Goal: Communication & Community: Answer question/provide support

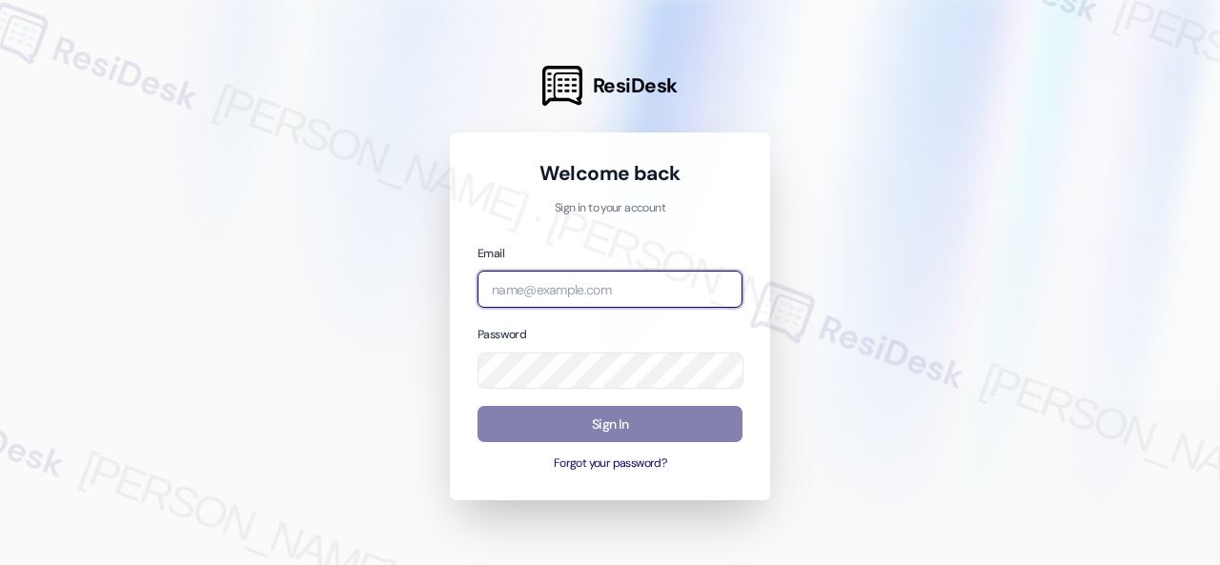
click at [598, 292] on input "email" at bounding box center [609, 289] width 265 height 37
paste input "automated-surveys-nolan-steve.flores@nolan.com"
type input "automated-surveys-nolan-steve.flores@nolan.com"
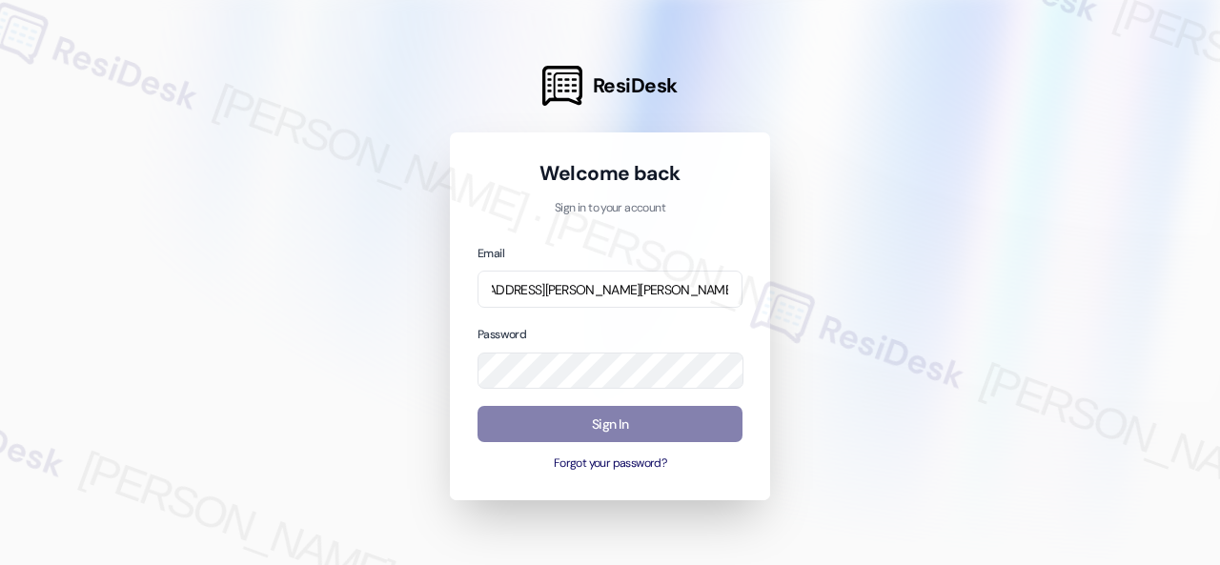
scroll to position [0, 0]
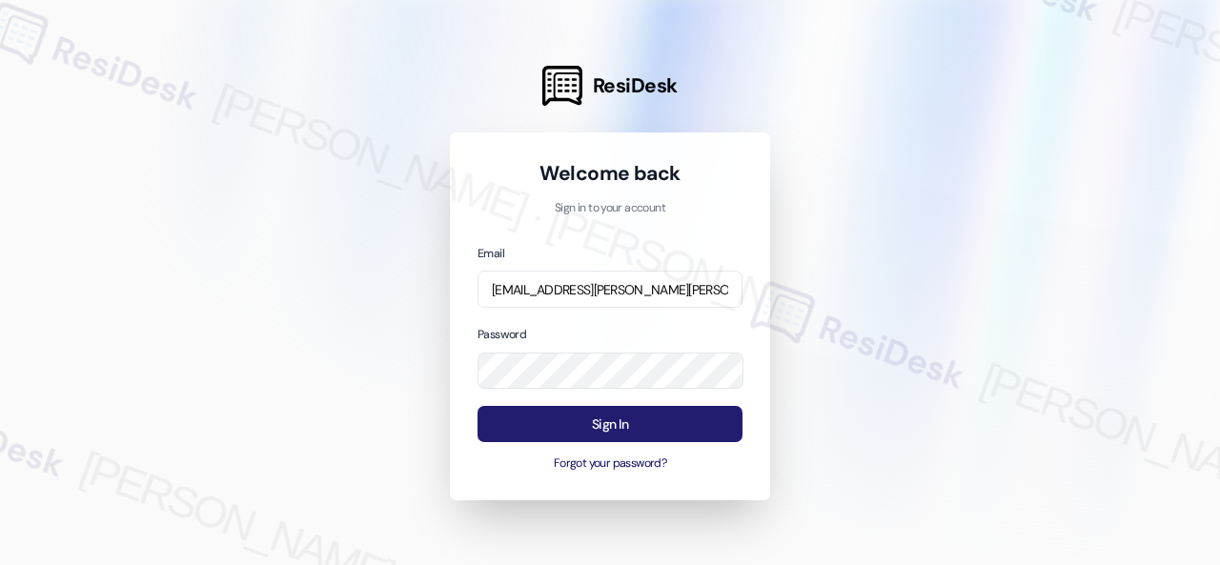
click at [631, 427] on button "Sign In" at bounding box center [609, 424] width 265 height 37
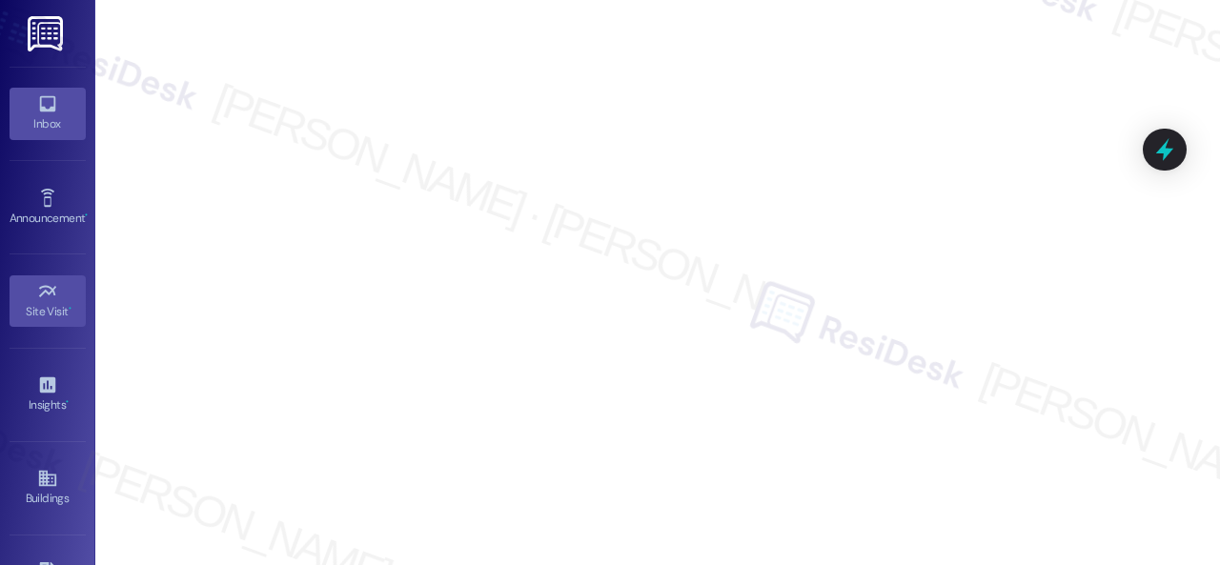
click at [42, 118] on div "Inbox" at bounding box center [47, 123] width 95 height 19
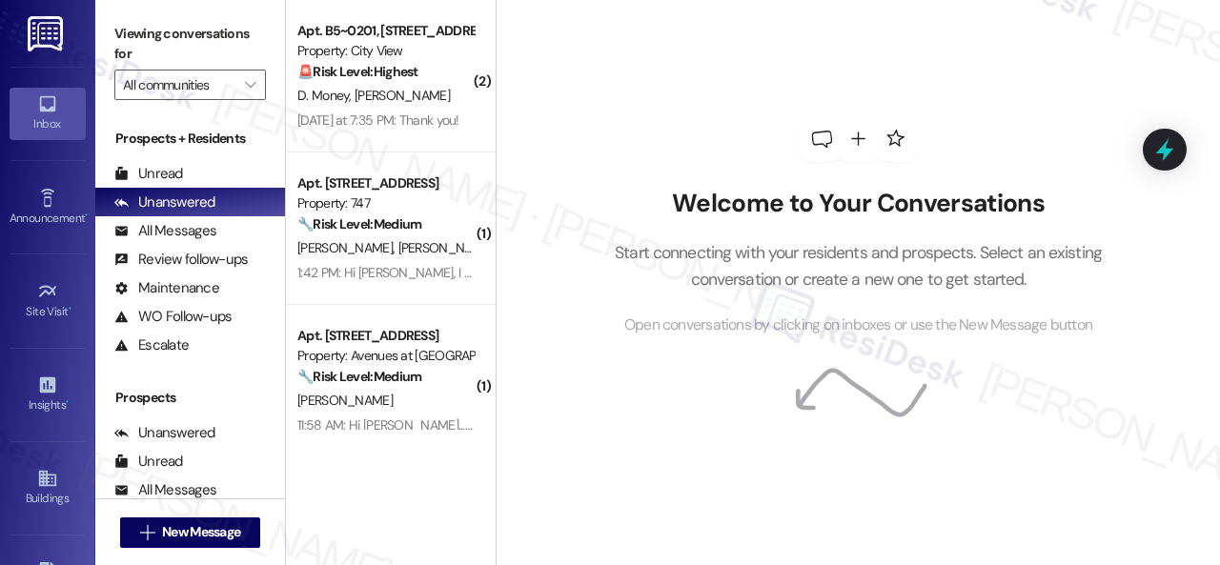
click at [602, 426] on div "Welcome to Your Conversations Start connecting with your residents and prospect…" at bounding box center [859, 226] width 572 height 452
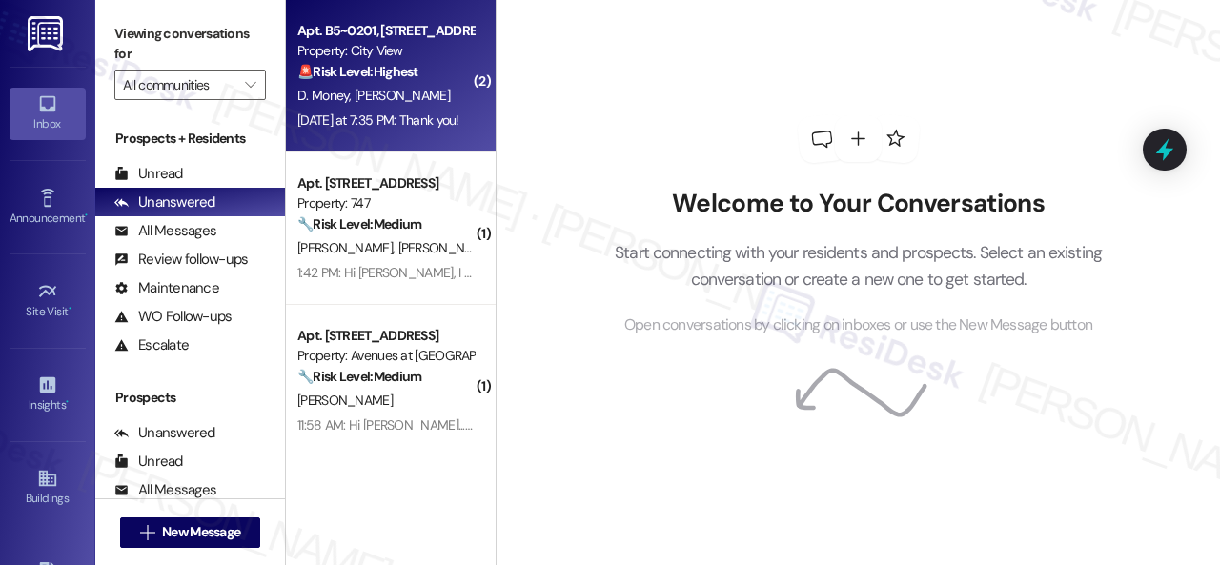
click at [433, 83] on div "Apt. B5~0201, 2600 Cityview Drive Property: City View 🚨 Risk Level: Highest The…" at bounding box center [385, 51] width 180 height 65
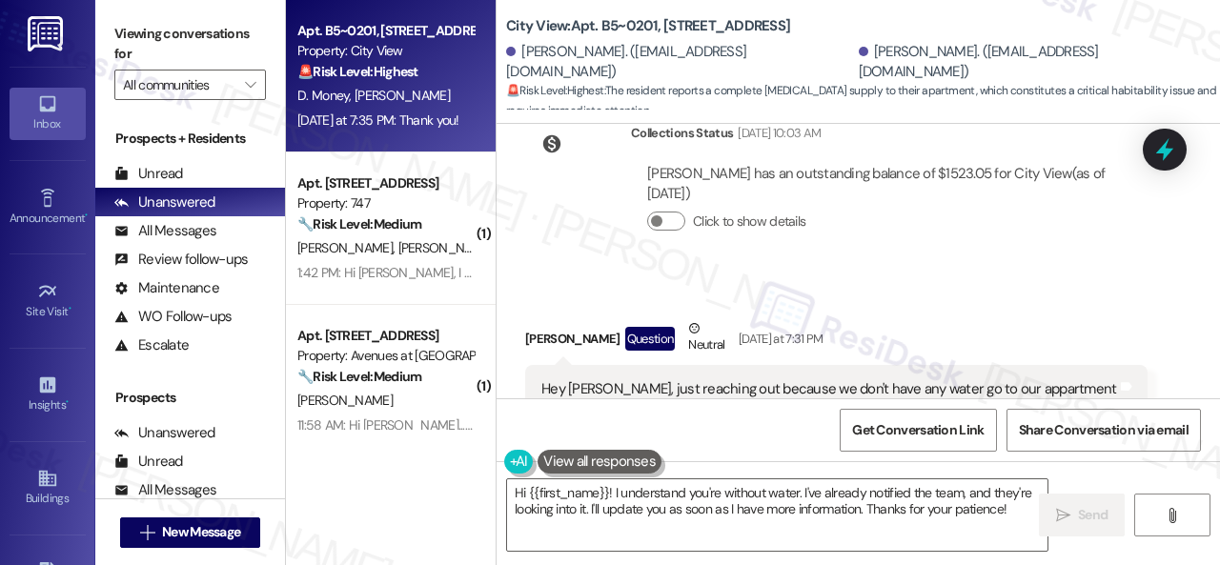
scroll to position [7735, 0]
drag, startPoint x: 929, startPoint y: 490, endPoint x: 675, endPoint y: 514, distance: 255.5
click at [929, 490] on textarea "Hi {{first_name}}! I understand you're without water. I've already notified the…" at bounding box center [777, 514] width 540 height 71
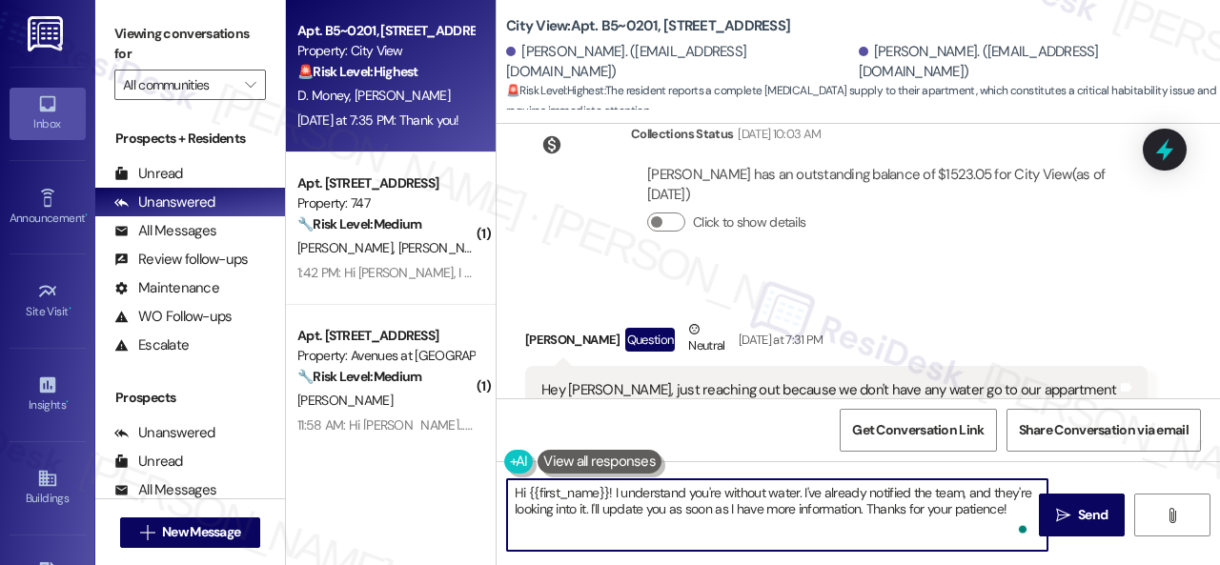
scroll to position [6, 0]
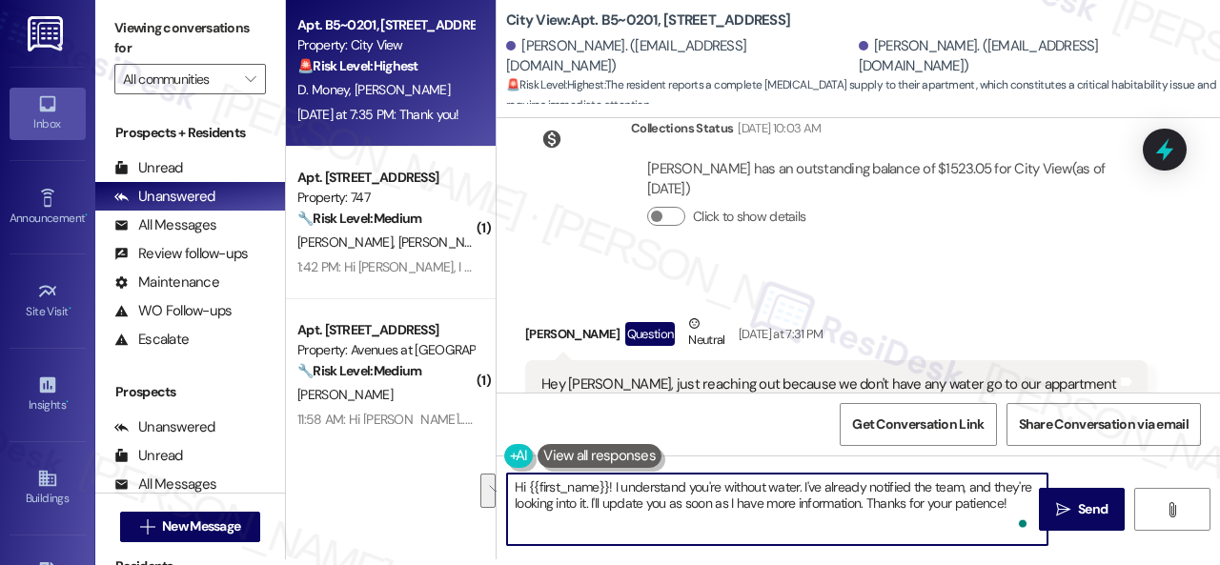
drag, startPoint x: 527, startPoint y: 493, endPoint x: 1127, endPoint y: 602, distance: 610.2
click at [1127, 564] on html "Inbox Go to Inbox Announcement • Send A Text Announcement Site Visit • Go to Si…" at bounding box center [610, 282] width 1220 height 565
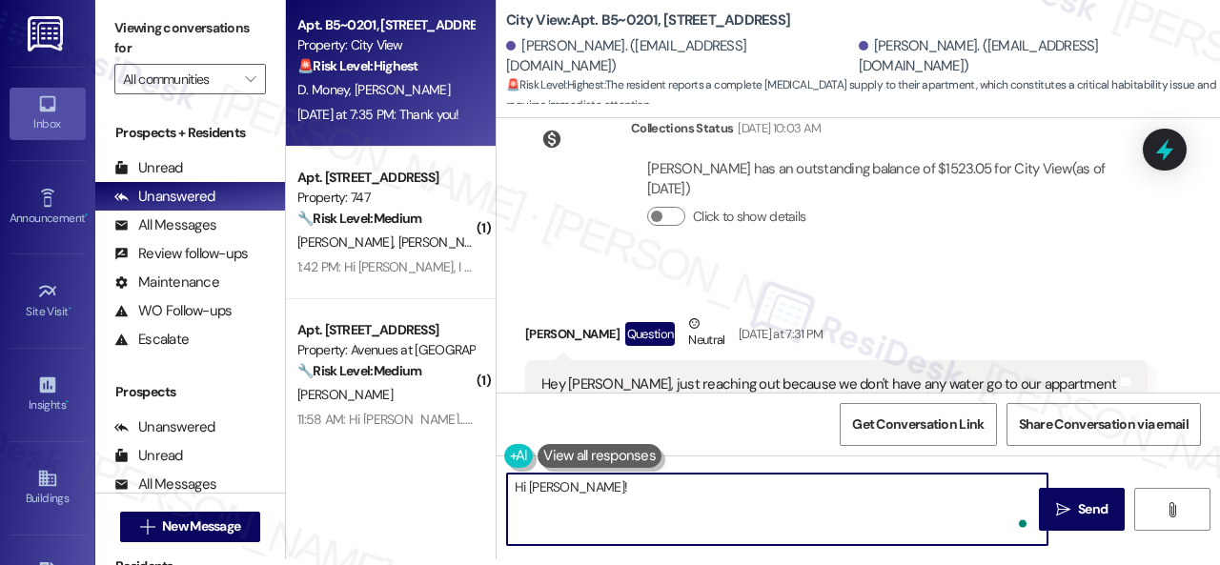
paste textarea "I'm sorry for the delayed response. Please don’t hesitate to let me know if you…"
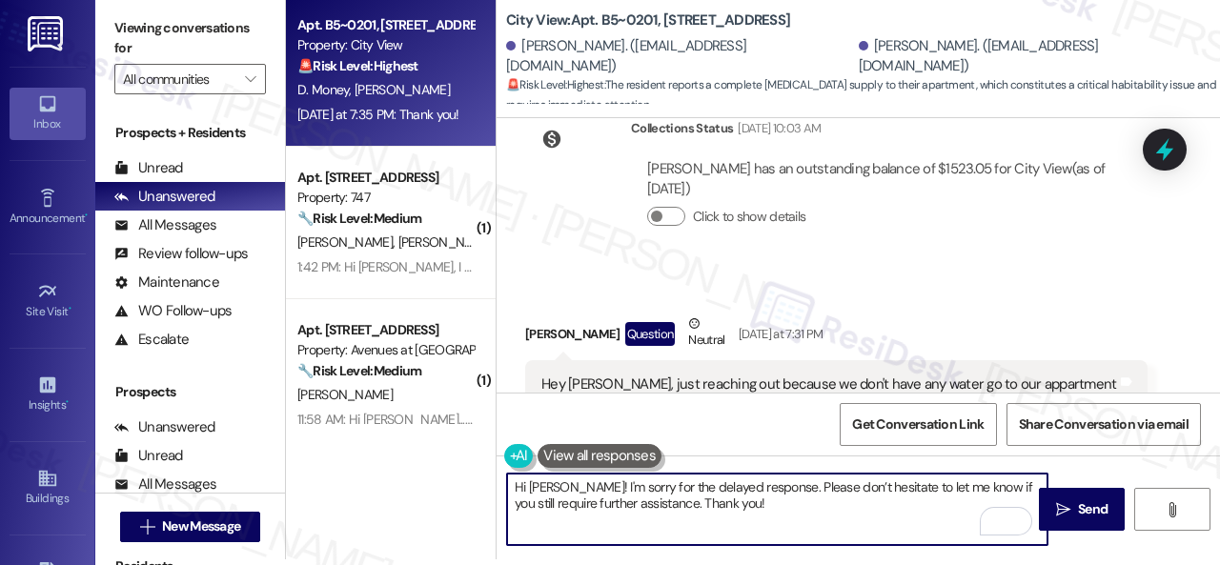
click at [655, 504] on textarea "Hi Danielle! I'm sorry for the delayed response. Please don’t hesitate to let m…" at bounding box center [777, 509] width 540 height 71
type textarea "Hi Danielle! I'm sorry for the delayed response. Please don’t hesitate to let m…"
click at [1064, 508] on span " Send" at bounding box center [1082, 509] width 60 height 20
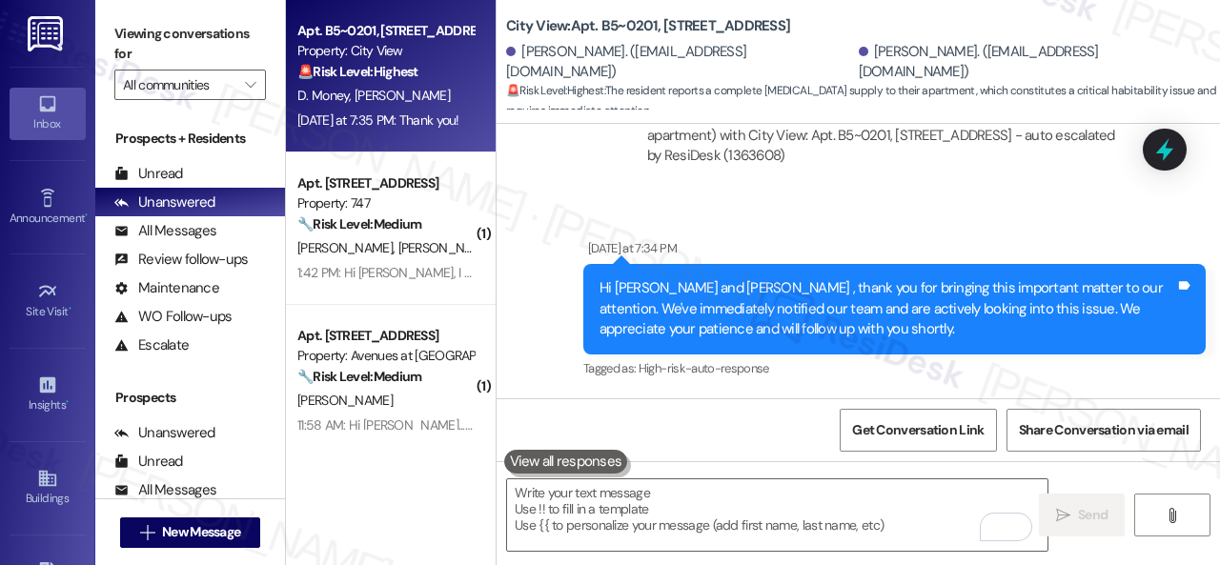
scroll to position [8401, 0]
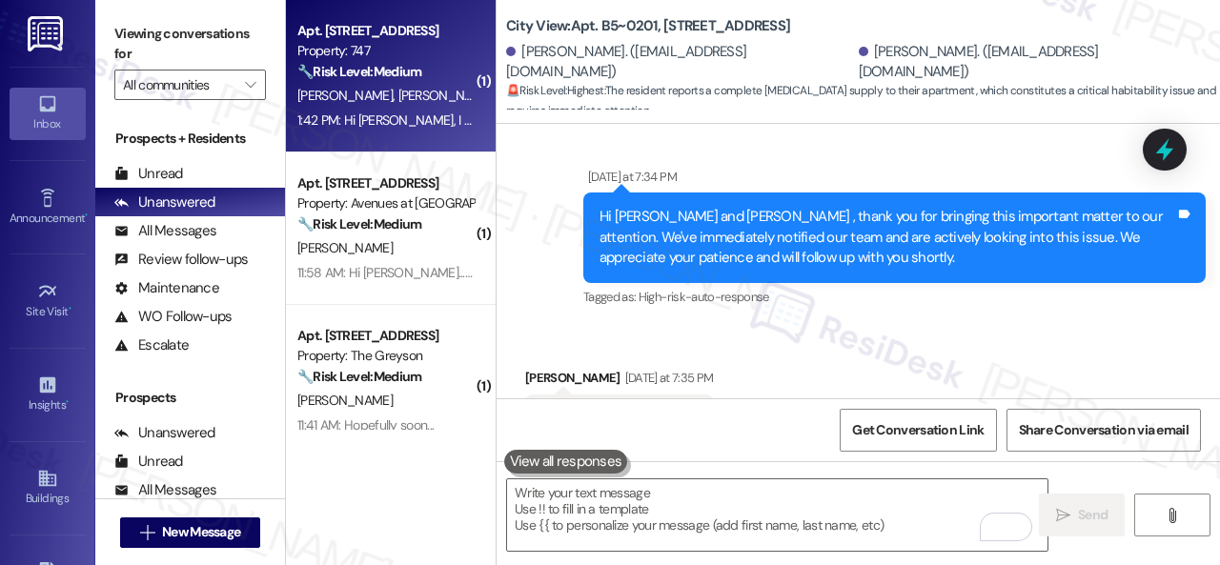
click at [433, 92] on div "S. Barda M. Keppler" at bounding box center [385, 96] width 180 height 24
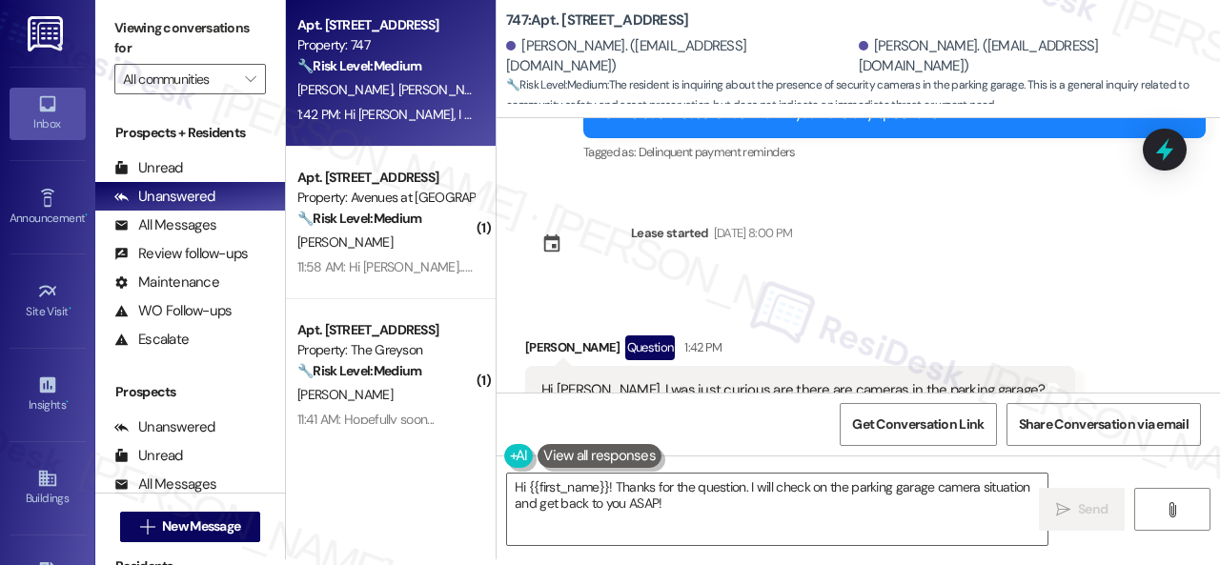
scroll to position [5262, 0]
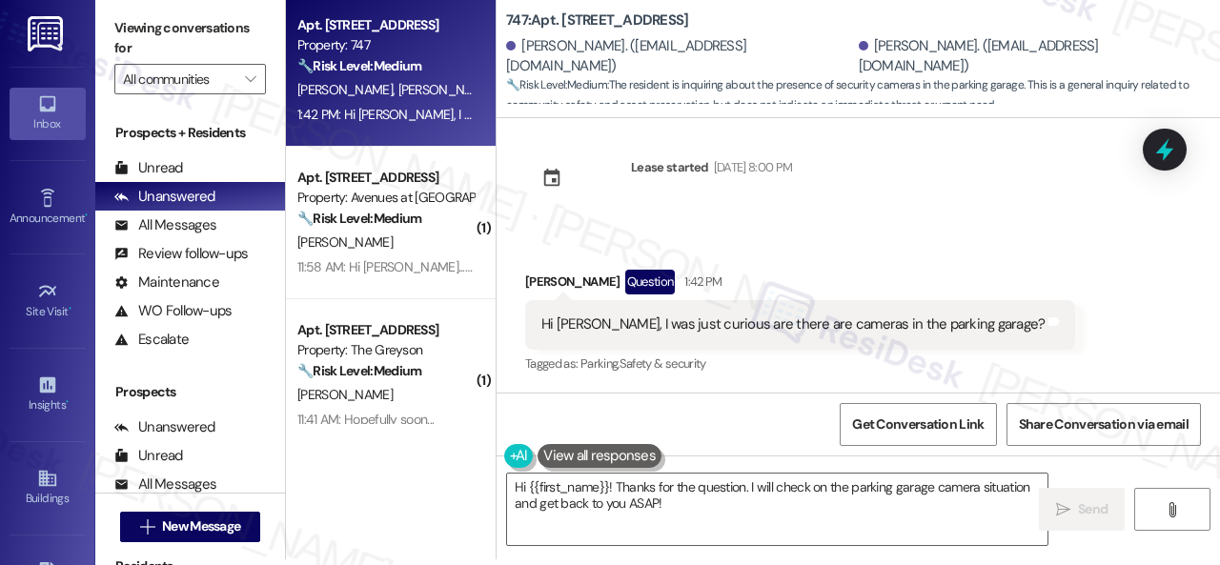
click at [964, 142] on div "Survey, sent via SMS Residesk Automated Survey Oct 09, 2024 at 12:30 PM Hi Step…" at bounding box center [857, 255] width 723 height 274
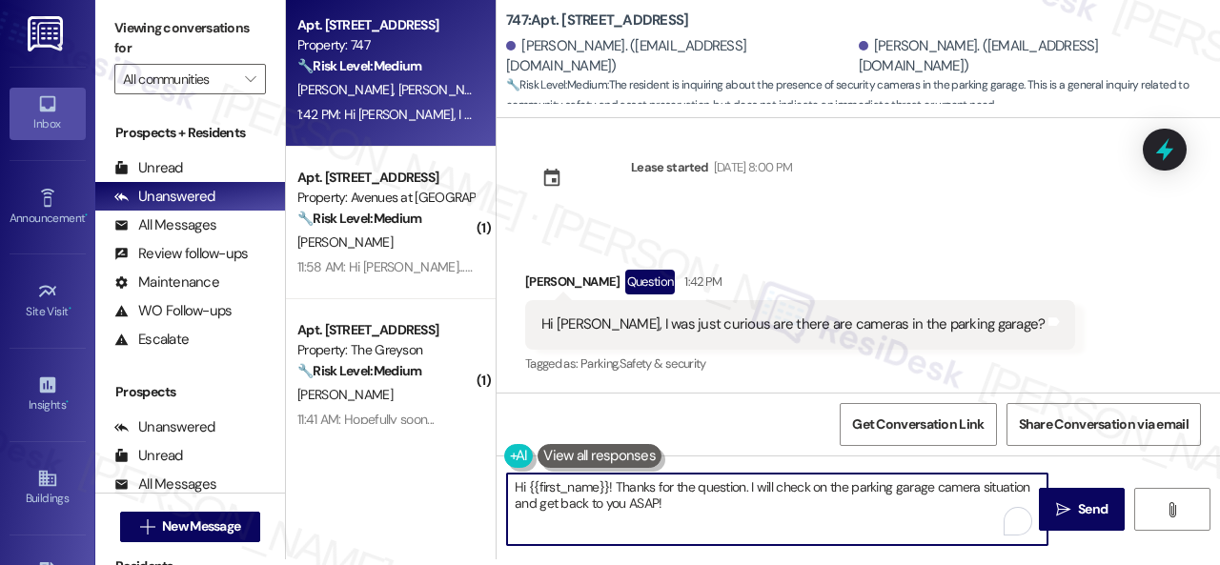
drag, startPoint x: 747, startPoint y: 485, endPoint x: 759, endPoint y: 508, distance: 26.0
click at [759, 508] on textarea "Hi {{first_name}}! Thanks for the question. I will check on the parking garage …" at bounding box center [777, 509] width 540 height 71
paste textarea "forward your inquiry to the site team and get back to you as soon as I receive …"
click at [885, 493] on textarea "Hi {{first_name}}! Thanks for the question. I will forward your inquiry to the …" at bounding box center [777, 509] width 540 height 71
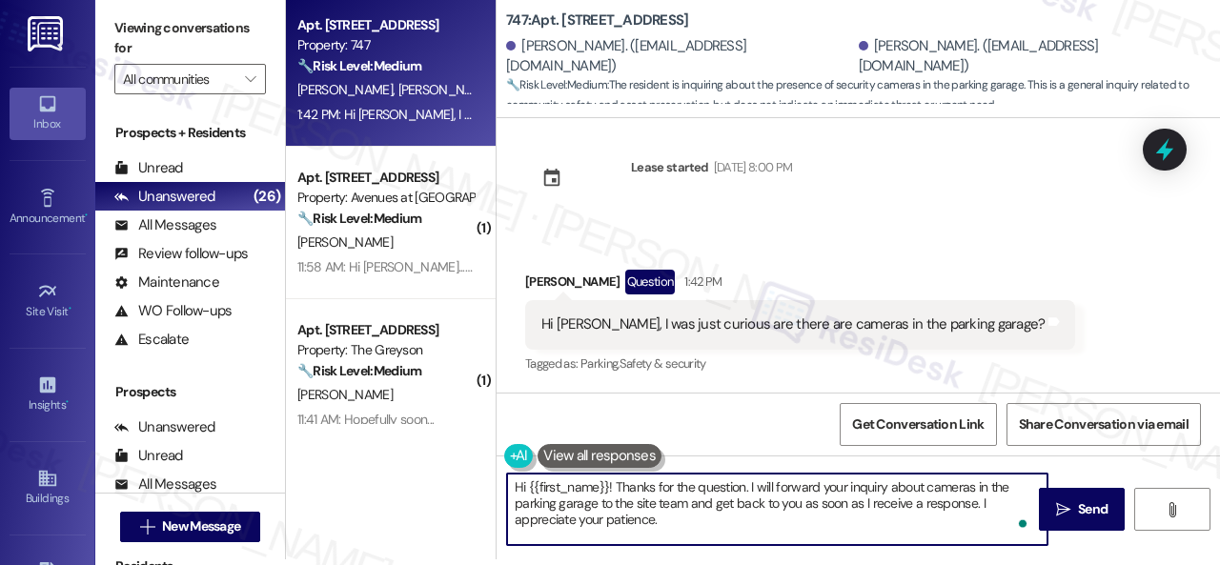
click at [719, 523] on textarea "Hi {{first_name}}! Thanks for the question. I will forward your inquiry about c…" at bounding box center [777, 509] width 540 height 71
drag, startPoint x: 526, startPoint y: 485, endPoint x: 608, endPoint y: 485, distance: 81.9
click at [608, 485] on textarea "Hi {{first_name}}! Thanks for the question. I will forward your inquiry about c…" at bounding box center [777, 509] width 540 height 71
type textarea "Hi Stephen! Thanks for the question. I will forward your inquiry about cameras …"
click at [1081, 506] on span "Send" at bounding box center [1093, 509] width 30 height 20
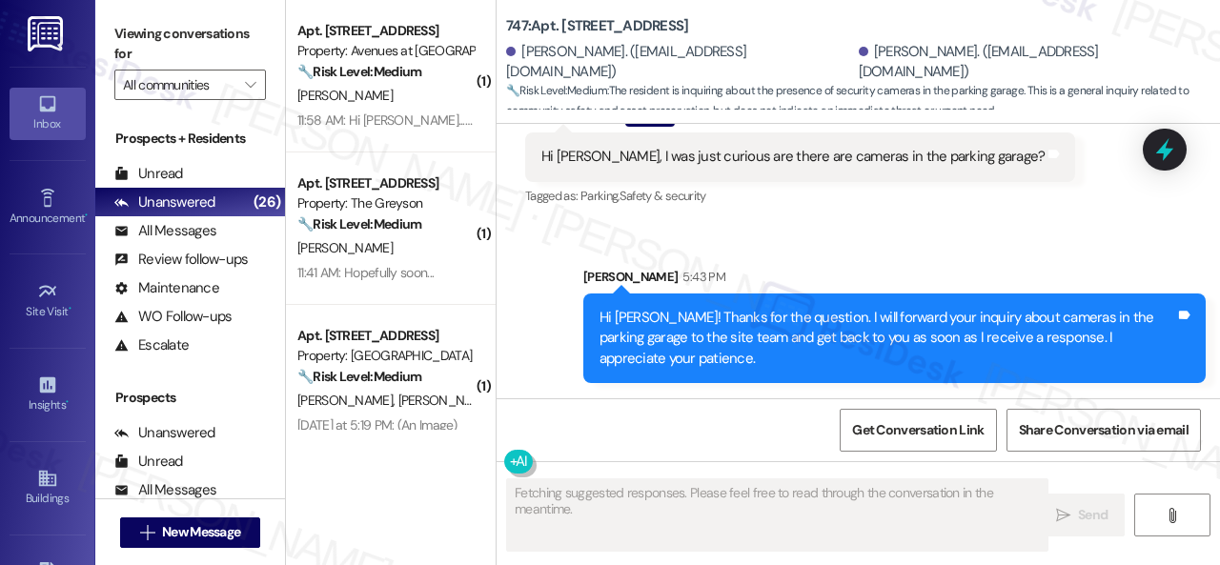
scroll to position [6, 0]
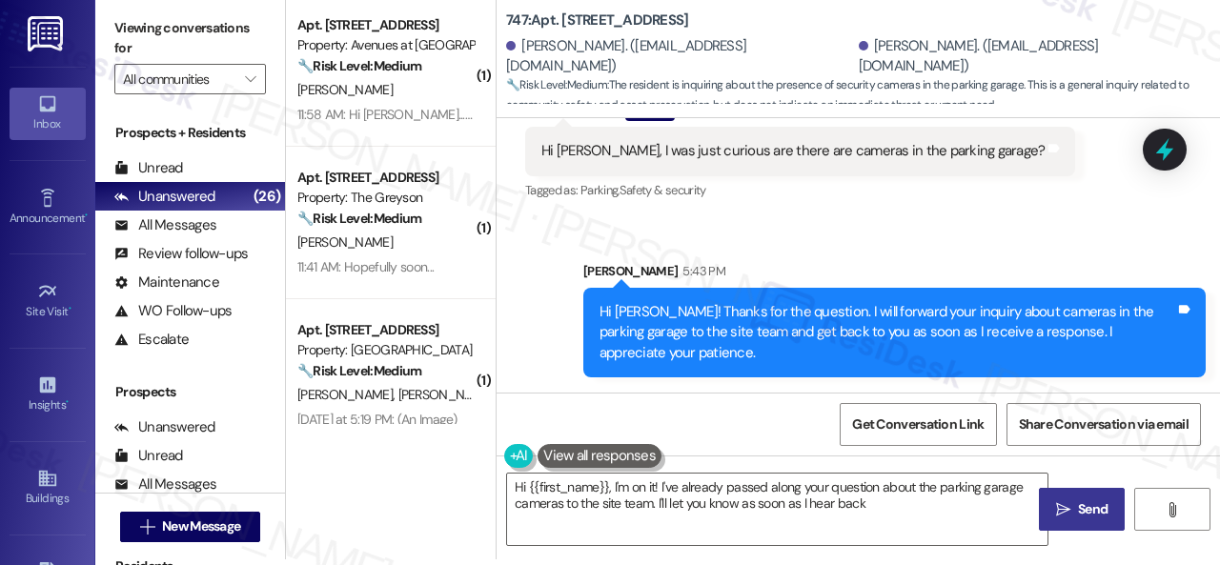
type textarea "Hi {{first_name}}, I'm on it! I've already passed along your question about the…"
click at [788, 237] on div "Sent via SMS Sarah 5:43 PM Hi Stephen! Thanks for the question. I will forward …" at bounding box center [857, 304] width 723 height 173
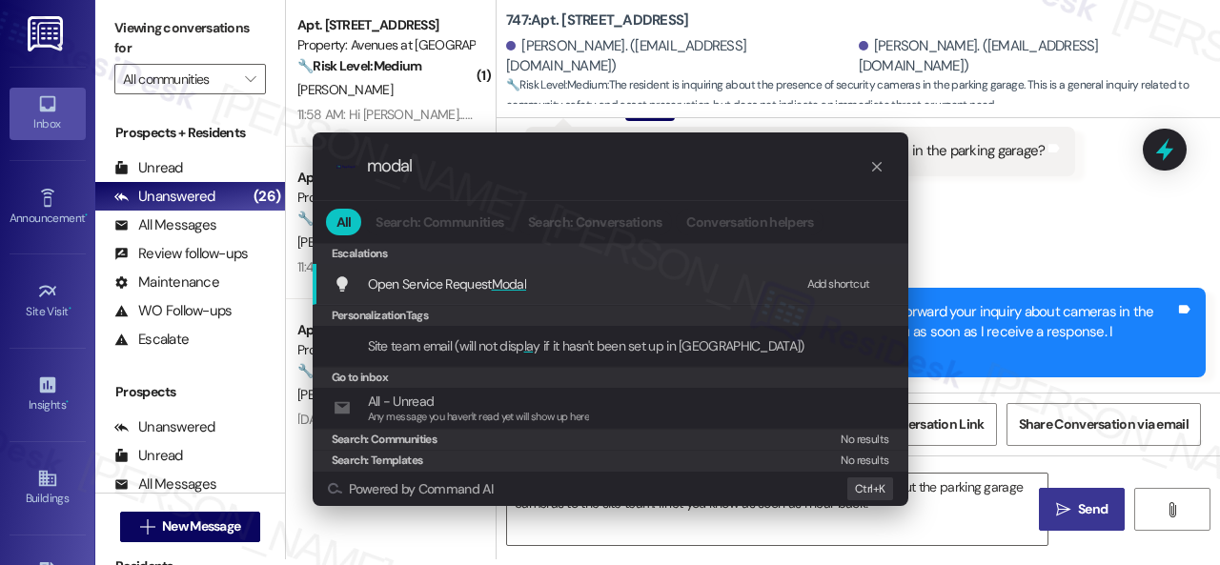
click at [835, 285] on div "Add shortcut" at bounding box center [838, 284] width 63 height 20
drag, startPoint x: 440, startPoint y: 169, endPoint x: 265, endPoint y: 161, distance: 175.5
click at [265, 161] on div ".cls-1{fill:#0a055f;}.cls-2{fill:#0cc4c4;} resideskLogoBlueOrange modal All Sea…" at bounding box center [610, 282] width 1220 height 565
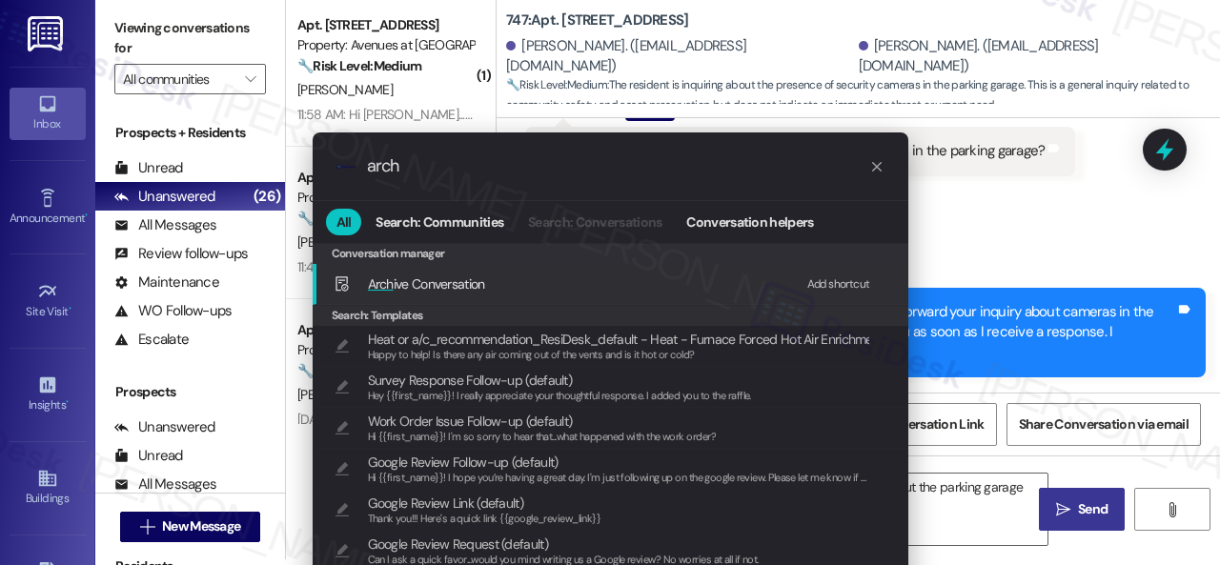
click at [818, 284] on div "Add shortcut" at bounding box center [838, 284] width 63 height 20
drag, startPoint x: 433, startPoint y: 165, endPoint x: 297, endPoint y: 161, distance: 135.4
click at [297, 161] on div ".cls-1{fill:#0a055f;}.cls-2{fill:#0cc4c4;} resideskLogoBlueOrange arch All Sear…" at bounding box center [610, 371] width 643 height 517
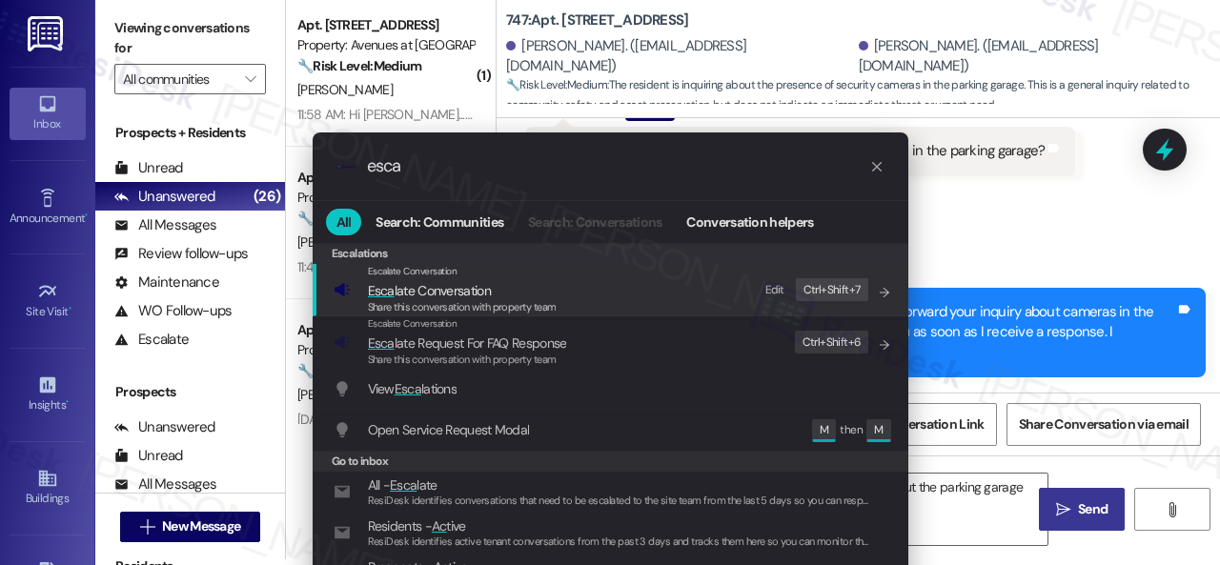
type input "esca"
click at [766, 285] on div "Edit" at bounding box center [774, 290] width 19 height 20
click at [882, 294] on icon "List of options" at bounding box center [884, 292] width 13 height 13
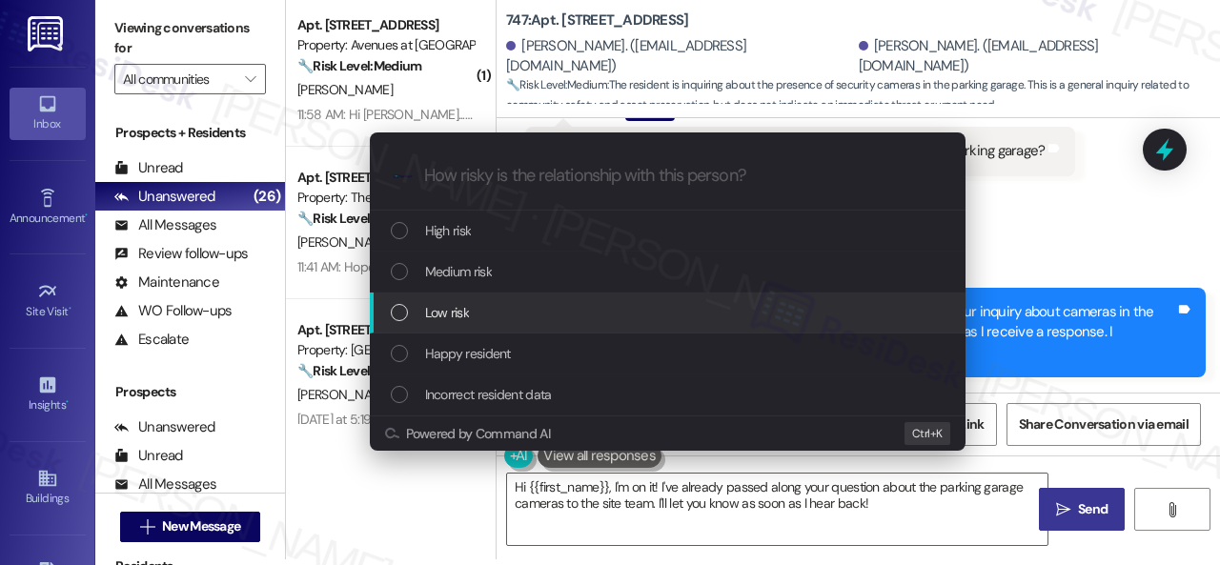
click at [435, 310] on span "Low risk" at bounding box center [447, 312] width 44 height 21
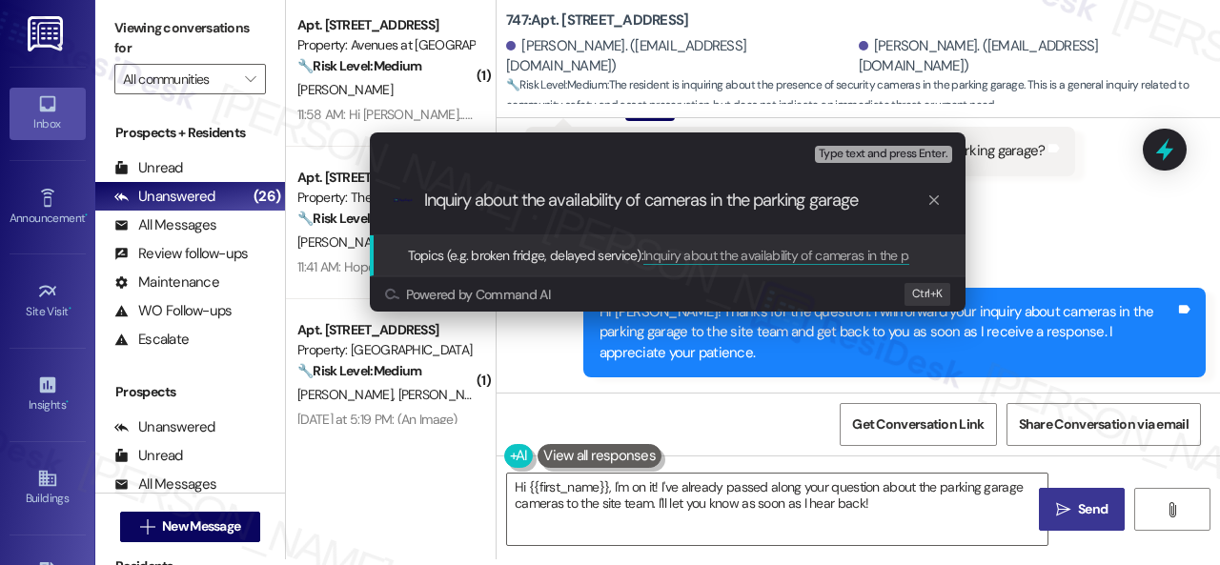
type input "Inquiry about the availability of cameras in the parking garage."
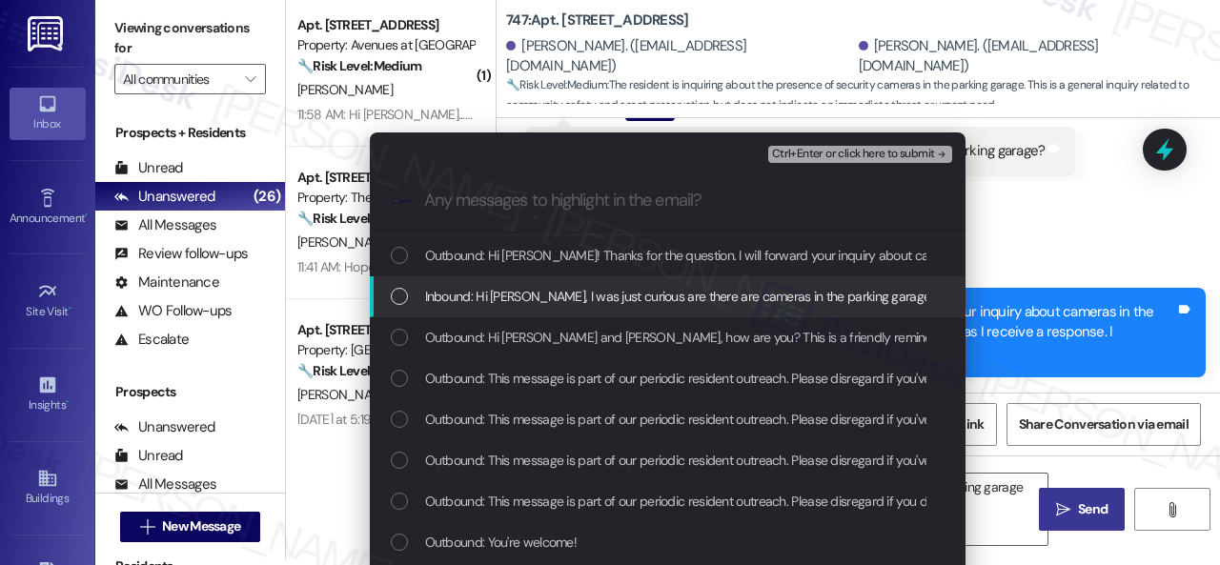
click at [500, 298] on span "Inbound: Hi Sarah, I was just curious are there are cameras in the parking gara…" at bounding box center [681, 296] width 512 height 21
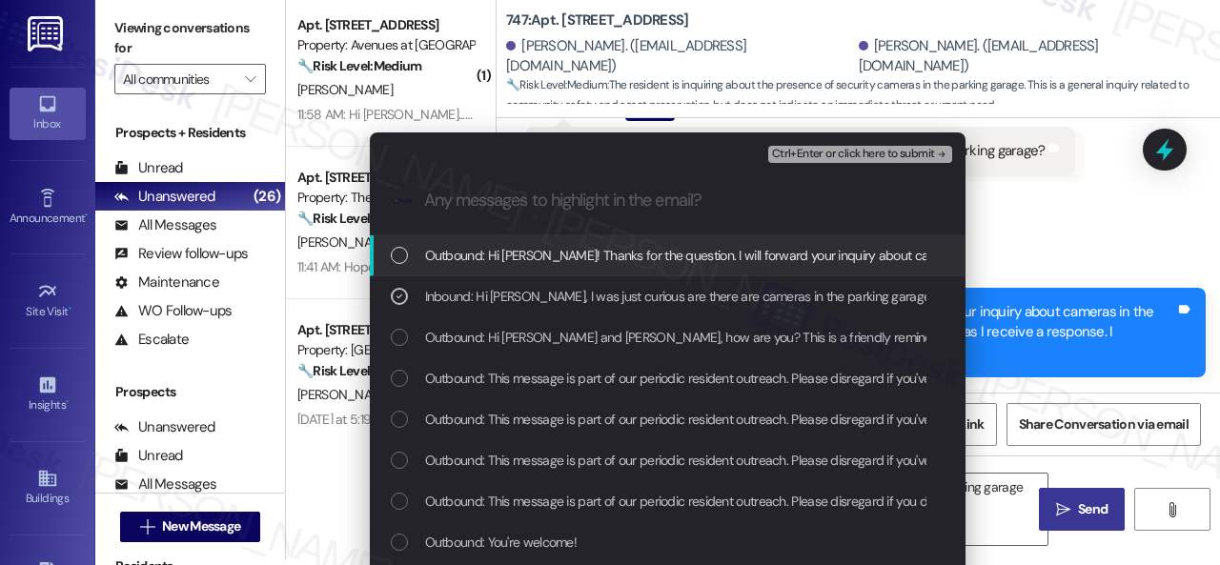
click at [866, 150] on span "Ctrl+Enter or click here to submit" at bounding box center [853, 154] width 163 height 13
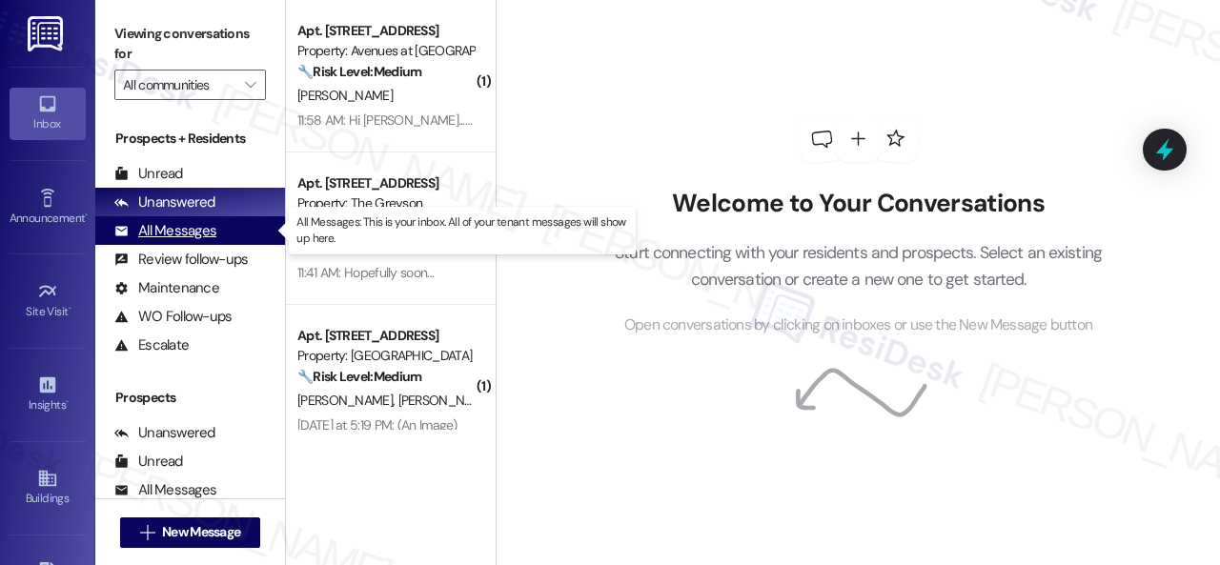
click at [165, 232] on div "All Messages" at bounding box center [165, 231] width 102 height 20
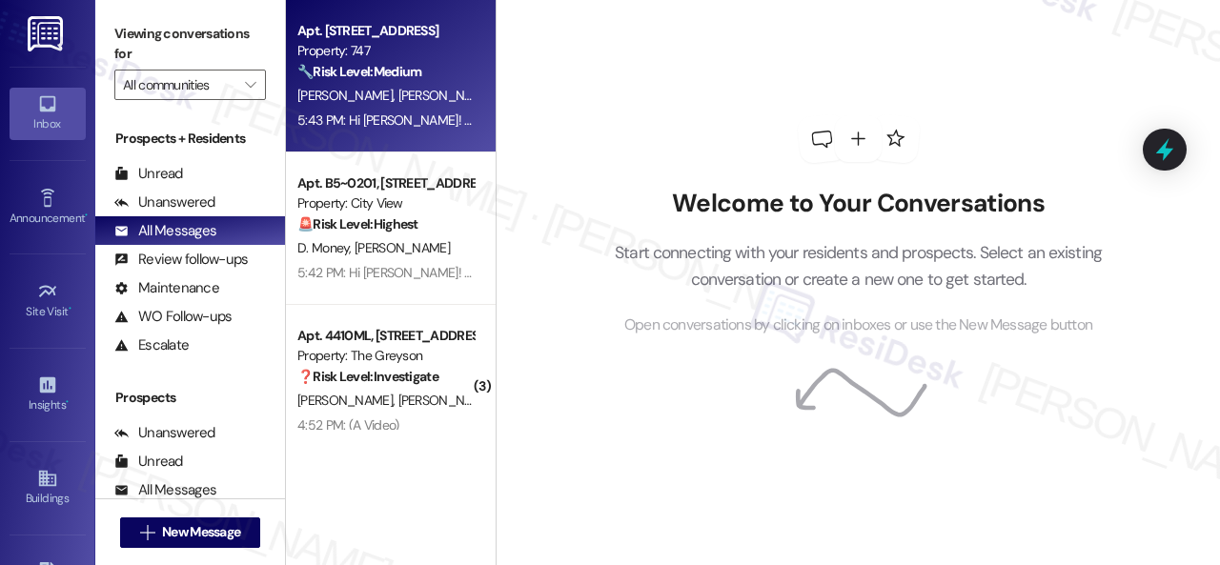
click at [432, 94] on div "[PERSON_NAME] [PERSON_NAME]" at bounding box center [385, 96] width 180 height 24
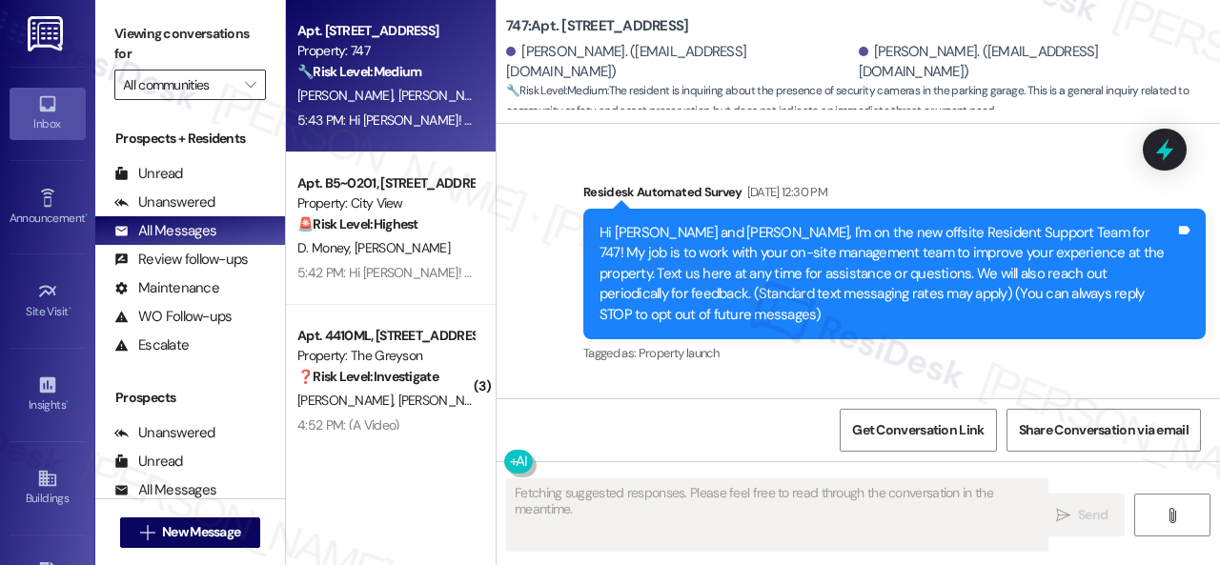
type textarea "Fetching suggested responses. Please feel free to read through the conversation…"
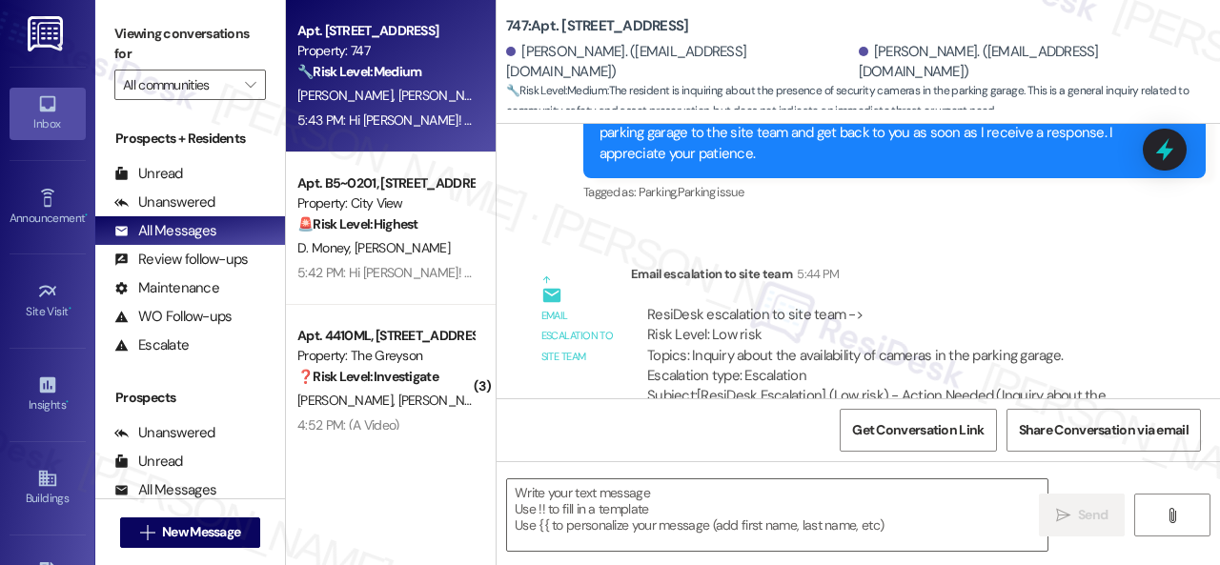
scroll to position [5718, 0]
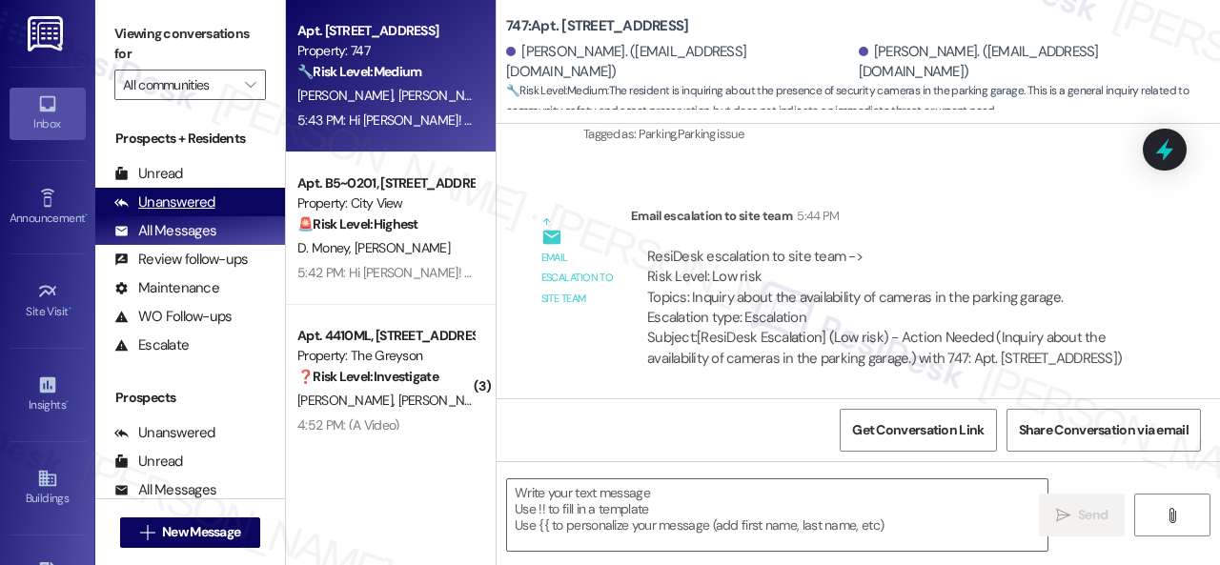
click at [152, 201] on div "Unanswered" at bounding box center [164, 202] width 101 height 20
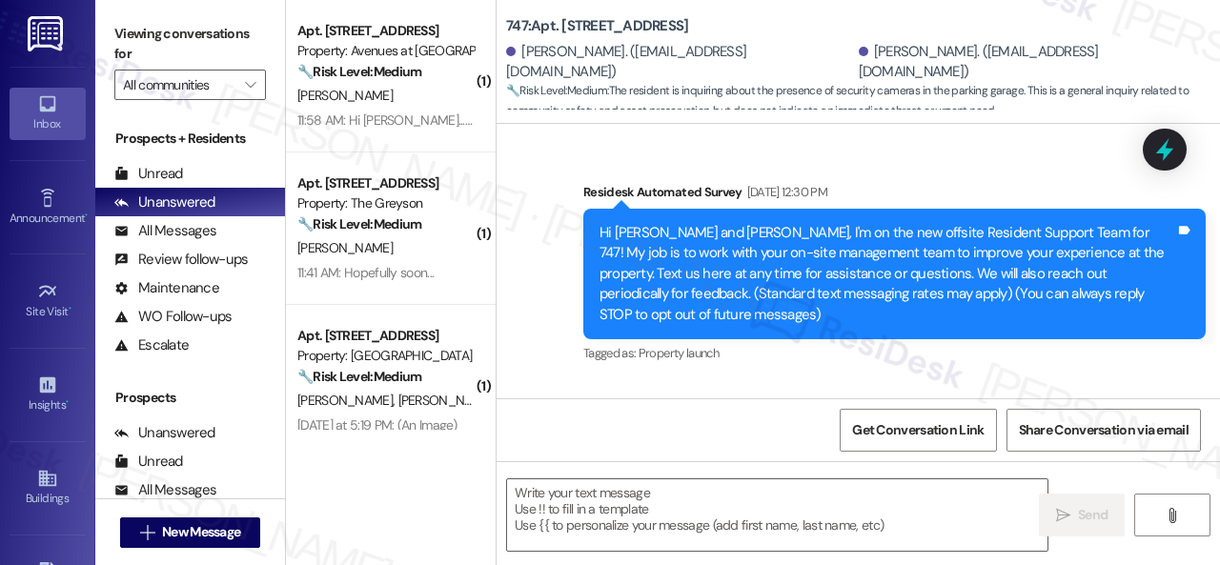
type textarea "Fetching suggested responses. Please feel free to read through the conversation…"
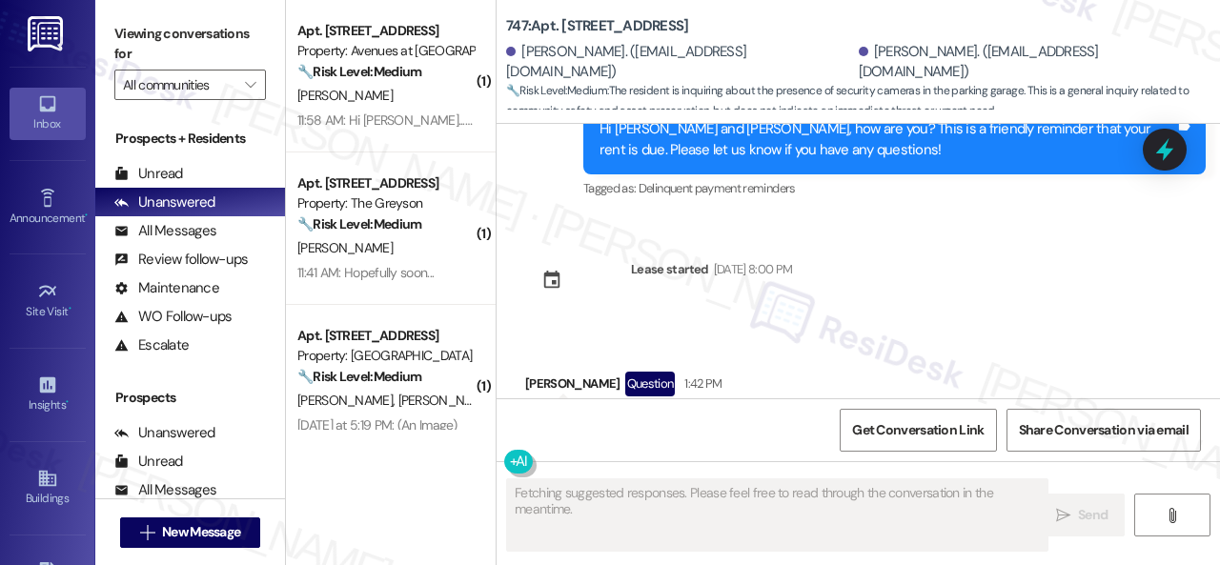
scroll to position [5260, 0]
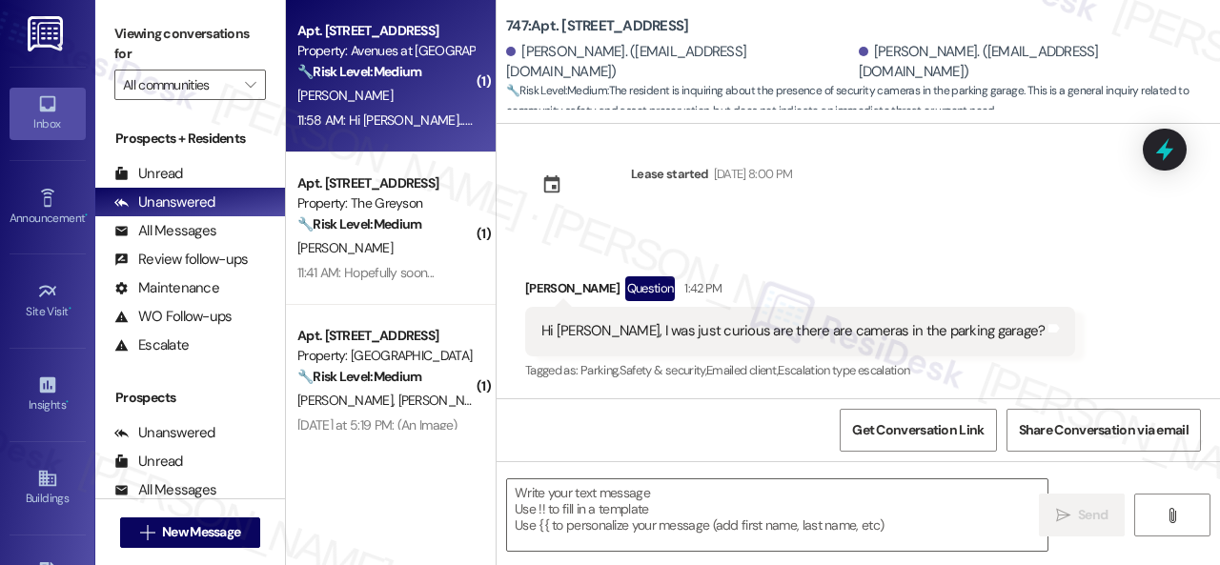
click at [394, 94] on div "[PERSON_NAME]" at bounding box center [385, 96] width 180 height 24
type textarea "Fetching suggested responses. Please feel free to read through the conversation…"
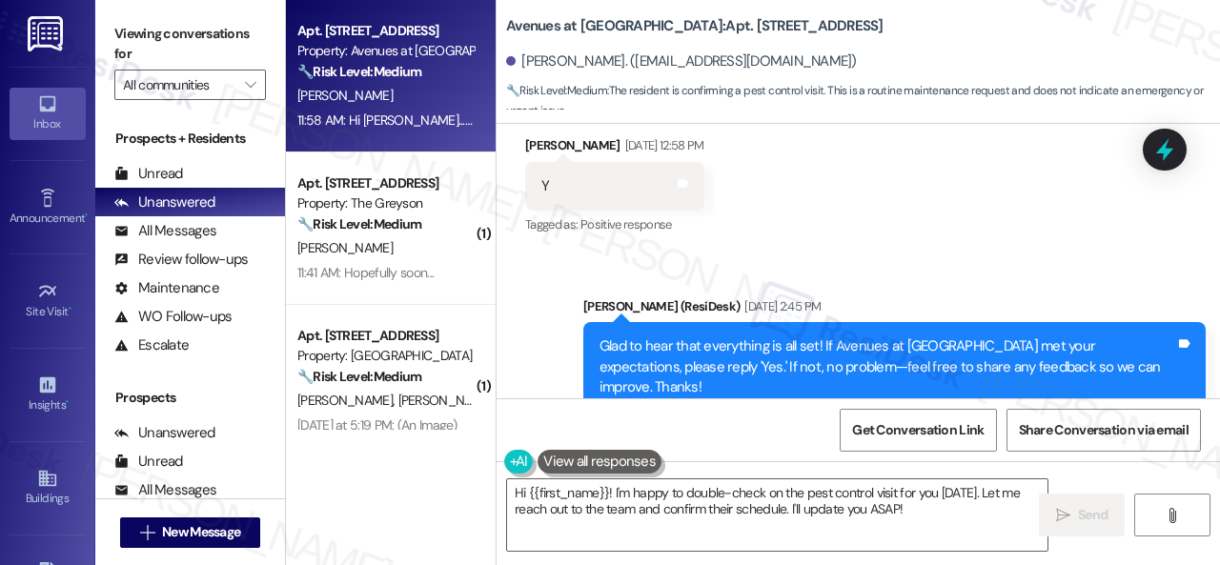
scroll to position [22043, 0]
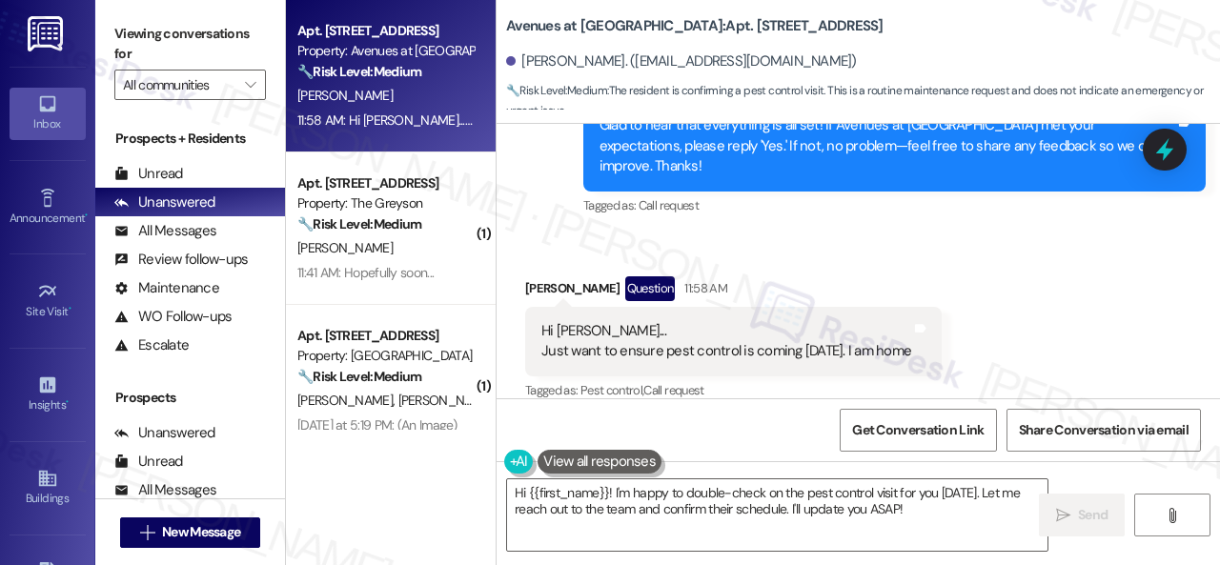
click at [991, 365] on div "Received via SMS Jean Skaria Question 11:58 AM Hi Sarah... Just want to ensure …" at bounding box center [857, 325] width 723 height 185
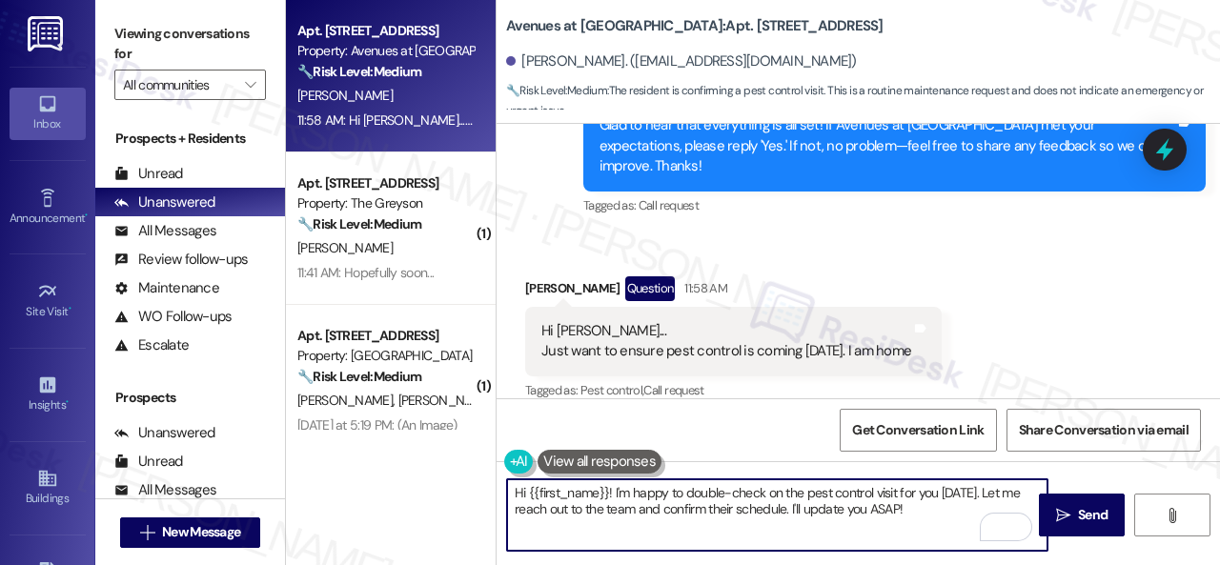
drag, startPoint x: 938, startPoint y: 510, endPoint x: 615, endPoint y: 496, distance: 323.3
click at [615, 496] on textarea "Hi {{first_name}}! I'm happy to double-check on the pest control visit for you …" at bounding box center [777, 514] width 540 height 71
paste textarea "sorry for the delayed response. Please don’t hesitate to let me know if you sti…"
click at [697, 506] on textarea "Hi {{first_name}}! I'm sorry for the delayed response. Please don’t hesitate to…" at bounding box center [777, 514] width 540 height 71
click at [961, 504] on textarea "Hi {{first_name}}! I'm sorry for the delayed response. Please don’t hesitate to…" at bounding box center [777, 514] width 540 height 71
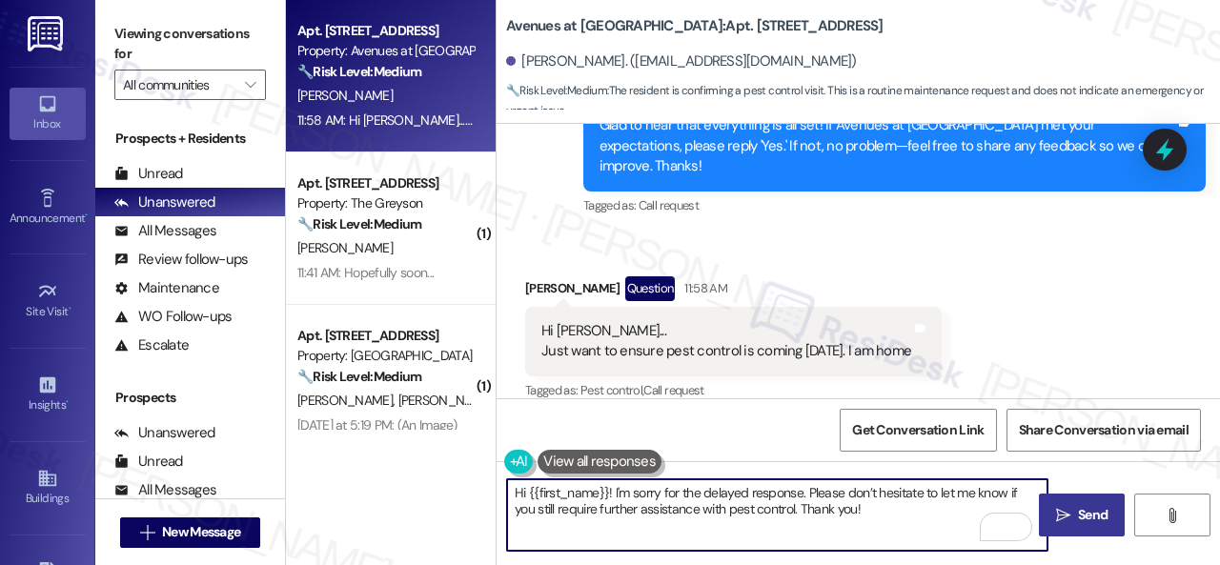
type textarea "Hi {{first_name}}! I'm sorry for the delayed response. Please don’t hesitate to…"
click at [1078, 519] on span "Send" at bounding box center [1093, 515] width 30 height 20
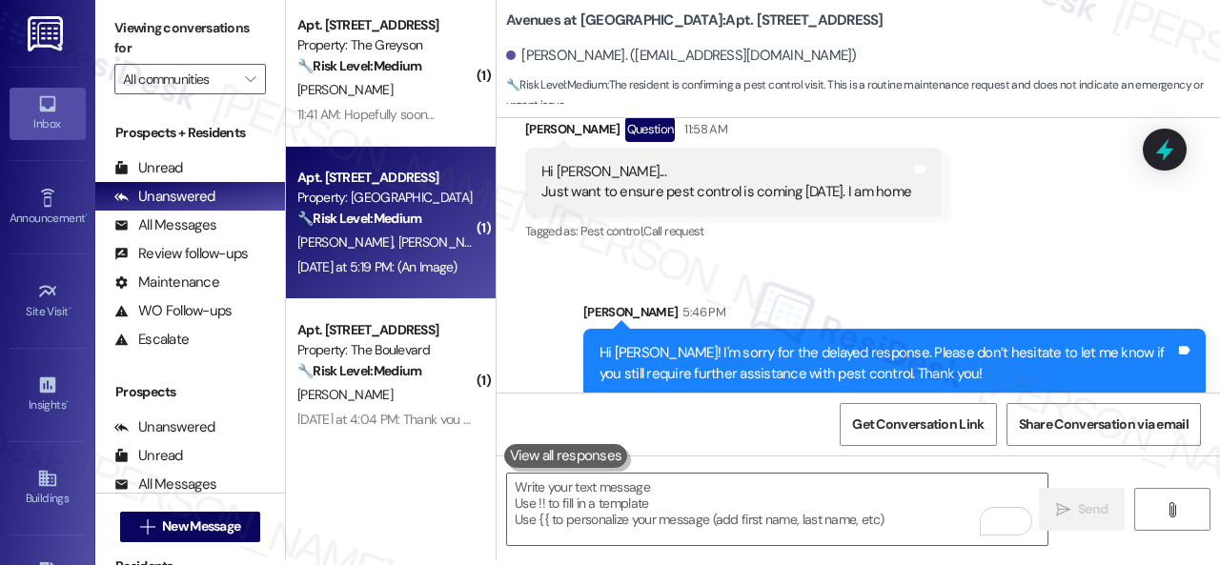
scroll to position [0, 0]
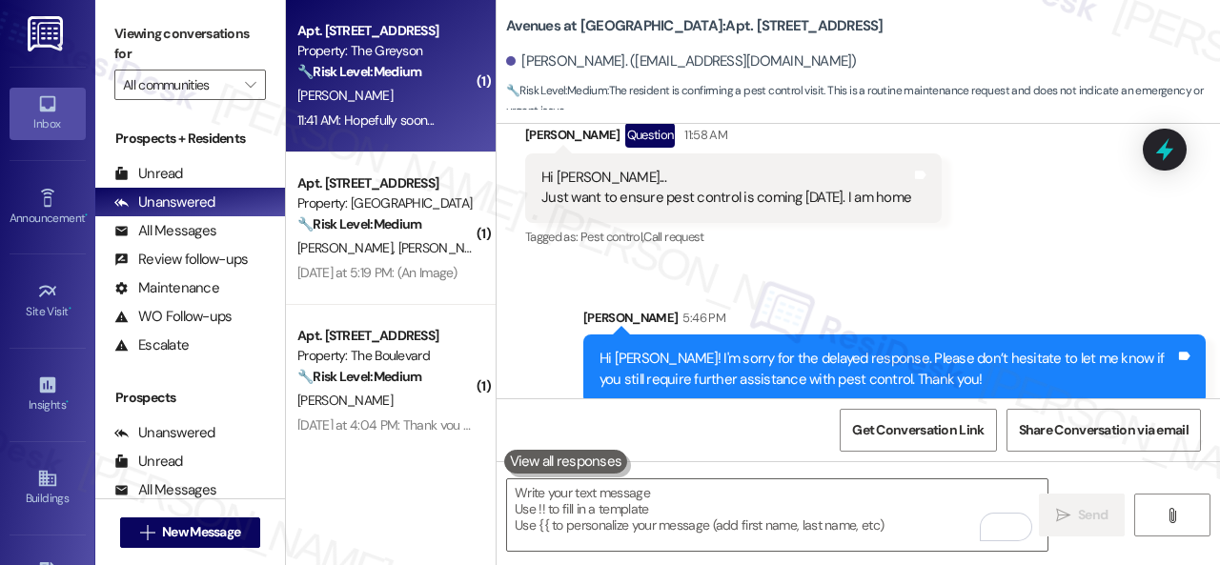
click at [383, 87] on div "S. Verrilli" at bounding box center [385, 96] width 180 height 24
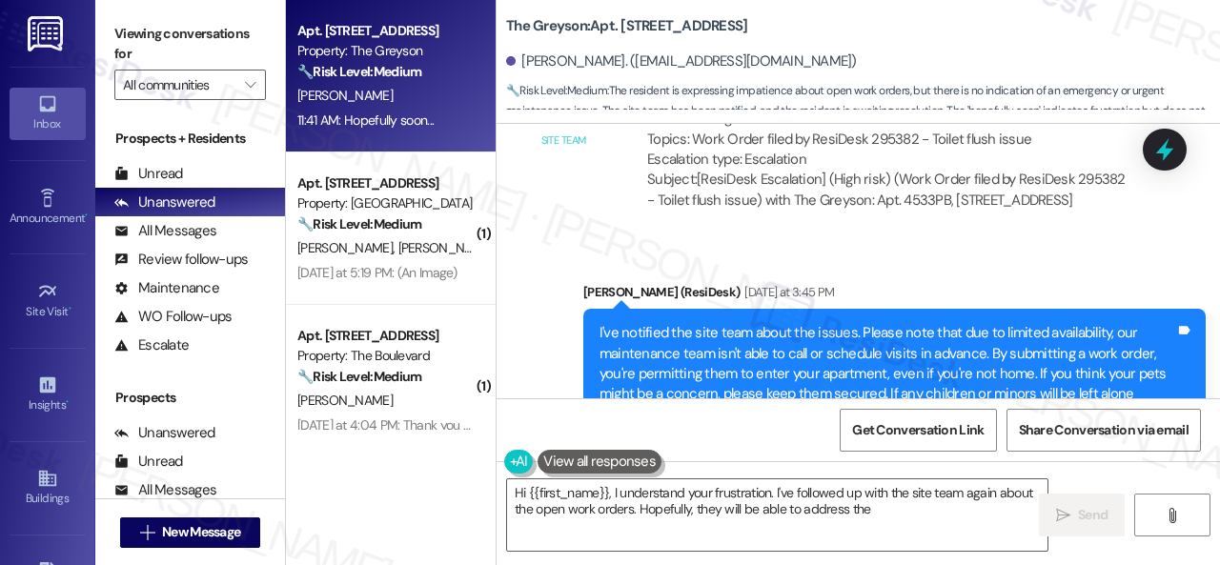
scroll to position [23570, 0]
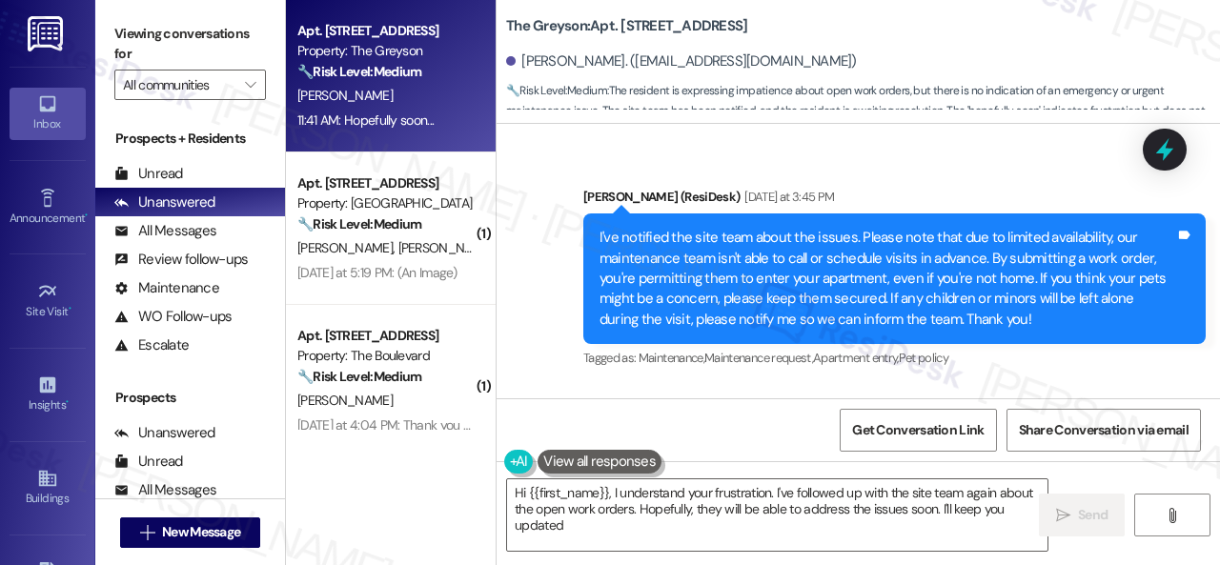
type textarea "Hi {{first_name}}, I understand your frustration. I've followed up with the sit…"
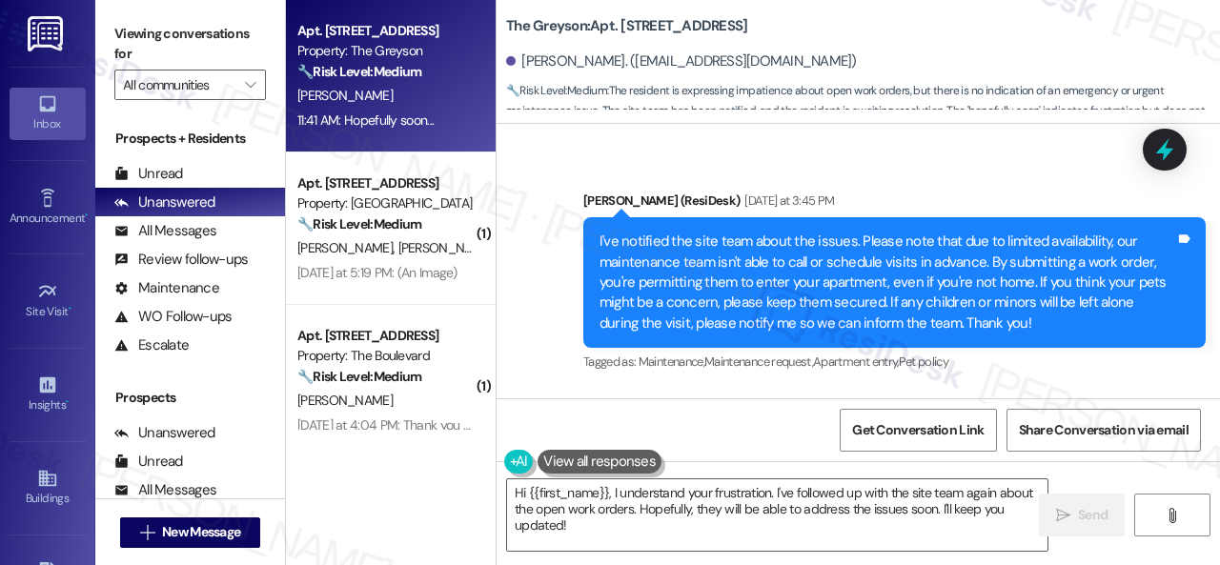
scroll to position [23665, 0]
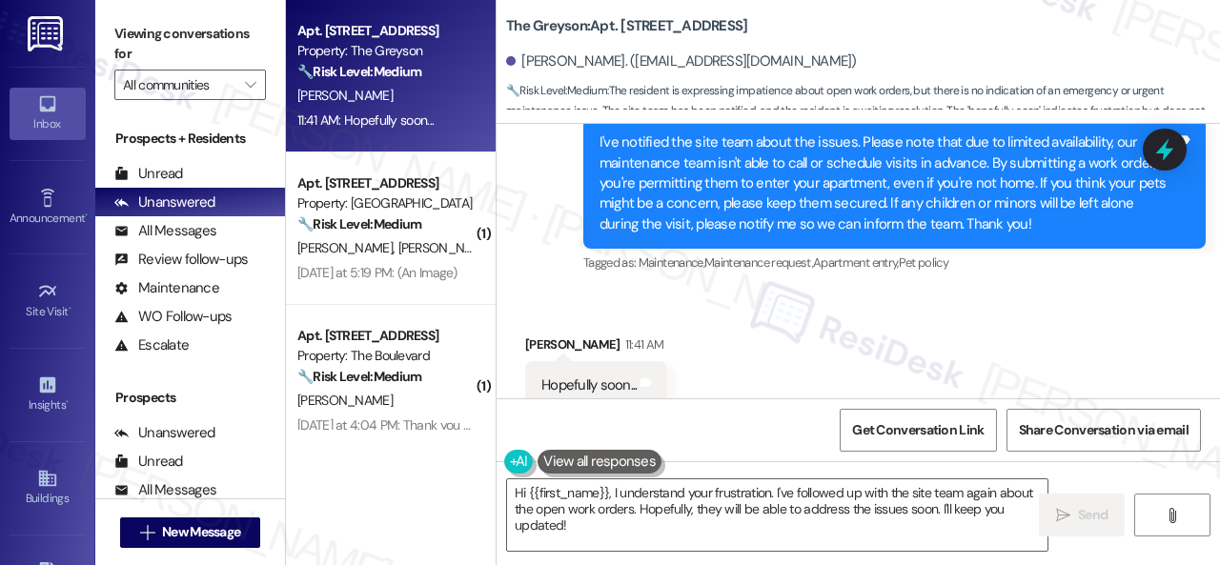
click at [760, 350] on div "Received via SMS Sheri Verrilli 11:41 AM Hopefully soon... Tags and notes" at bounding box center [857, 358] width 723 height 132
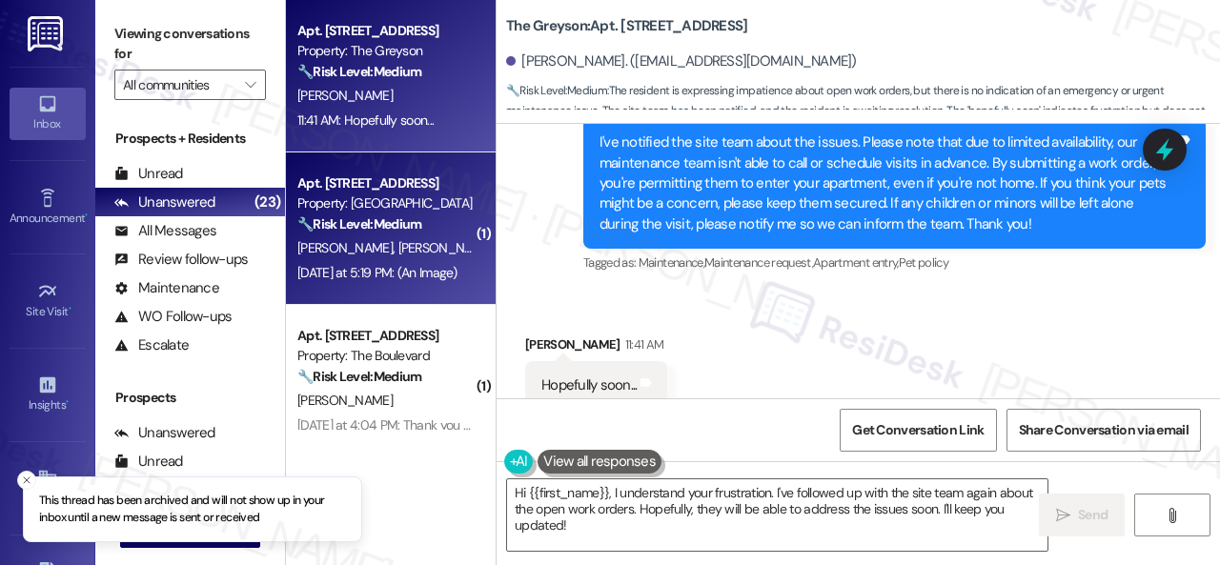
click at [444, 247] on div "K. Balaba A. Switzer" at bounding box center [385, 248] width 180 height 24
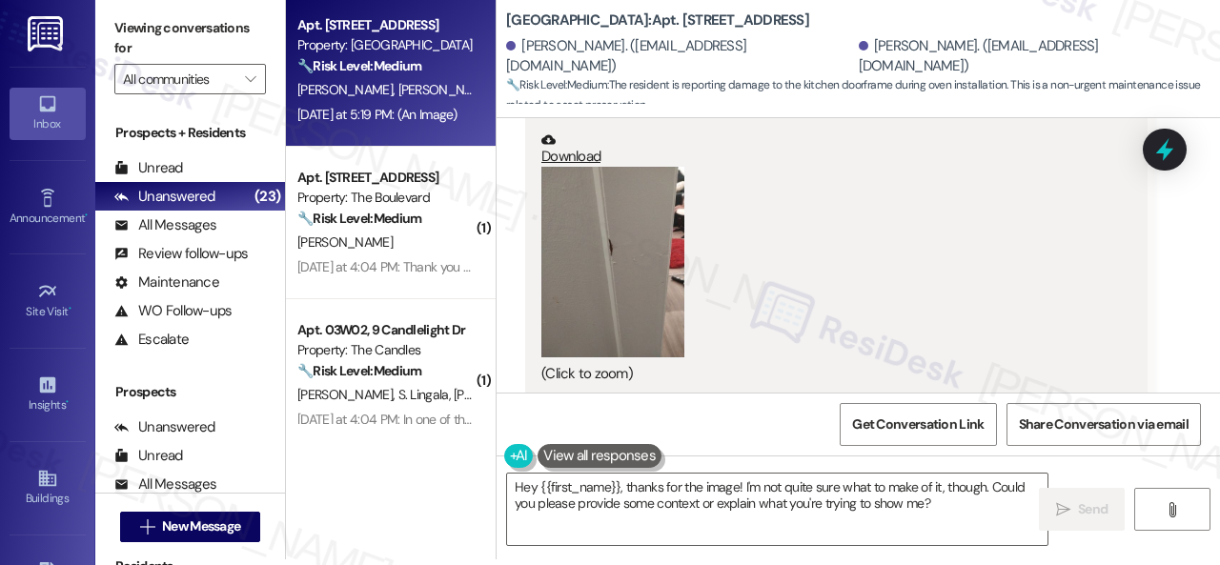
scroll to position [8071, 0]
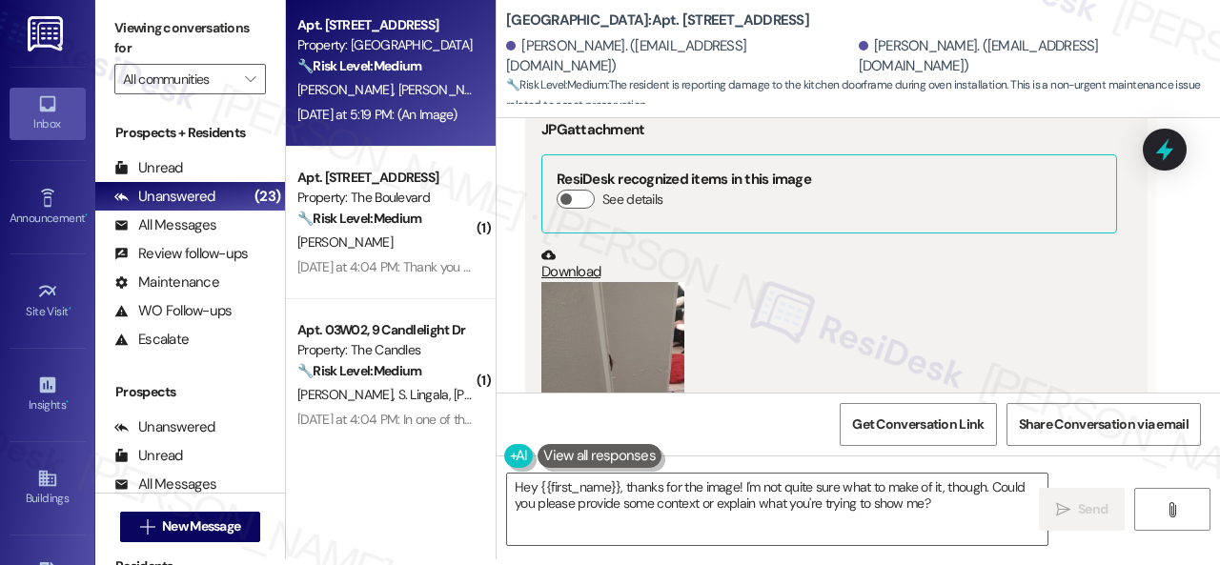
click at [652, 310] on button "Zoom image" at bounding box center [612, 377] width 143 height 191
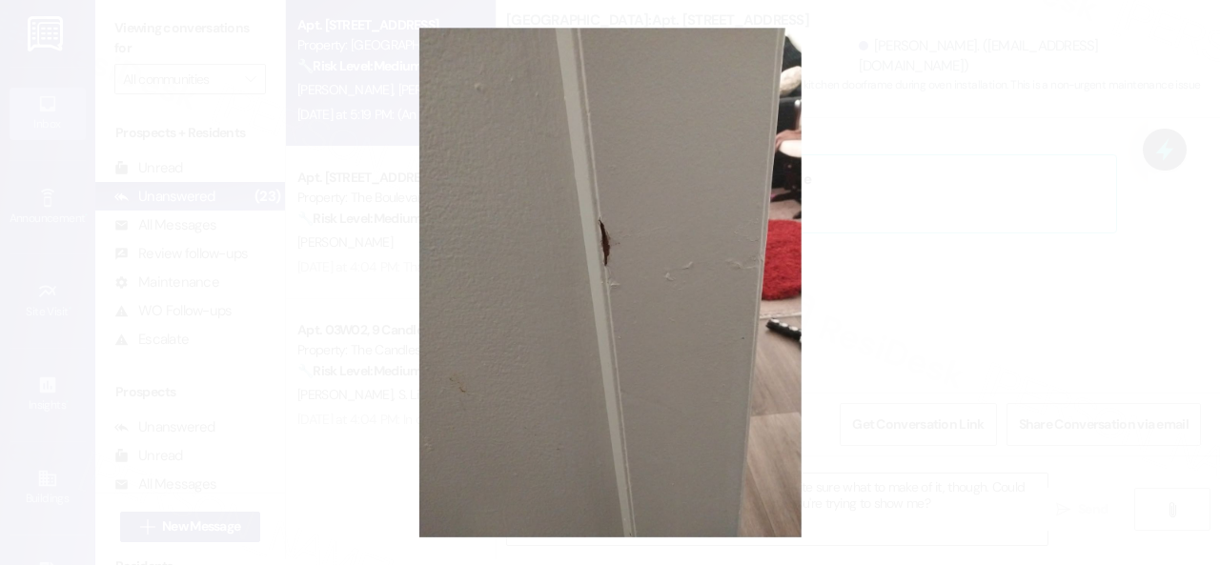
click at [671, 308] on button "Unzoom image" at bounding box center [610, 282] width 1220 height 565
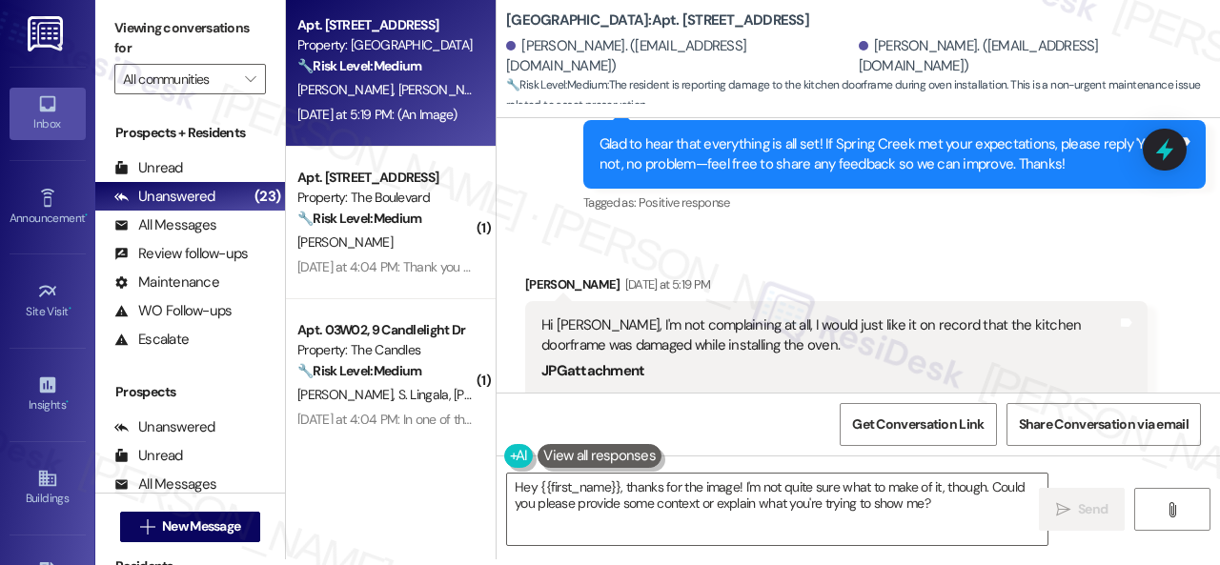
scroll to position [7785, 0]
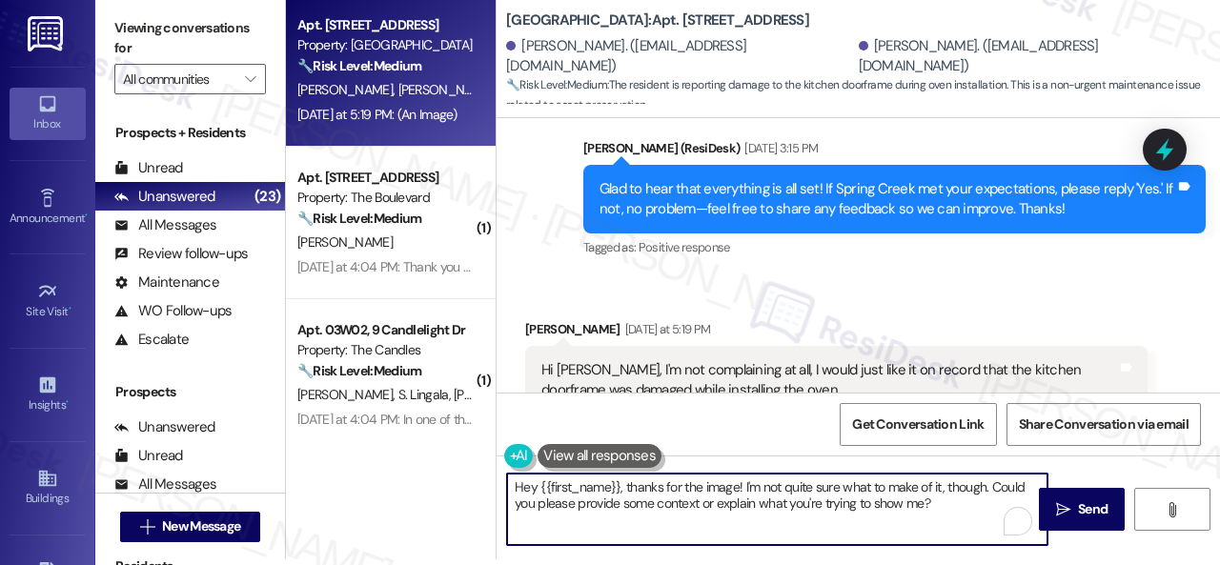
drag, startPoint x: 540, startPoint y: 485, endPoint x: 924, endPoint y: 503, distance: 384.4
click at [940, 501] on textarea "Hey {{first_name}}, thanks for the image! I'm not quite sure what to make of it…" at bounding box center [777, 509] width 540 height 71
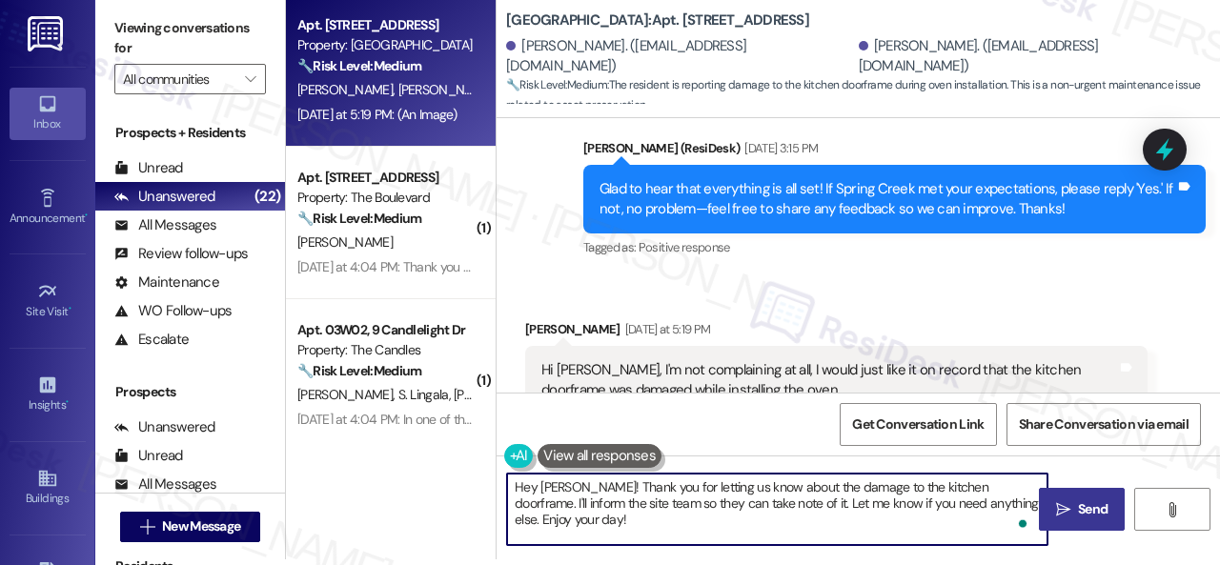
type textarea "Hey Autumn! Thank you for letting us know about the damage to the kitchen doorf…"
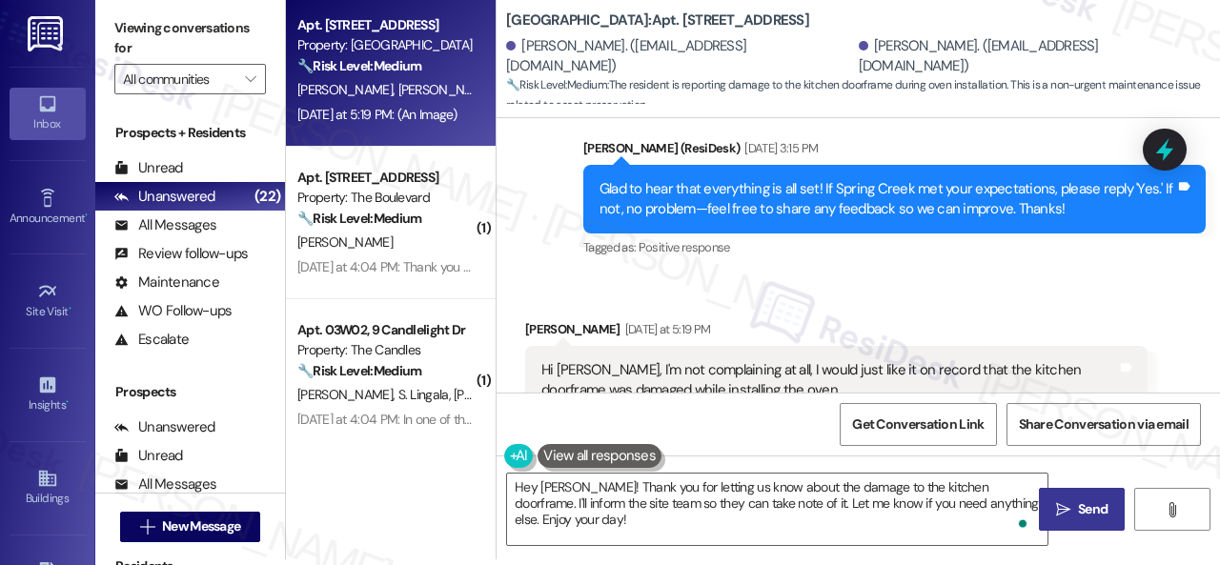
click at [1079, 510] on span "Send" at bounding box center [1093, 509] width 30 height 20
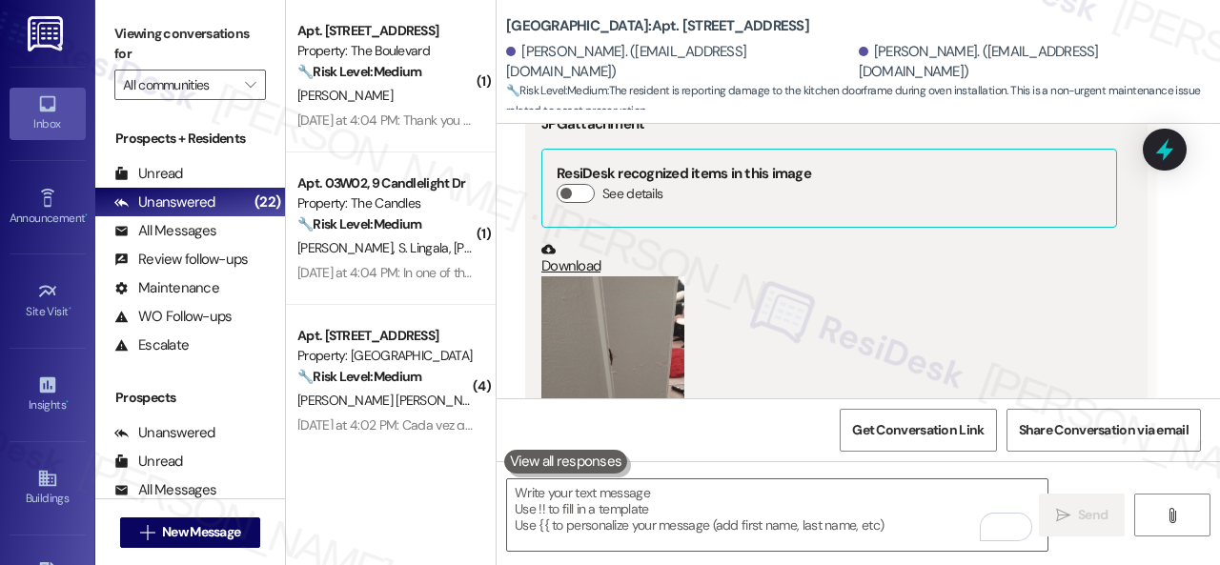
scroll to position [8054, 0]
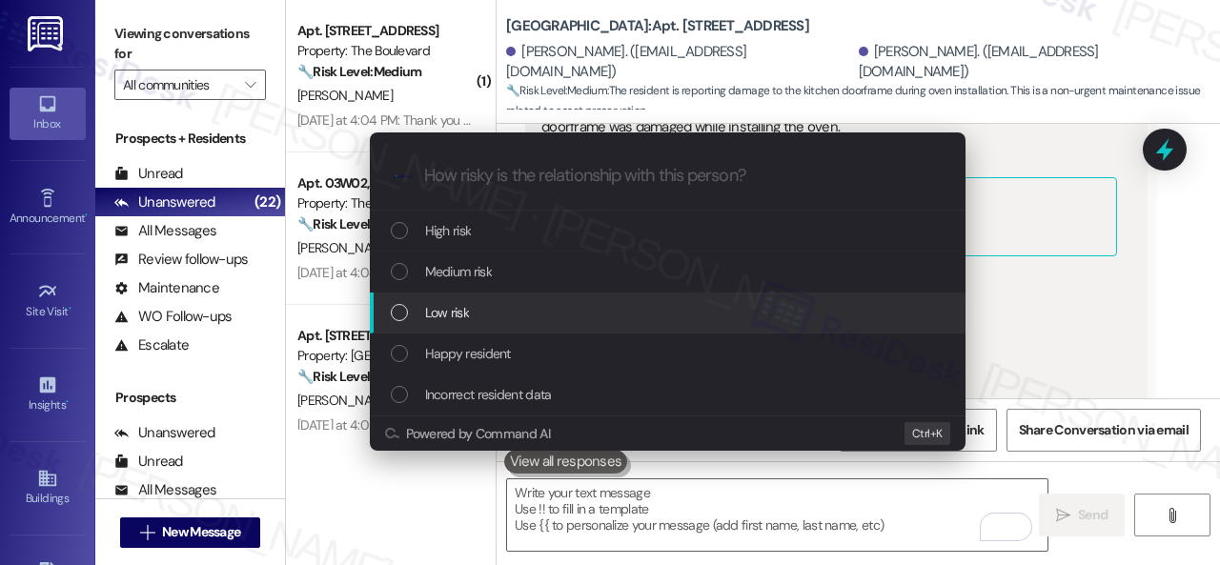
click at [433, 310] on span "Low risk" at bounding box center [447, 312] width 44 height 21
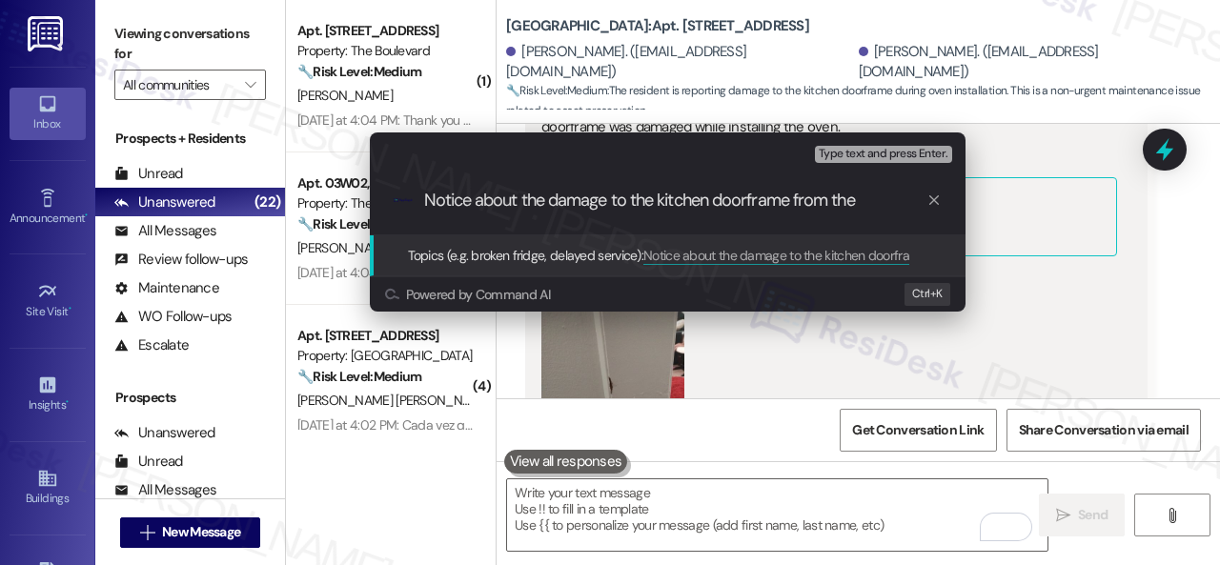
type input "Notice about the damage to the kitchen doorframe from the"
drag, startPoint x: 870, startPoint y: 201, endPoint x: 404, endPoint y: 212, distance: 466.1
click at [404, 212] on div ".cls-1{fill:#0a055f;}.cls-2{fill:#0cc4c4;} resideskLogoBlueOrange Notice about …" at bounding box center [668, 201] width 596 height 68
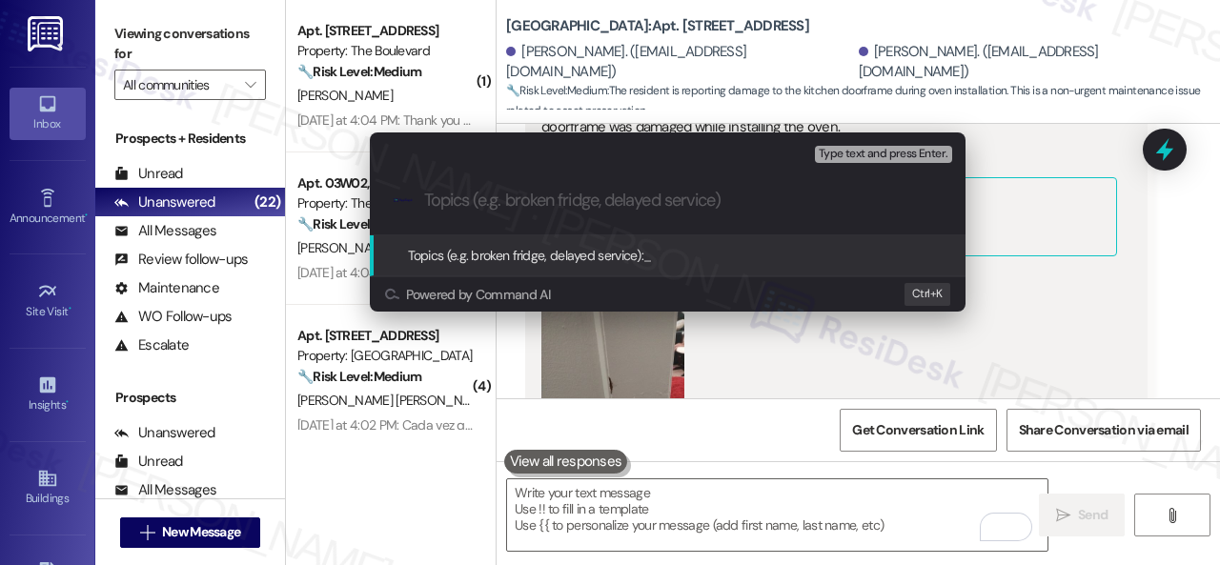
click at [1084, 223] on div "Escalate Conversation Low risk Topics (e.g. broken fridge, delayed service) Any…" at bounding box center [610, 282] width 1220 height 565
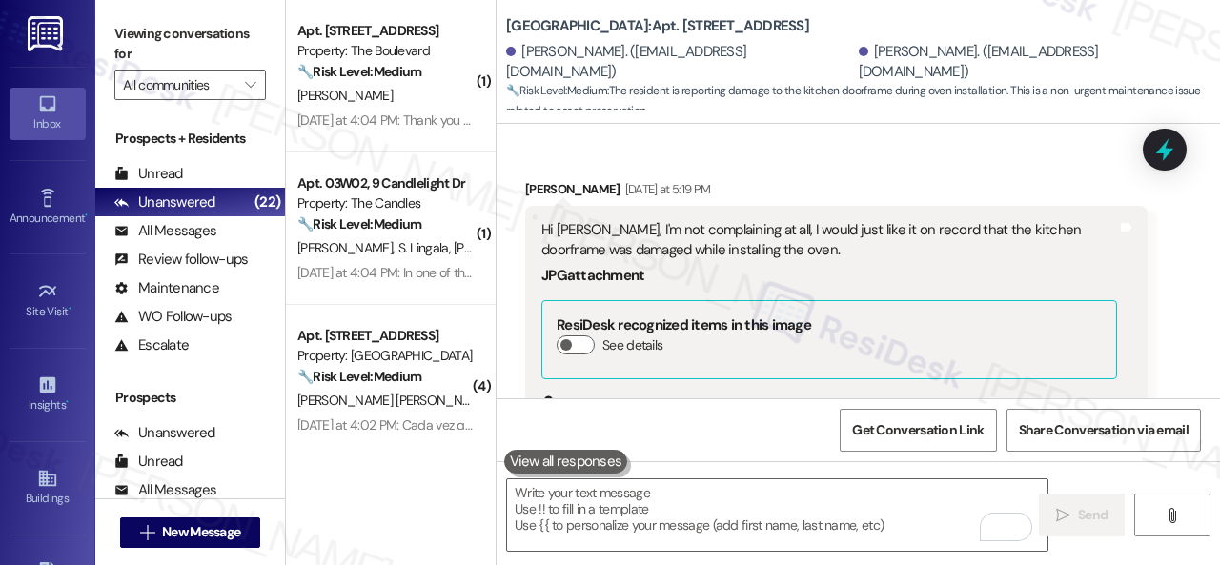
scroll to position [7863, 0]
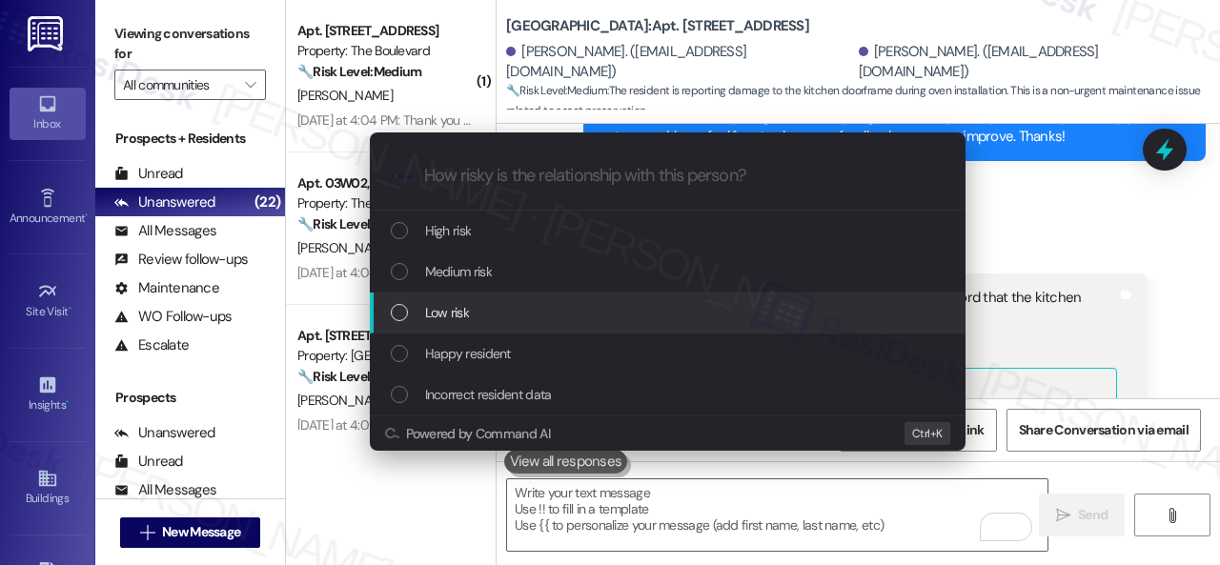
click at [431, 307] on span "Low risk" at bounding box center [447, 312] width 44 height 21
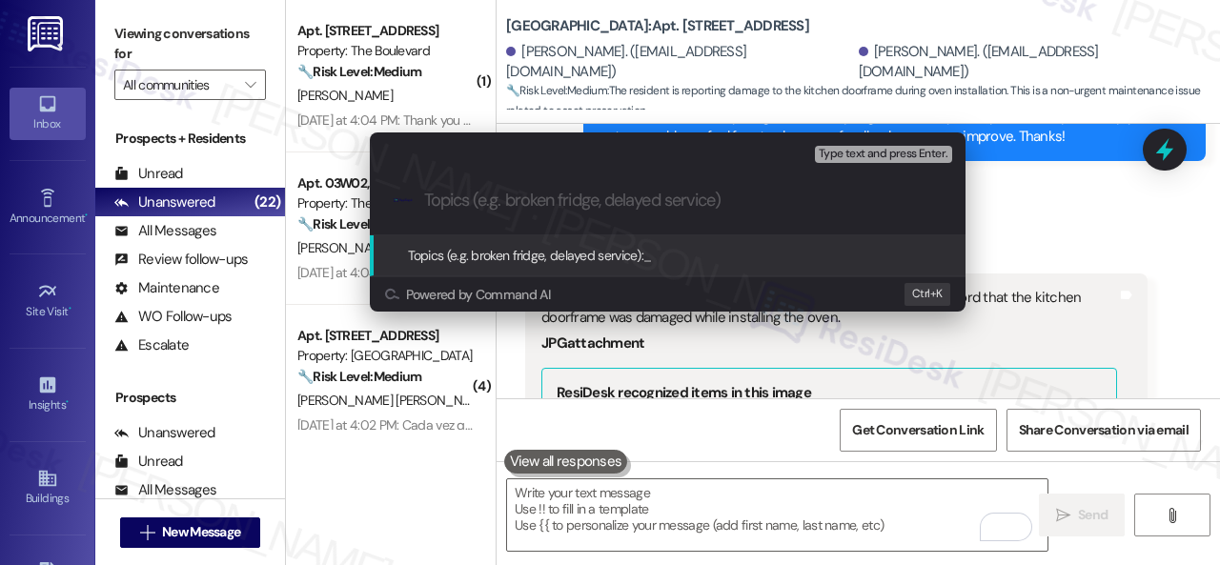
paste input "Notice about the damage to the kitchen doorframe from the"
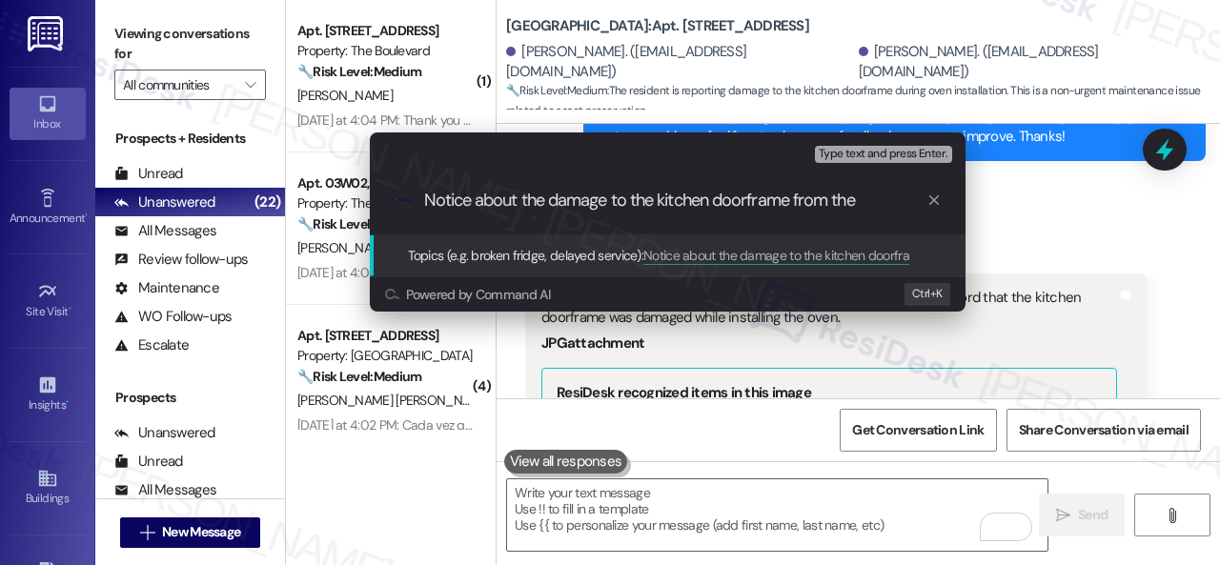
click at [1219, 327] on div "Escalate Conversation Low risk Topics (e.g. broken fridge, delayed service) Any…" at bounding box center [610, 282] width 1220 height 565
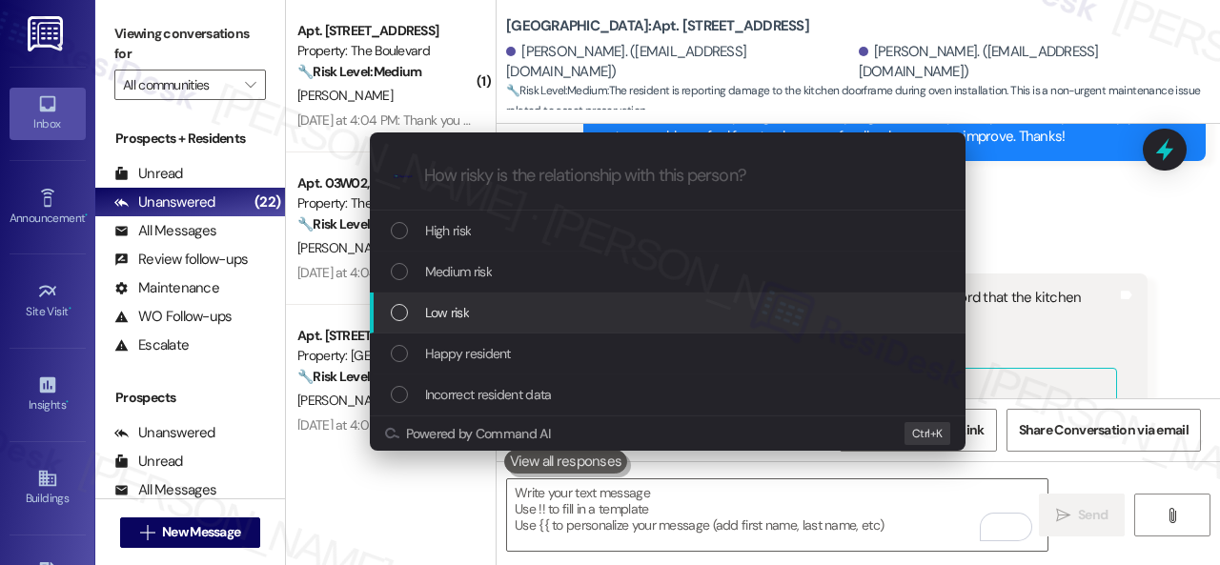
click at [442, 309] on span "Low risk" at bounding box center [447, 312] width 44 height 21
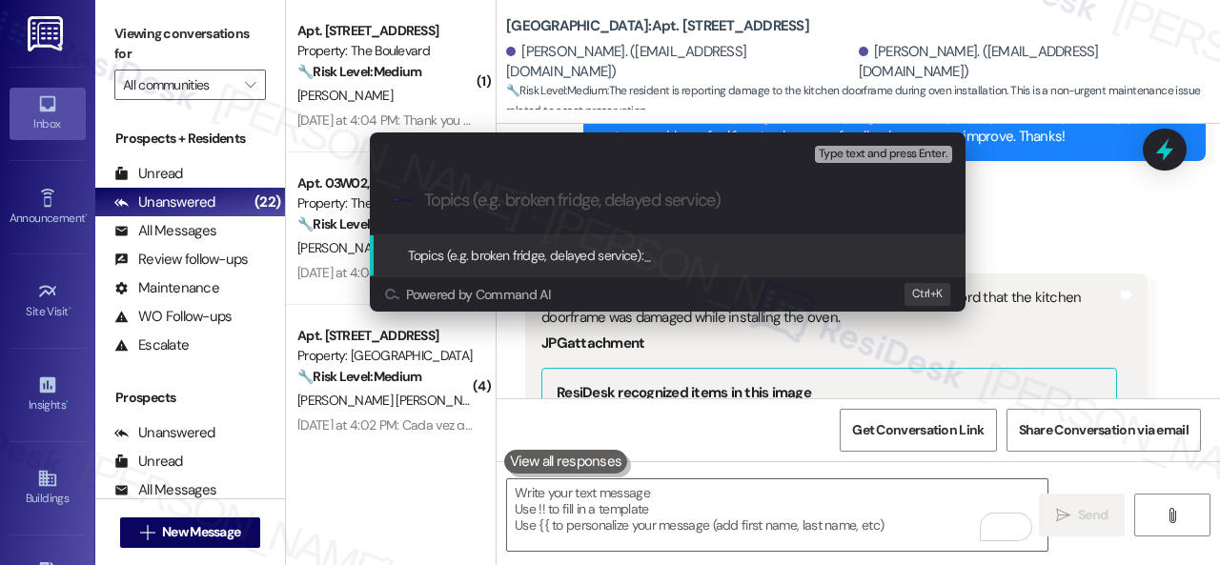
paste input "Notice about the damage to the kitchen doorframe from the"
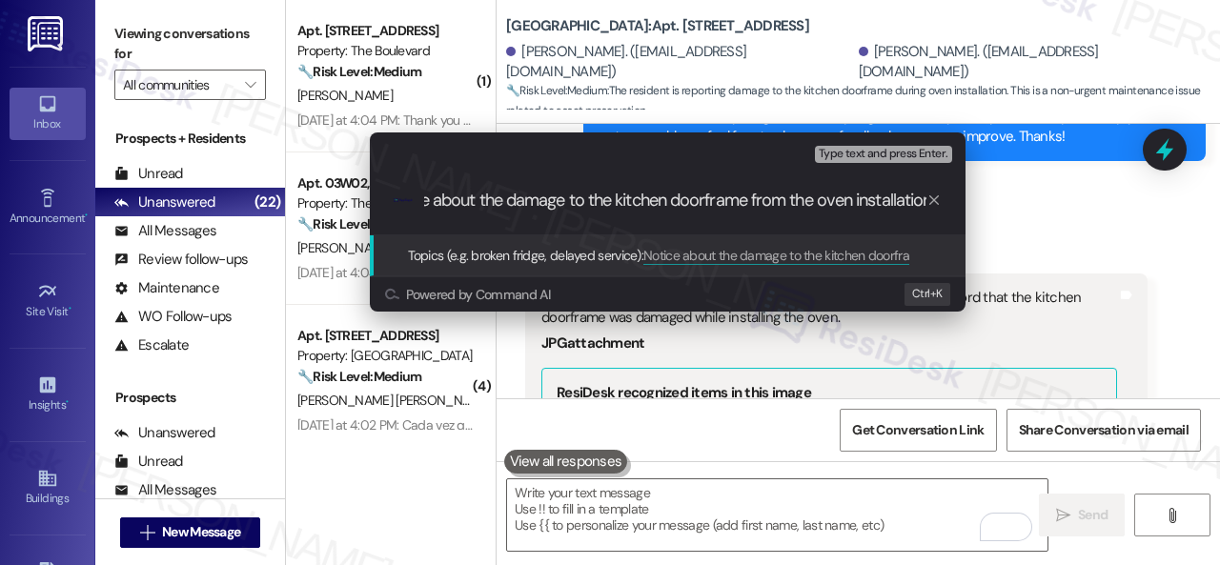
scroll to position [0, 51]
type input "Notice about the damage to the kitchen doorframe from the oven installation."
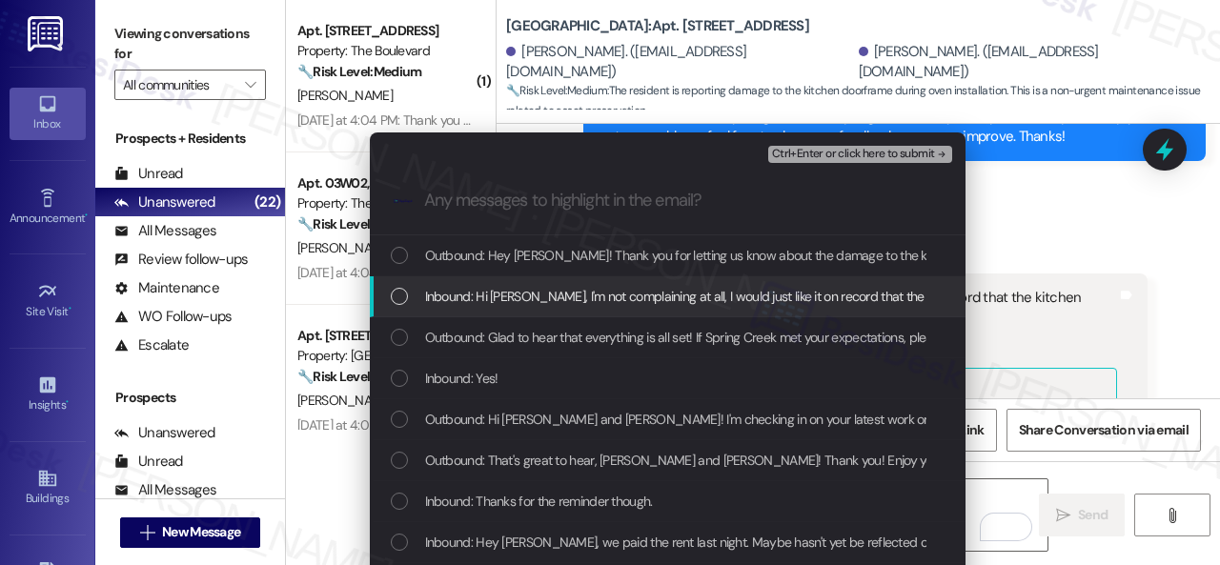
click at [565, 295] on span "Inbound: Hi Sarah, I'm not complaining at all, I would just like it on record t…" at bounding box center [836, 296] width 822 height 21
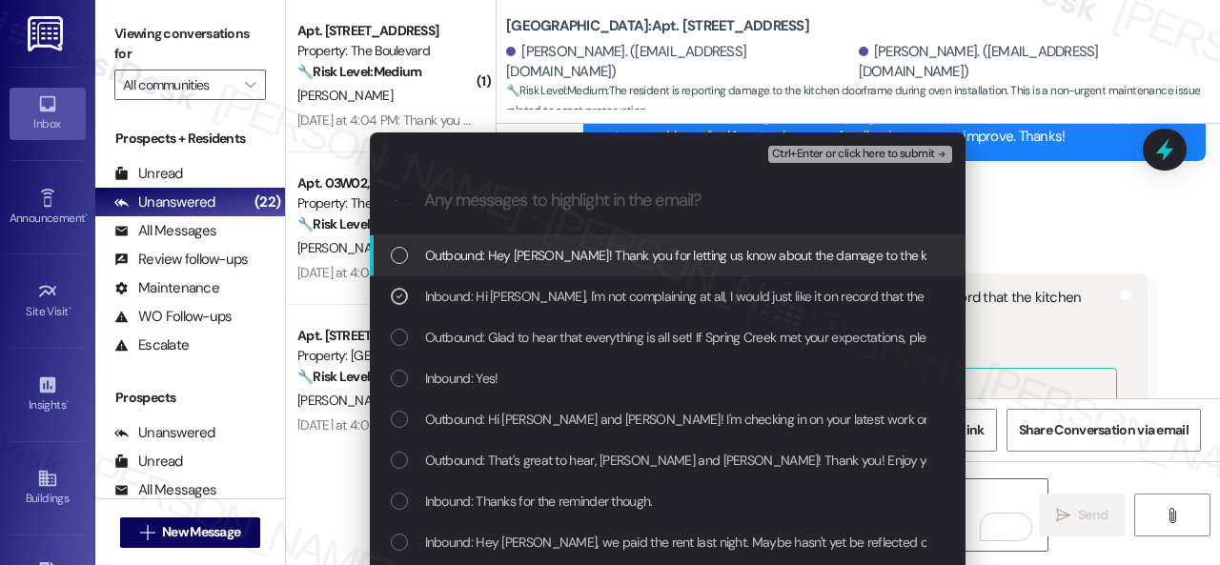
click at [786, 148] on span "Ctrl+Enter or click here to submit" at bounding box center [853, 154] width 163 height 13
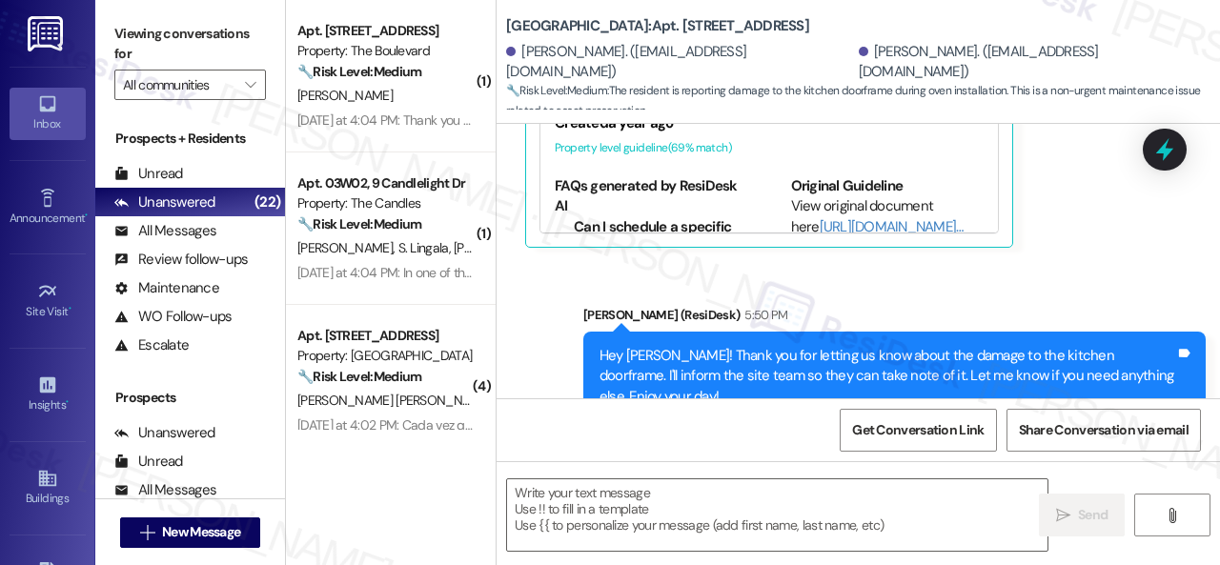
type textarea "Fetching suggested responses. Please feel free to read through the conversation…"
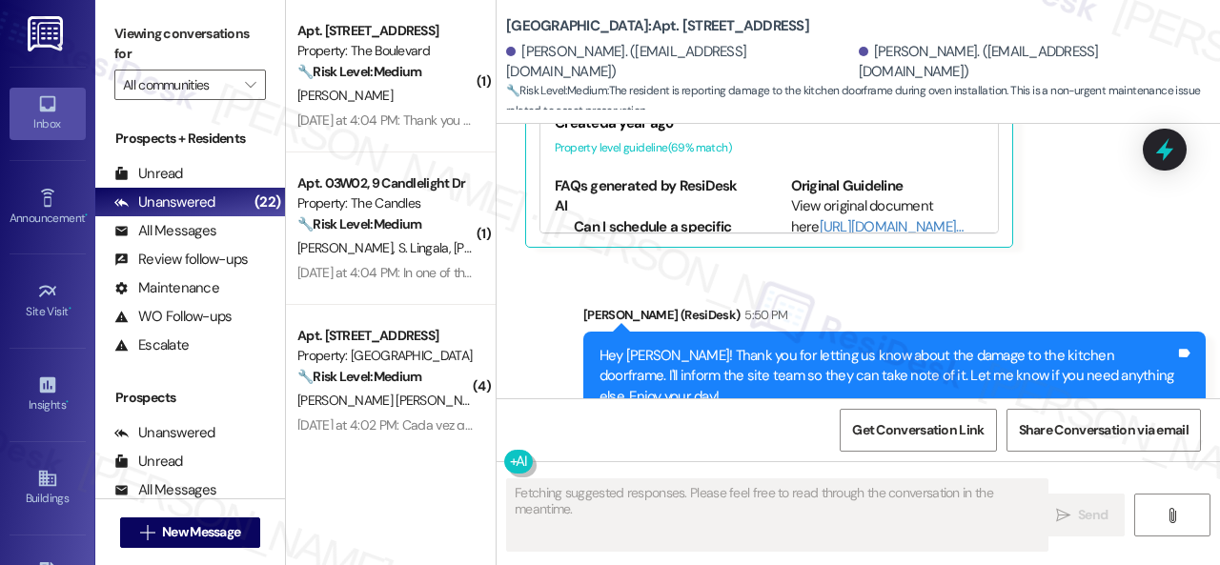
scroll to position [8450, 0]
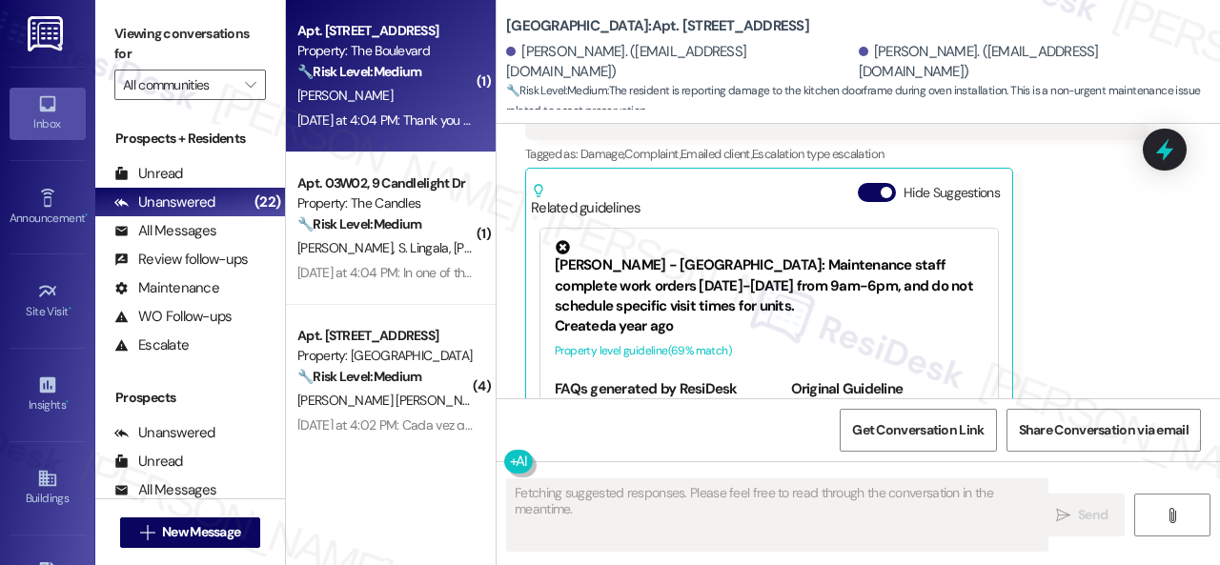
click at [411, 96] on div "E. Finley" at bounding box center [385, 96] width 180 height 24
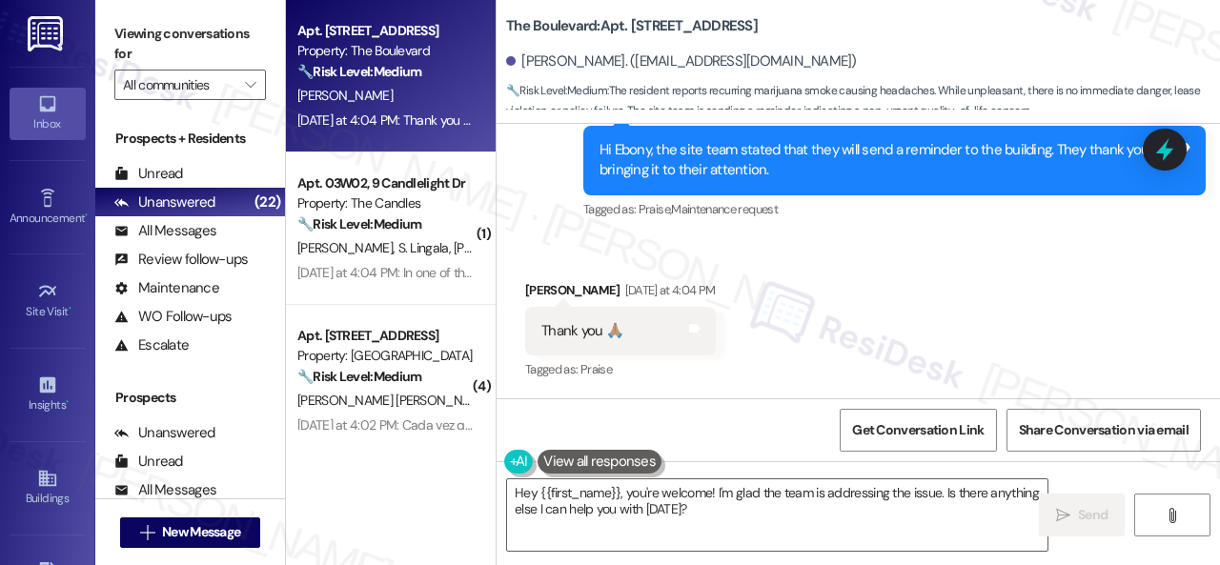
scroll to position [3903, 0]
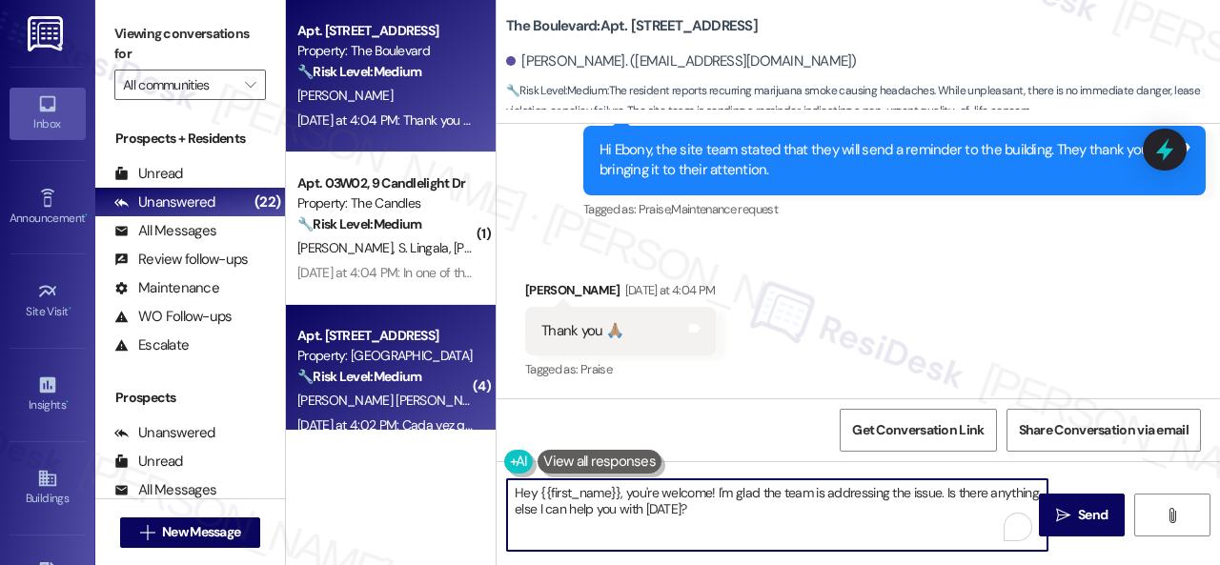
drag, startPoint x: 583, startPoint y: 468, endPoint x: 334, endPoint y: 416, distance: 254.9
click at [362, 449] on div "Apt. 5111, 4800 Skyline Dr Property: The Boulevard 🔧 Risk Level: Medium The res…" at bounding box center [753, 282] width 934 height 565
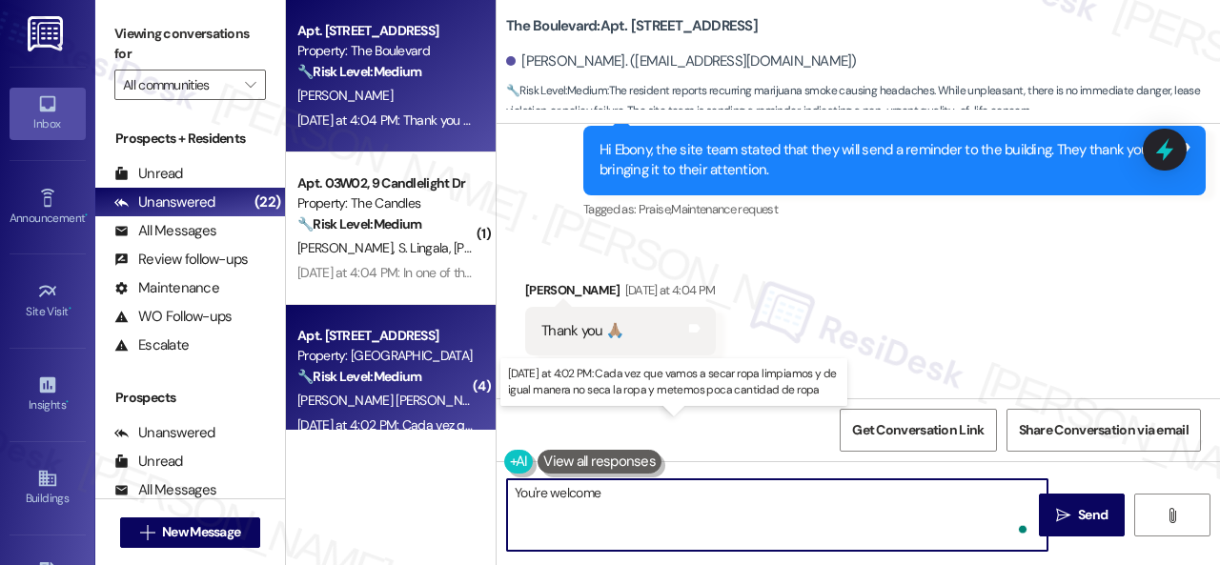
type textarea "You're welcome."
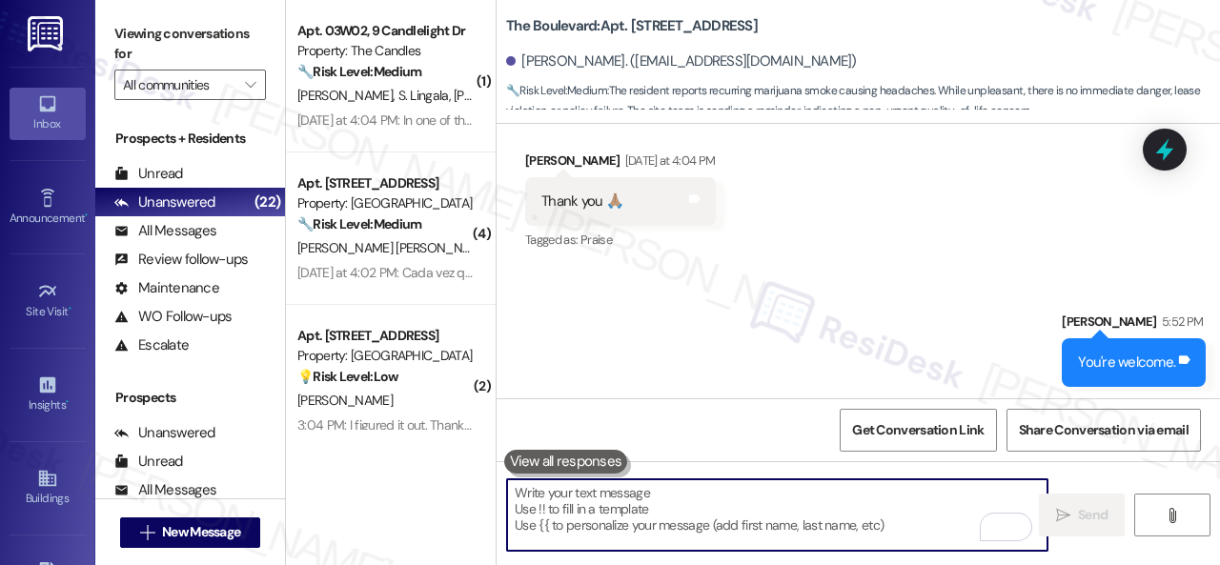
scroll to position [4036, 0]
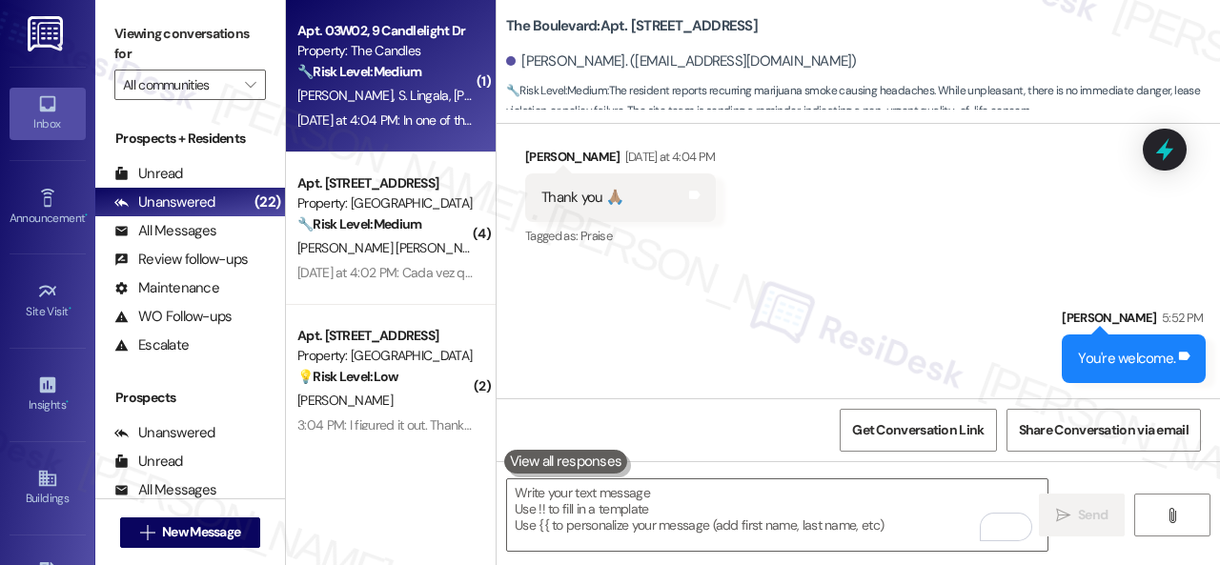
click at [457, 64] on div "🔧 Risk Level: Medium The resident is reporting an issue with an AC vent not flo…" at bounding box center [385, 72] width 176 height 20
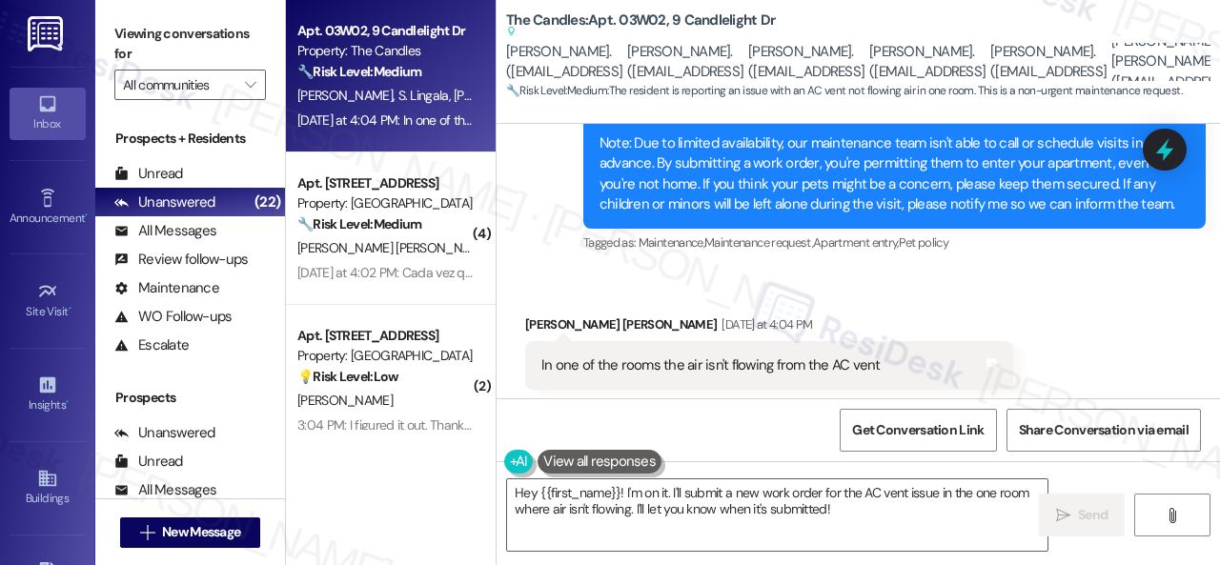
scroll to position [3891, 0]
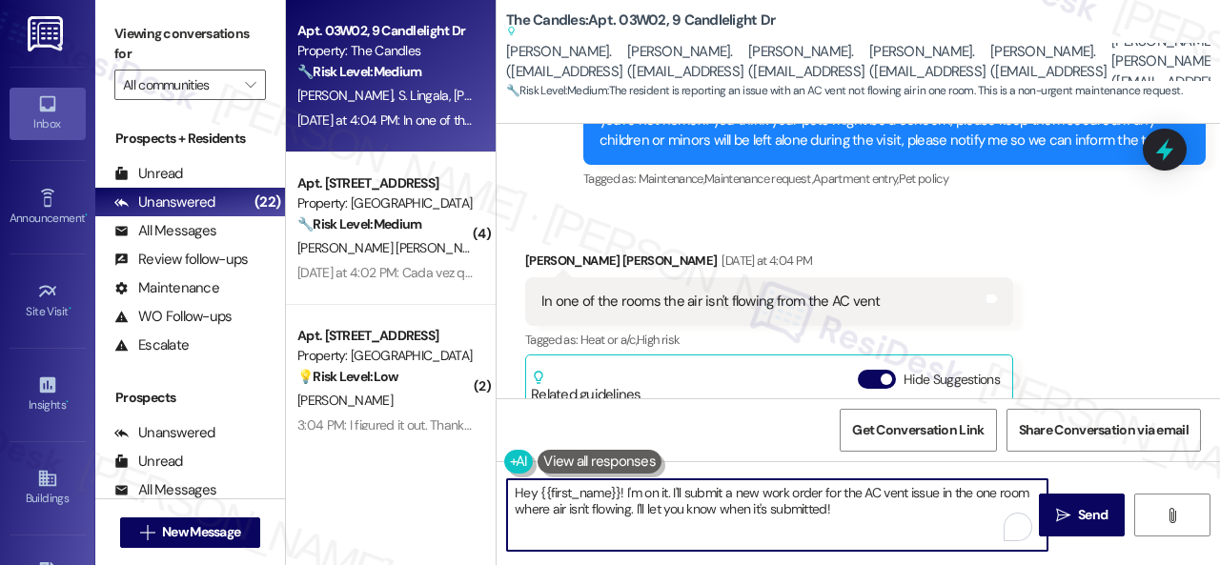
drag, startPoint x: 852, startPoint y: 514, endPoint x: 304, endPoint y: 476, distance: 549.2
click at [359, 474] on div "Apt. 03W02, 9 Candlelight Dr Property: The Candles 🔧 Risk Level: Medium The res…" at bounding box center [753, 282] width 934 height 565
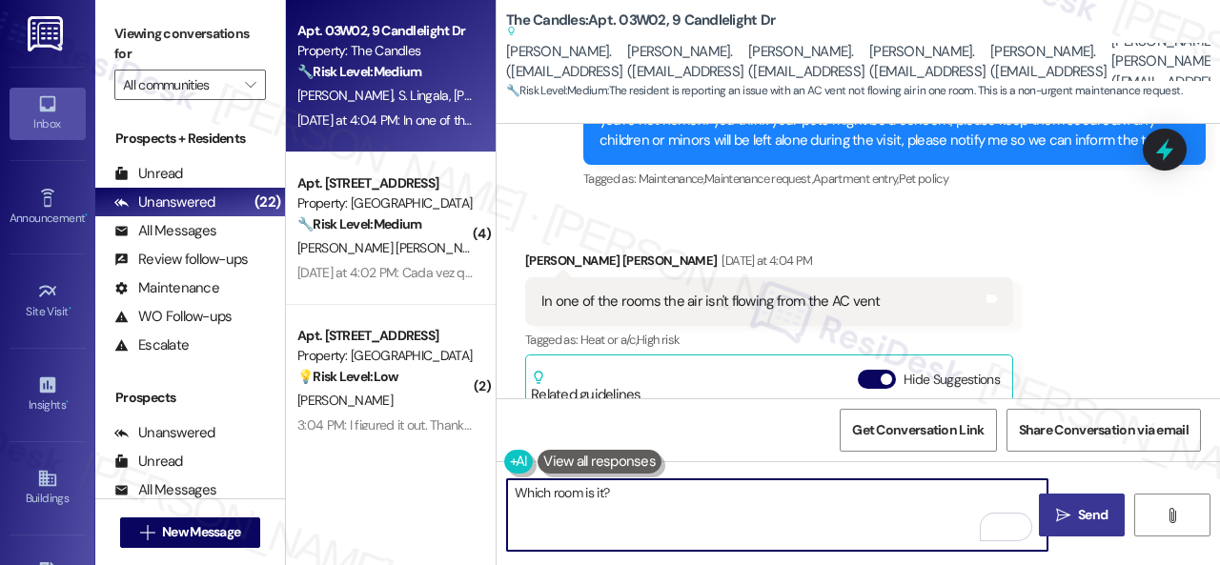
type textarea "Which room is it?"
click at [1083, 514] on span "Send" at bounding box center [1093, 515] width 30 height 20
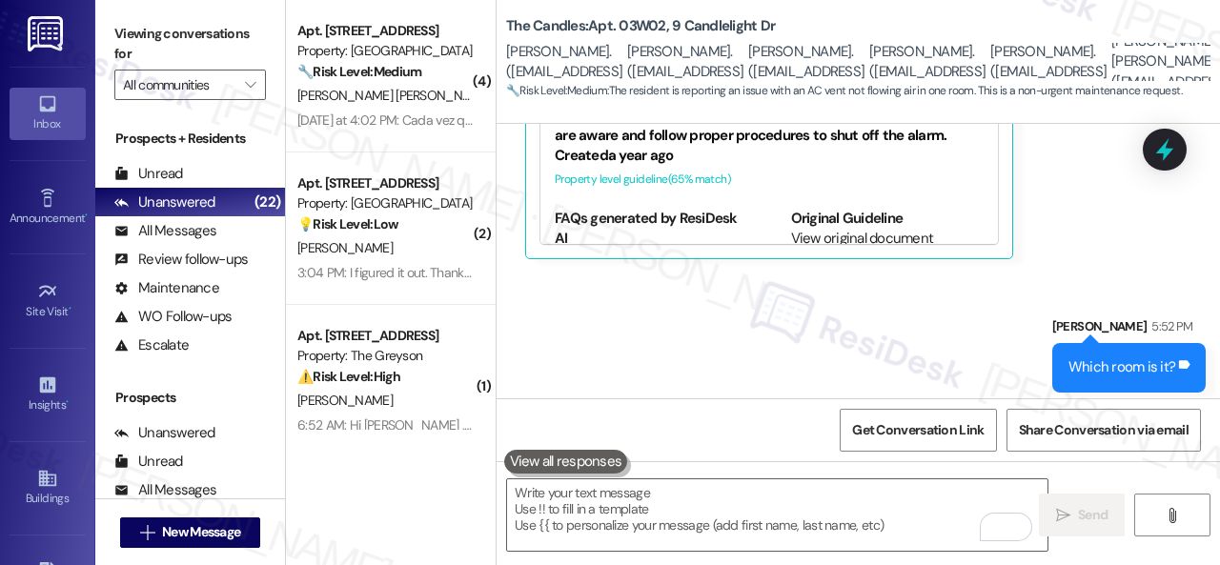
scroll to position [4276, 0]
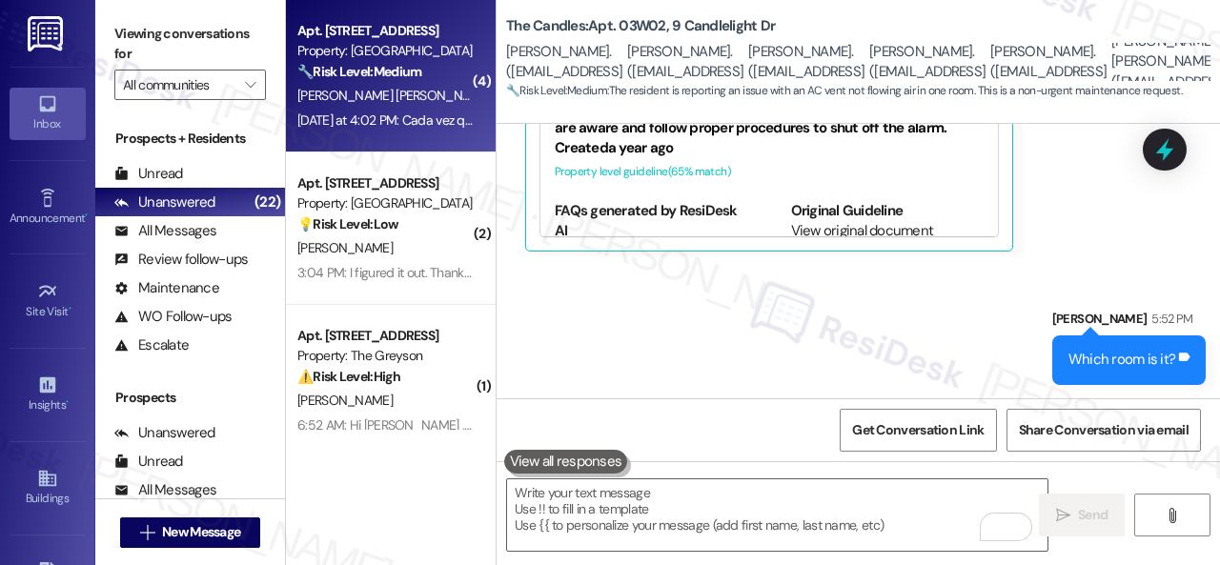
click at [496, 87] on span "N. Hernandez" at bounding box center [546, 95] width 101 height 17
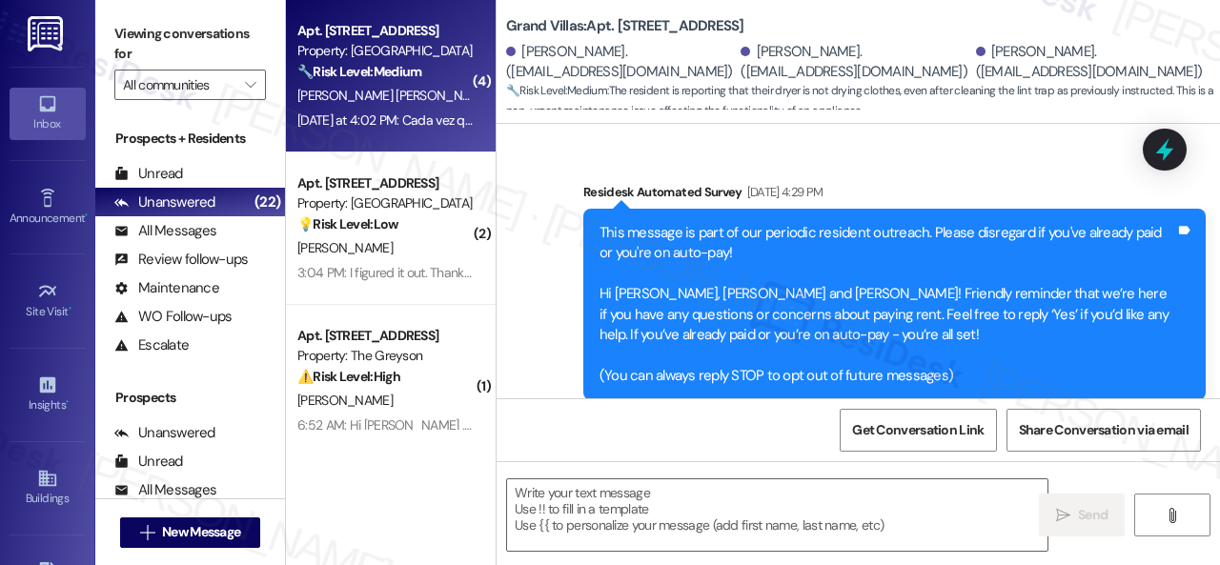
type textarea "Fetching suggested responses. Please feel free to read through the conversation…"
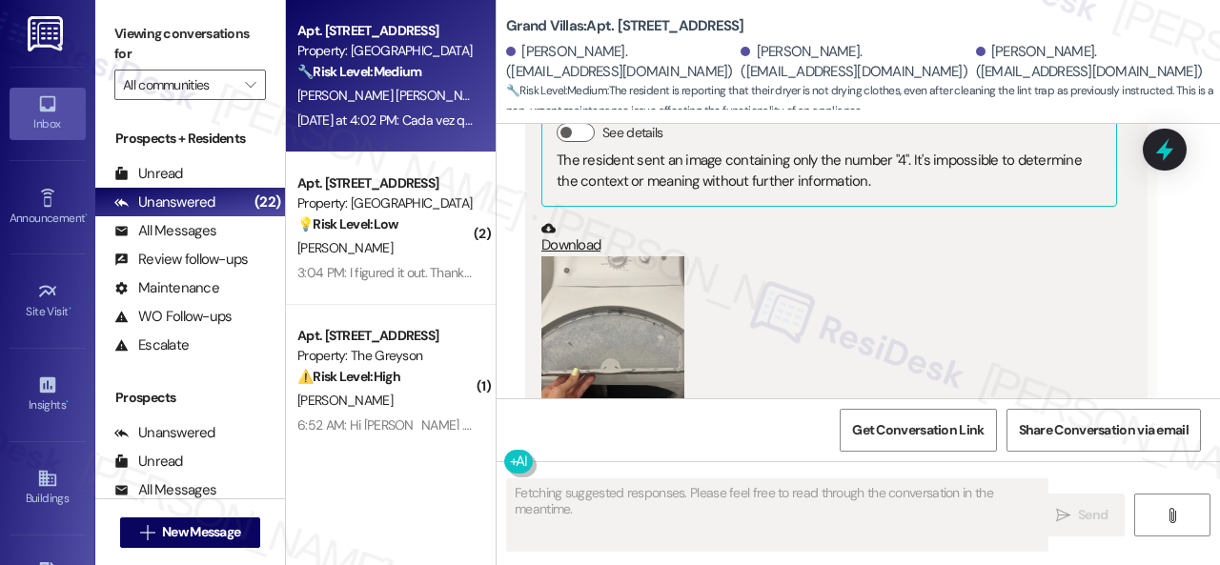
scroll to position [13543, 0]
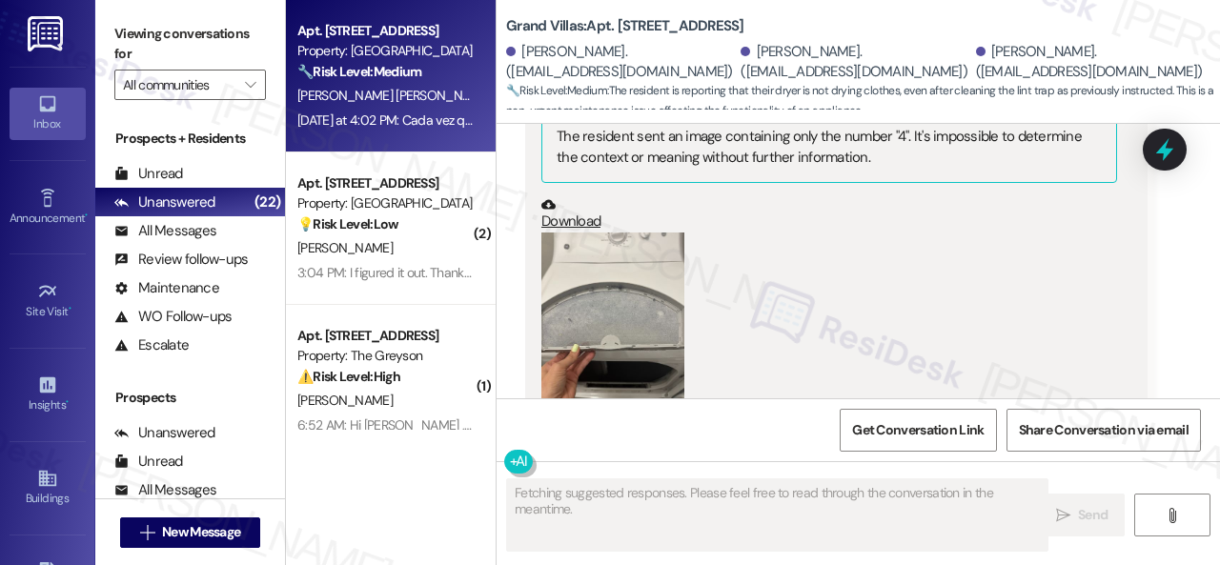
click at [622, 305] on button "Zoom image" at bounding box center [612, 327] width 143 height 191
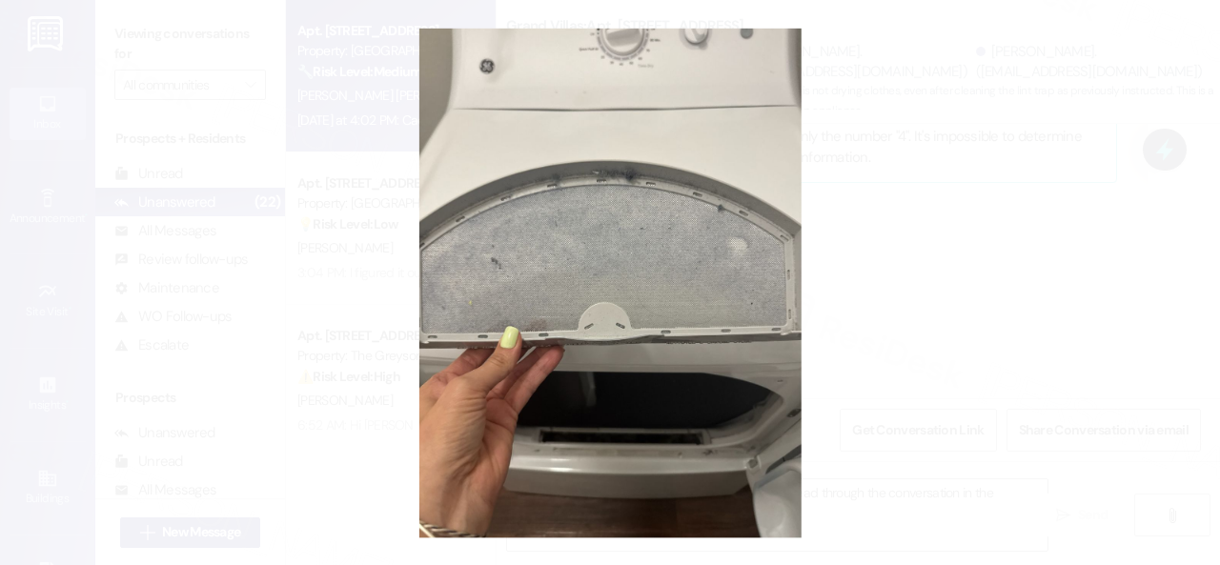
click at [646, 279] on button "Unzoom image" at bounding box center [610, 282] width 1220 height 565
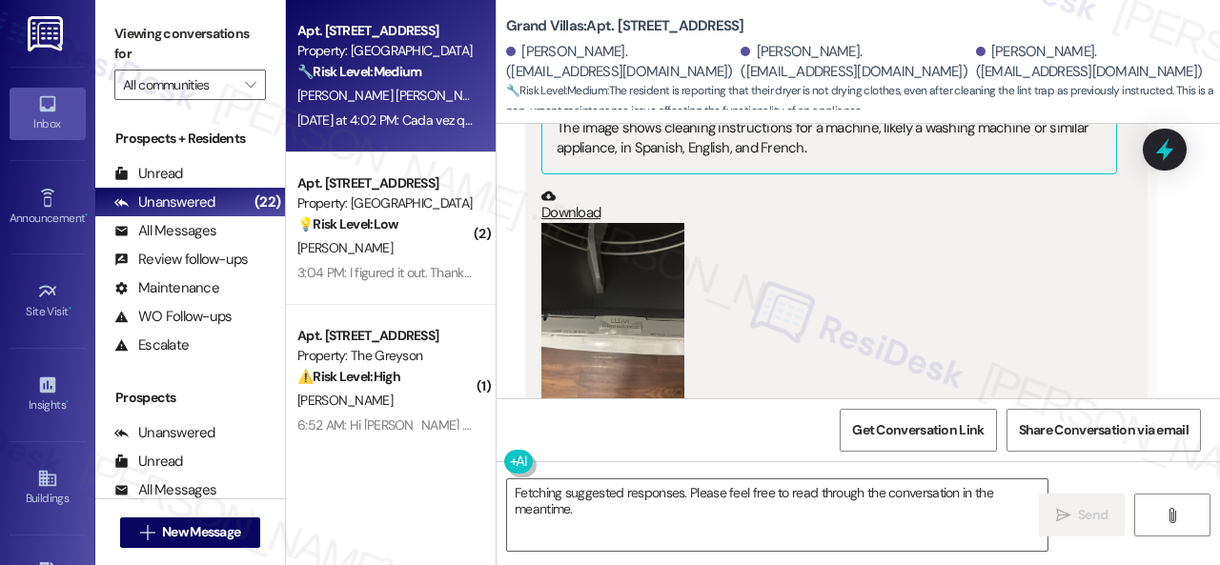
scroll to position [12971, 0]
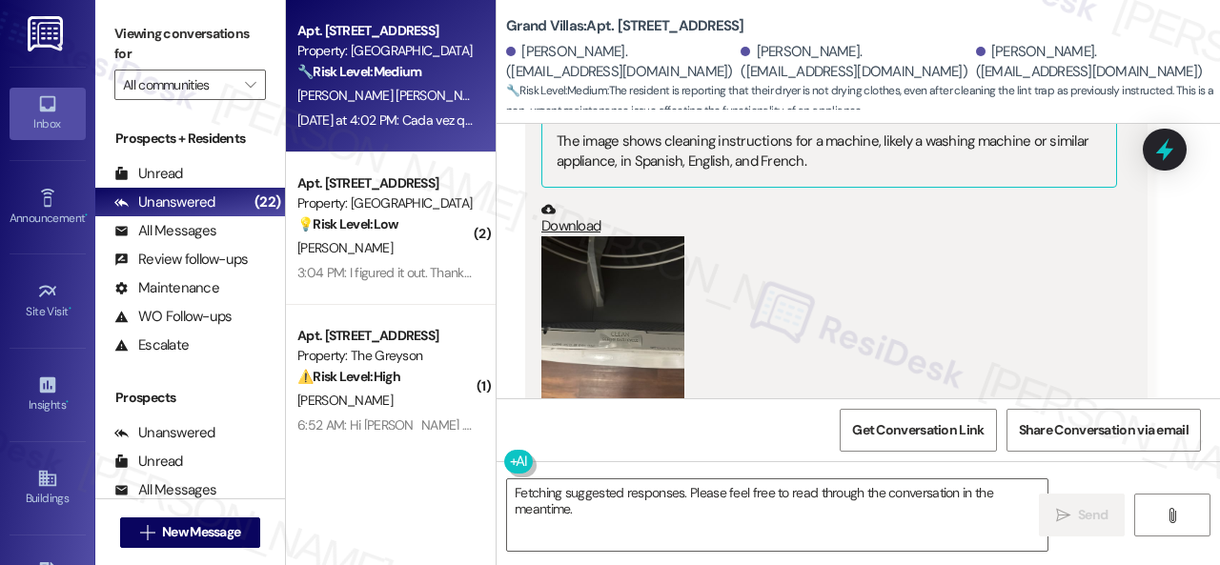
click at [624, 328] on button "Zoom image" at bounding box center [612, 331] width 143 height 191
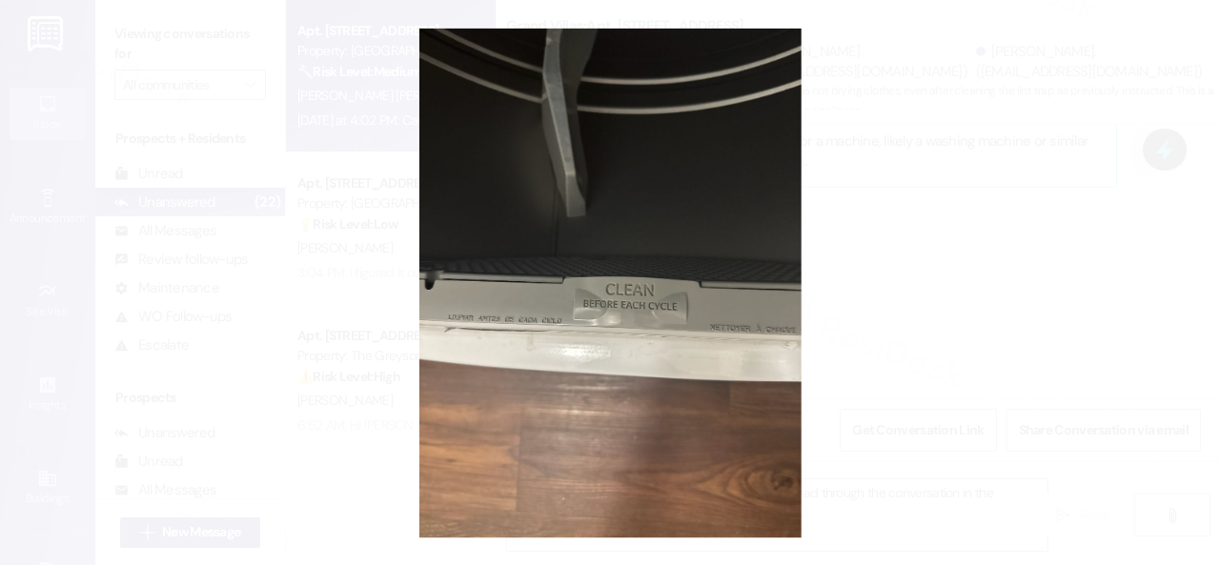
click at [686, 161] on button "Unzoom image" at bounding box center [610, 282] width 1220 height 565
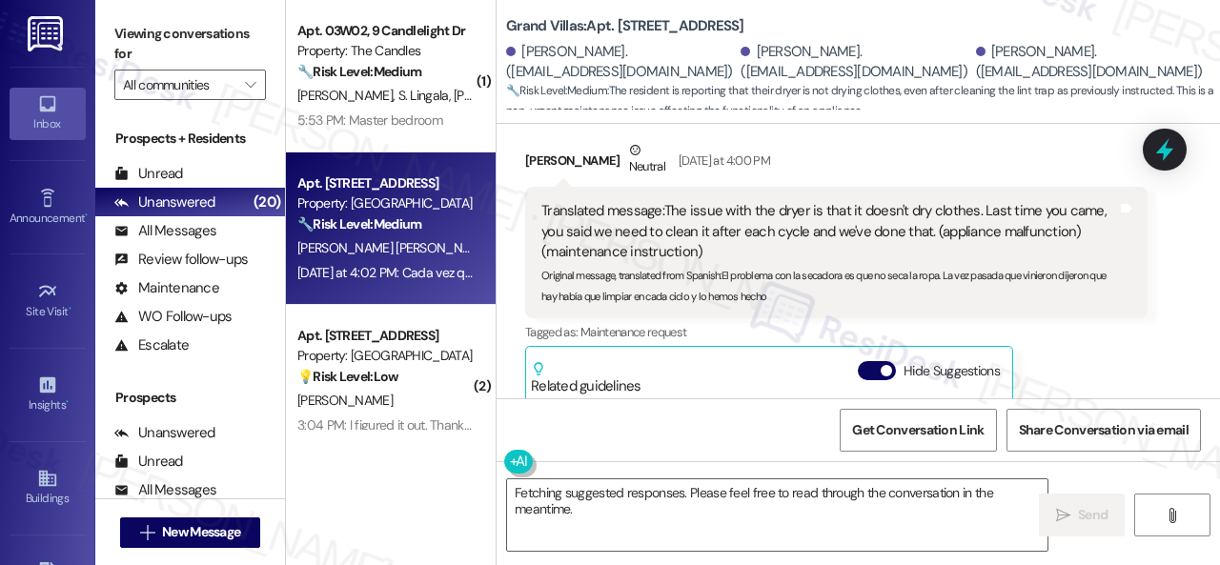
scroll to position [12304, 0]
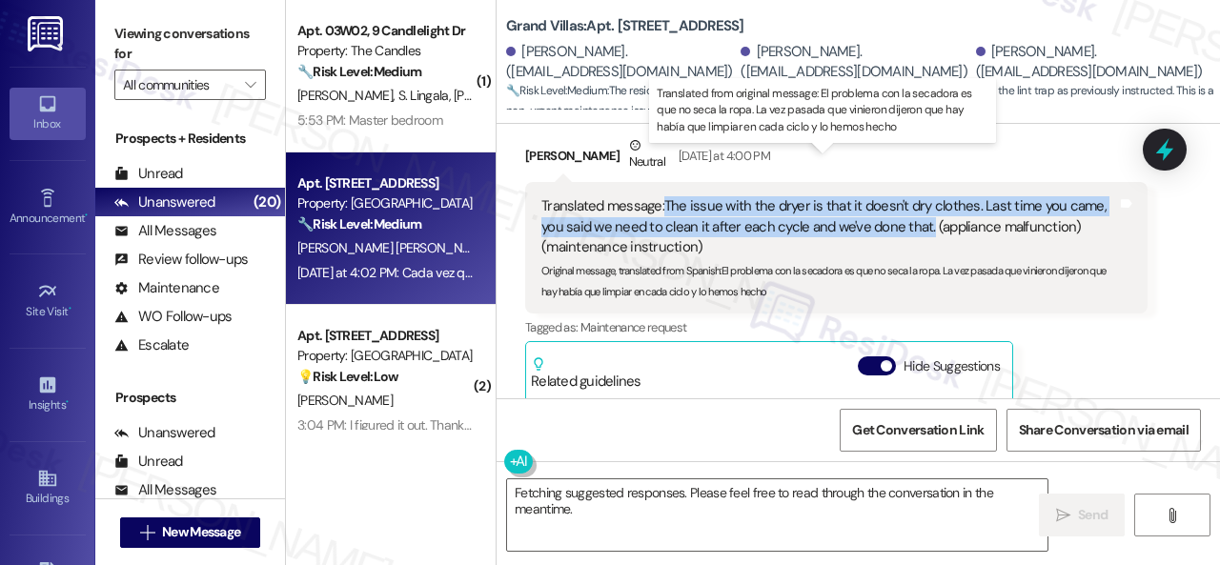
drag, startPoint x: 664, startPoint y: 163, endPoint x: 928, endPoint y: 181, distance: 264.6
click at [928, 196] on div "Translated message: The issue with the dryer is that it doesn't dry clothes. La…" at bounding box center [829, 226] width 576 height 61
copy div "The issue with the dryer is that it doesn't dry clothes. Last time you came, yo…"
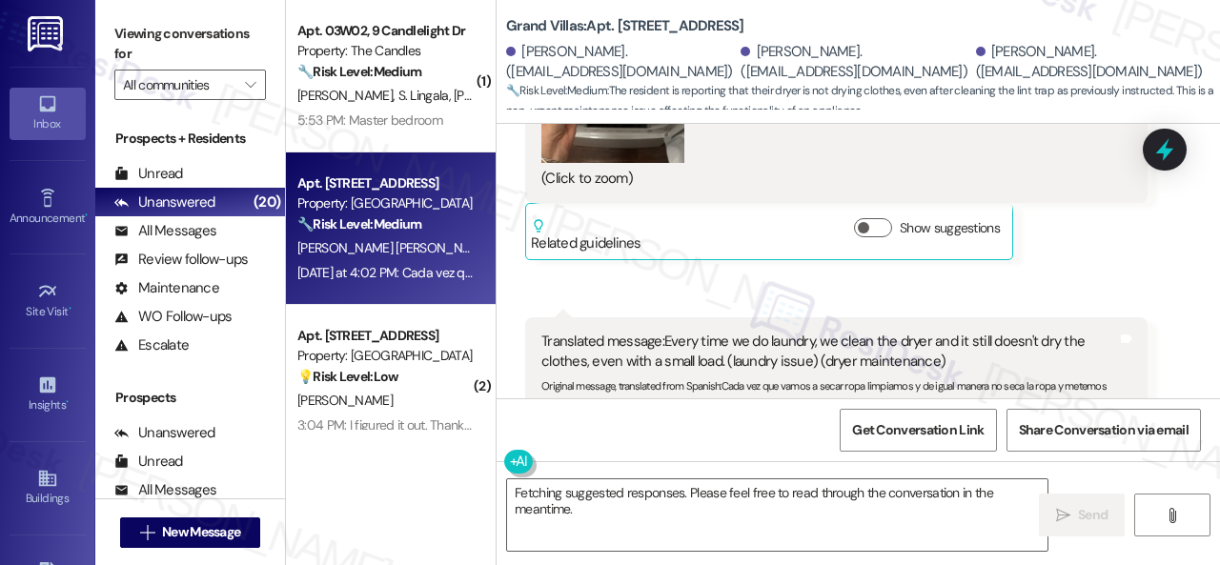
scroll to position [13829, 0]
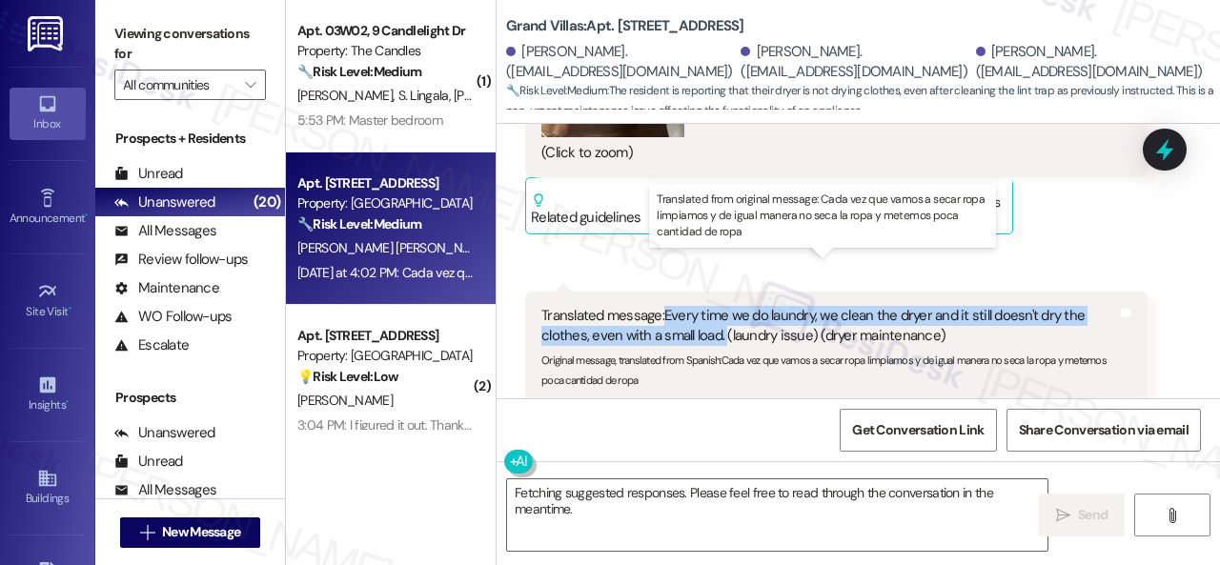
drag, startPoint x: 724, startPoint y: 289, endPoint x: 667, endPoint y: 272, distance: 59.7
click at [667, 306] on div "Translated message: Every time we do laundry, we clean the dryer and it still d…" at bounding box center [829, 326] width 576 height 41
copy div "Every time we do laundry, we clean the dryer and it still doesn't dry the cloth…"
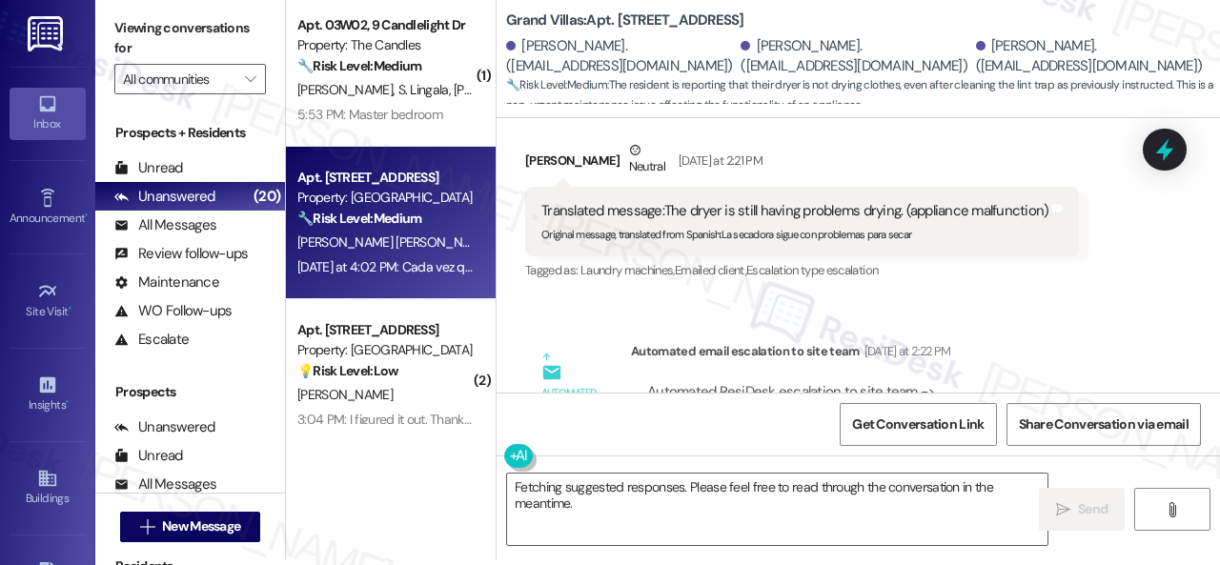
scroll to position [10684, 0]
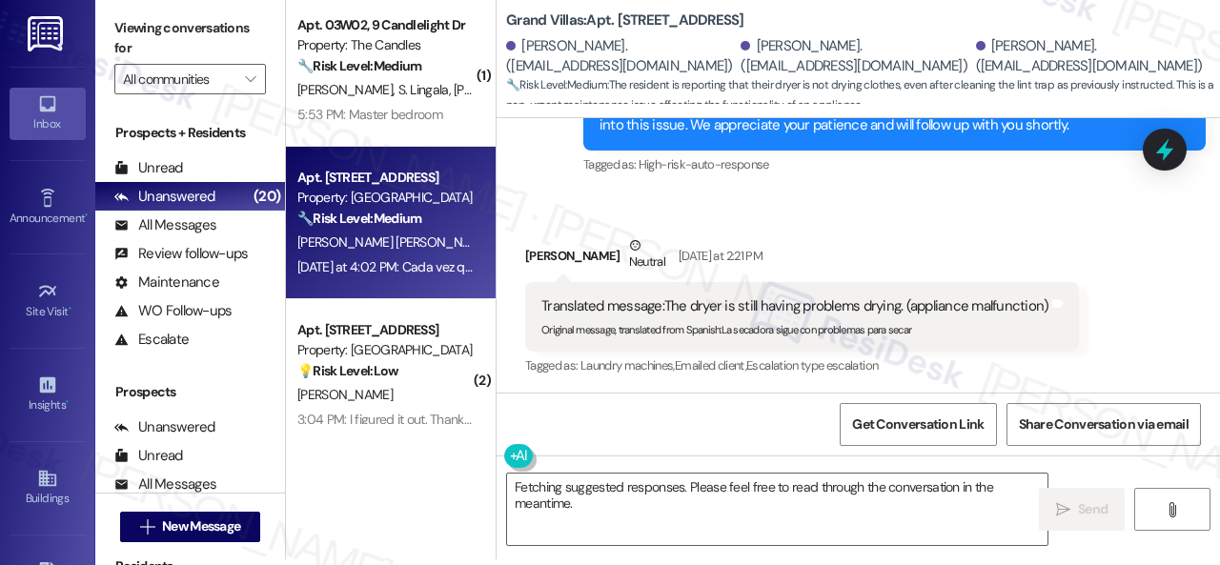
click at [1033, 331] on div "Survey, sent via SMS Residesk Automated Survey Aug 06, 2024 at 4:29 PM This mes…" at bounding box center [857, 255] width 723 height 274
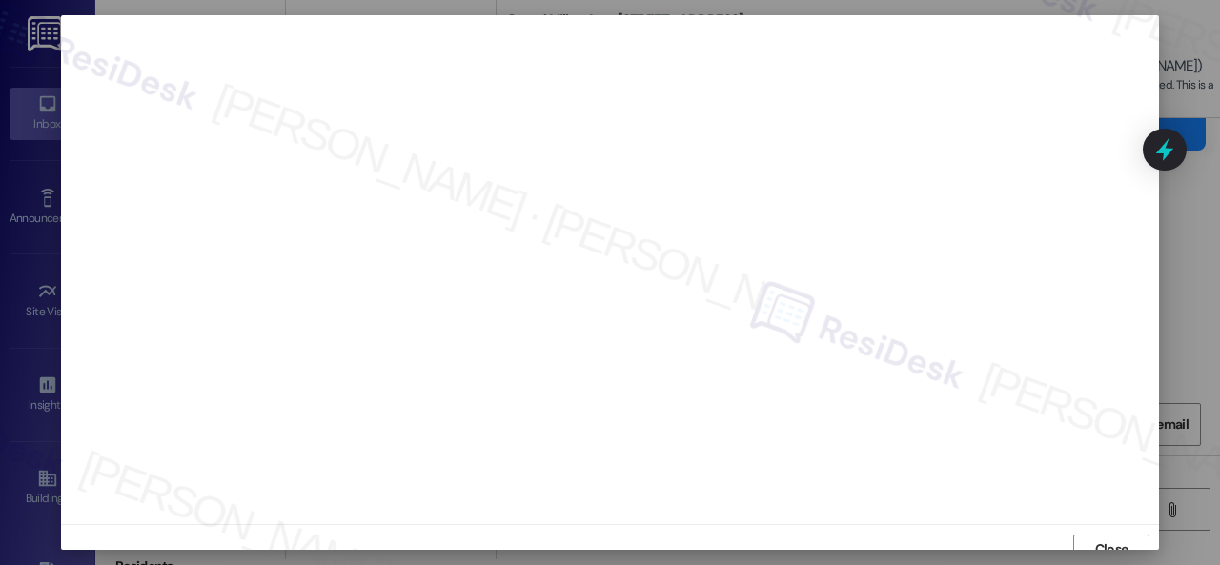
scroll to position [14, 0]
click at [1075, 536] on button "Close" at bounding box center [1111, 535] width 76 height 30
click at [1100, 527] on span "Close" at bounding box center [1111, 535] width 33 height 20
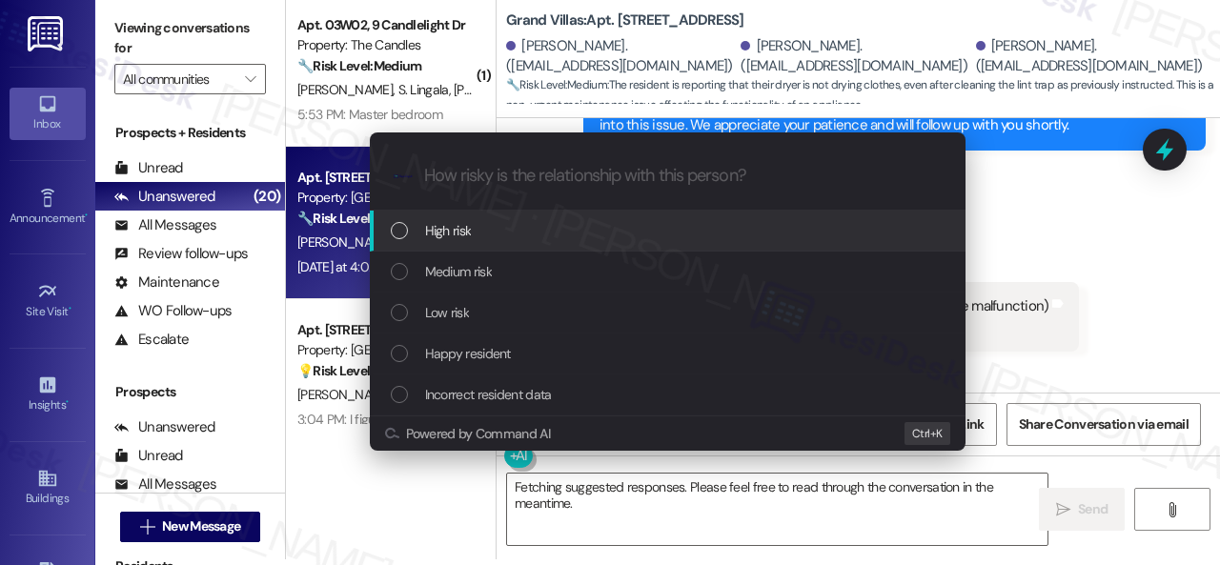
click at [443, 226] on span "High risk" at bounding box center [448, 230] width 47 height 21
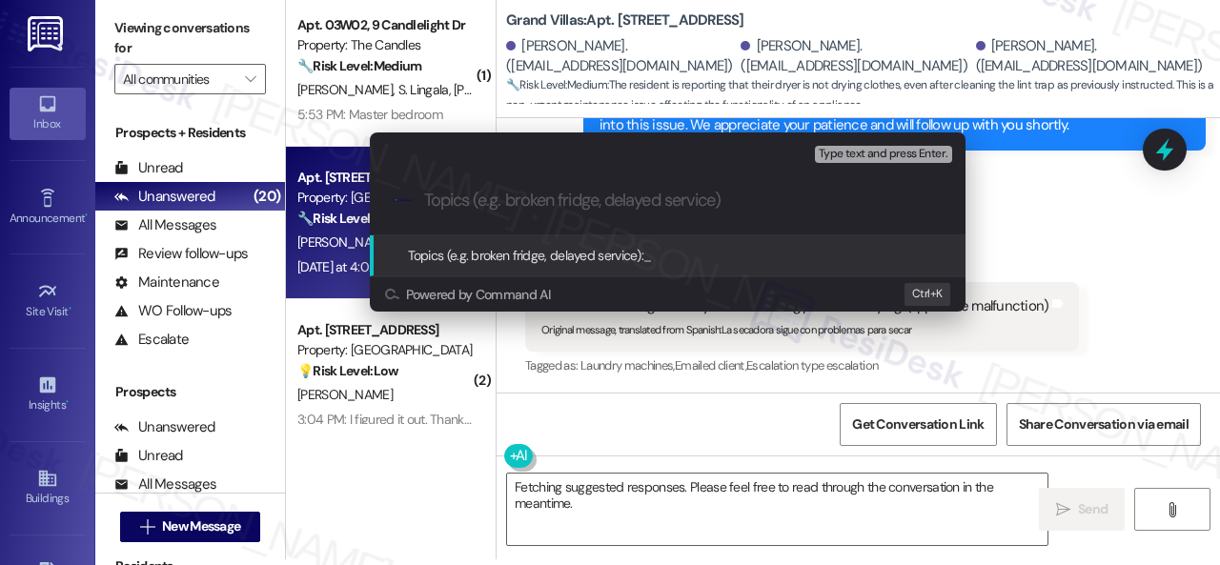
paste input "Work Order filed by ResiDesk 295562"
type input "Work Order filed by ResiDesk 295562"
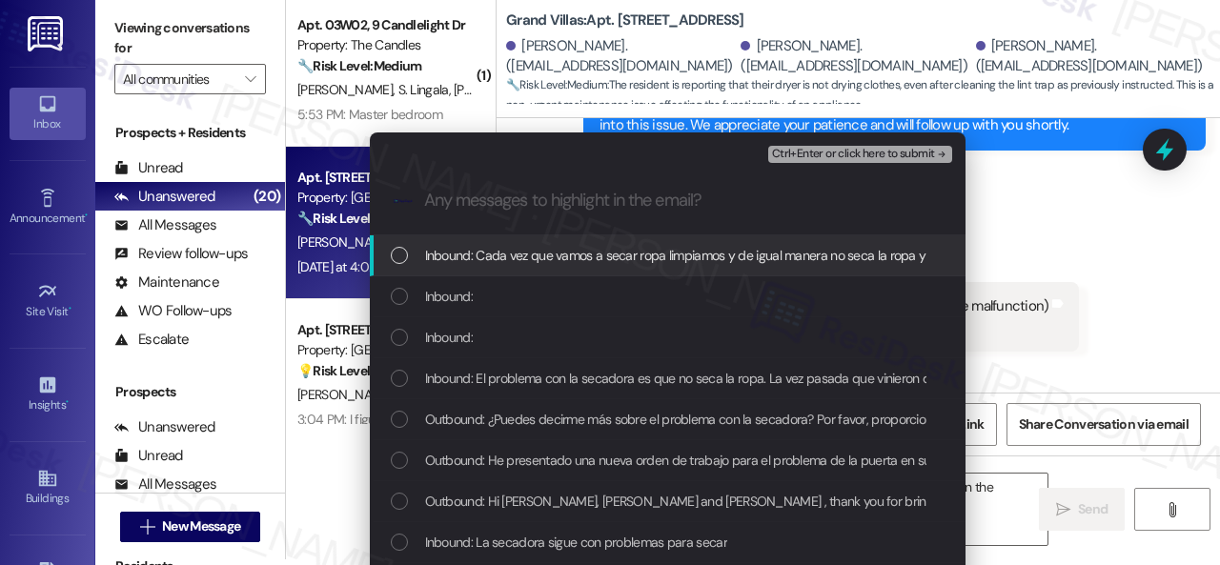
click at [459, 253] on span "Inbound: Cada vez que vamos a secar ropa limpiamos y de igual manera no seca la…" at bounding box center [769, 255] width 689 height 21
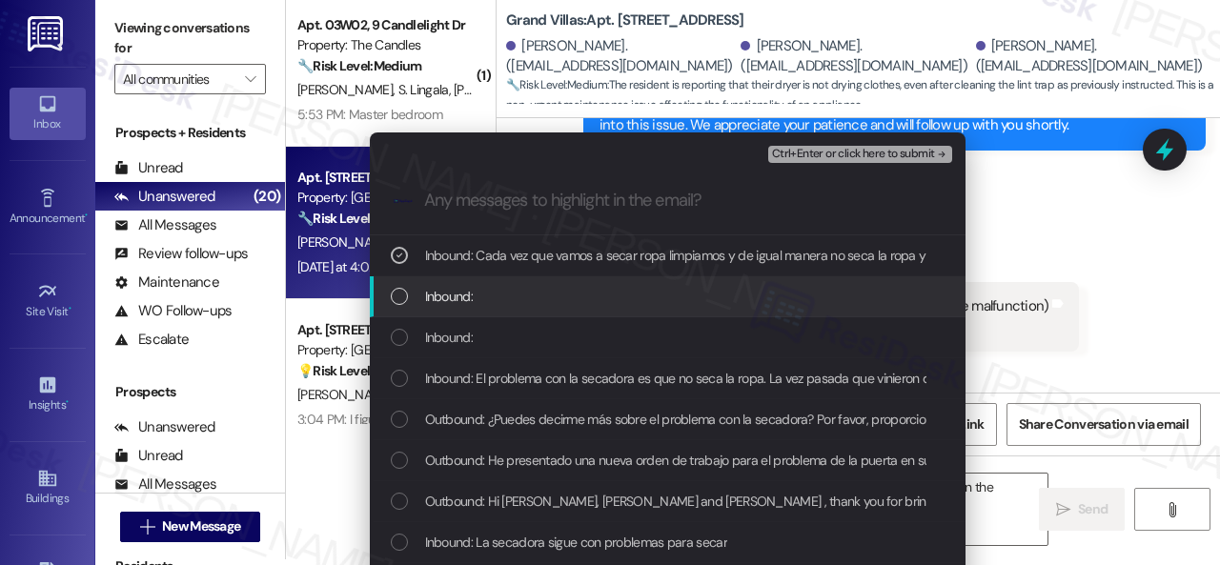
click at [448, 296] on span "Inbound:" at bounding box center [449, 296] width 48 height 21
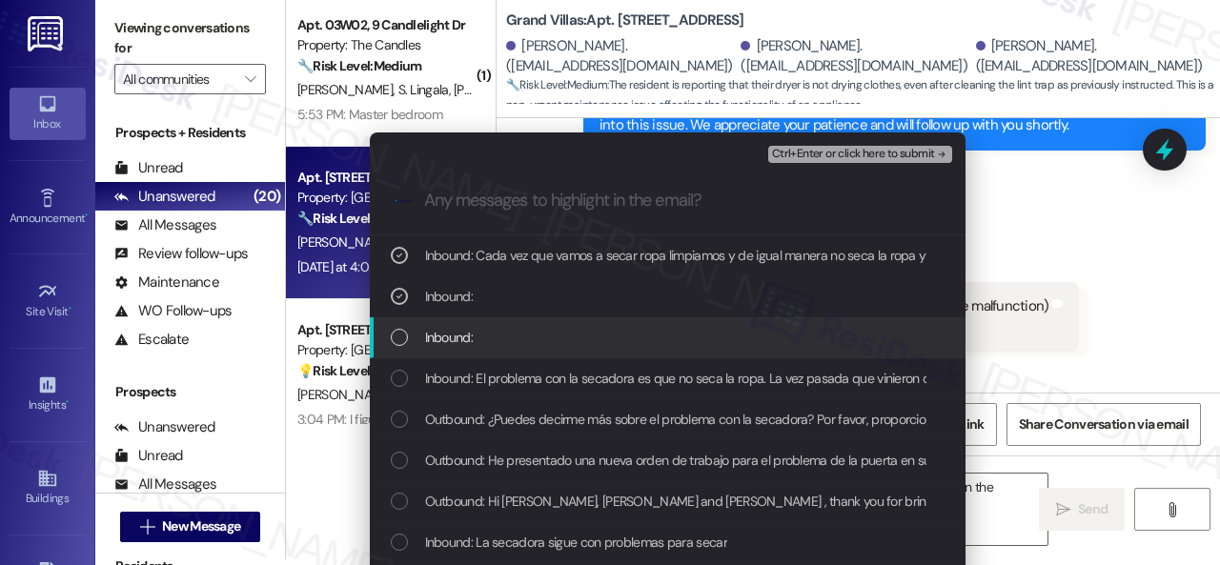
click at [444, 336] on span "Inbound:" at bounding box center [449, 337] width 48 height 21
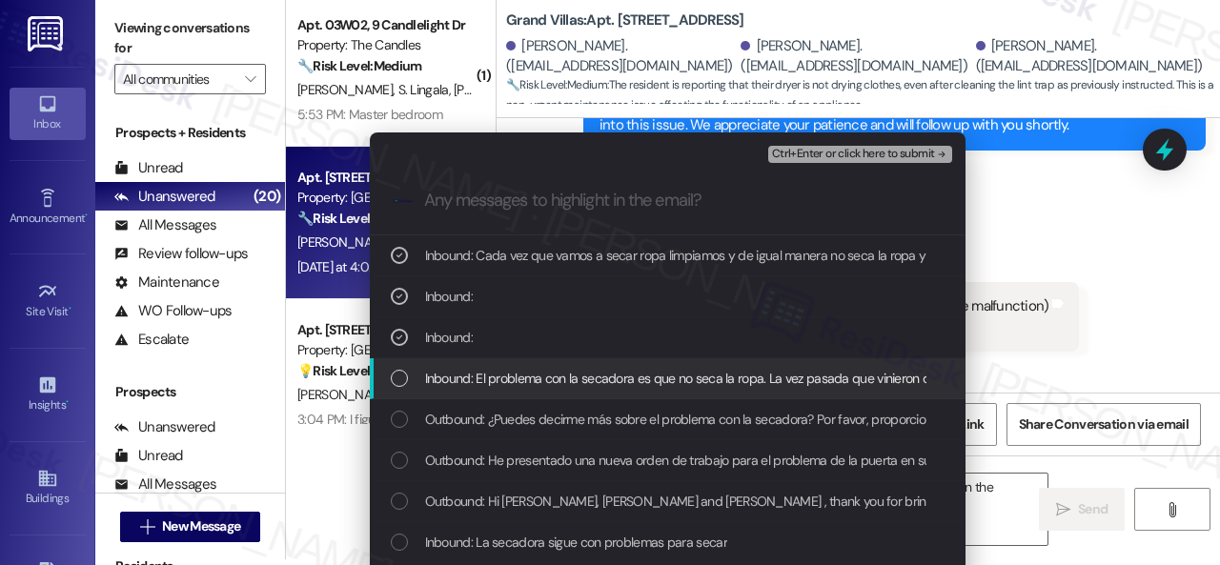
click at [452, 380] on span "Inbound: El problema con la secadora es que no seca la ropa. La vez pasada que …" at bounding box center [855, 378] width 861 height 21
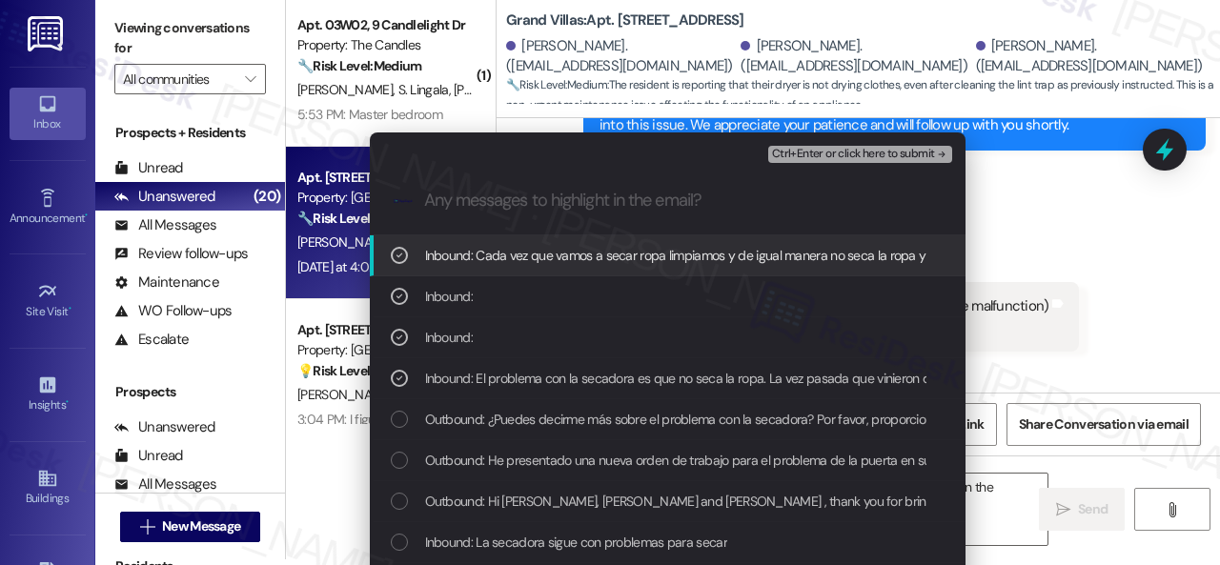
click at [810, 152] on span "Ctrl+Enter or click here to submit" at bounding box center [853, 154] width 163 height 13
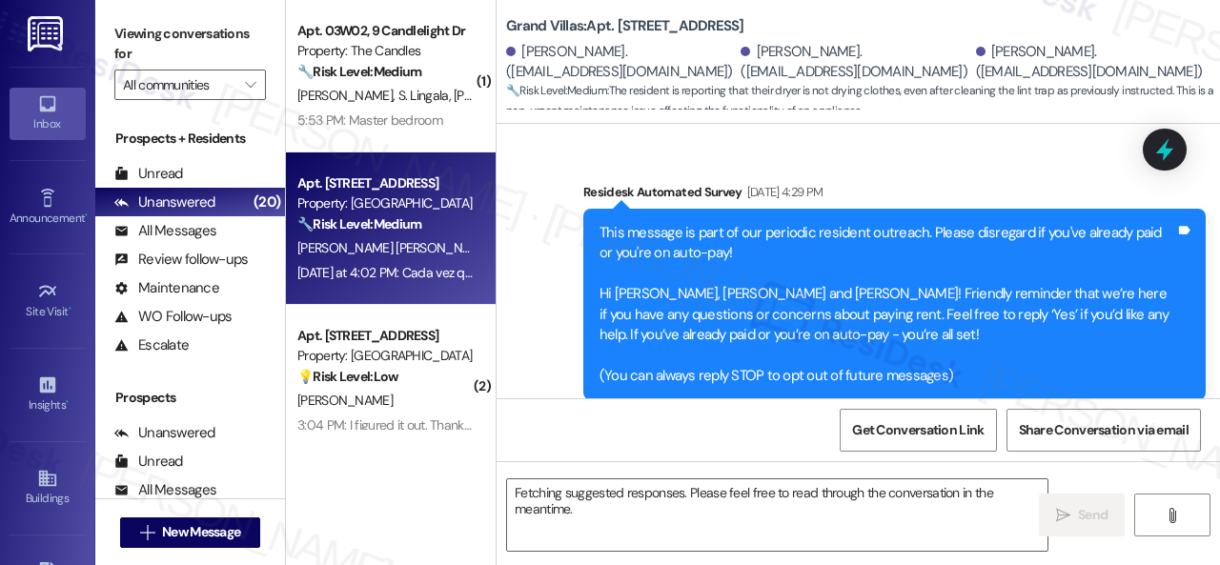
scroll to position [13828, 0]
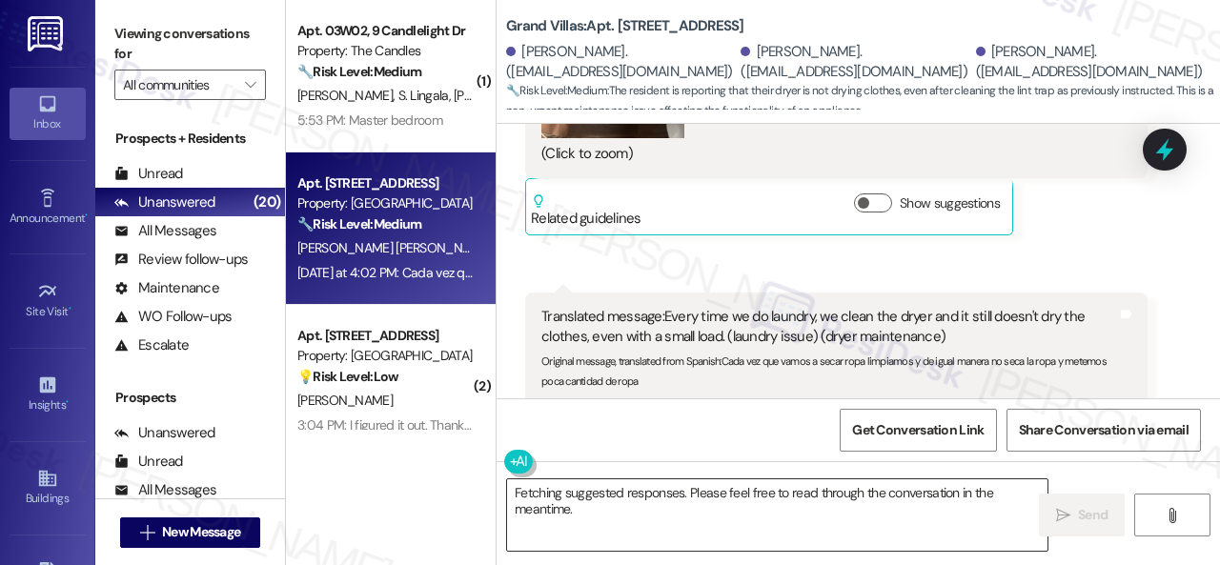
drag, startPoint x: 958, startPoint y: 508, endPoint x: 762, endPoint y: 521, distance: 195.8
click at [958, 508] on textarea "Fetching suggested responses. Please feel free to read through the conversation…" at bounding box center [777, 514] width 540 height 71
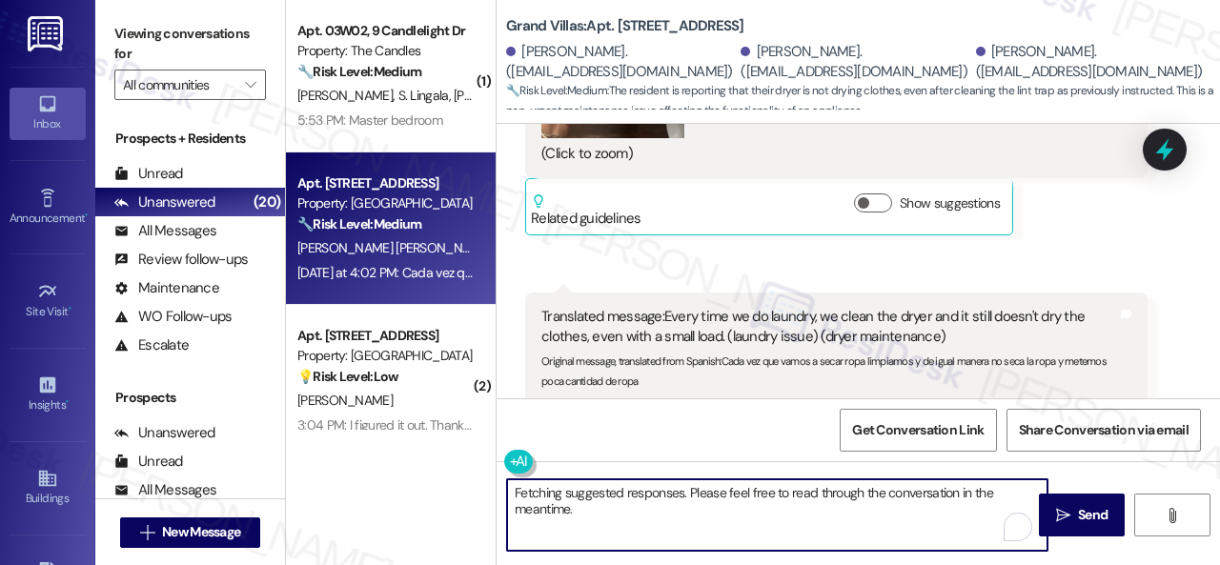
drag, startPoint x: 599, startPoint y: 513, endPoint x: 423, endPoint y: 468, distance: 181.9
click at [423, 468] on div "( 1 ) Apt. 03W02, 9 Candlelight Dr Property: The Candles 🔧 Risk Level: Medium T…" at bounding box center [753, 282] width 934 height 565
paste textarea "Thank you. I've submitted a work order on your behalf and notified the site tea…"
click at [667, 492] on textarea "Thank you. I've submitted a work order on your behalf and notified the site tea…" at bounding box center [777, 514] width 540 height 71
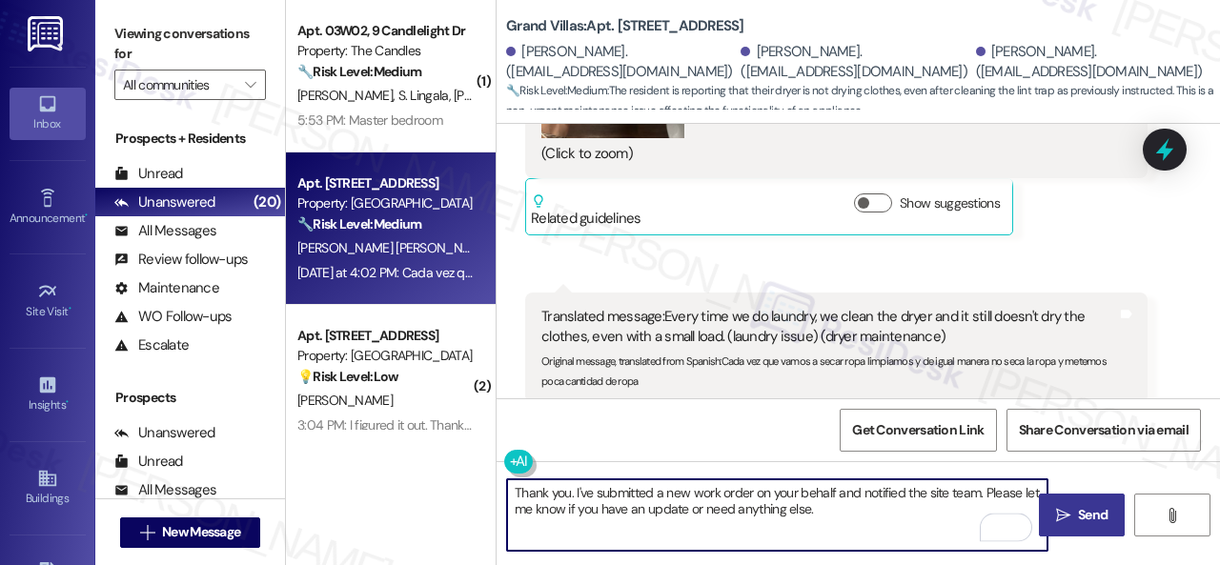
type textarea "Thank you. I've submitted a new work order on your behalf and notified the site…"
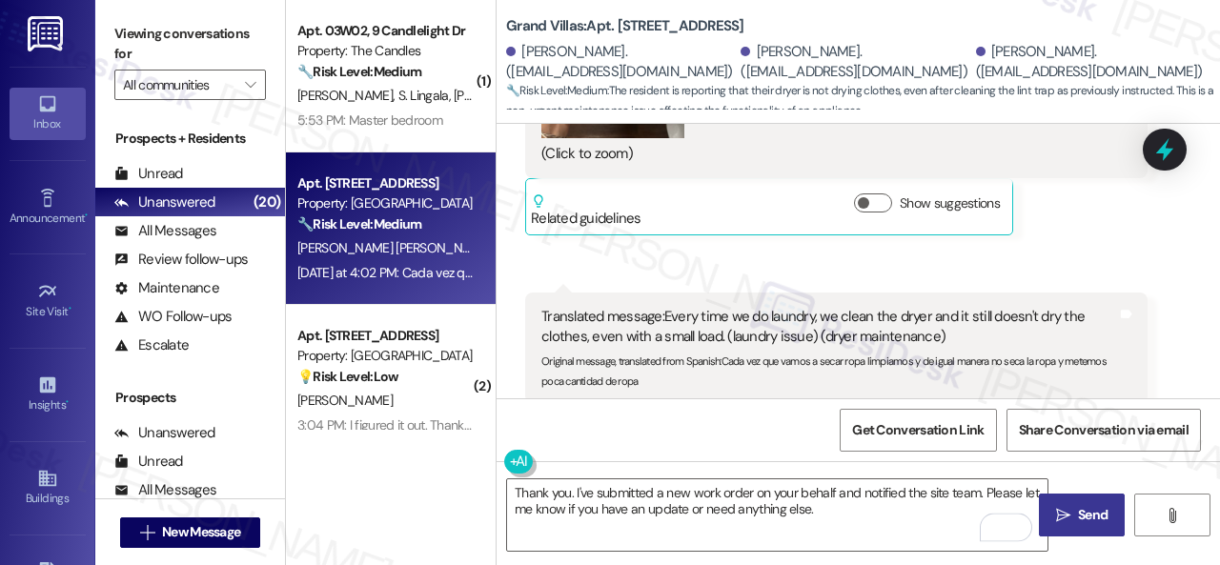
click at [1081, 514] on span "Send" at bounding box center [1093, 515] width 30 height 20
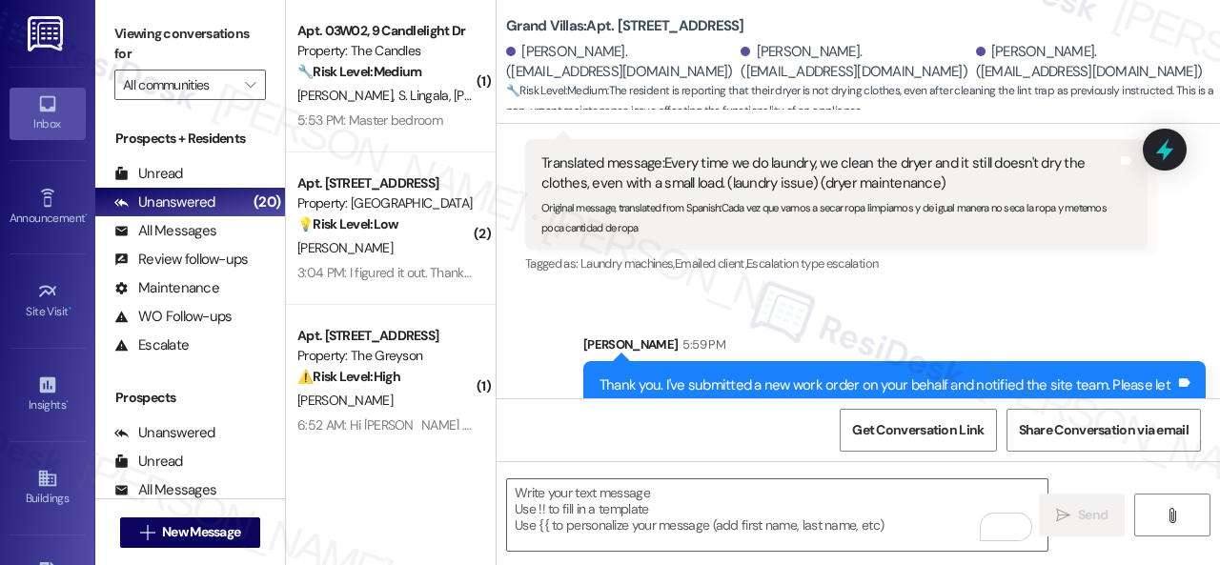
scroll to position [13982, 0]
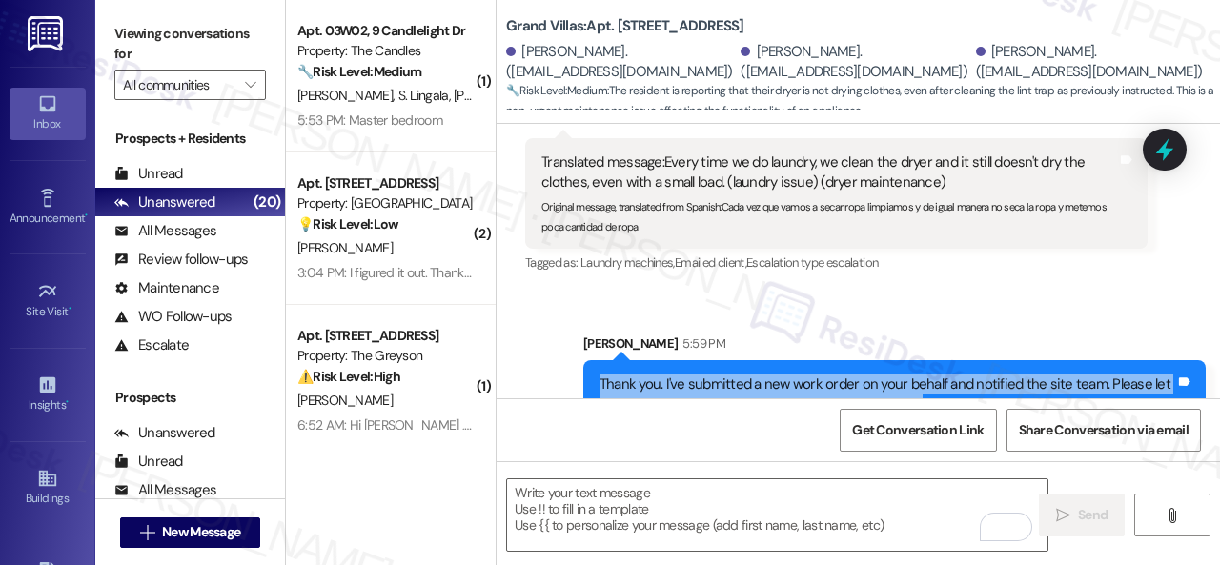
drag, startPoint x: 921, startPoint y: 365, endPoint x: 589, endPoint y: 329, distance: 334.5
click at [589, 360] on div "Thank you. I've submitted a new work order on your behalf and notified the site…" at bounding box center [894, 395] width 622 height 70
copy div "Thank you. I've submitted a new work order on your behalf and notified the site…"
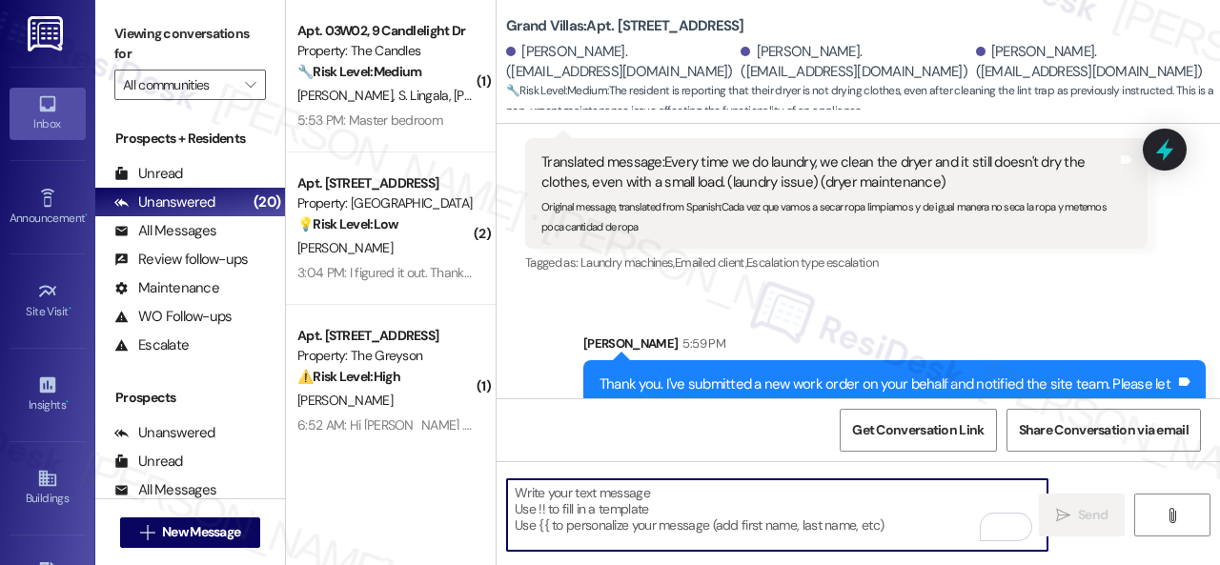
click at [616, 495] on textarea "To enrich screen reader interactions, please activate Accessibility in Grammarl…" at bounding box center [777, 514] width 540 height 71
paste textarea "Thank you. I've submitted a new work order on your behalf and notified the site…"
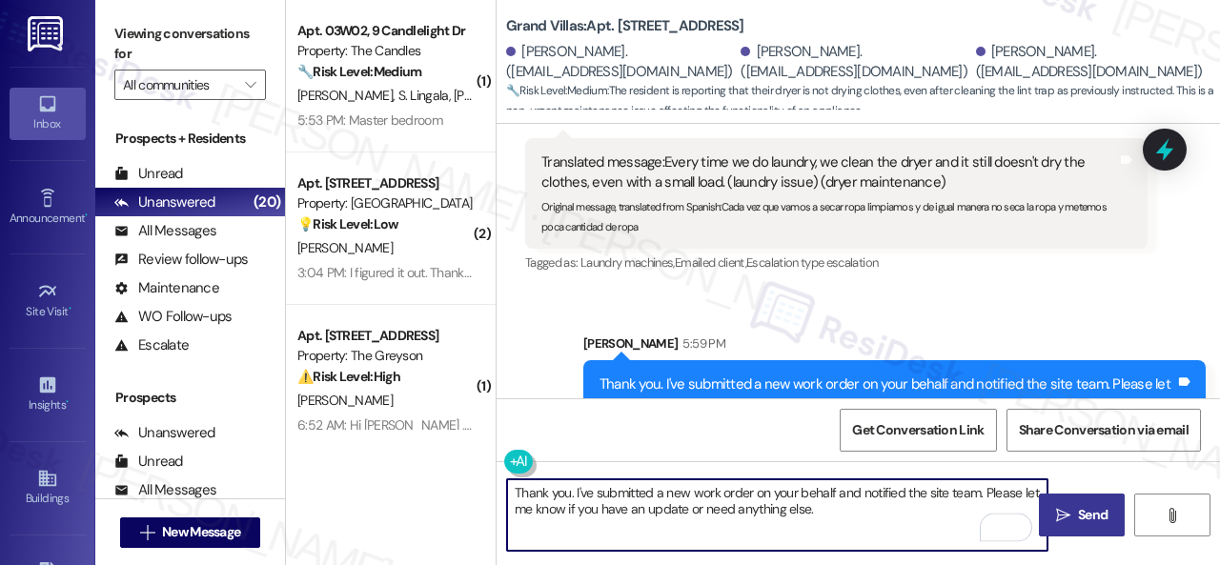
type textarea "Thank you. I've submitted a new work order on your behalf and notified the site…"
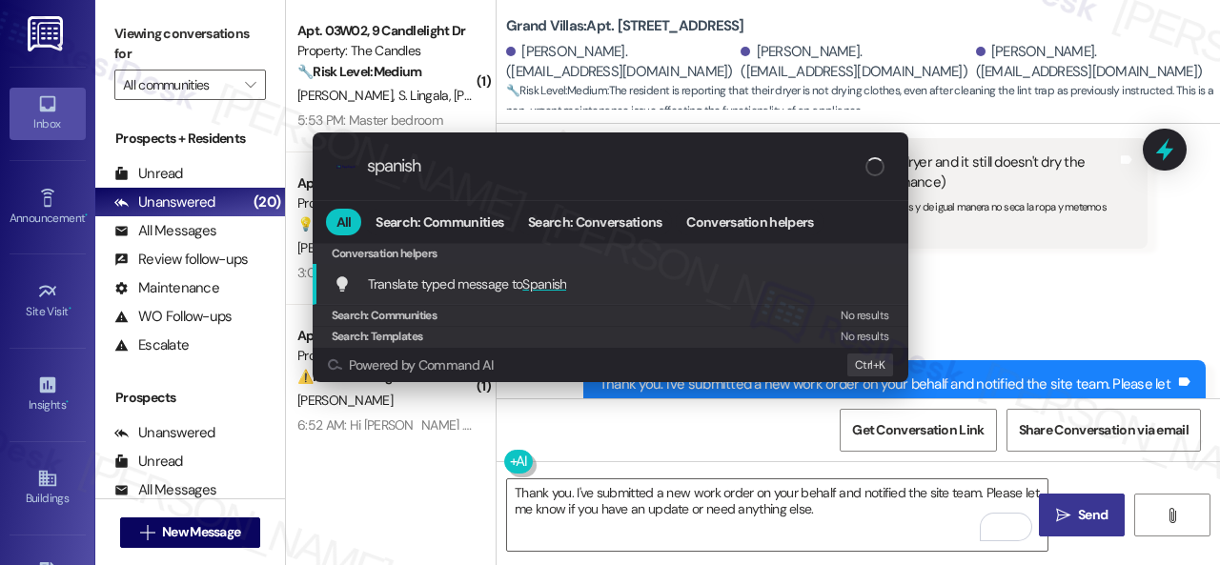
type input "spanish"
click at [477, 283] on span "Translate typed message to Spanish" at bounding box center [467, 283] width 199 height 17
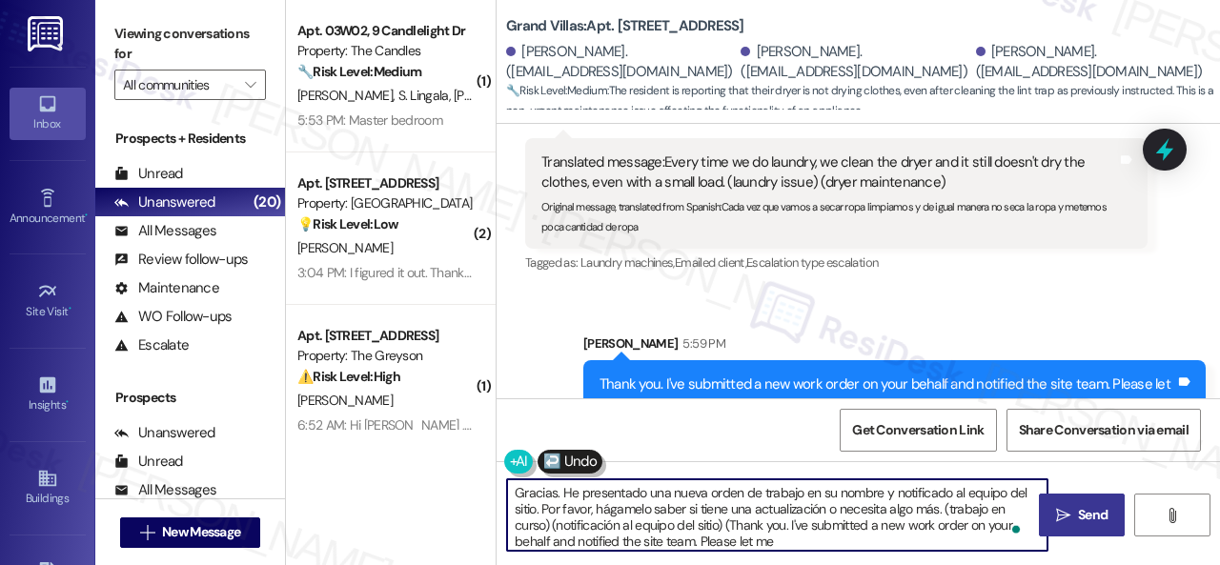
scroll to position [4, 0]
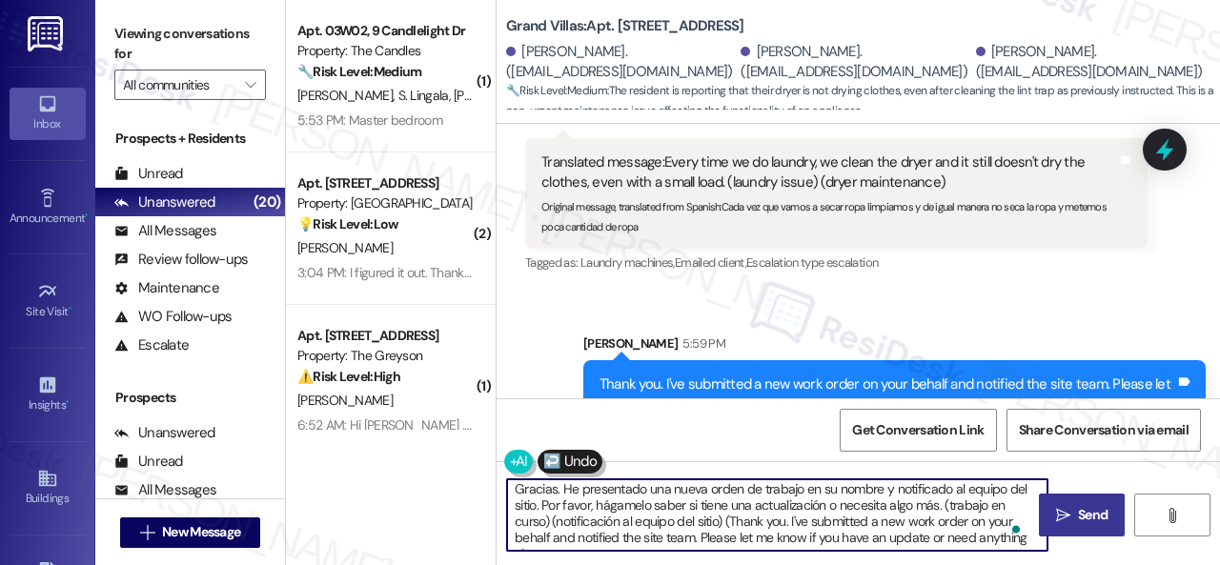
type textarea "Gracias. He presentado una nueva orden de trabajo en su nombre y notificado al …"
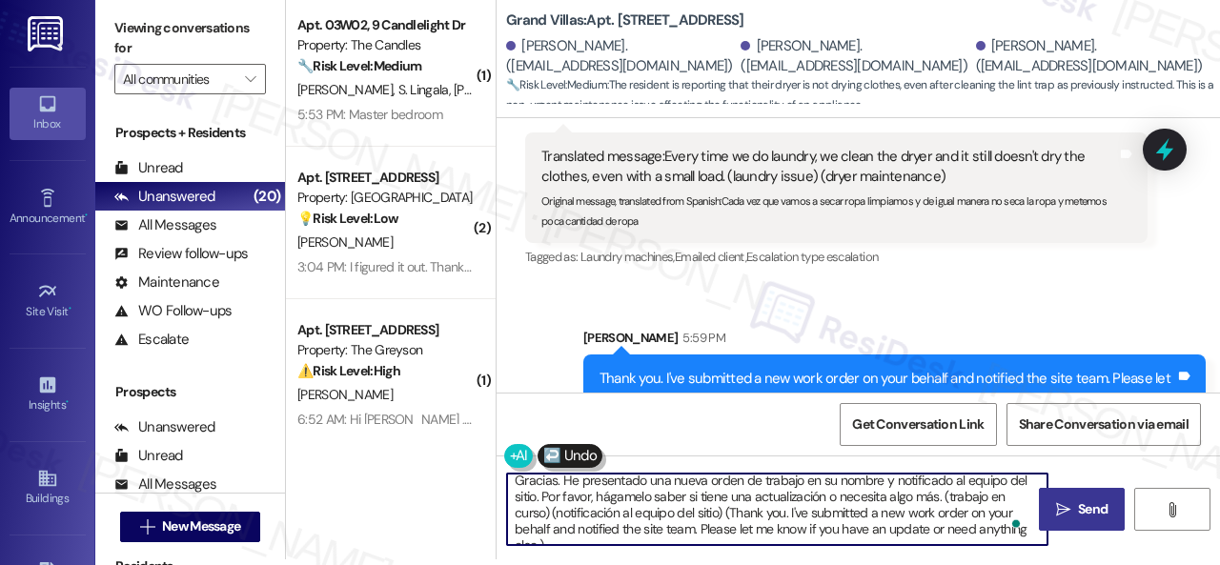
scroll to position [0, 0]
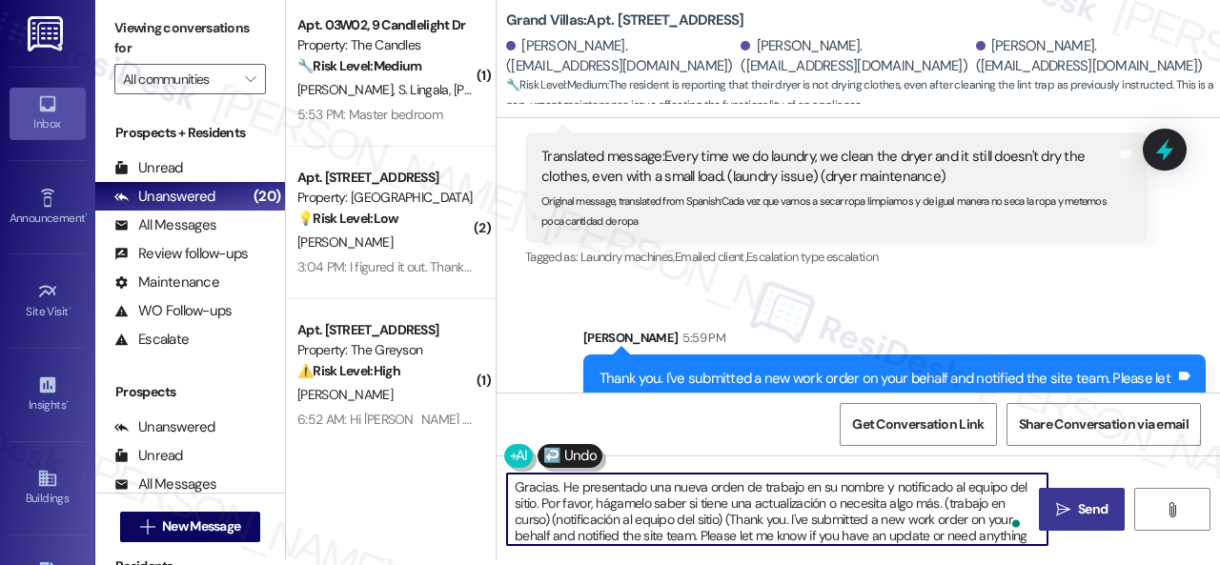
click at [1079, 515] on span "Send" at bounding box center [1093, 509] width 30 height 20
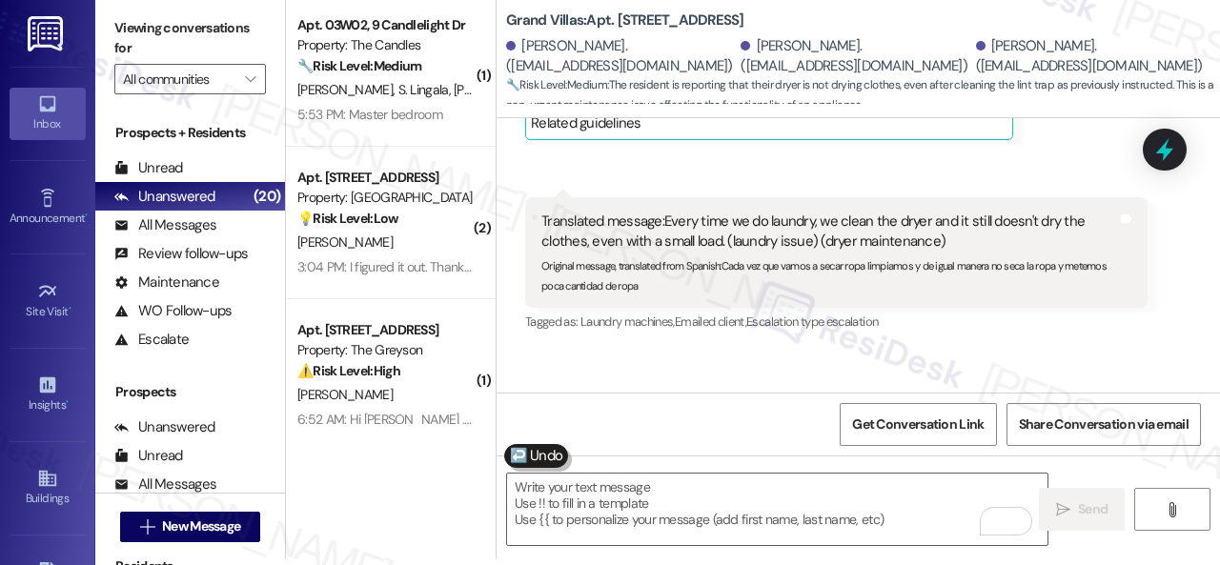
scroll to position [13982, 0]
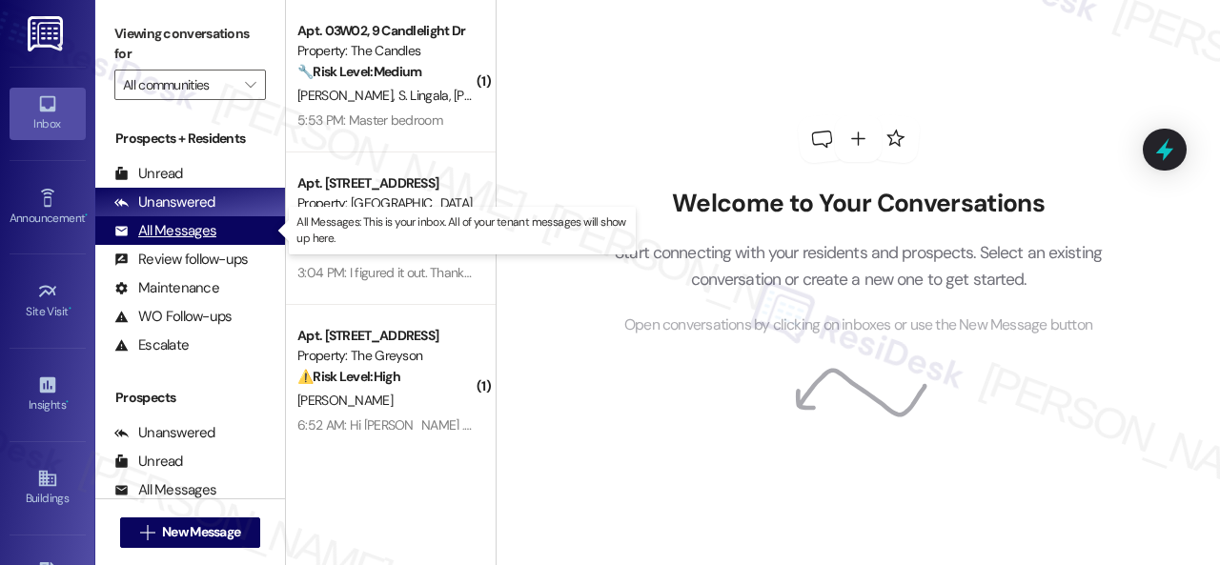
click at [165, 232] on div "All Messages" at bounding box center [165, 231] width 102 height 20
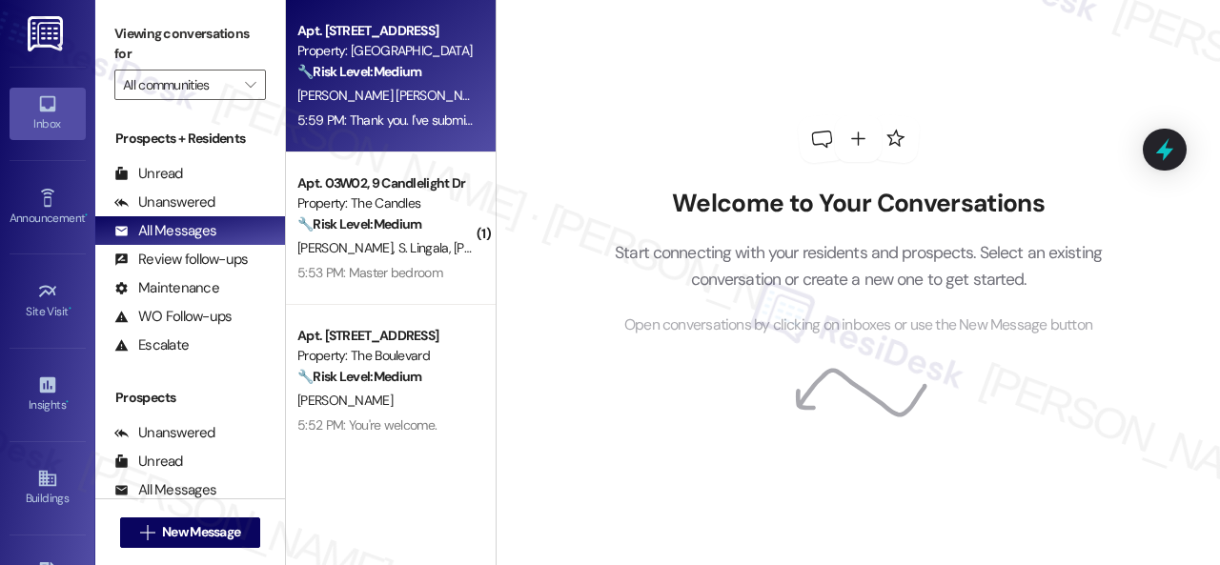
click at [434, 87] on div "[PERSON_NAME] [PERSON_NAME] [PERSON_NAME]" at bounding box center [385, 96] width 180 height 24
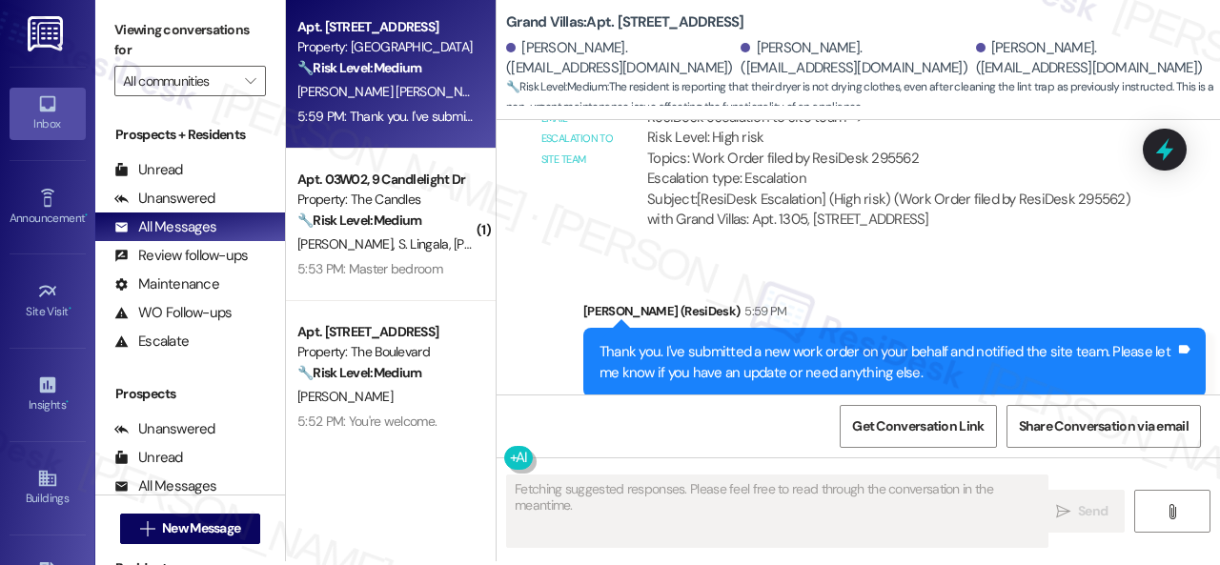
scroll to position [6, 0]
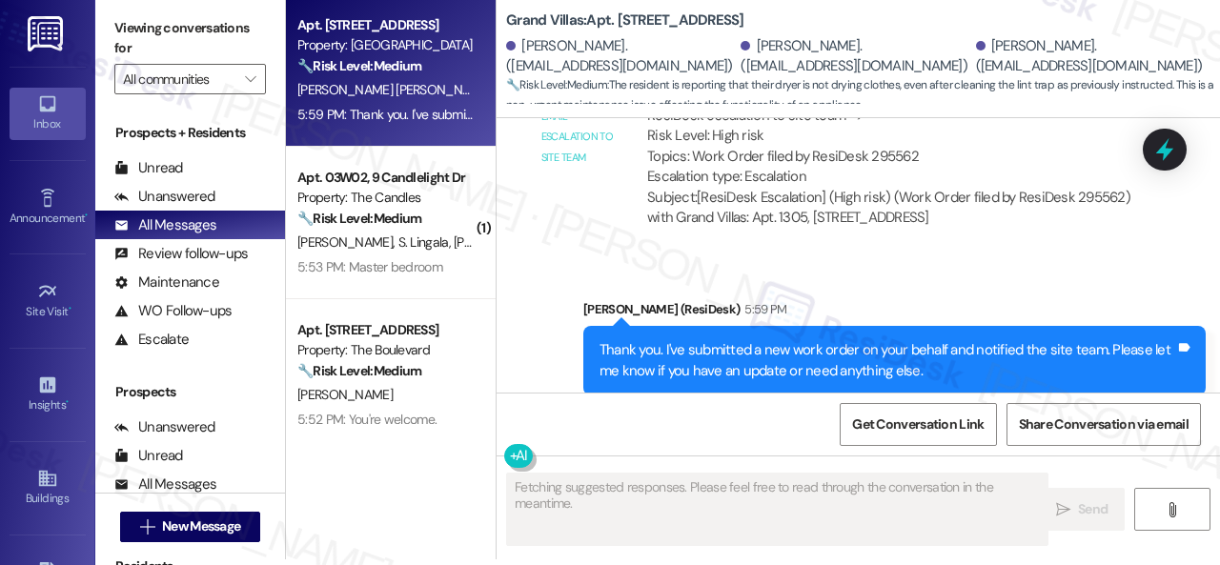
click at [609, 403] on div "Get Conversation Link Share Conversation via email" at bounding box center [857, 424] width 723 height 63
click at [632, 414] on div "Get Conversation Link Share Conversation via email" at bounding box center [857, 424] width 723 height 63
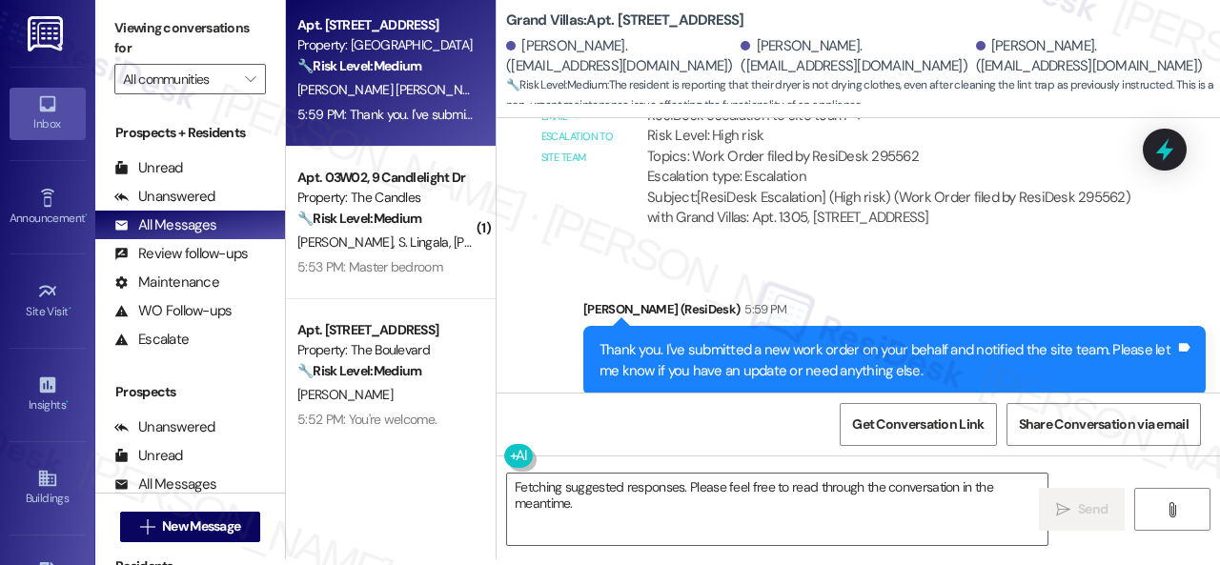
drag, startPoint x: 616, startPoint y: 506, endPoint x: 484, endPoint y: 473, distance: 135.7
click at [484, 473] on div "Apt. 1305, 1550 Katy Gap Rd Property: Grand Villas 🔧 Risk Level: Medium The res…" at bounding box center [753, 276] width 934 height 565
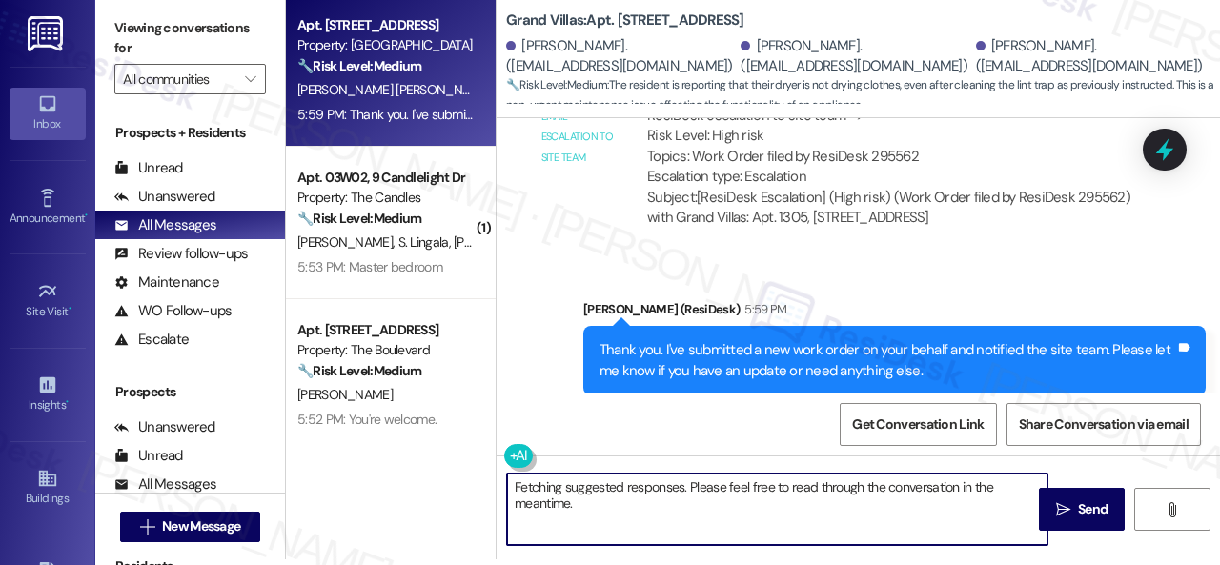
paste textarea "Thank you. I've submitted a new work order on your behalf and notified the site…"
type textarea "Thank you. I've submitted a new work order on your behalf and notified the site…"
click at [607, 418] on div "Get Conversation Link Share Conversation via email" at bounding box center [857, 424] width 723 height 63
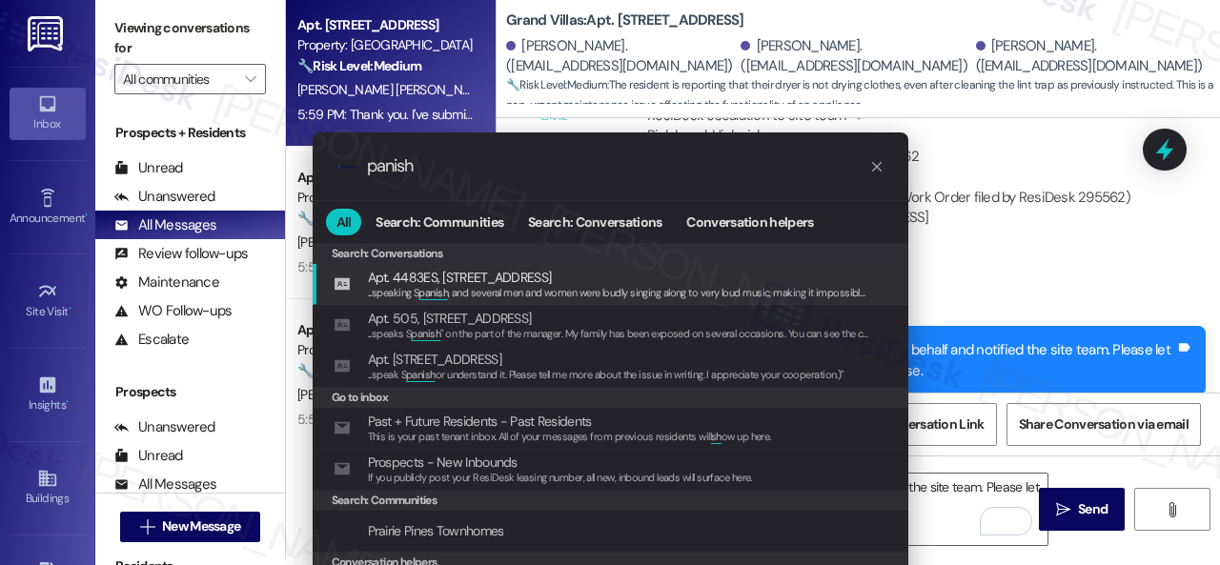
click at [367, 166] on input "panish" at bounding box center [618, 166] width 502 height 20
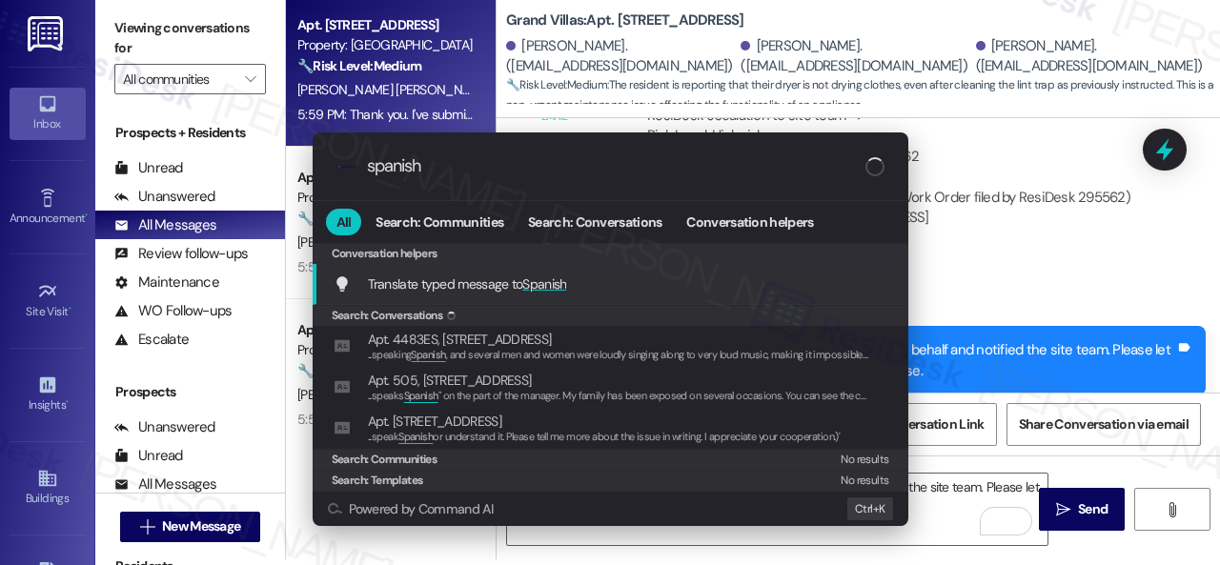
type input "spanish"
click at [510, 275] on span "Translate typed message to Spanish" at bounding box center [467, 283] width 199 height 17
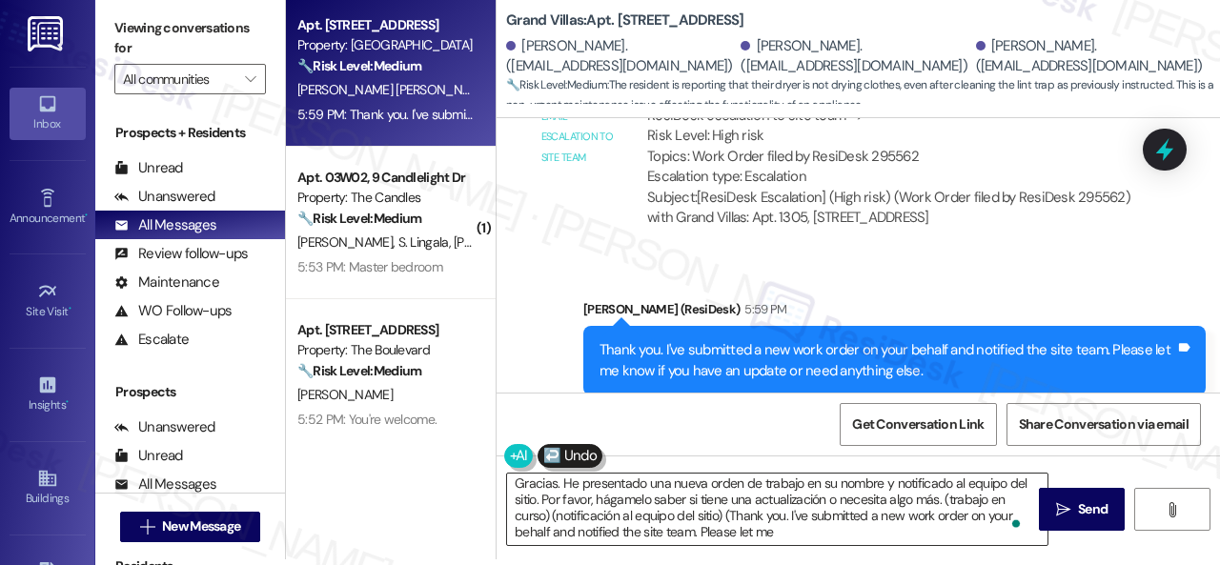
scroll to position [4, 0]
type textarea "Gracias. He presentado una nueva orden de trabajo en su nombre y notificado al …"
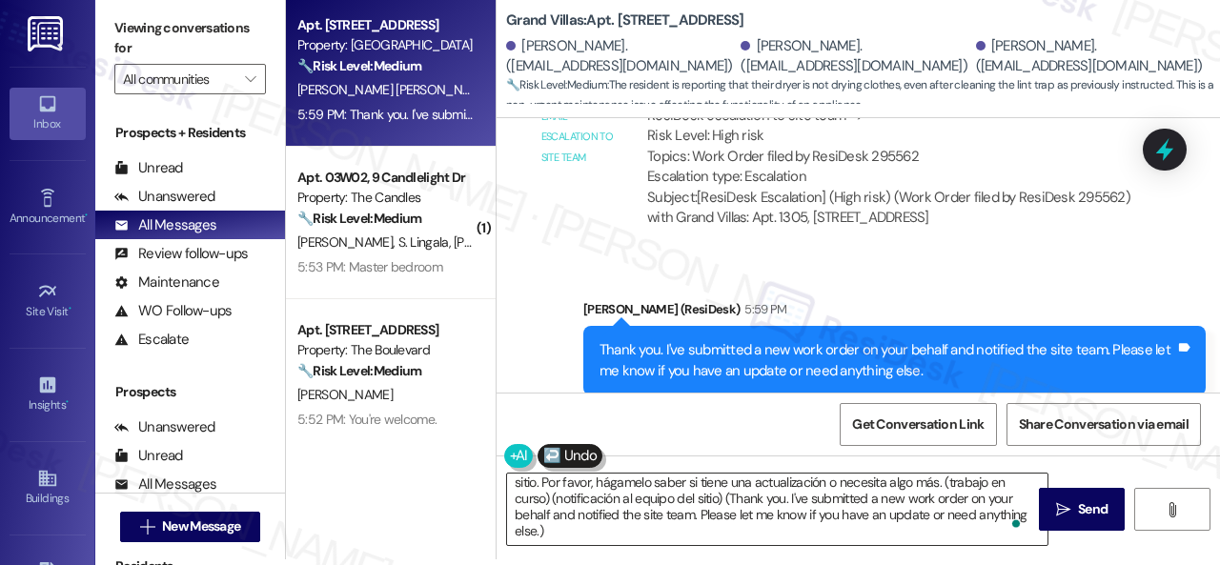
scroll to position [21, 0]
click at [1056, 506] on icon "" at bounding box center [1063, 509] width 14 height 15
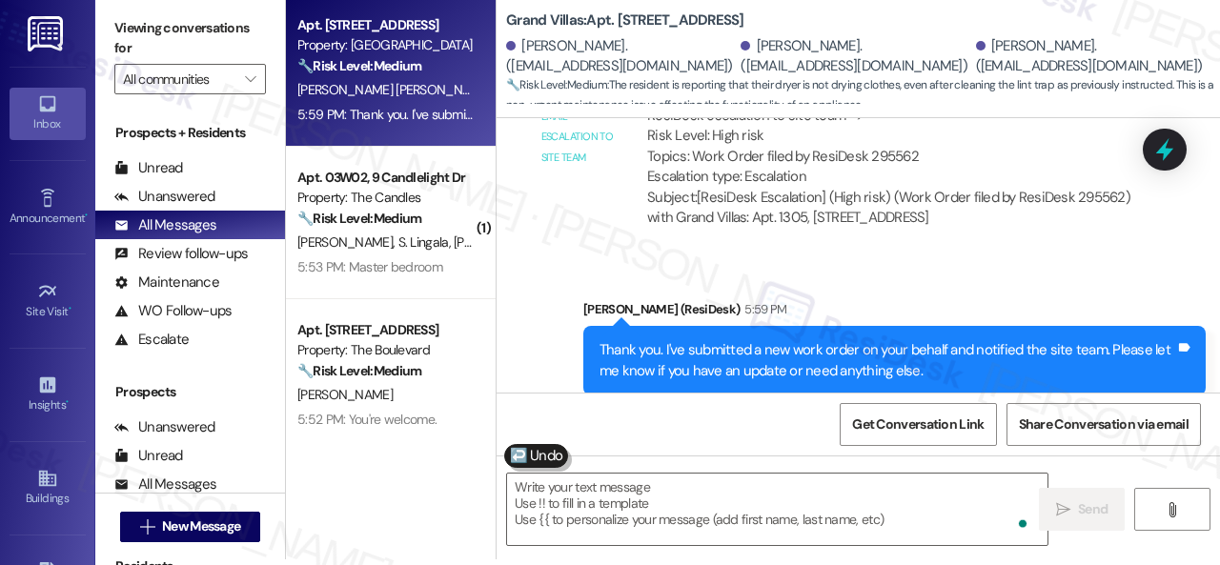
scroll to position [0, 0]
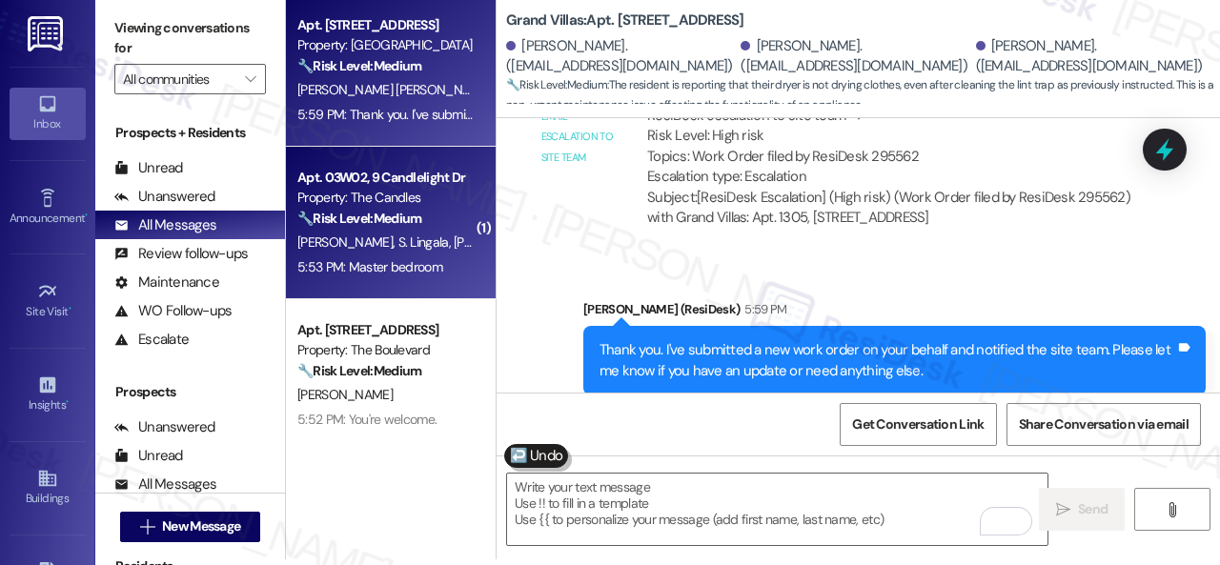
click at [454, 235] on span "[PERSON_NAME]" at bounding box center [504, 241] width 101 height 17
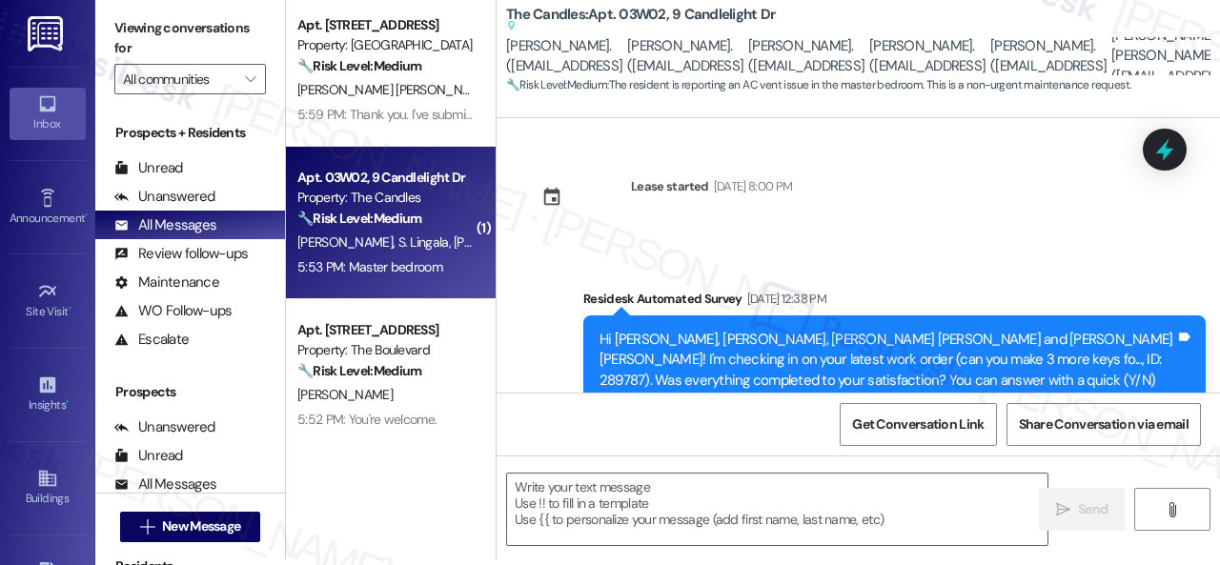
type textarea "Fetching suggested responses. Please feel free to read through the conversation…"
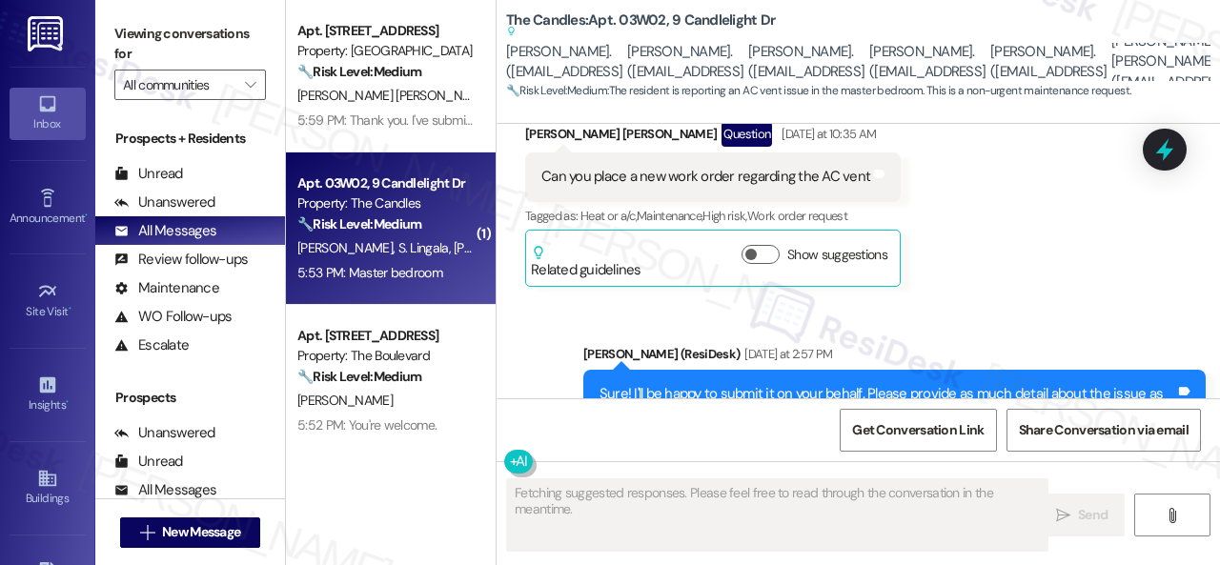
scroll to position [4238, 0]
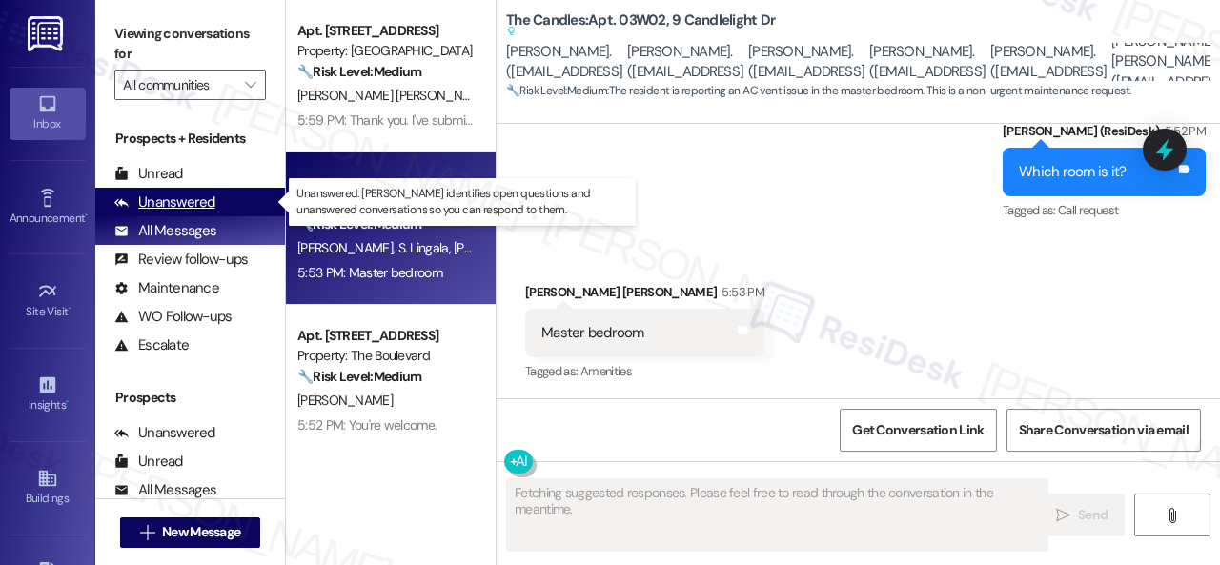
click at [199, 205] on div "Unanswered" at bounding box center [164, 202] width 101 height 20
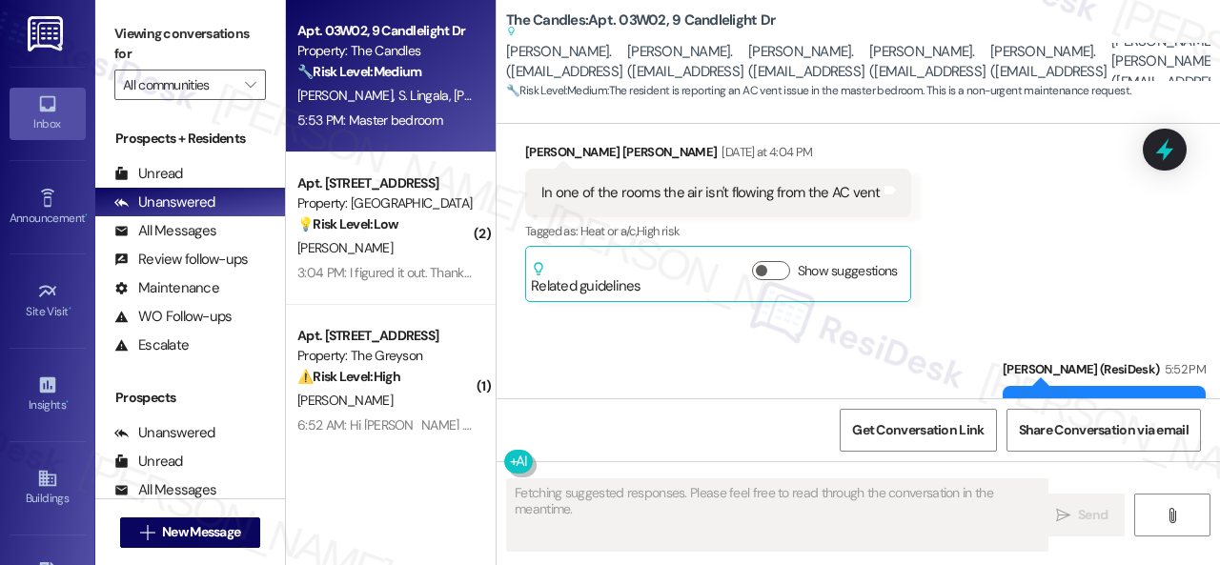
scroll to position [3952, 0]
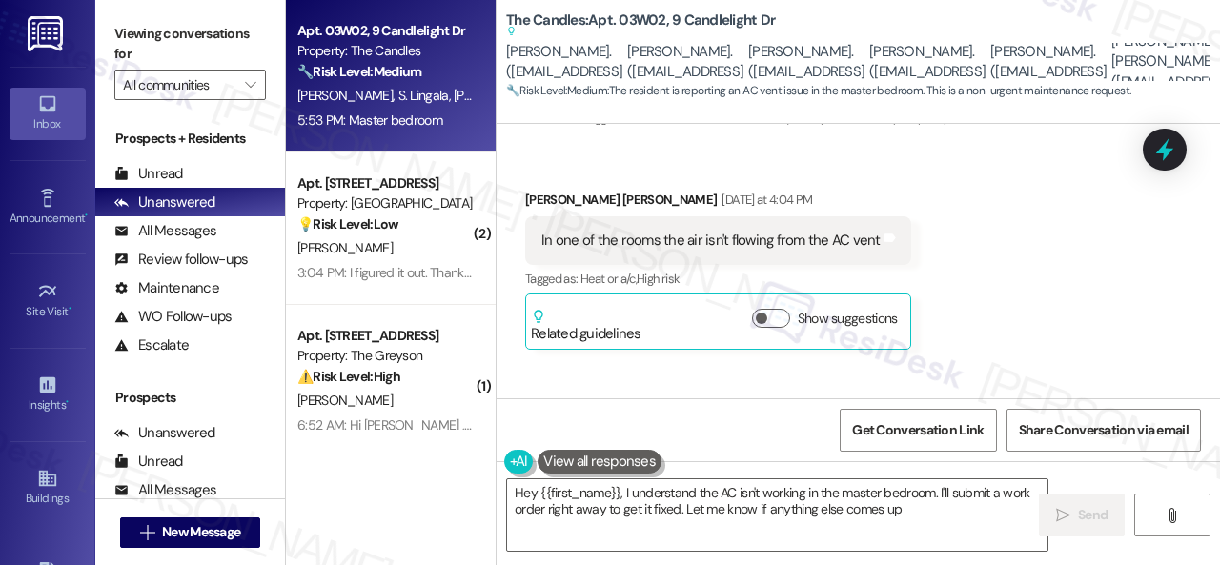
type textarea "Hey {{first_name}}, I understand the AC isn't working in the master bedroom. I'…"
drag, startPoint x: 662, startPoint y: 238, endPoint x: 871, endPoint y: 238, distance: 208.7
click at [871, 238] on div "In one of the rooms the air isn't flowing from the AC vent" at bounding box center [710, 241] width 339 height 20
copy div "he air isn't flowing from the AC vent"
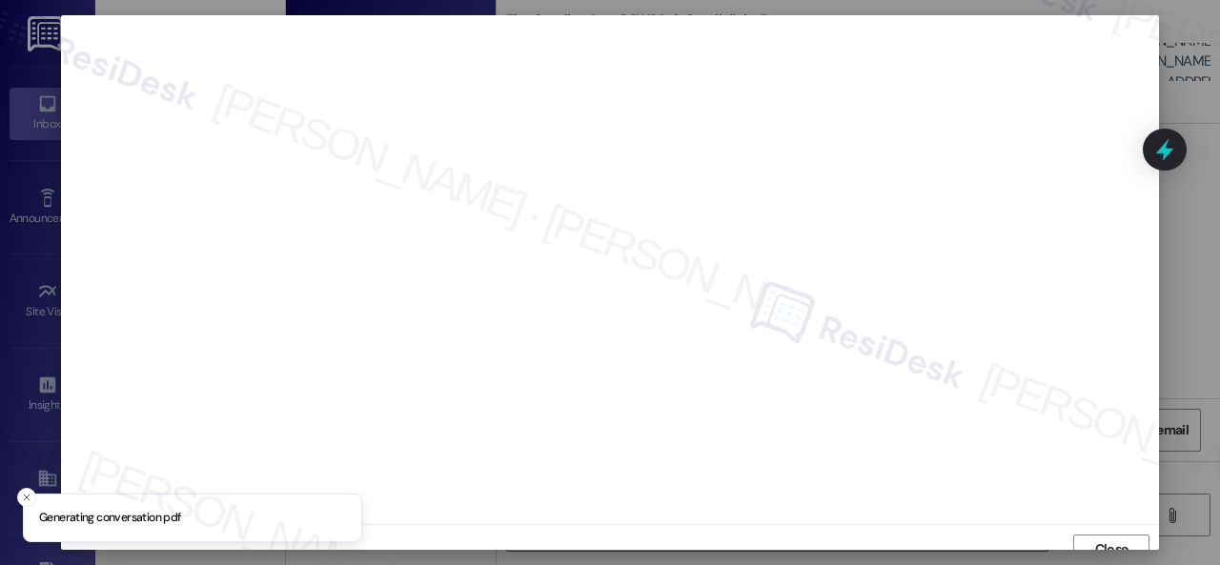
scroll to position [14, 0]
click at [1109, 535] on span "Close" at bounding box center [1111, 535] width 33 height 20
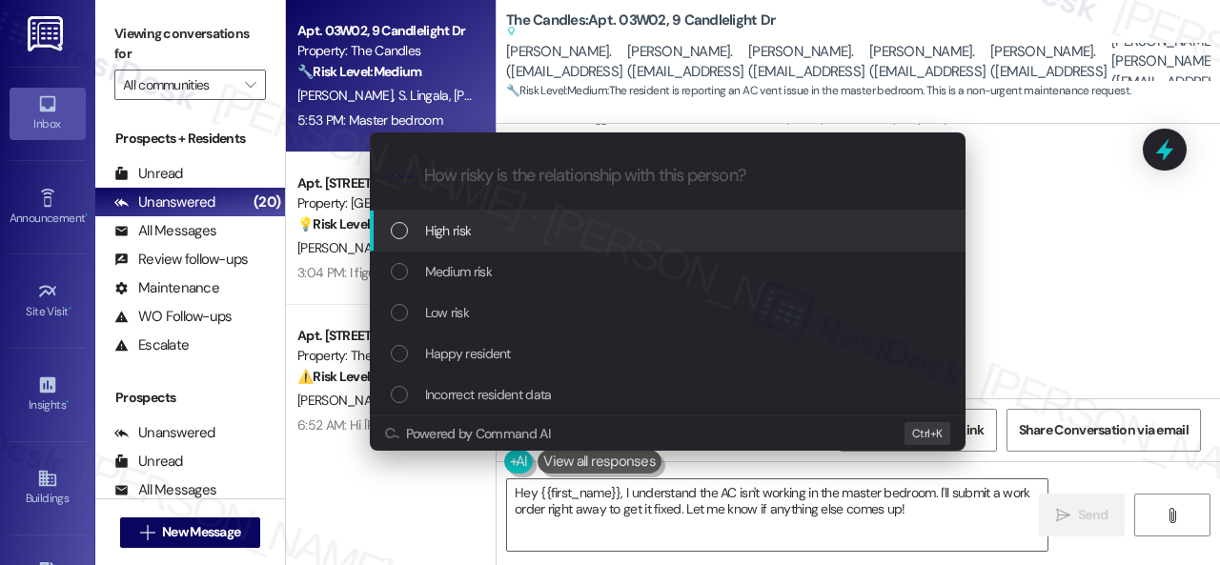
click at [423, 234] on div "High risk" at bounding box center [669, 230] width 557 height 21
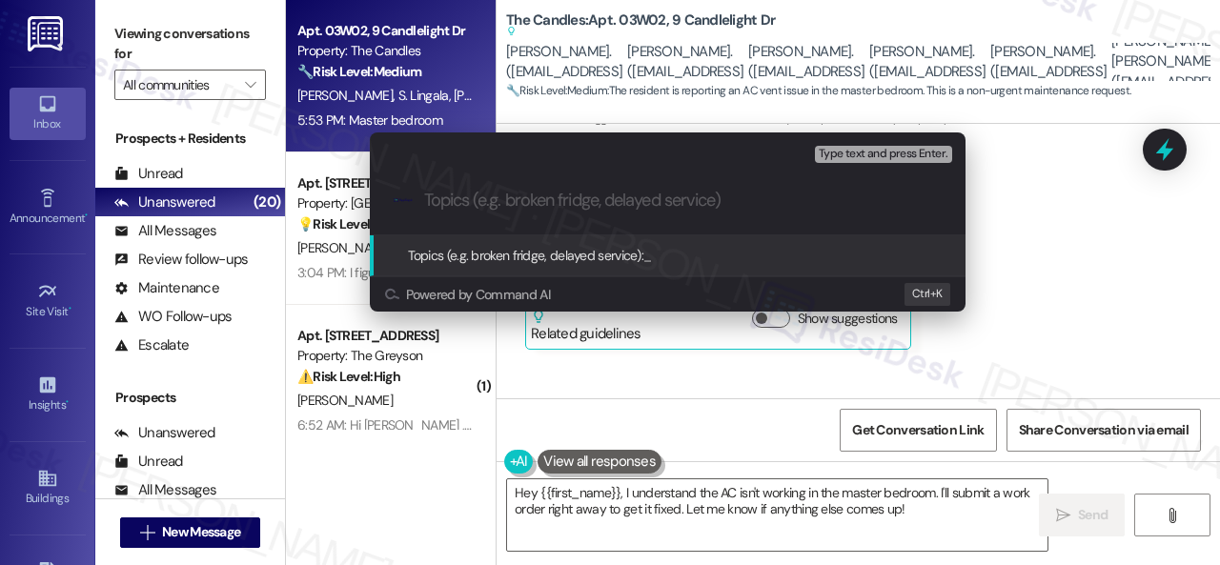
paste input "Work Order filed by ResiDesk 295564"
type input "Work Order filed by ResiDesk 295564"
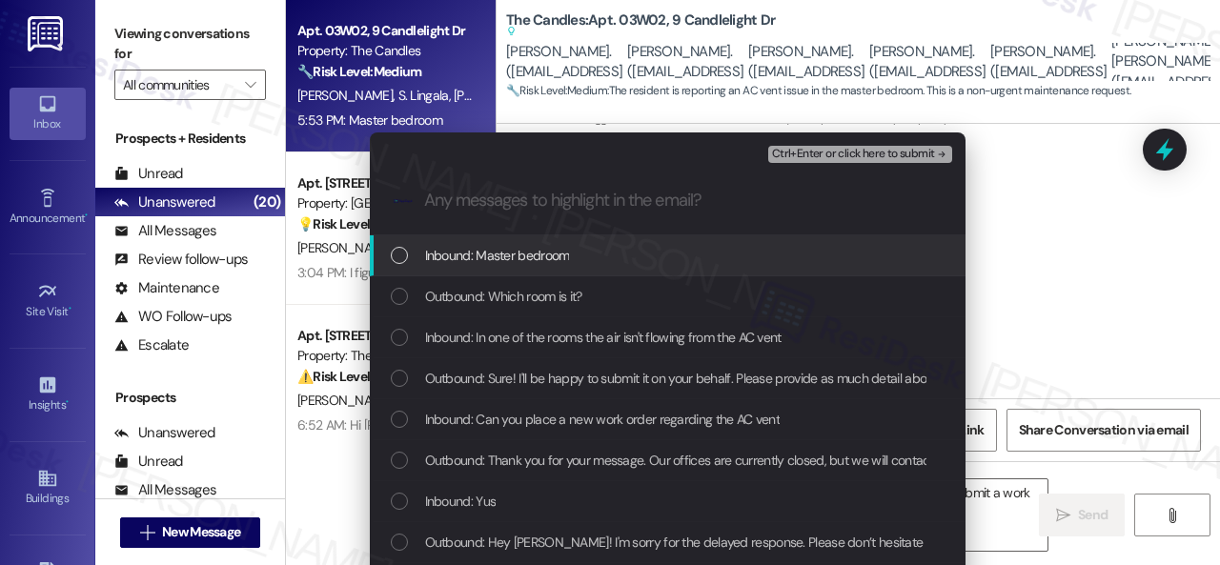
click at [441, 260] on span "Inbound: Master bedroom" at bounding box center [497, 255] width 145 height 21
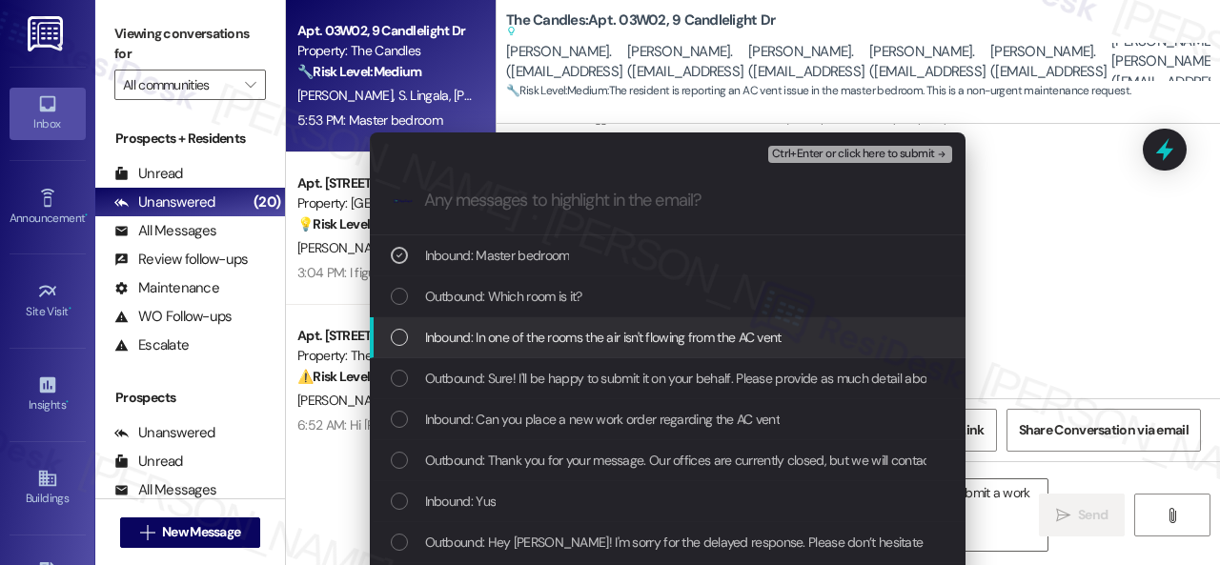
click at [428, 346] on span "Inbound: In one of the rooms the air isn't flowing from the AC vent" at bounding box center [603, 337] width 356 height 21
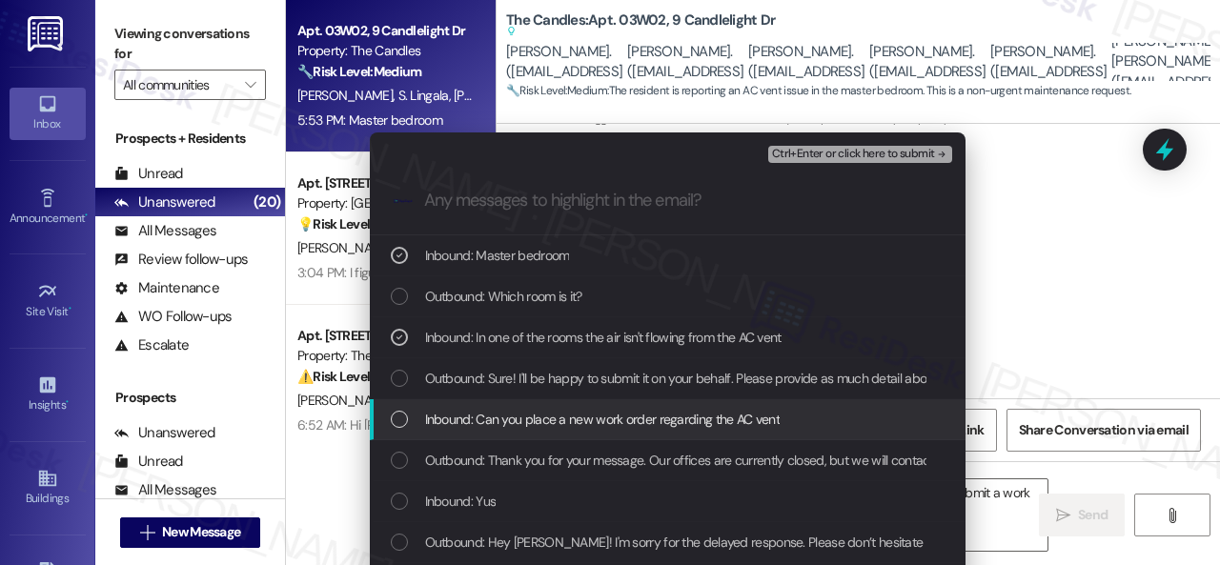
click at [525, 422] on span "Inbound: Can you place a new work order regarding the AC vent" at bounding box center [602, 419] width 354 height 21
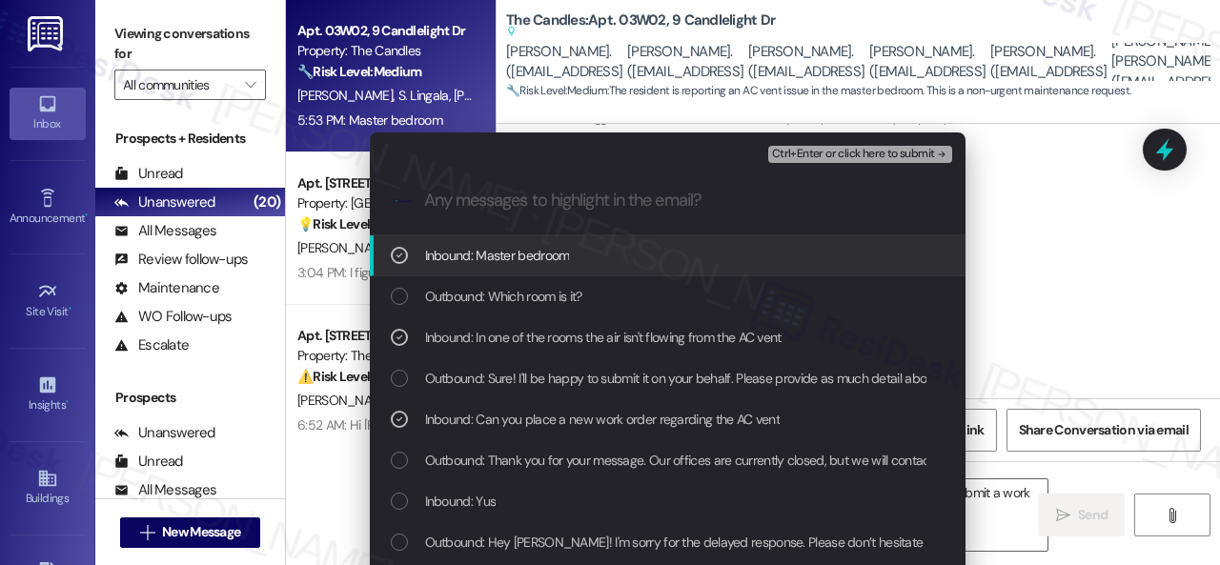
click at [819, 152] on span "Ctrl+Enter or click here to submit" at bounding box center [853, 154] width 163 height 13
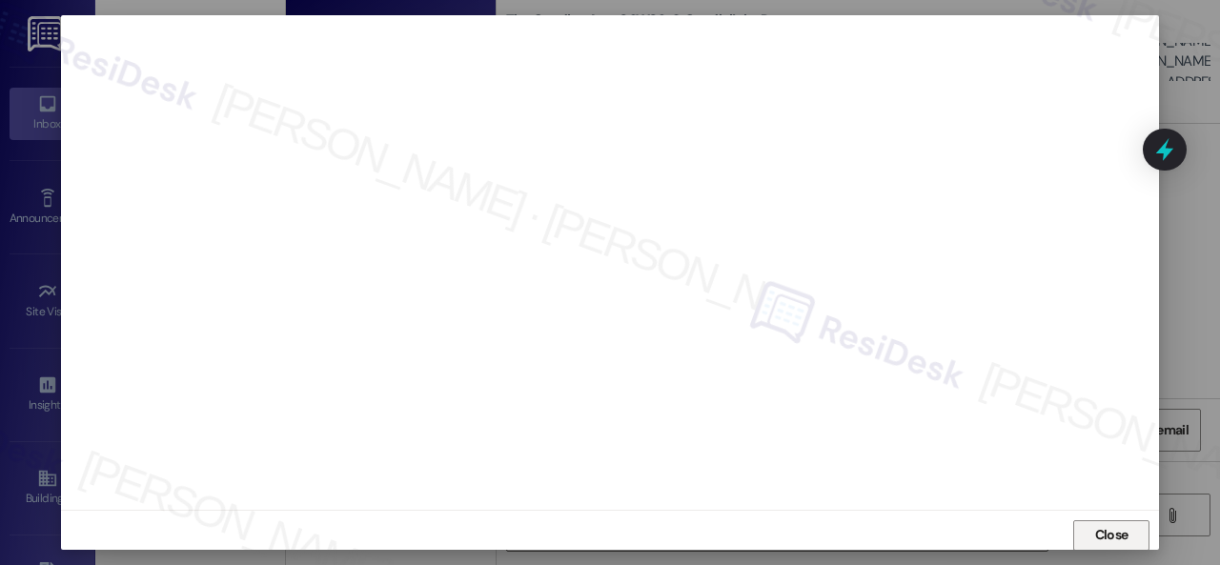
click at [1116, 534] on span "Close" at bounding box center [1111, 535] width 33 height 20
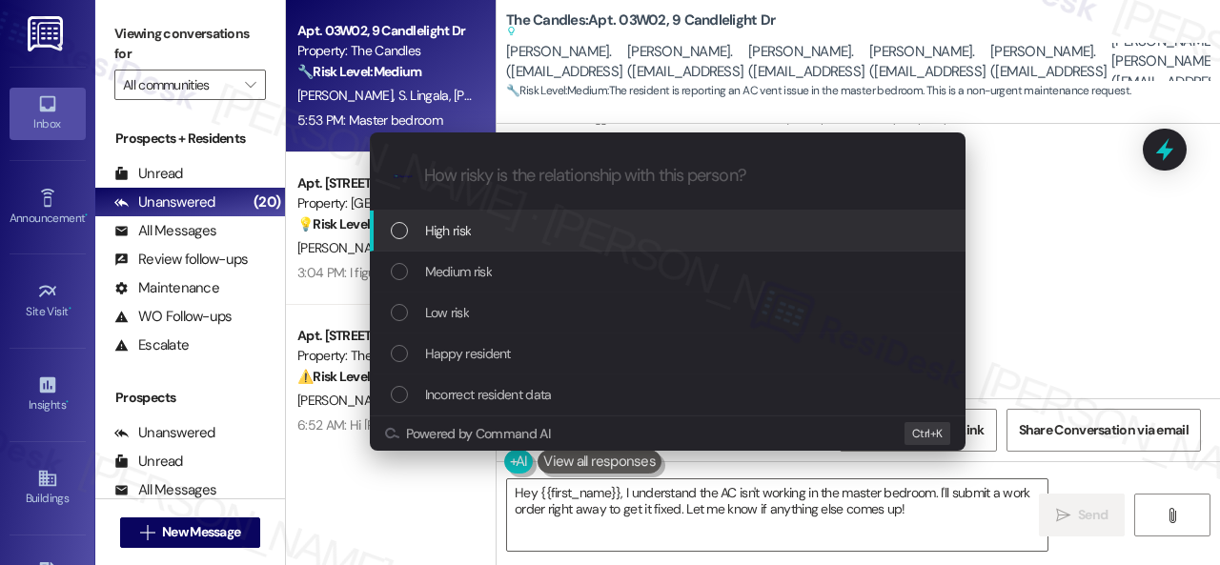
click at [447, 232] on span "High risk" at bounding box center [448, 230] width 47 height 21
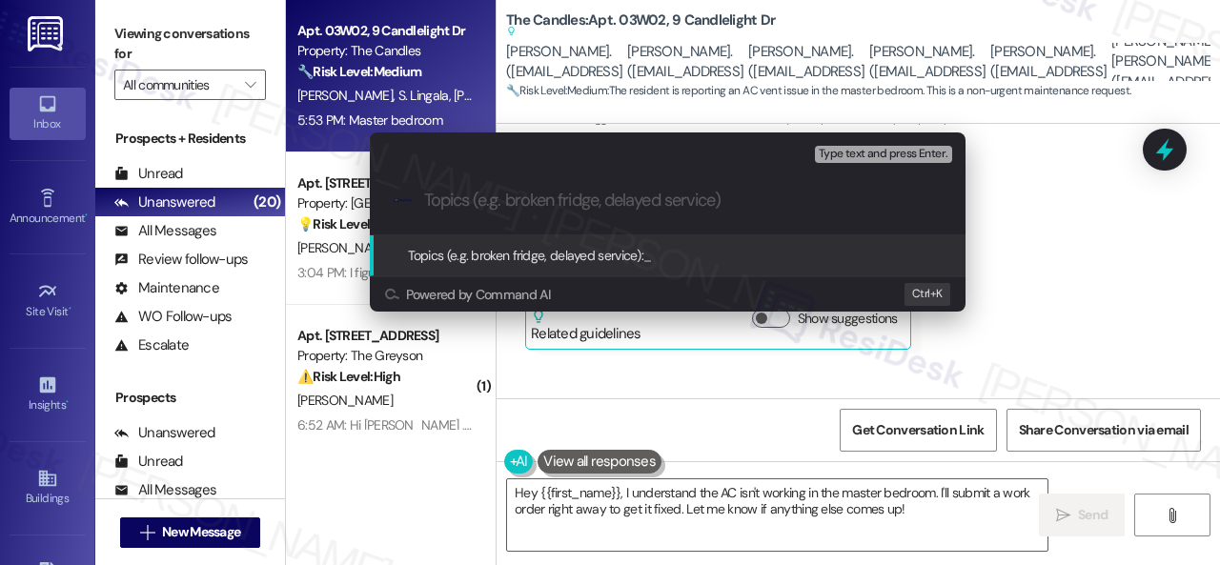
paste input "Work Order filed by ResiDesk 295564"
type input "Work Order filed by ResiDesk 295564"
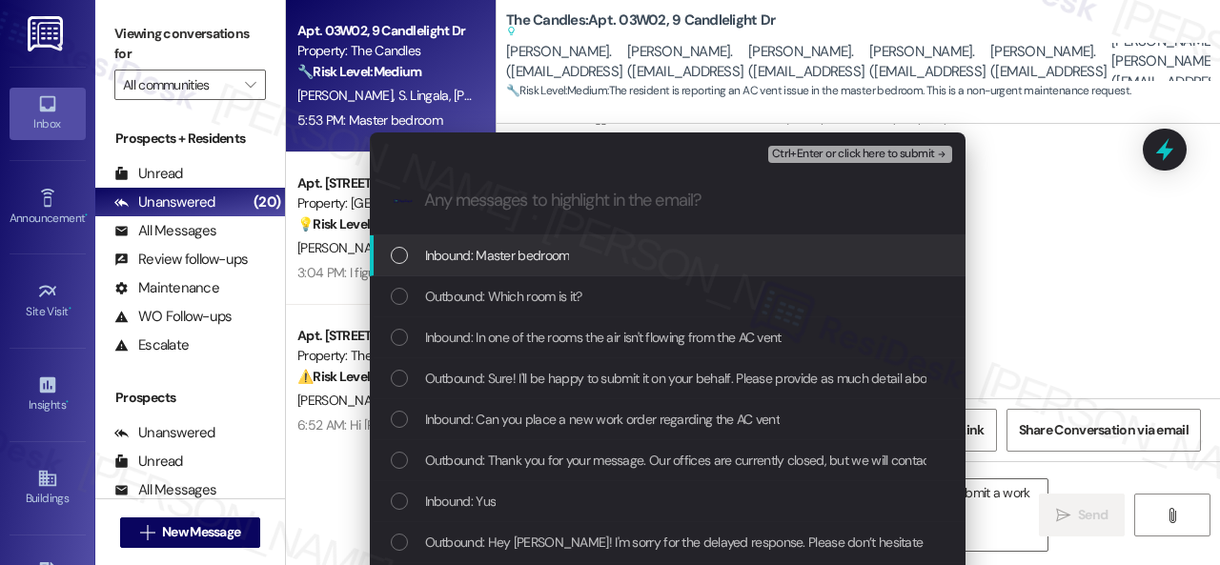
click at [515, 259] on span "Inbound: Master bedroom" at bounding box center [497, 255] width 145 height 21
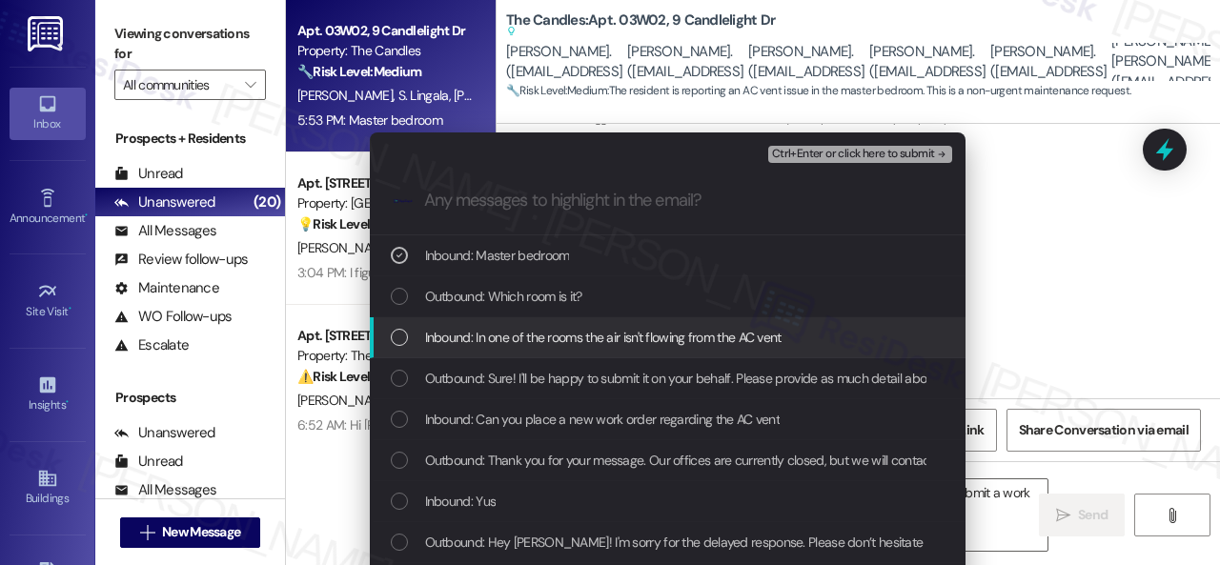
click at [521, 340] on span "Inbound: In one of the rooms the air isn't flowing from the AC vent" at bounding box center [603, 337] width 356 height 21
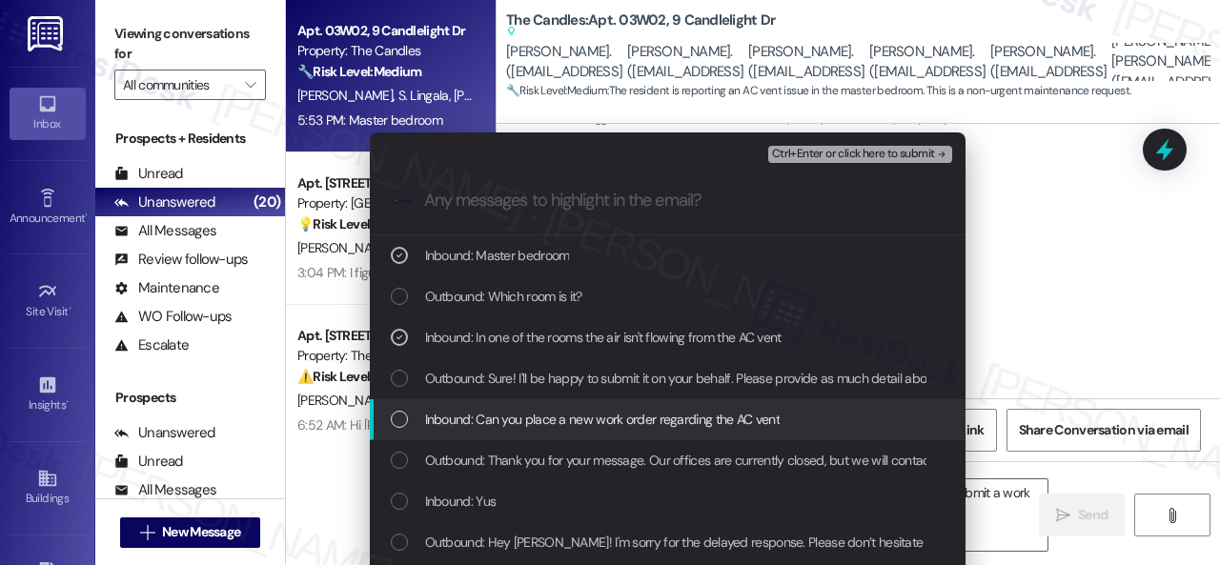
click at [552, 421] on span "Inbound: Can you place a new work order regarding the AC vent" at bounding box center [602, 419] width 354 height 21
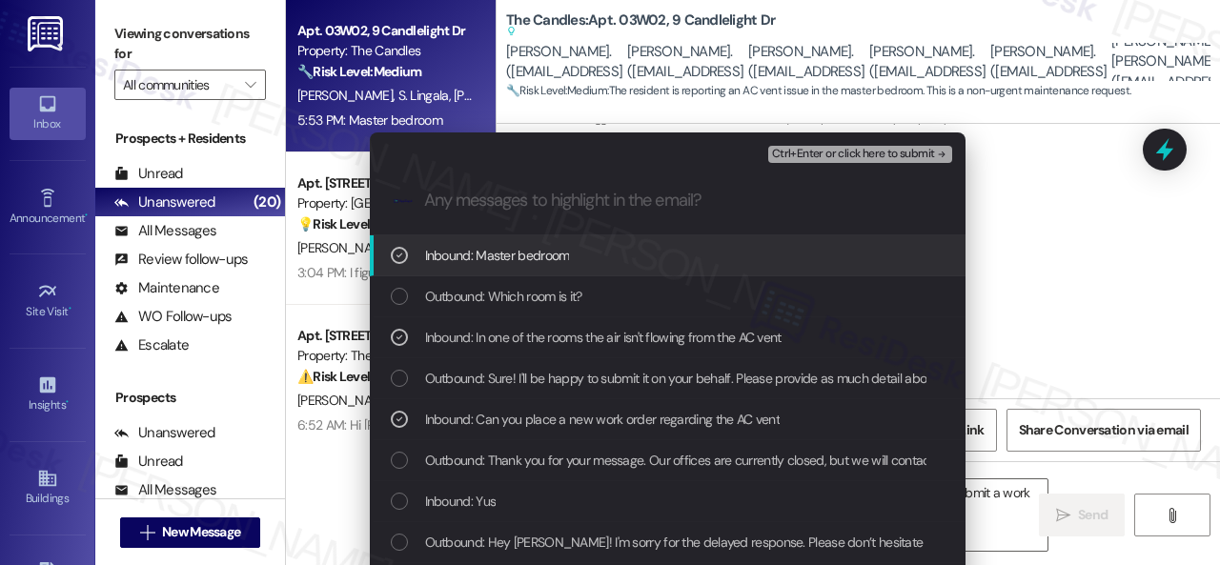
click at [799, 148] on span "Ctrl+Enter or click here to submit" at bounding box center [853, 154] width 163 height 13
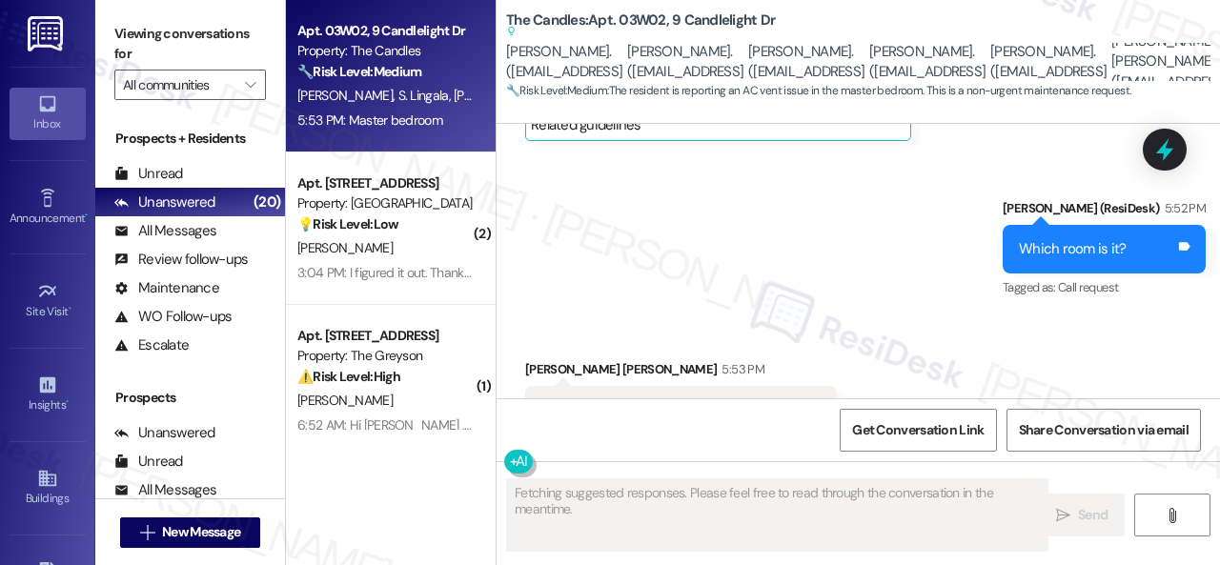
scroll to position [4238, 0]
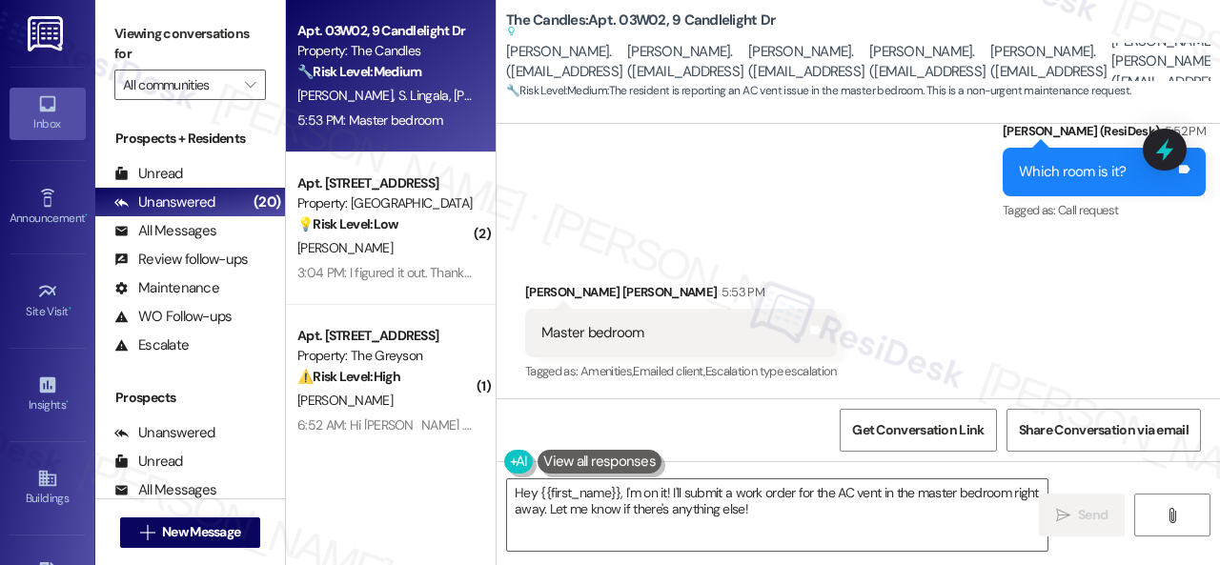
click at [899, 230] on div "Sent via SMS Sarah (ResiDesk) 5:52 PM Which room is it? Tags and notes Tagged a…" at bounding box center [857, 158] width 723 height 161
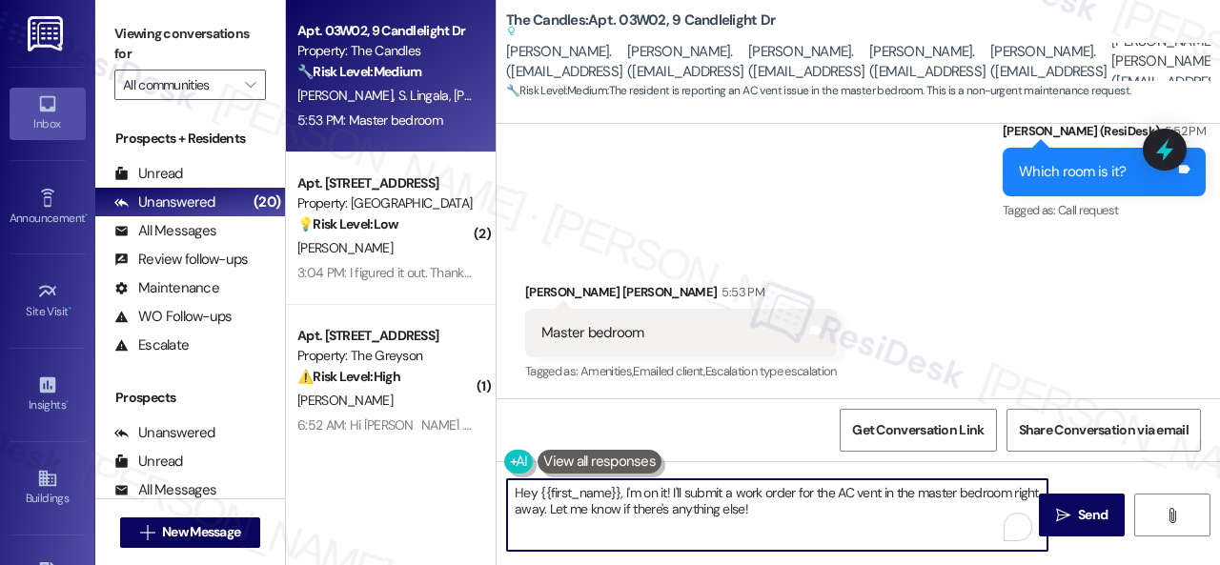
drag, startPoint x: 789, startPoint y: 510, endPoint x: 332, endPoint y: 499, distance: 457.5
click at [332, 499] on div "Apt. 03W02, 9 Candlelight Dr Property: The Candles 🔧 Risk Level: Medium The res…" at bounding box center [753, 282] width 934 height 565
paste textarea "Thank you. I've submitted a work order on your behalf and notified the site tea…"
click at [669, 495] on textarea "Thank you. I've submitted a work order on your behalf and notified the site tea…" at bounding box center [777, 514] width 540 height 71
click at [879, 508] on textarea "Thank you. I've submitted a new work order on your behalf and notified the site…" at bounding box center [777, 514] width 540 height 71
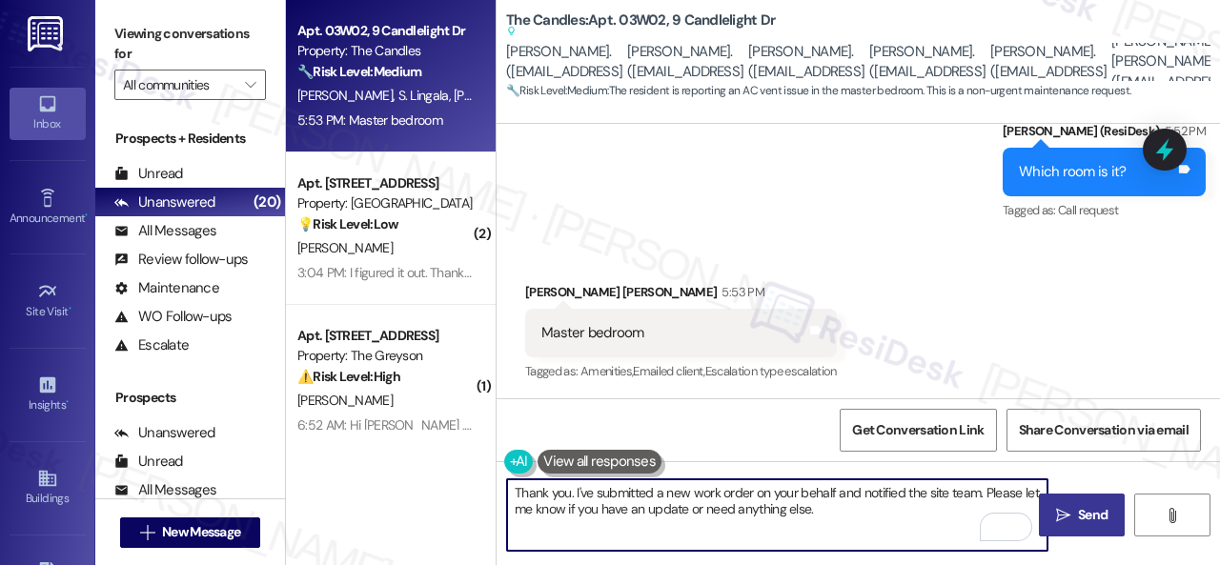
type textarea "Thank you. I've submitted a new work order on your behalf and notified the site…"
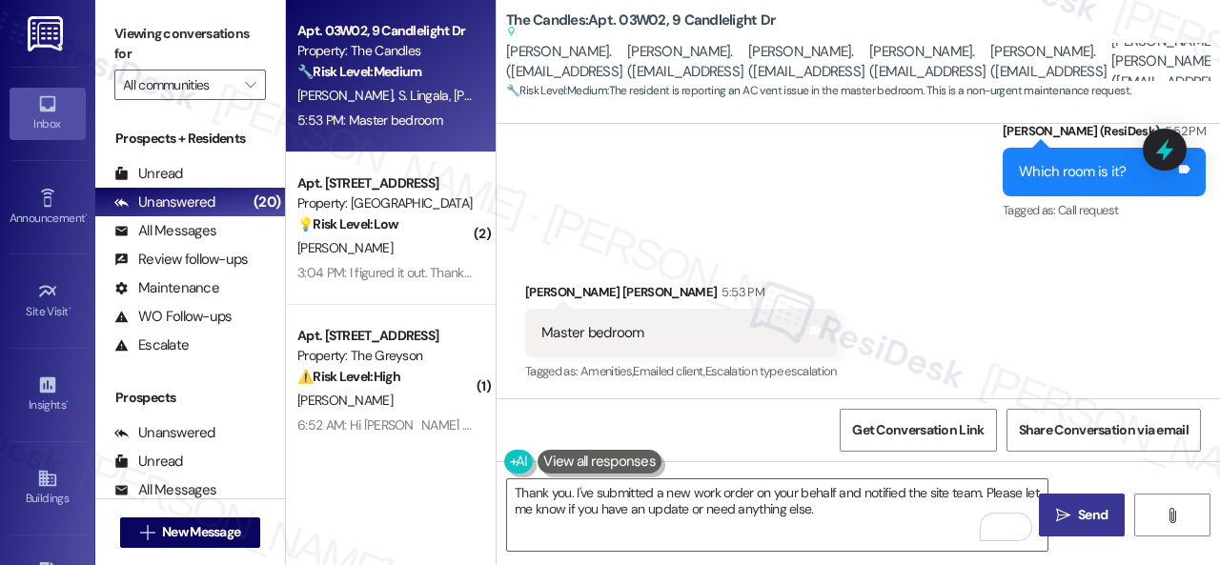
click at [1085, 519] on span "Send" at bounding box center [1093, 515] width 30 height 20
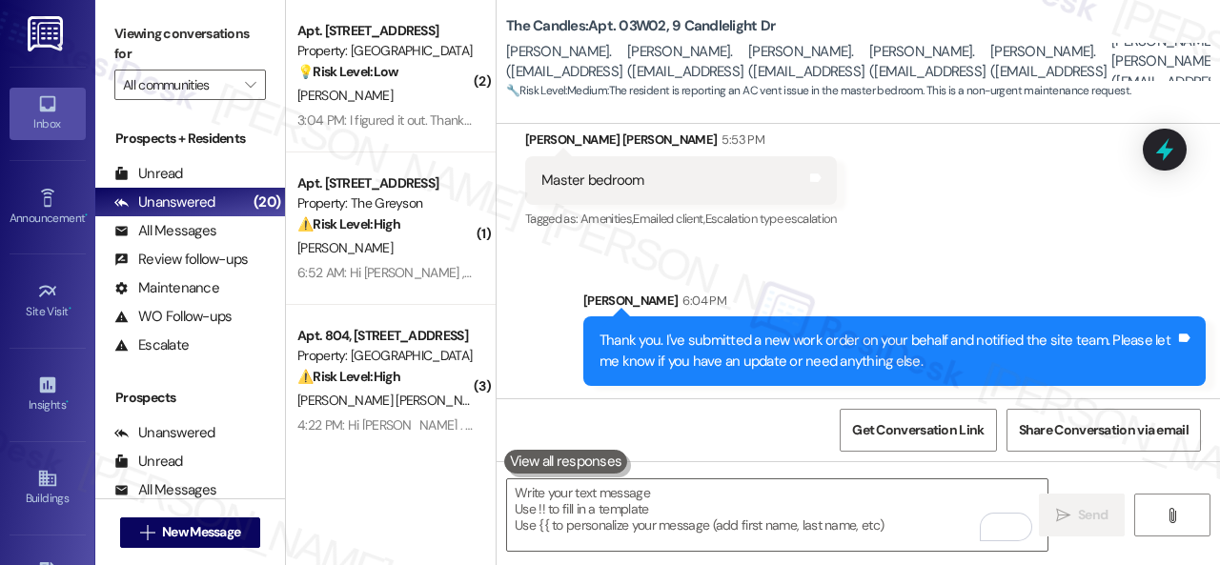
scroll to position [4393, 0]
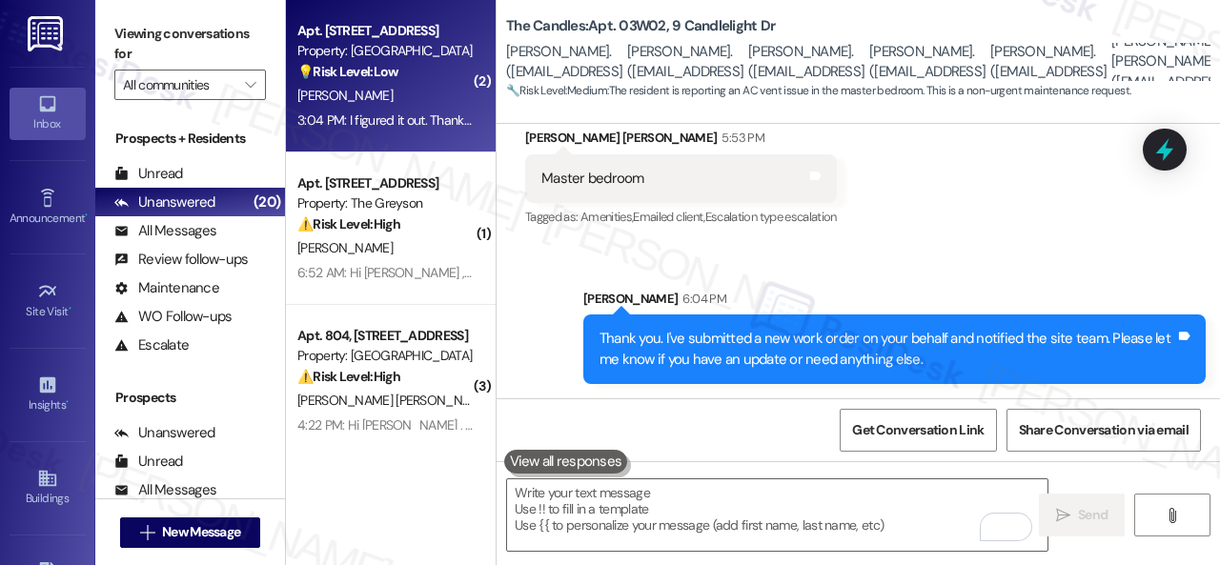
click at [410, 102] on div "[PERSON_NAME]" at bounding box center [385, 96] width 180 height 24
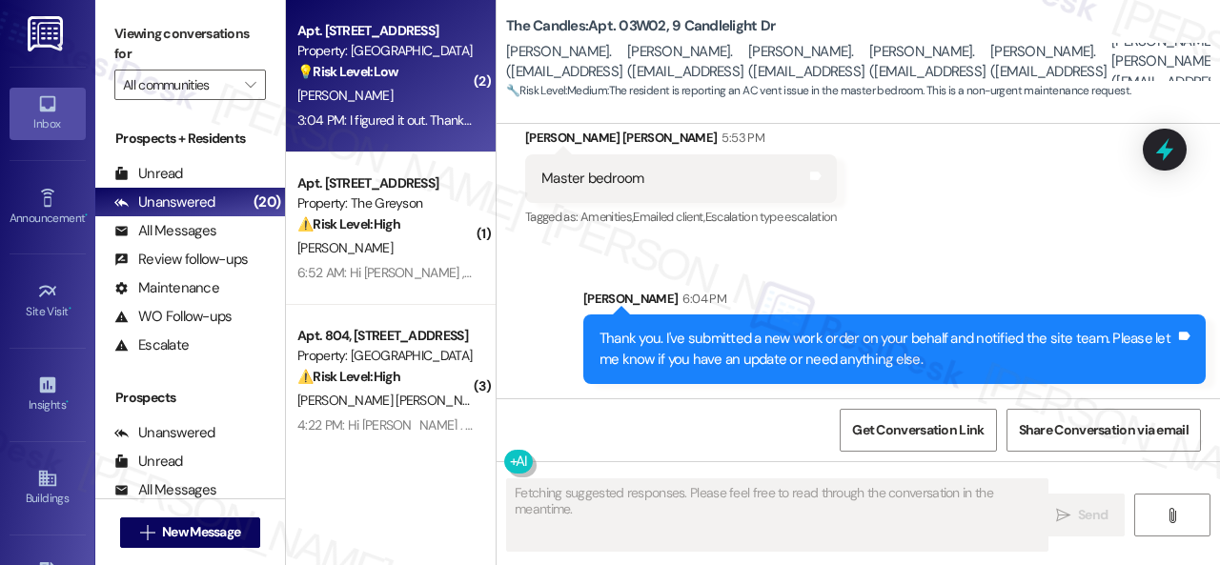
type textarea "Fetching suggested responses. Please feel free to read through the conversation…"
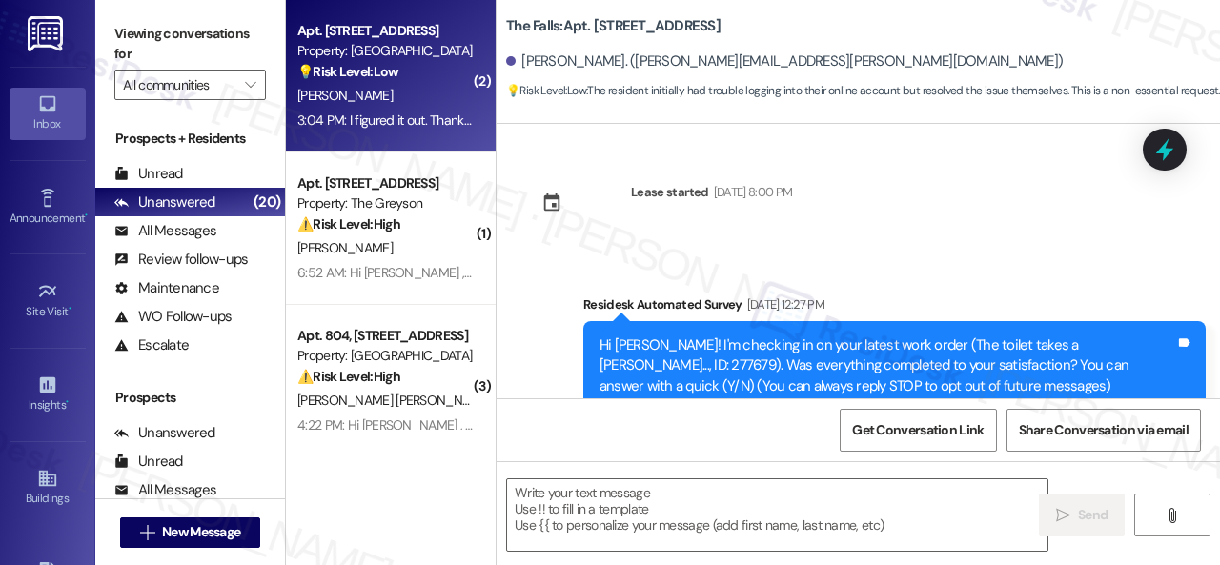
type textarea "Fetching suggested responses. Please feel free to read through the conversation…"
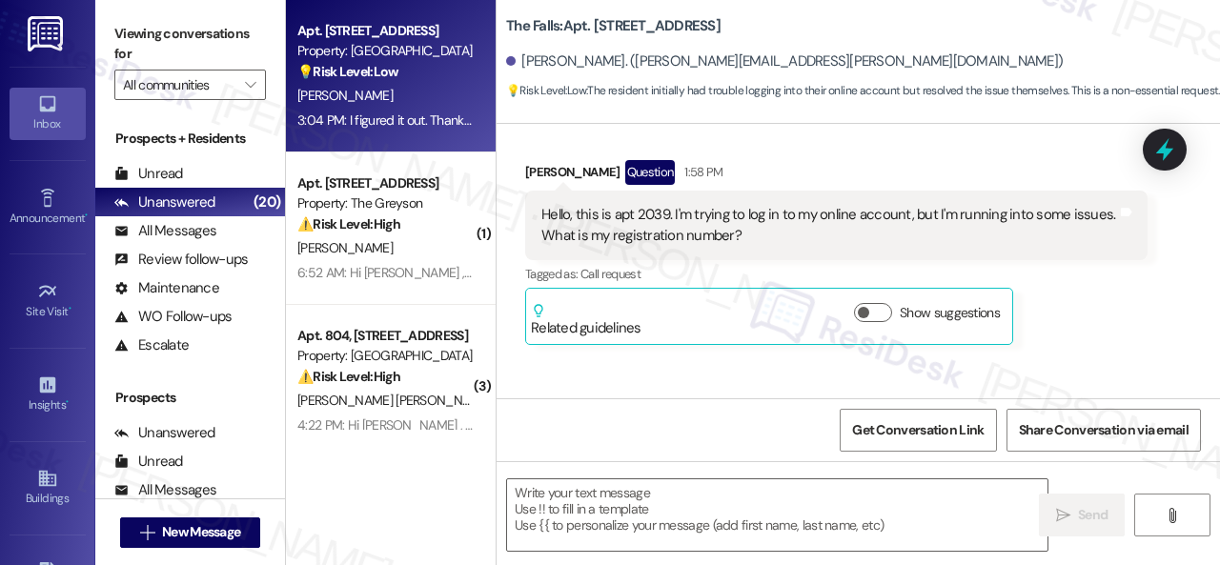
scroll to position [2938, 0]
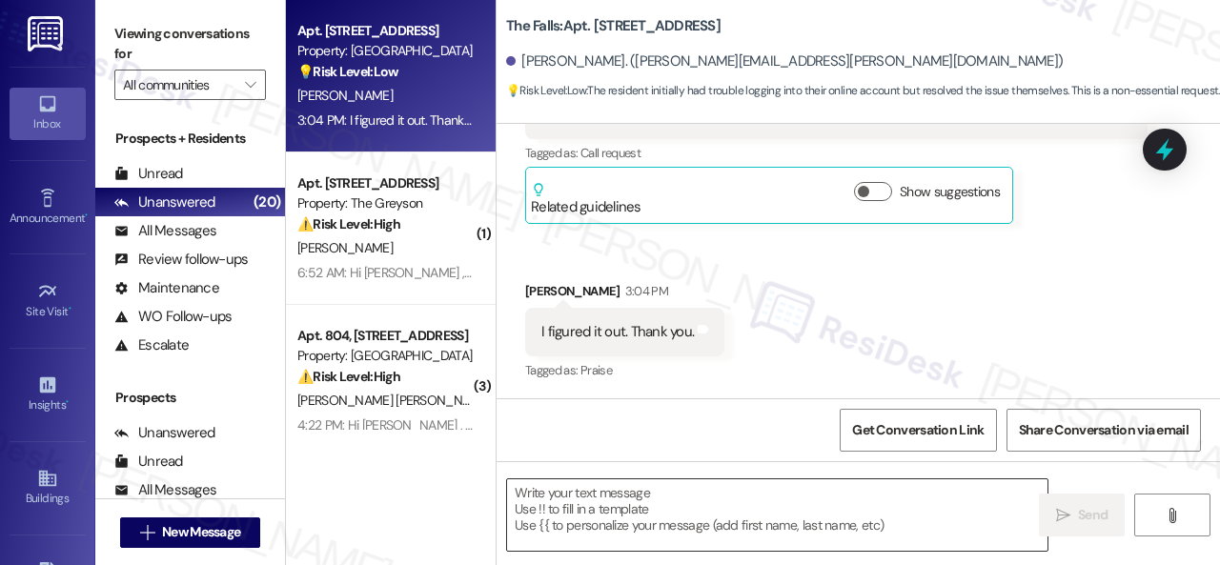
click at [931, 506] on textarea at bounding box center [777, 514] width 540 height 71
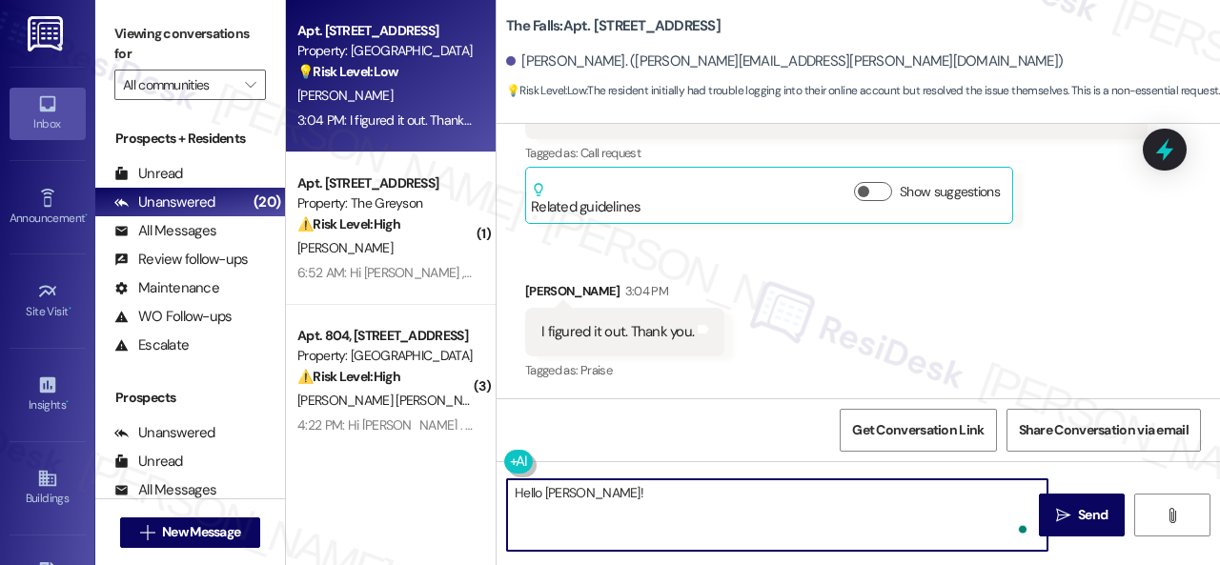
paste textarea "I'm sorry for the delayed response."
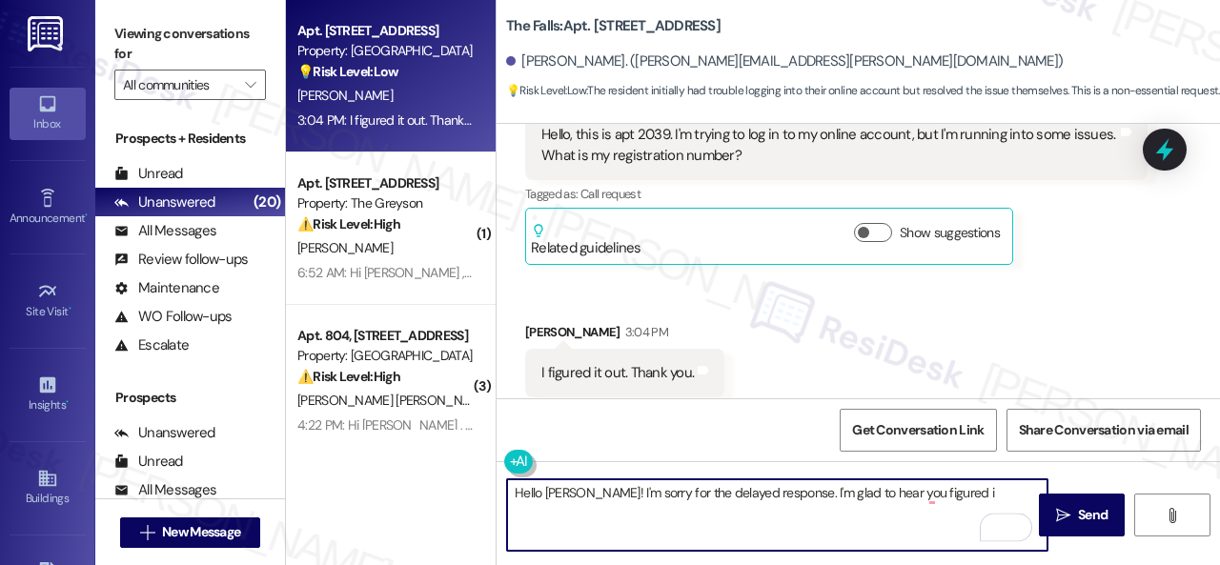
scroll to position [2842, 0]
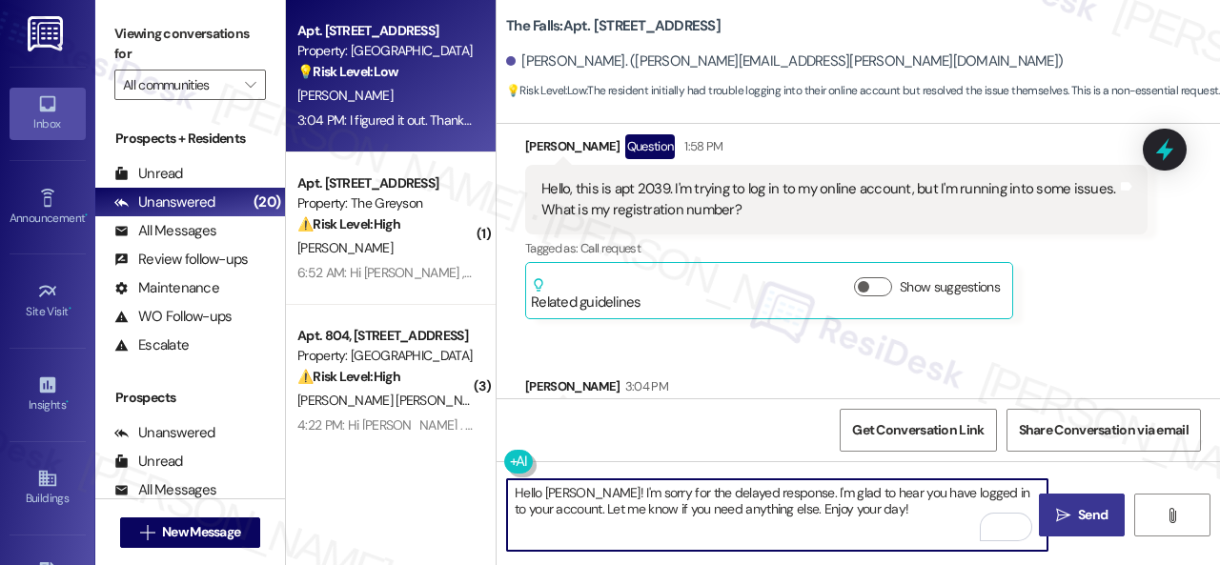
type textarea "Hello [PERSON_NAME]! I'm sorry for the delayed response. I'm glad to hear you h…"
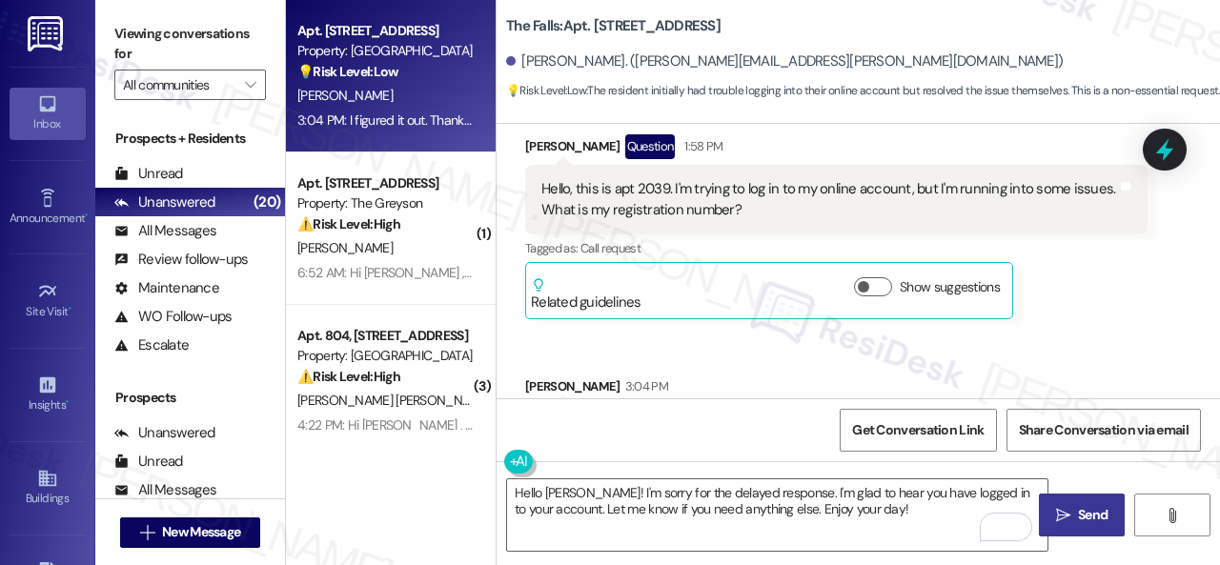
click at [1084, 506] on span "Send" at bounding box center [1093, 515] width 30 height 20
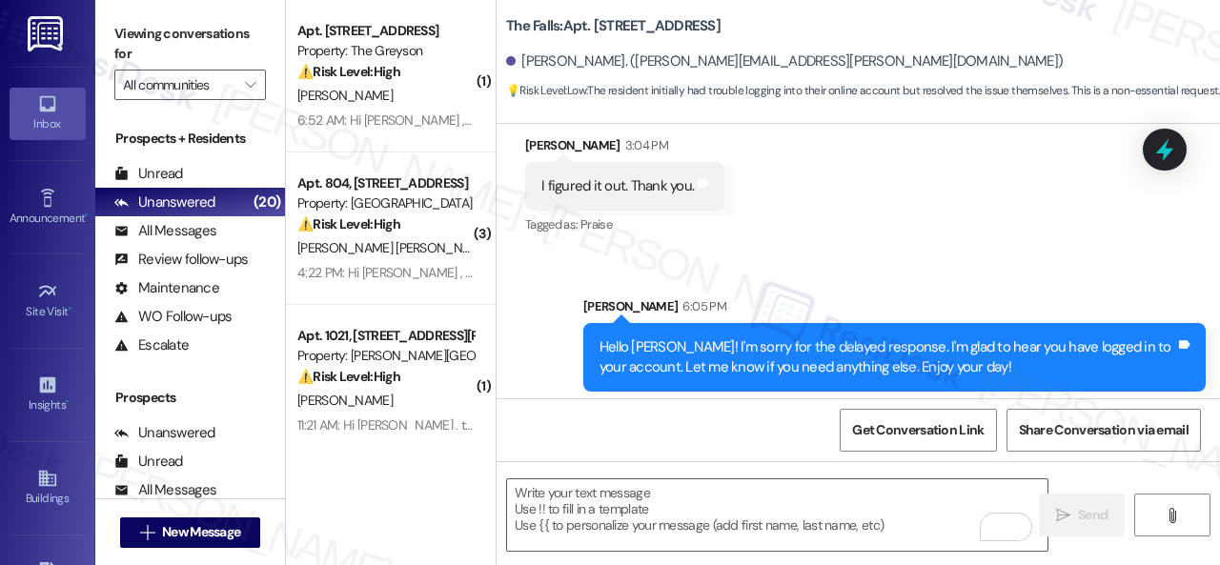
scroll to position [3091, 0]
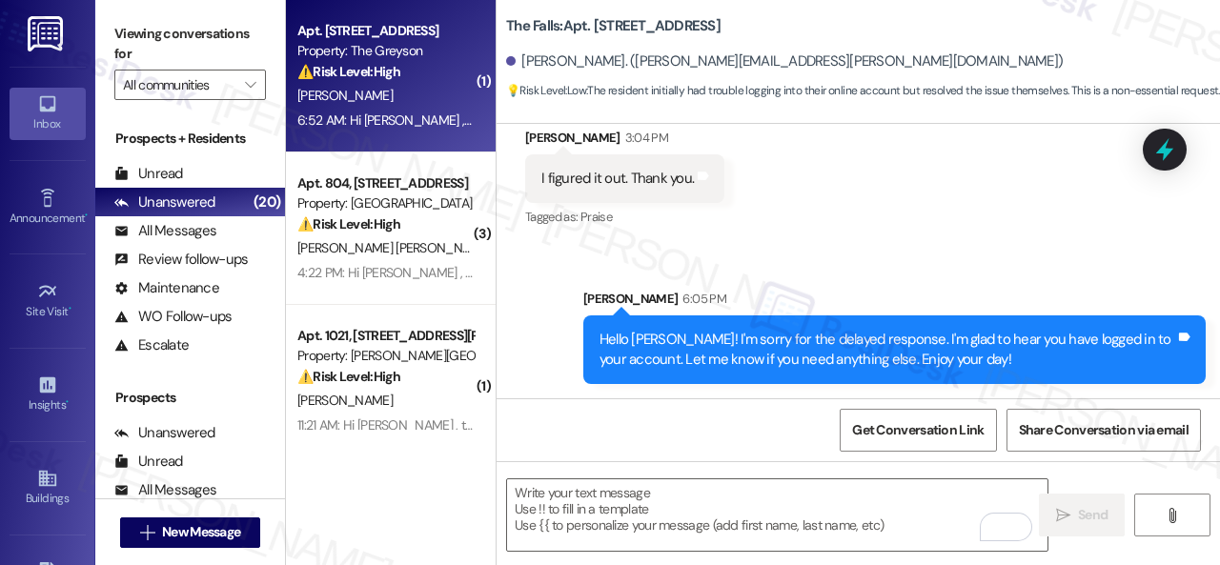
click at [415, 98] on div "R. Thien" at bounding box center [385, 96] width 180 height 24
type textarea "Fetching suggested responses. Please feel free to read through the conversation…"
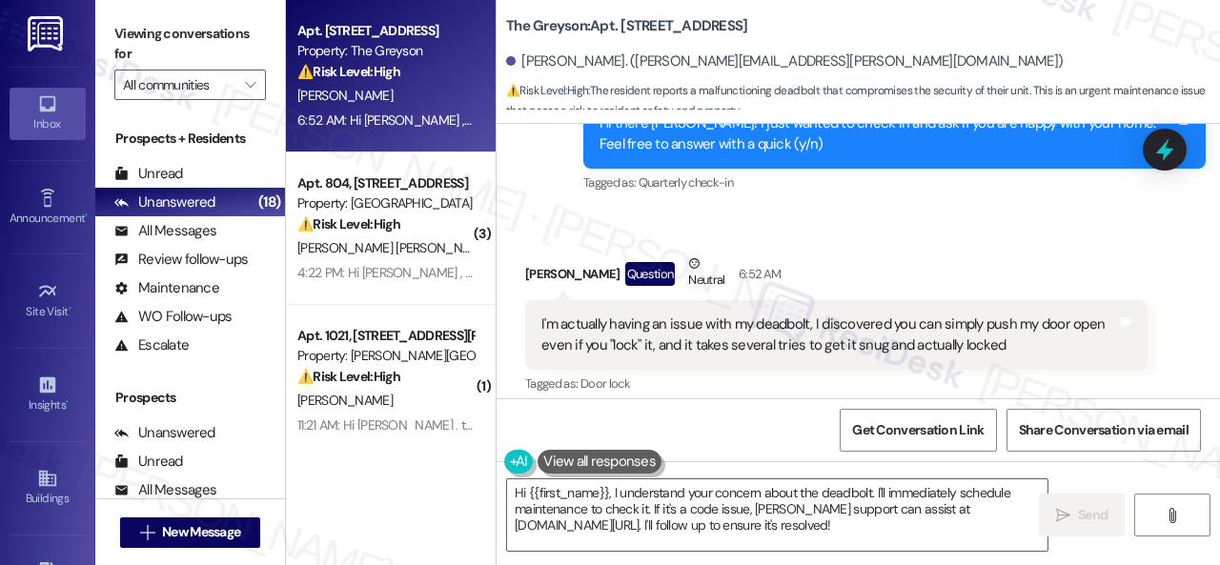
scroll to position [953, 0]
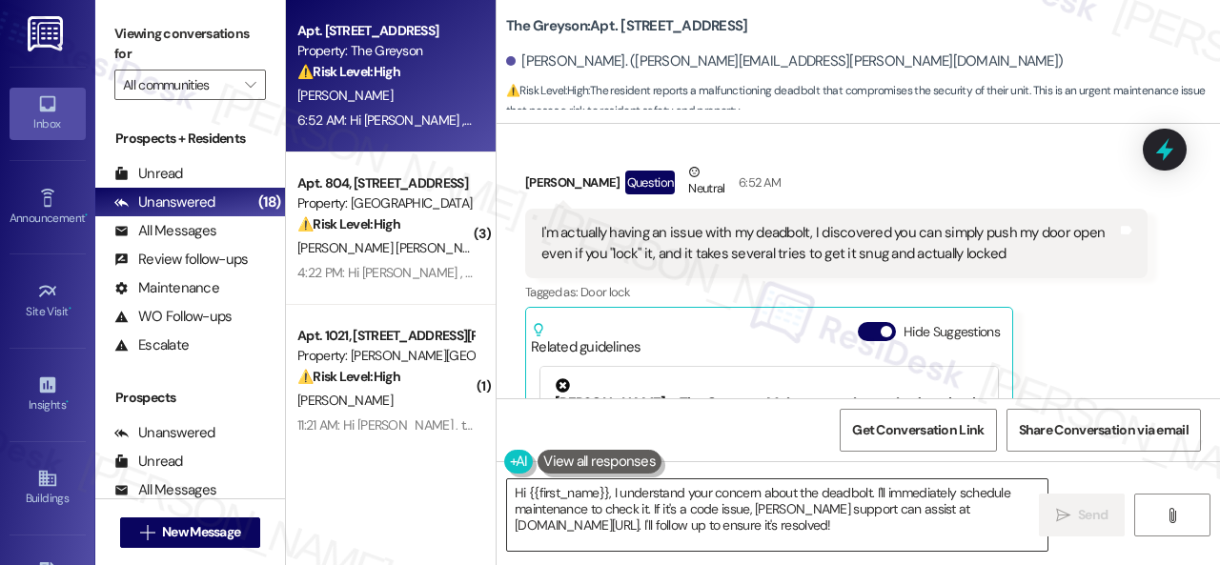
drag, startPoint x: 859, startPoint y: 520, endPoint x: 864, endPoint y: 504, distance: 17.2
click at [859, 519] on textarea "Hi {{first_name}}, I understand your concern about the deadbolt. I'll immediate…" at bounding box center [777, 514] width 540 height 71
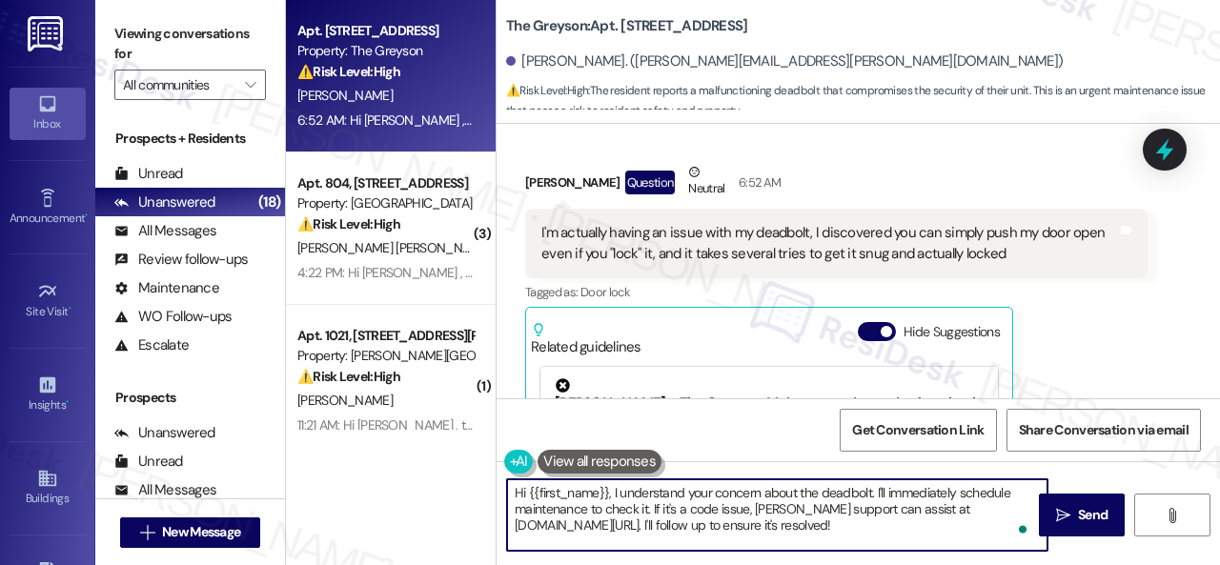
drag, startPoint x: 875, startPoint y: 492, endPoint x: 877, endPoint y: 540, distance: 48.6
click at [876, 540] on textarea "Hi {{first_name}}, I understand your concern about the deadbolt. I'll immediate…" at bounding box center [777, 514] width 540 height 71
paste textarea "s there already a work order for the issue? If so, may I have the work order nu…"
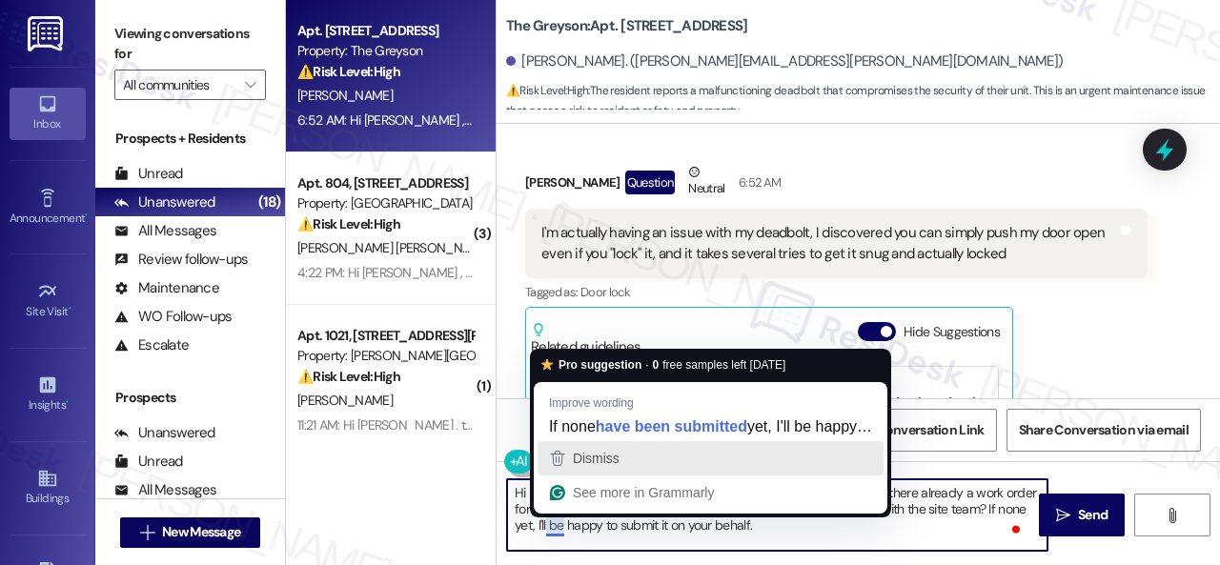
click at [588, 458] on span "Dismiss" at bounding box center [596, 458] width 47 height 15
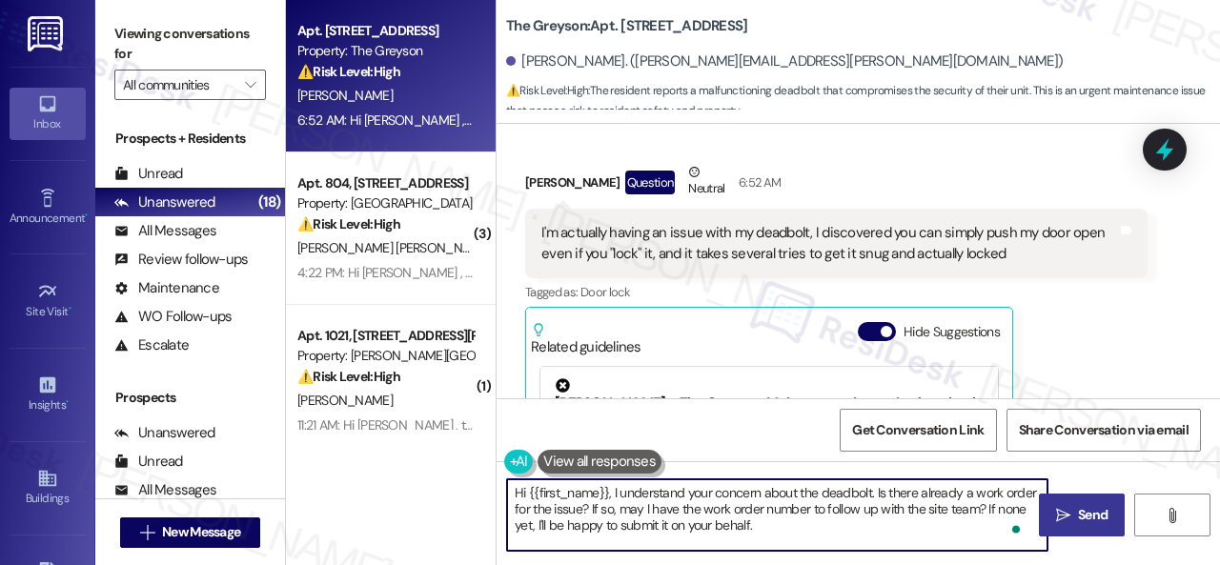
type textarea "Hi {{first_name}}, I understand your concern about the deadbolt. Is there alrea…"
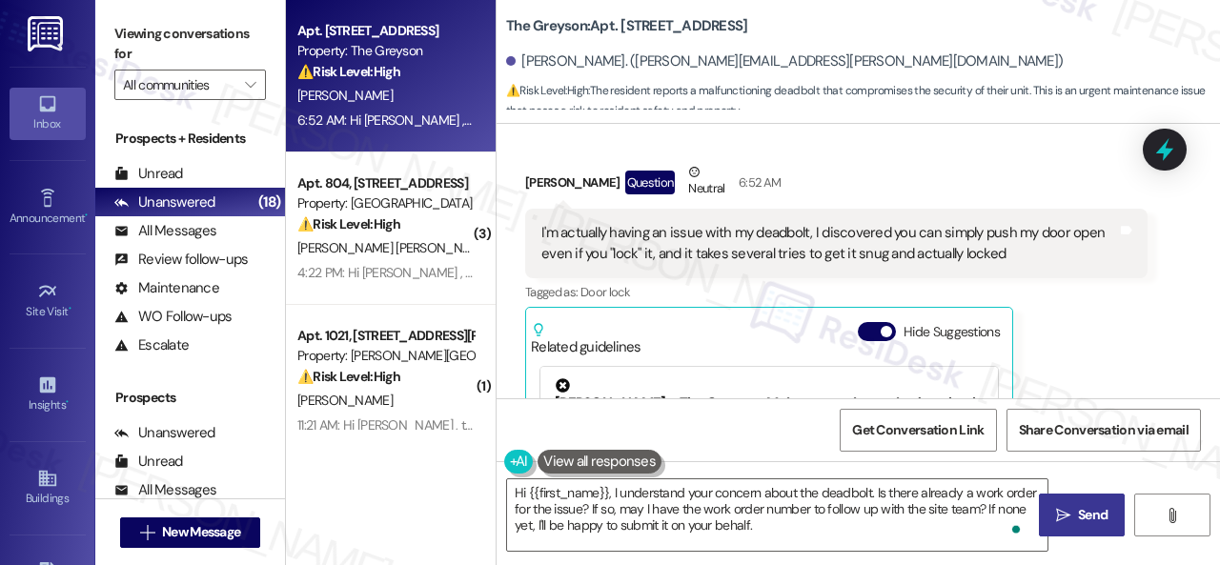
click at [1074, 521] on span "Send" at bounding box center [1092, 515] width 37 height 20
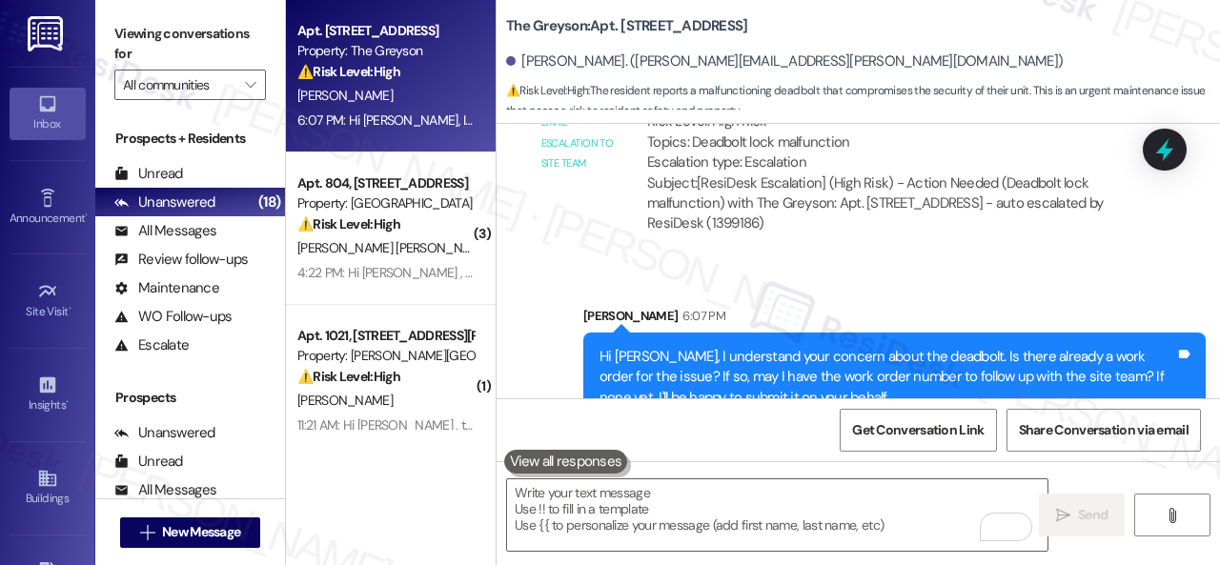
scroll to position [1951, 0]
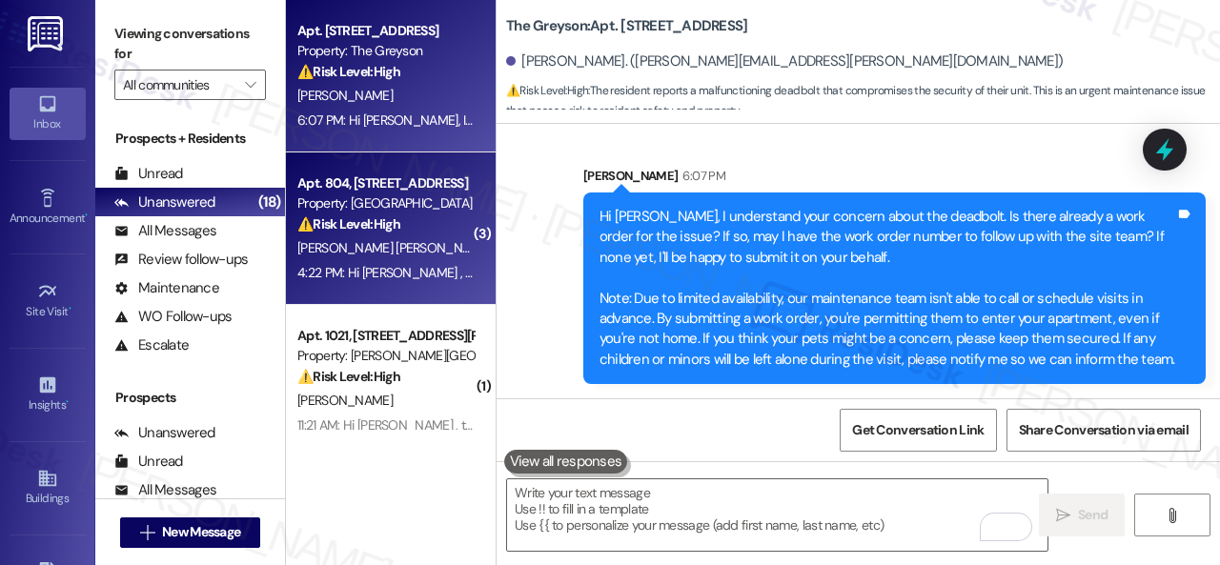
click at [435, 232] on div "⚠️ Risk Level: High The resident is reporting a mouse sighting inside their uni…" at bounding box center [385, 224] width 176 height 20
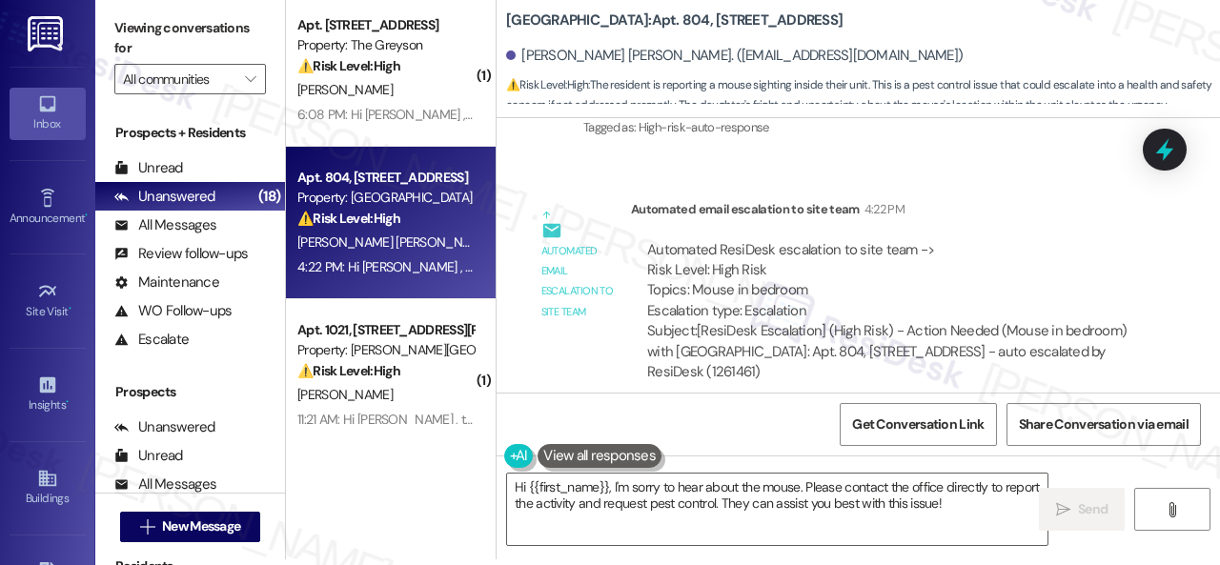
scroll to position [6644, 0]
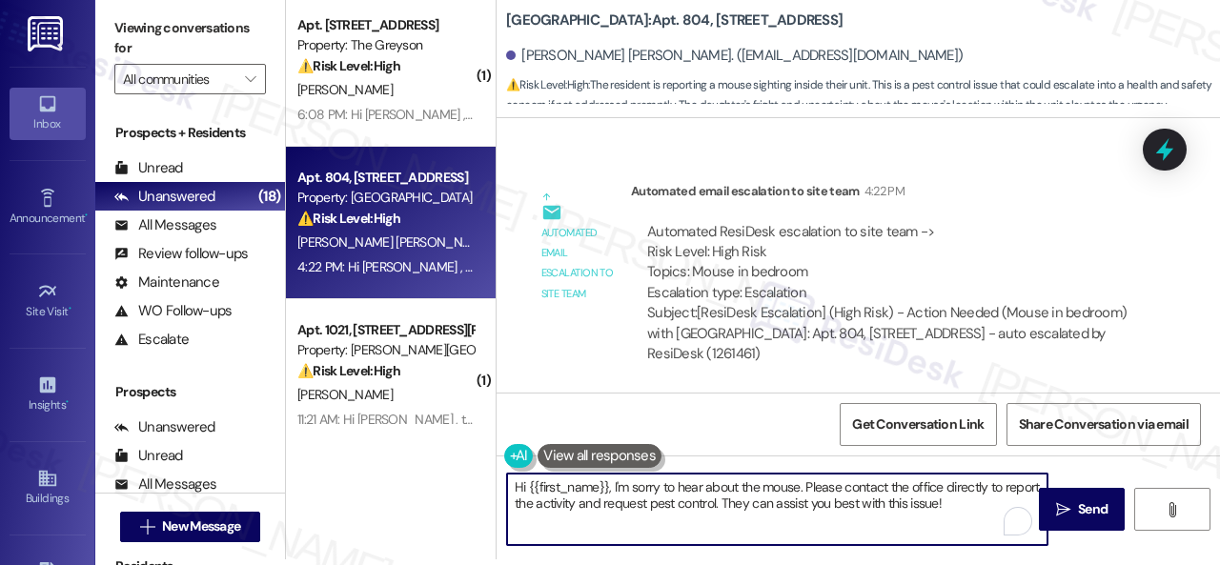
drag, startPoint x: 805, startPoint y: 490, endPoint x: 993, endPoint y: 521, distance: 190.3
click at [993, 521] on textarea "Hi {{first_name}}, I'm sorry to hear about the mouse. Please contact the office…" at bounding box center [777, 509] width 540 height 71
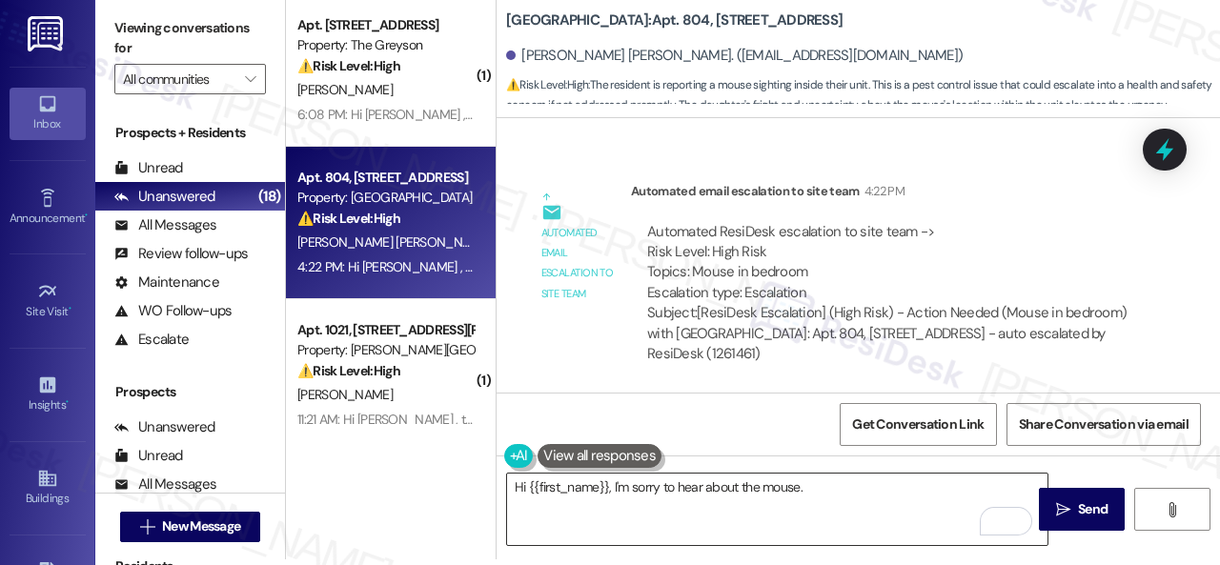
click at [832, 490] on textarea "Hi {{first_name}}, I'm sorry to hear about the mouse." at bounding box center [777, 509] width 540 height 71
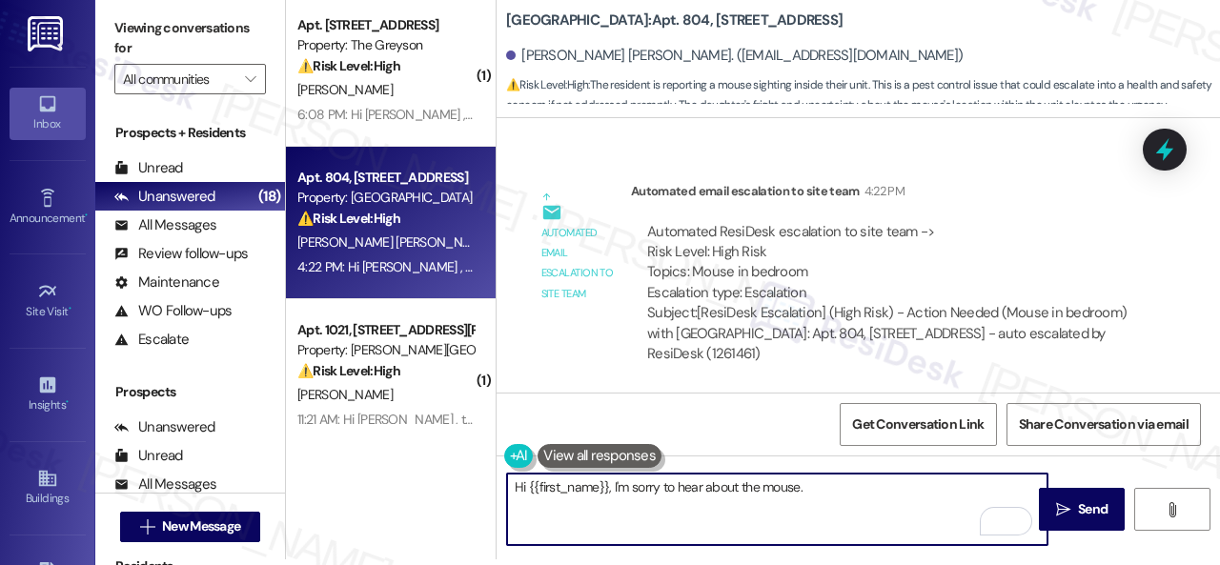
paste textarea "Is there already a work order for the issue? If so, may I have the work order n…"
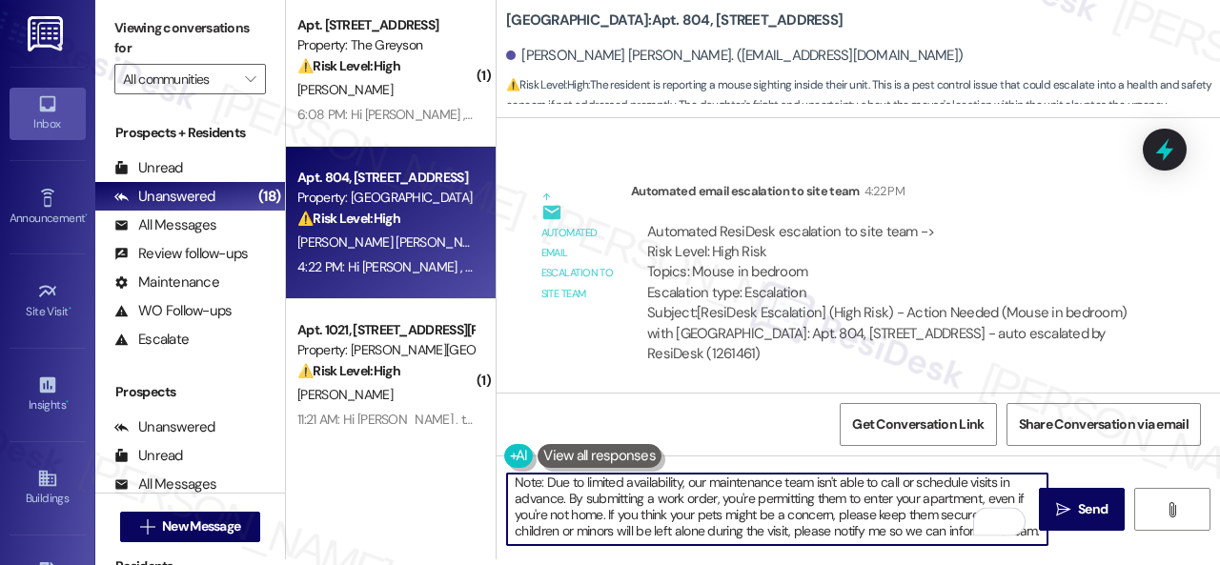
scroll to position [0, 0]
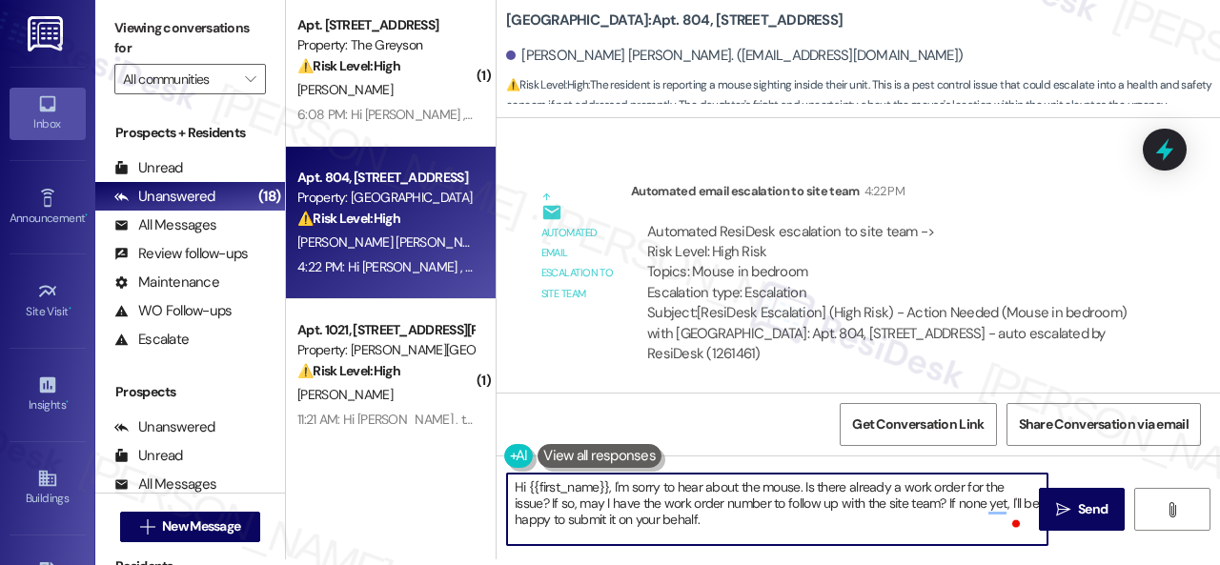
click at [728, 521] on textarea "Hi {{first_name}}, I'm sorry to hear about the mouse. Is there already a work o…" at bounding box center [777, 509] width 540 height 71
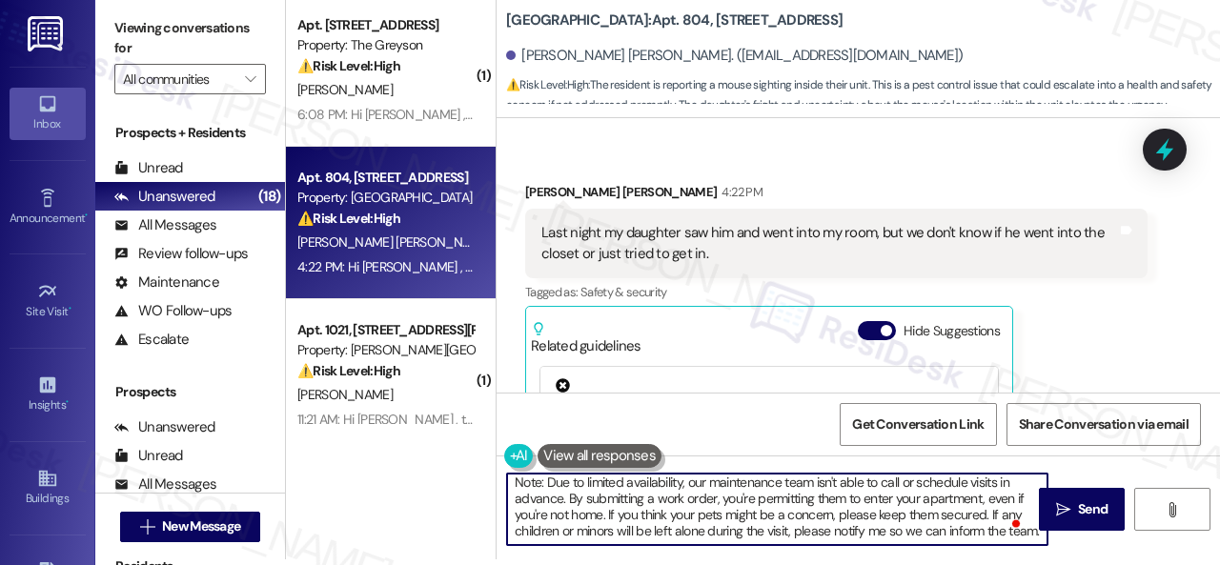
scroll to position [86, 0]
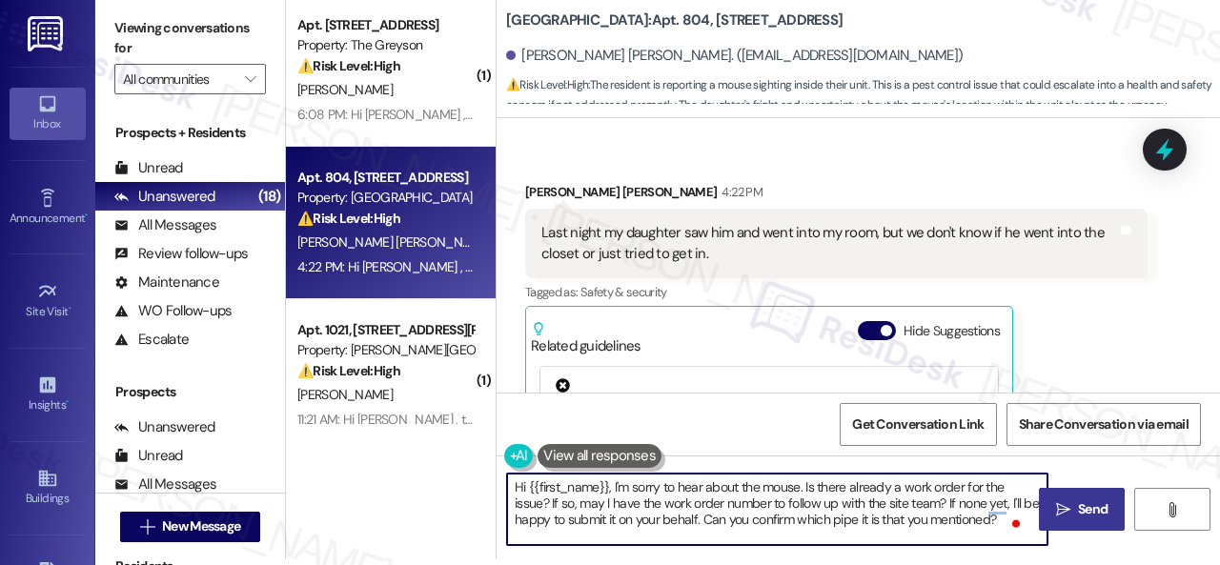
type textarea "Hi {{first_name}}, I'm sorry to hear about the mouse. Is there already a work o…"
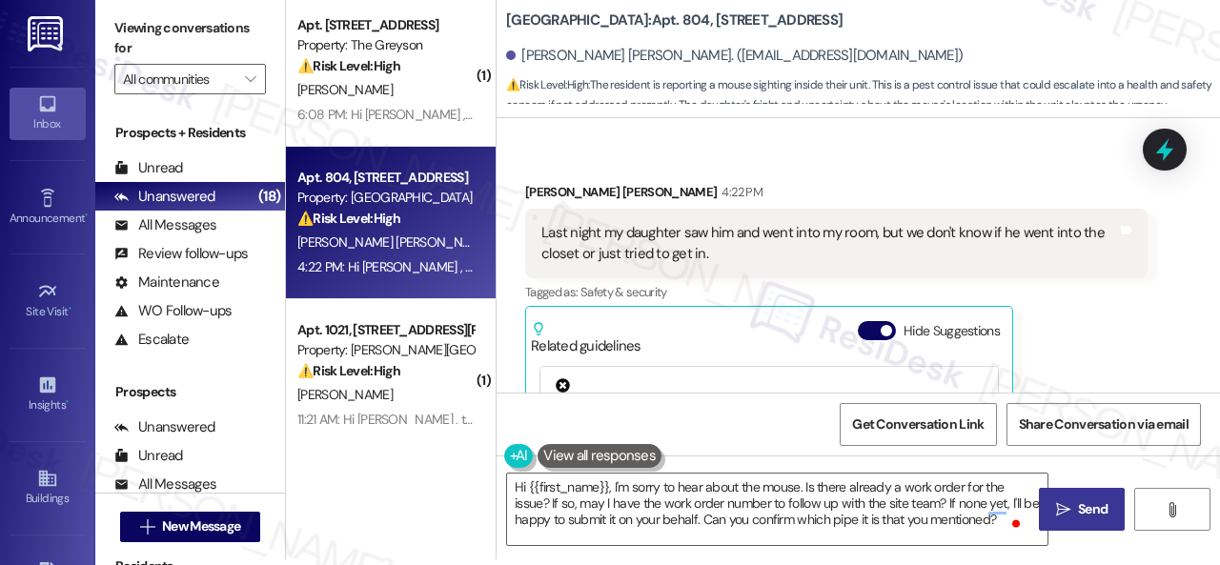
click at [1078, 515] on span "Send" at bounding box center [1093, 509] width 30 height 20
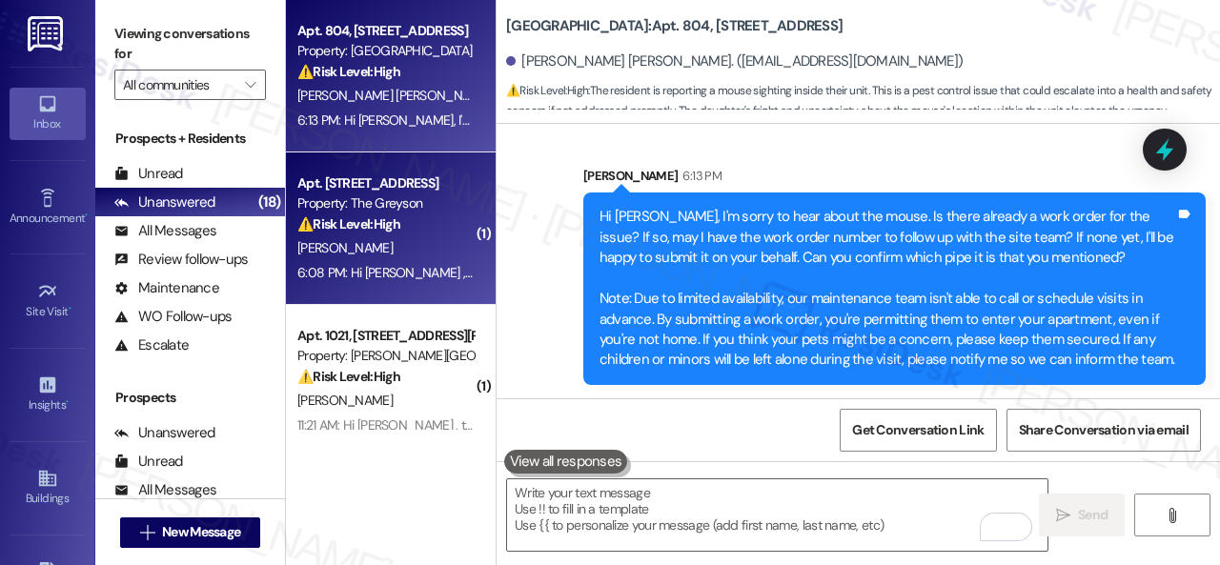
click at [425, 248] on div "R. Thien" at bounding box center [385, 248] width 180 height 24
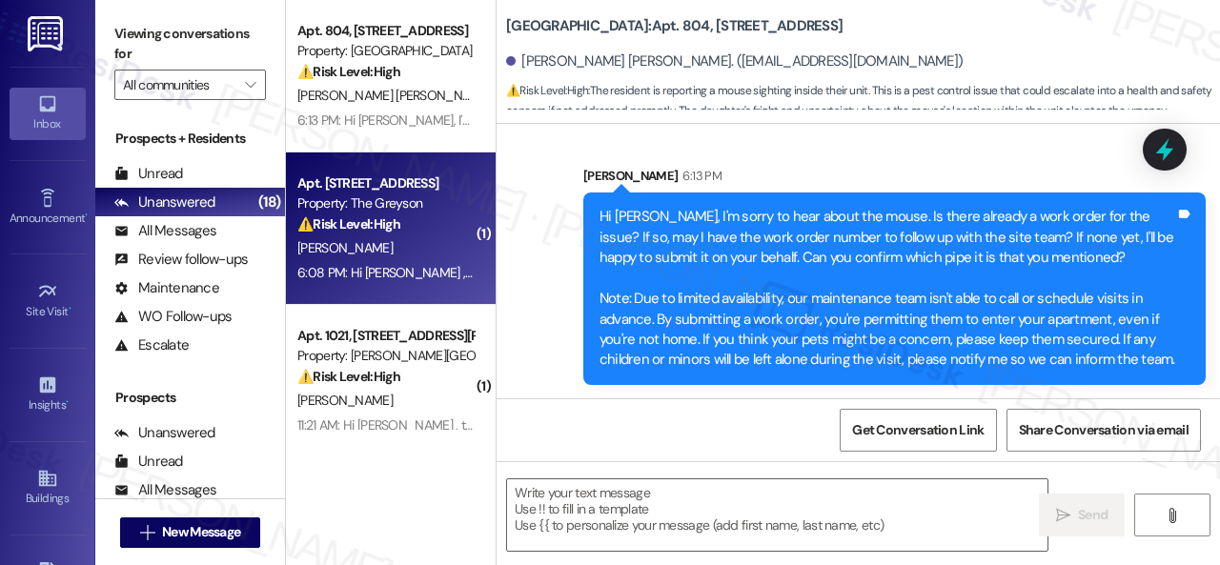
type textarea "Fetching suggested responses. Please feel free to read through the conversation…"
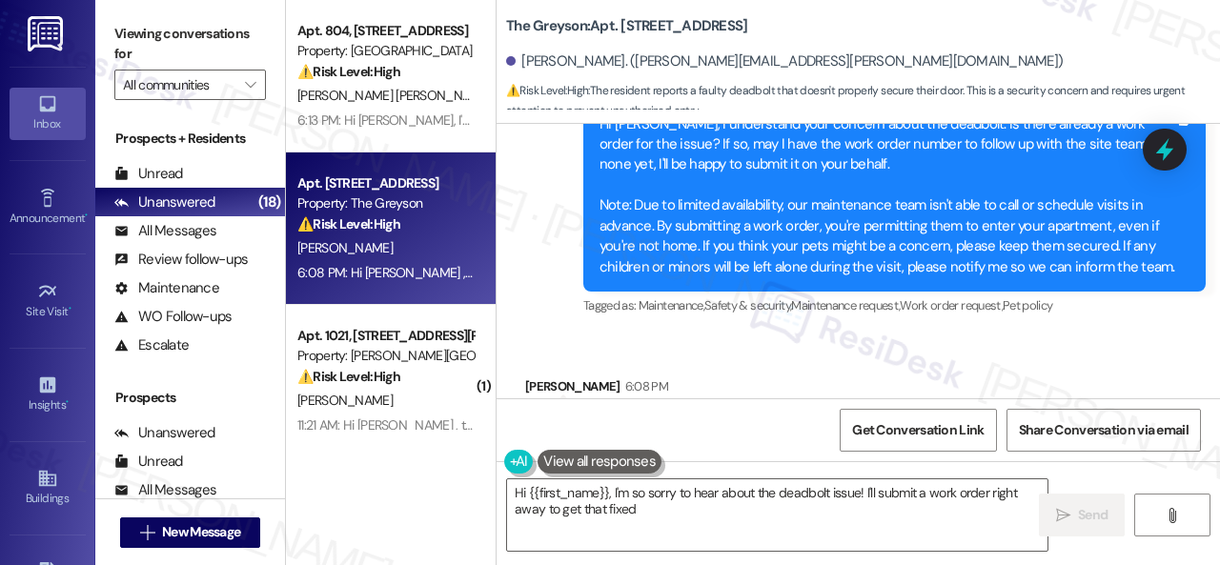
scroll to position [1723, 0]
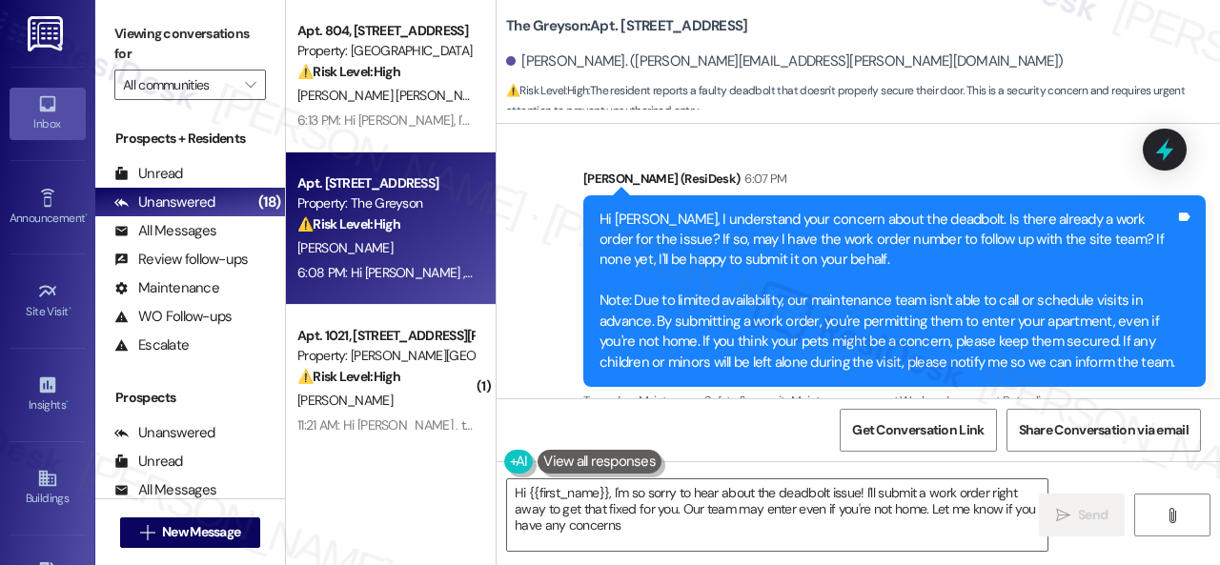
type textarea "Hi {{first_name}}, I'm so sorry to hear about the deadbolt issue! I'll submit a…"
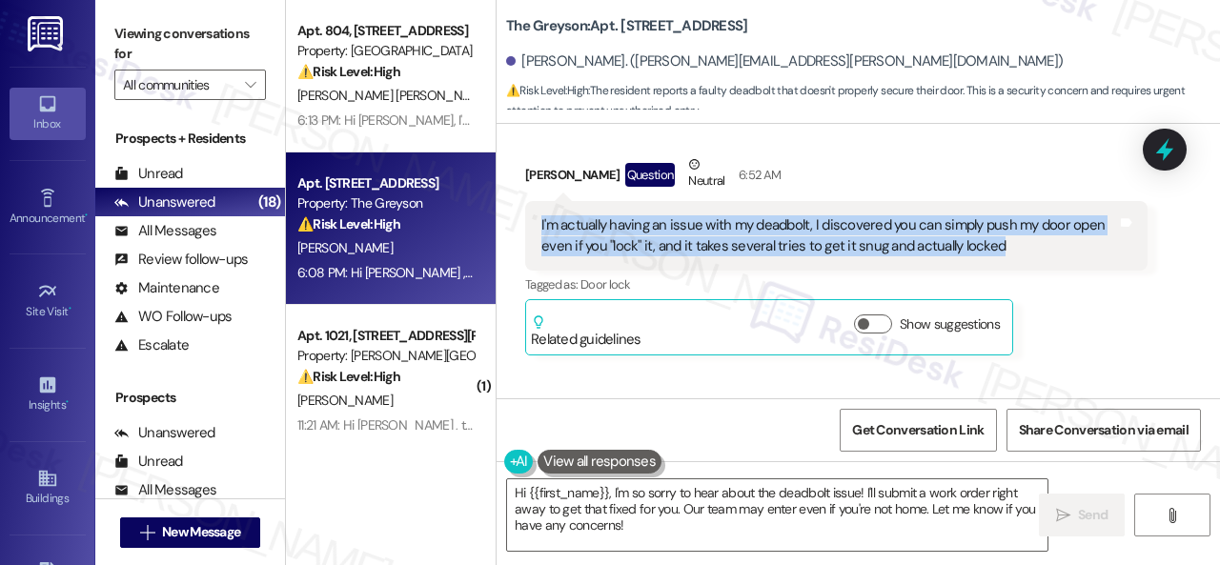
drag, startPoint x: 536, startPoint y: 228, endPoint x: 995, endPoint y: 249, distance: 459.8
click at [995, 249] on div "I'm actually having an issue with my deadbolt, I discovered you can simply push…" at bounding box center [836, 236] width 622 height 70
copy div "I'm actually having an issue with my deadbolt, I discovered you can simply push…"
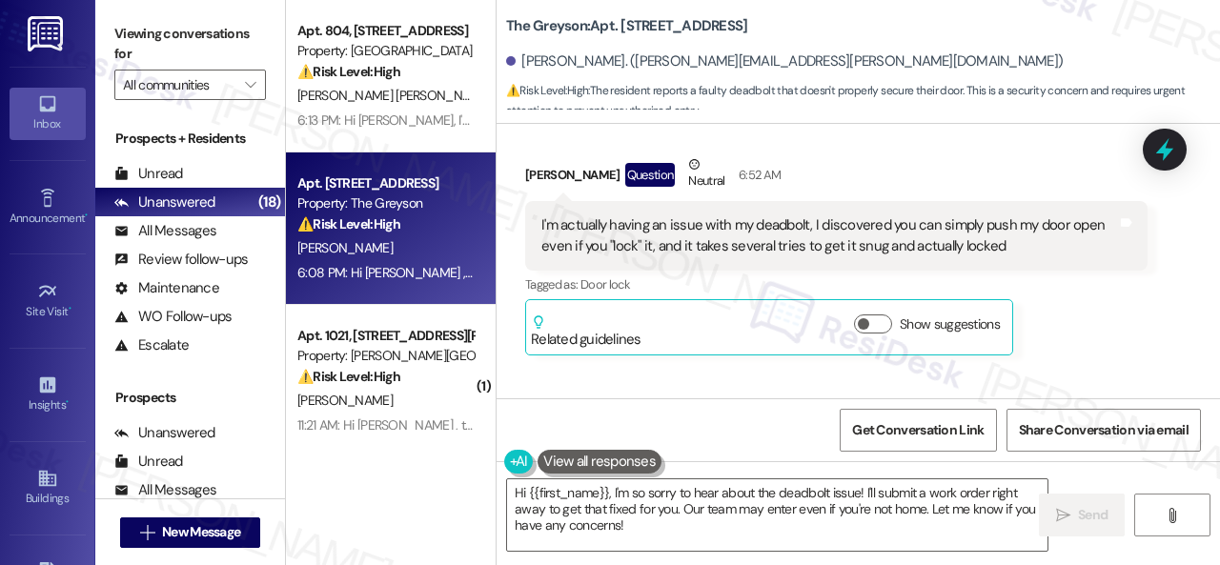
click at [798, 165] on div "Riley Thien Question Neutral 6:52 AM" at bounding box center [836, 177] width 622 height 47
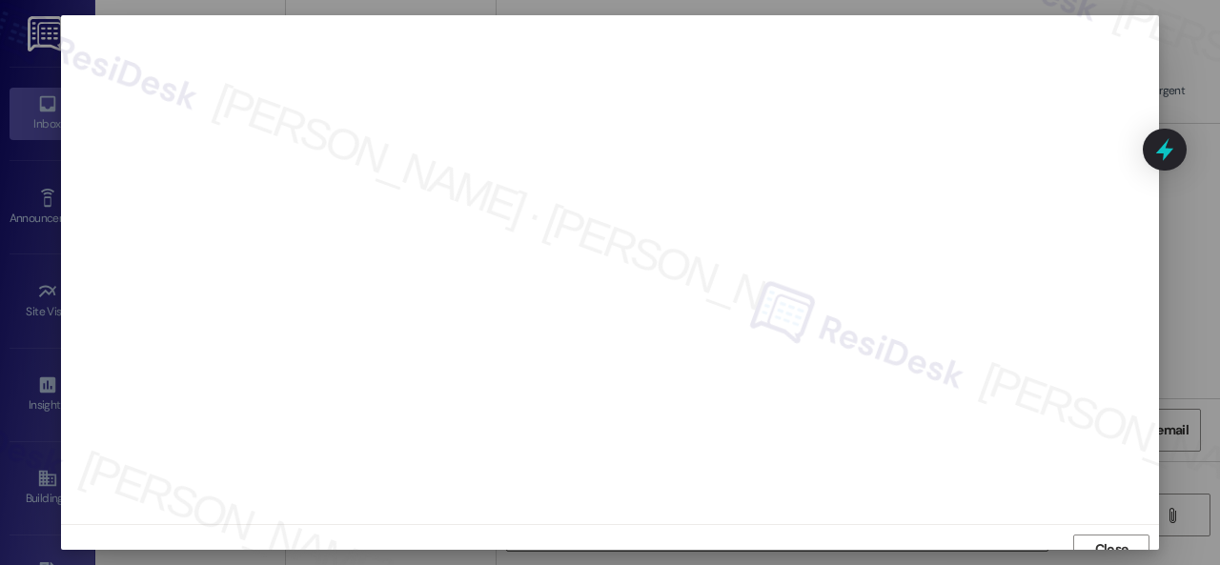
scroll to position [14, 0]
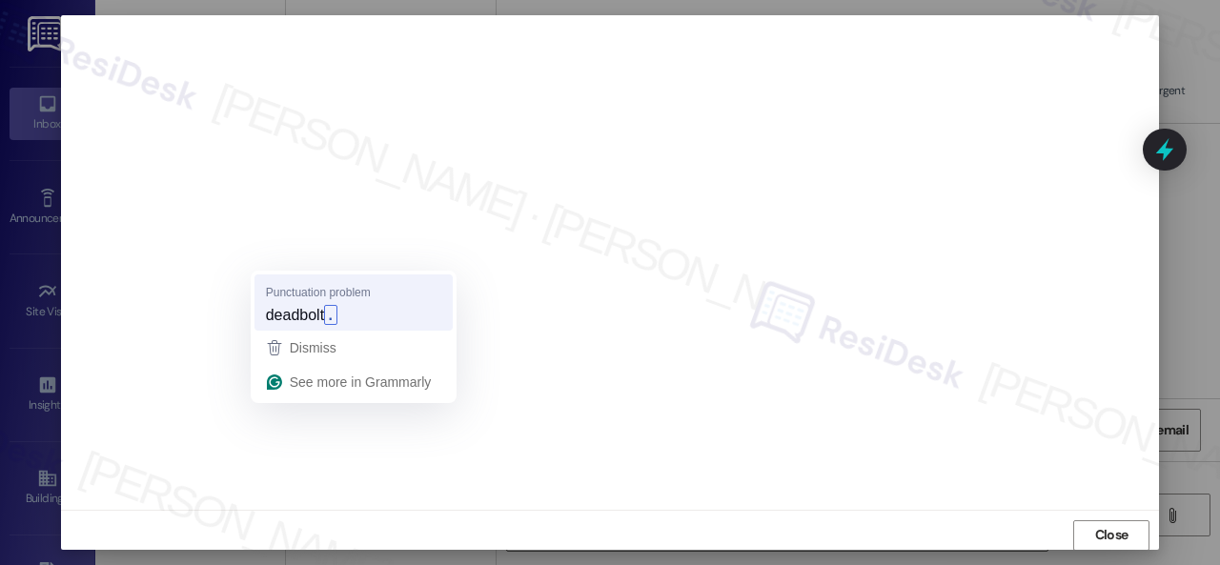
click at [336, 312] on strong "." at bounding box center [330, 315] width 12 height 20
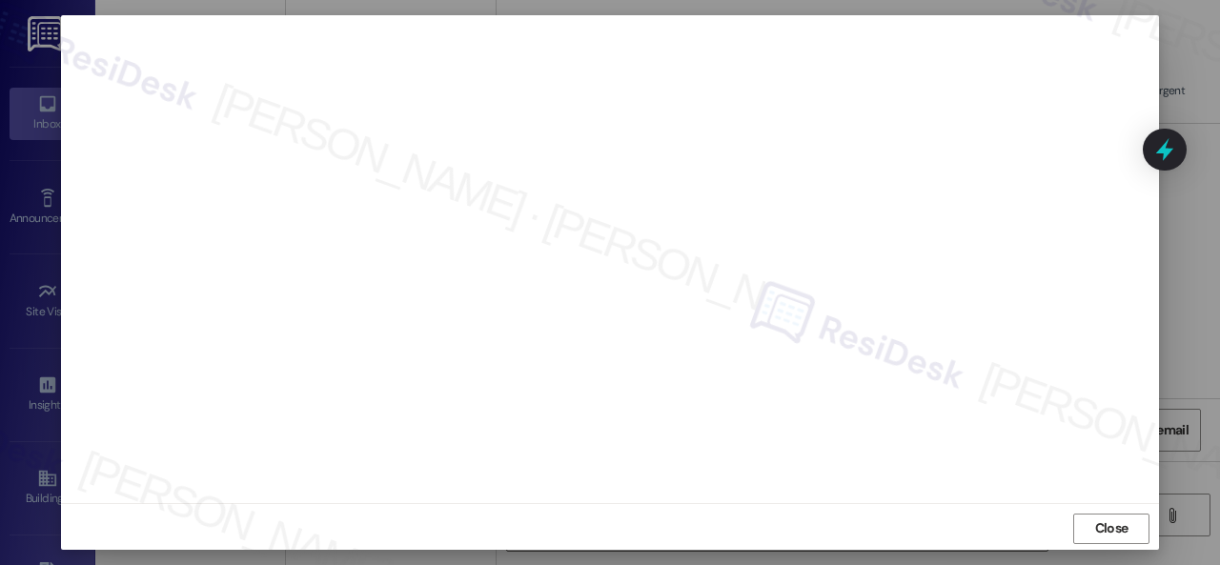
scroll to position [24, 0]
click at [1105, 527] on span "Close" at bounding box center [1111, 525] width 33 height 20
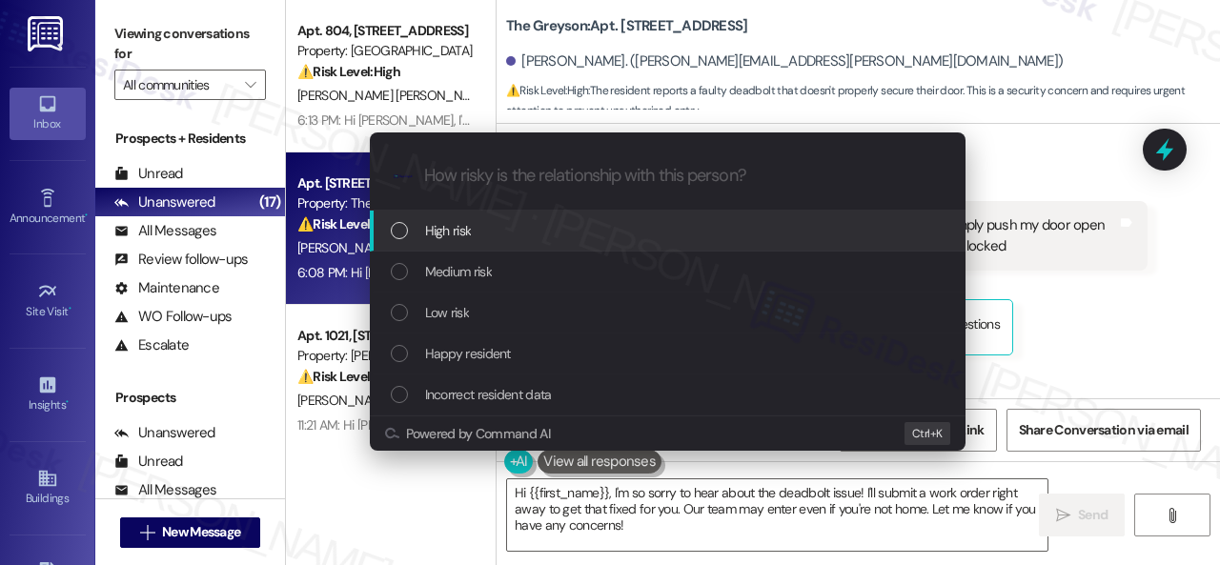
click at [433, 231] on span "High risk" at bounding box center [448, 230] width 47 height 21
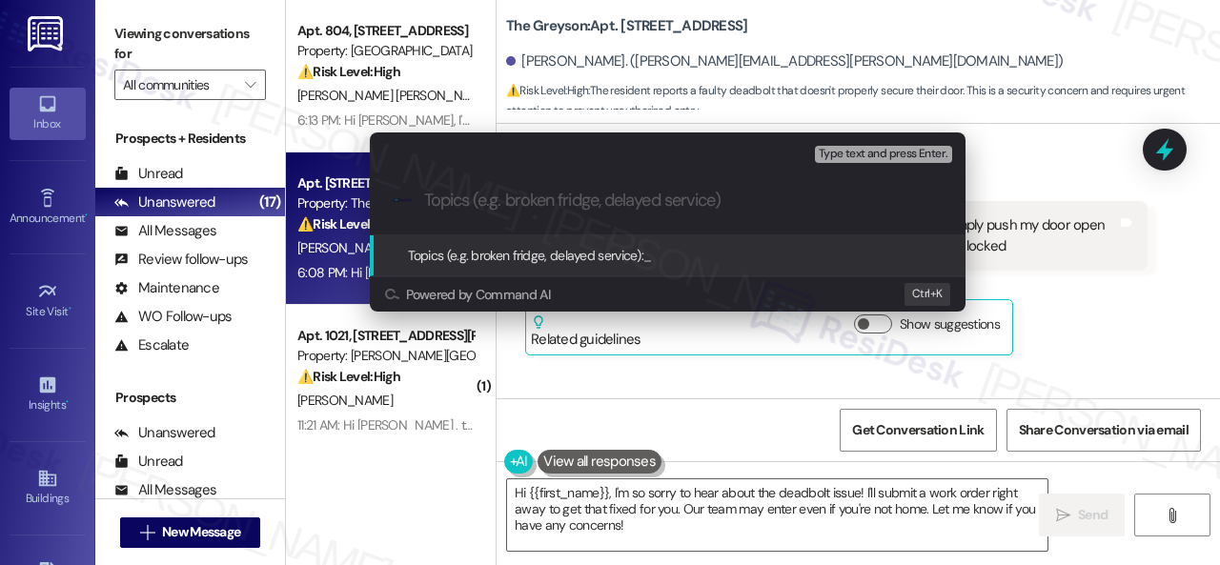
paste input "Work Order filed by ResiDesk 295569"
type input "Work Order filed by ResiDesk 295569"
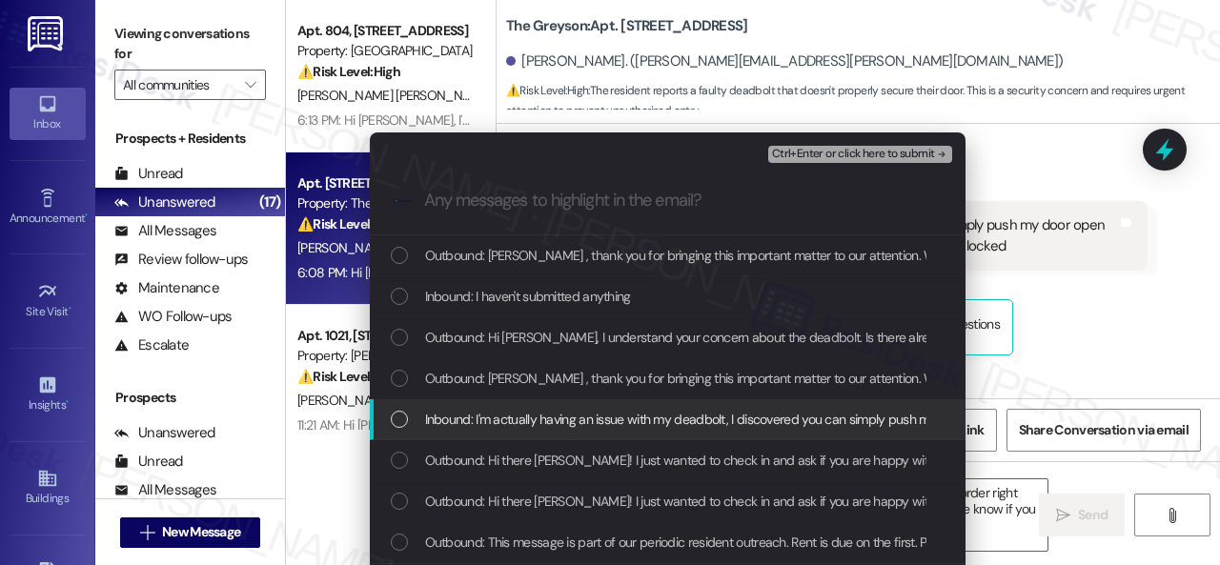
click at [491, 426] on span "Inbound: I'm actually having an issue with my deadbolt, I discovered you can si…" at bounding box center [925, 419] width 1001 height 21
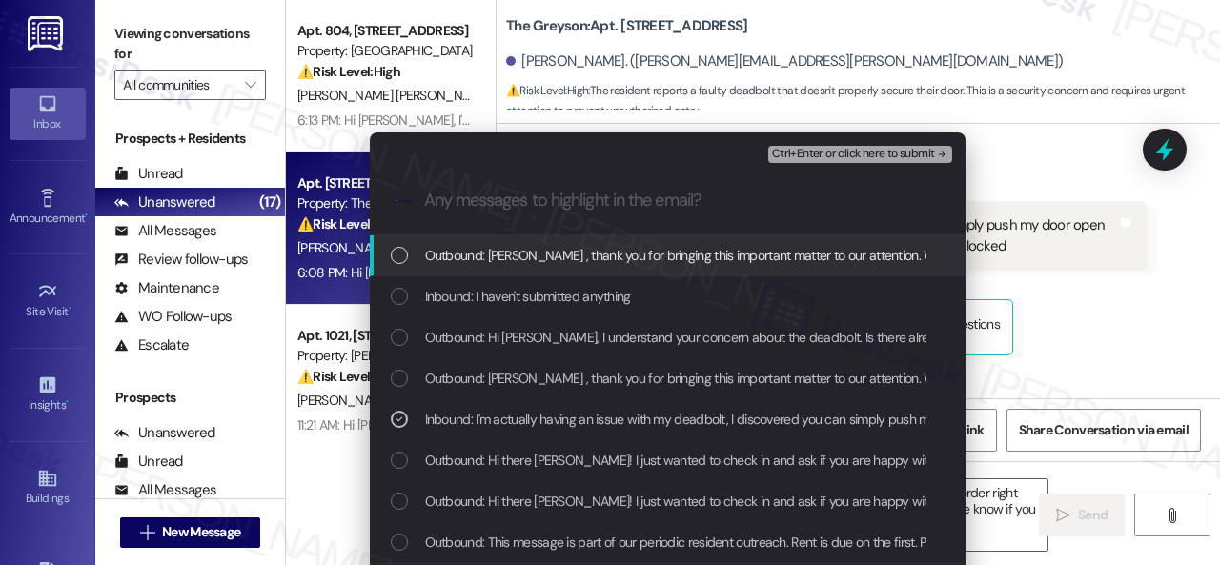
click at [809, 152] on span "Ctrl+Enter or click here to submit" at bounding box center [853, 154] width 163 height 13
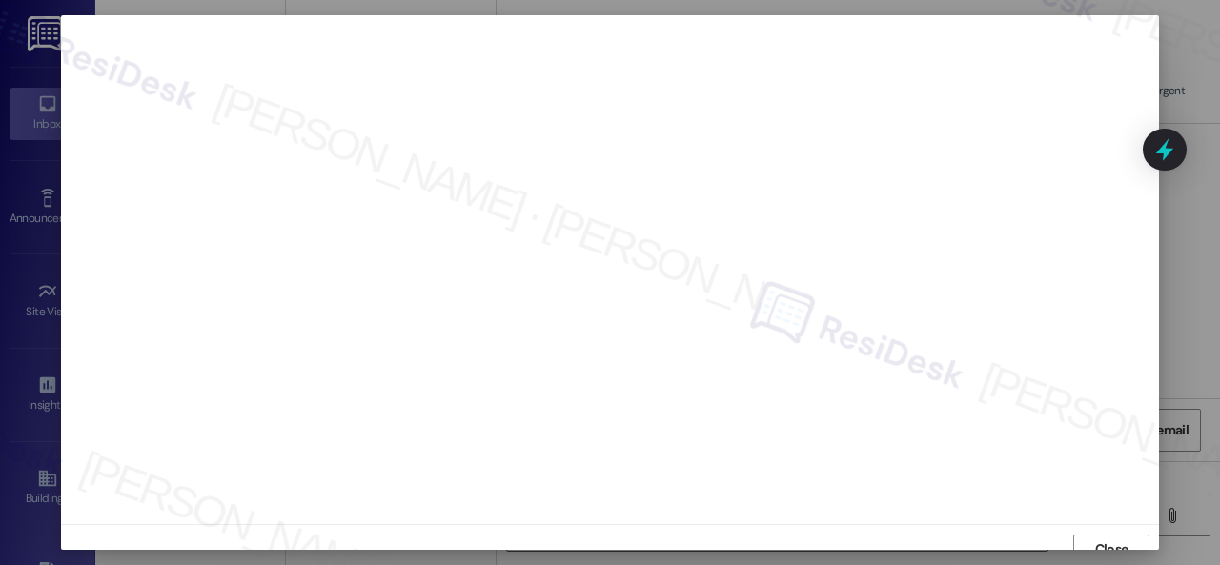
scroll to position [14, 0]
click at [1095, 533] on span "Close" at bounding box center [1111, 535] width 33 height 20
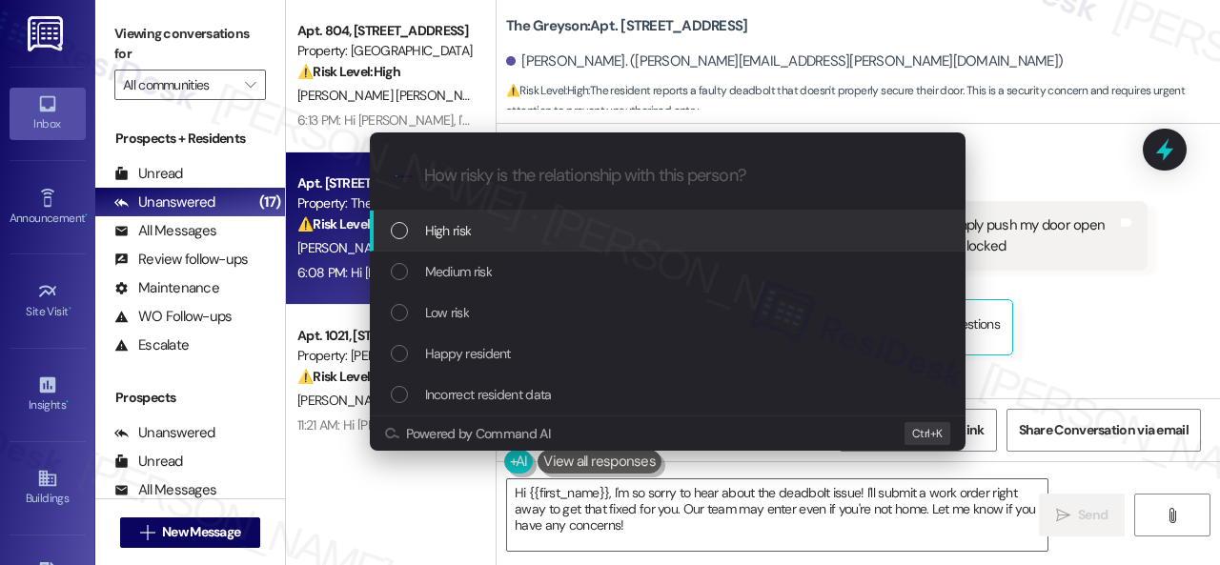
click at [467, 231] on span "High risk" at bounding box center [448, 230] width 47 height 21
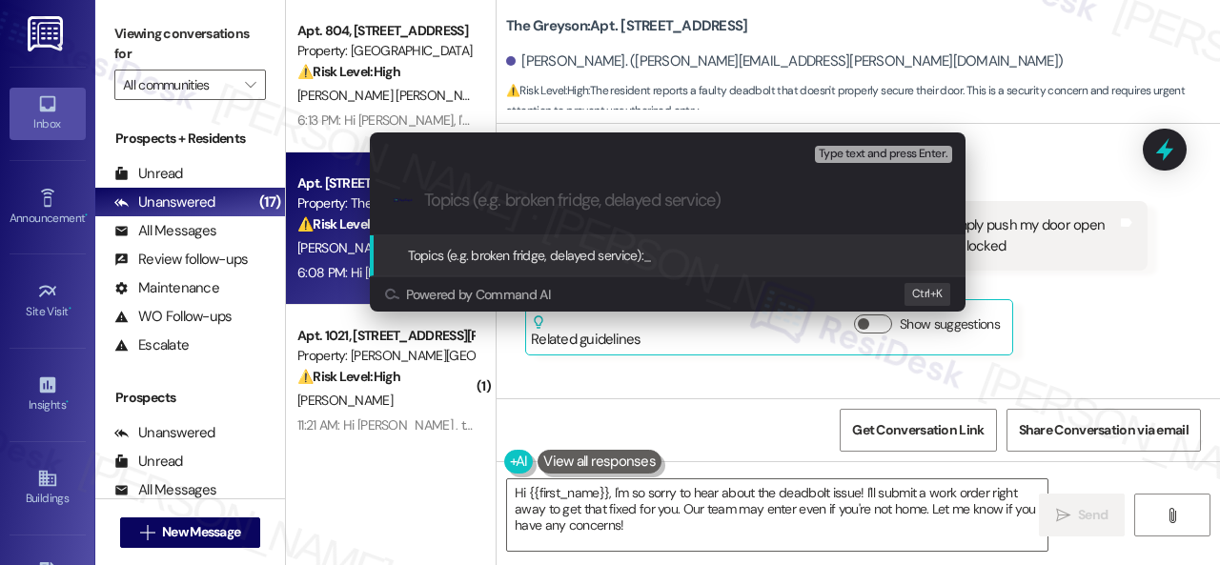
paste input "Work Order filed by ResiDesk 295569"
type input "Work Order filed by ResiDesk 295569"
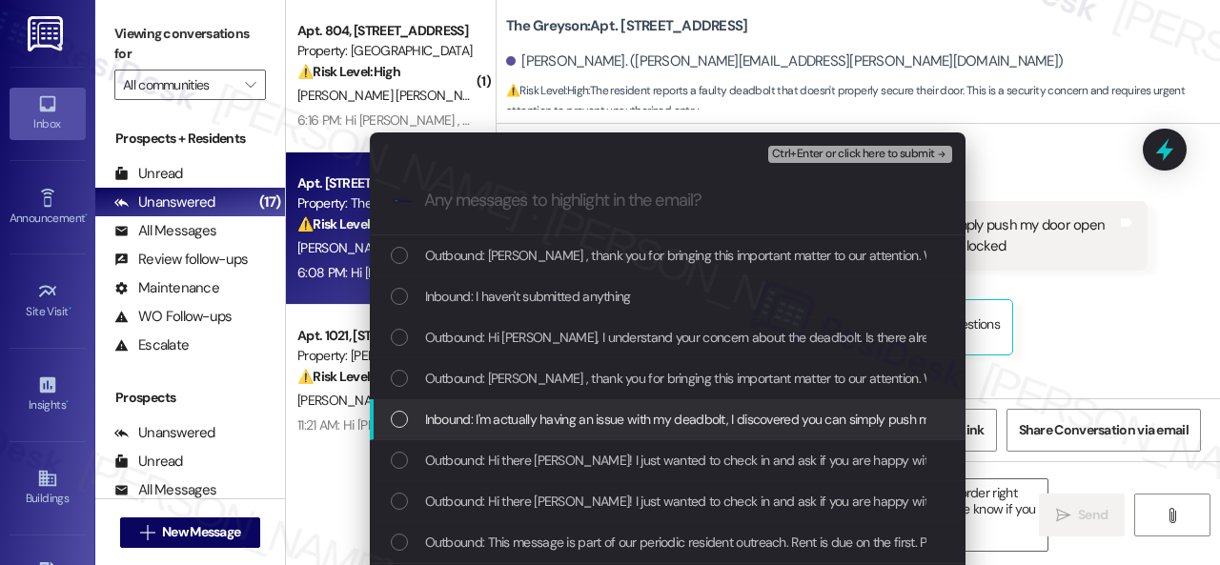
click at [475, 418] on span "Inbound: I'm actually having an issue with my deadbolt, I discovered you can si…" at bounding box center [925, 419] width 1001 height 21
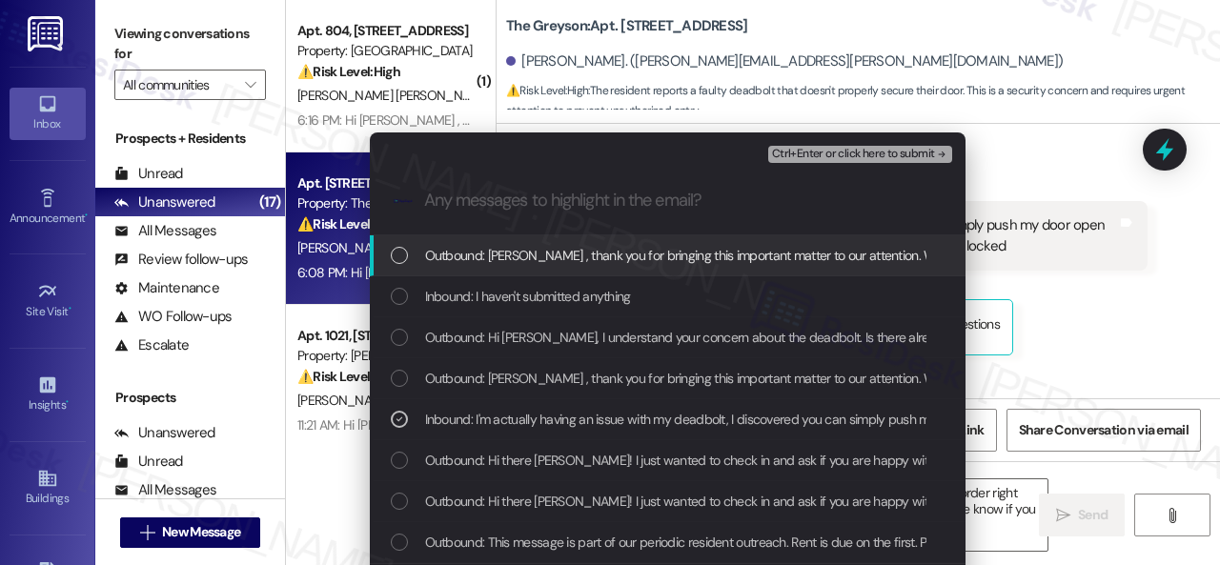
click at [792, 152] on span "Ctrl+Enter or click here to submit" at bounding box center [853, 154] width 163 height 13
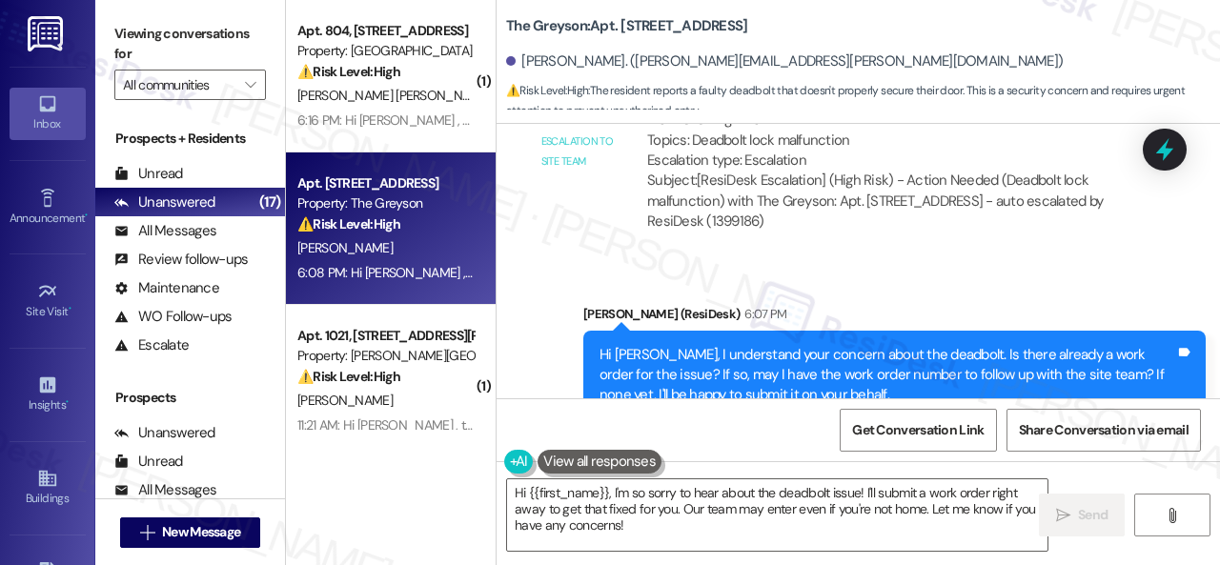
scroll to position [1913, 0]
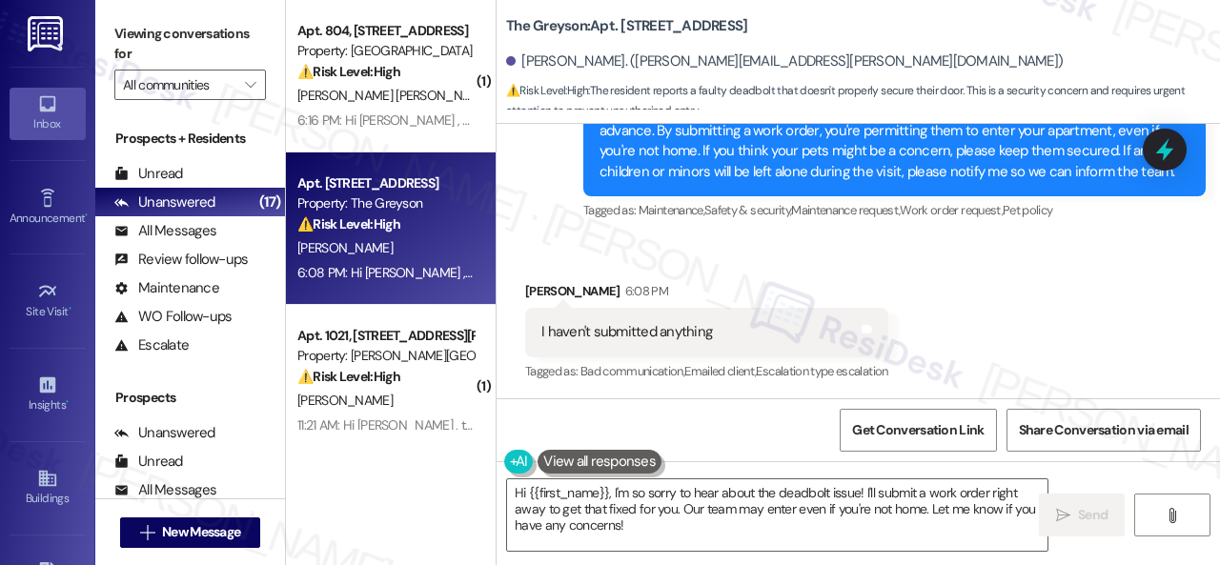
click at [991, 289] on div "Received via SMS Riley Thien 6:08 PM I haven't submitted anything Tags and note…" at bounding box center [857, 318] width 723 height 161
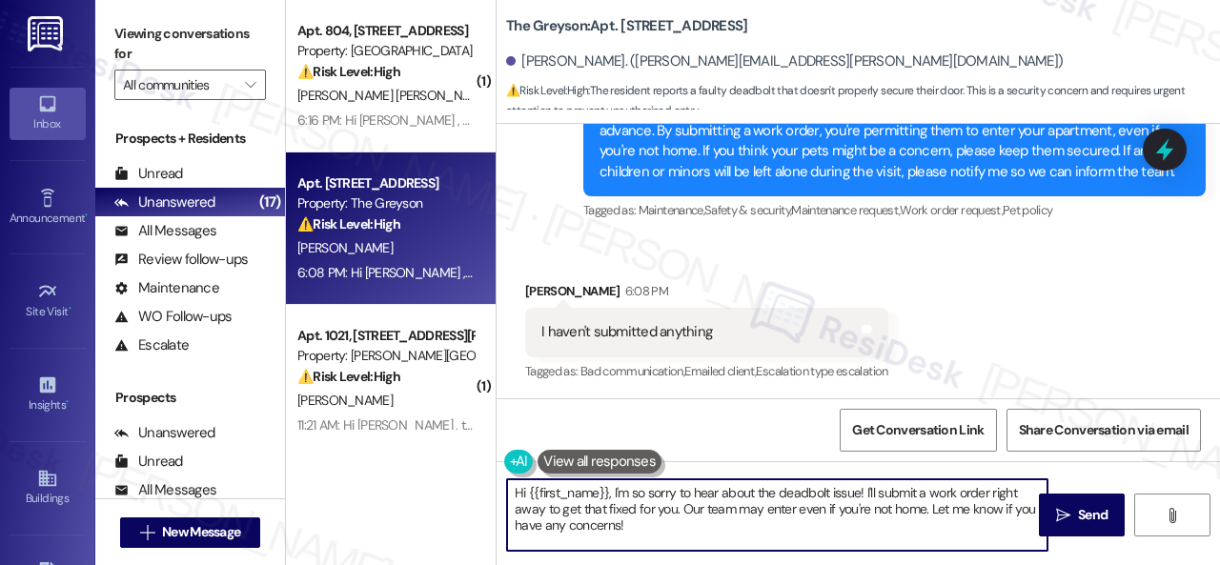
drag, startPoint x: 534, startPoint y: 499, endPoint x: 467, endPoint y: 482, distance: 68.9
click at [467, 482] on div "( 1 ) Apt. 804, 8755 W 121st Terrace Property: Springhill ⚠️ Risk Level: High T…" at bounding box center [753, 282] width 934 height 565
paste textarea "Thank you. I've submitted a work order on your behalf and notified the site tea…"
type textarea "Thank you. I've submitted a work order on your behalf and notified the site tea…"
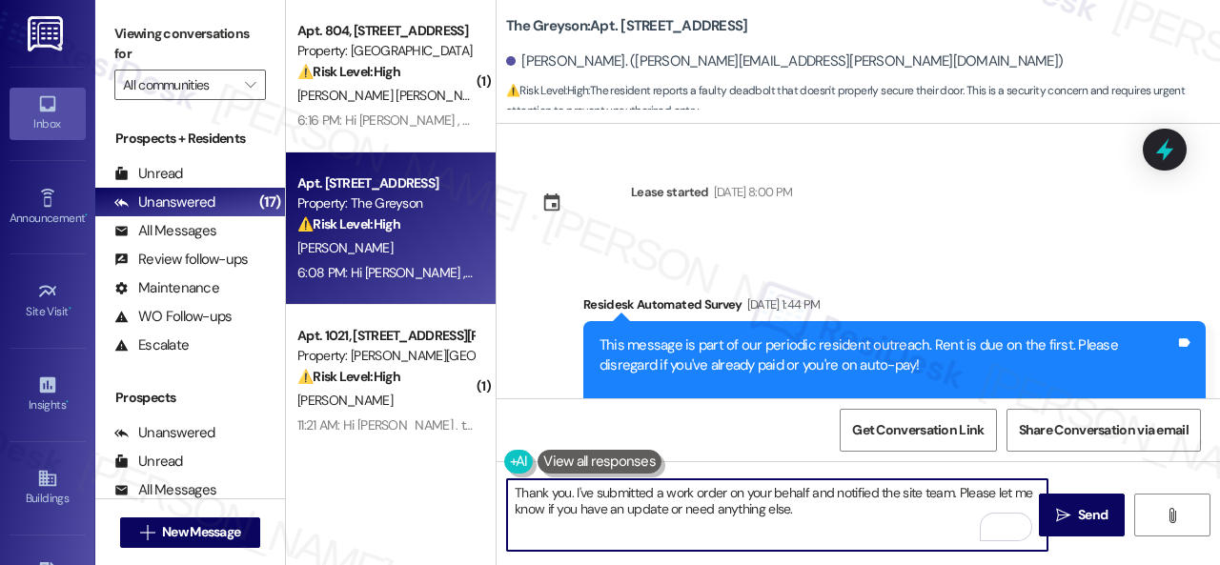
scroll to position [1913, 0]
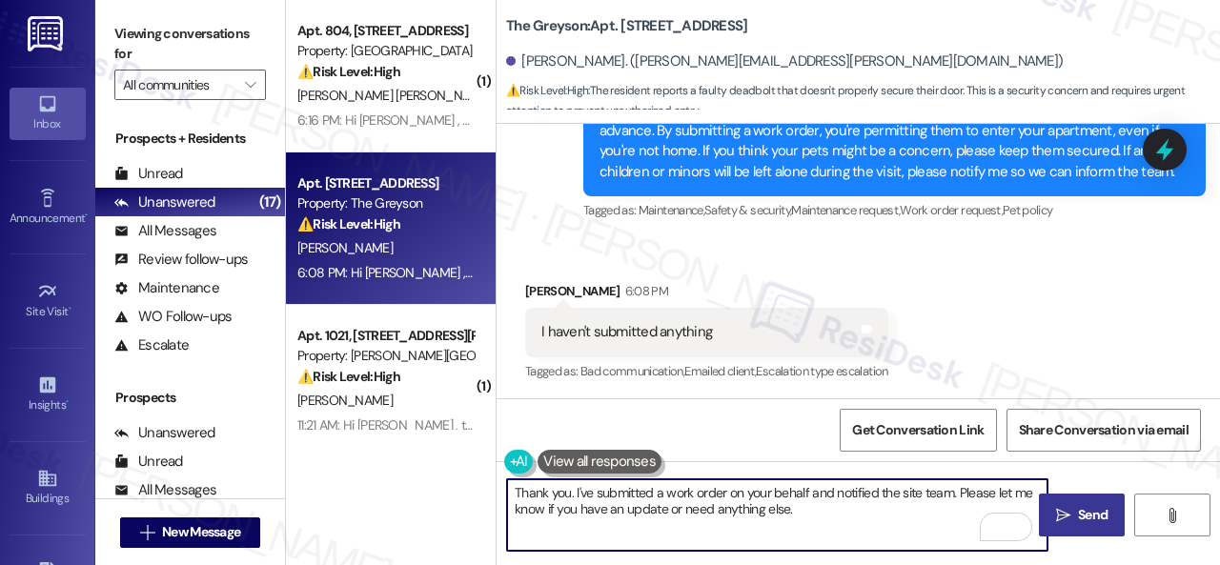
type textarea "Thank you. I've submitted a work order on your behalf and notified the site tea…"
click at [1079, 517] on span "Send" at bounding box center [1093, 515] width 30 height 20
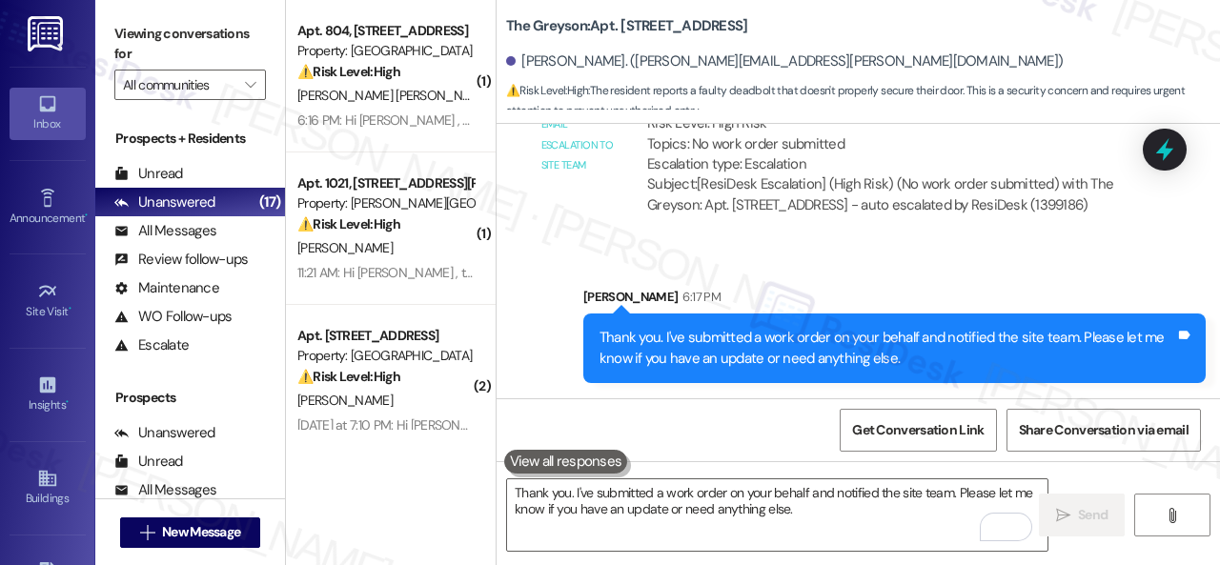
scroll to position [6, 0]
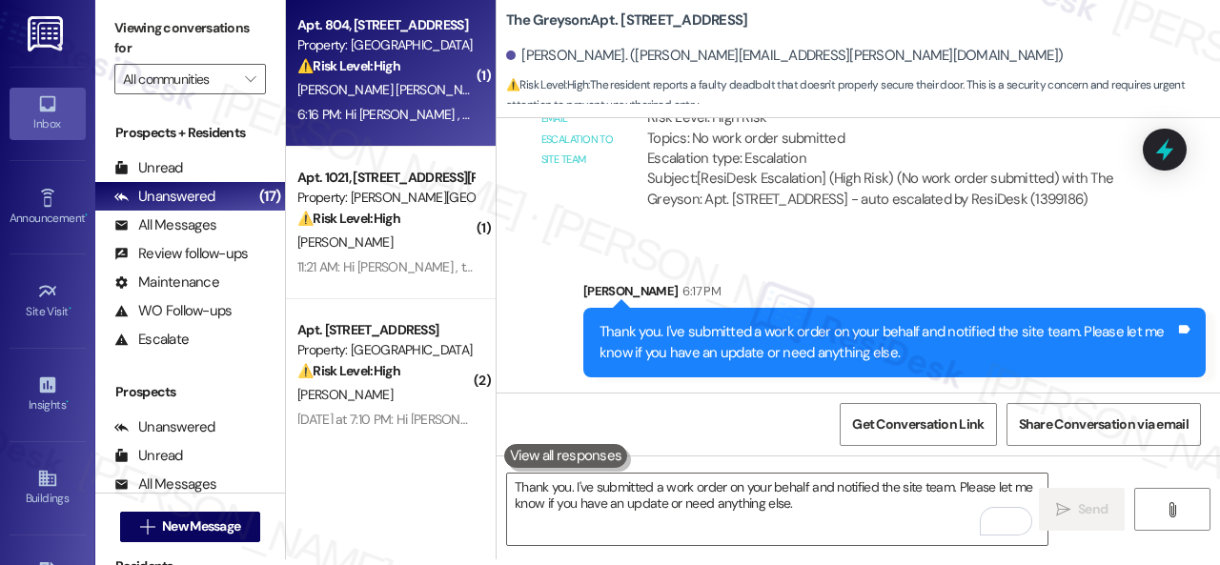
click at [442, 94] on div "[PERSON_NAME] [PERSON_NAME]" at bounding box center [385, 90] width 180 height 24
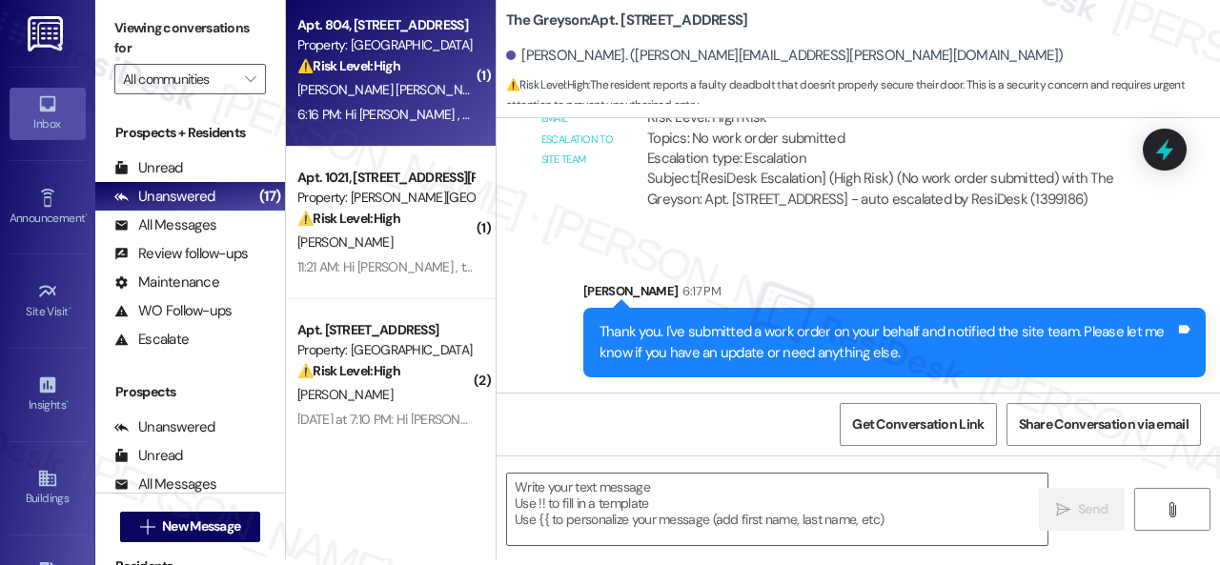
type textarea "Fetching suggested responses. Please feel free to read through the conversation…"
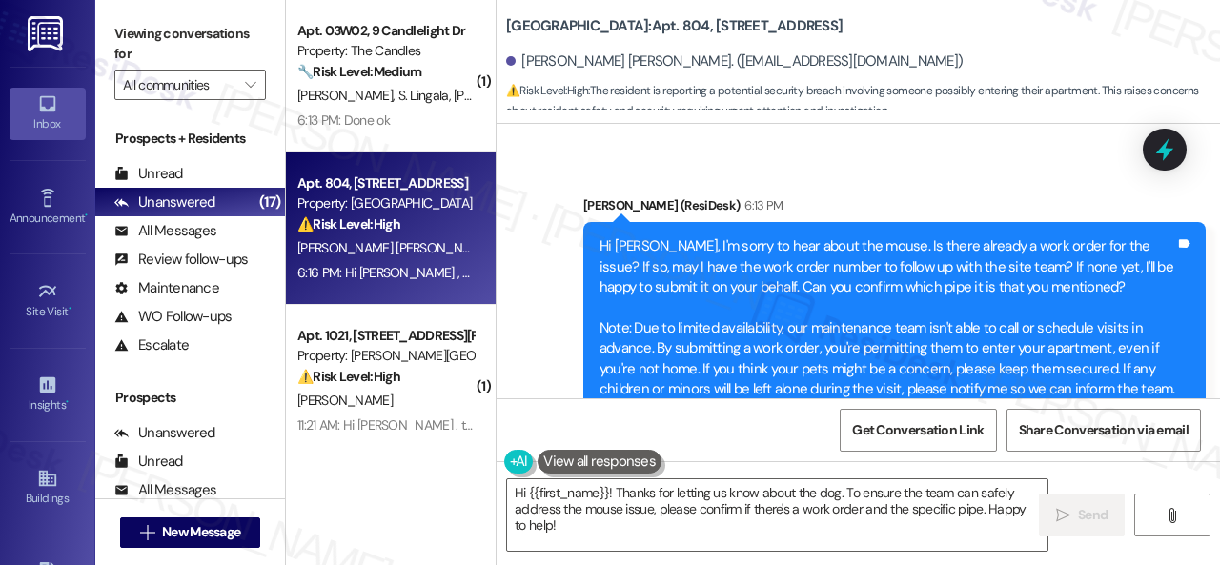
scroll to position [6691, 0]
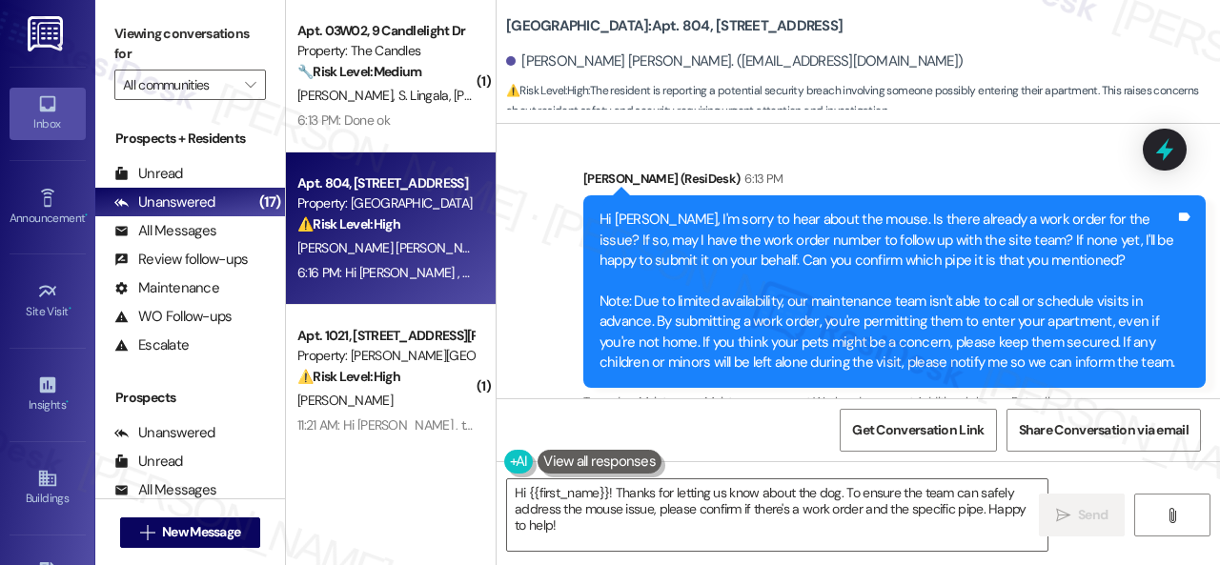
click at [935, 138] on div "Sent via SMS Sarah (ResiDesk) 6:13 PM Hi Macrina Pastora, I'm sorry to hear abo…" at bounding box center [857, 278] width 723 height 304
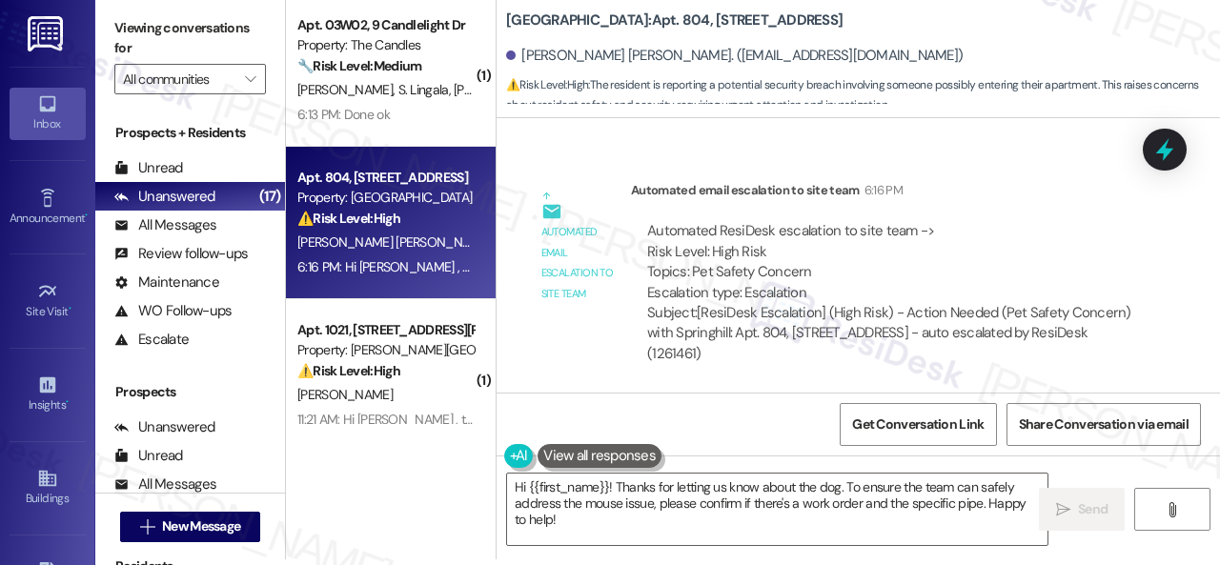
scroll to position [7149, 0]
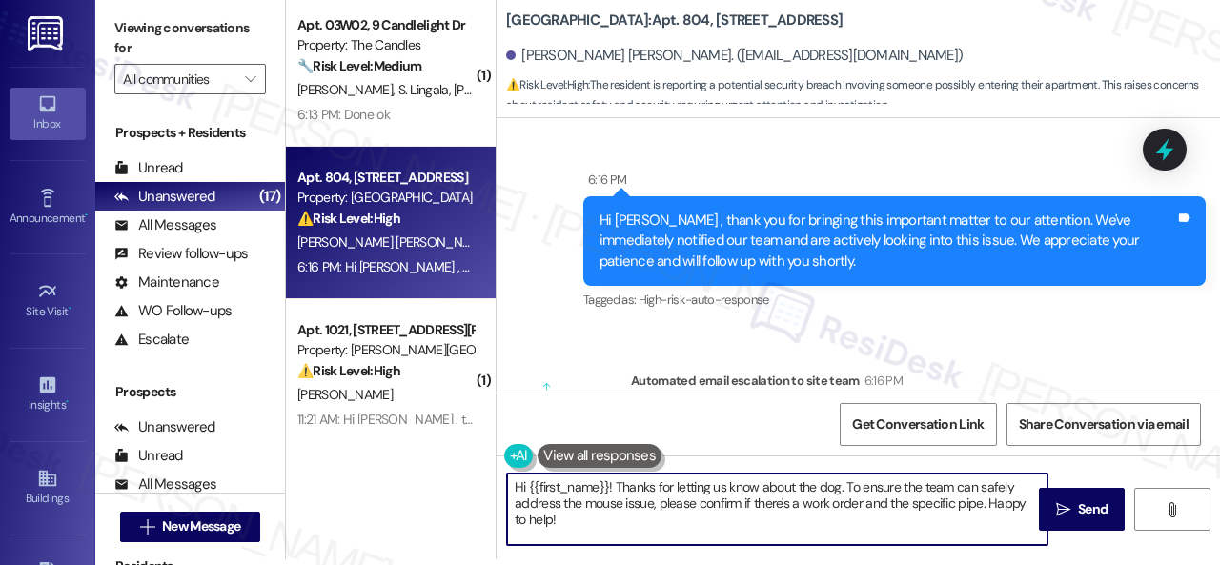
drag, startPoint x: 497, startPoint y: 489, endPoint x: 514, endPoint y: 481, distance: 17.9
click at [467, 463] on div "( 1 ) Apt. 03W02, 9 Candlelight Dr Property: The Candles 🔧 Risk Level: Medium T…" at bounding box center [753, 276] width 934 height 565
paste textarea "I apologize if I cannot confirm when the maintenance team will visit your apart…"
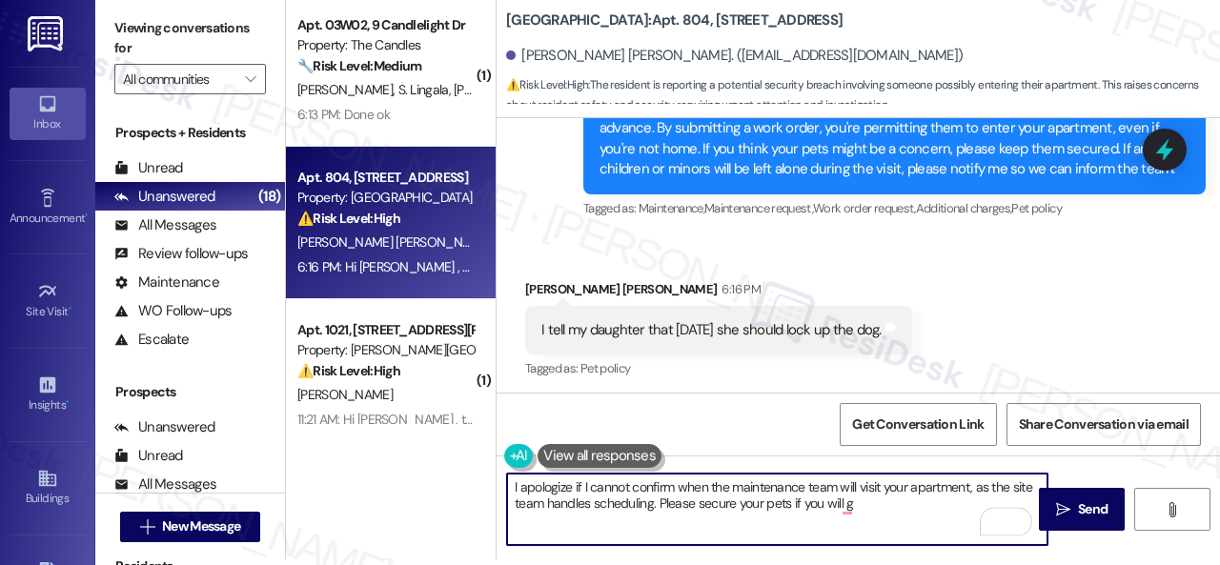
scroll to position [6768, 0]
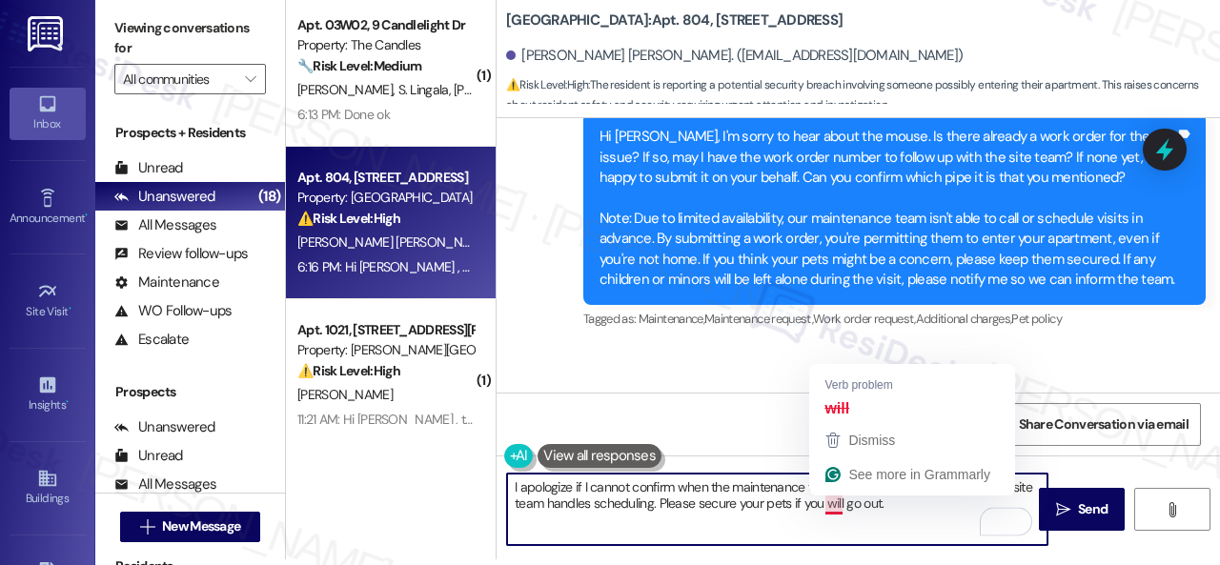
click at [831, 506] on textarea "I apologize if I cannot confirm when the maintenance team will visit your apart…" at bounding box center [777, 509] width 540 height 71
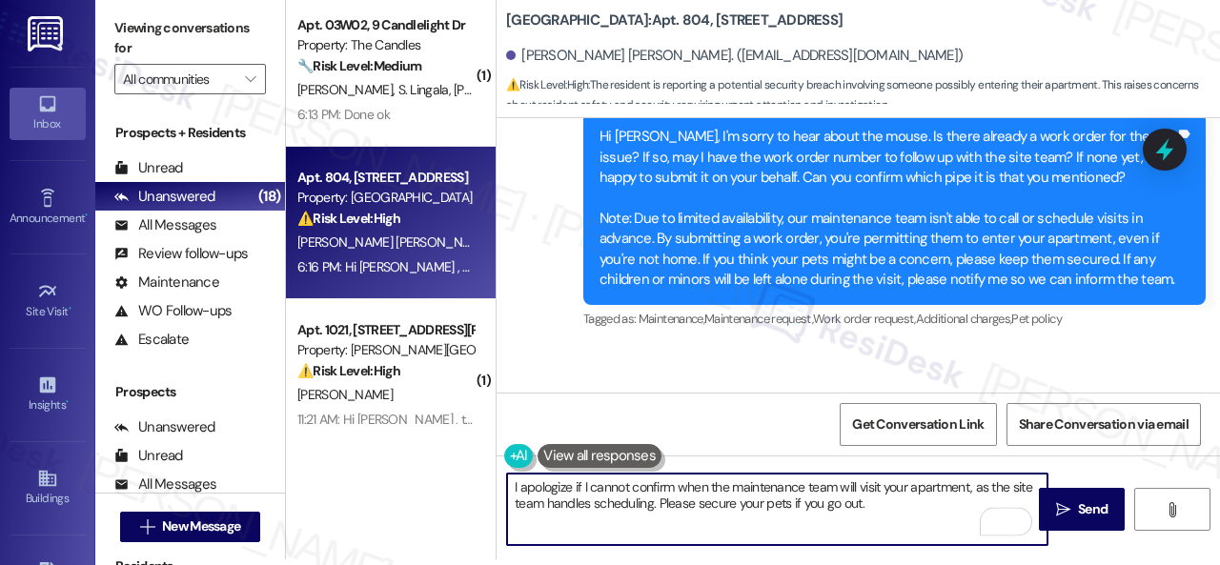
click at [912, 507] on textarea "I apologize if I cannot confirm when the maintenance team will visit your apart…" at bounding box center [777, 509] width 540 height 71
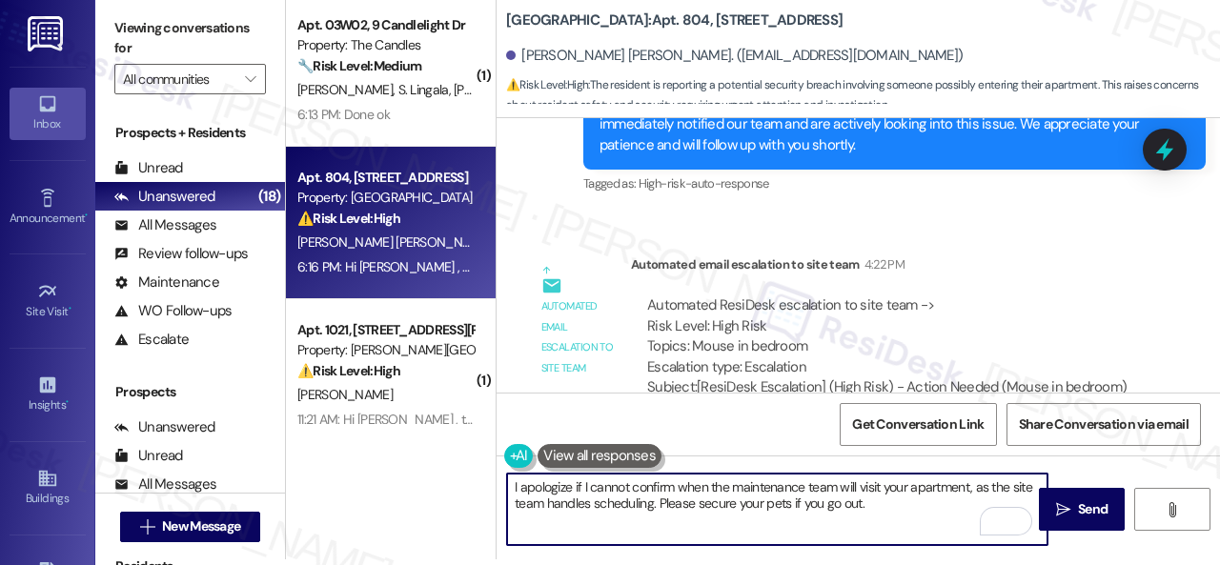
scroll to position [6387, 0]
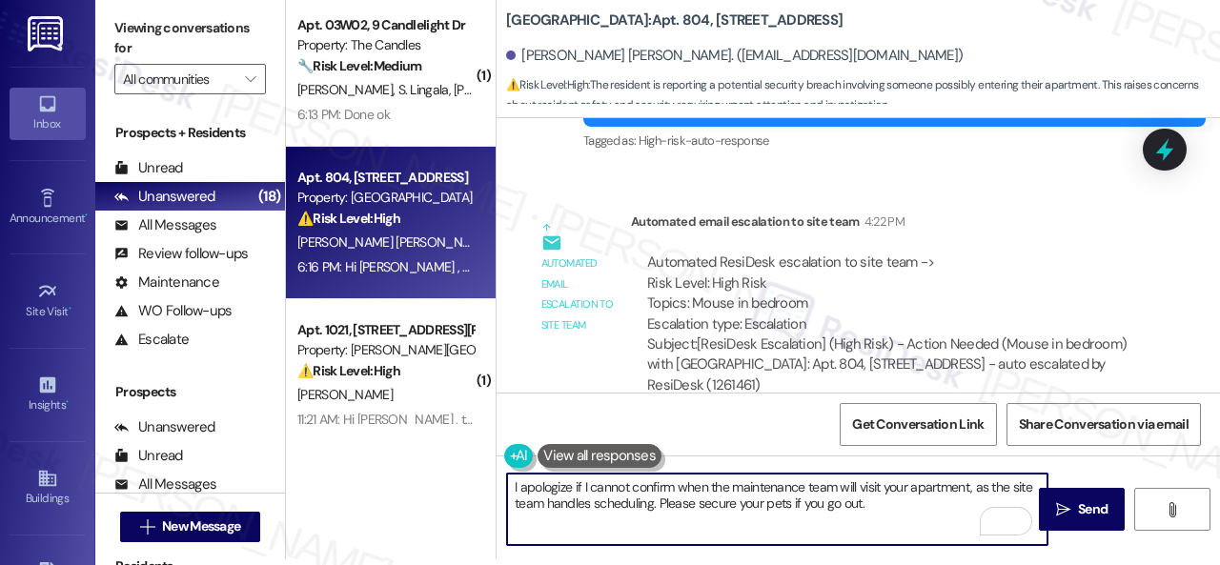
click at [792, 500] on textarea "I apologize if I cannot confirm when the maintenance team will visit your apart…" at bounding box center [777, 509] width 540 height 71
click at [910, 500] on textarea "I apologize if I cannot confirm when the maintenance team will visit your apart…" at bounding box center [777, 509] width 540 height 71
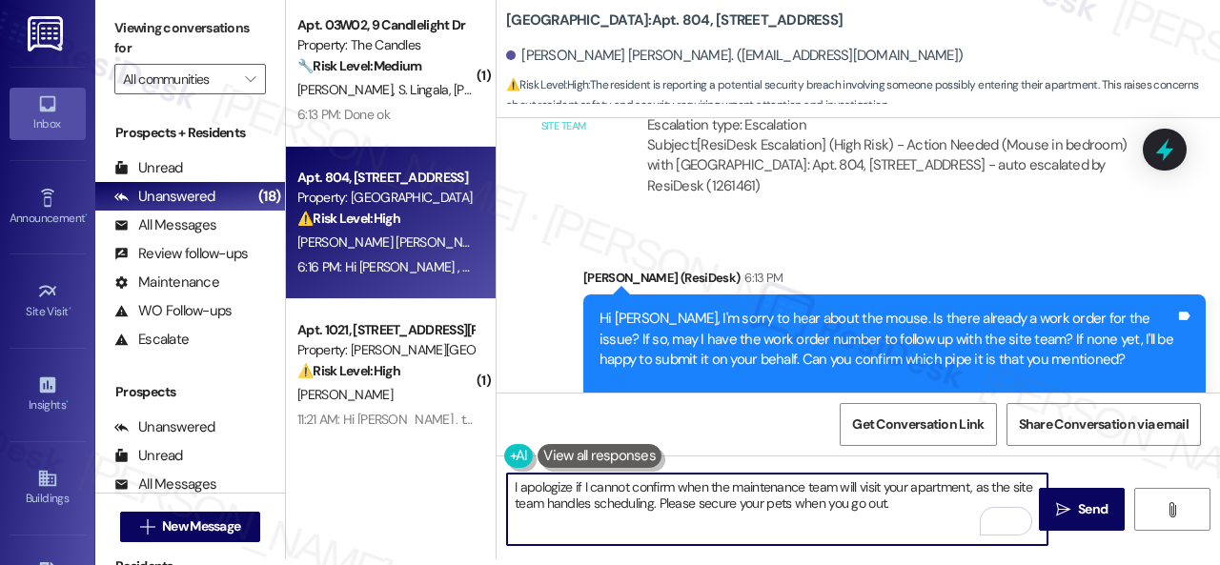
scroll to position [6768, 0]
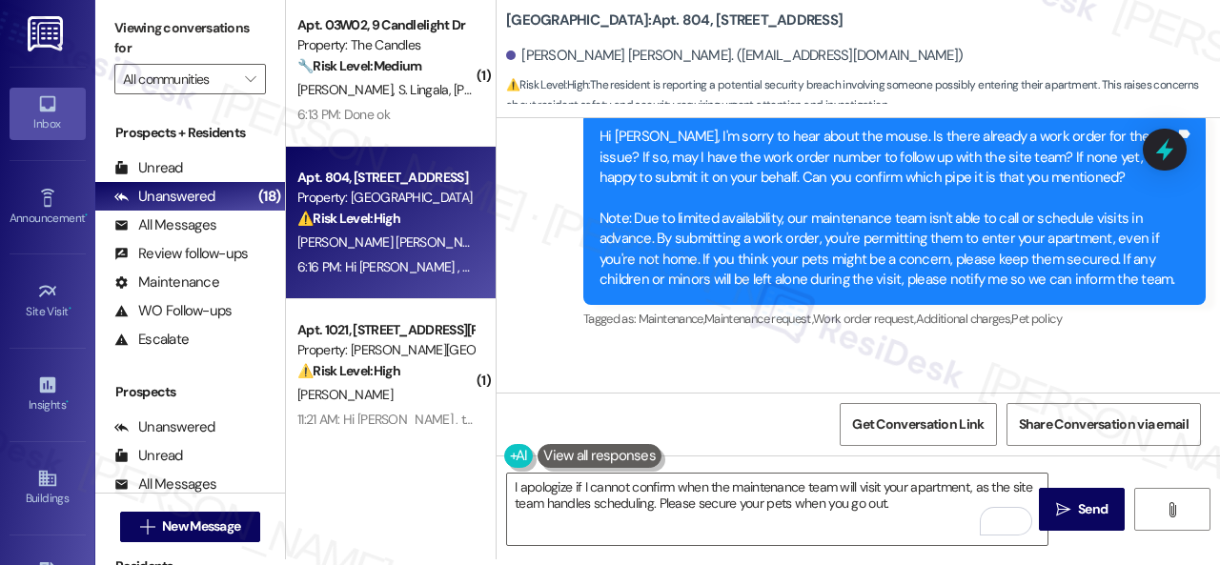
drag, startPoint x: 798, startPoint y: 176, endPoint x: 1114, endPoint y: 177, distance: 315.4
click at [1114, 177] on div "Hi Macrina Pastora, I'm sorry to hear about the mouse. Is there already a work …" at bounding box center [887, 208] width 576 height 163
copy div "Can you confirm which pipe it is that you mentioned?"
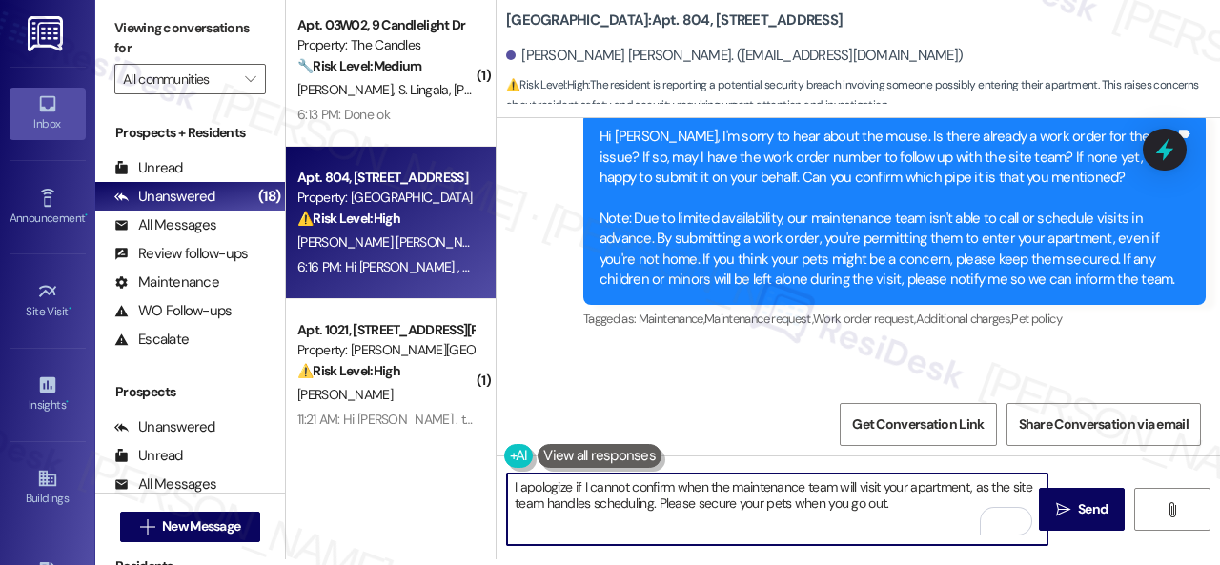
click at [903, 506] on textarea "I apologize if I cannot confirm when the maintenance team will visit your apart…" at bounding box center [777, 509] width 540 height 71
paste textarea "Can you confirm which pipe it is that you mentioned?"
click at [558, 520] on textarea "I apologize if I cannot confirm when the maintenance team will visit your apart…" at bounding box center [777, 509] width 540 height 71
click at [536, 525] on textarea "I apologize if I cannot confirm when the maintenance team will visit your apart…" at bounding box center [777, 509] width 540 height 71
click at [715, 523] on textarea "I apologize if I cannot confirm when the maintenance team will visit your apart…" at bounding box center [777, 509] width 540 height 71
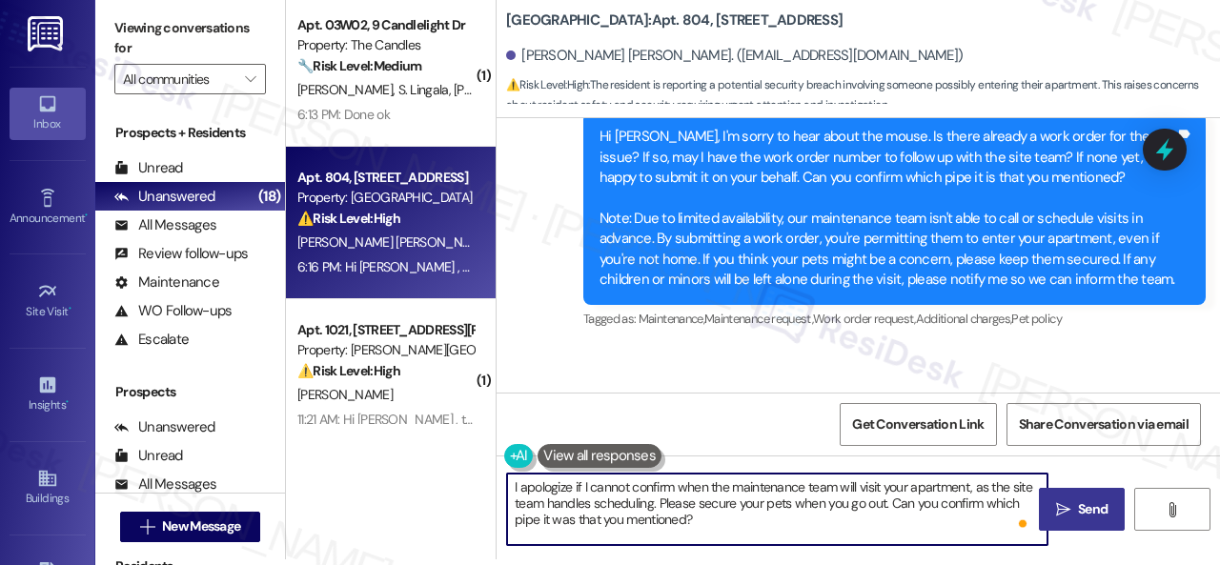
type textarea "I apologize if I cannot confirm when the maintenance team will visit your apart…"
click at [1057, 514] on icon "" at bounding box center [1063, 509] width 14 height 15
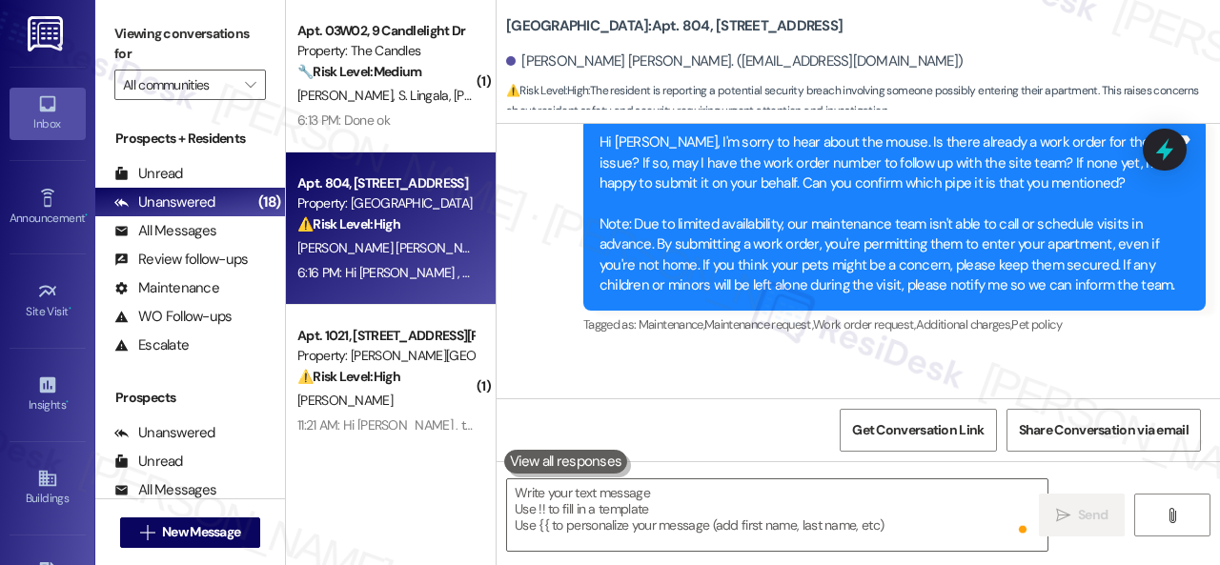
scroll to position [6882, 0]
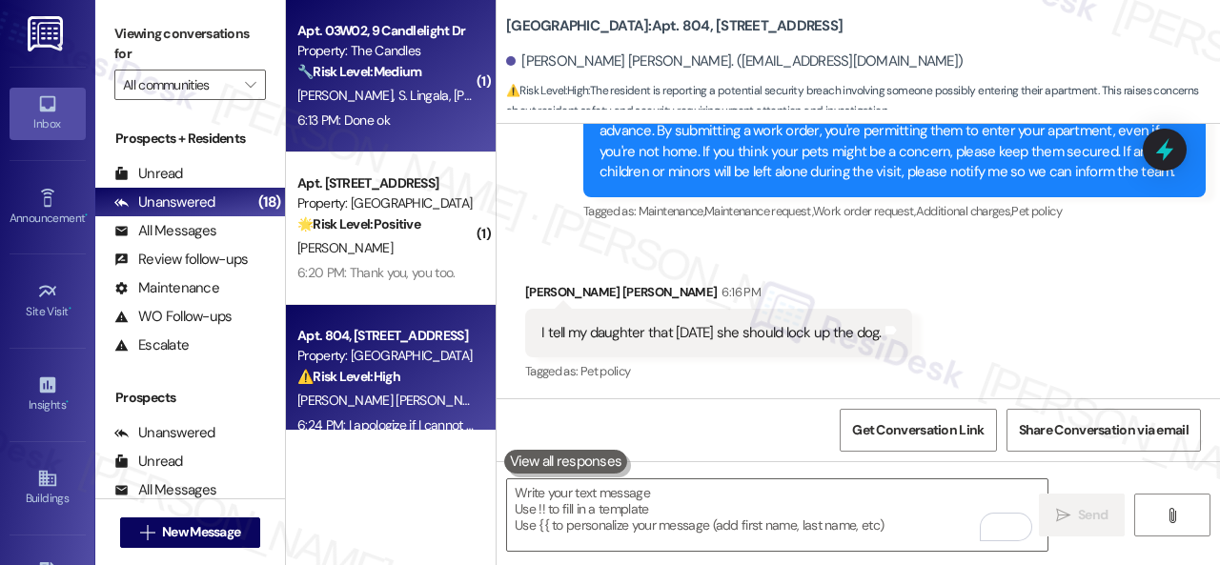
click at [421, 121] on div "6:13 PM: Done ok 6:13 PM: Done ok" at bounding box center [385, 121] width 180 height 24
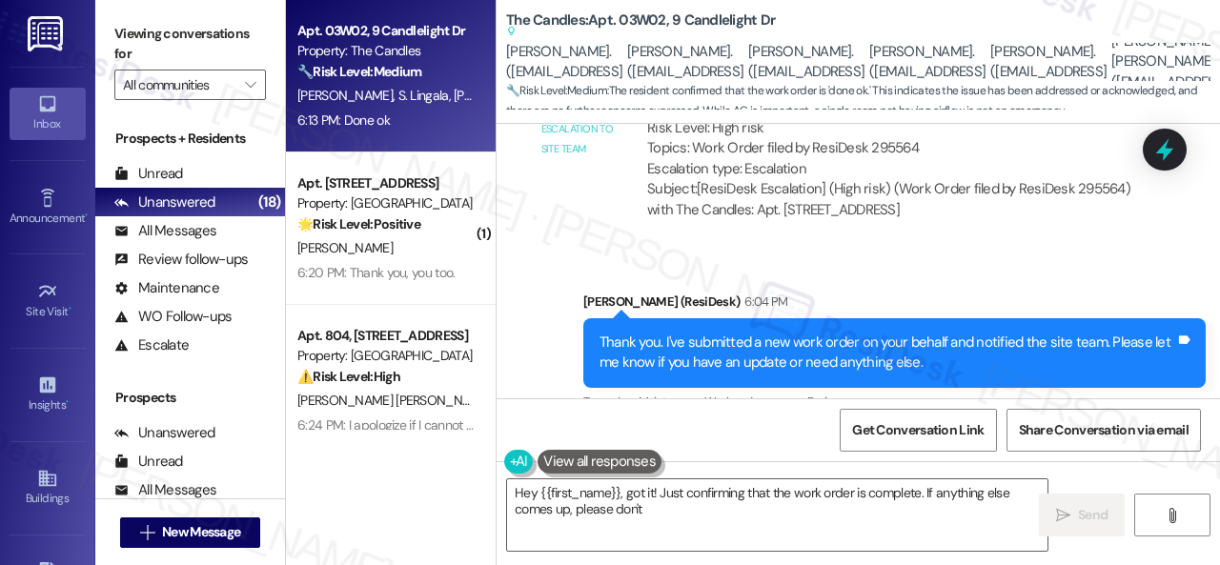
scroll to position [4815, 0]
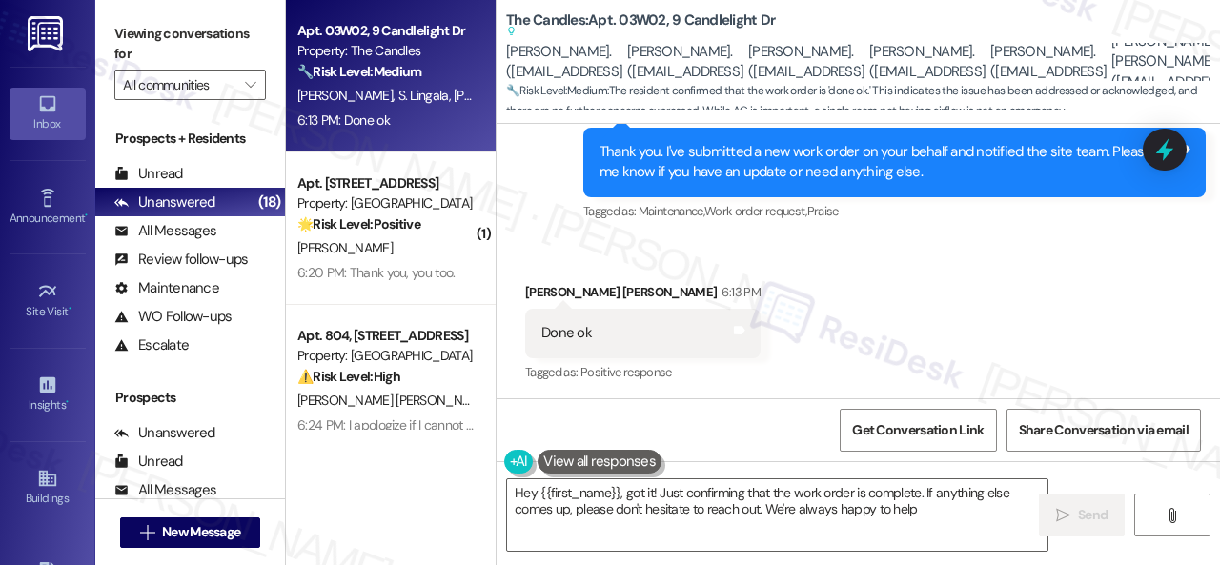
type textarea "Hey {{first_name}}, got it! Just confirming that the work order is complete. If…"
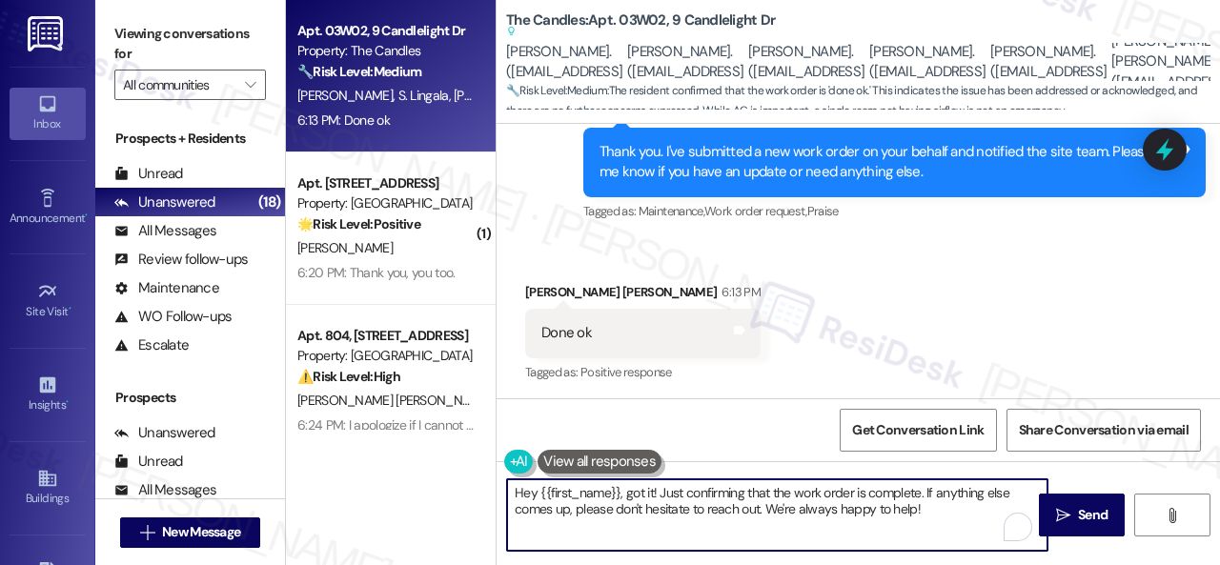
drag, startPoint x: 948, startPoint y: 508, endPoint x: 454, endPoint y: 430, distance: 500.7
click at [454, 430] on div "Apt. 03W02, 9 Candlelight Dr Property: The Candles 🔧 Risk Level: Medium The res…" at bounding box center [753, 282] width 934 height 565
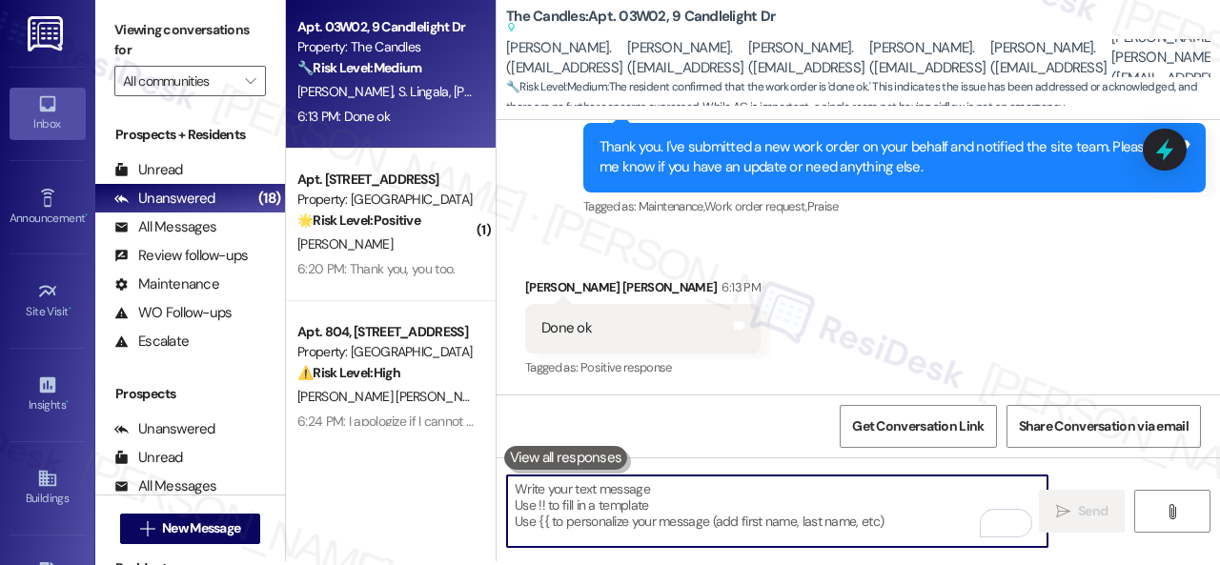
scroll to position [6, 0]
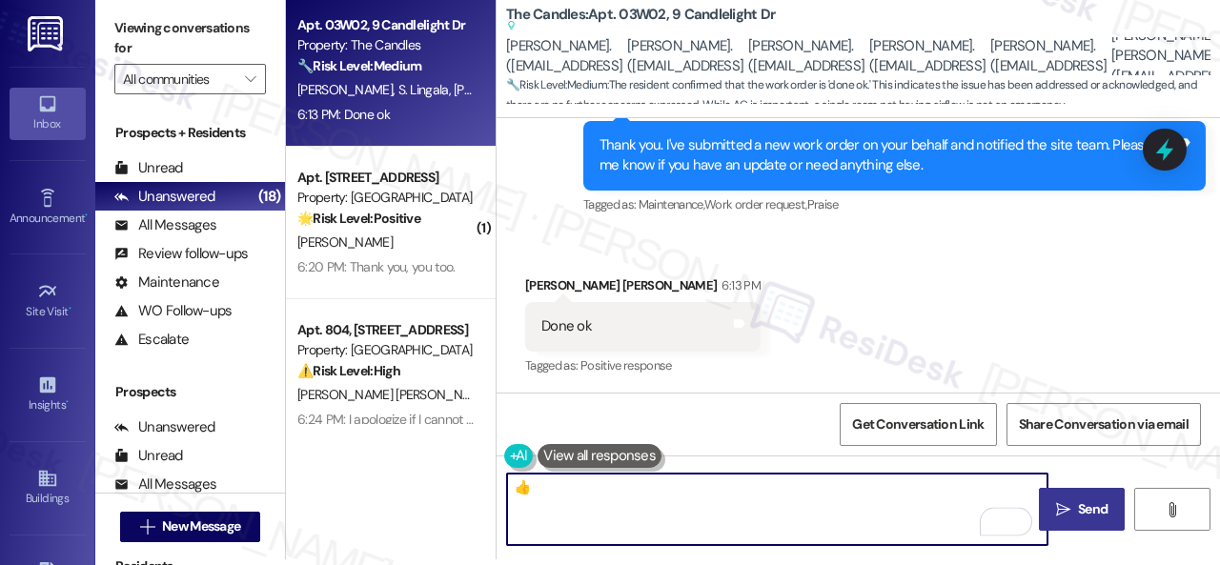
type textarea "👍"
click at [1088, 517] on span "Send" at bounding box center [1093, 509] width 30 height 20
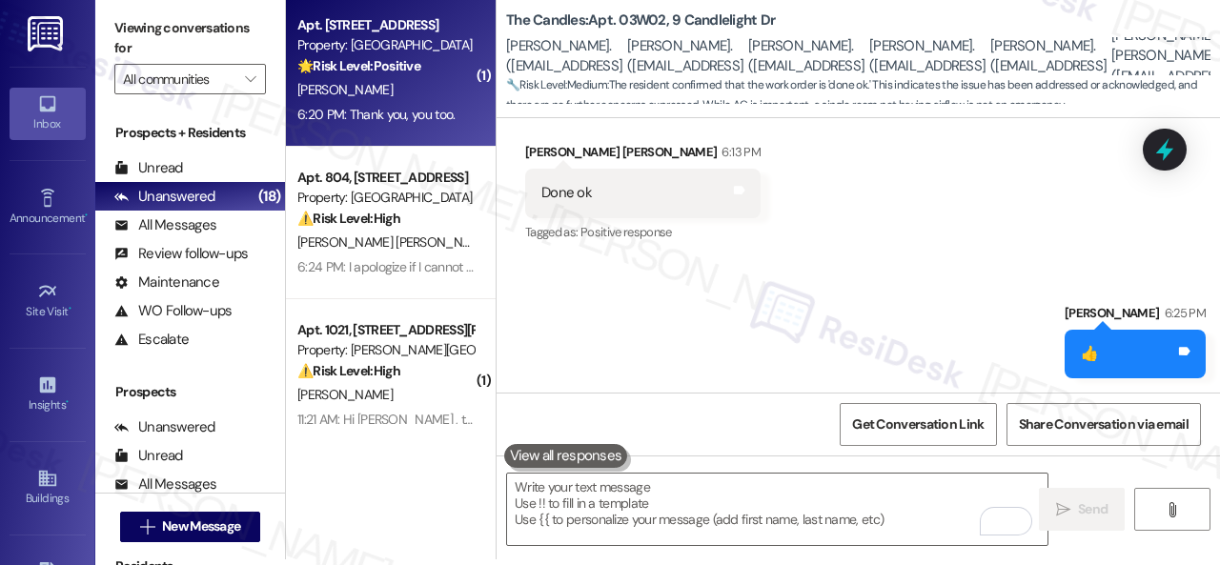
click at [415, 89] on div "A. Smead" at bounding box center [385, 90] width 180 height 24
type textarea "Fetching suggested responses. Please feel free to read through the conversation…"
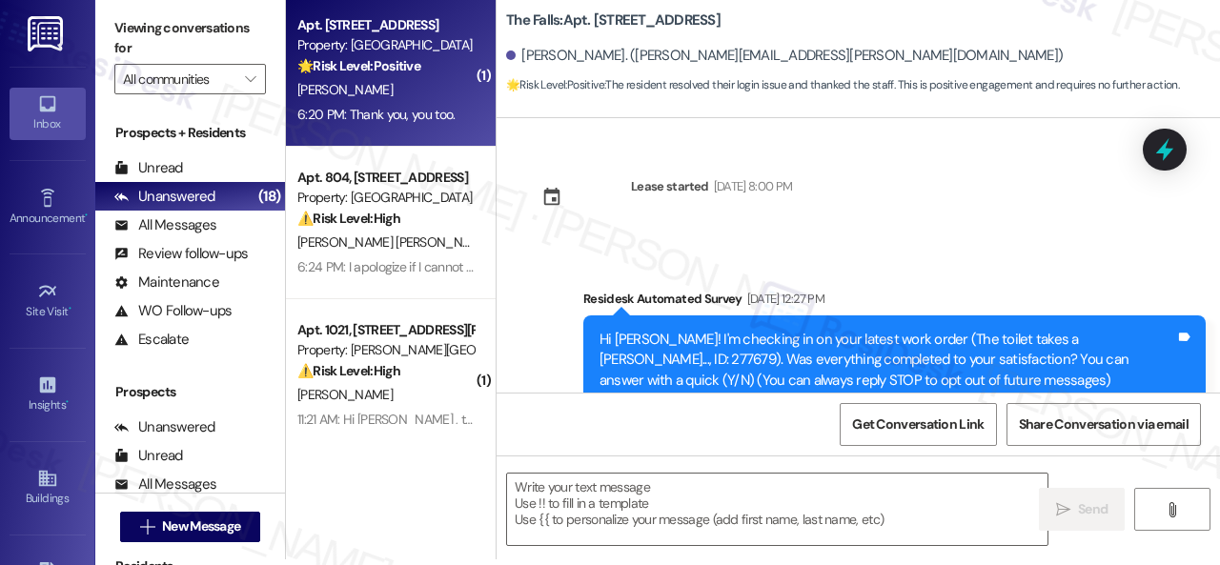
type textarea "Fetching suggested responses. Please feel free to read through the conversation…"
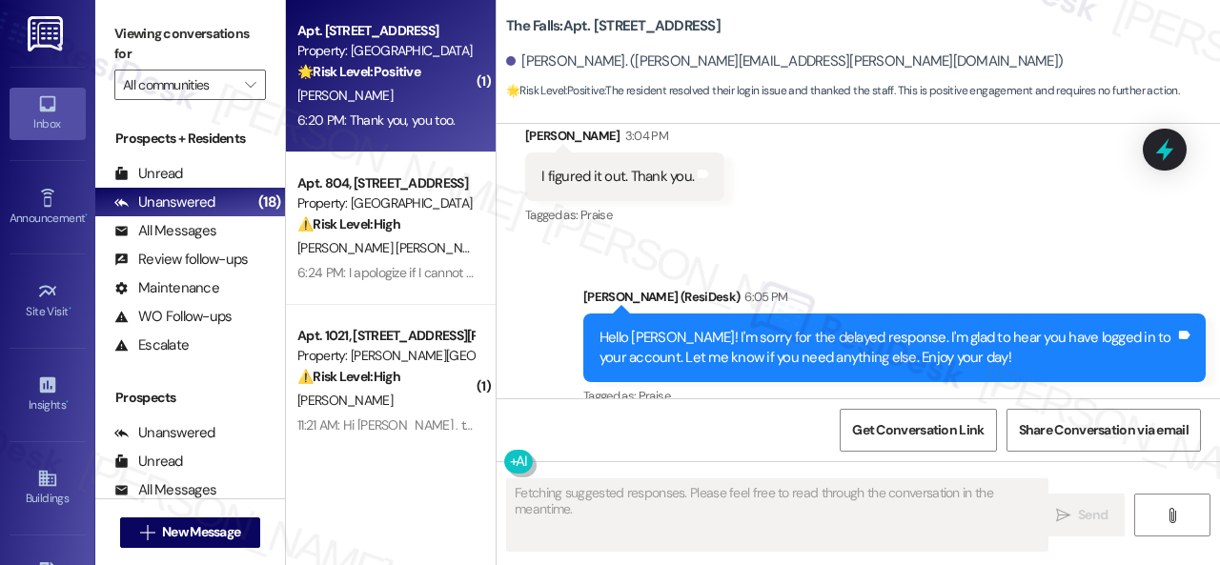
scroll to position [3279, 0]
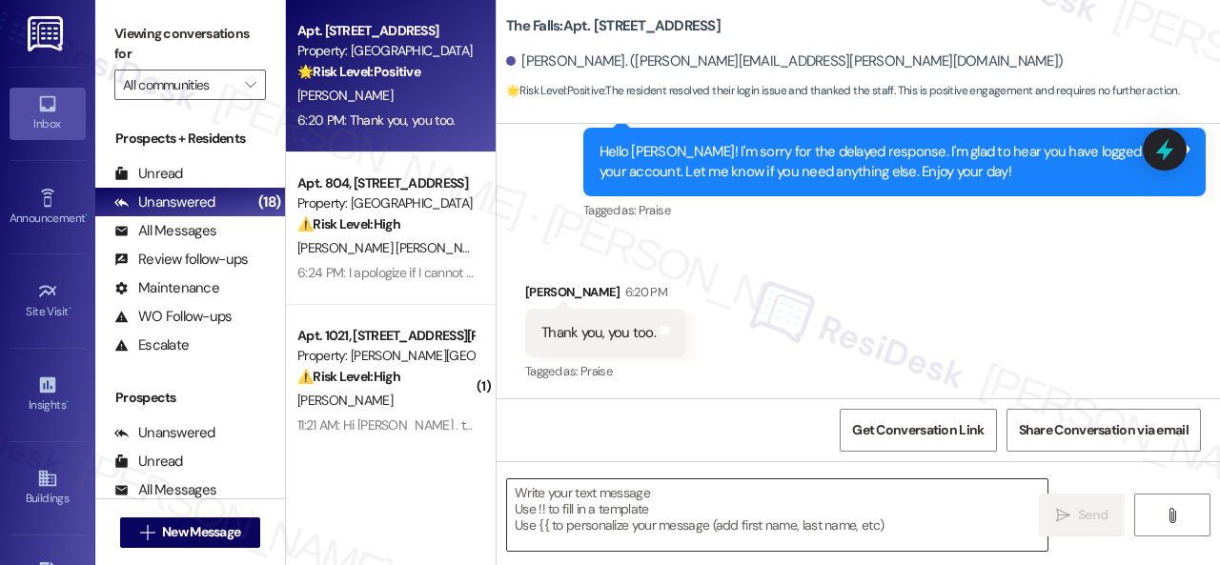
click at [592, 516] on textarea at bounding box center [777, 514] width 540 height 71
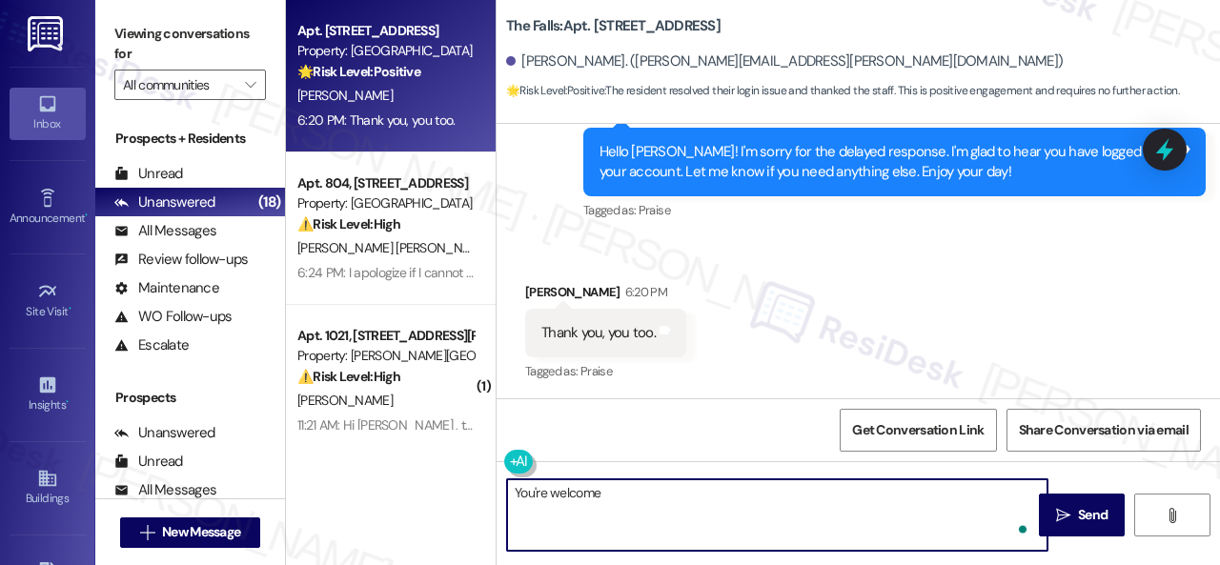
type textarea "You're welcome!"
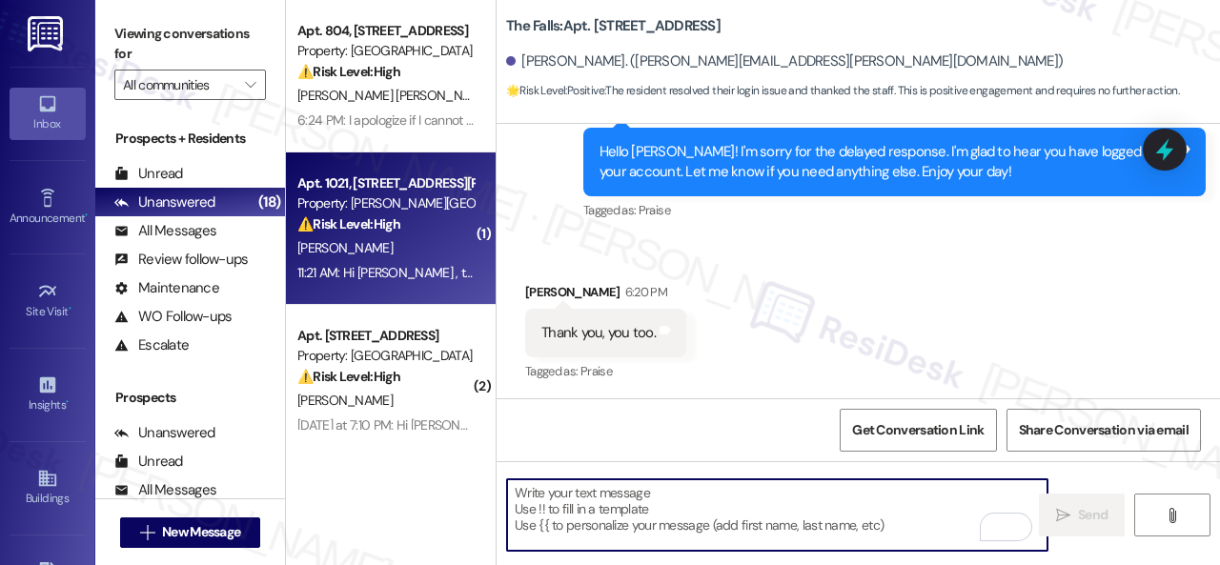
click at [383, 258] on div "T. Lewis" at bounding box center [385, 248] width 180 height 24
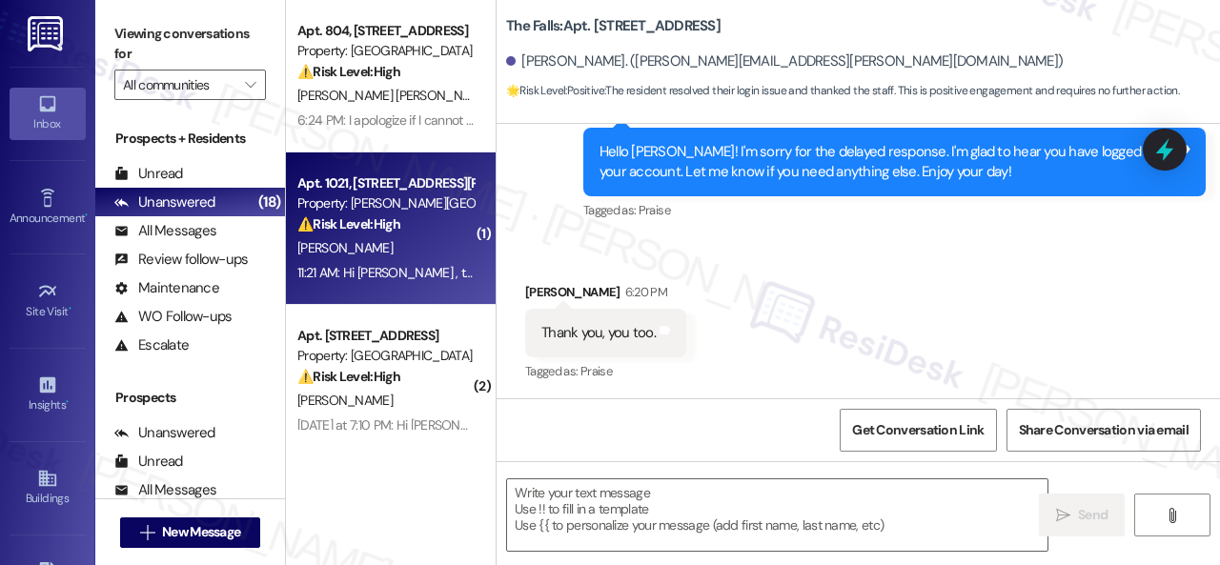
type textarea "Fetching suggested responses. Please feel free to read through the conversation…"
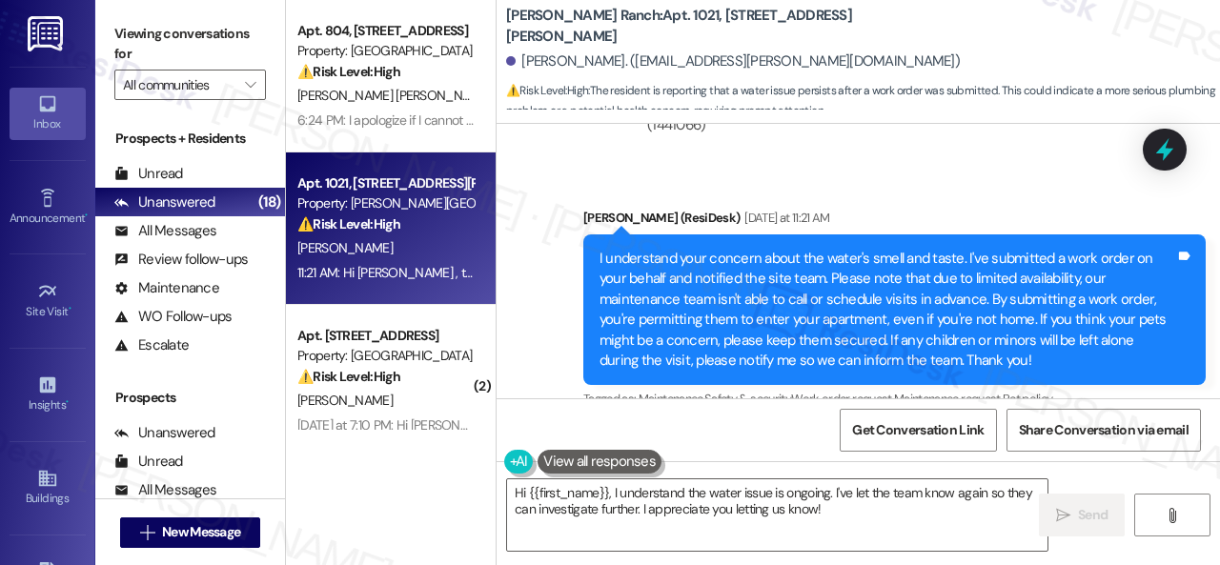
scroll to position [2836, 0]
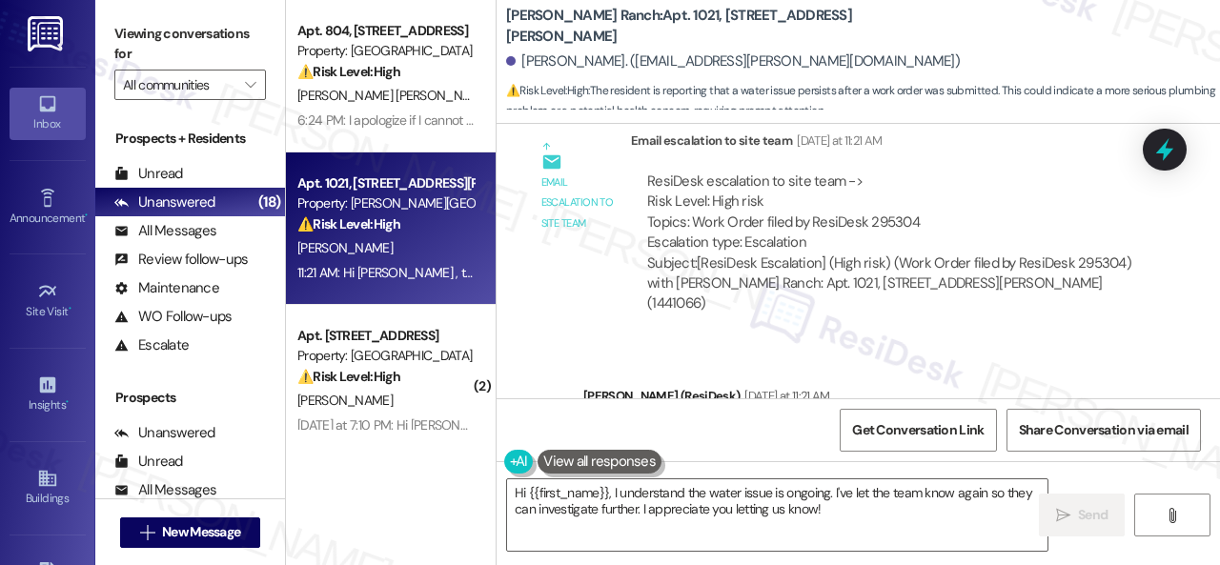
click at [889, 172] on div "ResiDesk escalation to site team -> Risk Level: High risk Topics: Work Order fi…" at bounding box center [889, 213] width 484 height 82
copy div "295304"
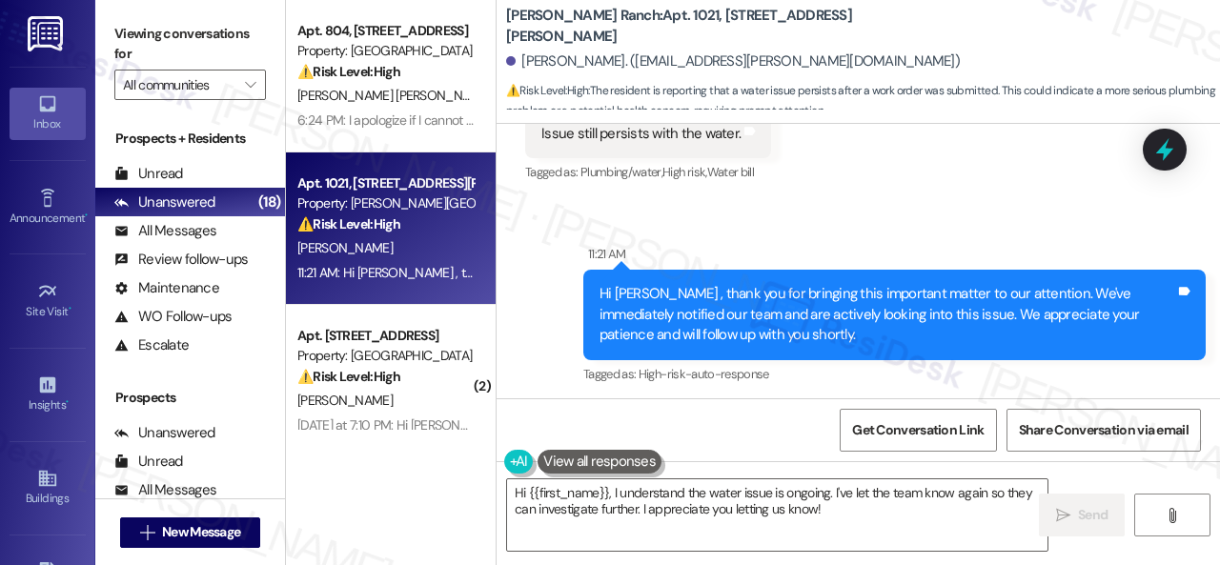
scroll to position [3598, 0]
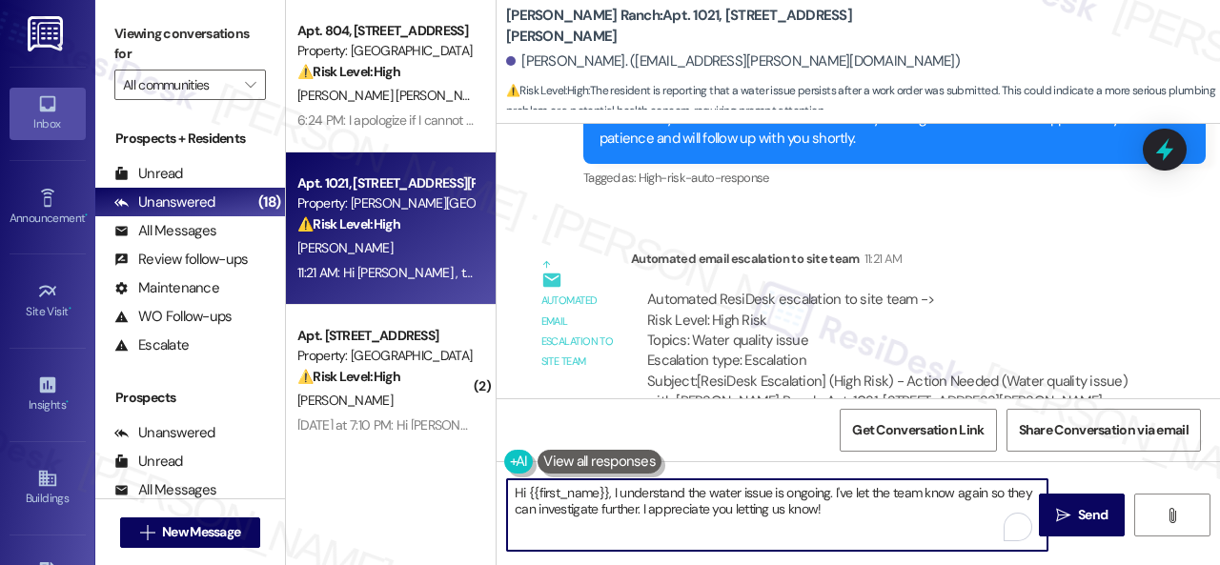
drag, startPoint x: 832, startPoint y: 493, endPoint x: 858, endPoint y: 512, distance: 32.0
click at [858, 512] on textarea "Hi {{first_name}}, I understand the water issue is ongoing. I've let the team k…" at bounding box center [777, 514] width 540 height 71
paste textarea "295304"
click at [548, 508] on textarea "Hi {{first_name}}, I understand the water issue is ongoing. Can you check your …" at bounding box center [777, 514] width 540 height 71
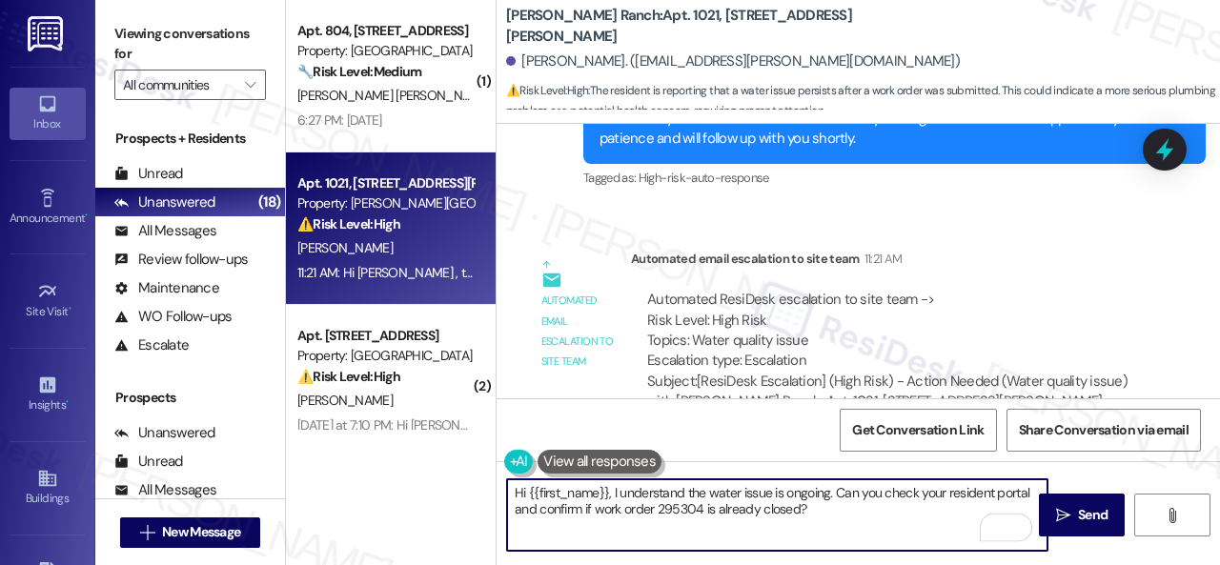
click at [865, 512] on textarea "Hi {{first_name}}, I understand the water issue is ongoing. Can you check your …" at bounding box center [777, 514] width 540 height 71
type textarea "Hi {{first_name}}, I understand the water issue is ongoing. Can you check your …"
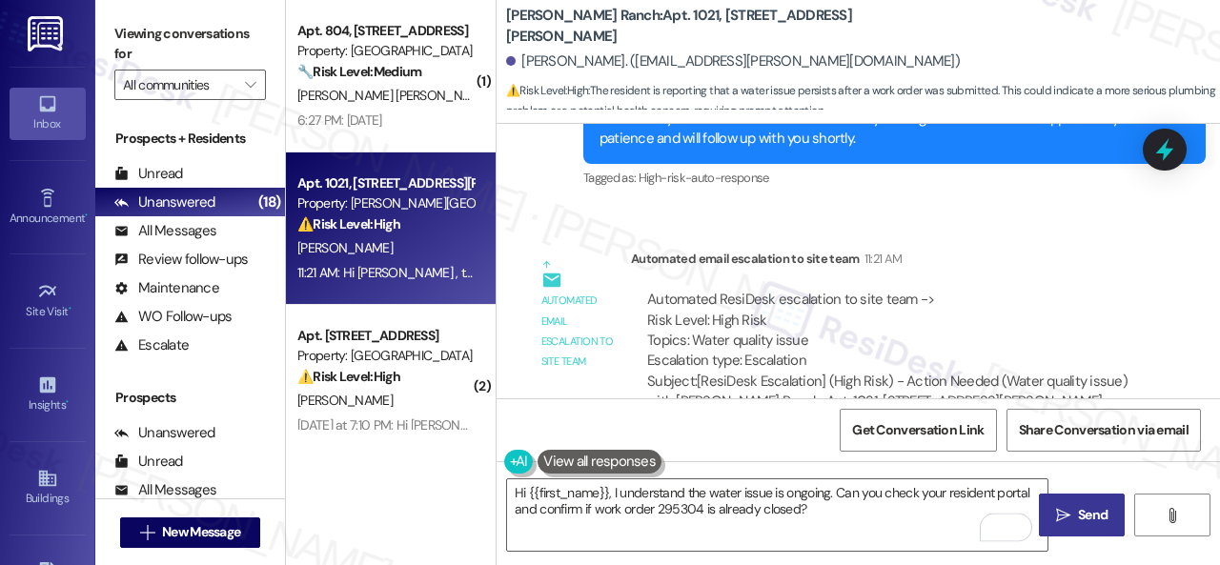
click at [1078, 512] on span "Send" at bounding box center [1093, 515] width 30 height 20
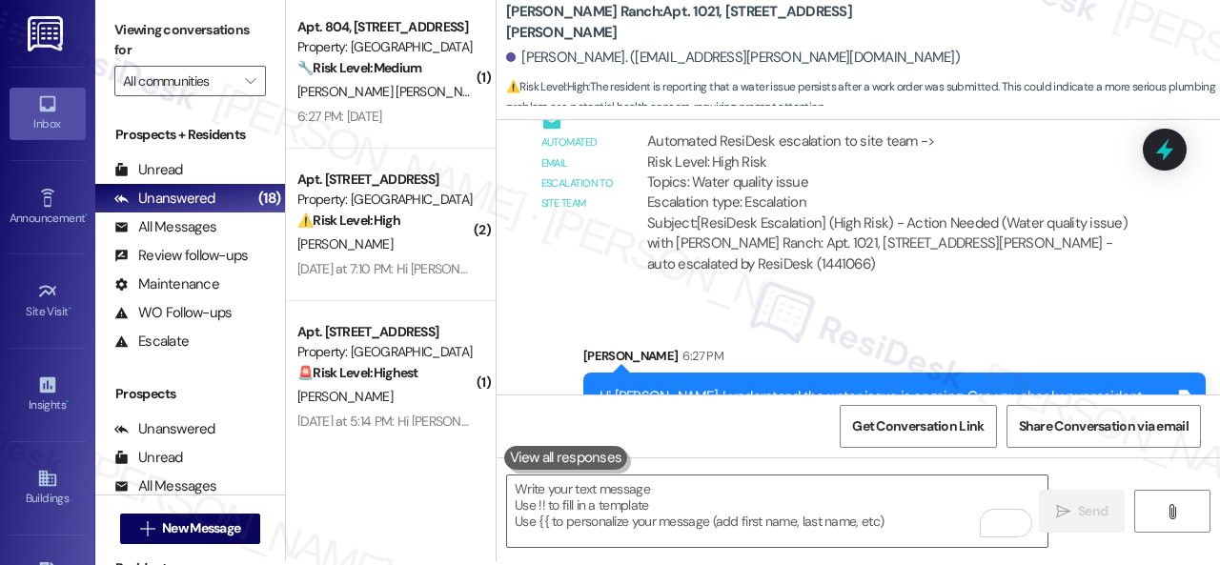
scroll to position [6, 0]
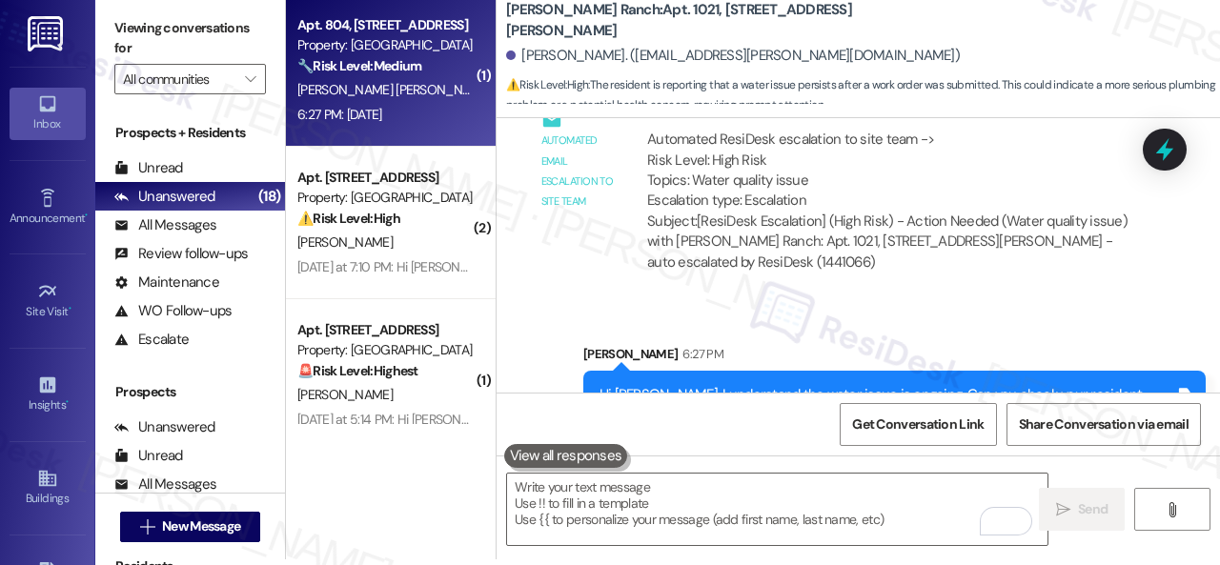
click at [432, 94] on div "M. Rodriguez Madera" at bounding box center [385, 90] width 180 height 24
type textarea "Fetching suggested responses. Please feel free to read through the conversation…"
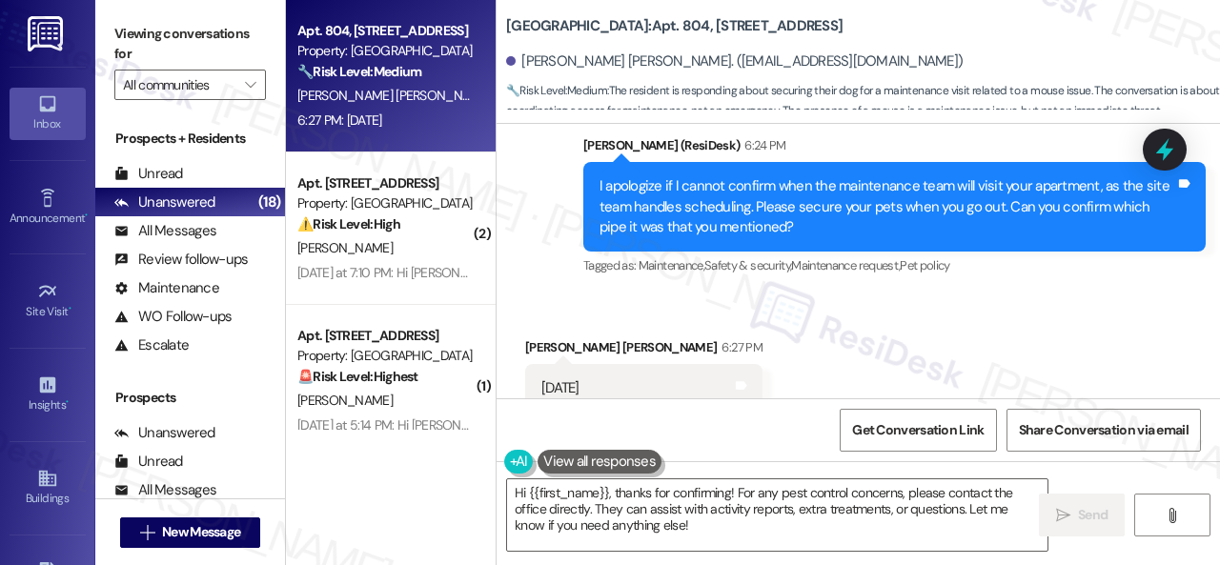
scroll to position [7674, 0]
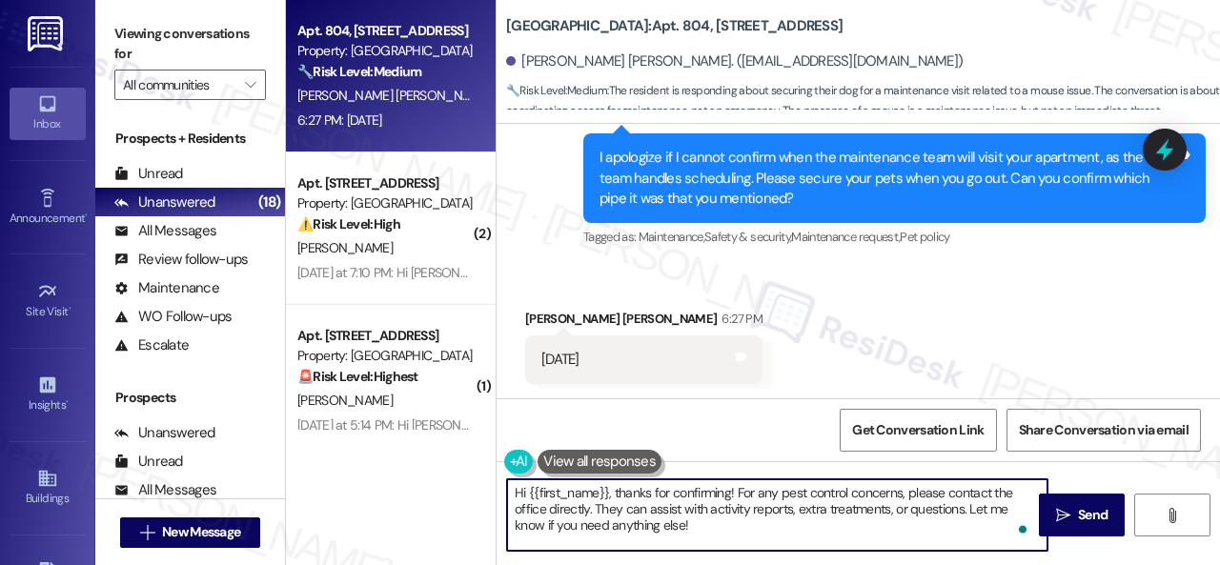
drag, startPoint x: 718, startPoint y: 529, endPoint x: 402, endPoint y: 450, distance: 326.1
click at [402, 450] on div "Apt. 804, 8755 W 121st Terrace Property: Springhill 🔧 Risk Level: Medium The re…" at bounding box center [753, 282] width 934 height 565
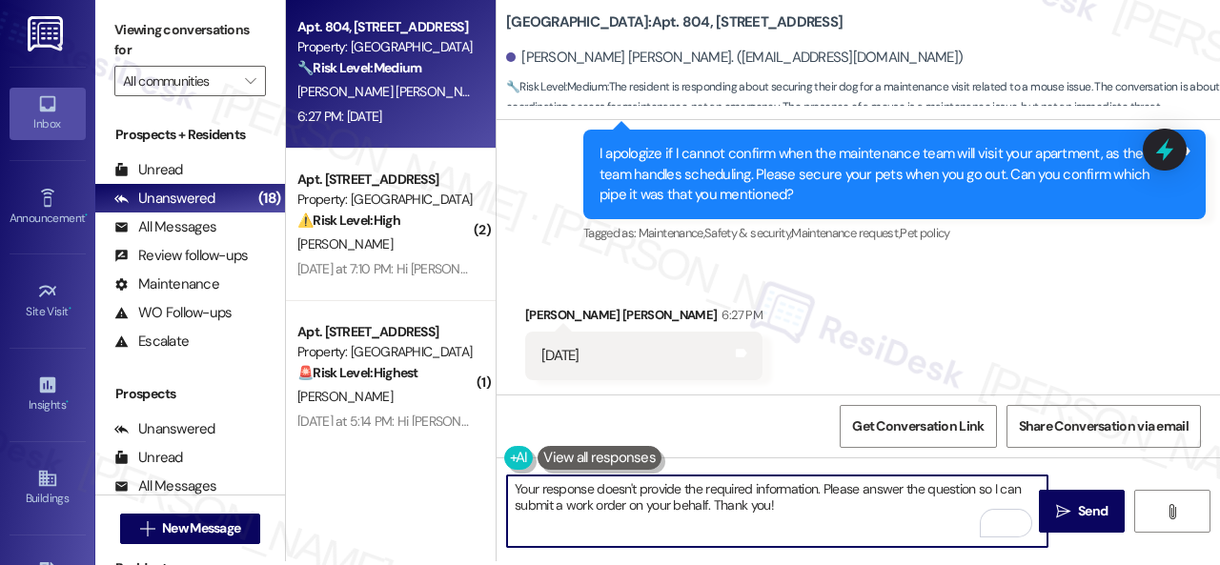
scroll to position [6, 0]
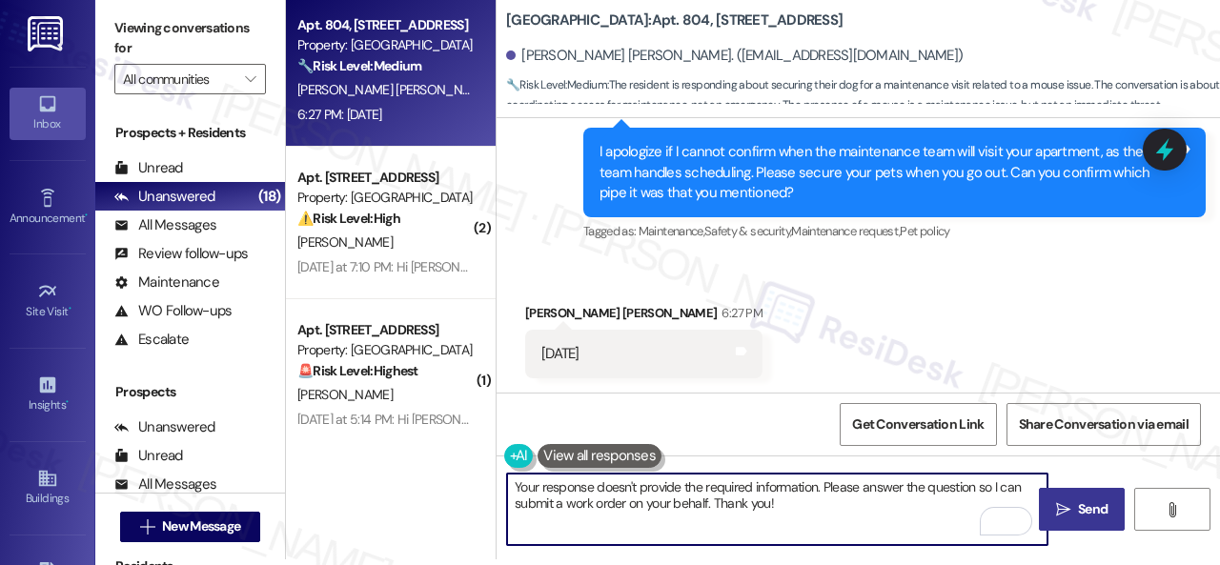
type textarea "Your response doesn't provide the required information. Please answer the quest…"
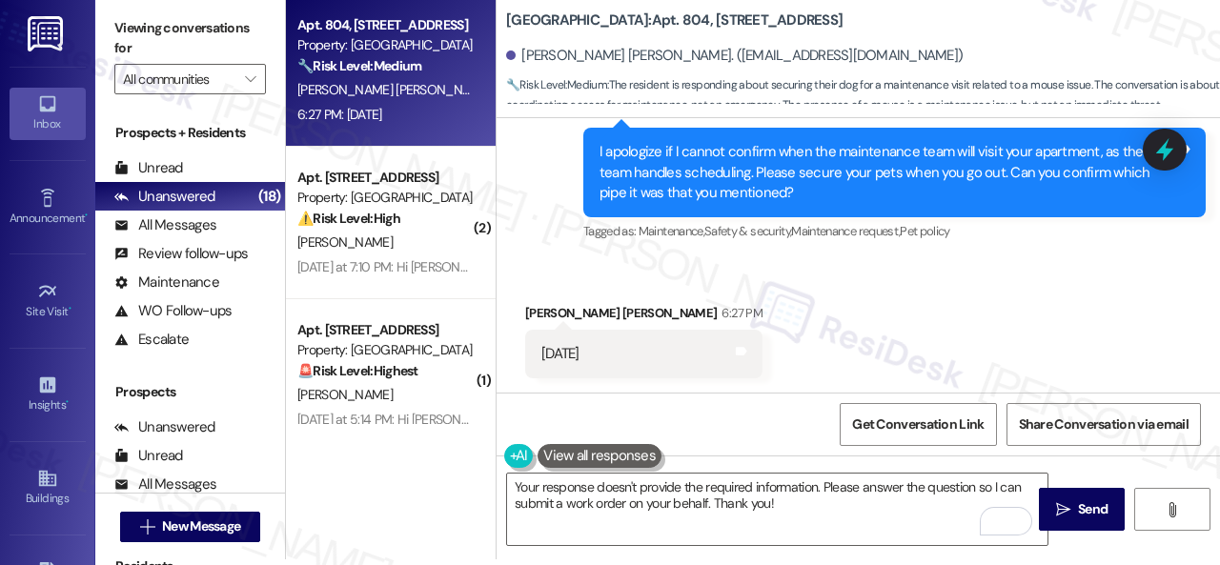
drag, startPoint x: 1101, startPoint y: 513, endPoint x: 1094, endPoint y: 487, distance: 26.6
click at [1101, 513] on span "Send" at bounding box center [1093, 509] width 30 height 20
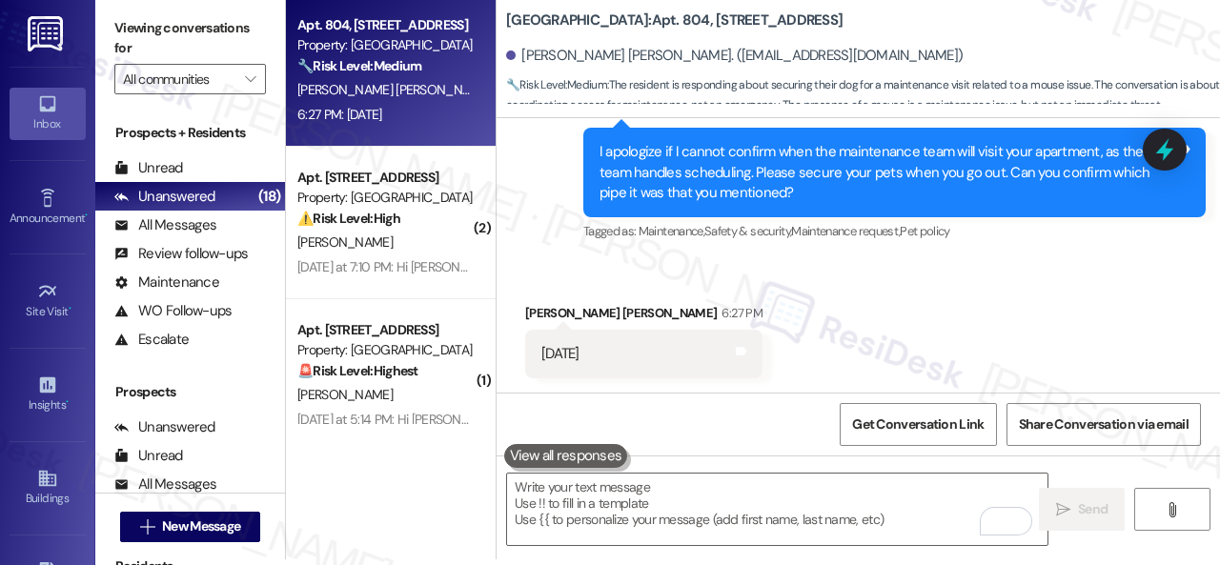
scroll to position [7672, 0]
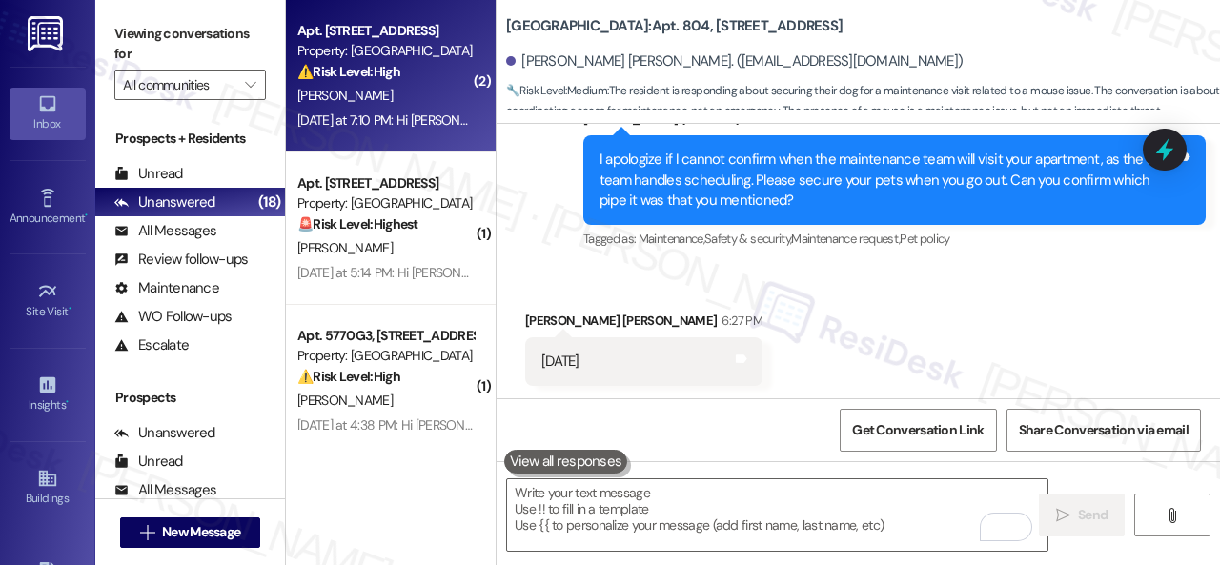
click at [377, 98] on div "S. Kaur" at bounding box center [385, 96] width 180 height 24
type textarea "Fetching suggested responses. Please feel free to read through the conversation…"
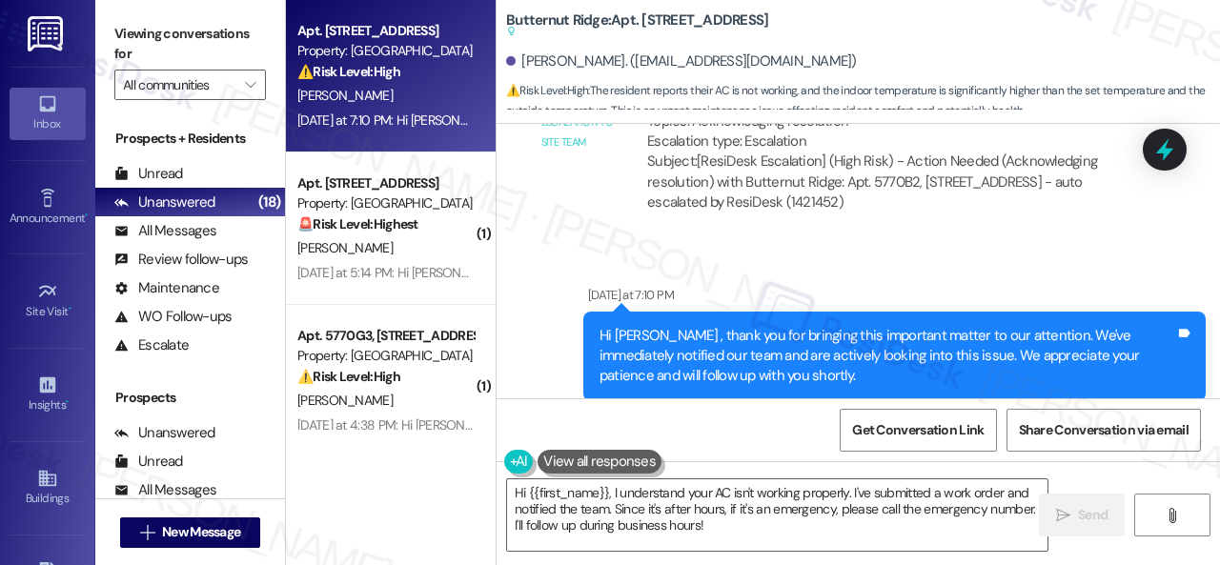
scroll to position [7365, 0]
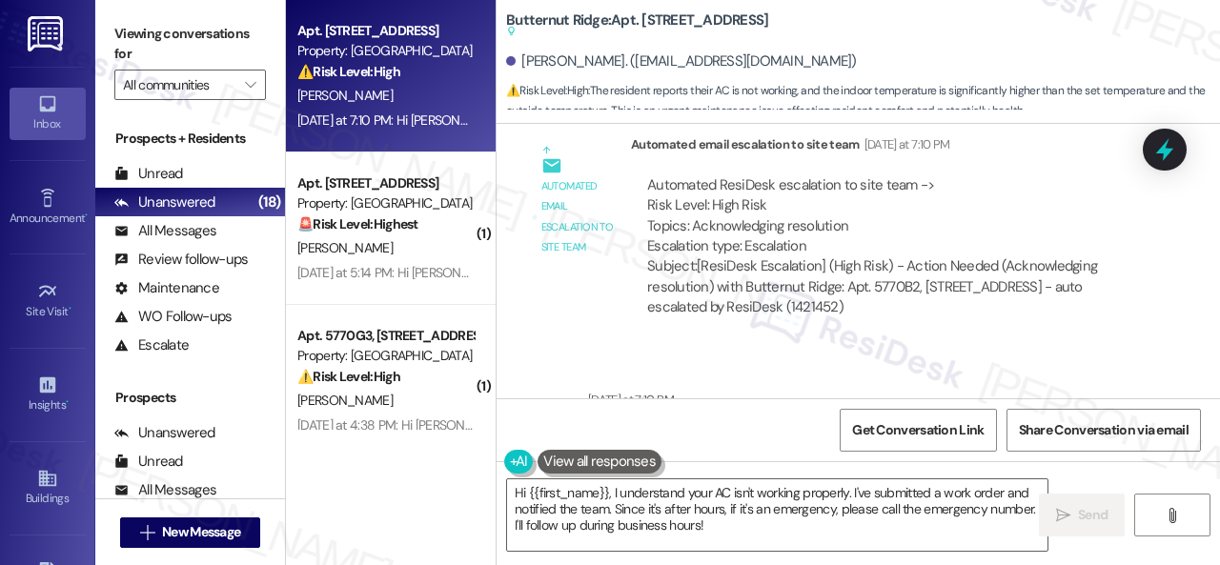
click at [943, 347] on div "Automated email escalation to site team Automated email escalation to site team…" at bounding box center [836, 233] width 651 height 227
click at [612, 493] on textarea "Hi {{first_name}}, I understand your AC isn't working properly. I've submitted …" at bounding box center [777, 514] width 540 height 71
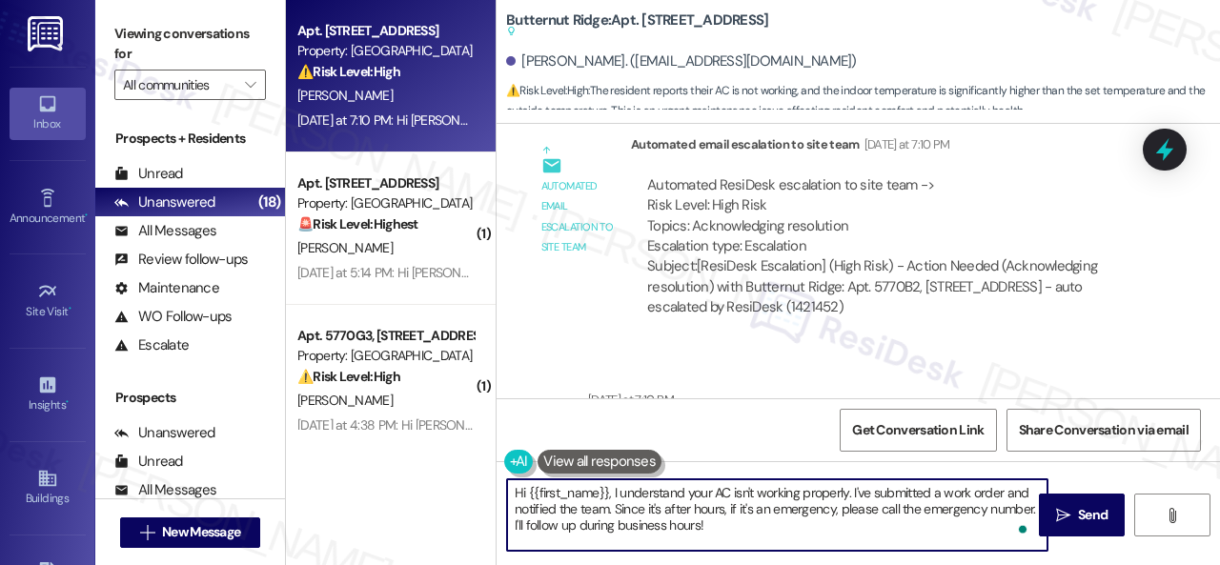
paste textarea "'m sorry for the delayed response.I"
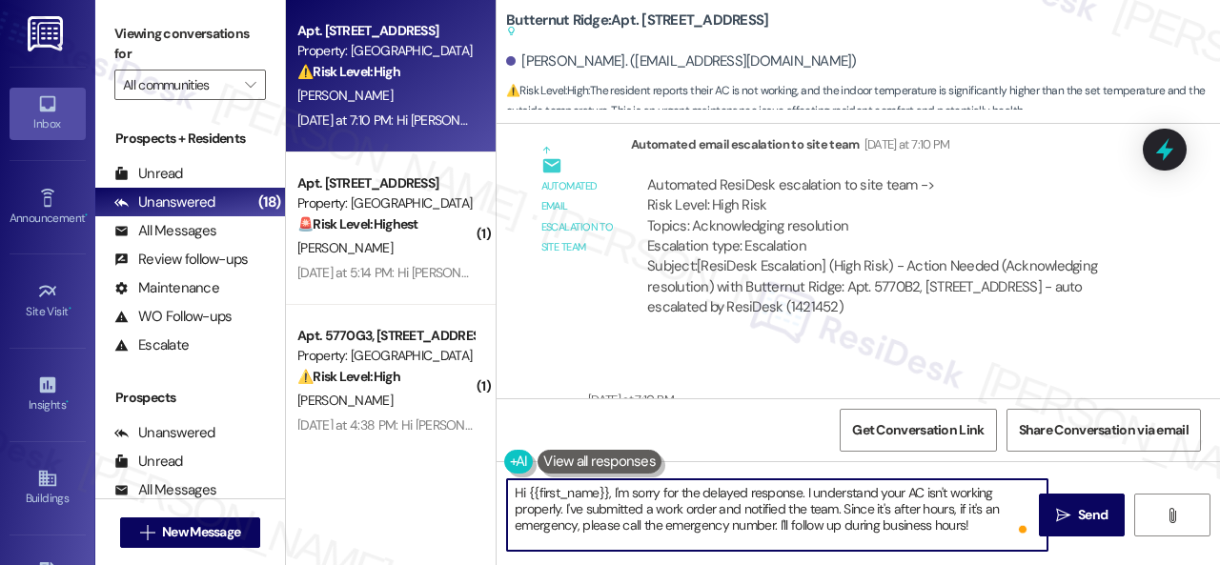
type textarea "Hi {{first_name}}, I'm sorry for the delayed response. I understand your AC isn…"
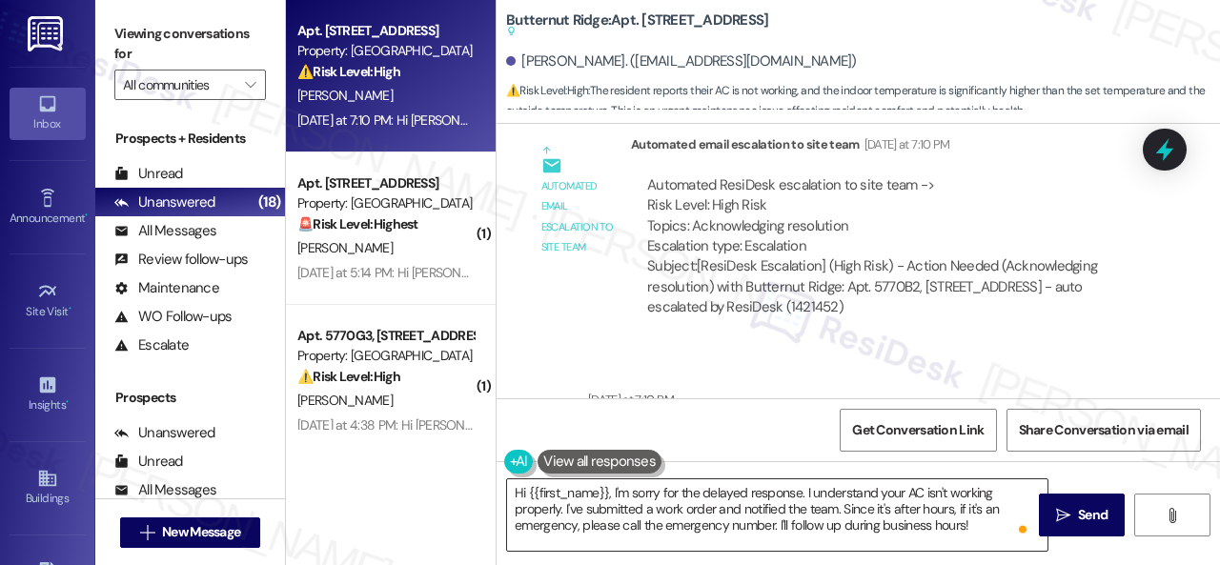
click at [774, 515] on textarea "Hi {{first_name}}, I'm sorry for the delayed response. I understand your AC isn…" at bounding box center [777, 514] width 540 height 71
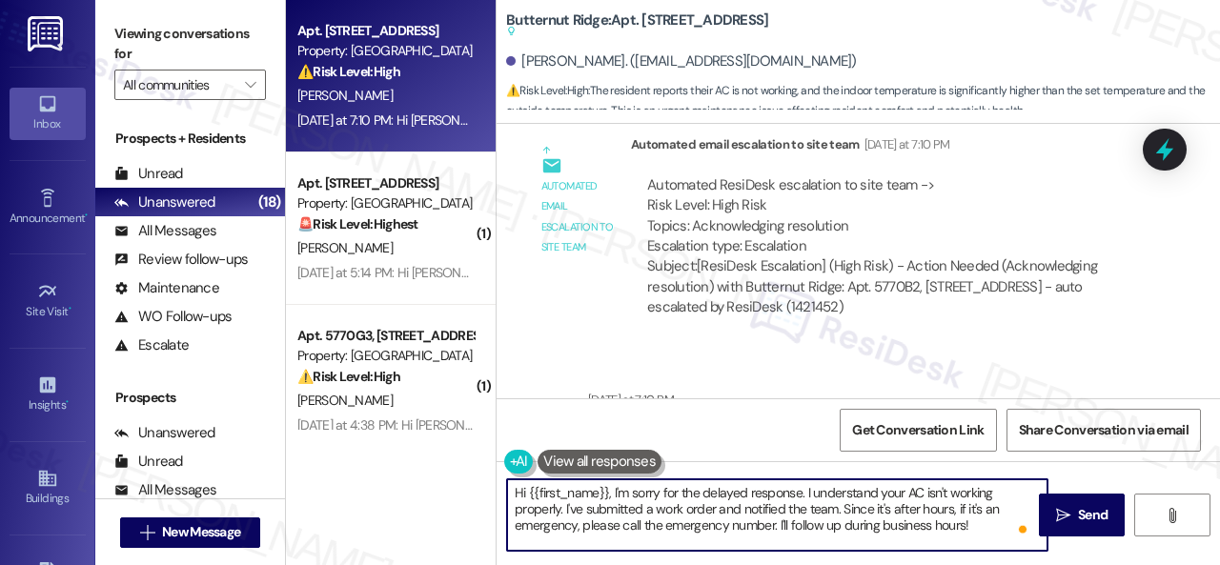
scroll to position [6, 0]
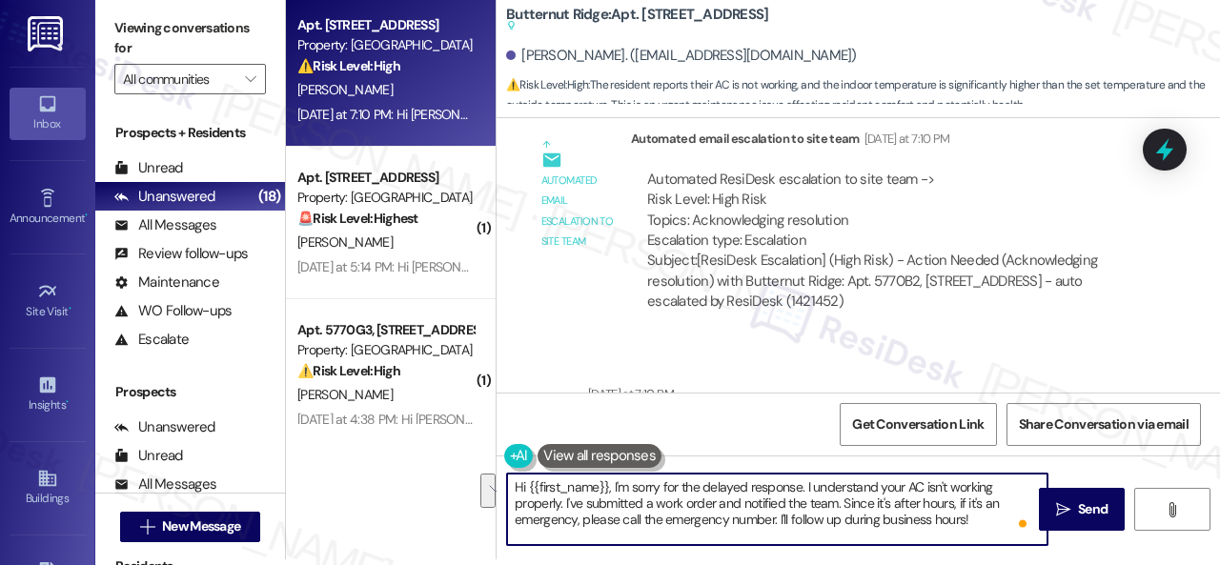
drag, startPoint x: 563, startPoint y: 508, endPoint x: 1182, endPoint y: 599, distance: 626.1
click at [1182, 564] on html "Inbox Go to Inbox Announcement • Send A Text Announcement Site Visit • Go to Si…" at bounding box center [610, 282] width 1220 height 565
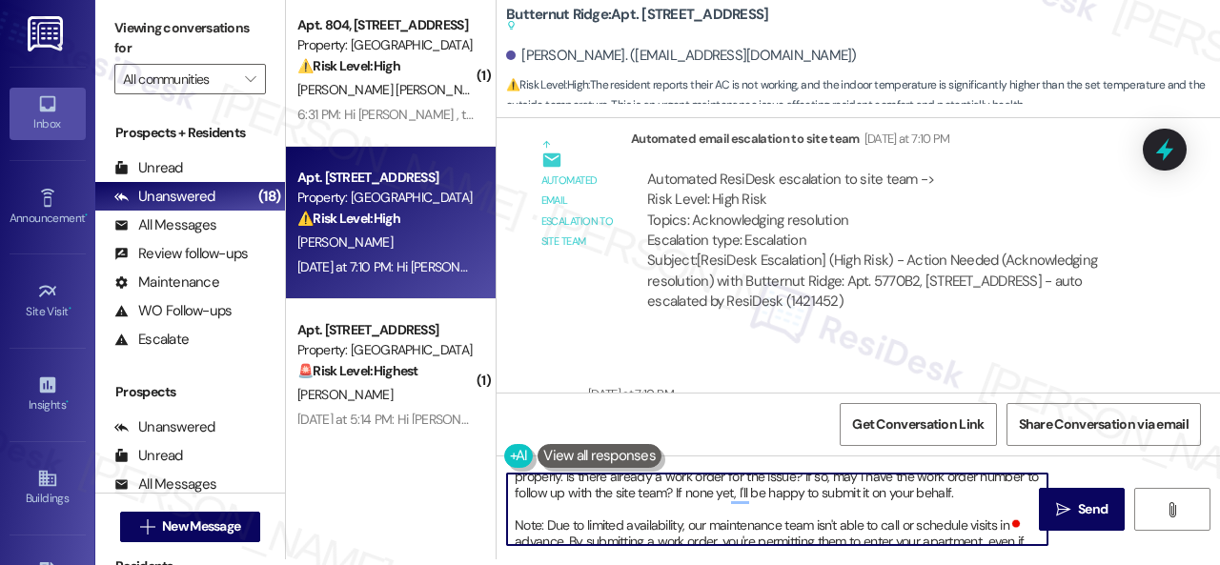
scroll to position [0, 0]
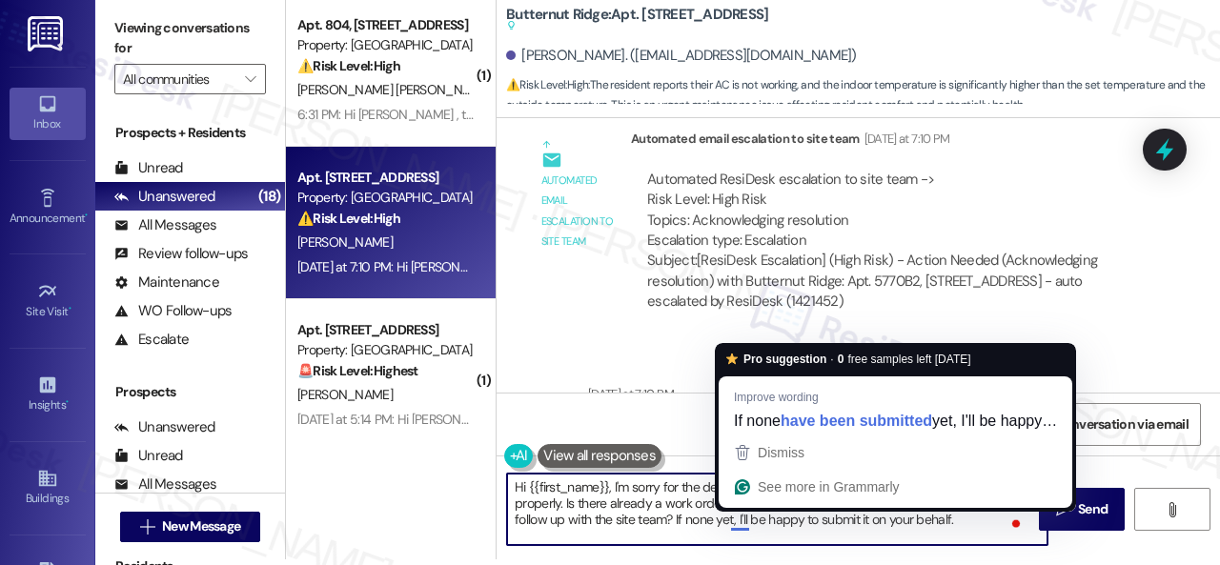
click at [736, 518] on textarea "Hi {{first_name}}, I'm sorry for the delayed response. I understand your AC isn…" at bounding box center [777, 509] width 540 height 71
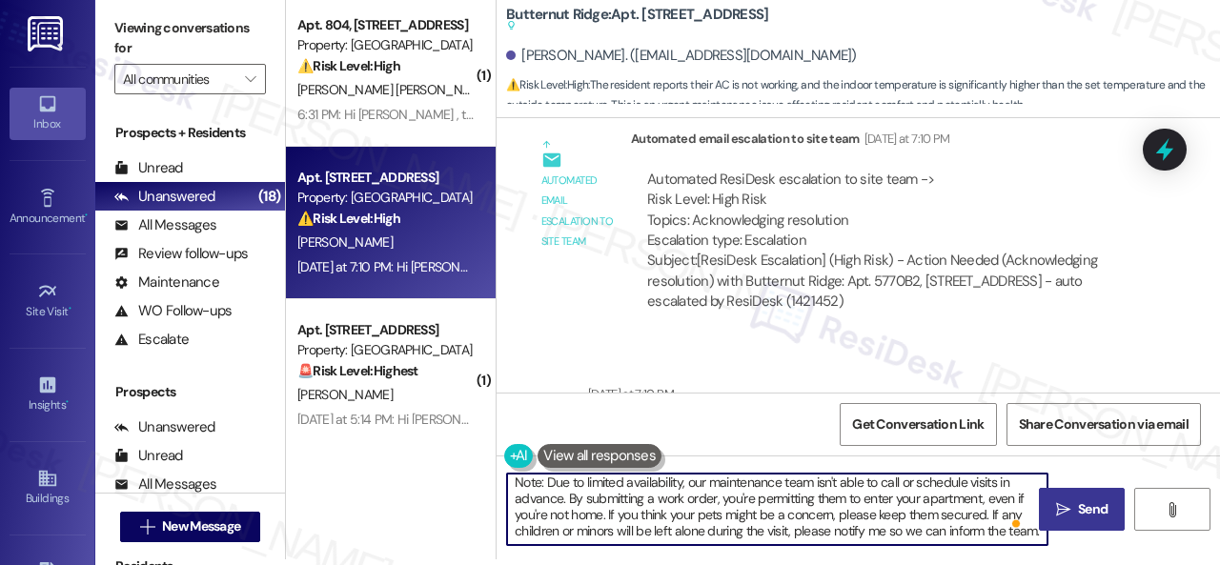
type textarea "Hi {{first_name}}, I'm sorry for the delayed response. I understand your AC isn…"
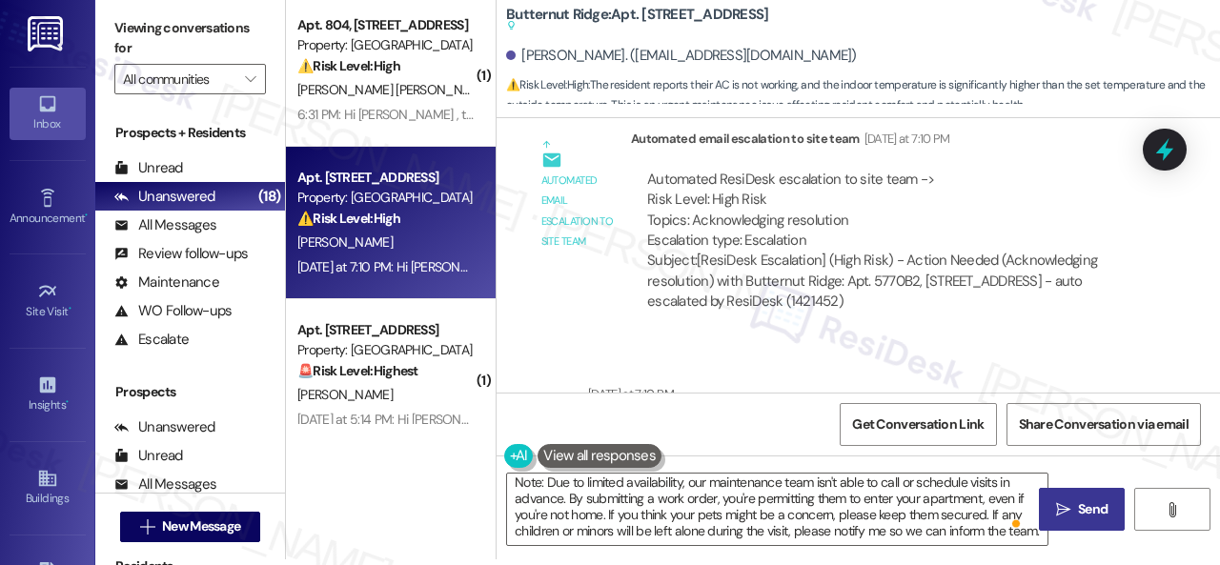
click at [1089, 512] on span "Send" at bounding box center [1093, 509] width 30 height 20
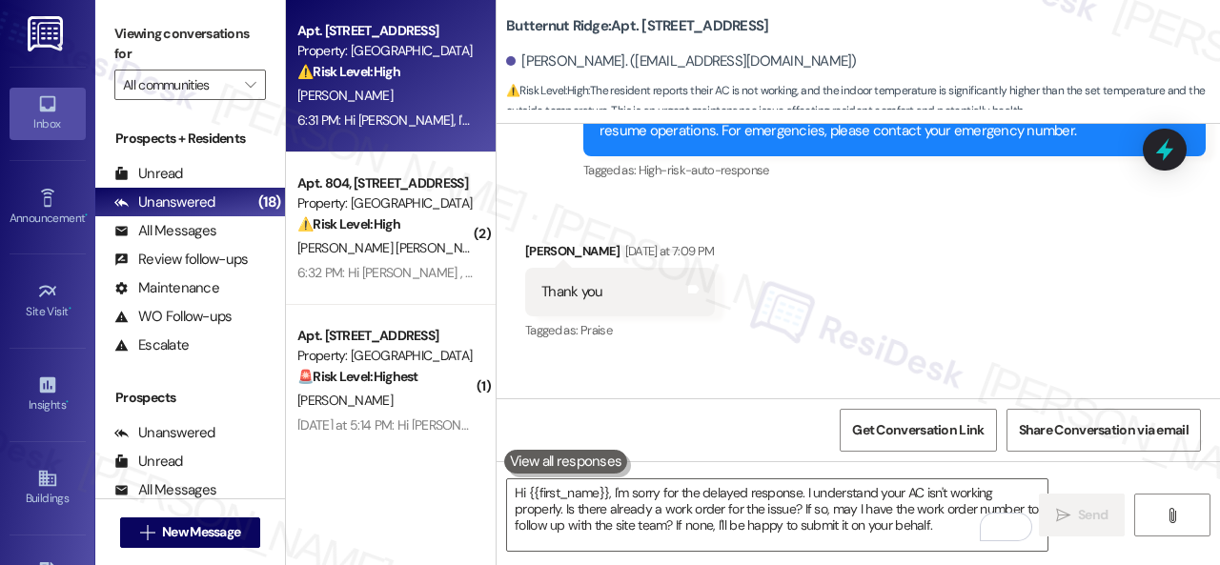
click at [1000, 319] on div "Received via SMS [PERSON_NAME] [DATE] at 7:09 PM Thank you Tags and notes Tagge…" at bounding box center [857, 278] width 723 height 161
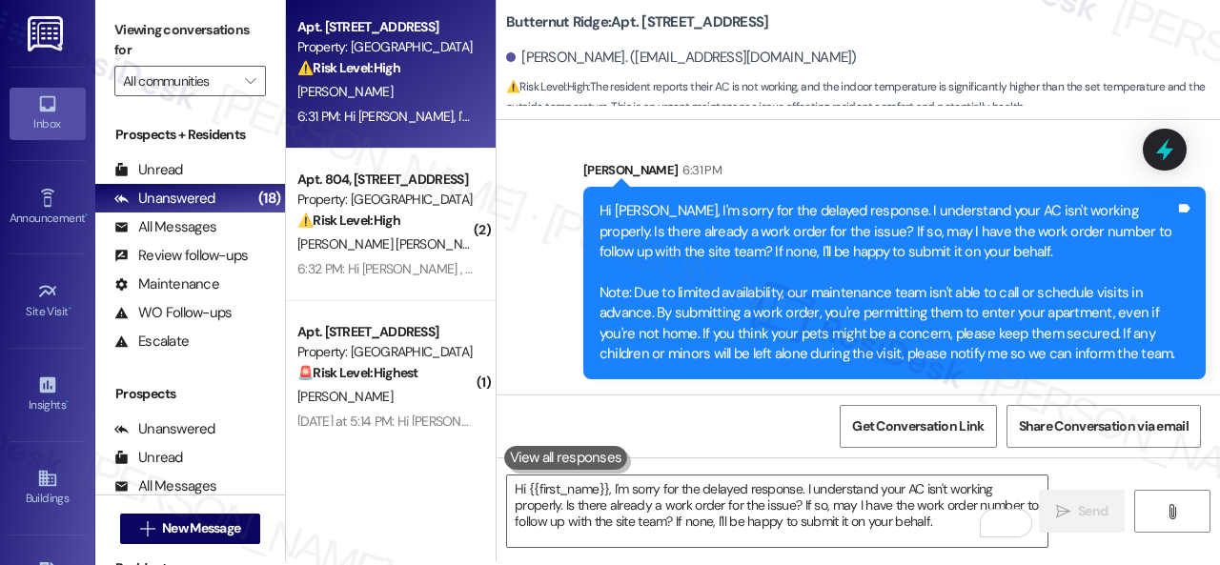
scroll to position [6, 0]
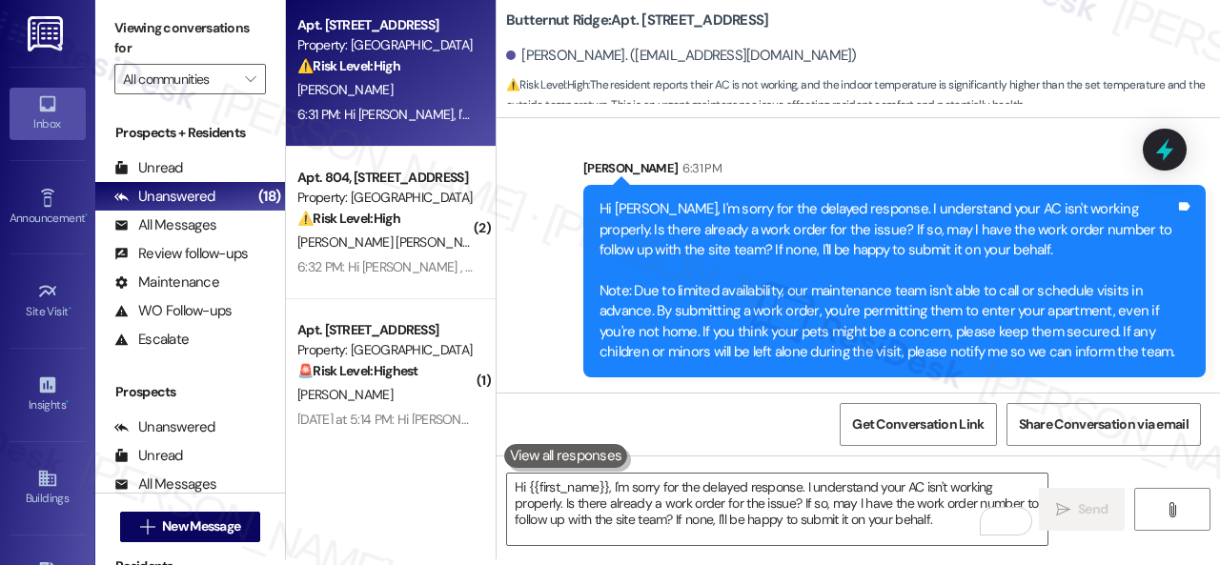
click at [448, 209] on div "⚠️ Risk Level: High The resident is reporting a mouse in their apartment, and t…" at bounding box center [385, 219] width 176 height 20
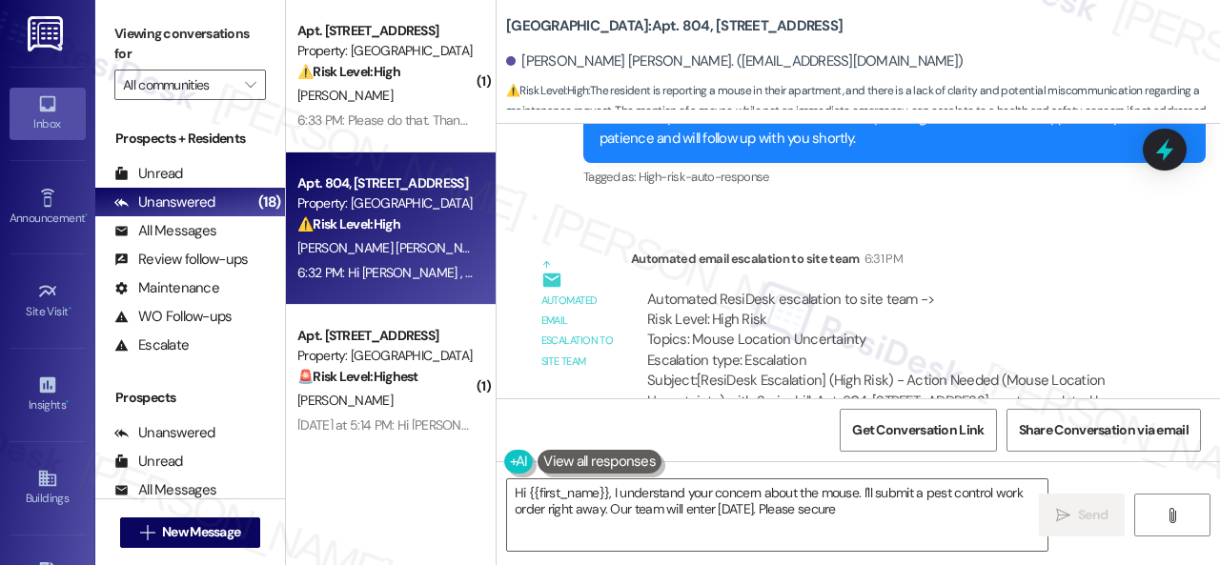
scroll to position [8423, 0]
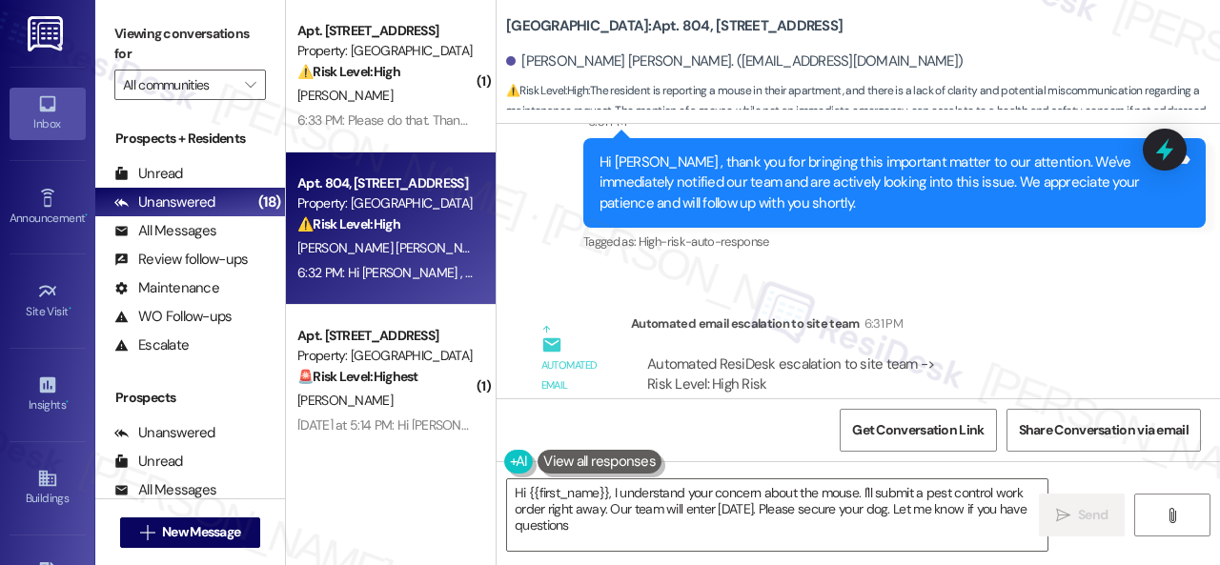
type textarea "Hi {{first_name}}, I understand your concern about the mouse. I'll submit a pes…"
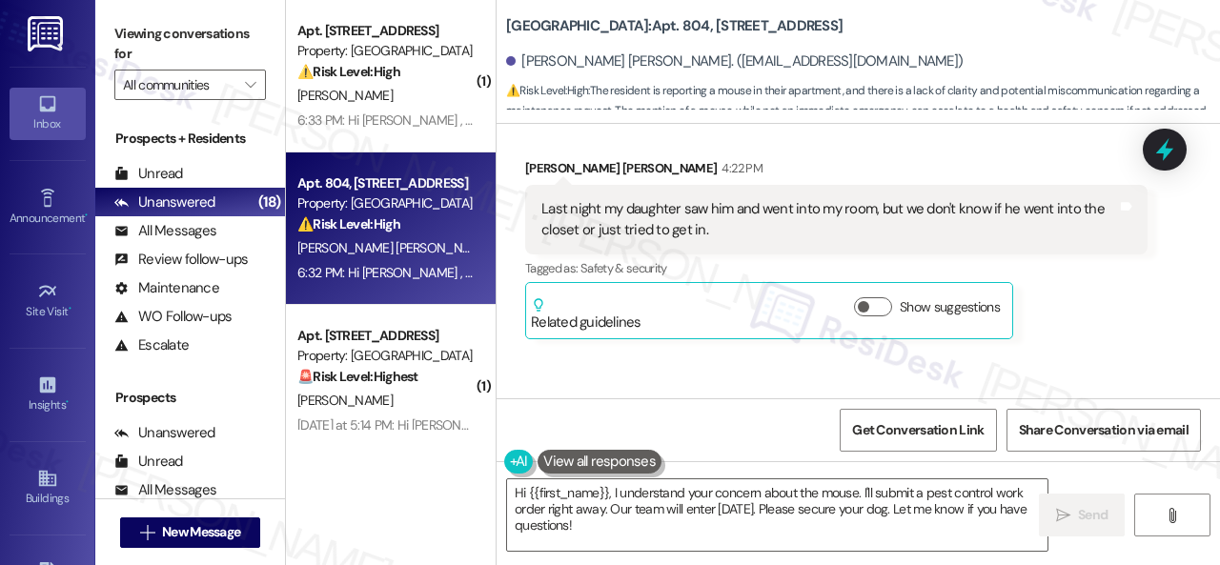
scroll to position [5946, 0]
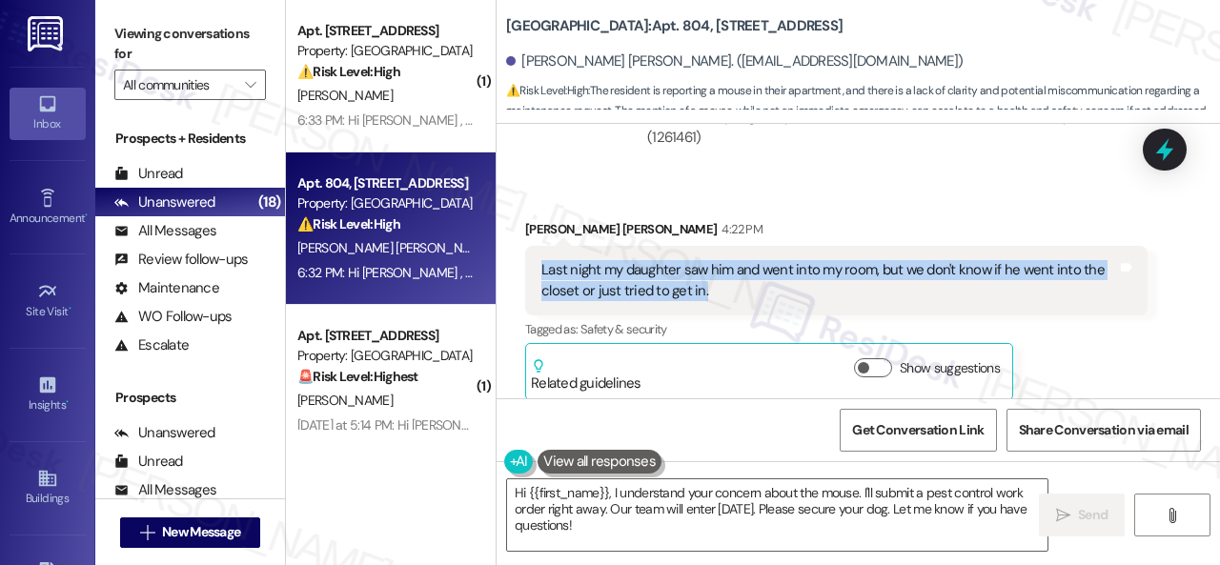
drag, startPoint x: 536, startPoint y: 270, endPoint x: 722, endPoint y: 303, distance: 189.7
click at [722, 303] on div "Last night my daughter saw him and went into my room, but we don't know if he w…" at bounding box center [836, 281] width 622 height 70
copy div "Last night my daughter saw him and went into my room, but we don't know if he w…"
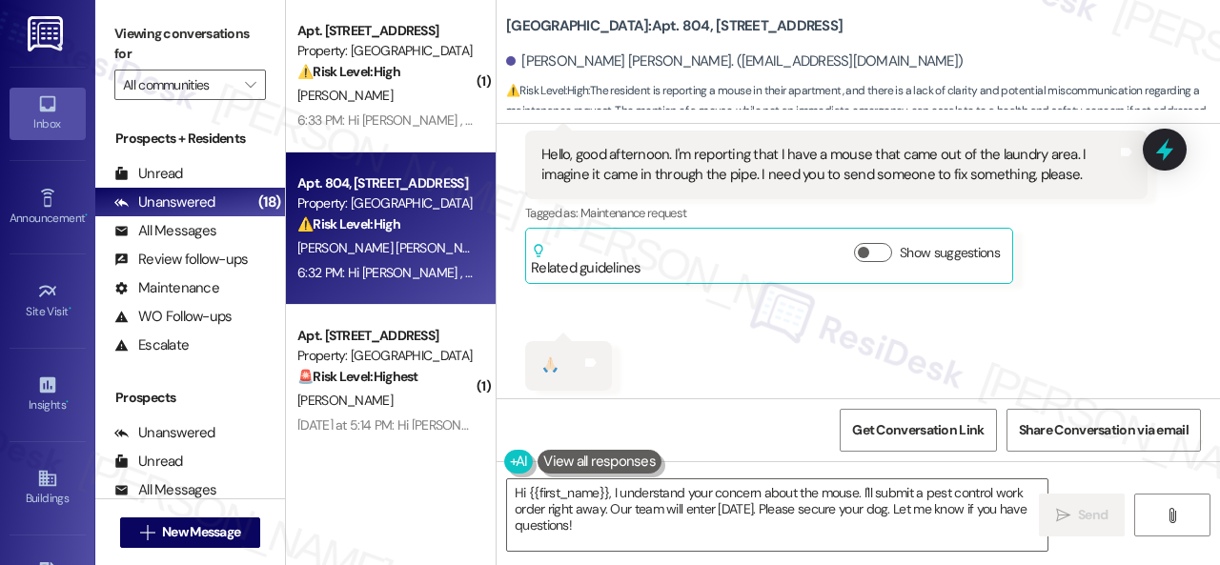
scroll to position [4707, 0]
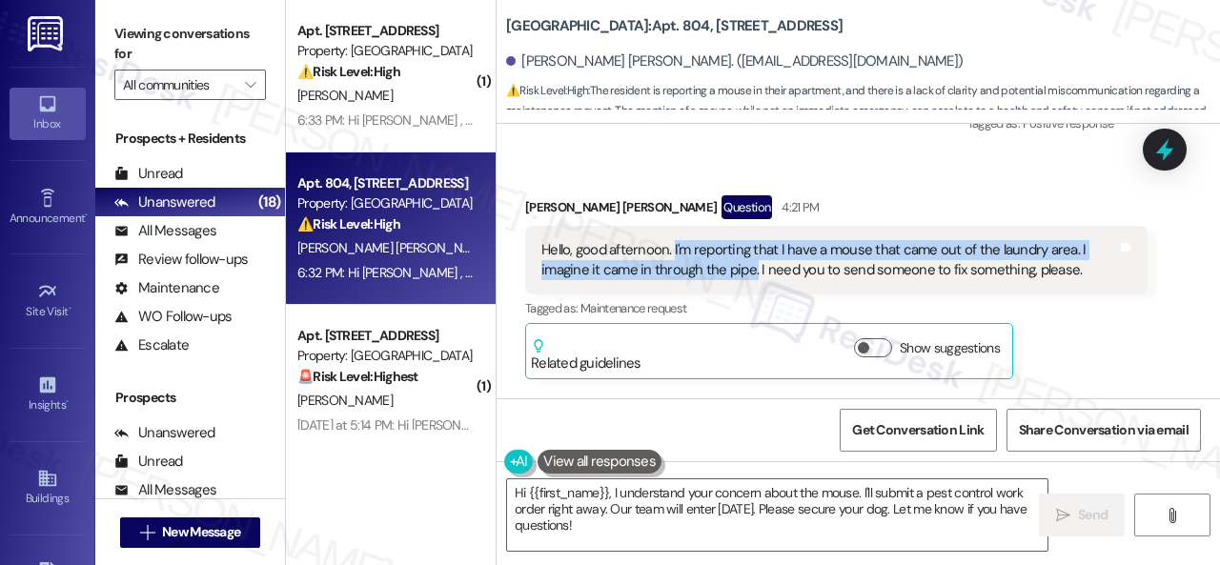
drag, startPoint x: 671, startPoint y: 249, endPoint x: 752, endPoint y: 271, distance: 83.9
click at [752, 271] on div "Hello, good afternoon. I'm reporting that I have a mouse that came out of the l…" at bounding box center [829, 260] width 576 height 41
copy div "I'm reporting that I have a mouse that came out of the laundry area. I imagine …"
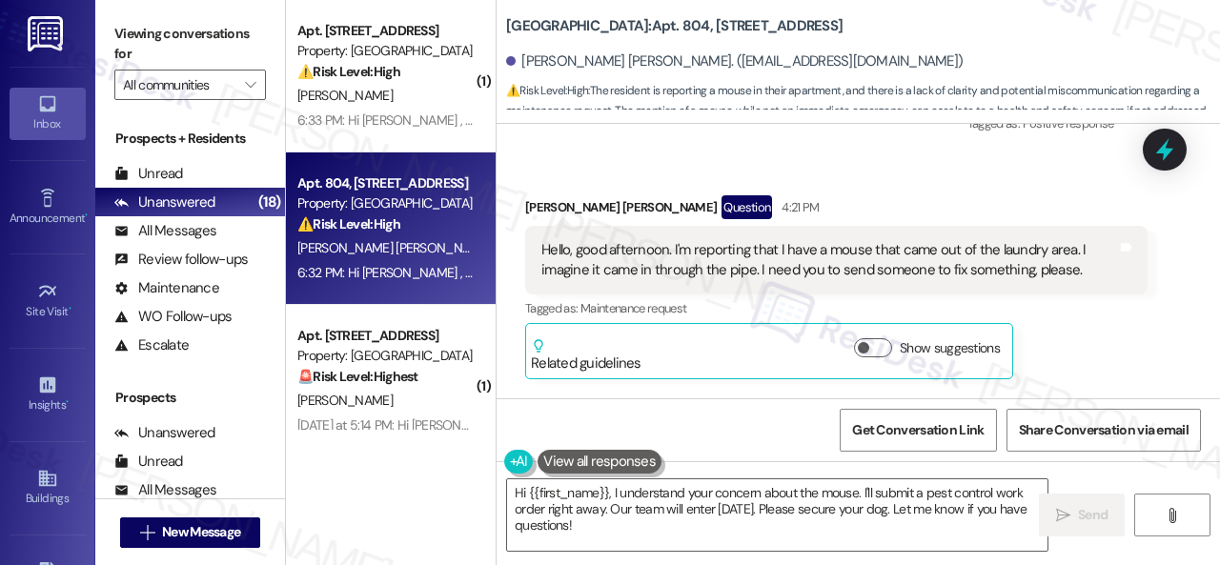
click at [642, 166] on div "Received via SMS [PERSON_NAME] [PERSON_NAME] Question 4:21 PM Hello, good after…" at bounding box center [857, 339] width 723 height 375
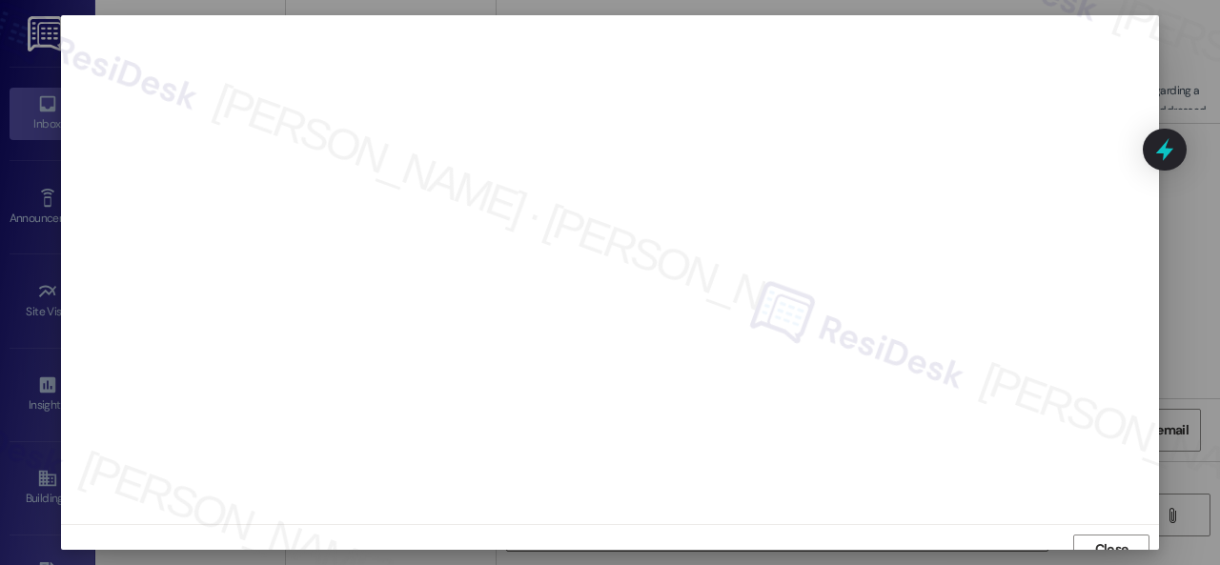
scroll to position [14, 0]
click at [1103, 538] on span "Close" at bounding box center [1111, 535] width 33 height 20
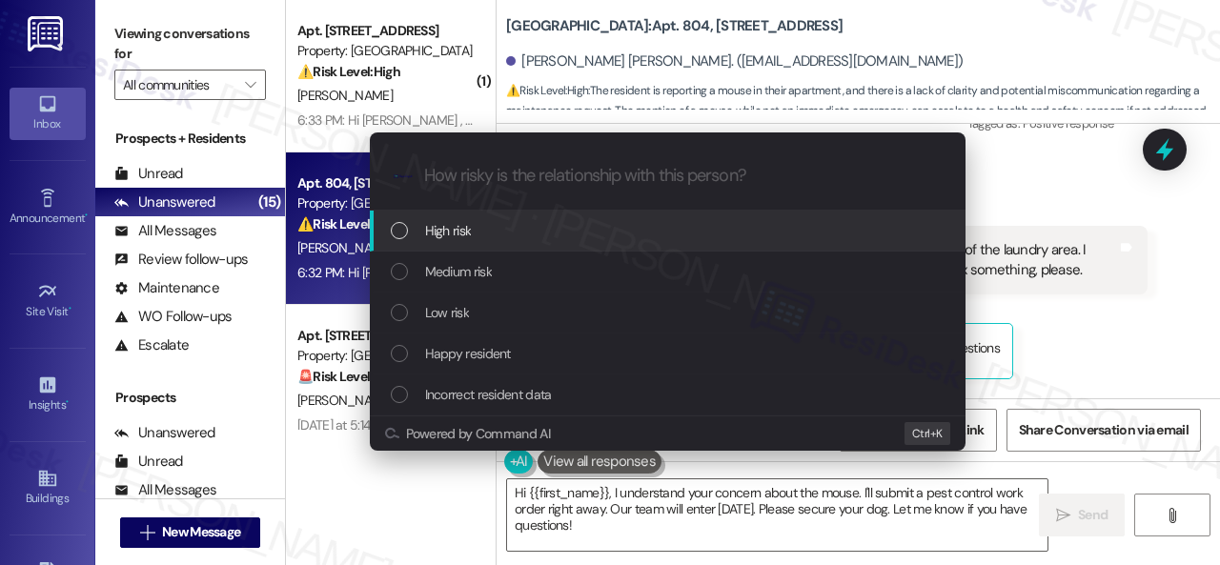
click at [435, 232] on span "High risk" at bounding box center [448, 230] width 47 height 21
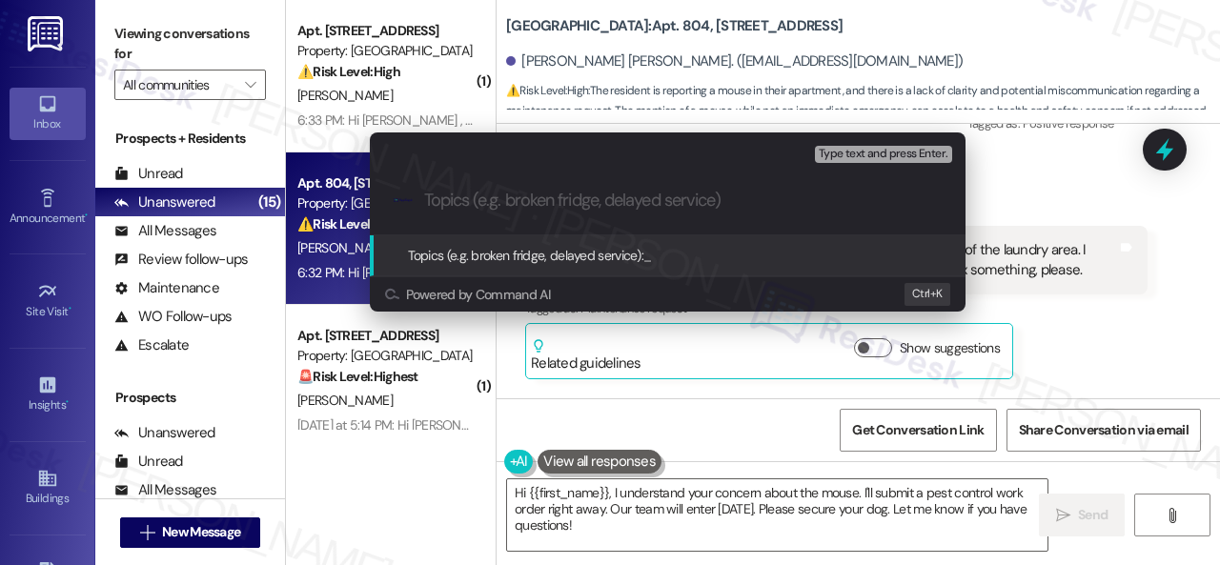
paste input "Work Order filed by ResiDesk 295572"
type input "Work Order filed by ResiDesk 295572"
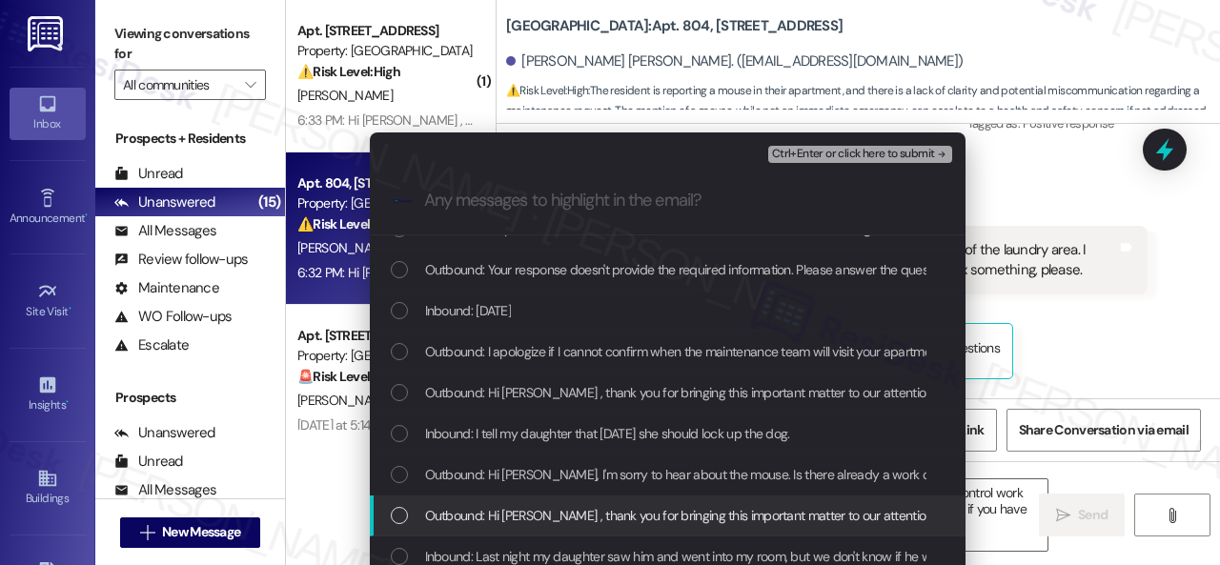
scroll to position [286, 0]
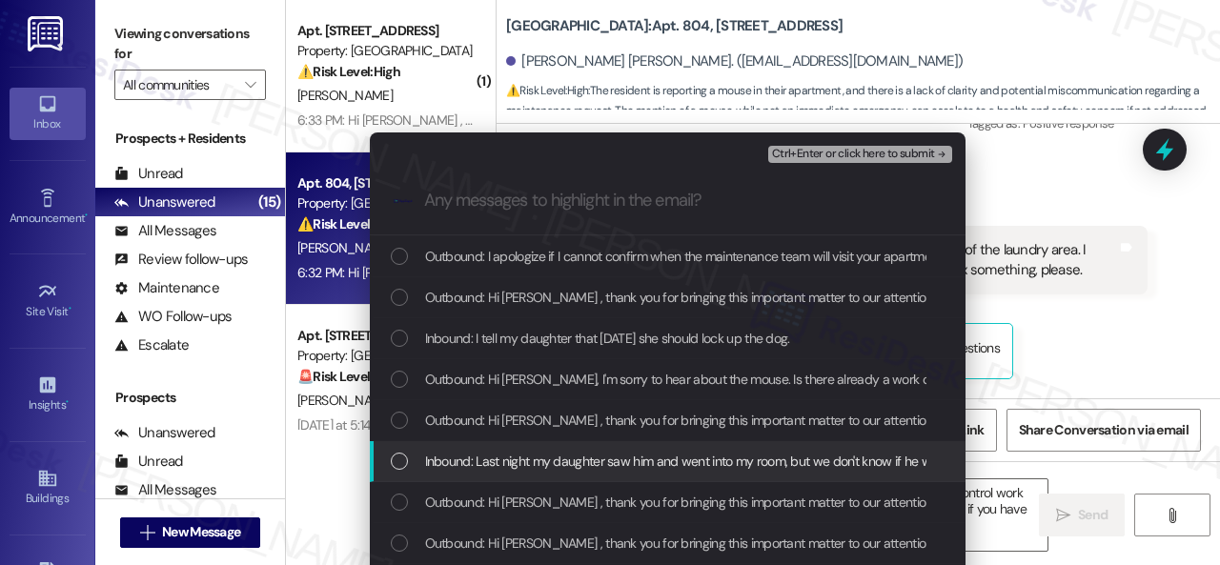
click at [543, 457] on span "Inbound: Last night my daughter saw him and went into my room, but we don't kno…" at bounding box center [785, 461] width 720 height 21
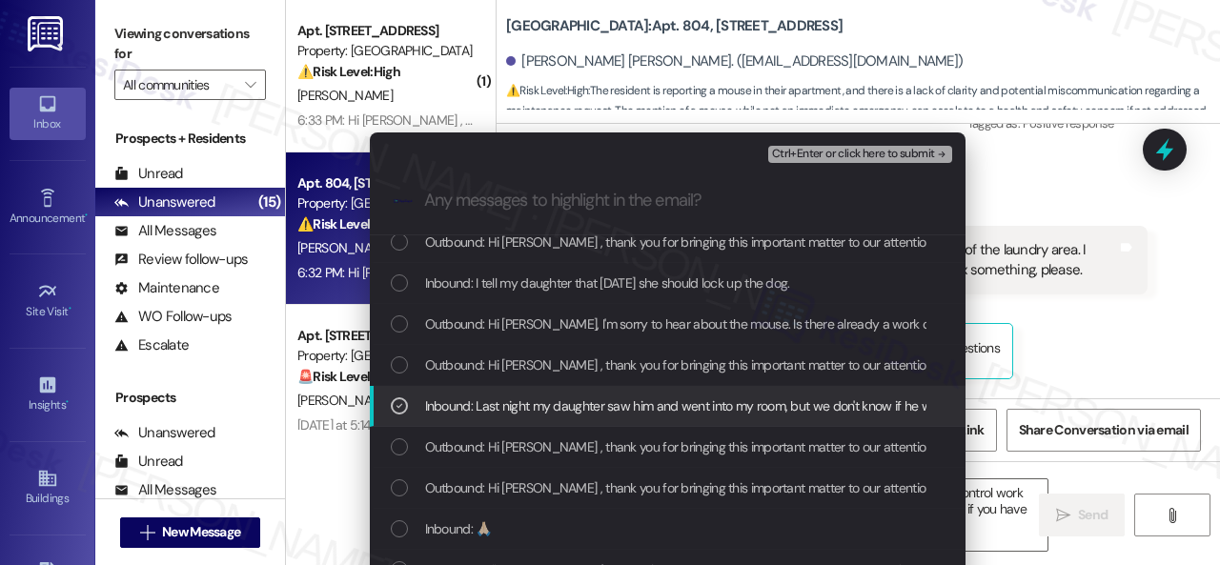
scroll to position [381, 0]
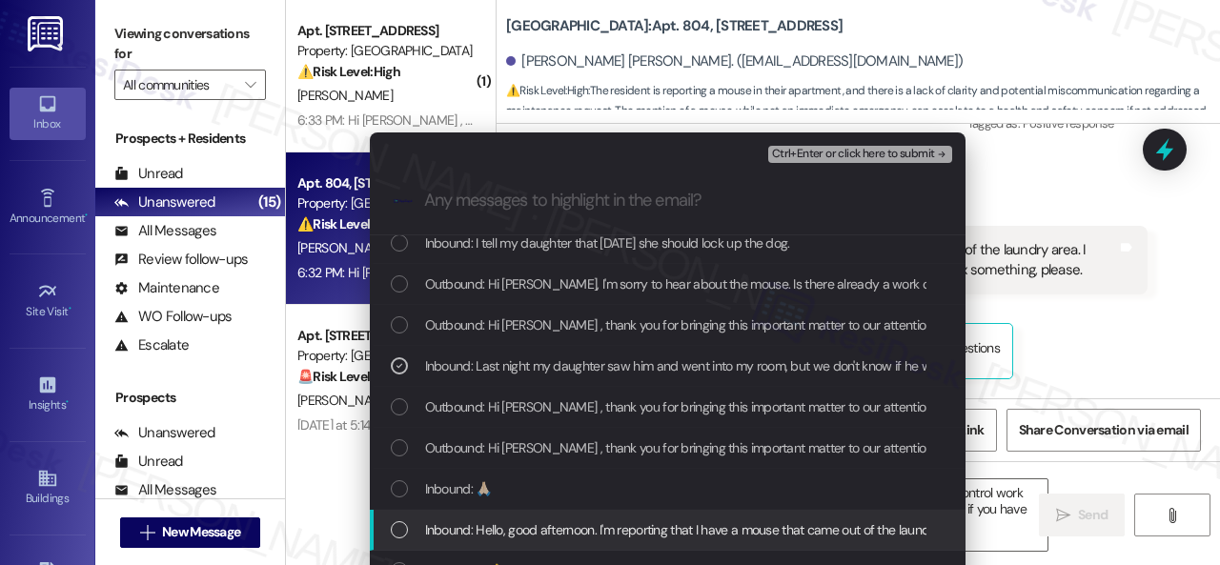
click at [511, 523] on span "Inbound: Hello, good afternoon. I'm reporting that I have a mouse that came out…" at bounding box center [948, 529] width 1047 height 21
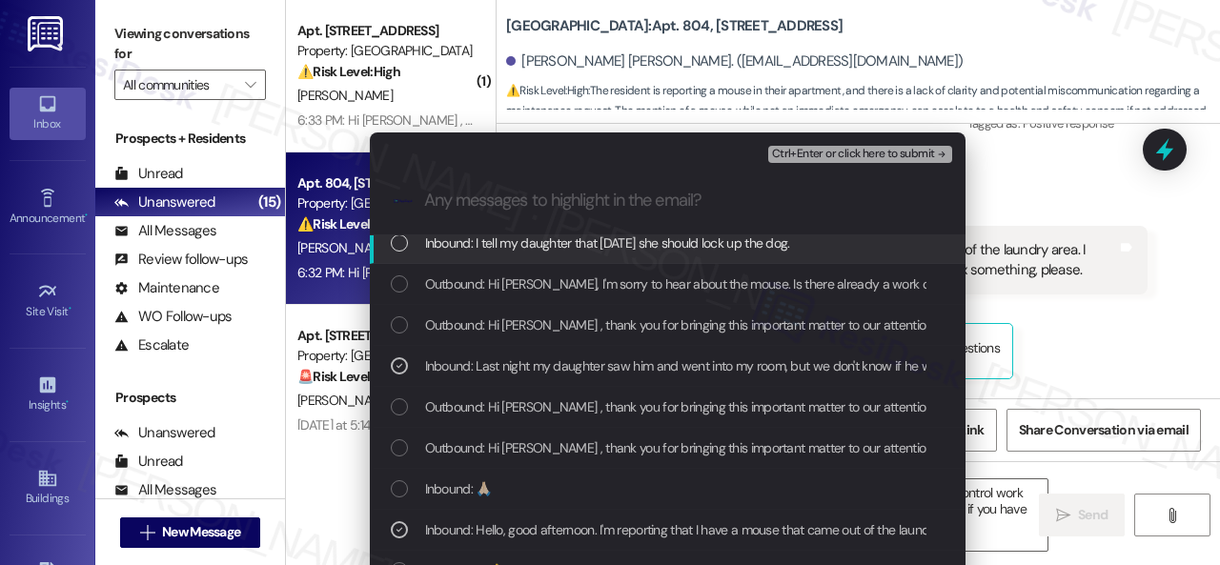
click at [792, 154] on span "Ctrl+Enter or click here to submit" at bounding box center [853, 154] width 163 height 13
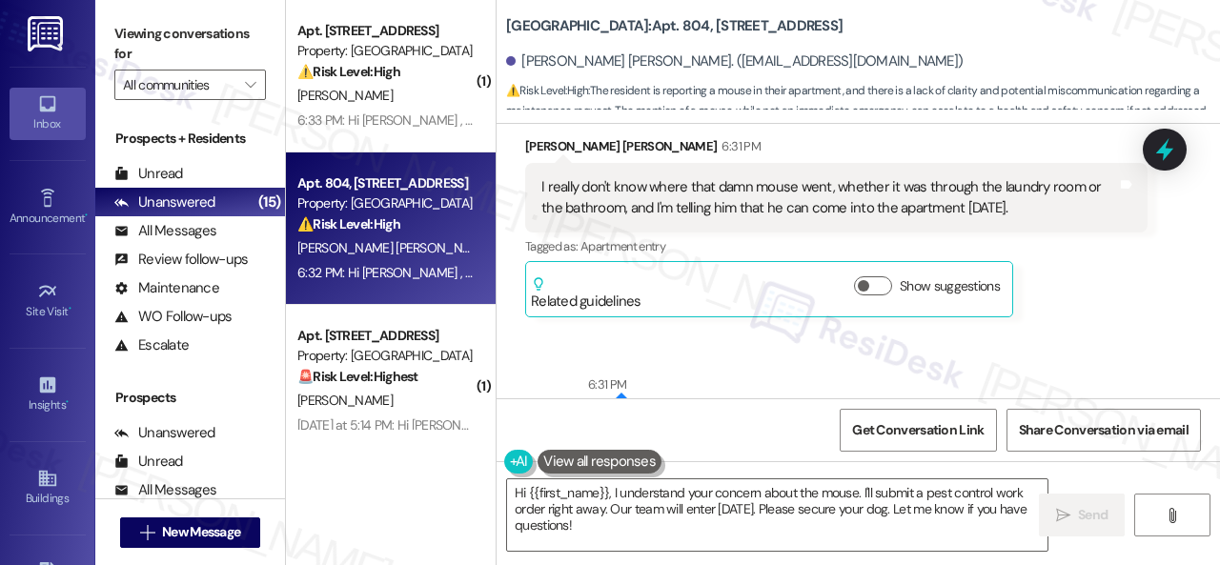
scroll to position [8709, 0]
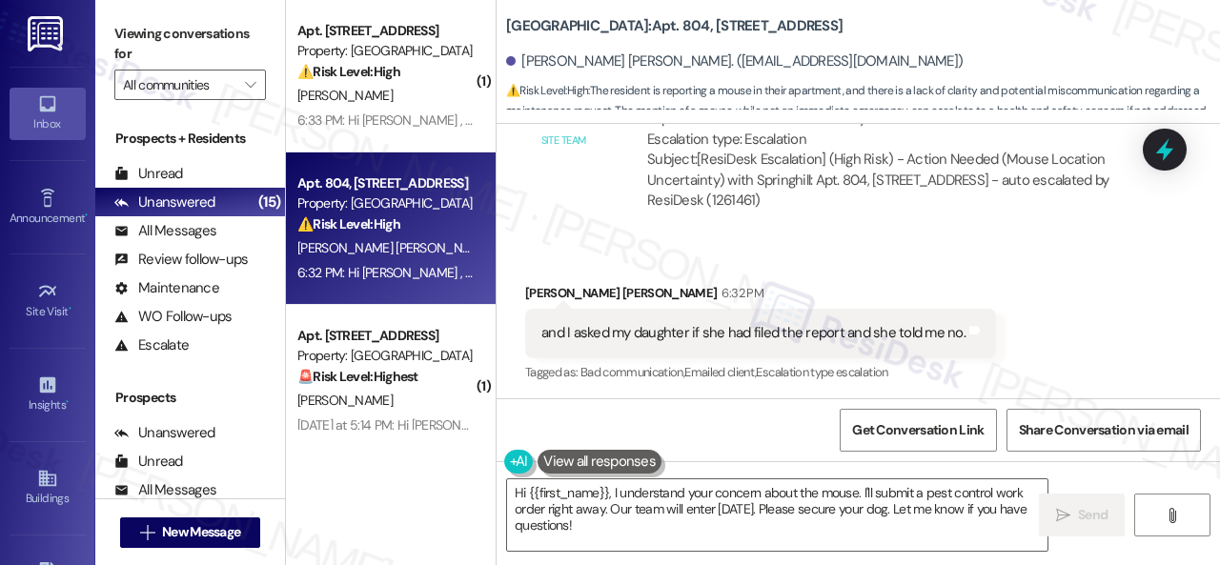
click at [1014, 301] on div "Received via SMS [PERSON_NAME] [PERSON_NAME] 6:32 PM and I asked my daughter if…" at bounding box center [857, 320] width 723 height 161
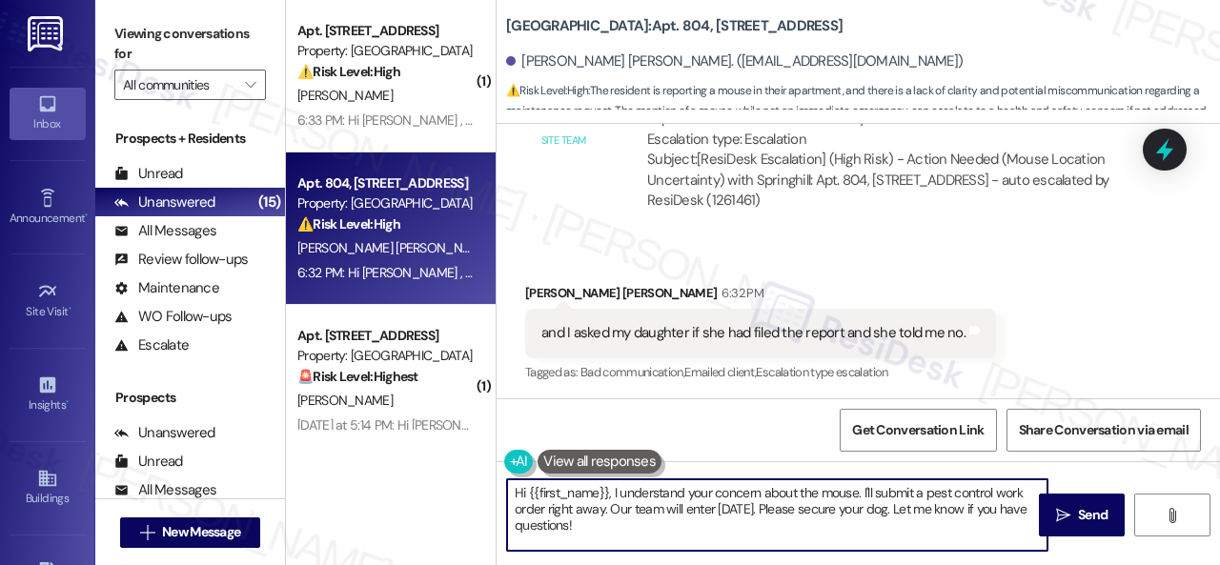
drag, startPoint x: 633, startPoint y: 532, endPoint x: 467, endPoint y: 467, distance: 178.0
click at [467, 467] on div "( 1 ) Apt. 5770B2, [STREET_ADDRESS] Property: [GEOGRAPHIC_DATA] ⚠️ Risk Level: …" at bounding box center [753, 282] width 934 height 565
paste textarea "I've submitted a work order on your behalf and notified the site team. Please l…"
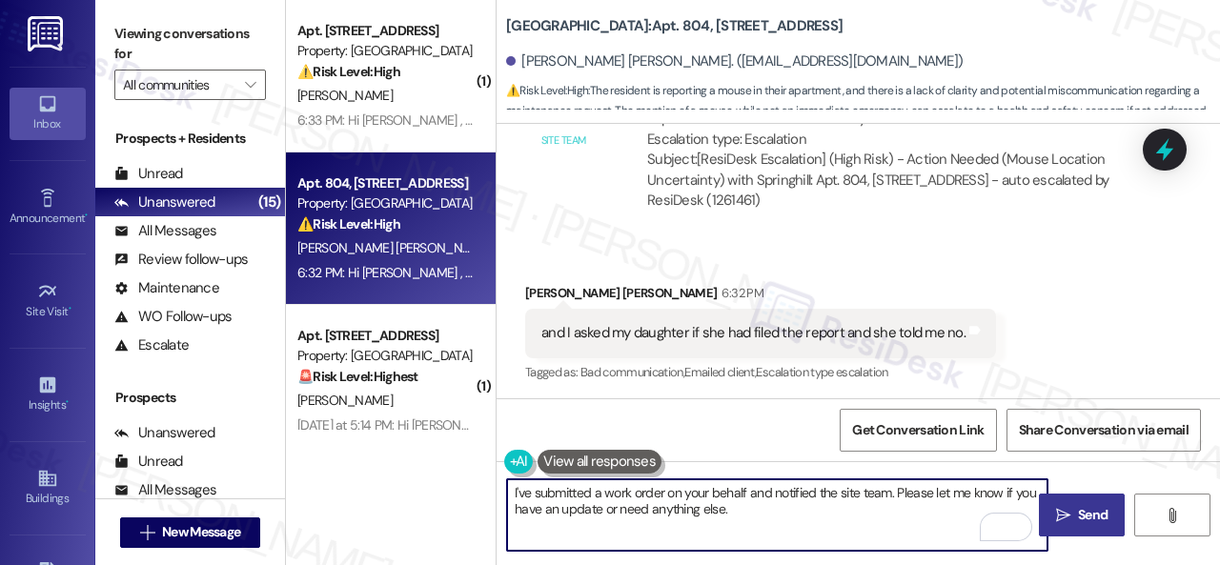
type textarea "I've submitted a work order on your behalf and notified the site team. Please l…"
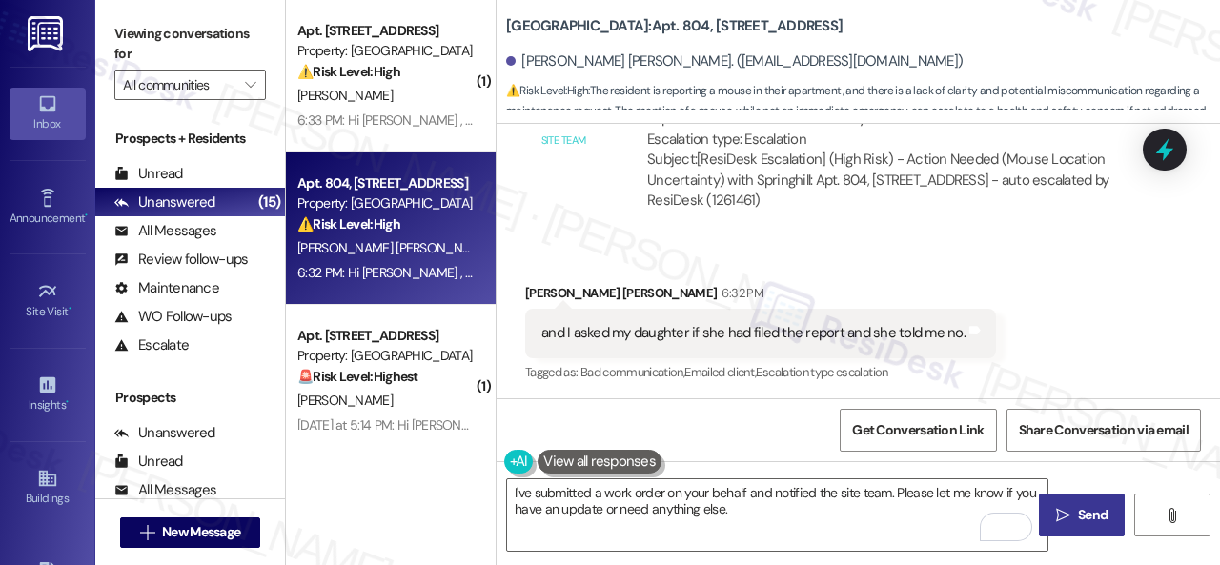
drag, startPoint x: 1098, startPoint y: 515, endPoint x: 1092, endPoint y: 496, distance: 19.9
click at [1098, 515] on span "Send" at bounding box center [1093, 515] width 30 height 20
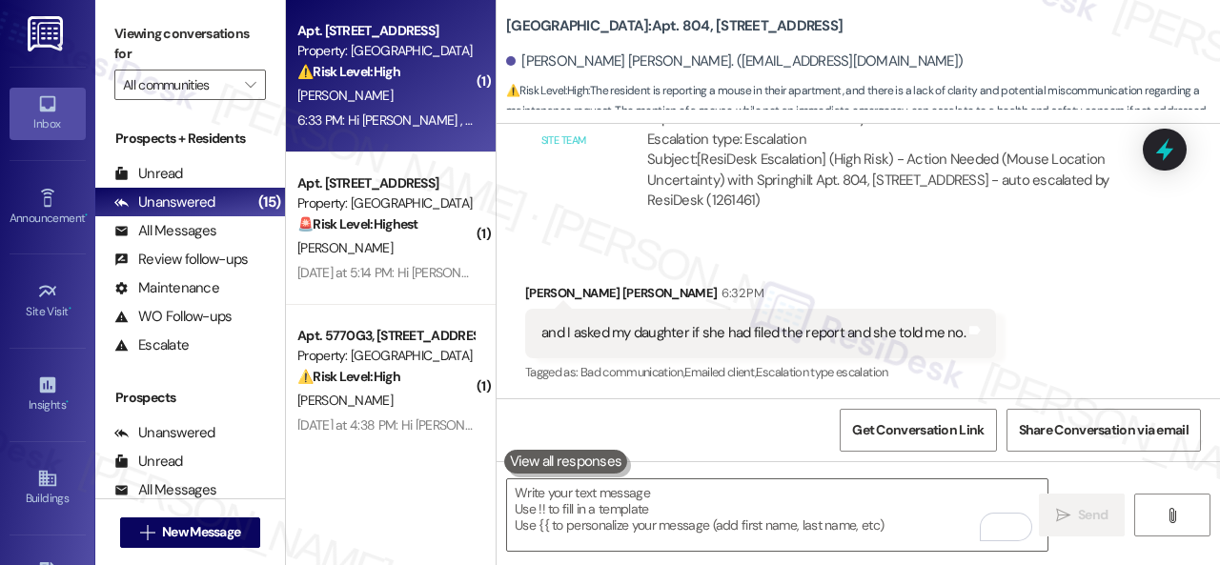
click at [431, 92] on div "[PERSON_NAME]" at bounding box center [385, 96] width 180 height 24
type textarea "Fetching suggested responses. Please feel free to read through the conversation…"
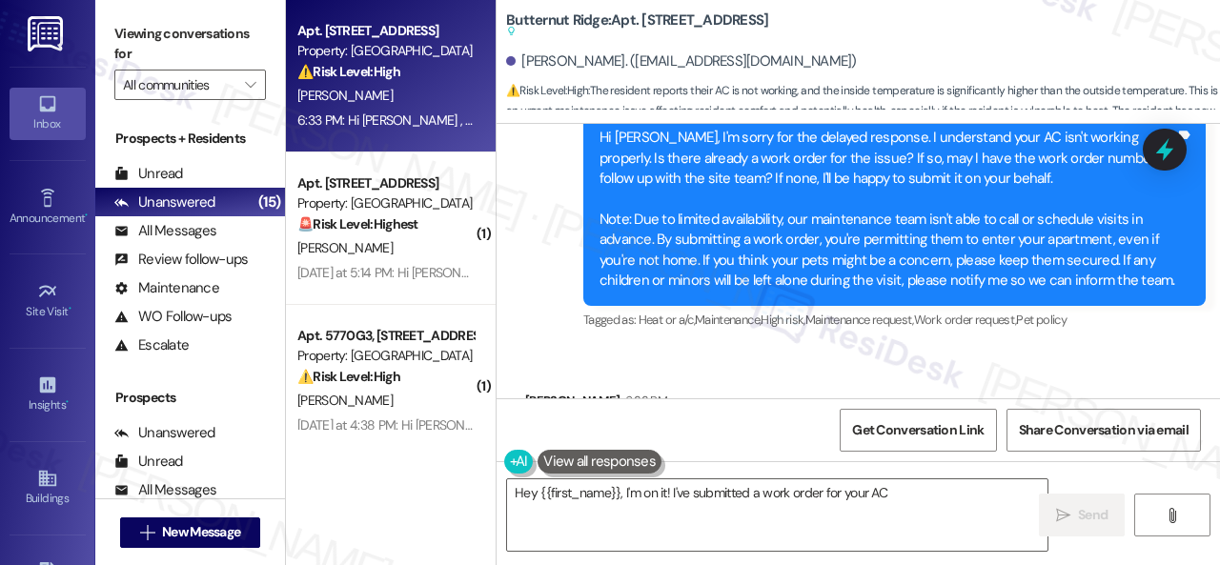
scroll to position [7828, 0]
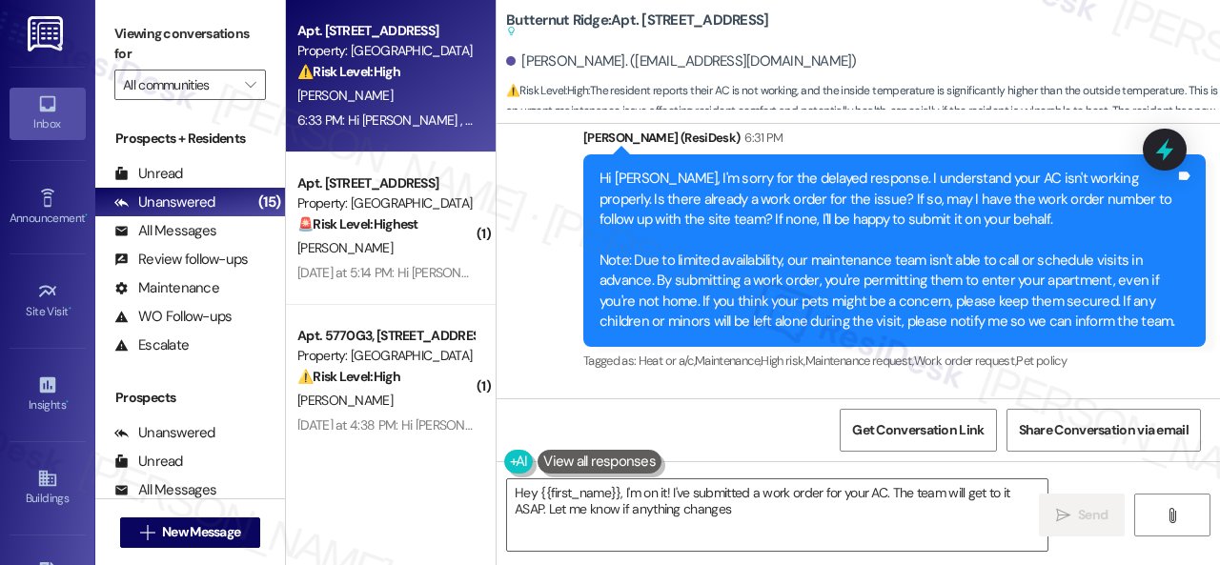
type textarea "Hey {{first_name}}, I'm on it! I've submitted a work order for your AC. The tea…"
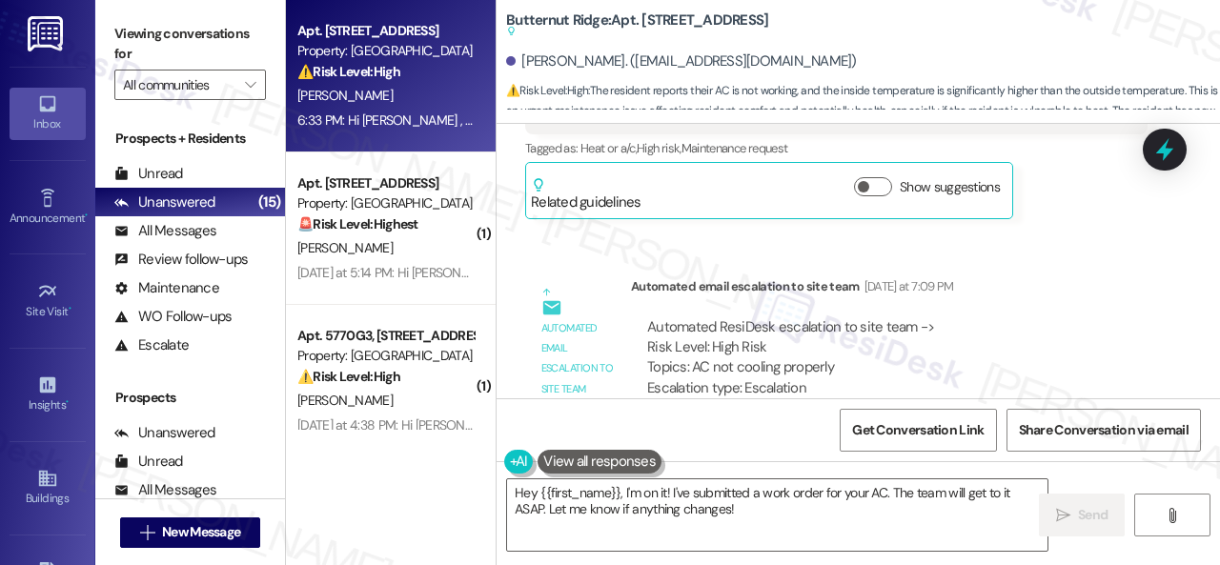
scroll to position [6494, 0]
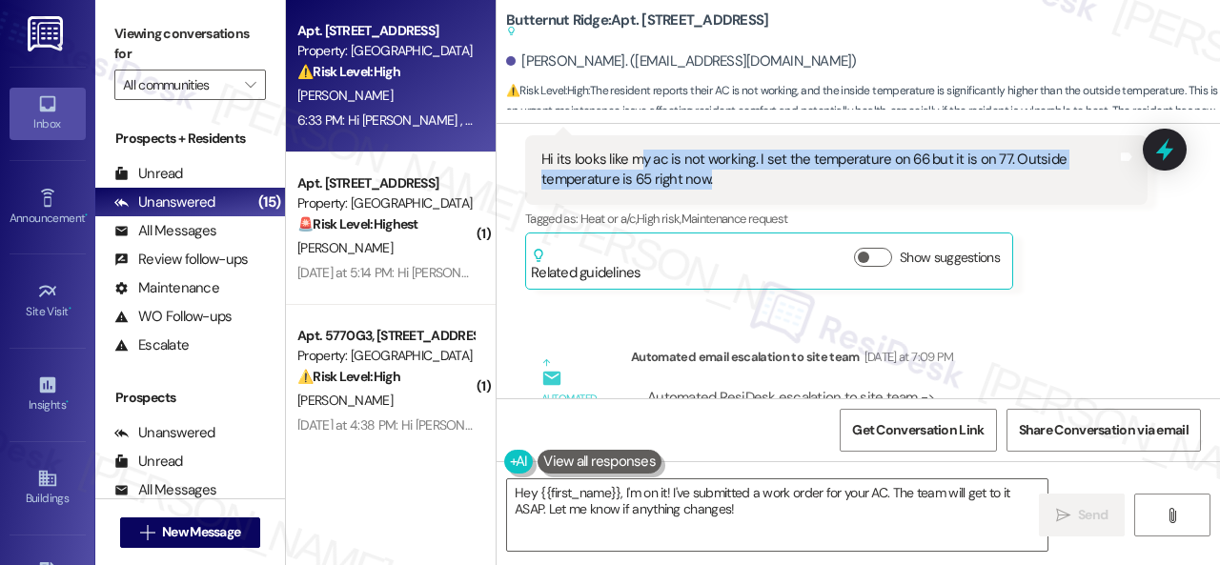
drag, startPoint x: 640, startPoint y: 198, endPoint x: 708, endPoint y: 217, distance: 70.3
click at [708, 191] on div "Hi its looks like my ac is not working. I set the temperature on 66 but it is o…" at bounding box center [829, 170] width 576 height 41
copy div "y ac is not working. I set the temperature on 66 but it is on 77. Outside tempe…"
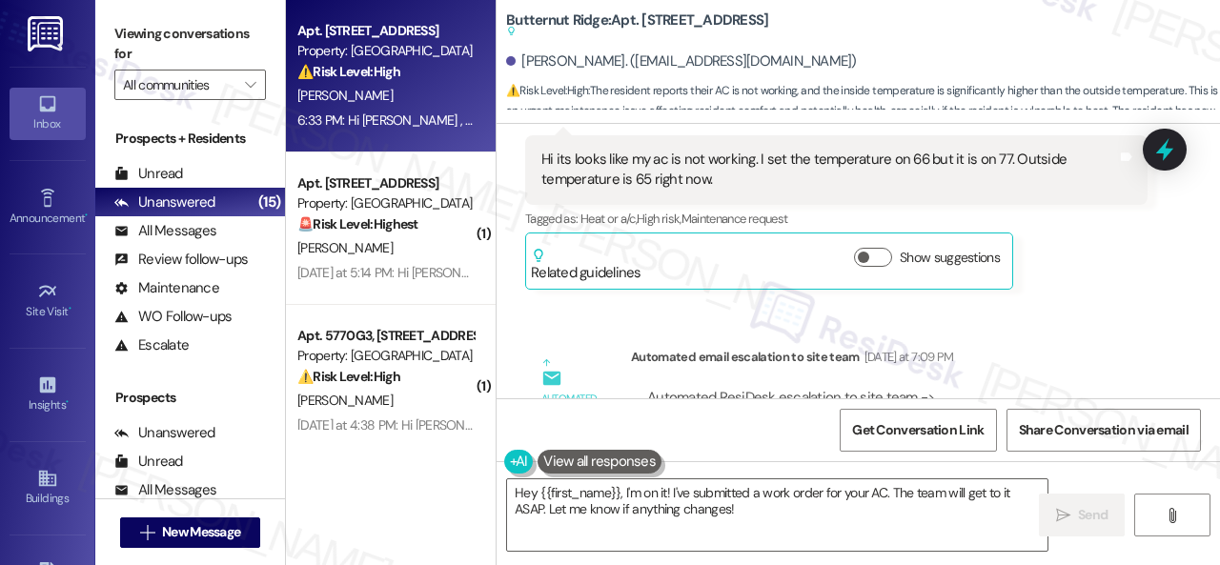
click at [1058, 374] on div "Automated email escalation to site team Automated email escalation to site team…" at bounding box center [836, 446] width 651 height 227
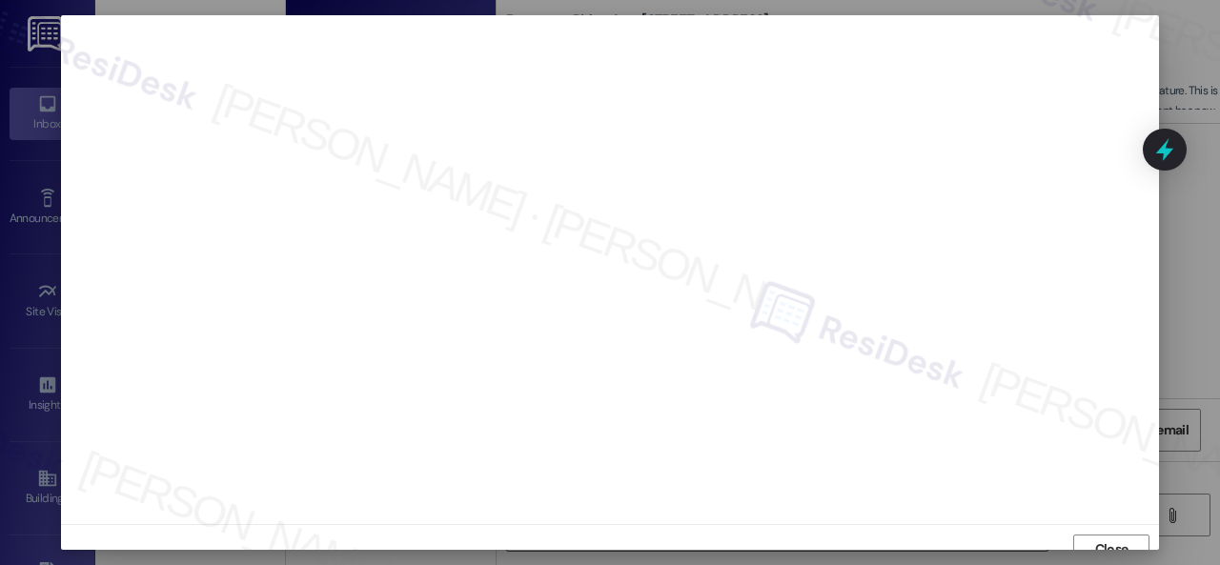
scroll to position [14, 0]
click at [1087, 537] on button "Close" at bounding box center [1111, 535] width 76 height 30
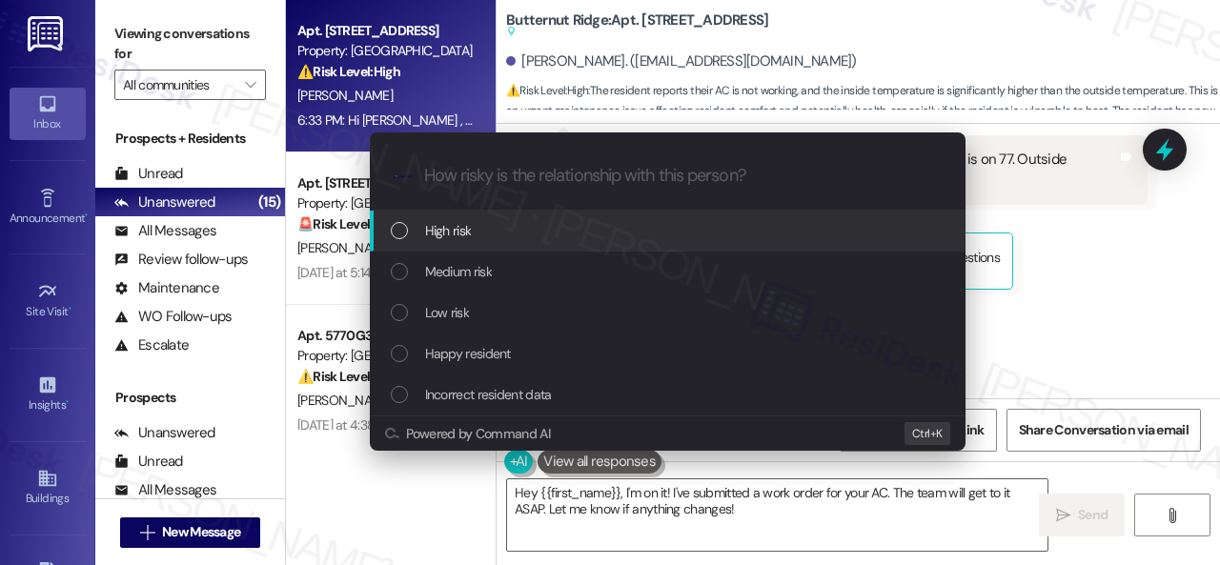
click at [433, 228] on span "High risk" at bounding box center [448, 230] width 47 height 21
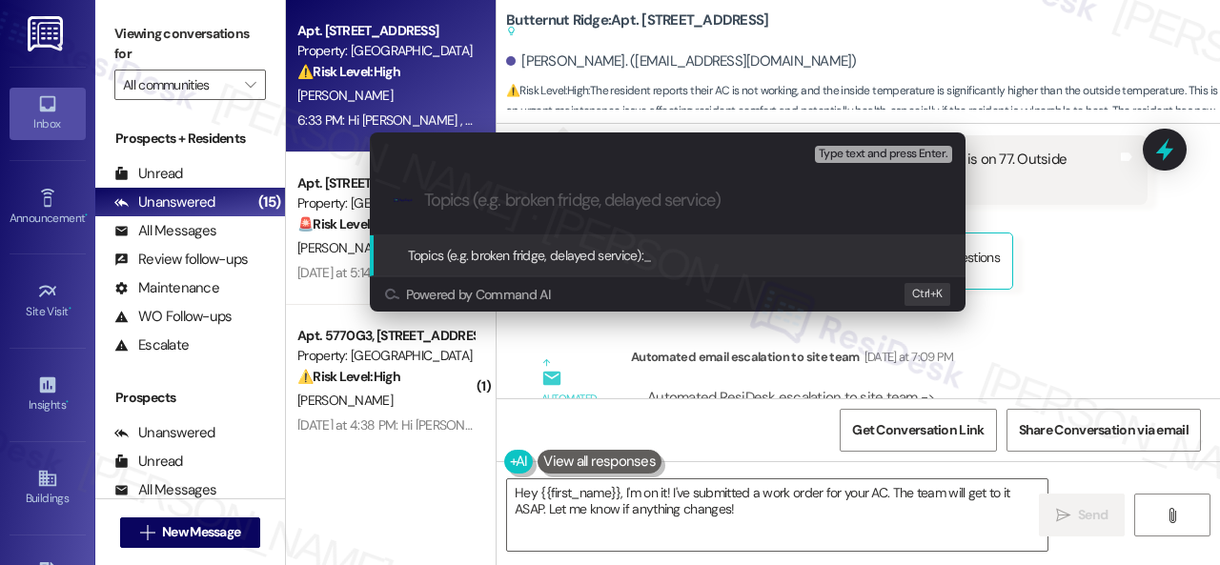
paste input "Work Order filed by ResiDesk 295573"
type input "Work Order filed by ResiDesk 295573"
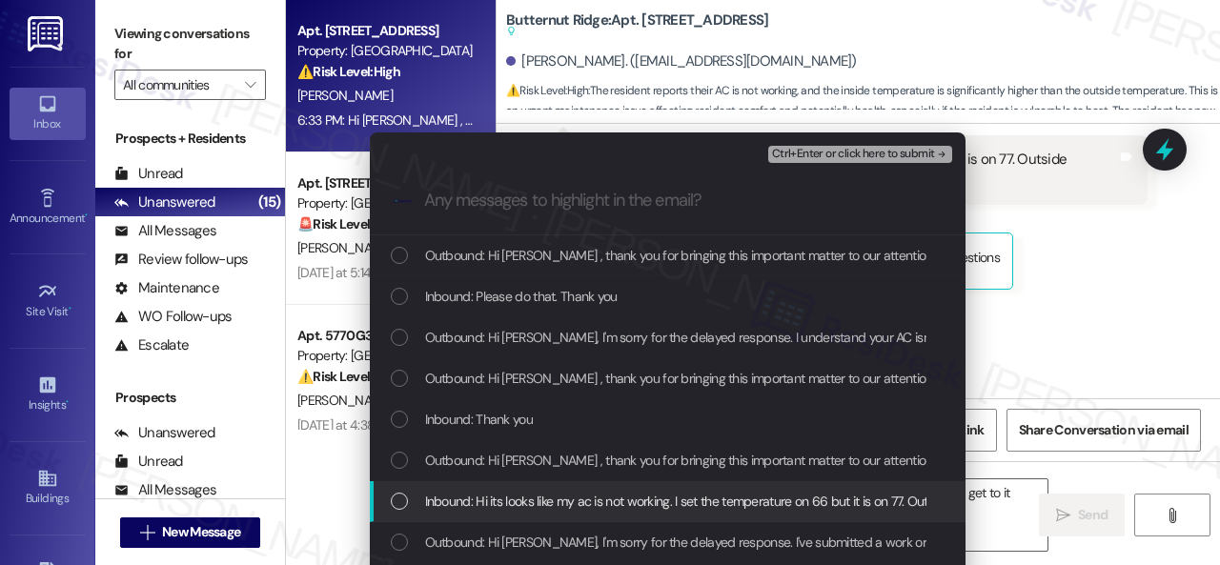
click at [514, 496] on span "Inbound: Hi its looks like my ac is not working. I set the temperature on 66 bu…" at bounding box center [768, 501] width 686 height 21
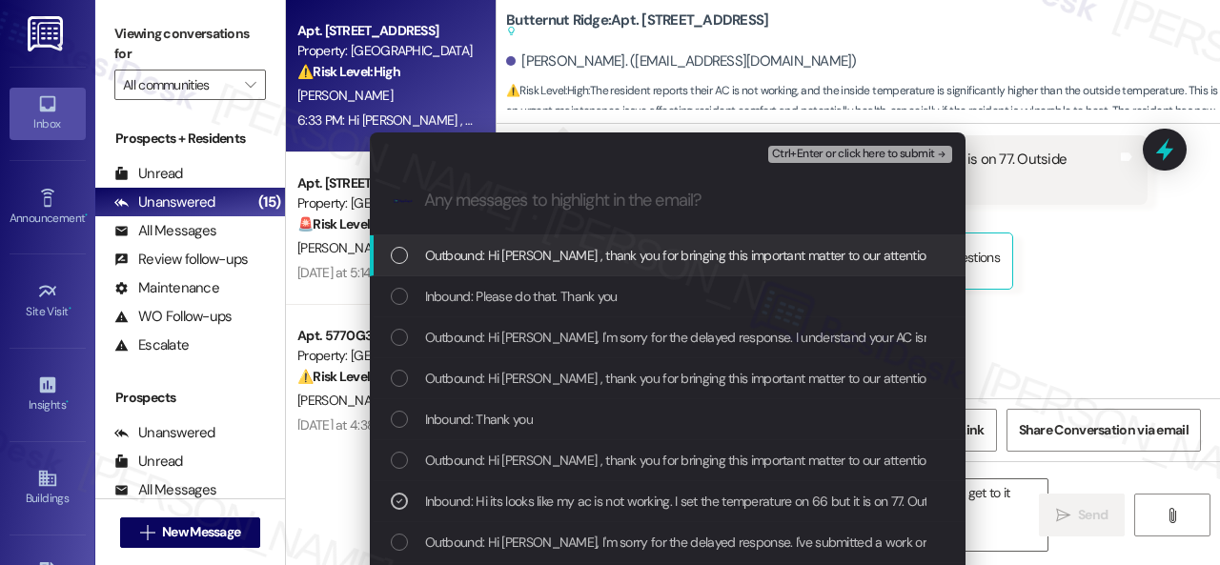
click at [791, 150] on span "Ctrl+Enter or click here to submit" at bounding box center [853, 154] width 163 height 13
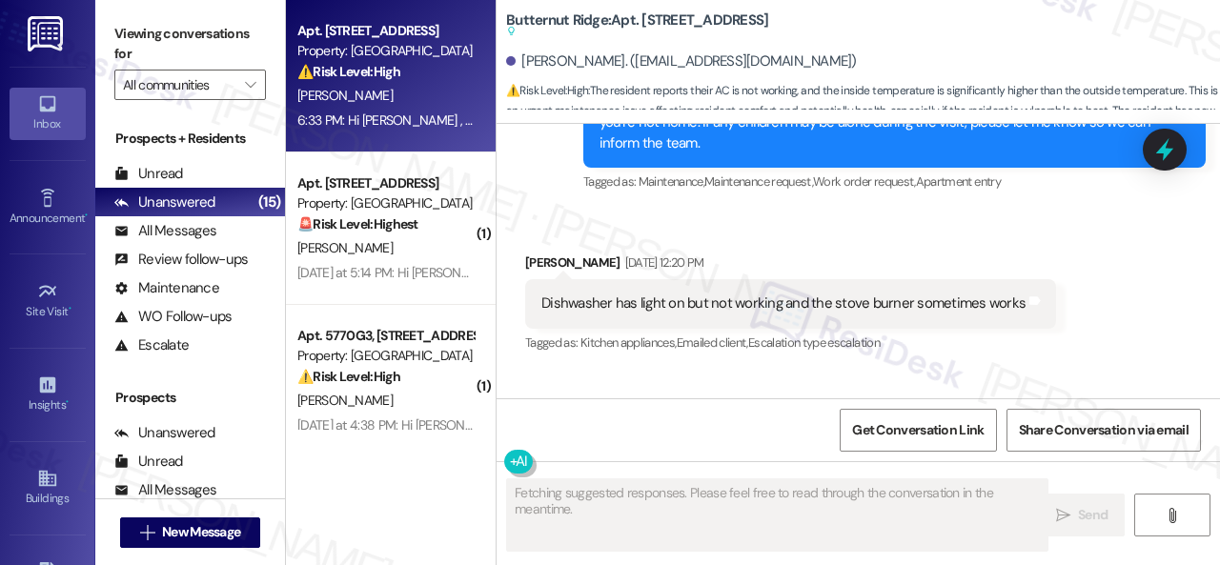
scroll to position [8018, 0]
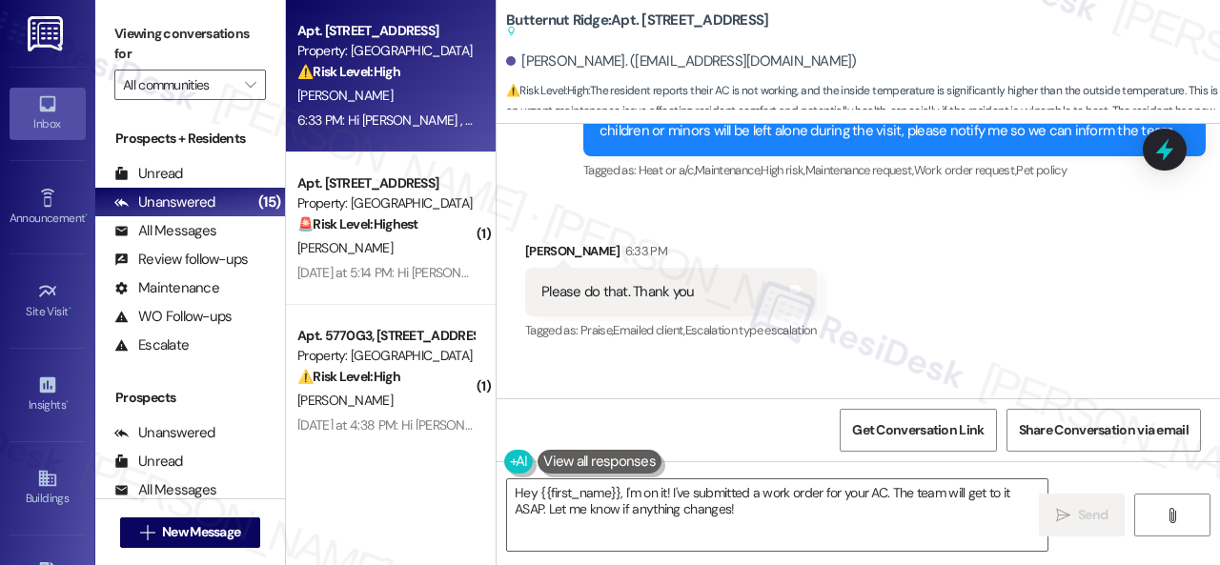
drag, startPoint x: 978, startPoint y: 283, endPoint x: 936, endPoint y: 287, distance: 42.1
click at [978, 283] on div "Received via SMS [PERSON_NAME] 6:33 PM Please do that. Thank you Tags and notes…" at bounding box center [857, 278] width 723 height 161
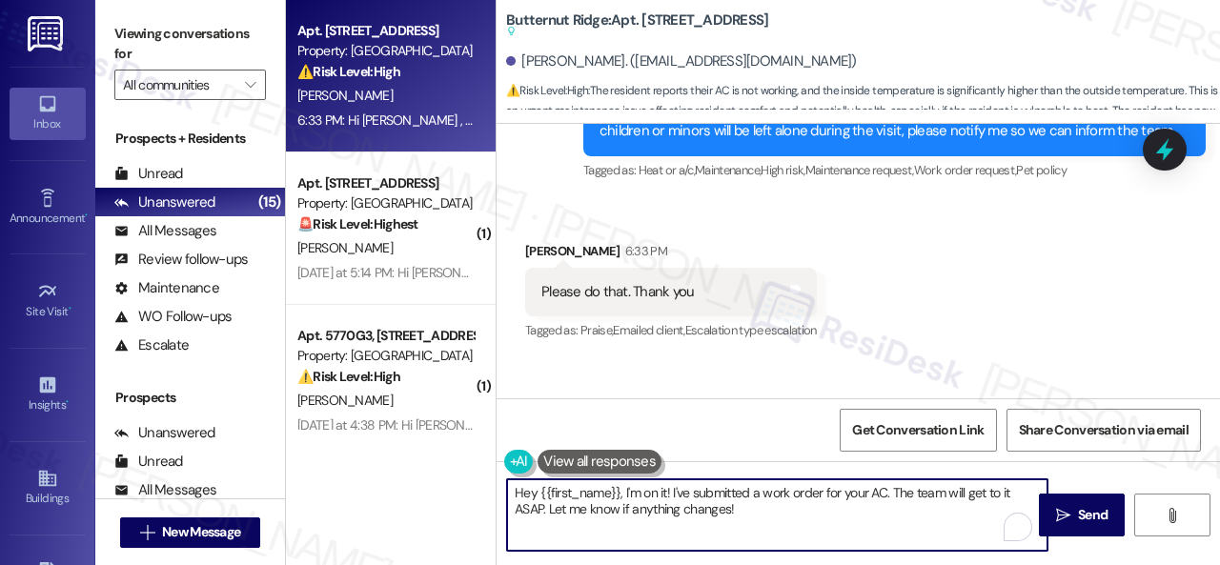
drag, startPoint x: 587, startPoint y: 489, endPoint x: 422, endPoint y: 456, distance: 168.0
click at [421, 456] on div "Apt. 5770B2, [STREET_ADDRESS] Property: [GEOGRAPHIC_DATA] ⚠️ Risk Level: High T…" at bounding box center [753, 282] width 934 height 565
paste textarea "I've submitted a work order on your behalf and notified the site team. Please l…"
type textarea "I've submitted a work order on your behalf and notified the site team. Please l…"
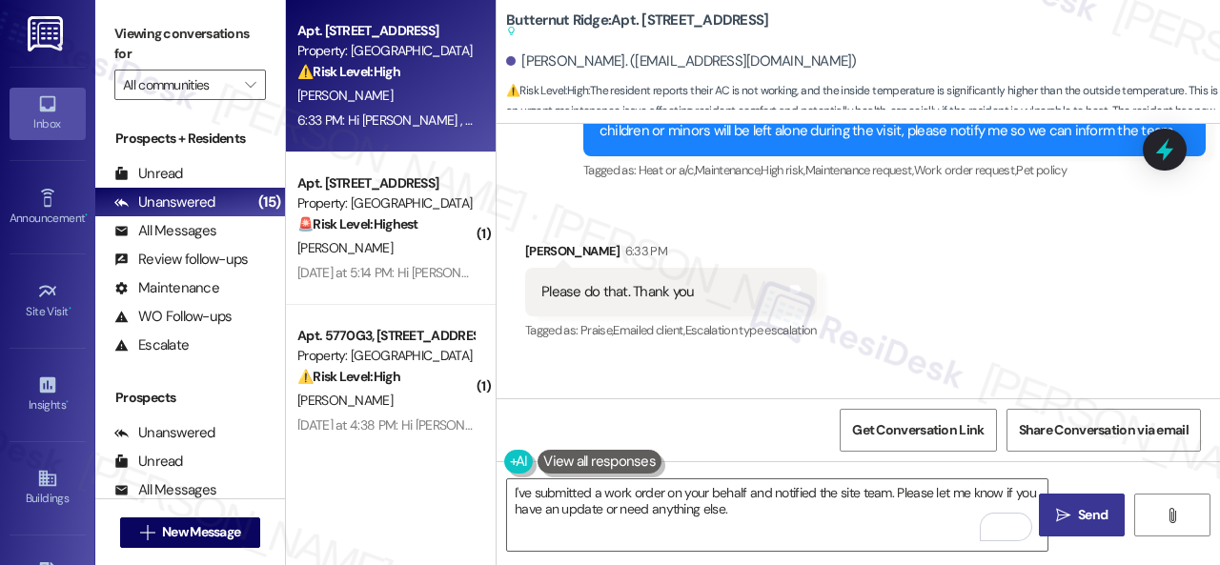
click at [1082, 519] on span "Send" at bounding box center [1093, 515] width 30 height 20
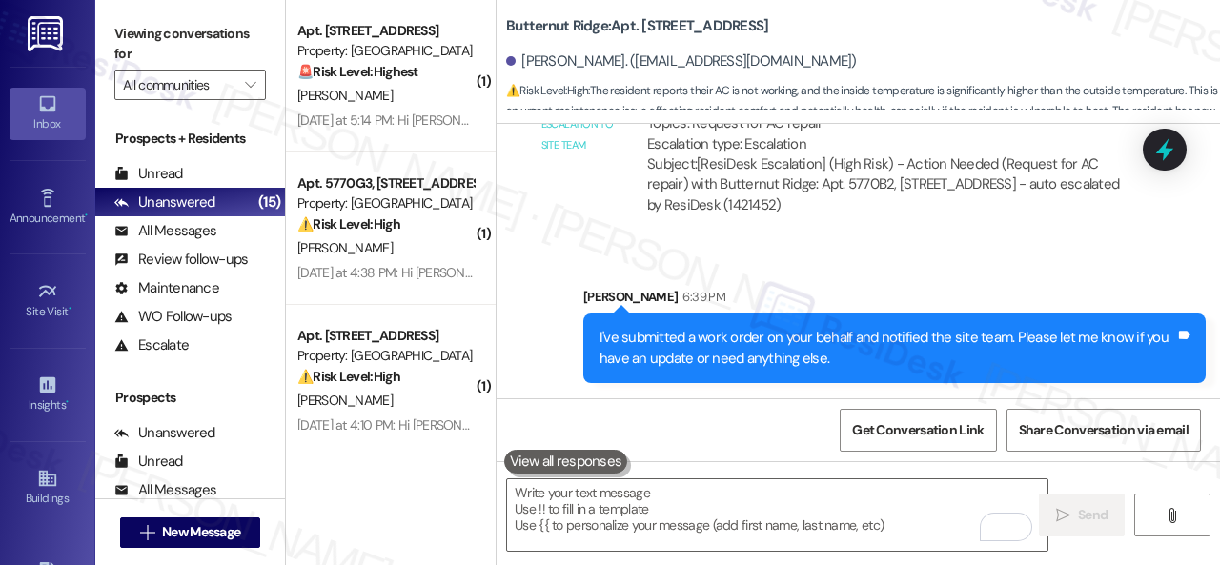
scroll to position [8630, 0]
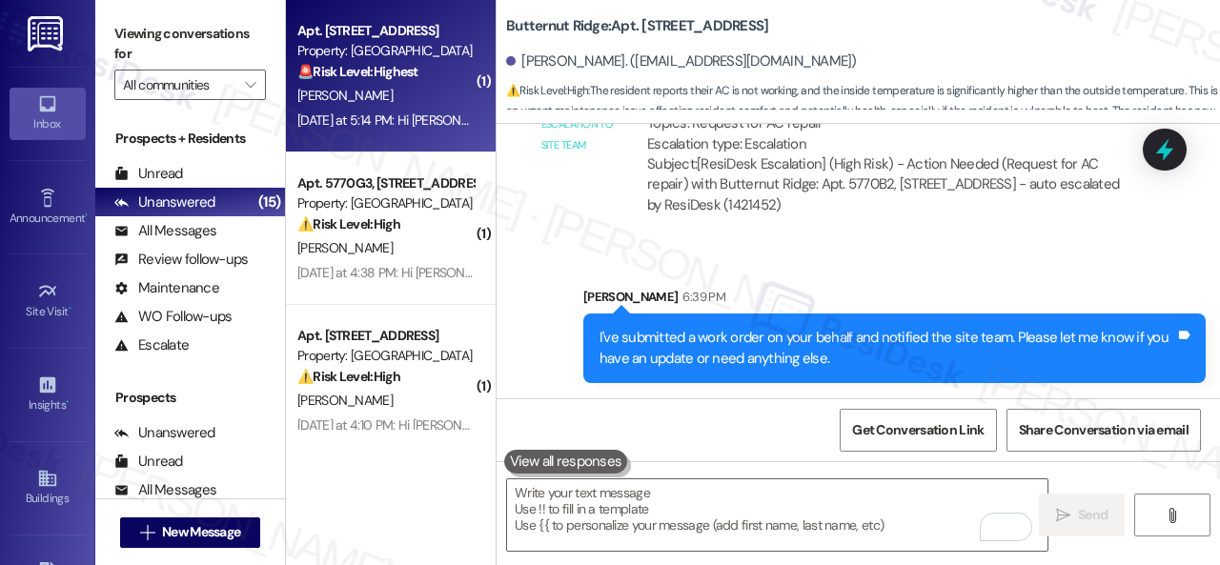
click at [432, 91] on div "[PERSON_NAME]" at bounding box center [385, 96] width 180 height 24
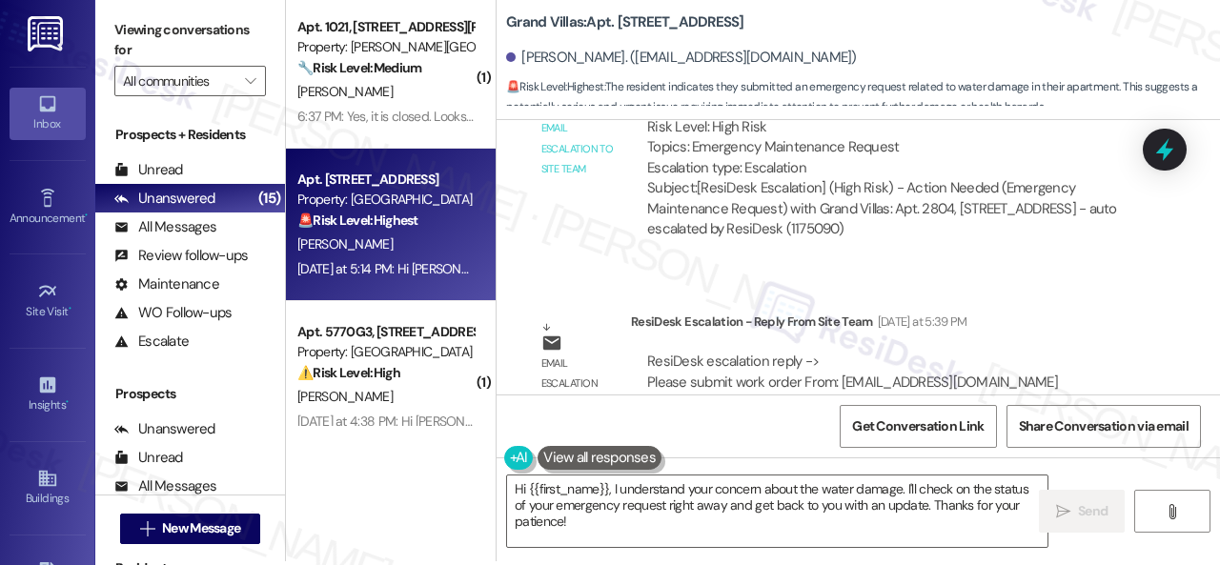
scroll to position [6, 0]
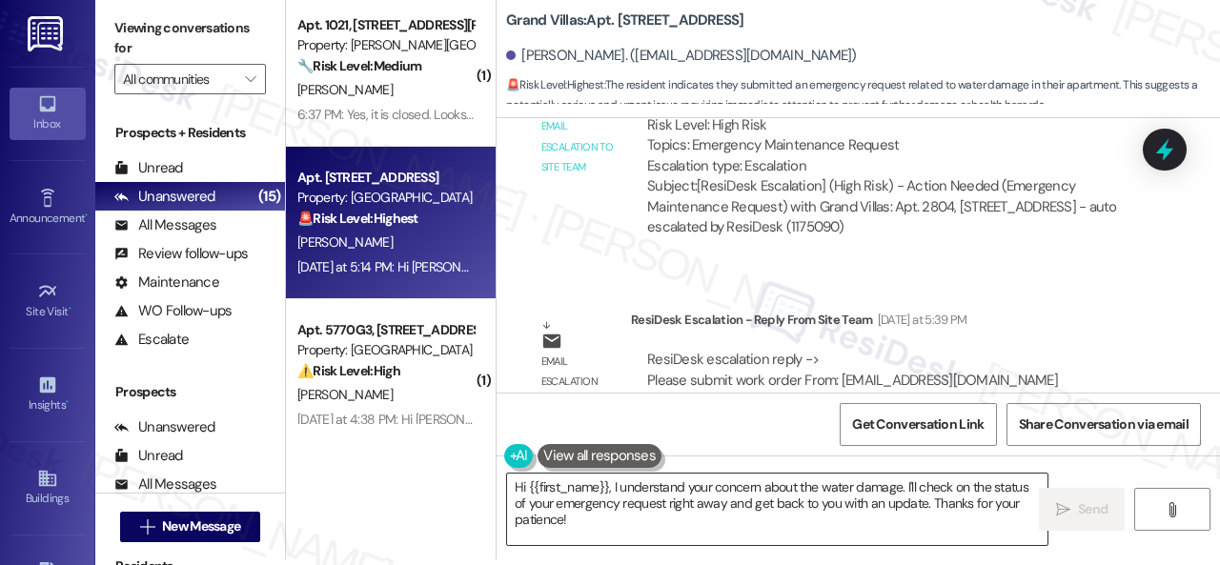
click at [742, 498] on textarea "Hi {{first_name}}, I understand your concern about the water damage. I'll check…" at bounding box center [777, 509] width 540 height 71
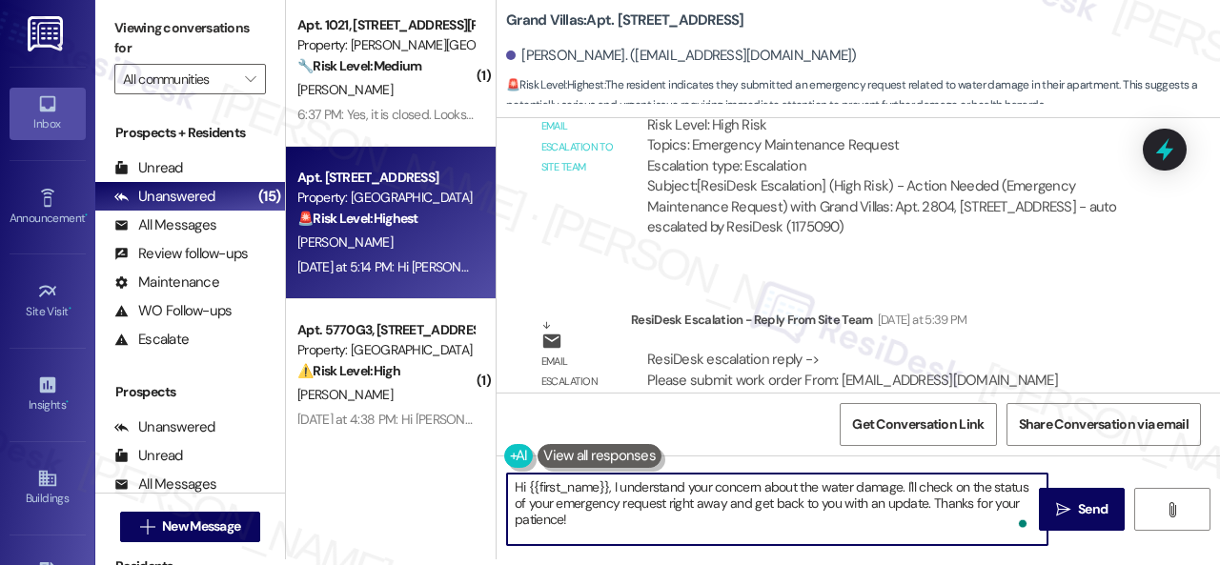
drag, startPoint x: 515, startPoint y: 490, endPoint x: 600, endPoint y: 540, distance: 99.5
click at [600, 540] on textarea "Hi {{first_name}}, I understand your concern about the water damage. I'll check…" at bounding box center [777, 509] width 540 height 71
paste textarea "I'll be happy to submit a work order on your behalf. Please provide more detail…"
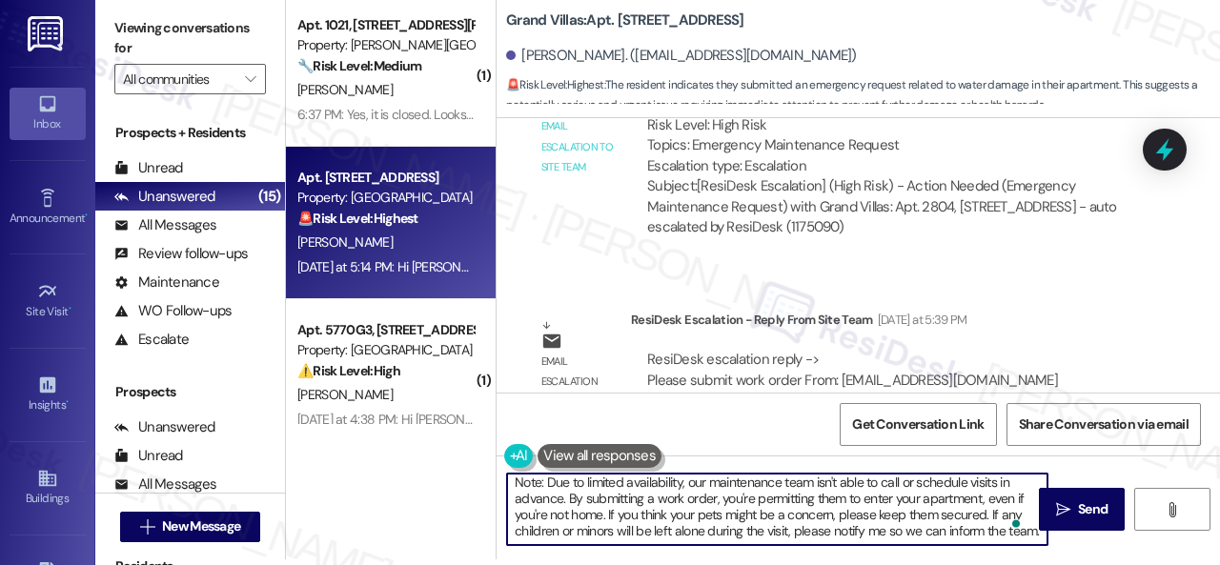
scroll to position [0, 0]
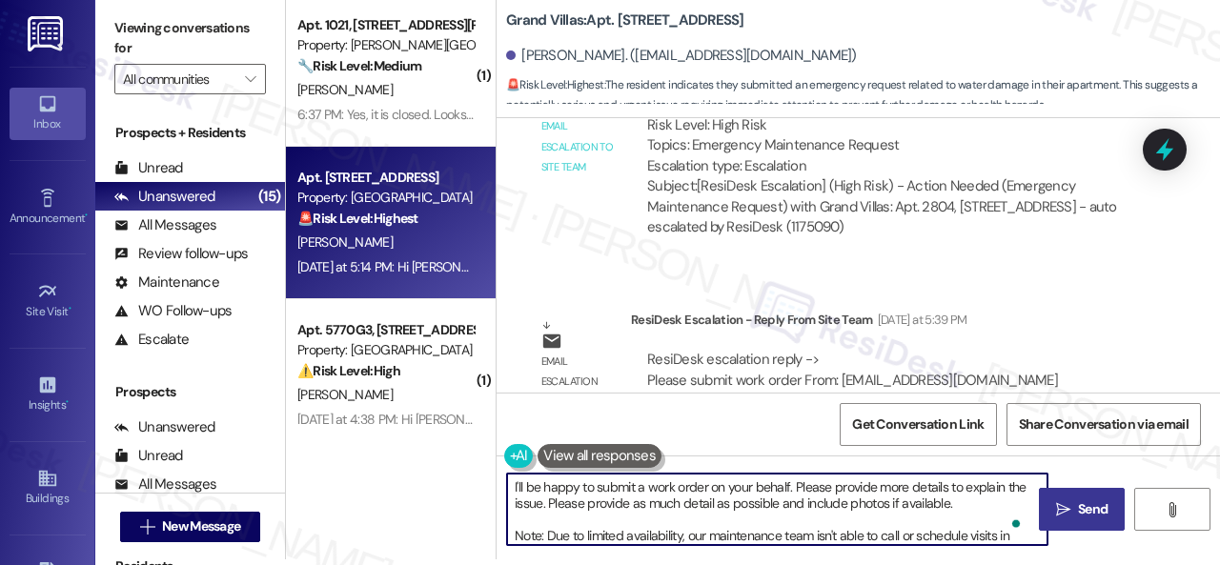
type textarea "I'll be happy to submit a work order on your behalf. Please provide more detail…"
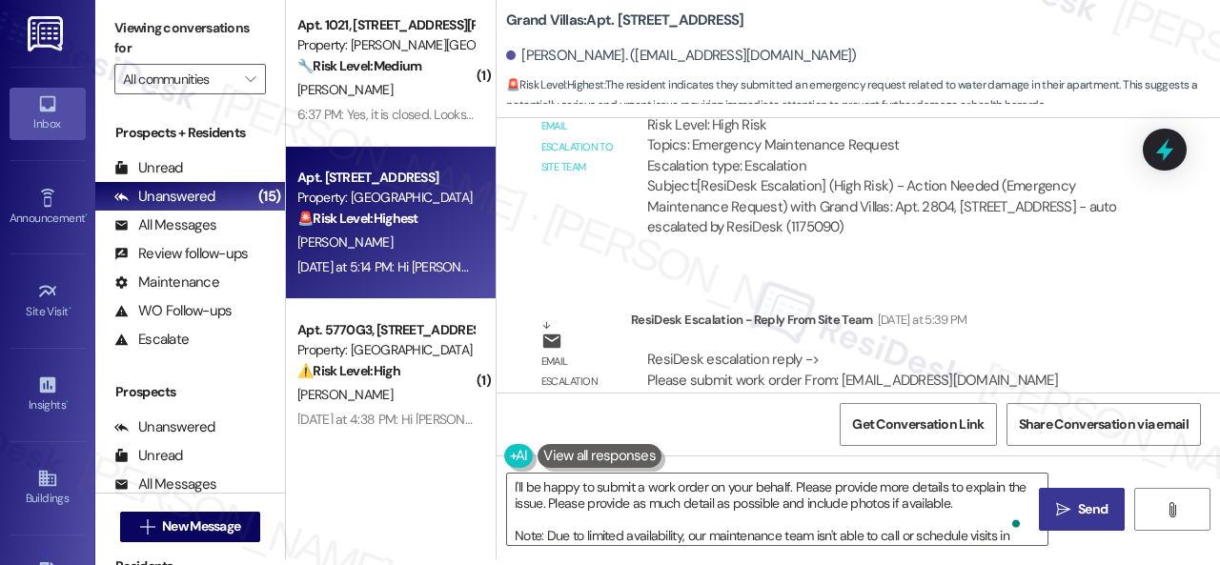
click at [1085, 508] on span "Send" at bounding box center [1093, 509] width 30 height 20
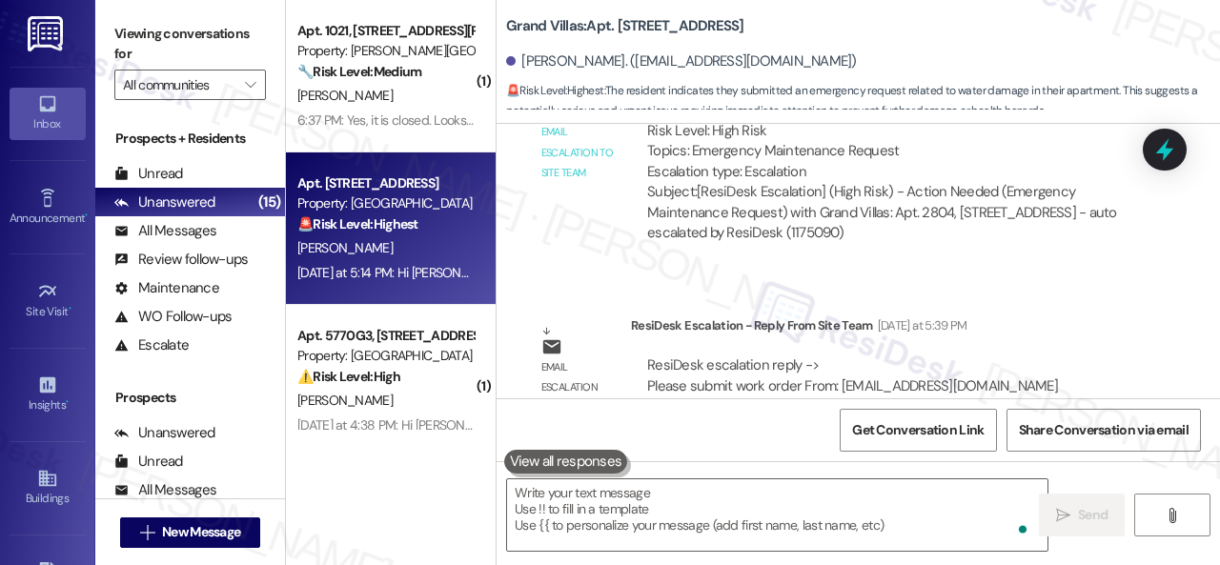
scroll to position [16202, 0]
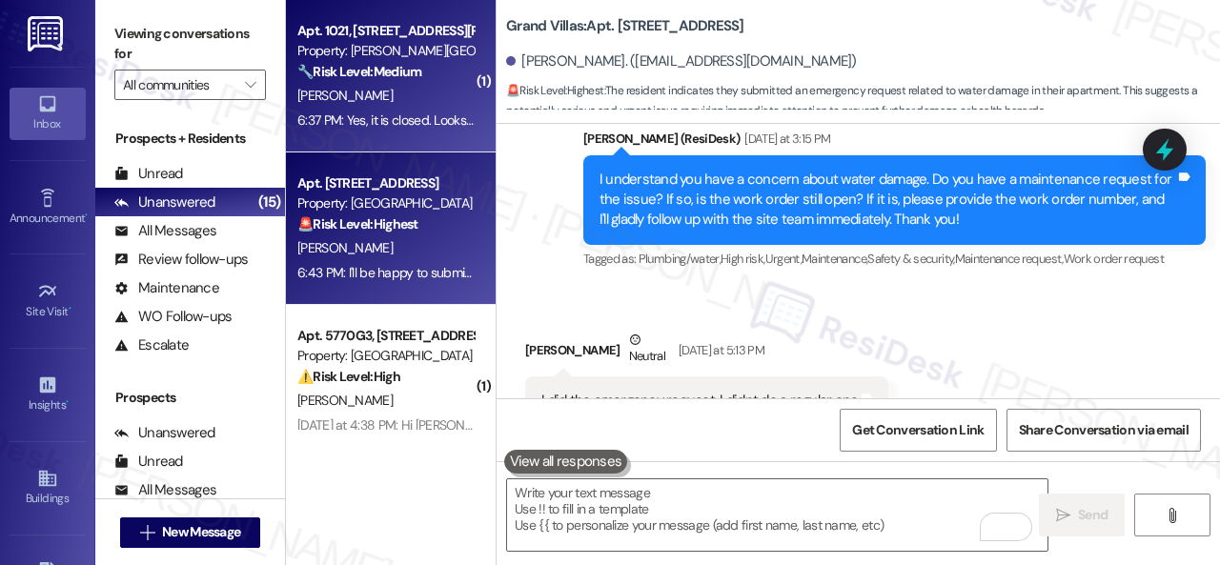
click at [404, 100] on div "[PERSON_NAME]" at bounding box center [385, 96] width 180 height 24
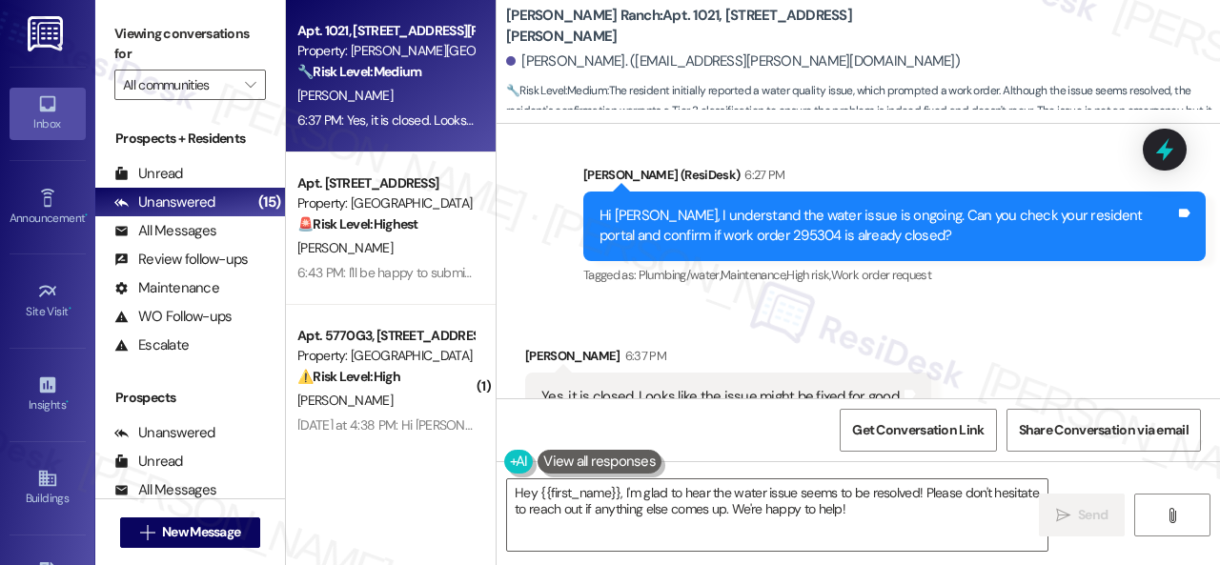
scroll to position [3941, 0]
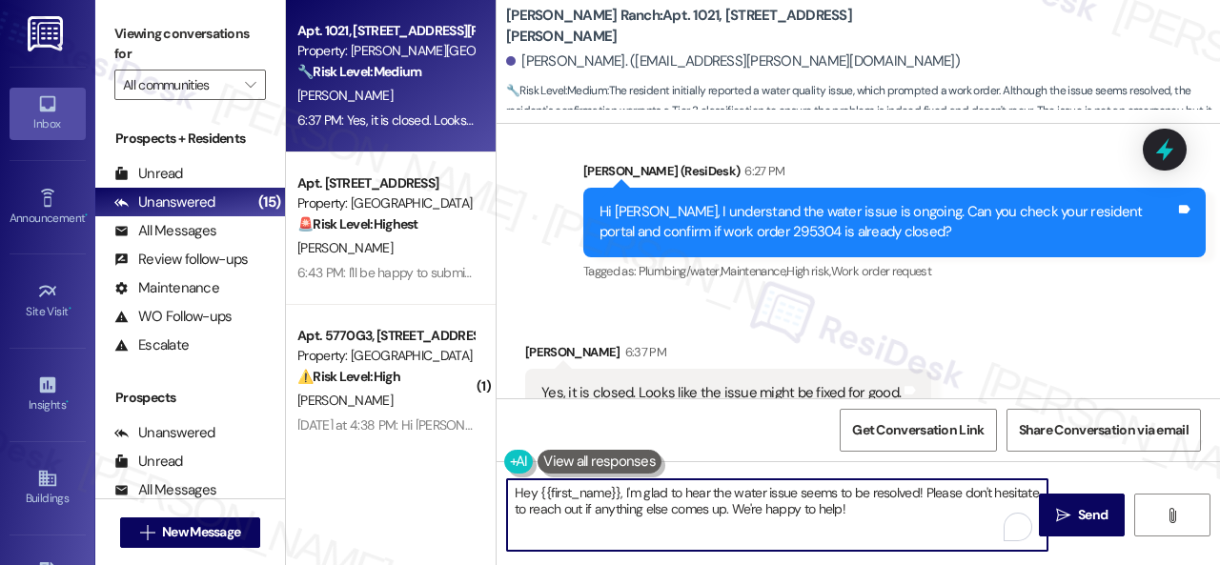
drag, startPoint x: 522, startPoint y: 490, endPoint x: 440, endPoint y: 489, distance: 82.0
click at [440, 489] on div "Apt. 1021, 4101 S Custer Rd Property: Craig Ranch 🔧 Risk Level: Medium The resi…" at bounding box center [753, 282] width 934 height 565
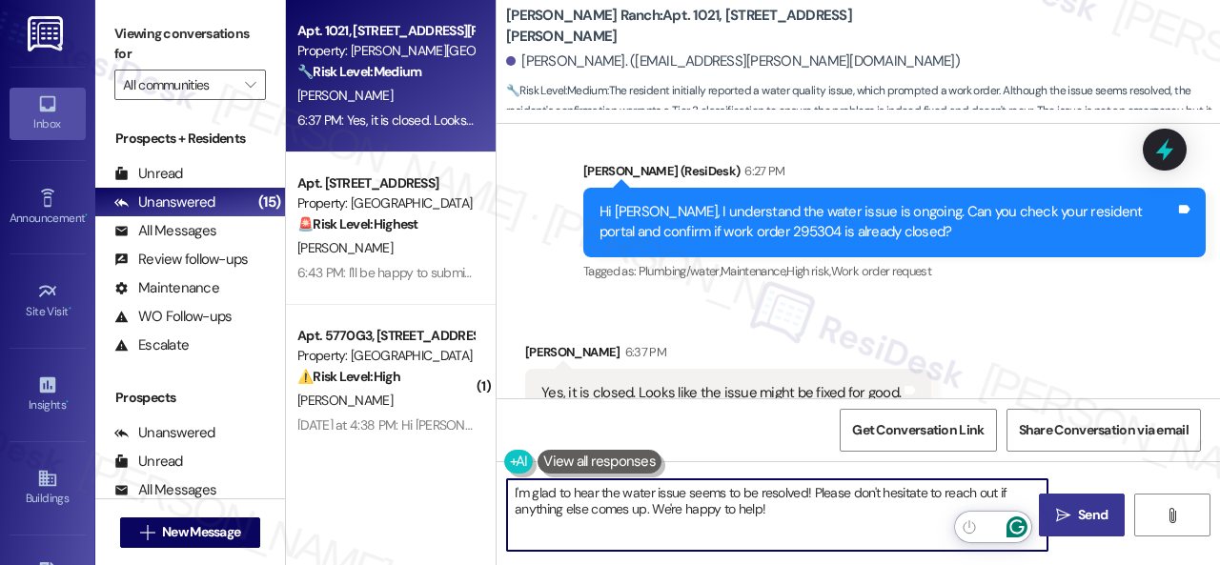
type textarea "I'm glad to hear the water issue seems to be resolved! Please don't hesitate to…"
click at [1078, 518] on span "Send" at bounding box center [1093, 515] width 30 height 20
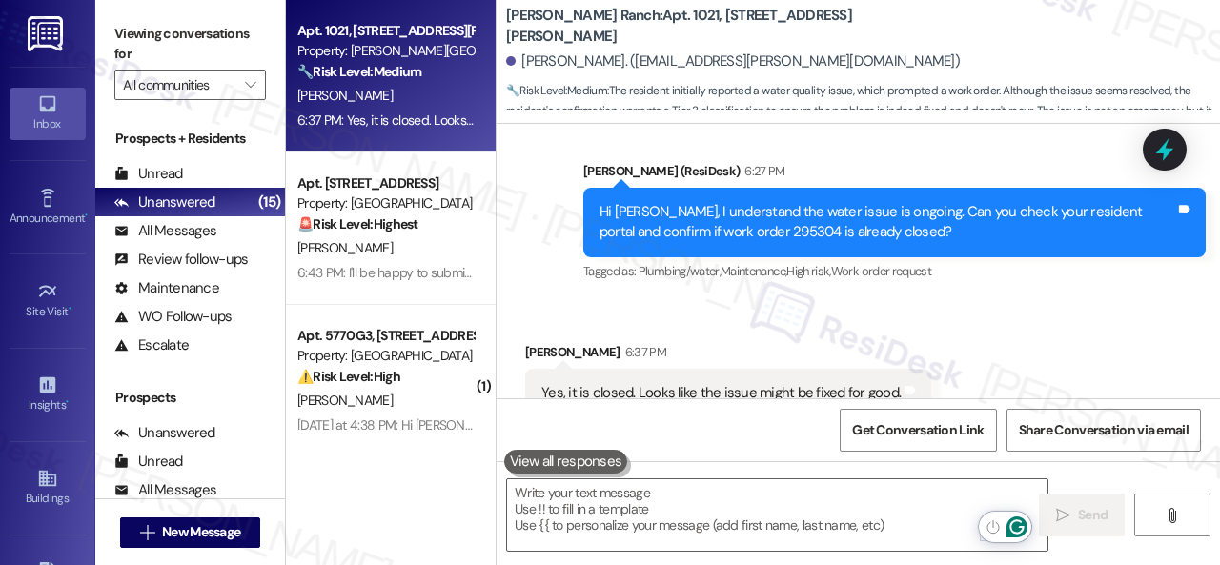
scroll to position [3939, 0]
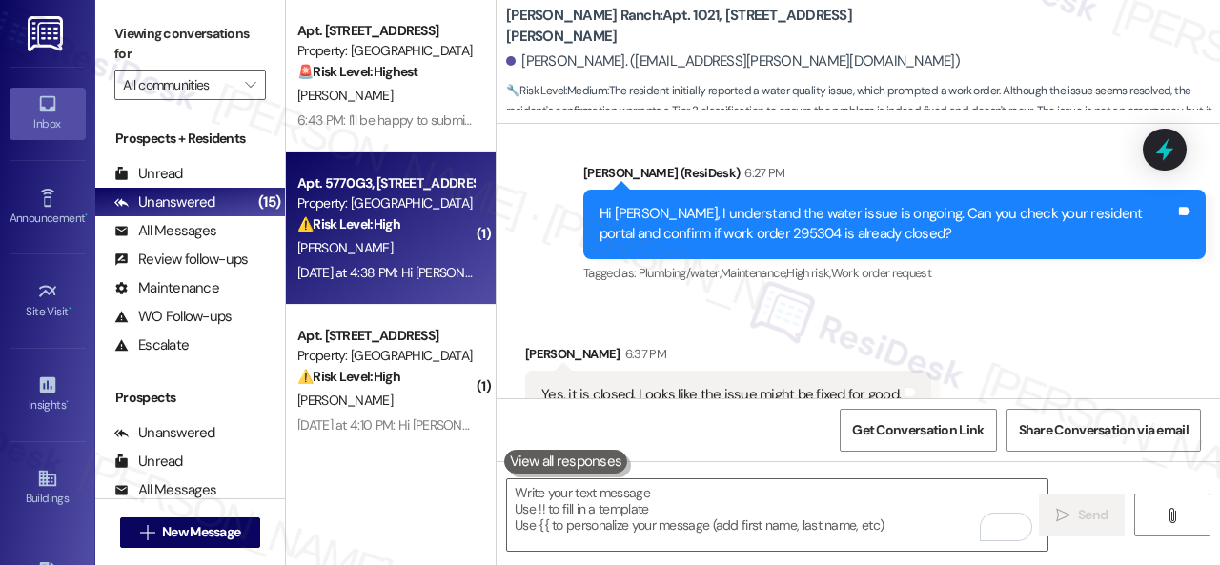
click at [425, 228] on div "⚠️ Risk Level: High The resident reports that their garage door has been unable…" at bounding box center [385, 224] width 176 height 20
type textarea "Fetching suggested responses. Please feel free to read through the conversation…"
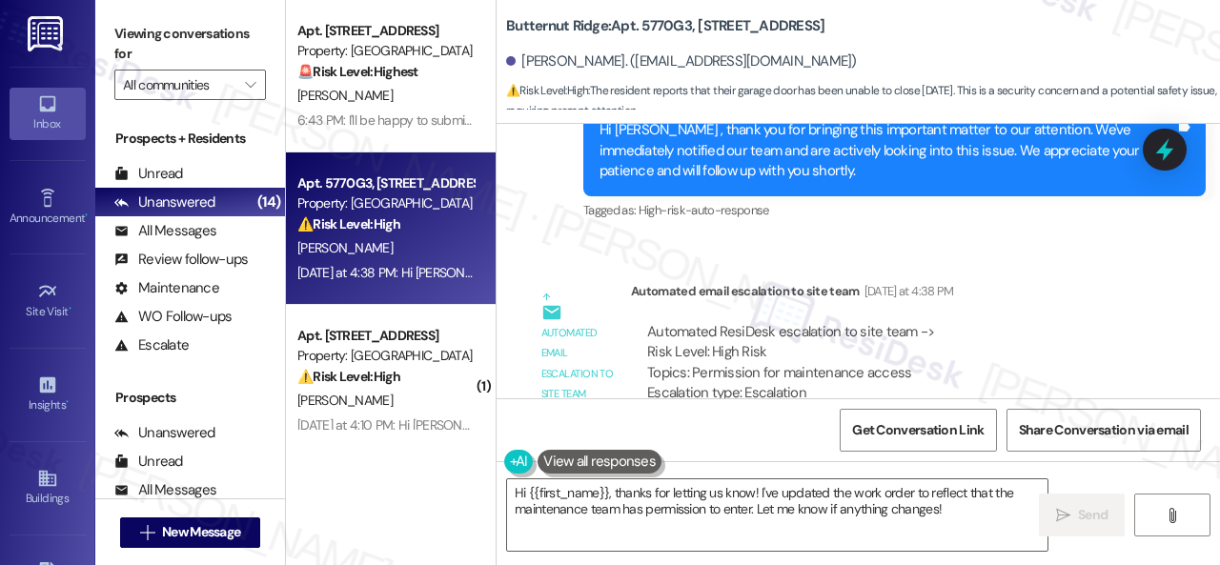
scroll to position [2156, 0]
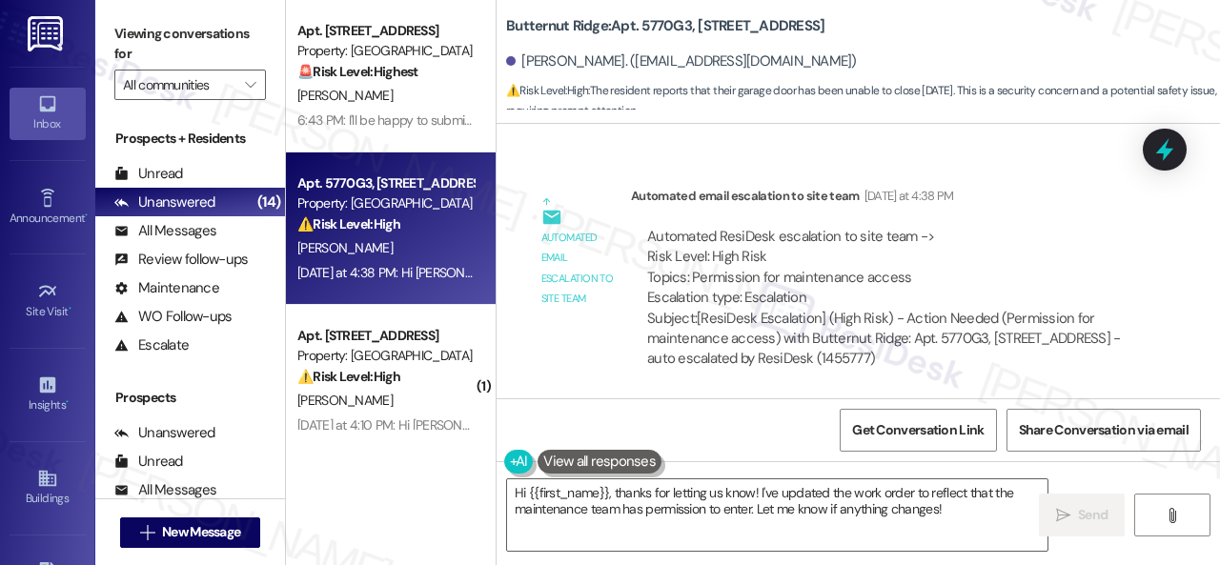
click at [663, 16] on b "Butternut Ridge: Apt. 5770G3, 5800 Great Northern Boulevard" at bounding box center [665, 26] width 318 height 20
copy b "5770G3"
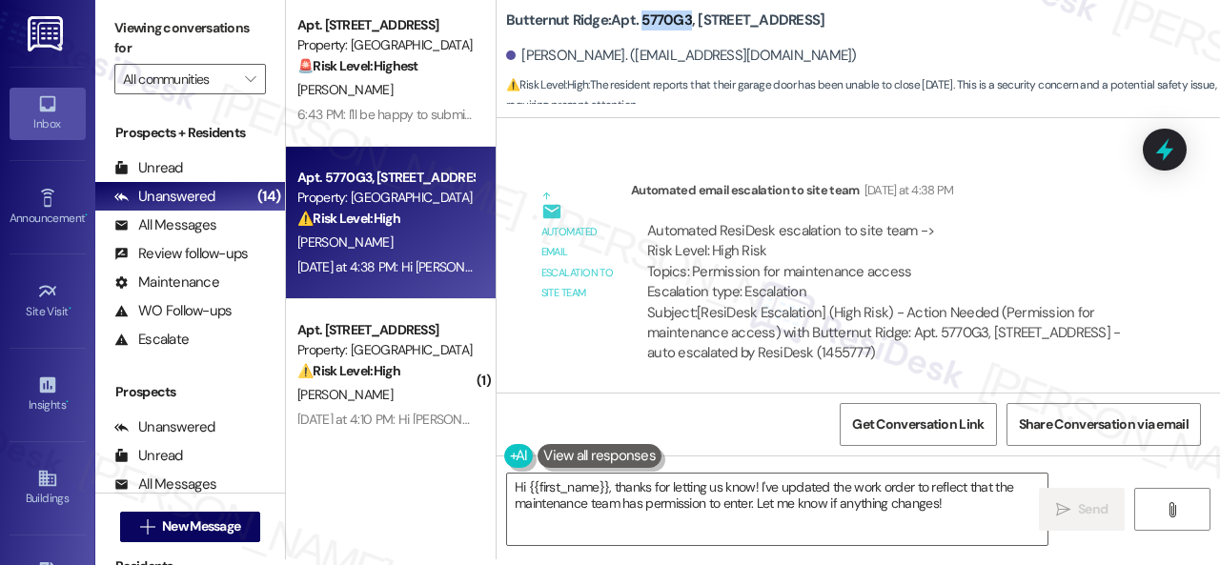
click at [465, 427] on div "Apt. 2804, 1550 Katy Gap Rd Property: Grand Villas 🚨 Risk Level: Highest The re…" at bounding box center [753, 276] width 934 height 565
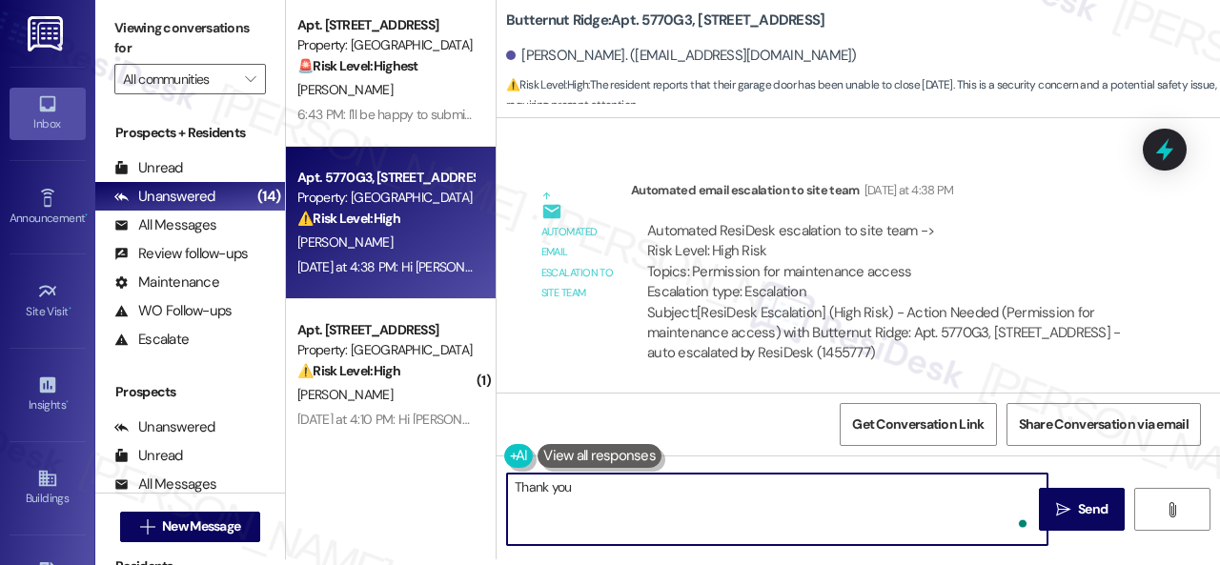
type textarea "Thank you."
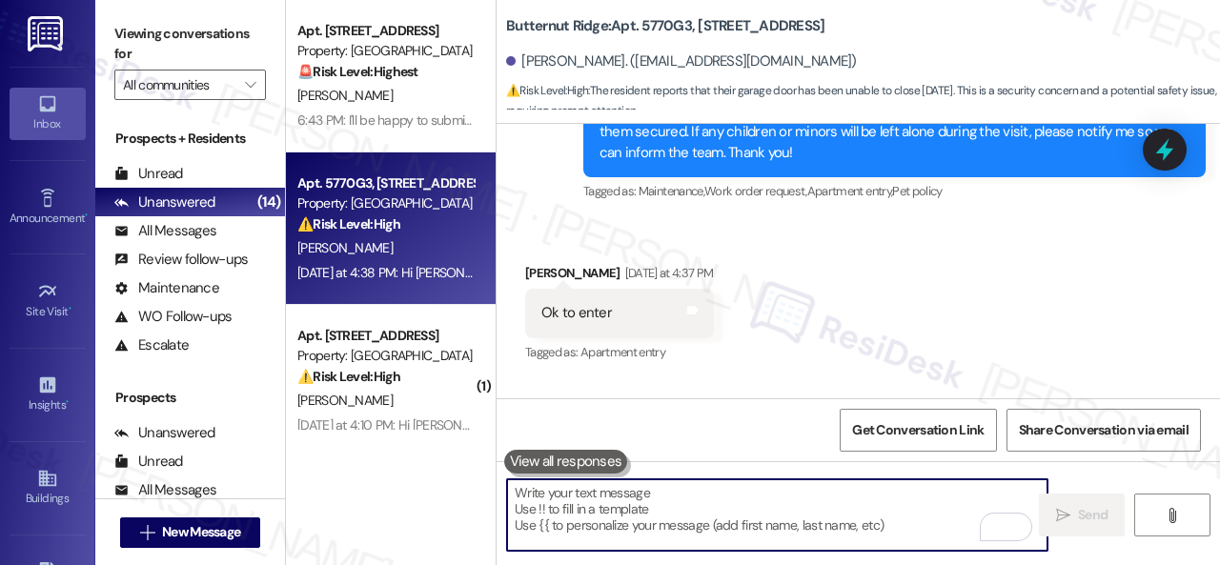
scroll to position [1698, 0]
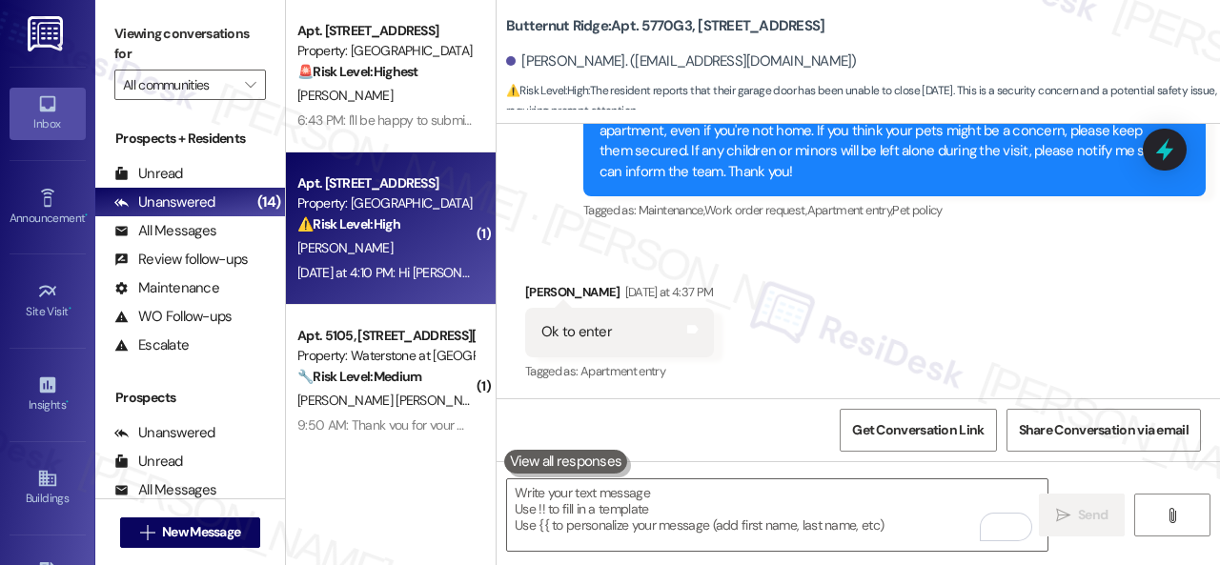
click at [431, 251] on div "[PERSON_NAME]" at bounding box center [385, 248] width 180 height 24
type textarea "Fetching suggested responses. Please feel free to read through the conversation…"
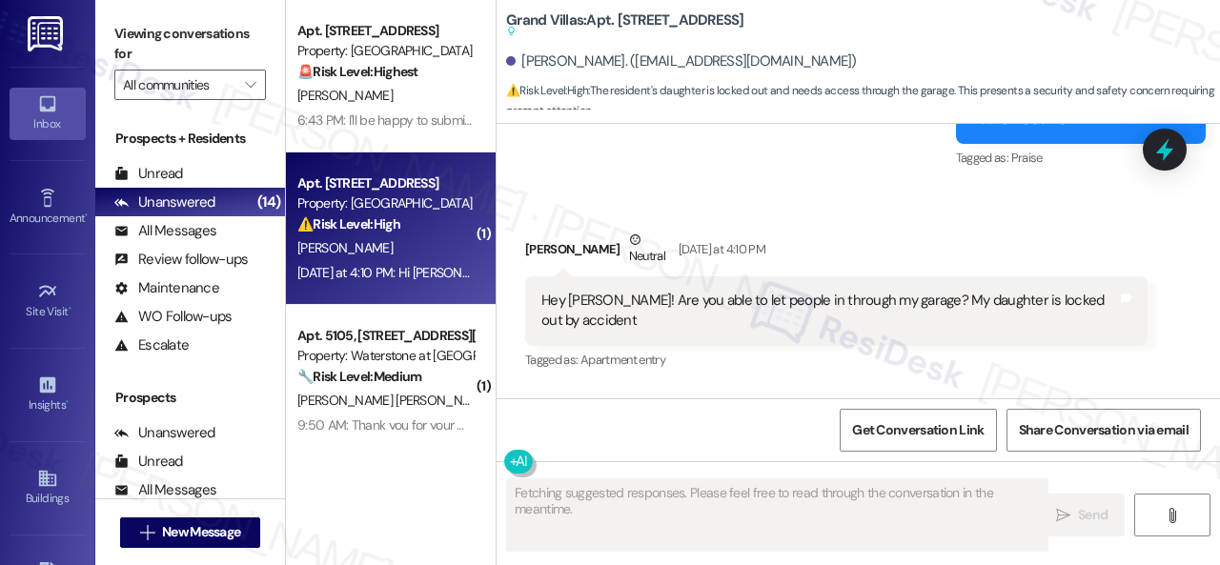
scroll to position [6887, 0]
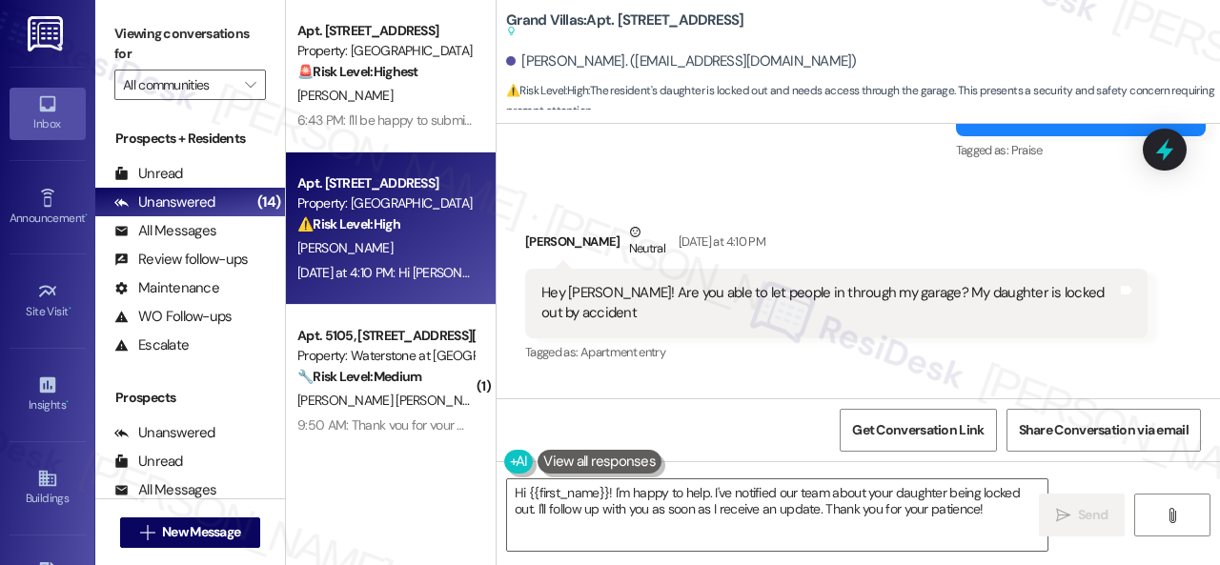
click at [1057, 366] on div "Tagged as: Apartment entry Click to highlight conversations about Apartment ent…" at bounding box center [836, 352] width 622 height 28
click at [1006, 366] on div "Tagged as: Apartment entry Click to highlight conversations about Apartment ent…" at bounding box center [836, 352] width 622 height 28
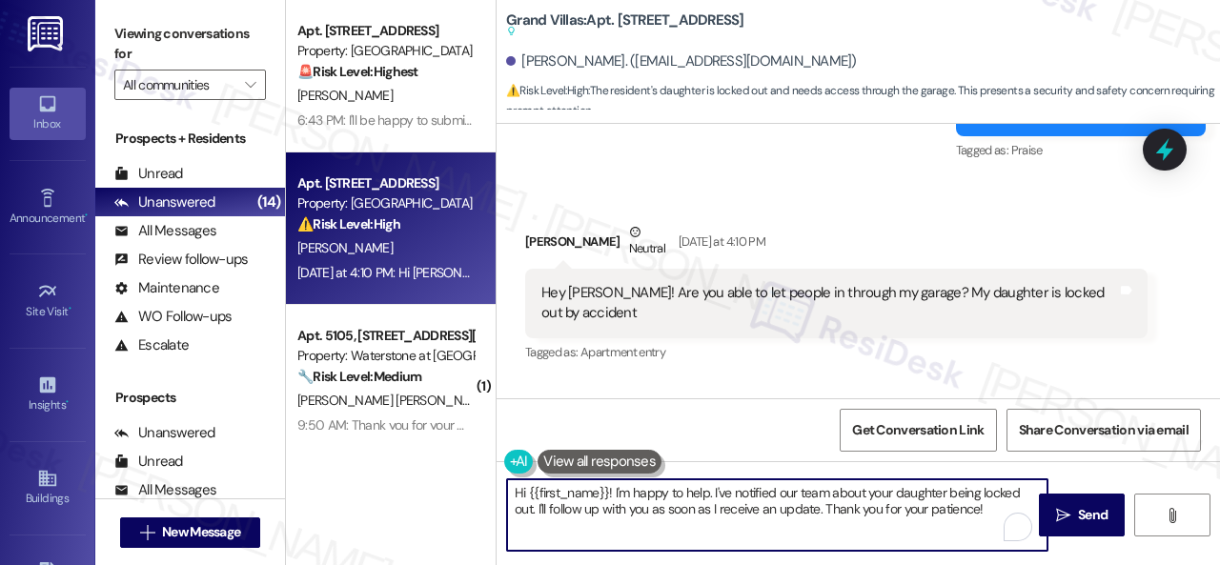
drag, startPoint x: 993, startPoint y: 512, endPoint x: 614, endPoint y: 495, distance: 379.6
click at [614, 495] on textarea "Hi {{first_name}}! I'm happy to help. I've notified our team about your daughte…" at bounding box center [777, 514] width 540 height 71
paste textarea "sorry for the delayed response. Please don’t hesitate to let me know if you sti…"
type textarea "Hi {{first_name}}! I'm sorry for the delayed response. Please don’t hesitate to…"
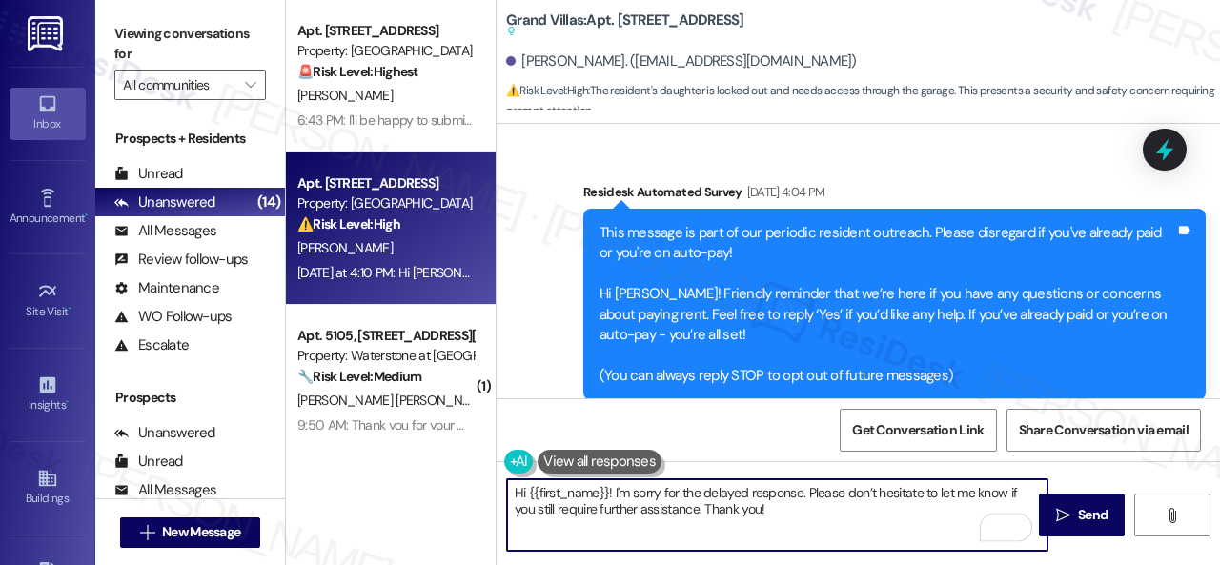
scroll to position [6887, 0]
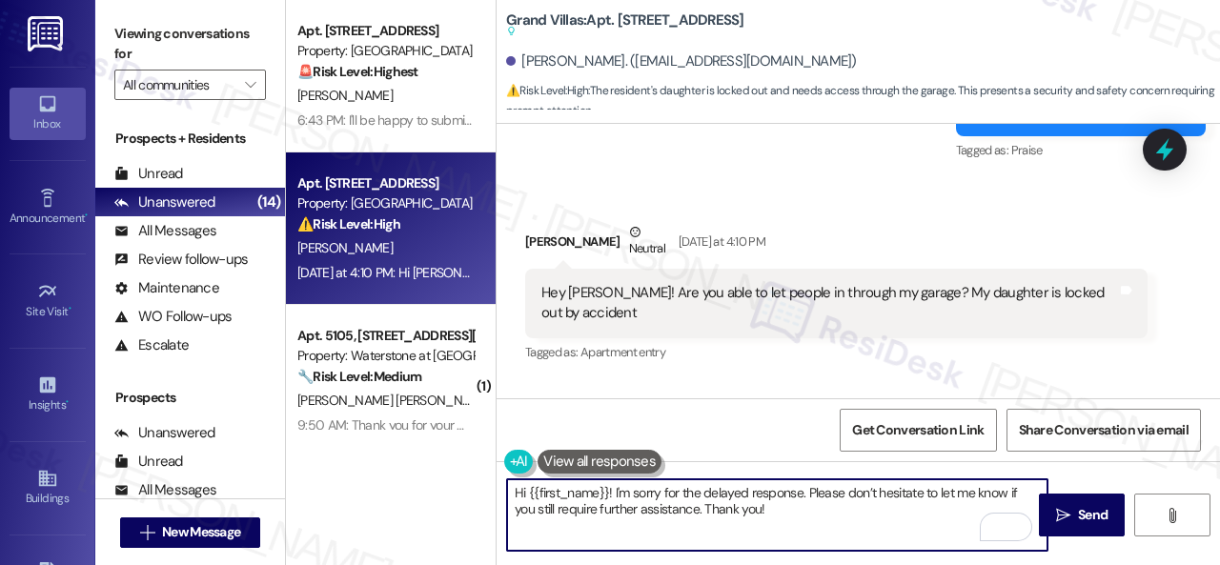
click at [808, 493] on textarea "Hi {{first_name}}! I'm sorry for the delayed response. Please don’t hesitate to…" at bounding box center [777, 514] width 540 height 71
click at [967, 510] on textarea "Hi {{first_name}}! I'm sorry for the delayed response. I hope your daughter is …" at bounding box center [777, 514] width 540 height 71
type textarea "Hi {{first_name}}! I'm sorry for the delayed response. I hope your daughter is …"
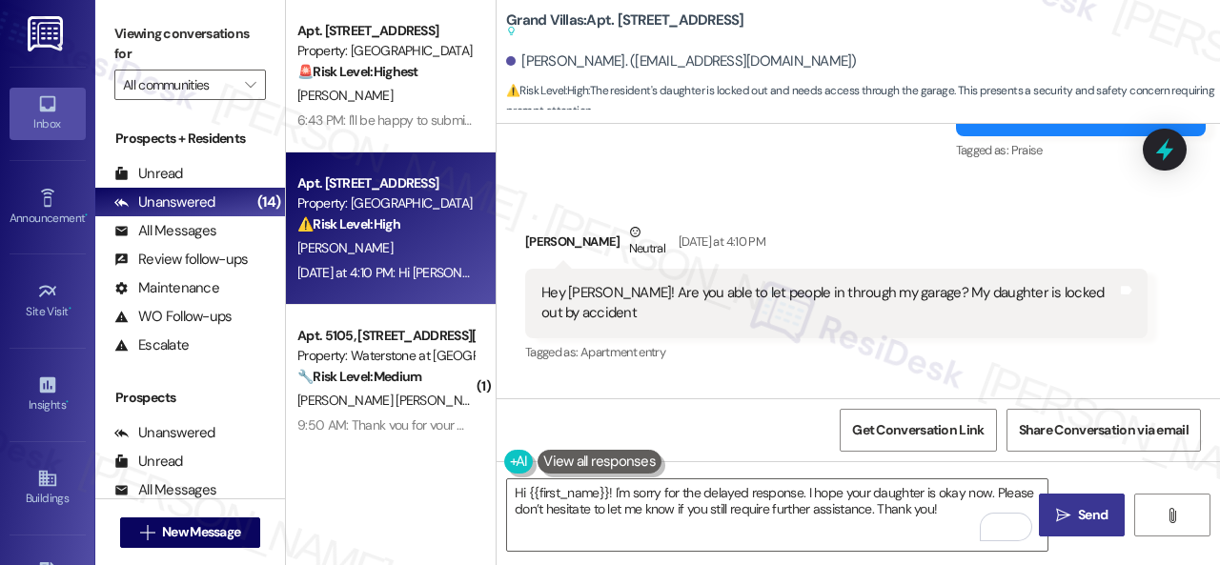
click at [1079, 508] on span "Send" at bounding box center [1093, 515] width 30 height 20
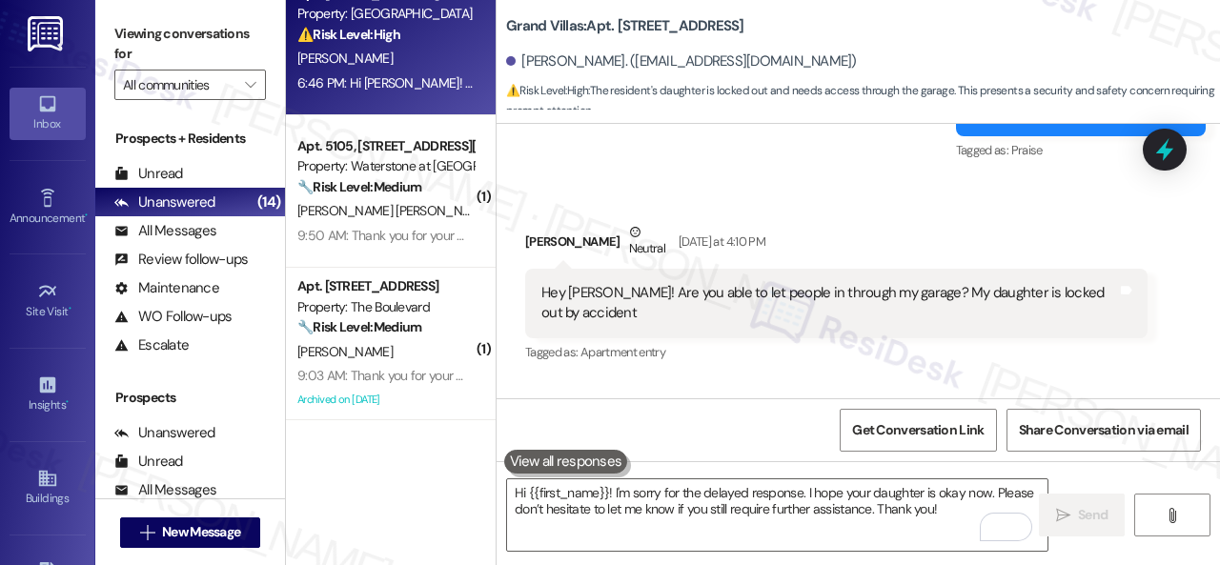
scroll to position [191, 0]
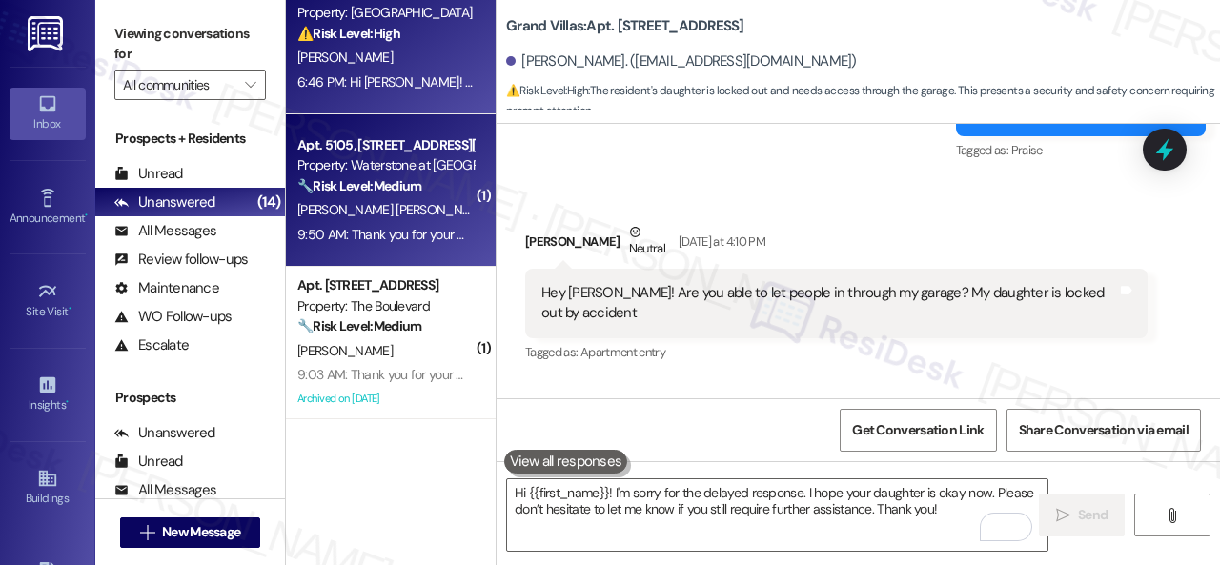
click at [445, 212] on div "[PERSON_NAME] [PERSON_NAME]" at bounding box center [385, 210] width 180 height 24
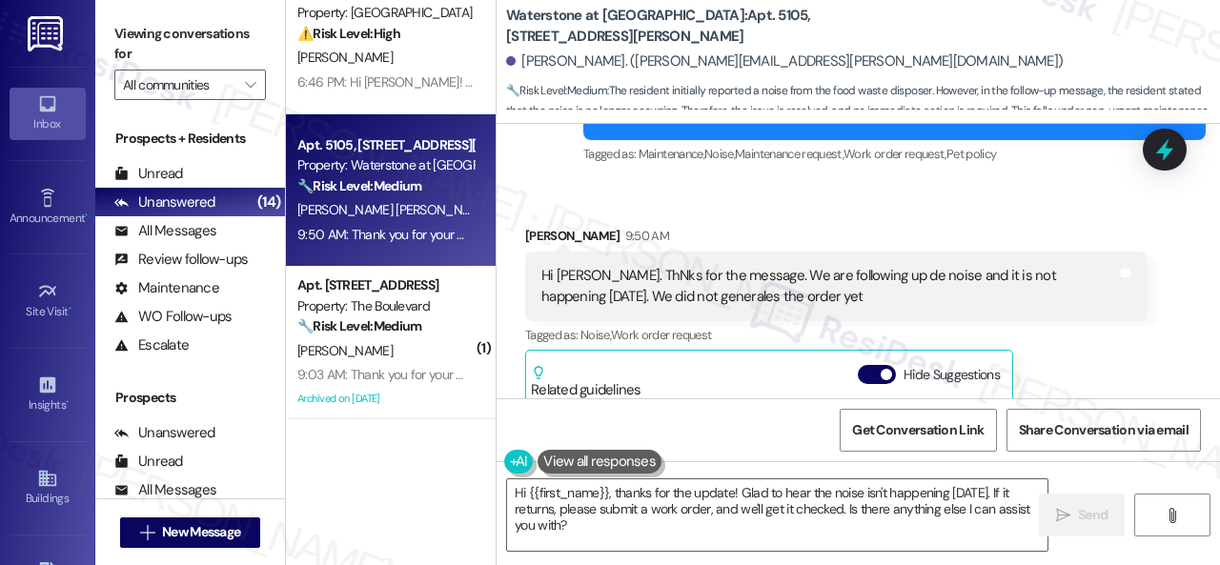
scroll to position [4293, 0]
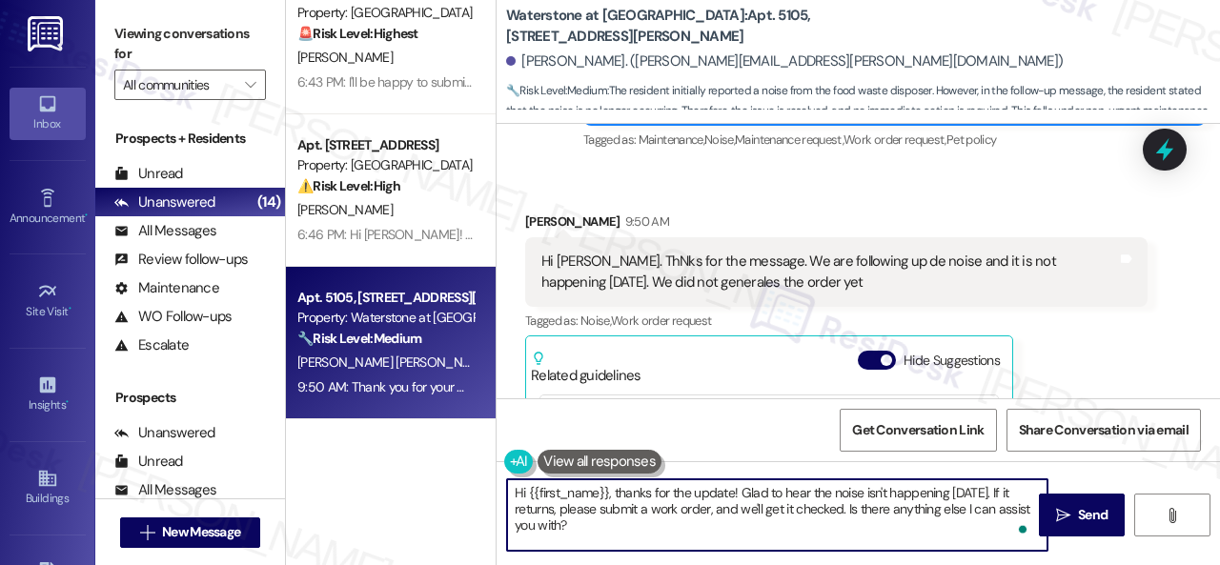
drag, startPoint x: 713, startPoint y: 495, endPoint x: 408, endPoint y: 496, distance: 304.9
click at [408, 496] on div "( 1 ) Apt. 1021, [STREET_ADDRESS][PERSON_NAME] Property: [PERSON_NAME] Ranch 🔧 …" at bounding box center [753, 282] width 934 height 565
click at [760, 490] on textarea "Glad to hear the noise isn't happening [DATE]. If it returns, please submit a w…" at bounding box center [777, 514] width 540 height 71
drag, startPoint x: 991, startPoint y: 491, endPoint x: 991, endPoint y: 505, distance: 14.3
click at [991, 505] on textarea "Glad to hear the noise isn't happening [DATE]. Thanks for the update. If it ret…" at bounding box center [777, 514] width 540 height 71
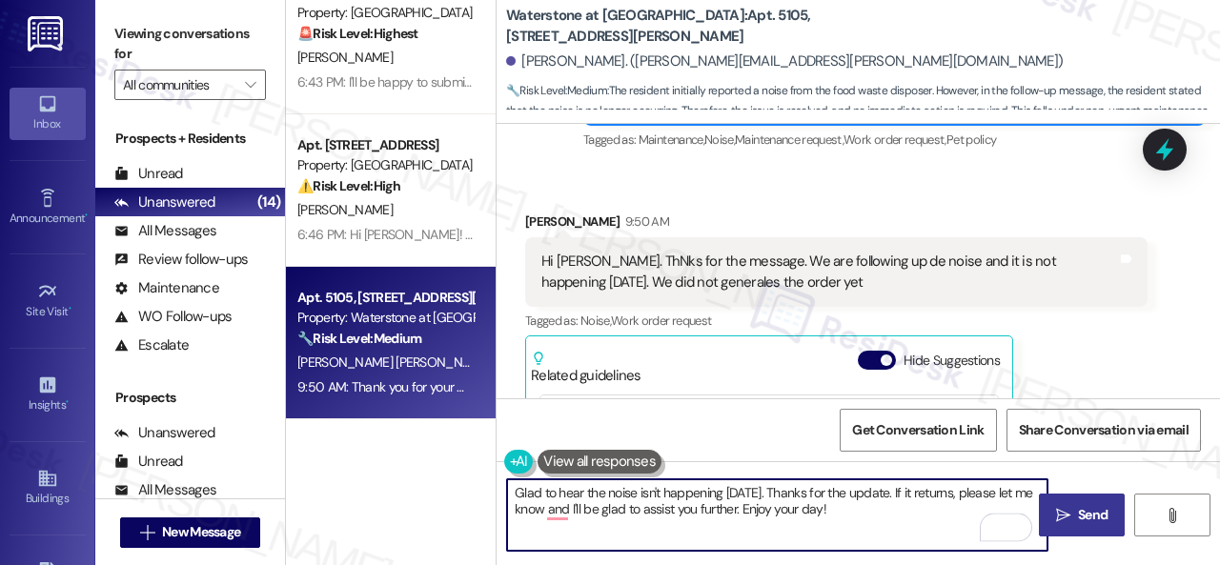
type textarea "Glad to hear the noise isn't happening [DATE]. Thanks for the update. If it ret…"
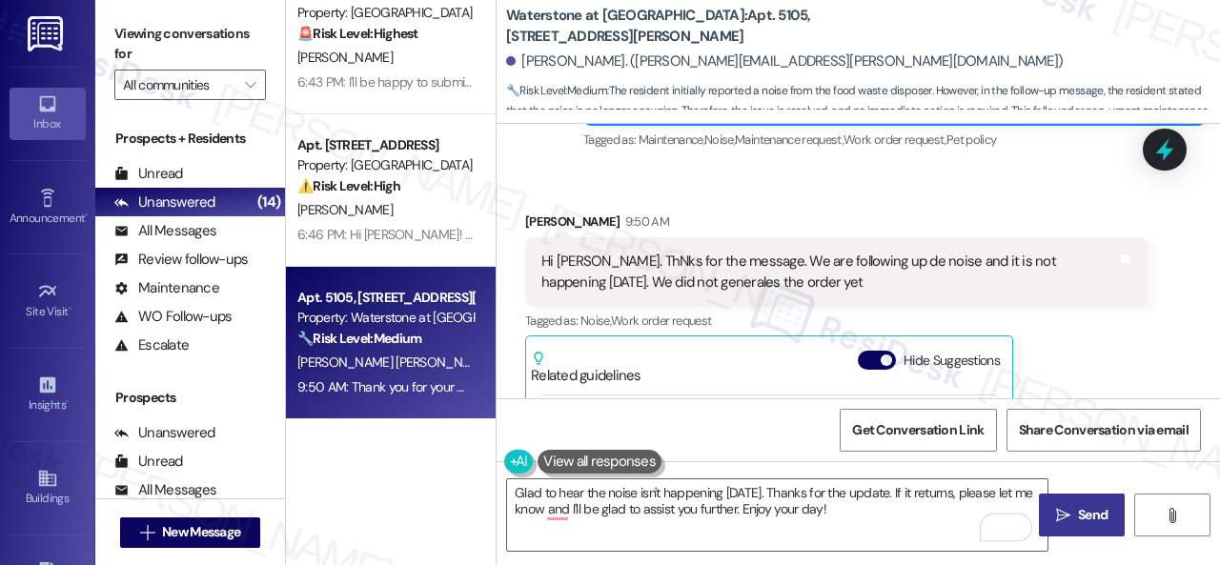
click at [1078, 508] on span "Send" at bounding box center [1093, 515] width 30 height 20
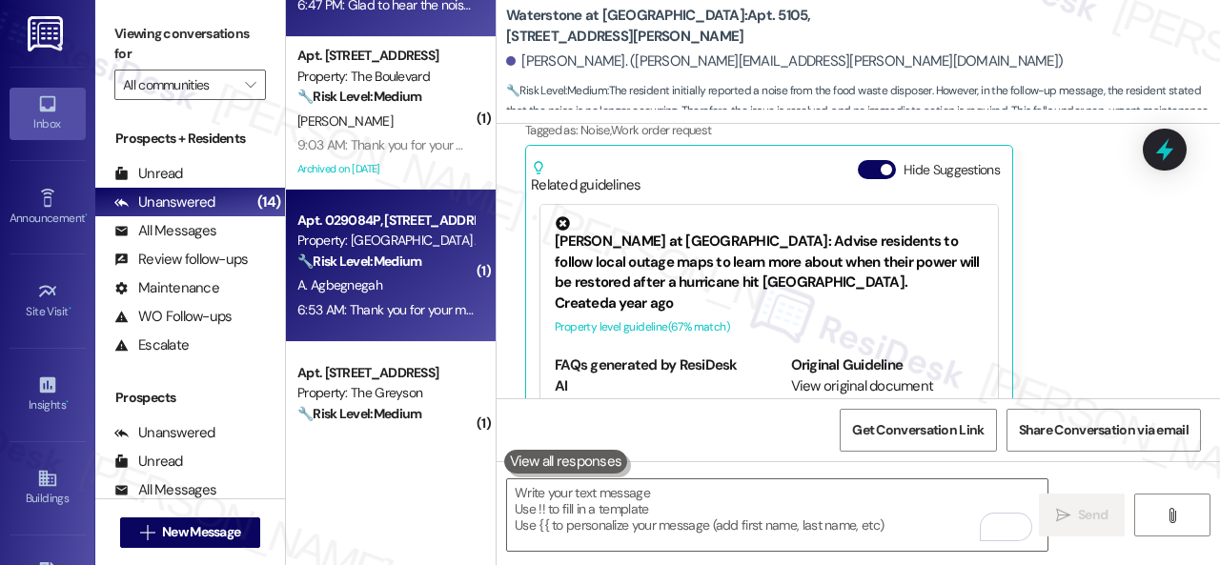
scroll to position [0, 0]
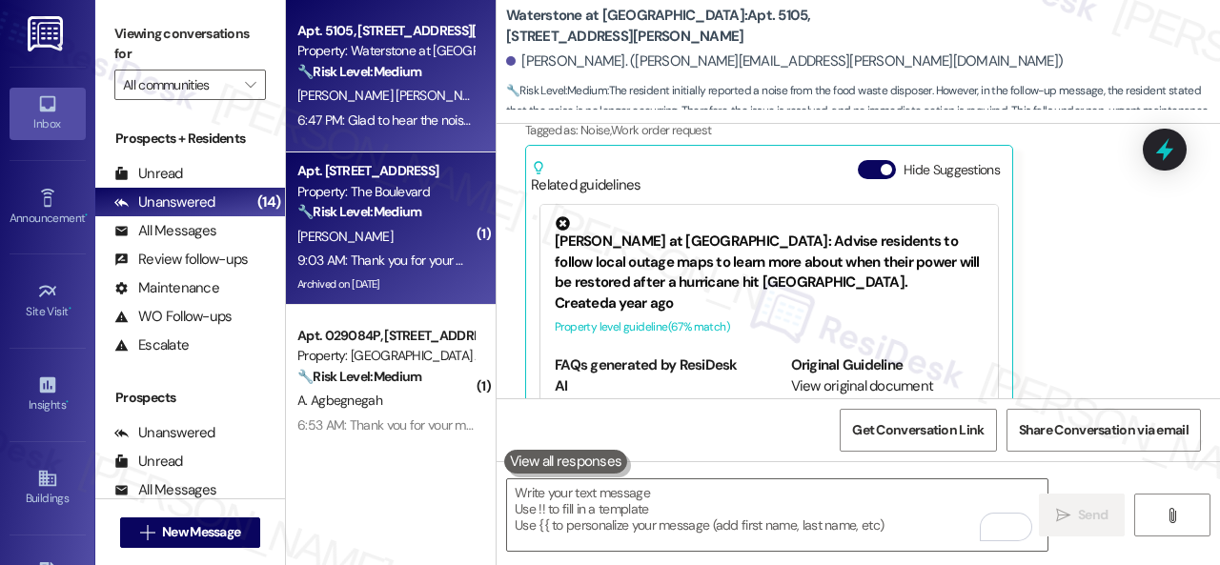
click at [417, 224] on div "Apt. [STREET_ADDRESS] Property: The Boulevard 🔧 Risk Level: Medium The resident…" at bounding box center [385, 191] width 180 height 65
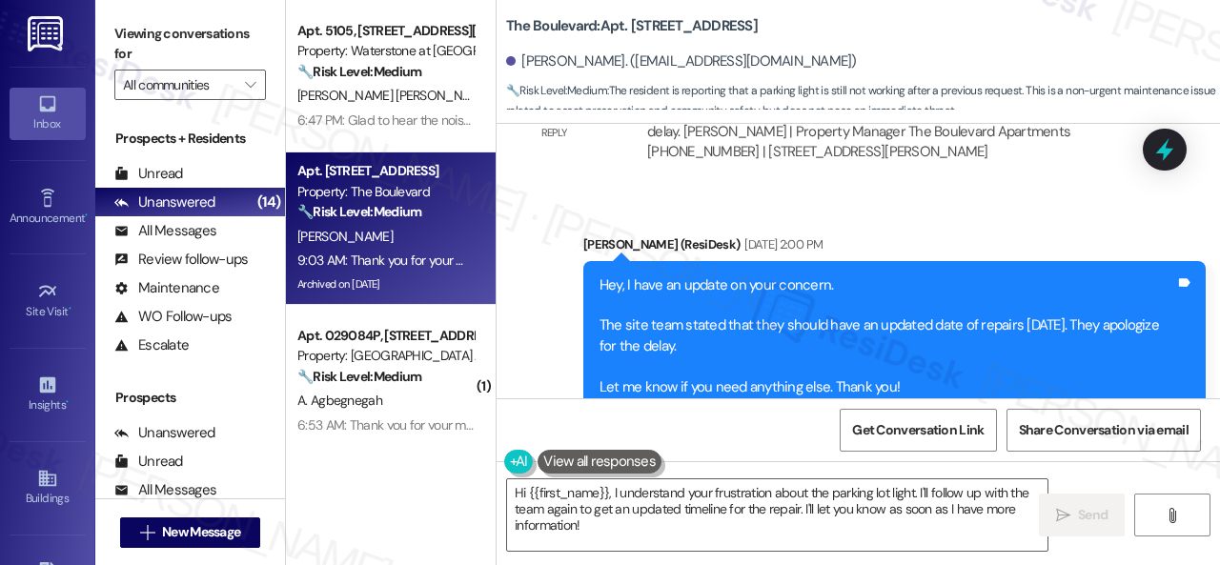
scroll to position [7698, 0]
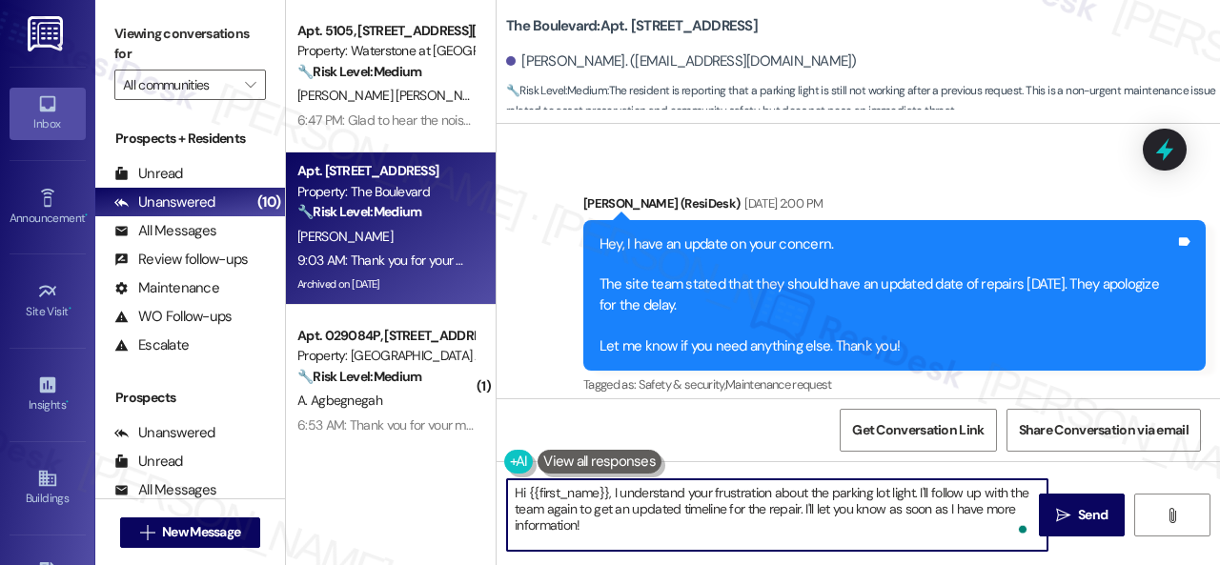
drag, startPoint x: 920, startPoint y: 493, endPoint x: 436, endPoint y: 492, distance: 483.1
click at [438, 491] on div "Apt. 5105, [STREET_ADDRESS][PERSON_NAME] Property: Waterstone at [GEOGRAPHIC_DA…" at bounding box center [753, 282] width 934 height 565
click at [883, 514] on textarea "Thanks for the update, Richard! I'll follow up with the team again to get an up…" at bounding box center [777, 514] width 540 height 71
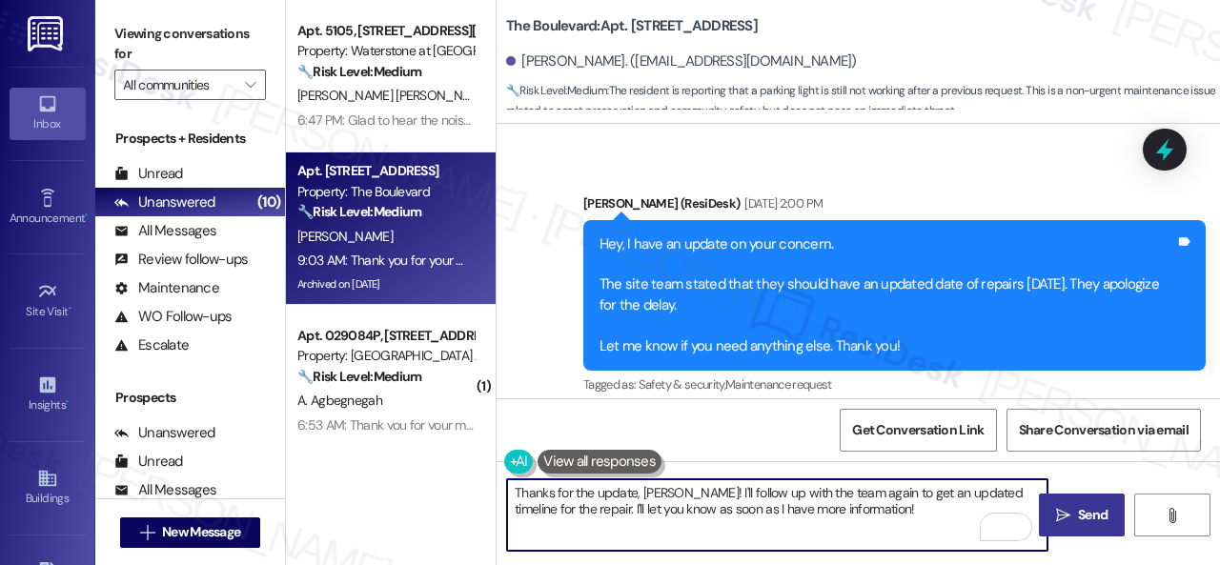
type textarea "Thanks for the update, Richard! I'll follow up with the team again to get an up…"
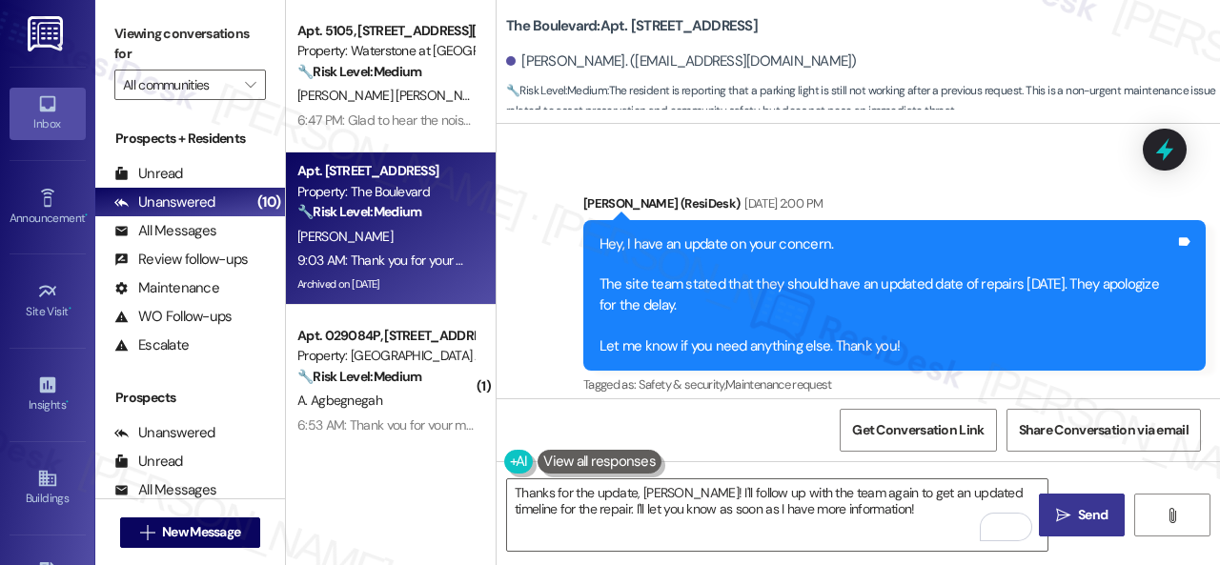
click at [1066, 513] on span " Send" at bounding box center [1082, 515] width 60 height 20
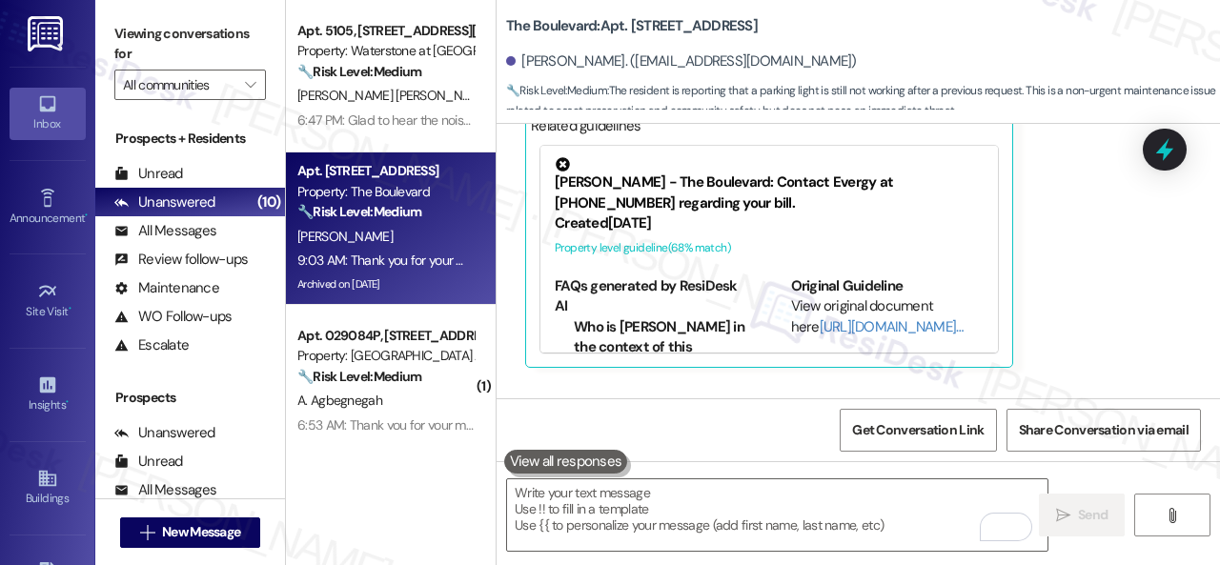
scroll to position [8556, 0]
click at [641, 19] on b "The Boulevard: Apt. 5022, 4800 Skyline Dr" at bounding box center [632, 26] width 252 height 20
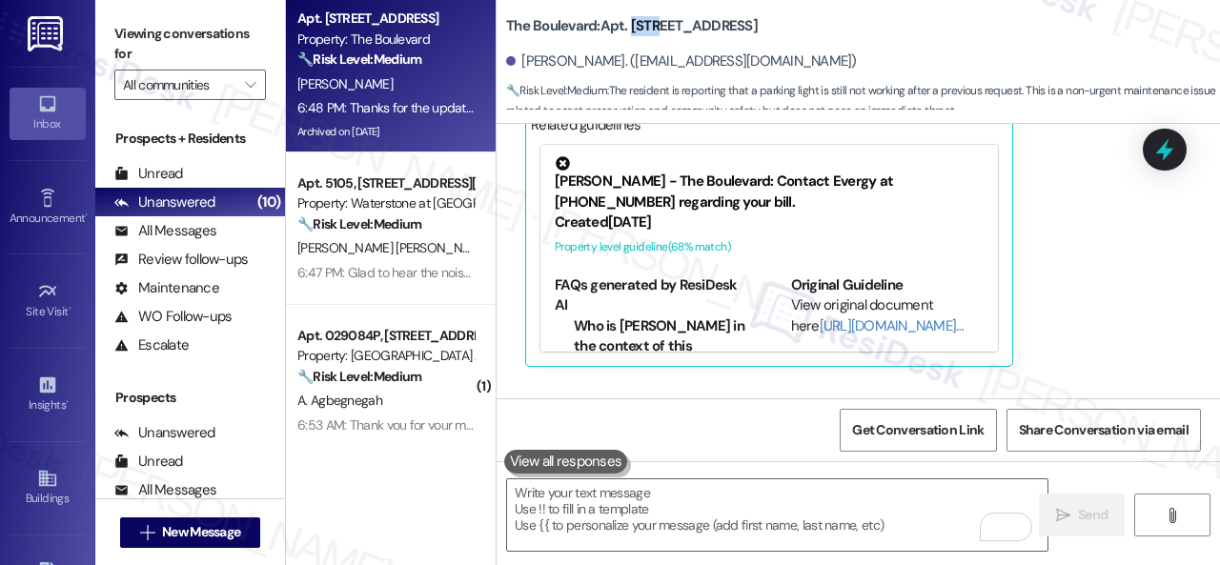
copy b "5022"
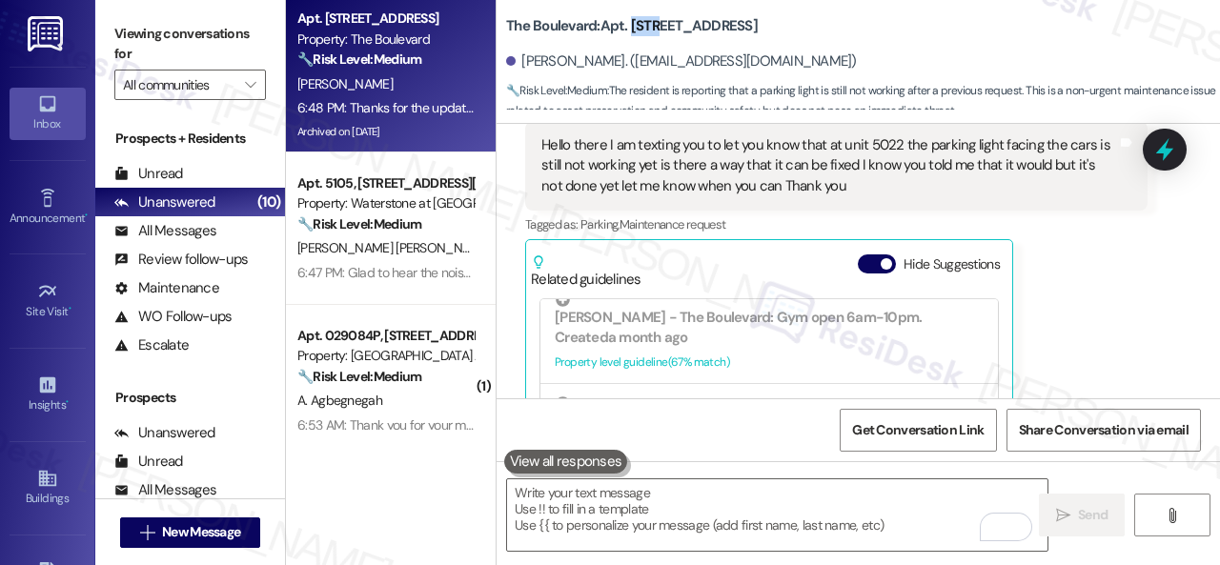
scroll to position [8245, 0]
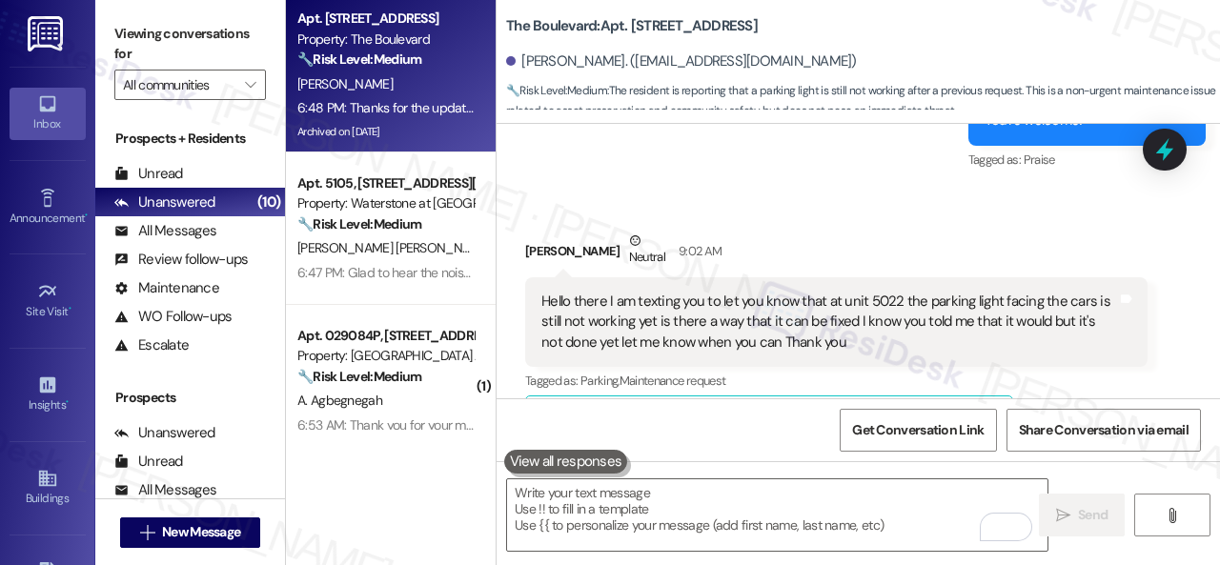
click at [541, 319] on div "Hello there I am texting you to let you know that at unit 5022 the parking ligh…" at bounding box center [829, 322] width 576 height 61
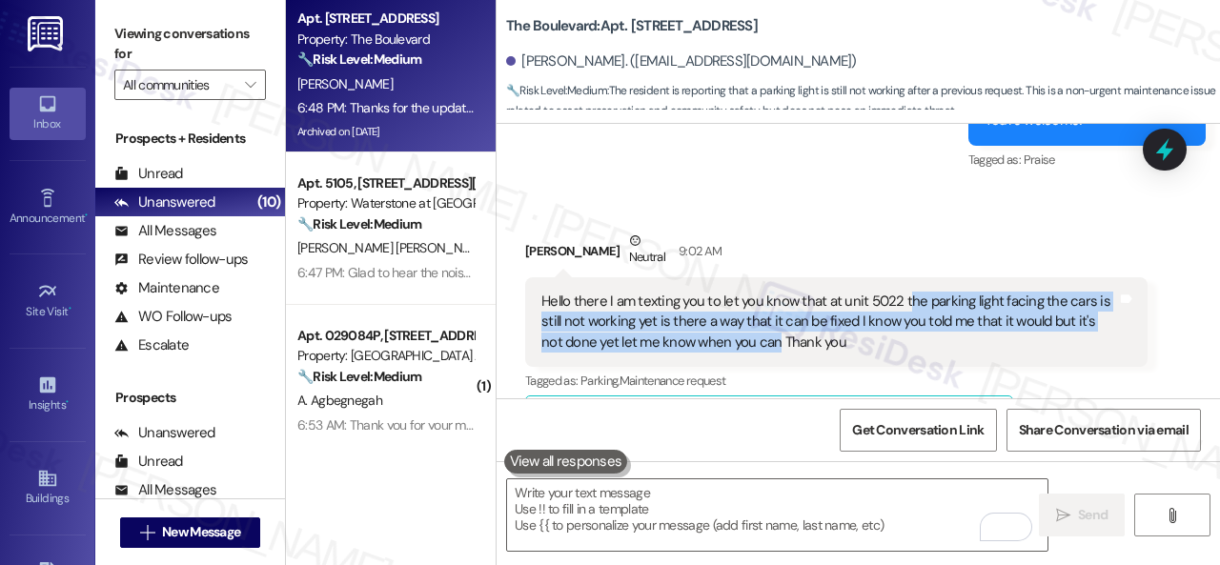
drag, startPoint x: 903, startPoint y: 317, endPoint x: 776, endPoint y: 358, distance: 134.1
click at [776, 353] on div "Hello there I am texting you to let you know that at unit 5022 the parking ligh…" at bounding box center [829, 322] width 576 height 61
copy div "he parking light facing the cars is still not working yet is there a way that i…"
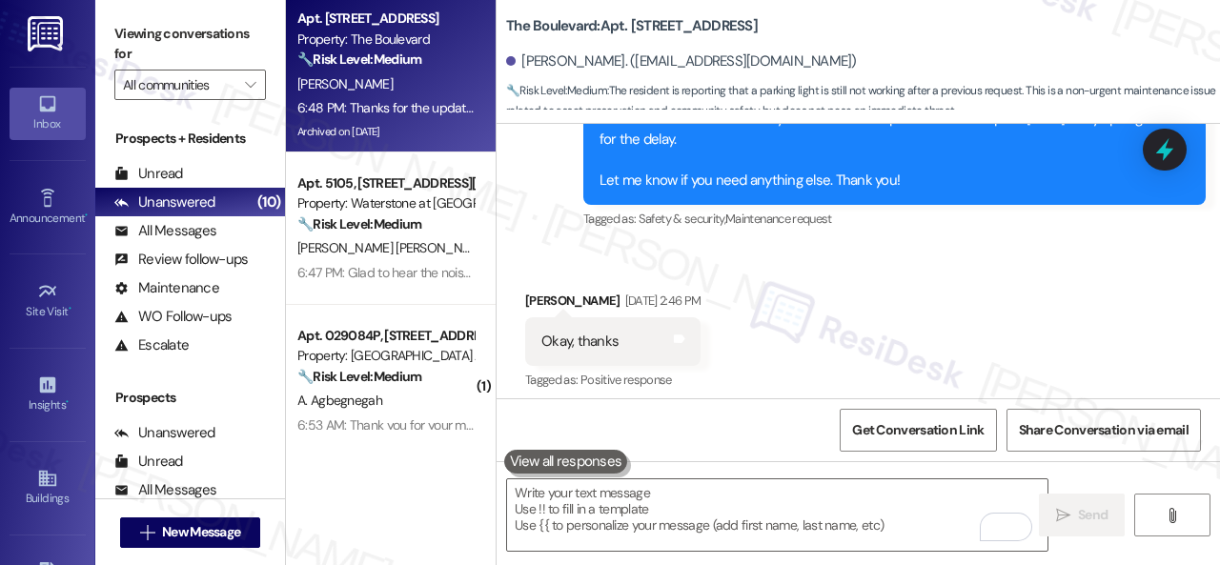
click at [1006, 288] on div "Received via SMS Richard Hamilton Aug 22, 2025 at 2:46 PM Okay, thanks Tags and…" at bounding box center [857, 328] width 723 height 161
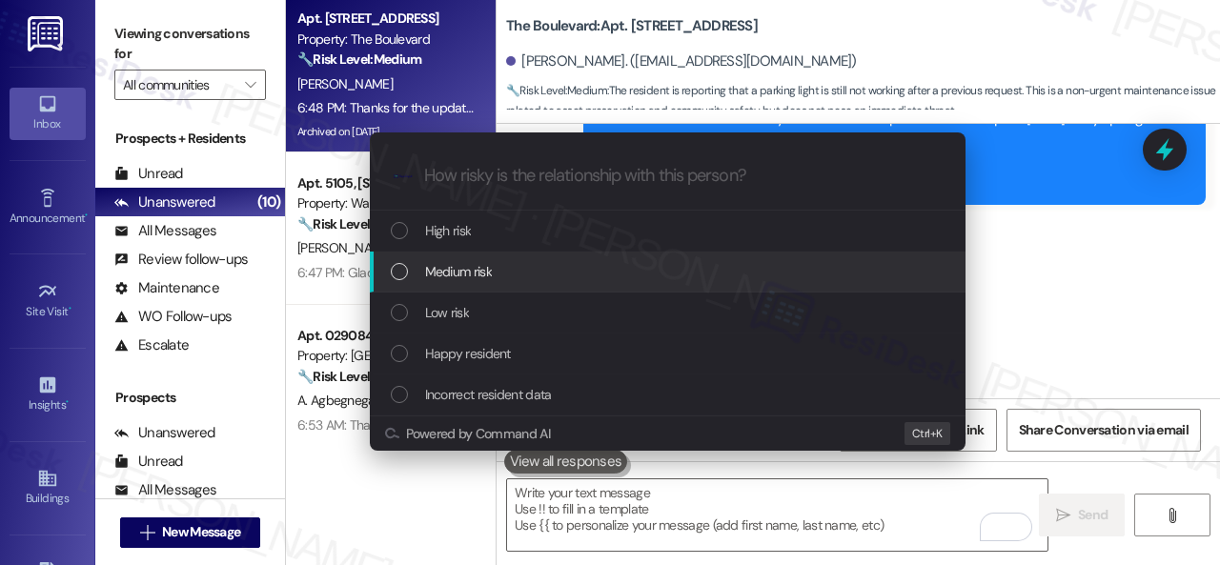
click at [1038, 274] on div "Escalate Conversation How risky is the relationship with this person? Topics (e…" at bounding box center [610, 282] width 1220 height 565
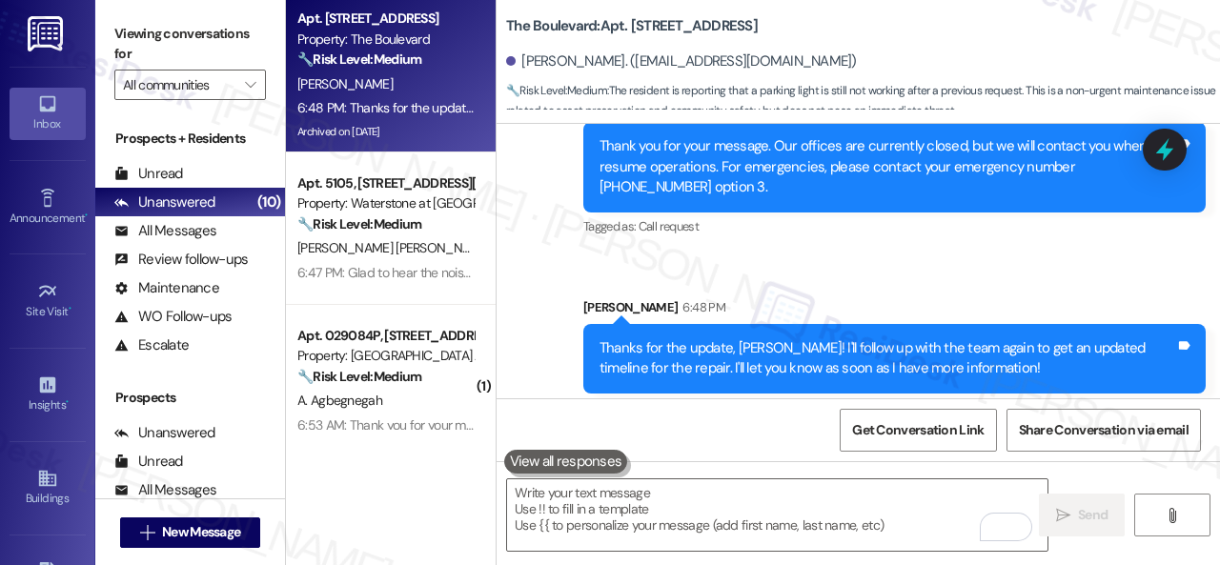
scroll to position [8912, 0]
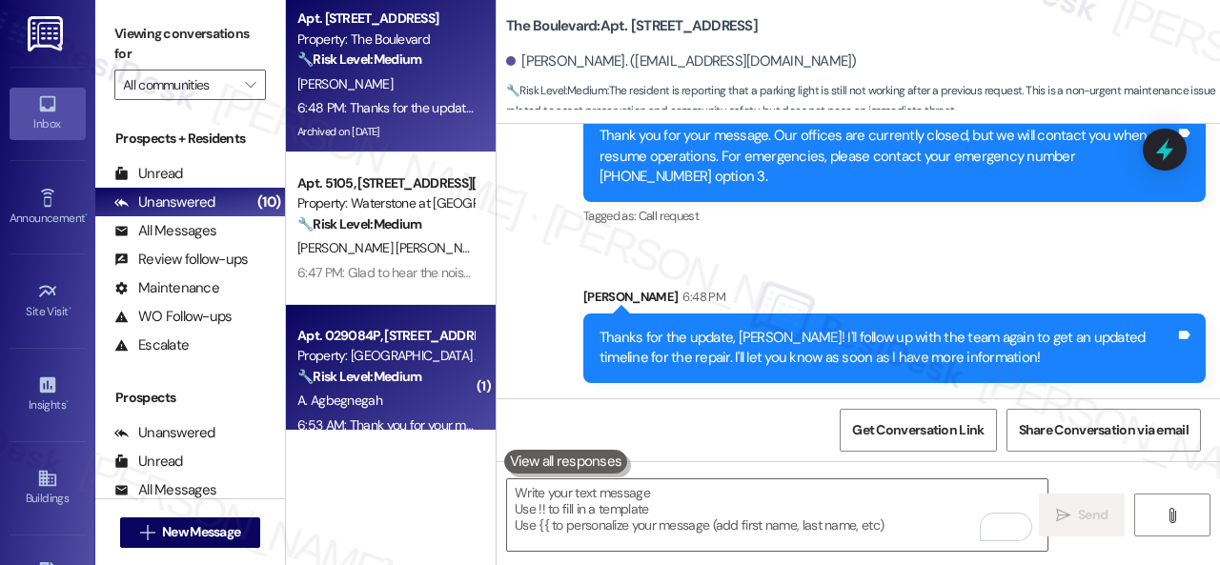
click at [438, 383] on div "🔧 Risk Level: Medium The resident is requesting a mailbox key. This is a non-ur…" at bounding box center [385, 377] width 176 height 20
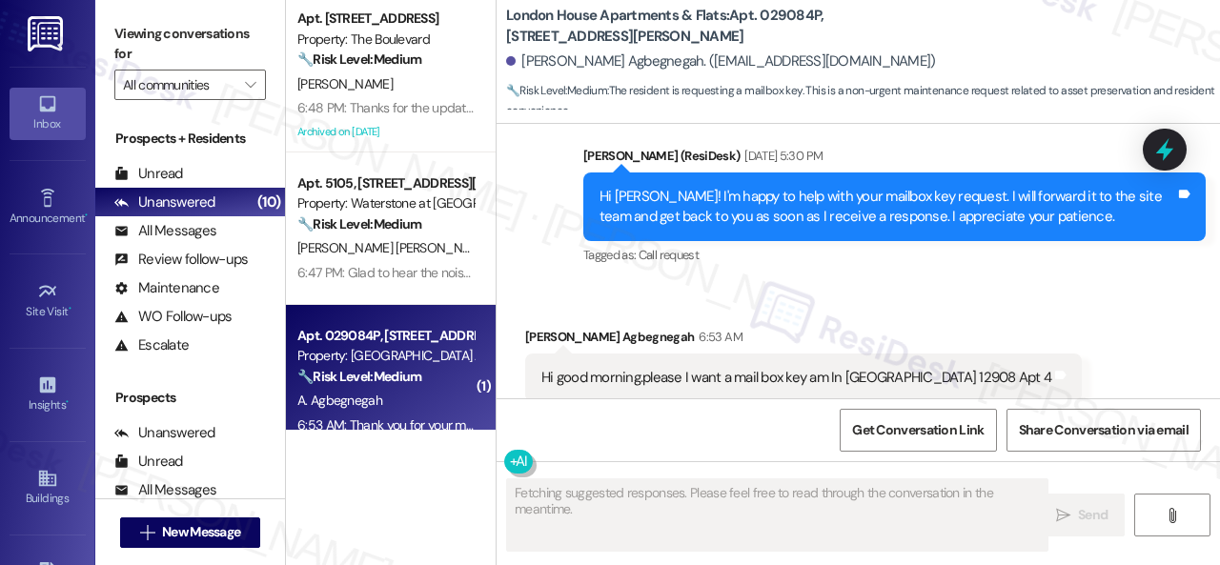
scroll to position [328, 0]
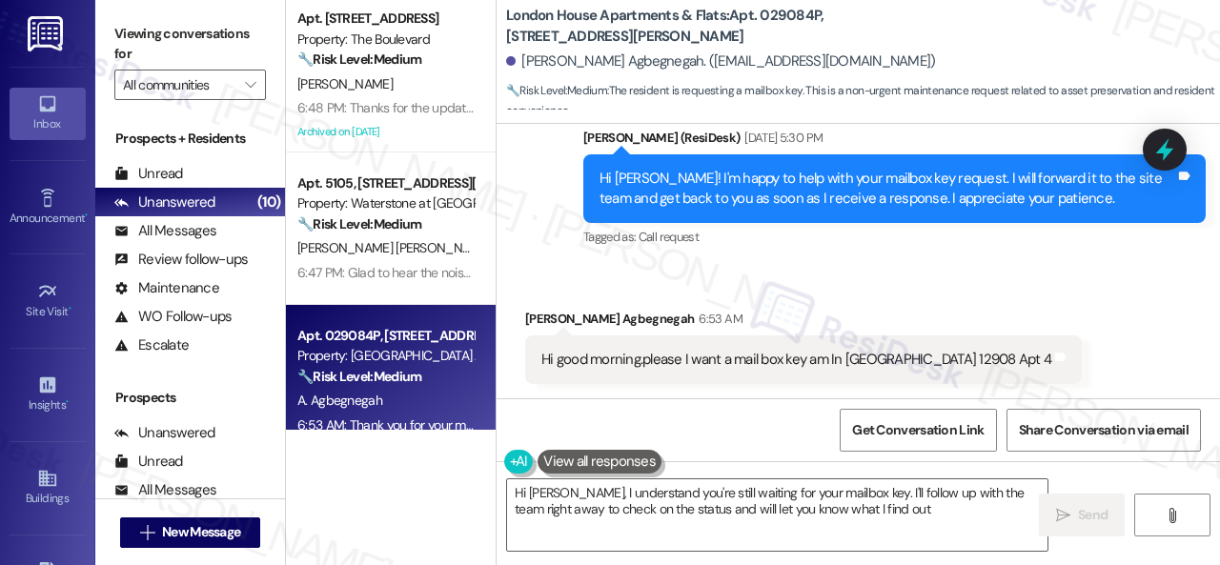
type textarea "Hi Angela, I understand you're still waiting for your mailbox key. I'll follow …"
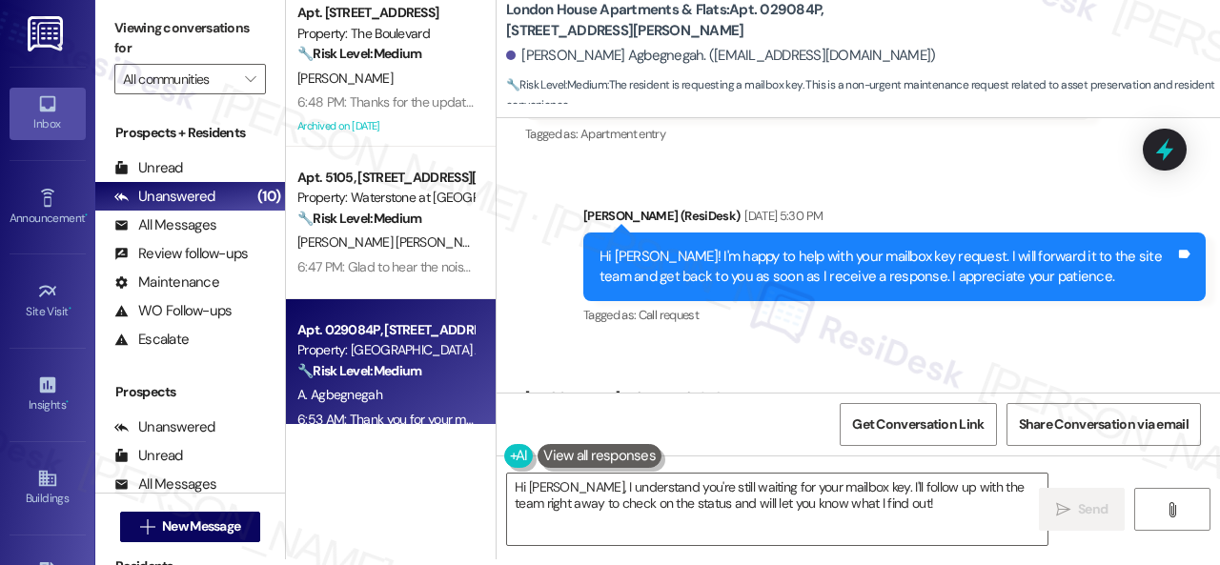
scroll to position [339, 0]
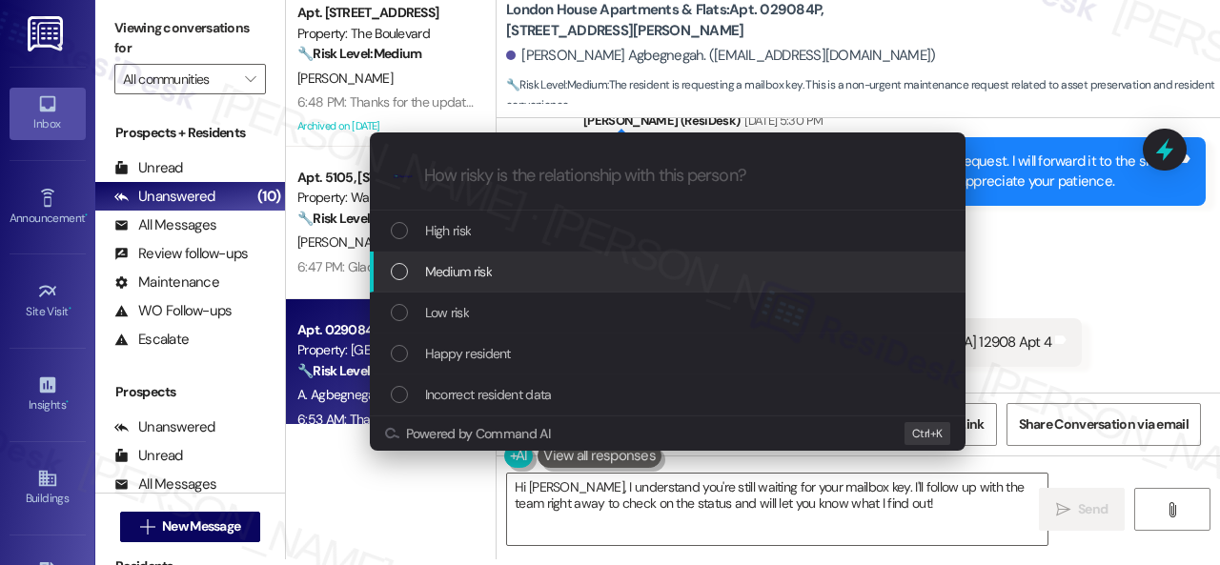
click at [446, 271] on span "Medium risk" at bounding box center [458, 271] width 67 height 21
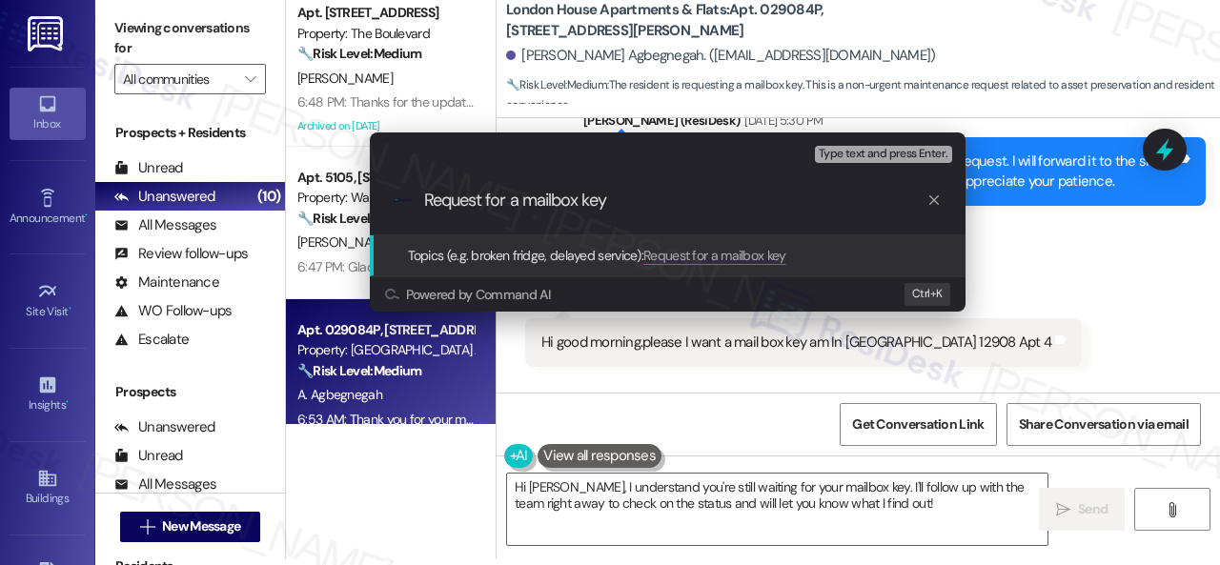
type input "Request for a mailbox key."
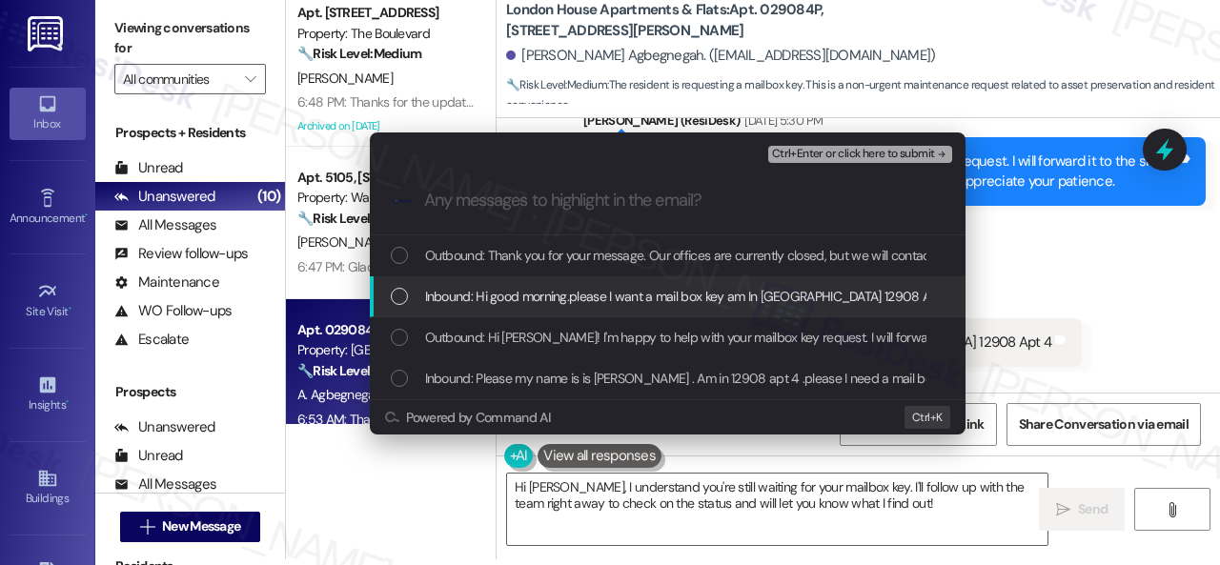
click at [591, 302] on span "Inbound: Hi good morning.please I want a mail box key am In Piccadilly circle 1…" at bounding box center [689, 296] width 529 height 21
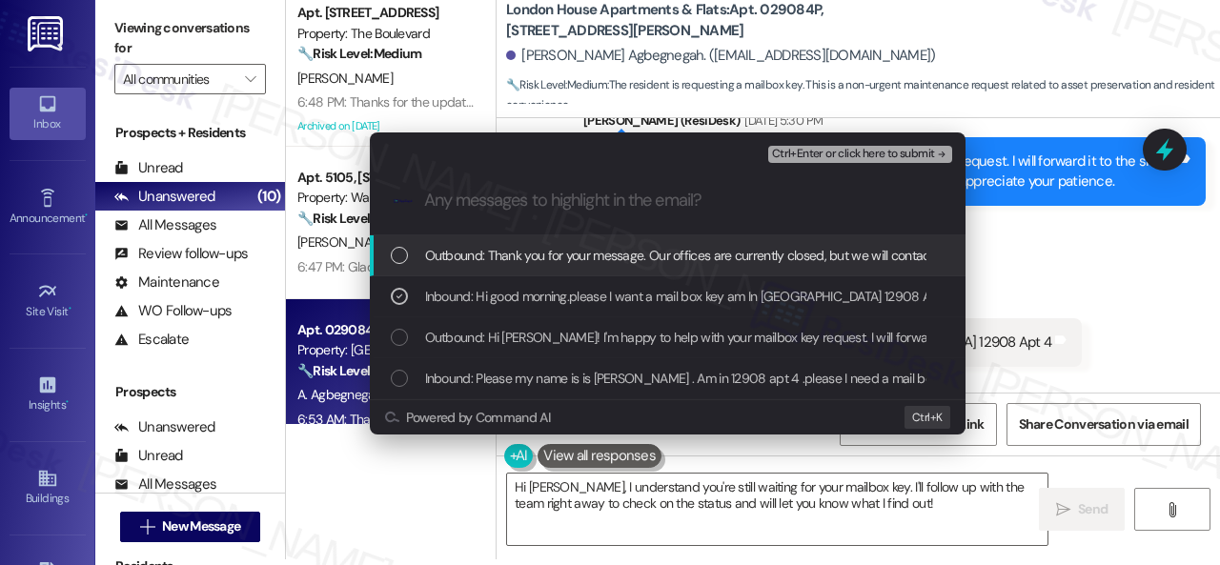
click at [811, 148] on span "Ctrl+Enter or click here to submit" at bounding box center [853, 154] width 163 height 13
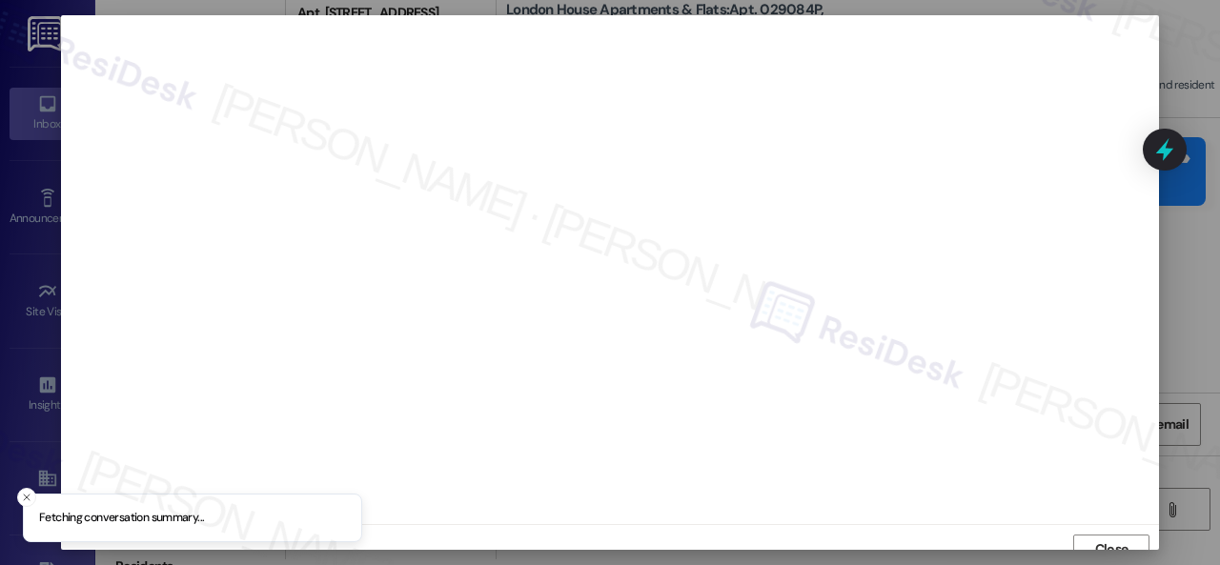
scroll to position [14, 0]
click at [1083, 534] on button "Close" at bounding box center [1111, 535] width 76 height 30
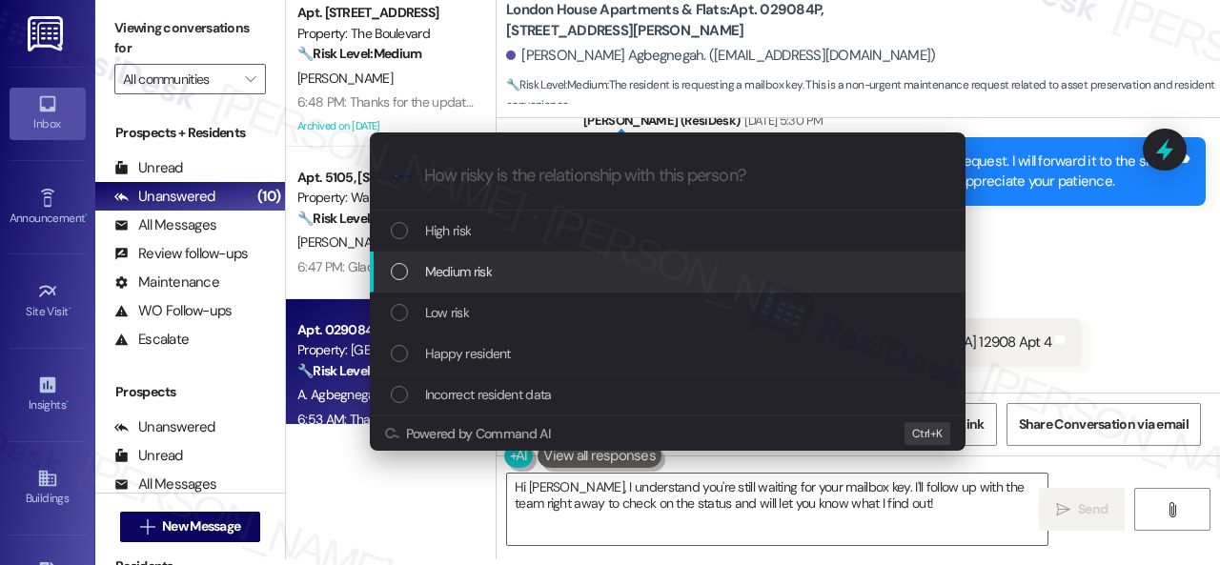
click at [433, 265] on span "Medium risk" at bounding box center [458, 271] width 67 height 21
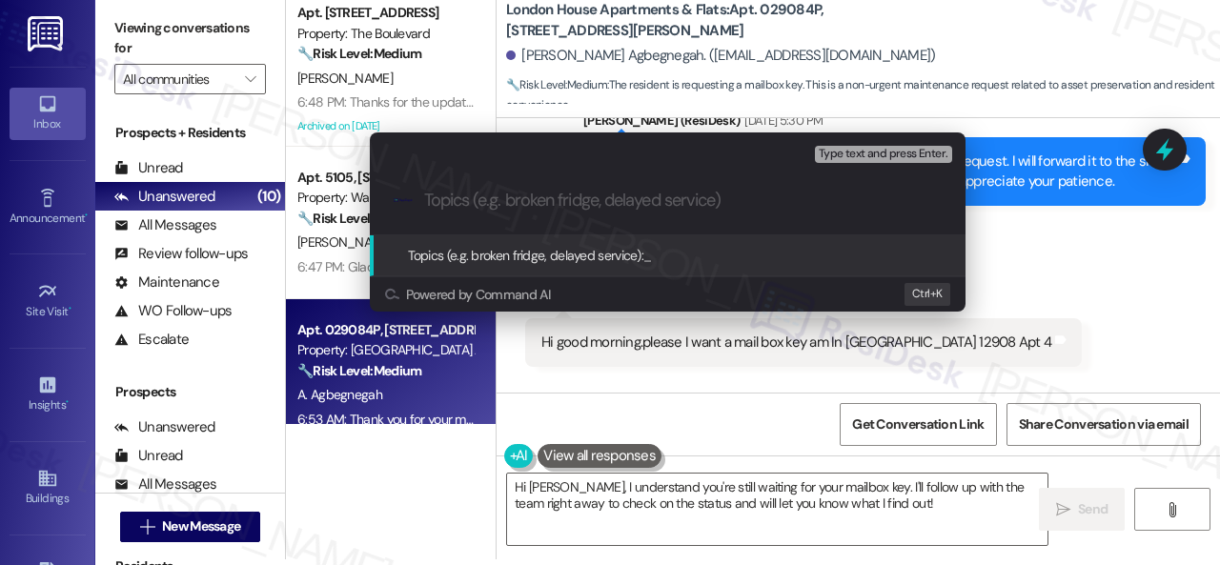
paste input "equest for a mailbox key."
type input "equest for a mailbox key."
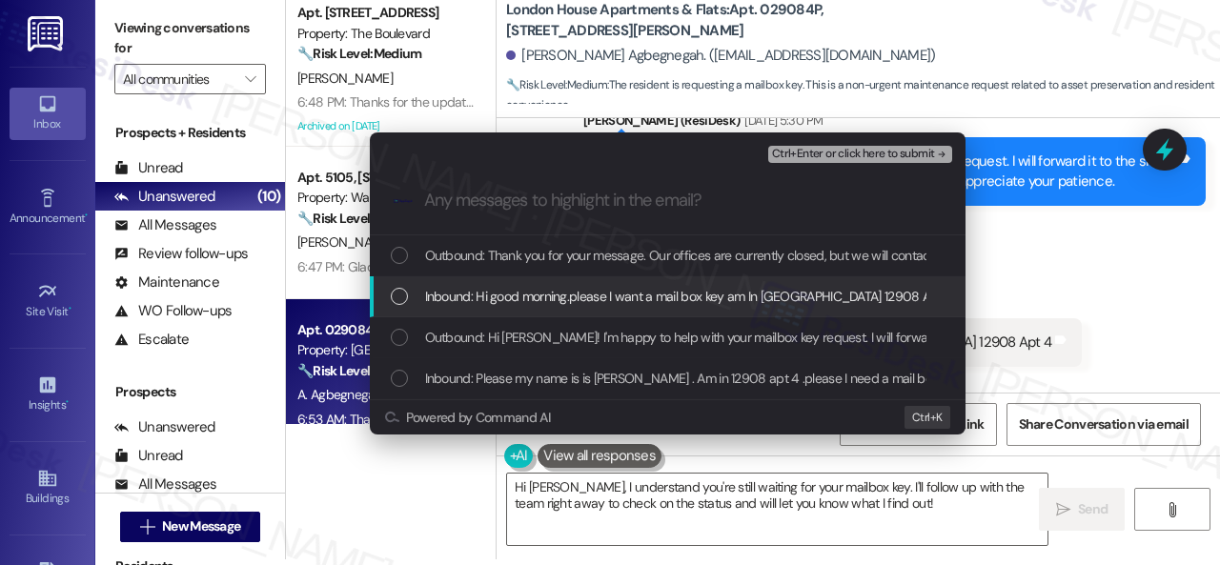
click at [543, 292] on span "Inbound: Hi good morning.please I want a mail box key am In Piccadilly circle 1…" at bounding box center [689, 296] width 529 height 21
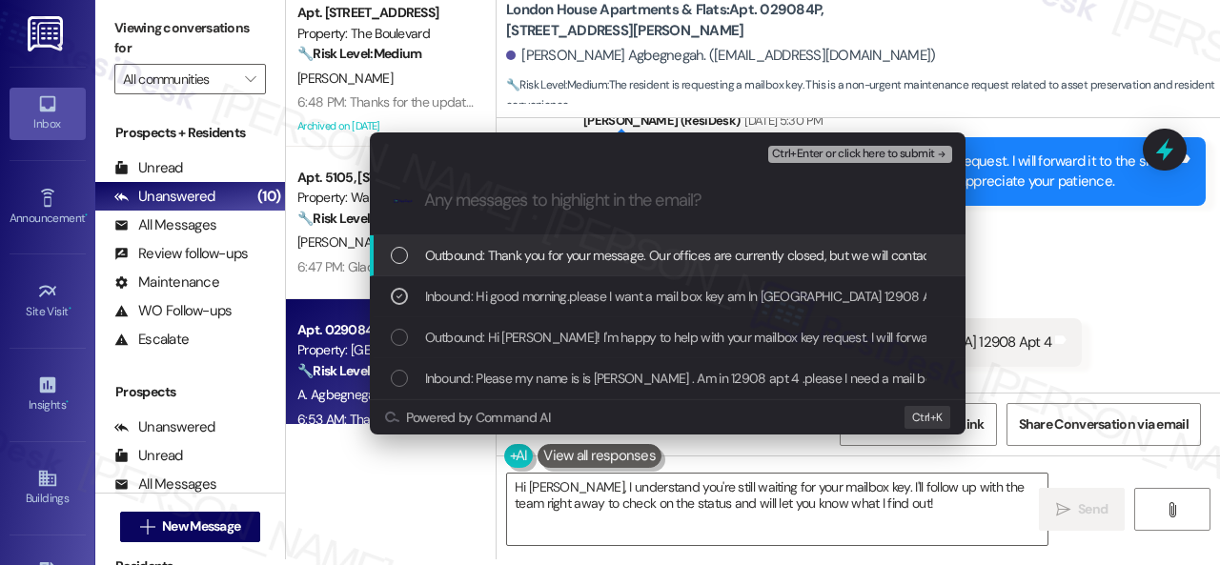
click at [821, 155] on span "Ctrl+Enter or click here to submit" at bounding box center [853, 154] width 163 height 13
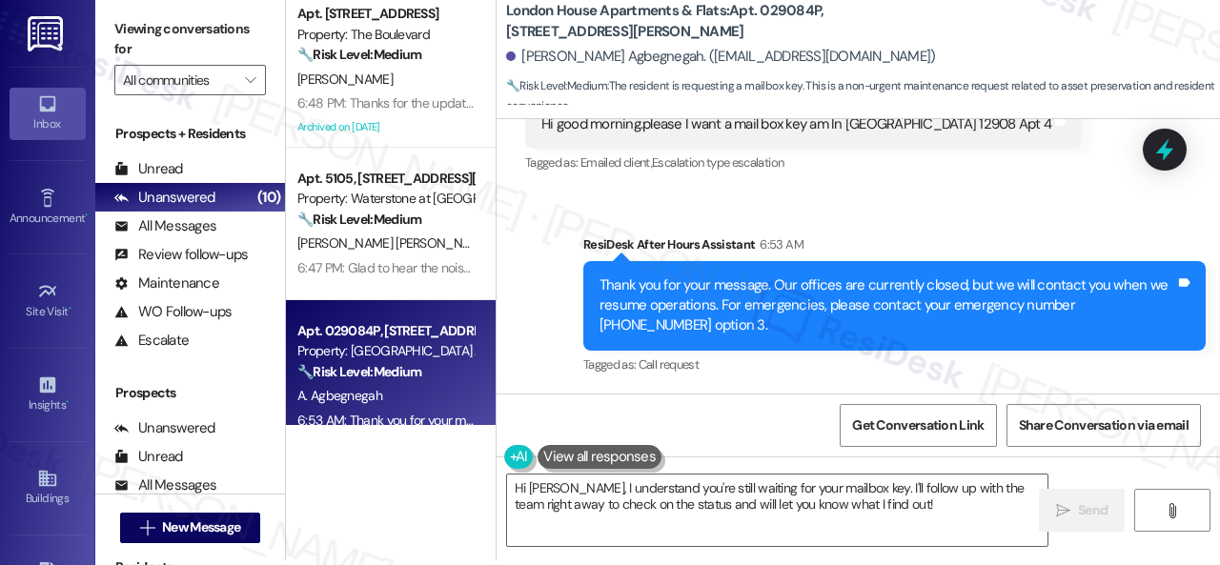
scroll to position [6, 0]
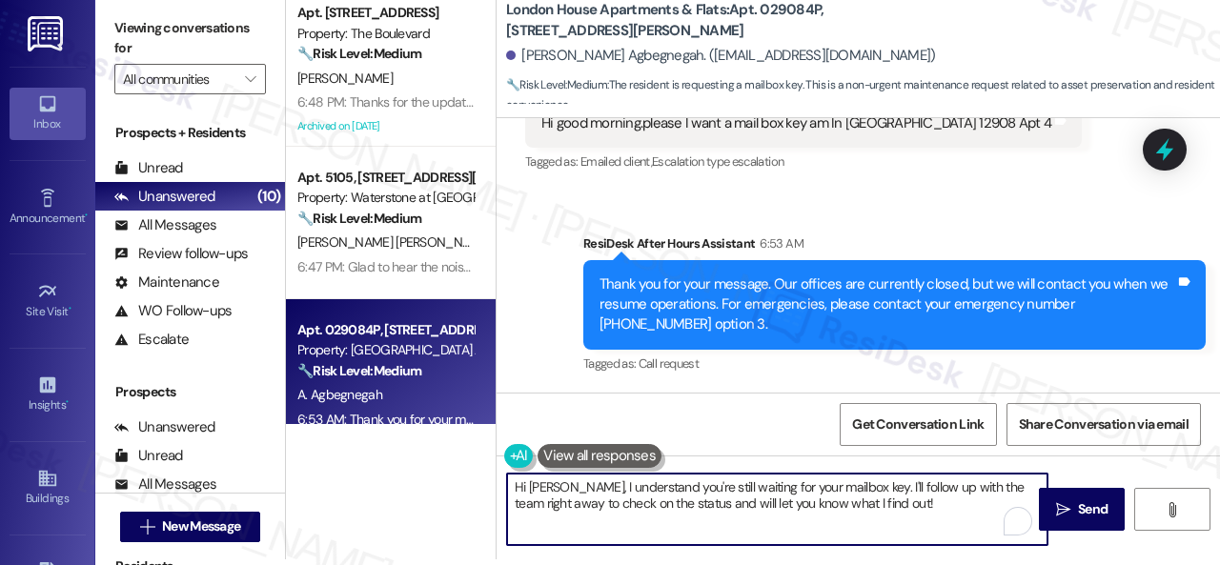
drag, startPoint x: 859, startPoint y: 486, endPoint x: 883, endPoint y: 509, distance: 33.0
click at [883, 509] on textarea "Hi Angela, I understand you're still waiting for your mailbox key. I'll follow …" at bounding box center [777, 509] width 540 height 71
type textarea "Hi Angela, I understand you're still waiting for your mailbox key. I've notifie…"
click at [1078, 503] on span "Send" at bounding box center [1093, 509] width 30 height 20
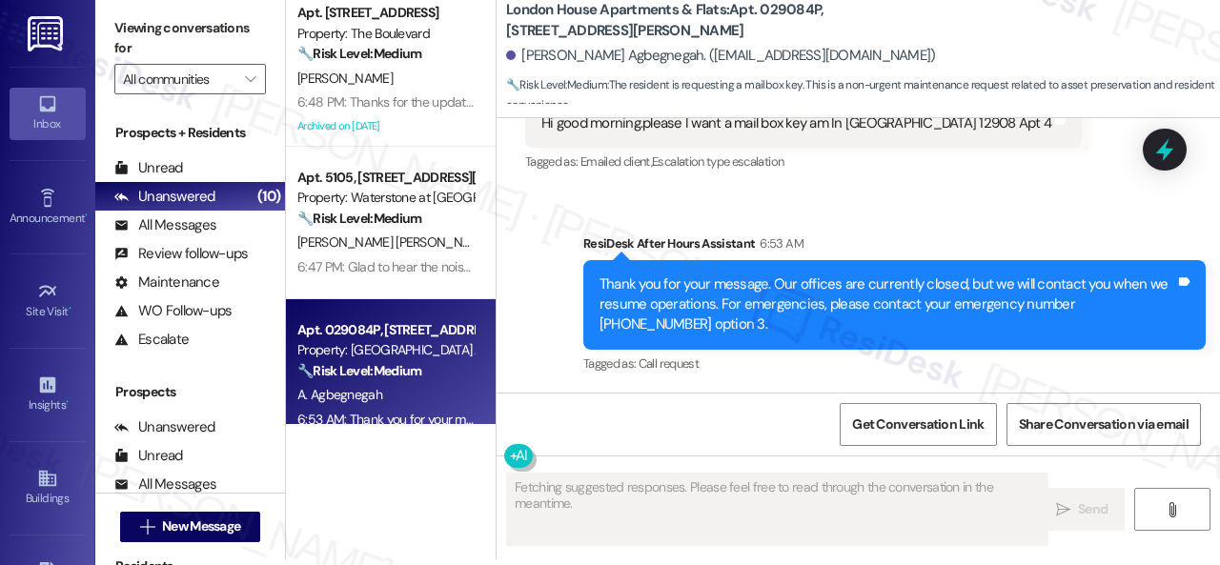
scroll to position [355, 0]
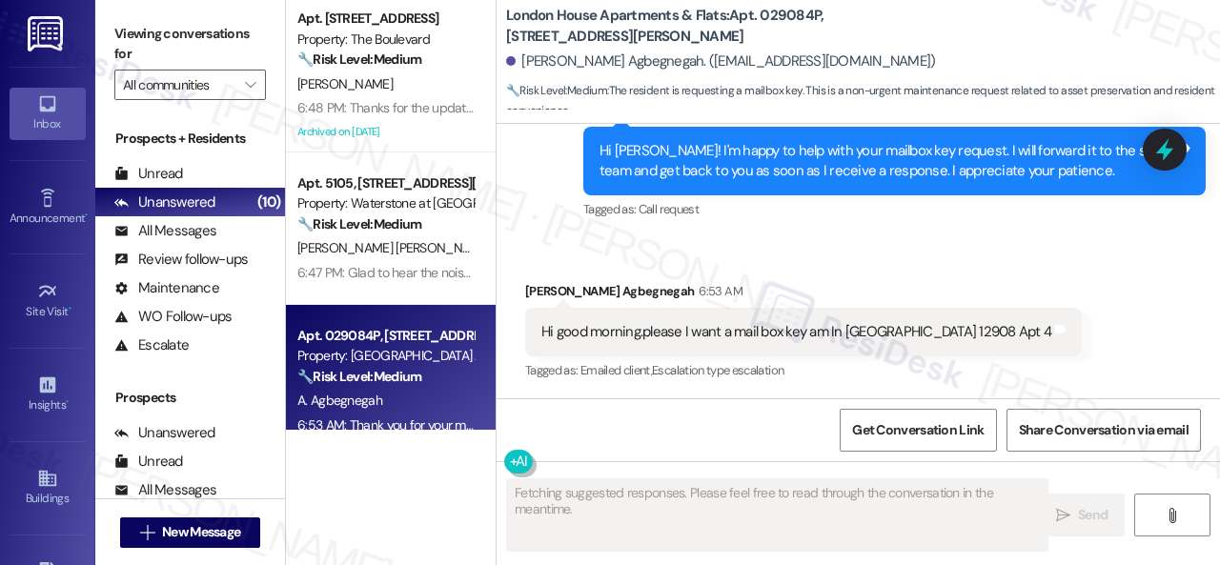
click at [783, 19] on b "London House Apartments & Flats: Apt. 029084P, 12901 Lord Nelson Dr" at bounding box center [696, 26] width 381 height 41
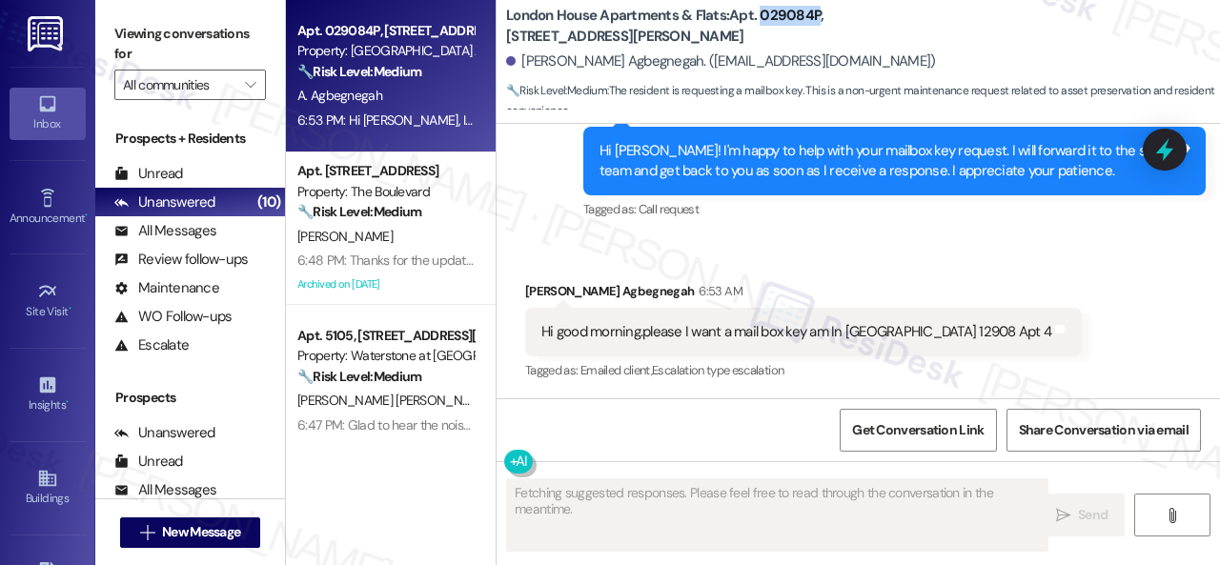
copy b "029084P"
click at [1093, 292] on div "Received via SMS Angela Sefakor Agbegnegah 6:53 AM Hi good morning.please I wan…" at bounding box center [857, 318] width 723 height 161
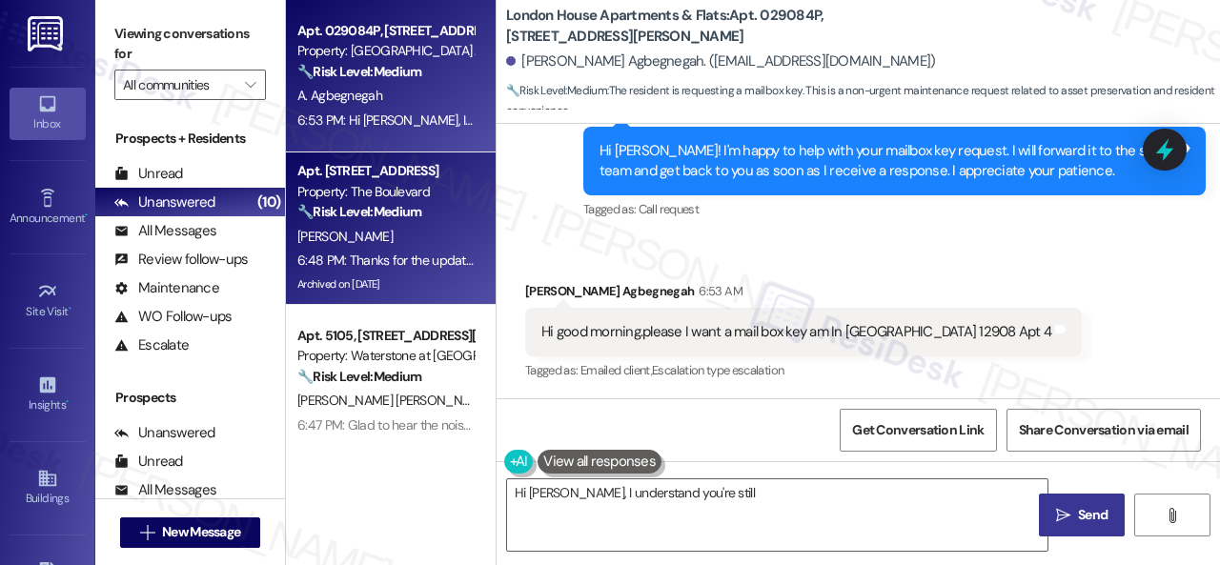
type textarea "Hi Angela, I understand you're still waiting"
click at [431, 248] on div "R. Hamilton" at bounding box center [385, 237] width 180 height 24
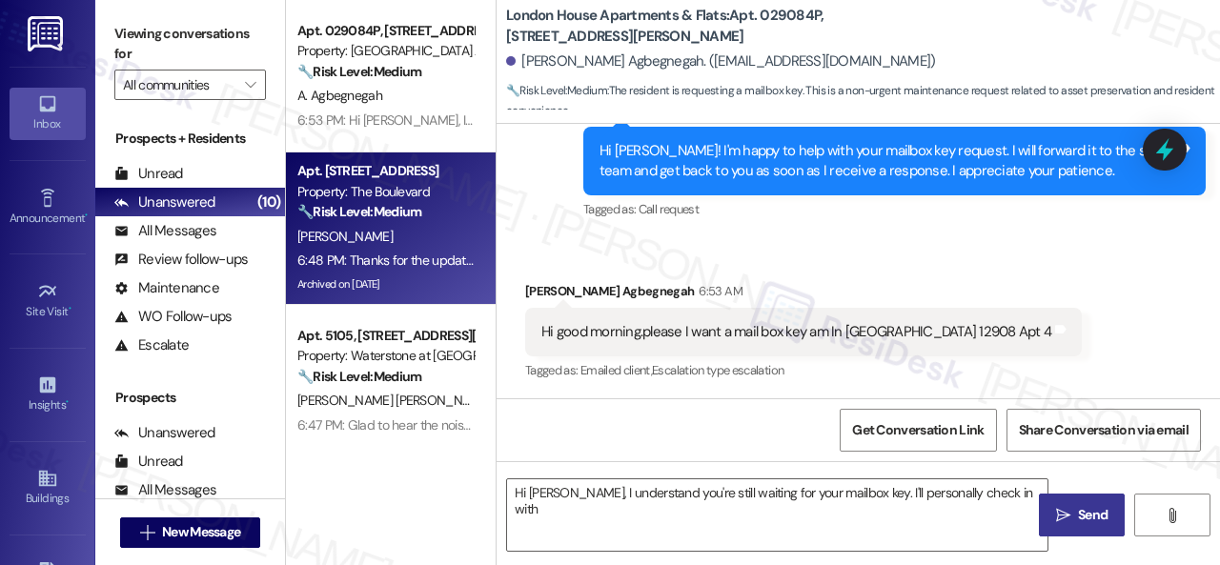
type textarea "Hi Angela, I understand you're still waiting for your mailbox key. I'll persona…"
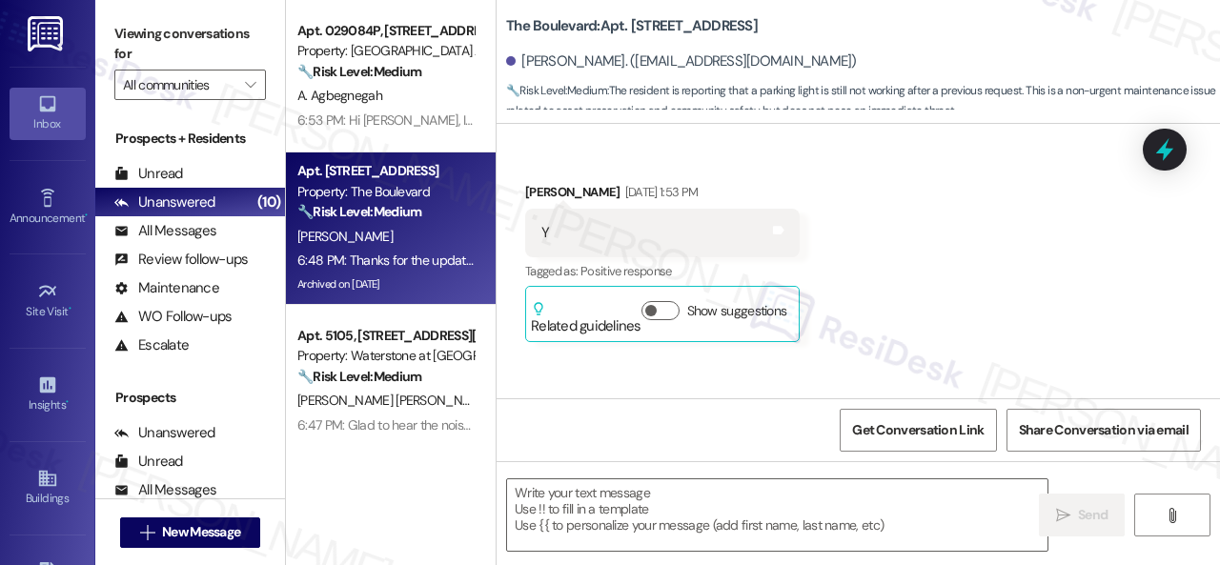
type textarea "Fetching suggested responses. Please feel free to read through the conversation…"
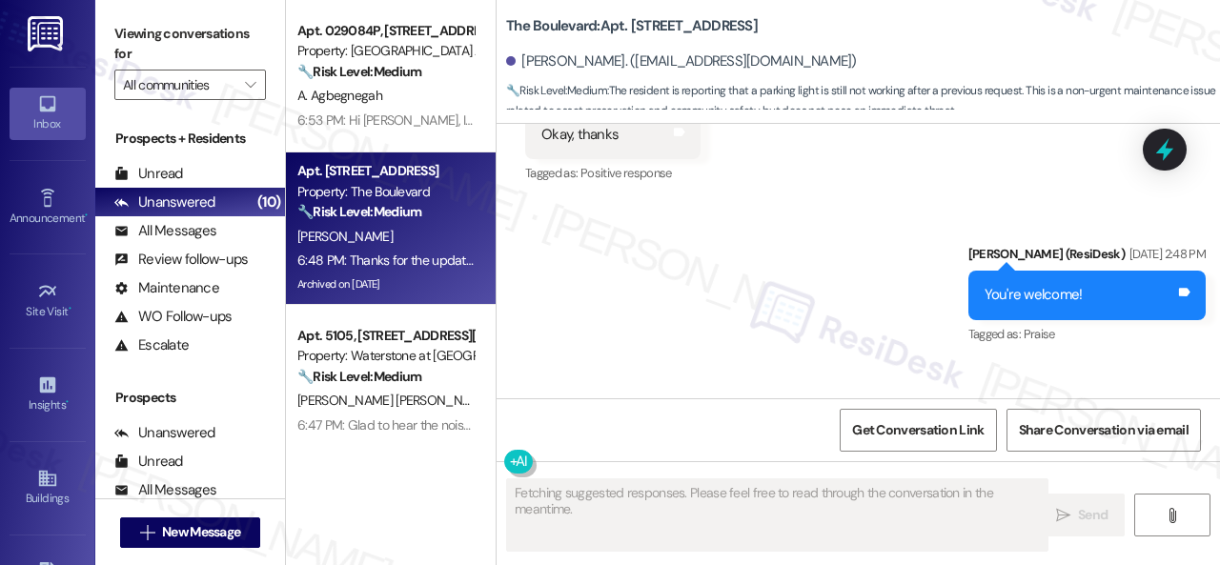
scroll to position [8556, 0]
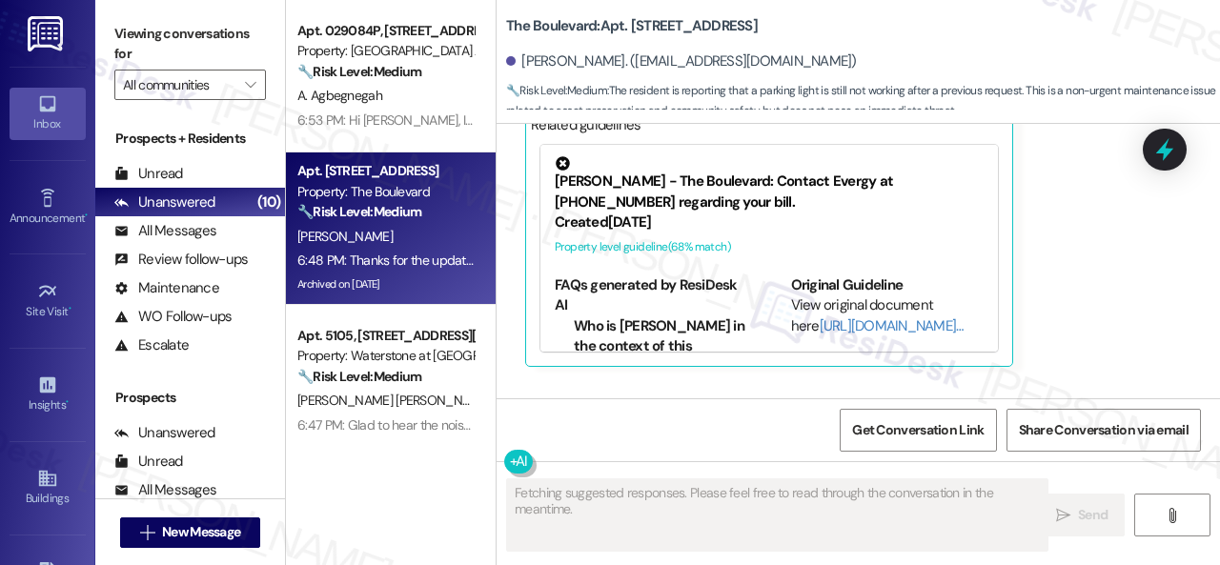
click at [411, 89] on div "A. Agbegnegah" at bounding box center [385, 96] width 180 height 24
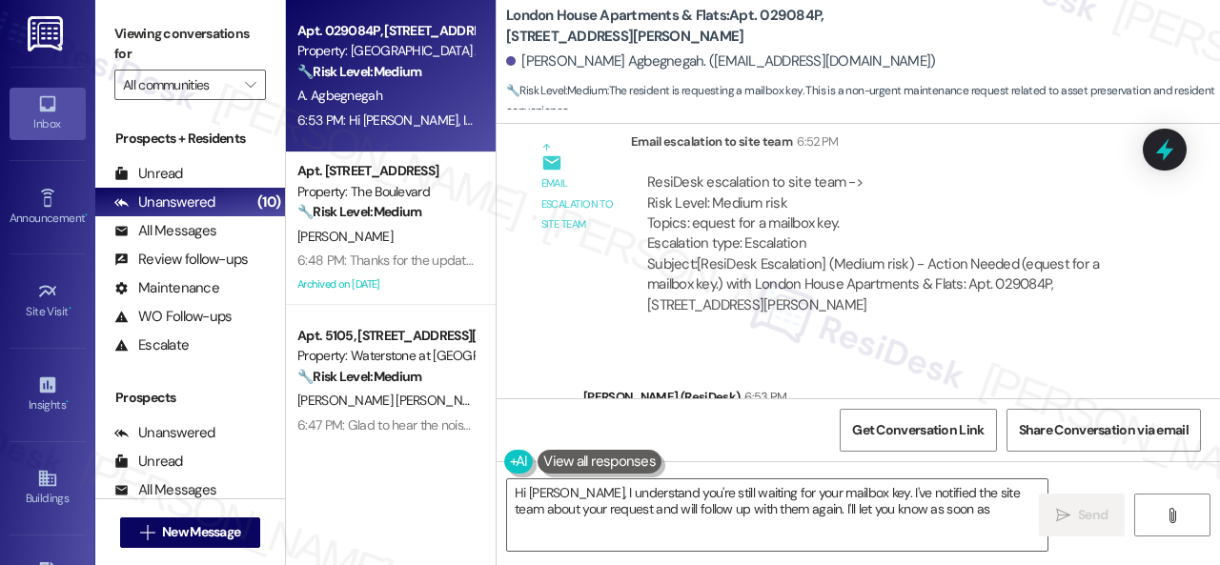
scroll to position [825, 0]
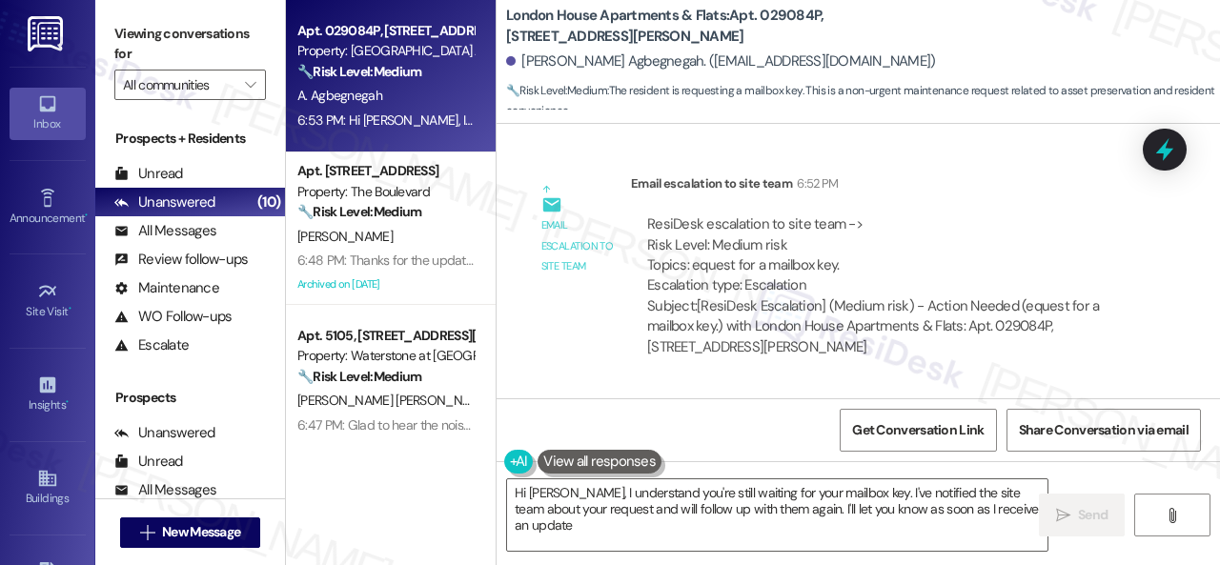
type textarea "Hi Angela, I understand you're still waiting for your mailbox key. I've notifie…"
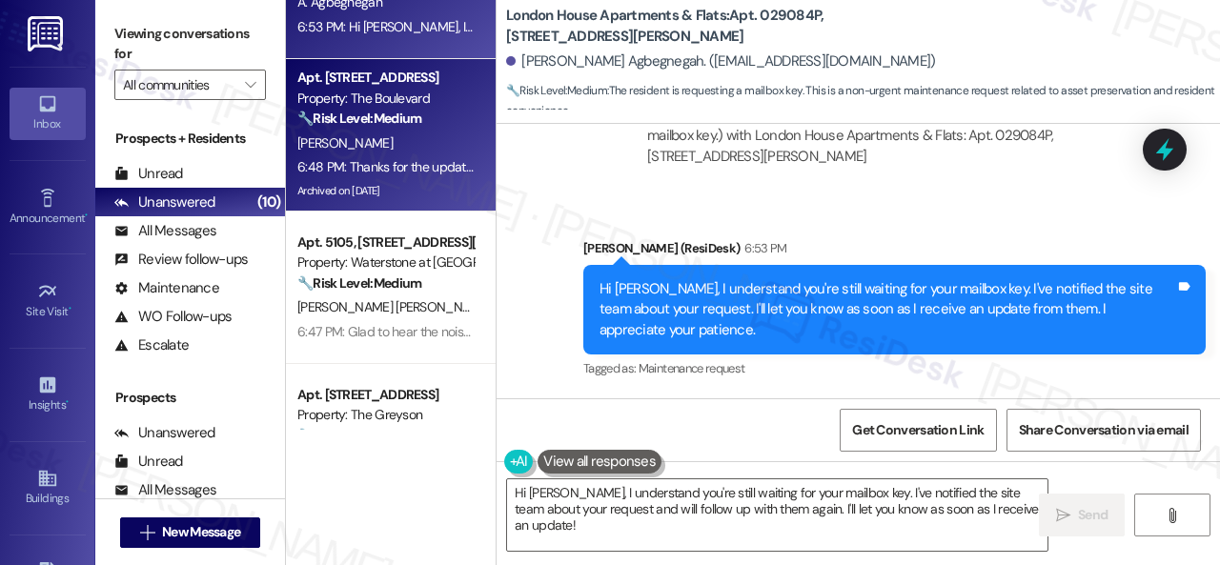
scroll to position [191, 0]
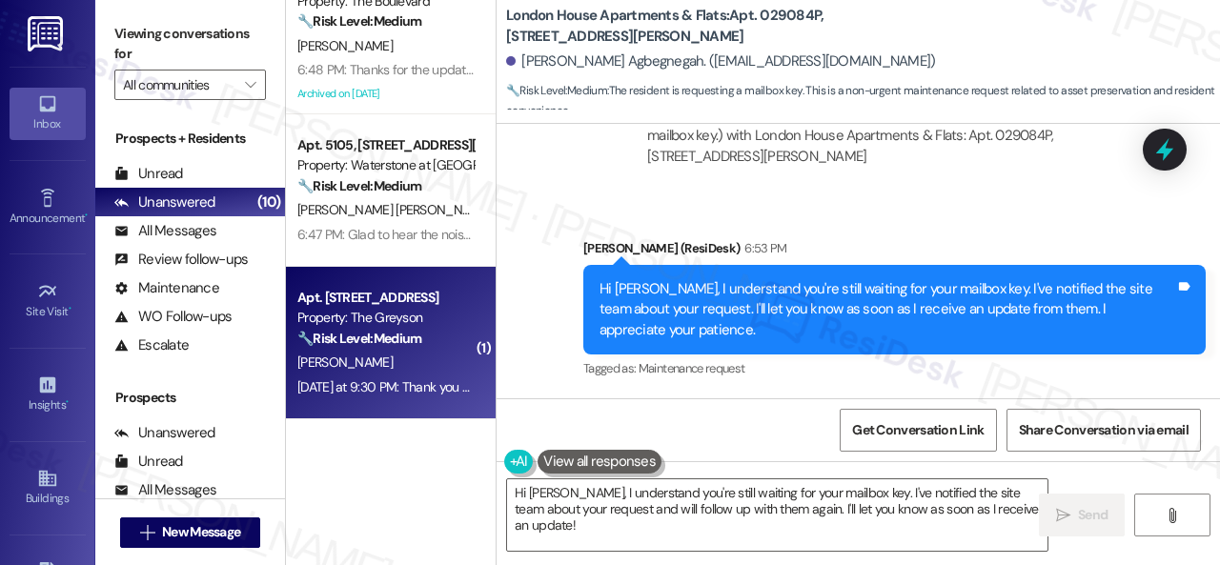
click at [410, 353] on div "[PERSON_NAME]" at bounding box center [385, 363] width 180 height 24
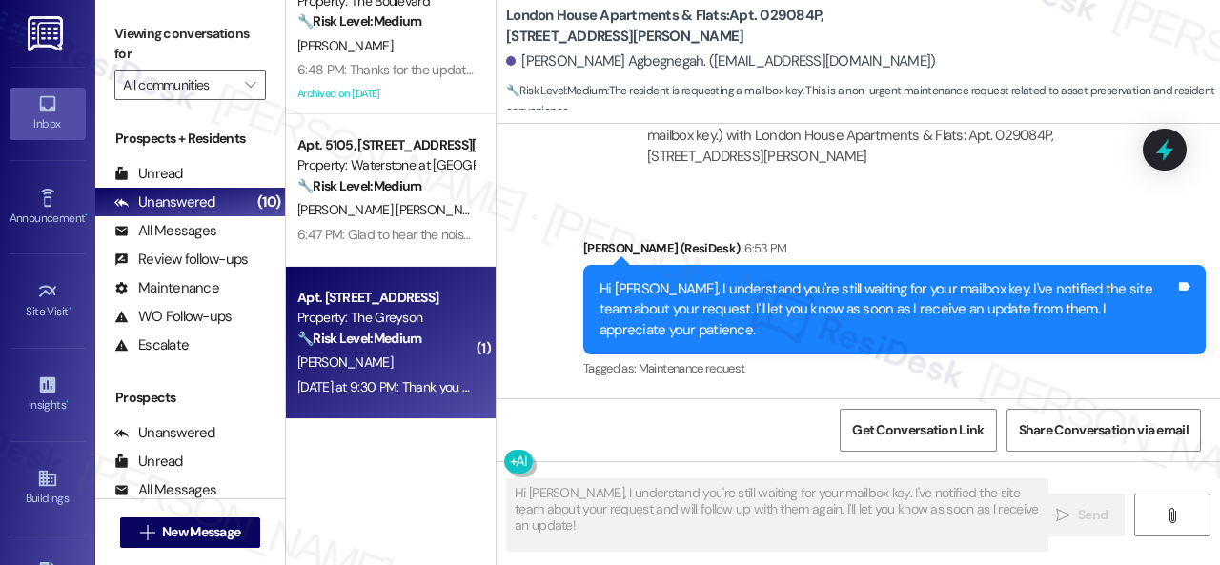
type textarea "Fetching suggested responses. Please feel free to read through the conversation…"
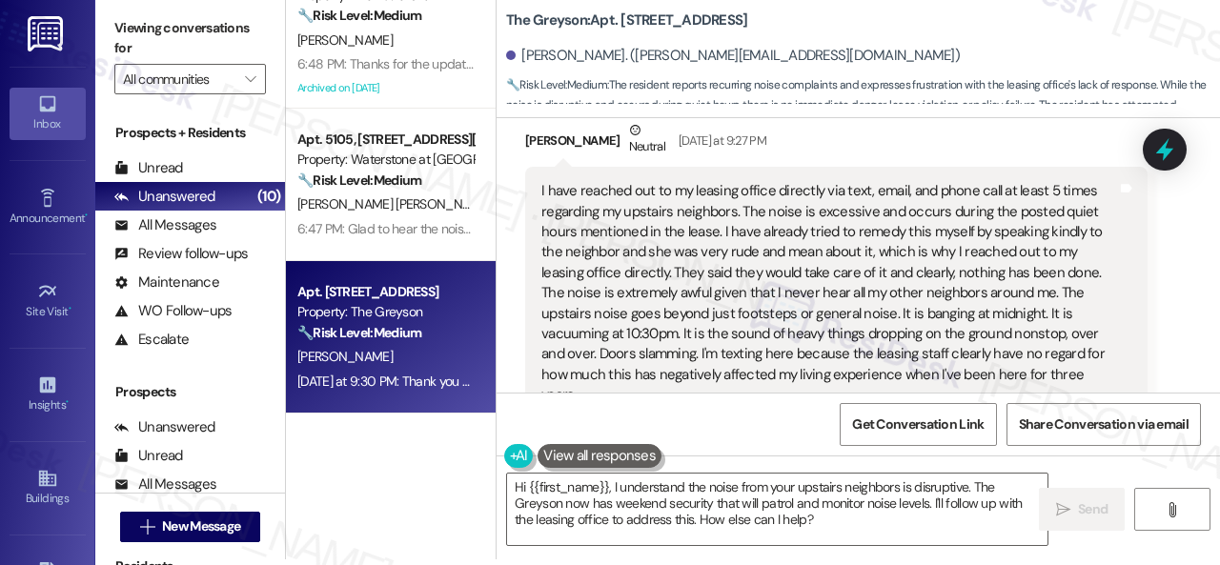
scroll to position [6292, 0]
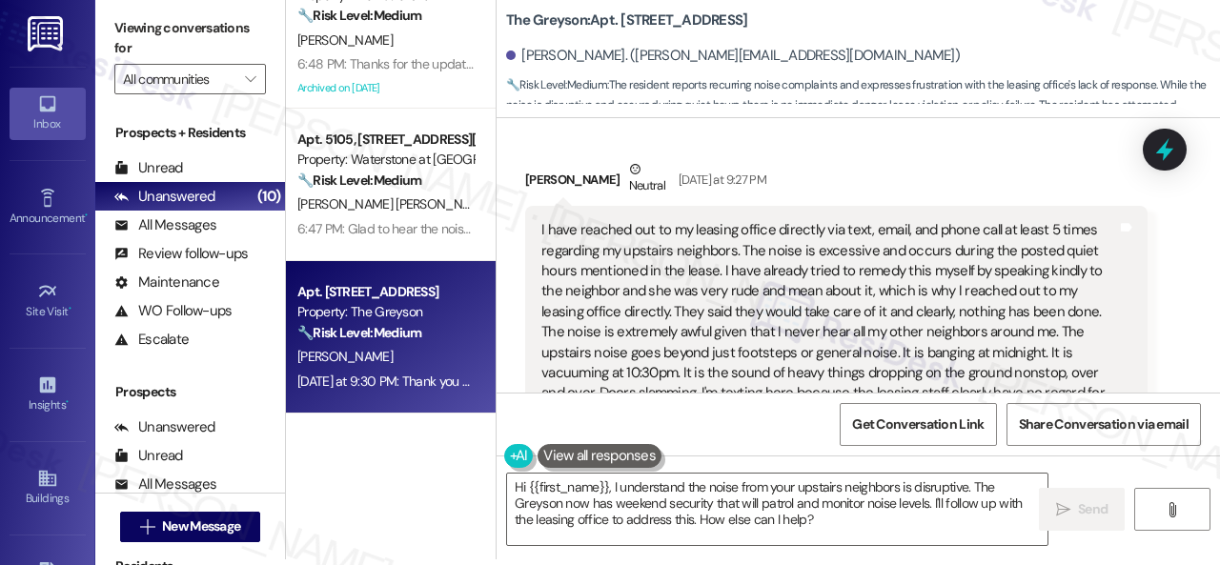
click at [1143, 314] on div "Received via SMS Jessica Wong Neutral Yesterday at 9:27 PM I have reached out t…" at bounding box center [836, 464] width 651 height 639
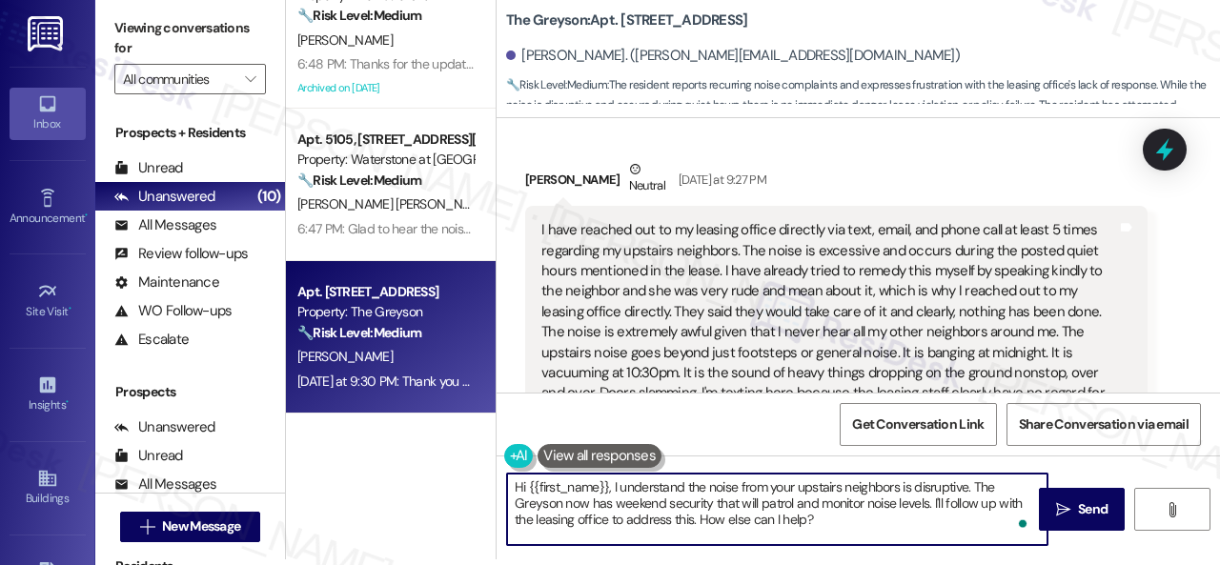
click at [620, 489] on textarea "Hi {{first_name}}, I understand the noise from your upstairs neighbors is disru…" at bounding box center [777, 509] width 540 height 71
click at [612, 489] on textarea "Hi {{first_name}}, I understand the noise from your upstairs neighbors is disru…" at bounding box center [777, 509] width 540 height 71
paste textarea "'m sorry for the delayed response.I"
drag, startPoint x: 645, startPoint y: 503, endPoint x: 982, endPoint y: 534, distance: 338.7
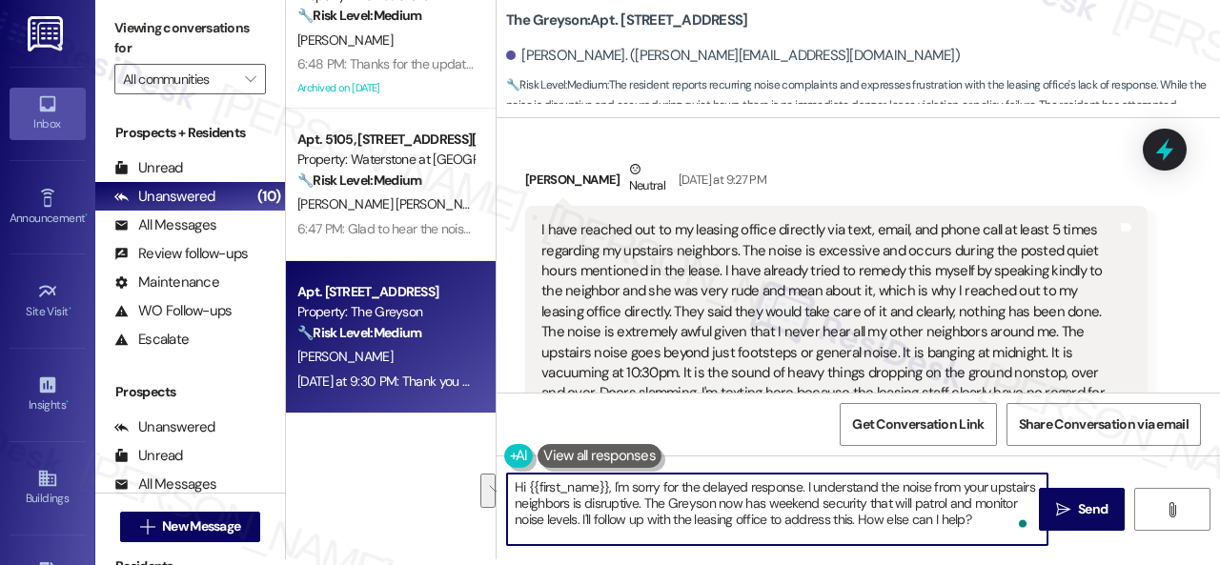
click at [982, 534] on textarea "Hi {{first_name}}, I'm sorry for the delayed response. I understand the noise f…" at bounding box center [777, 509] width 540 height 71
type textarea "Hi {{first_name}}, I'm sorry for the delayed response. I understand the noise f…"
click at [1061, 514] on icon "" at bounding box center [1063, 509] width 14 height 15
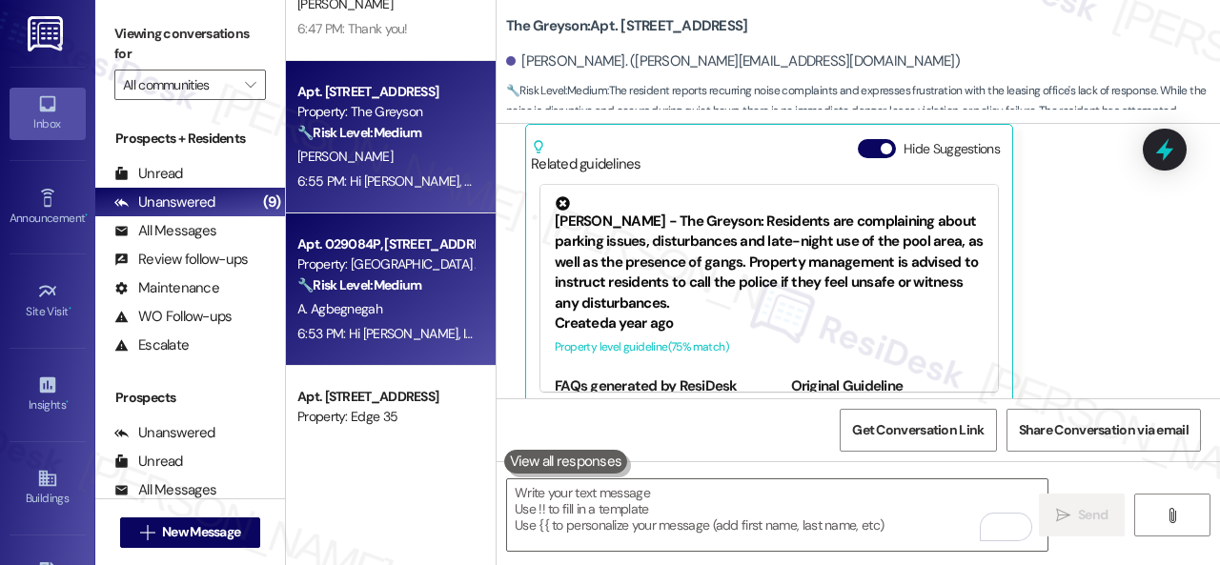
scroll to position [0, 0]
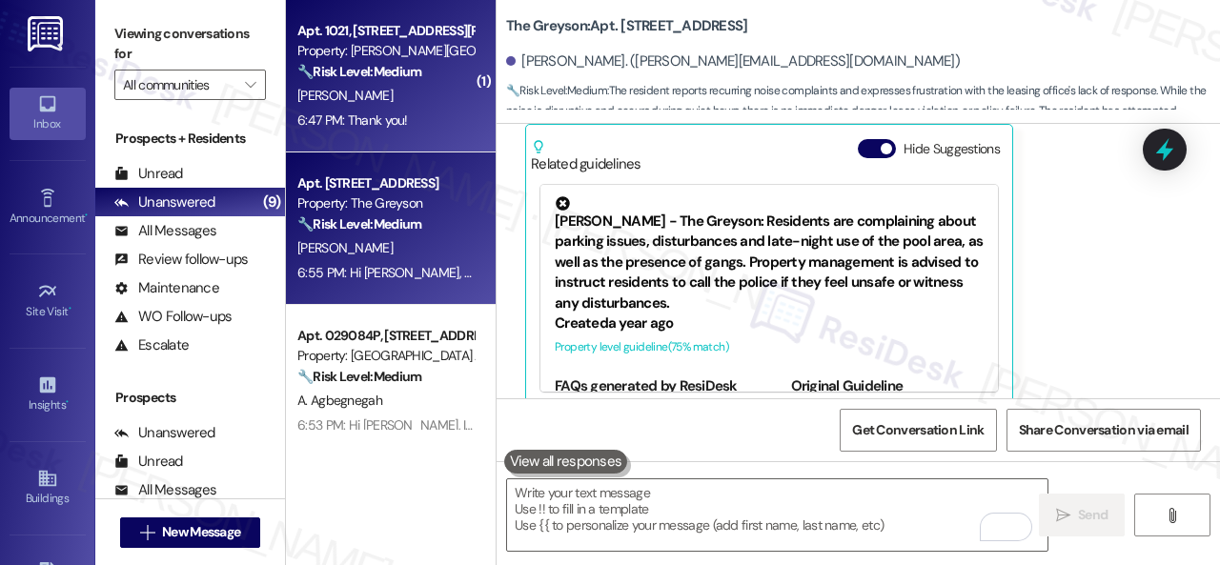
click at [446, 91] on div "T. Lewis" at bounding box center [385, 96] width 180 height 24
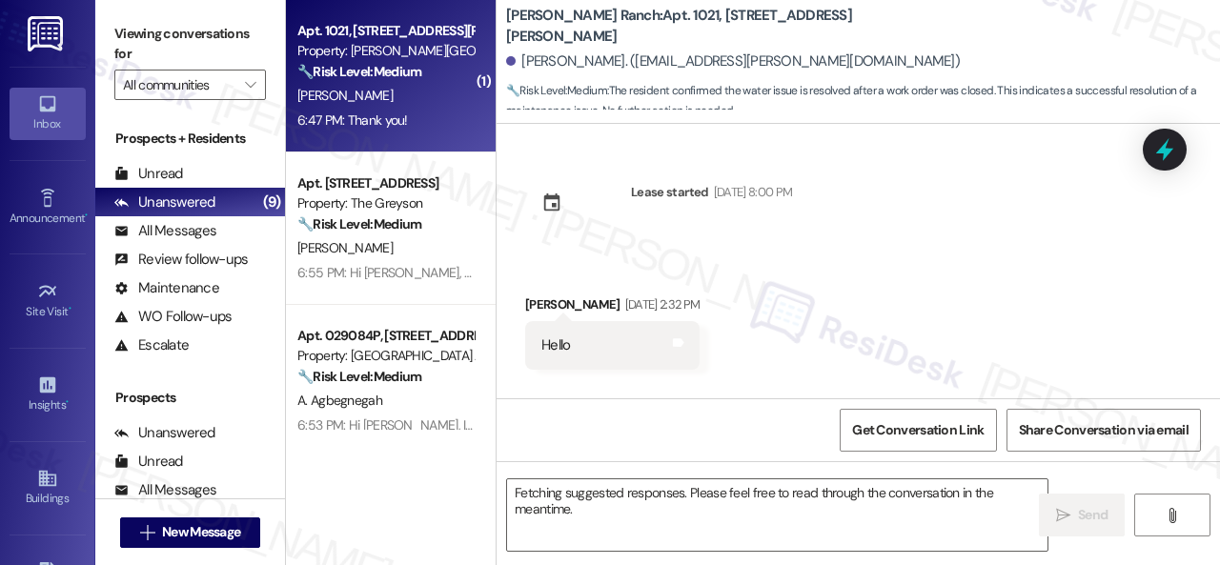
scroll to position [4281, 0]
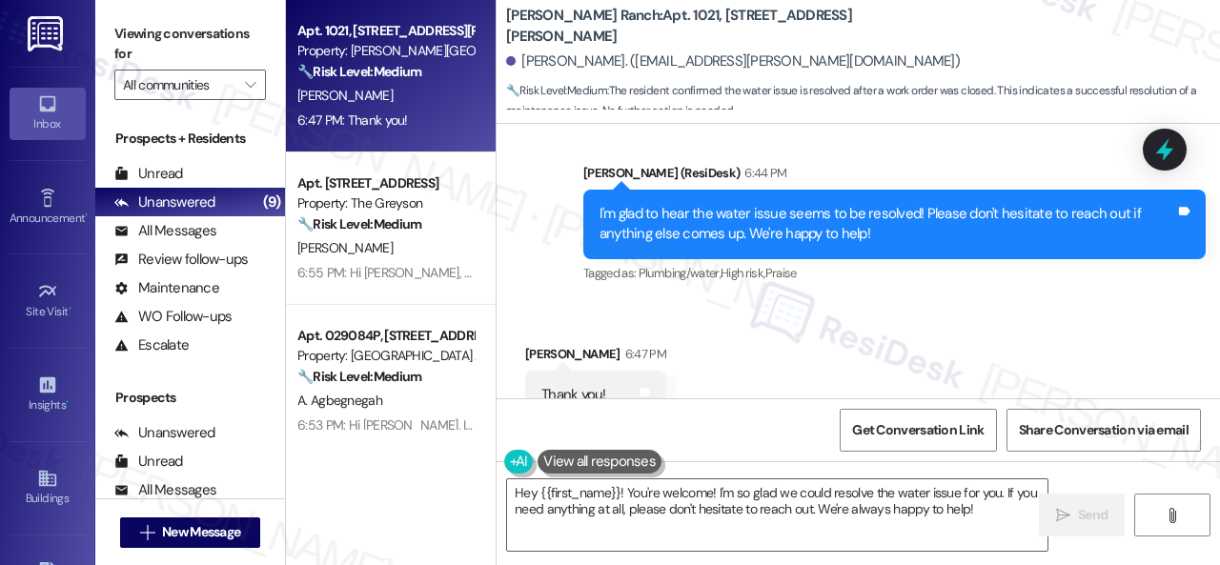
drag, startPoint x: 776, startPoint y: 457, endPoint x: 250, endPoint y: 417, distance: 527.5
click at [736, 443] on div "Lease started Aug 10, 2025 at 8:00 PM Received via SMS Terrany Lewis Aug 15, 20…" at bounding box center [857, 406] width 723 height 565
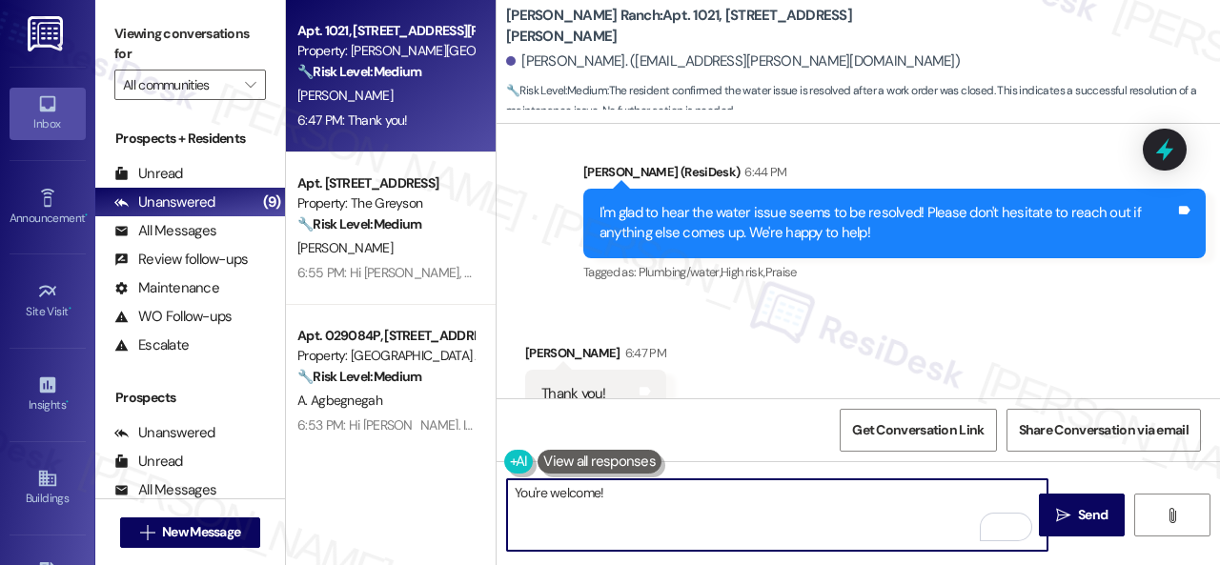
scroll to position [6, 0]
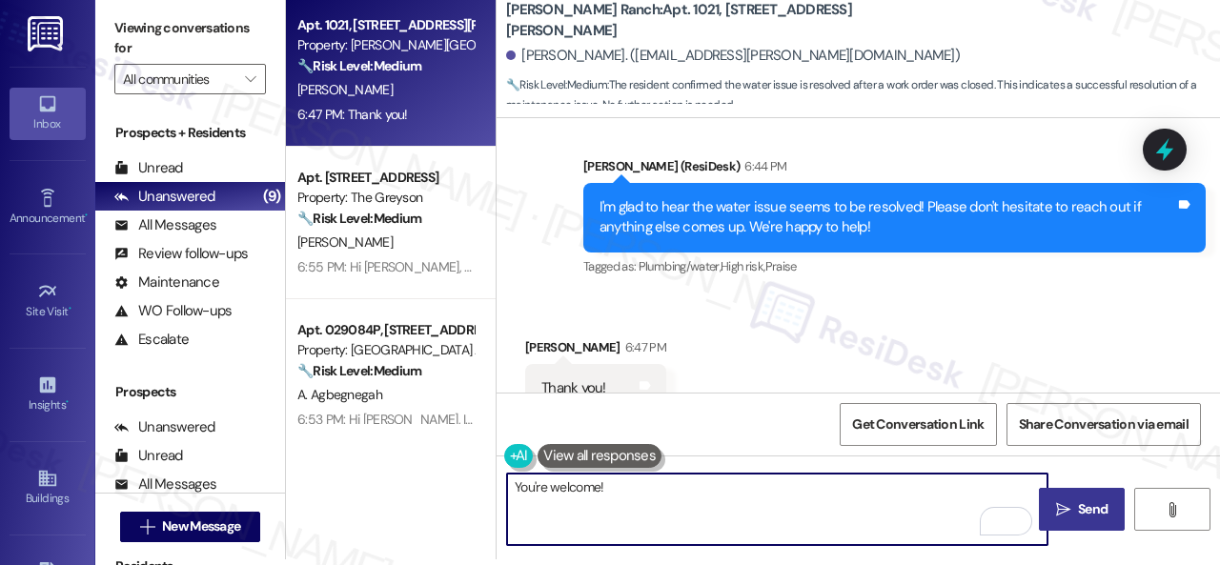
type textarea "You're welcome!"
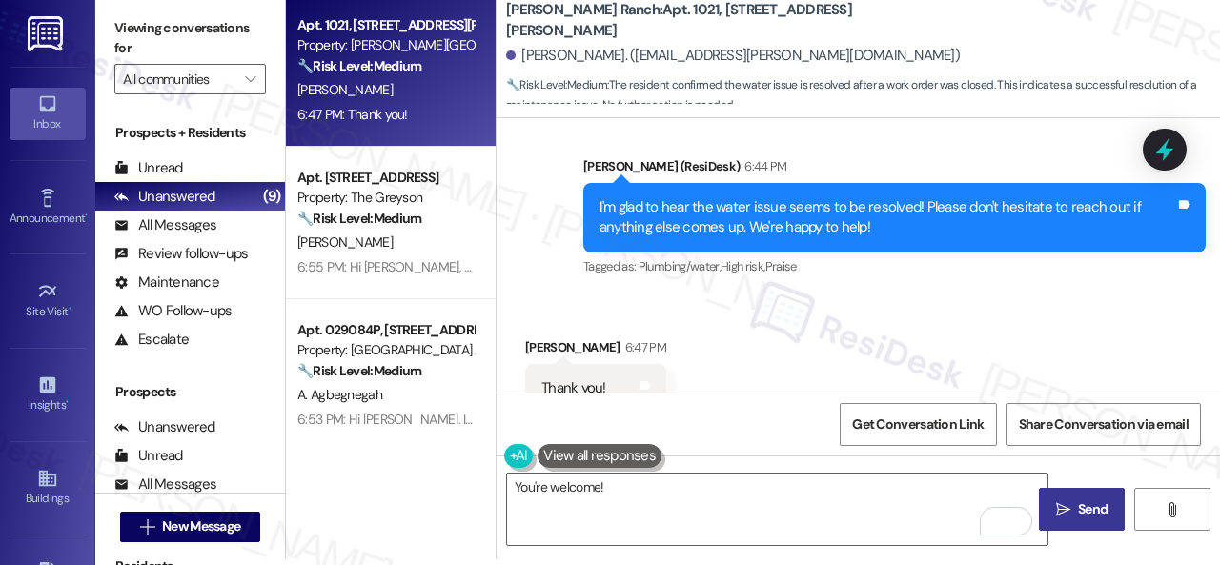
click at [1078, 514] on span "Send" at bounding box center [1093, 509] width 30 height 20
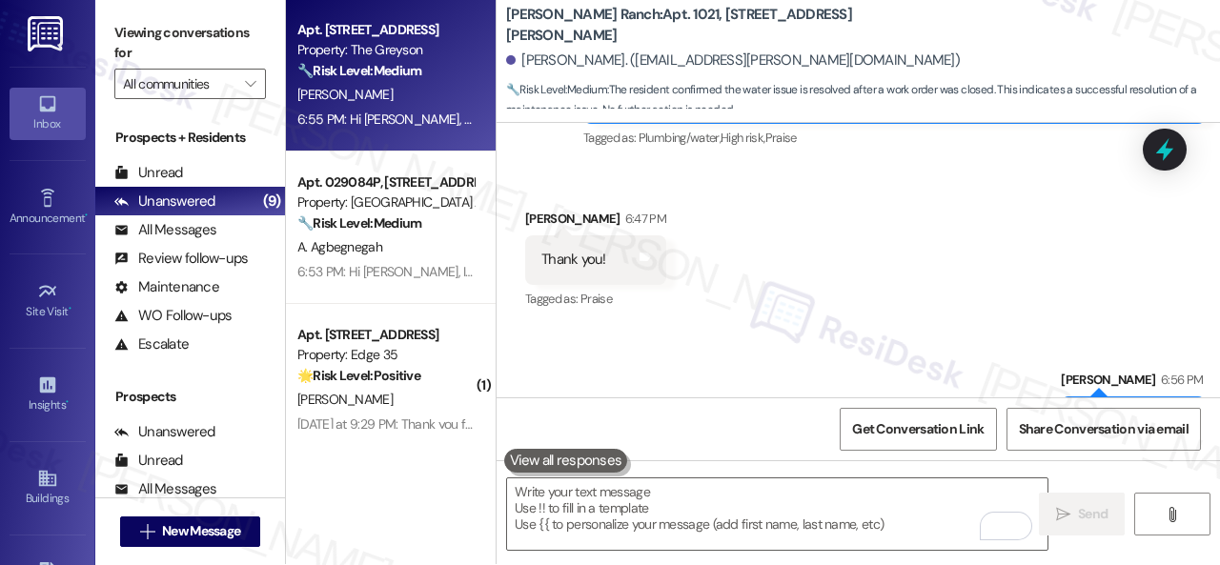
scroll to position [0, 0]
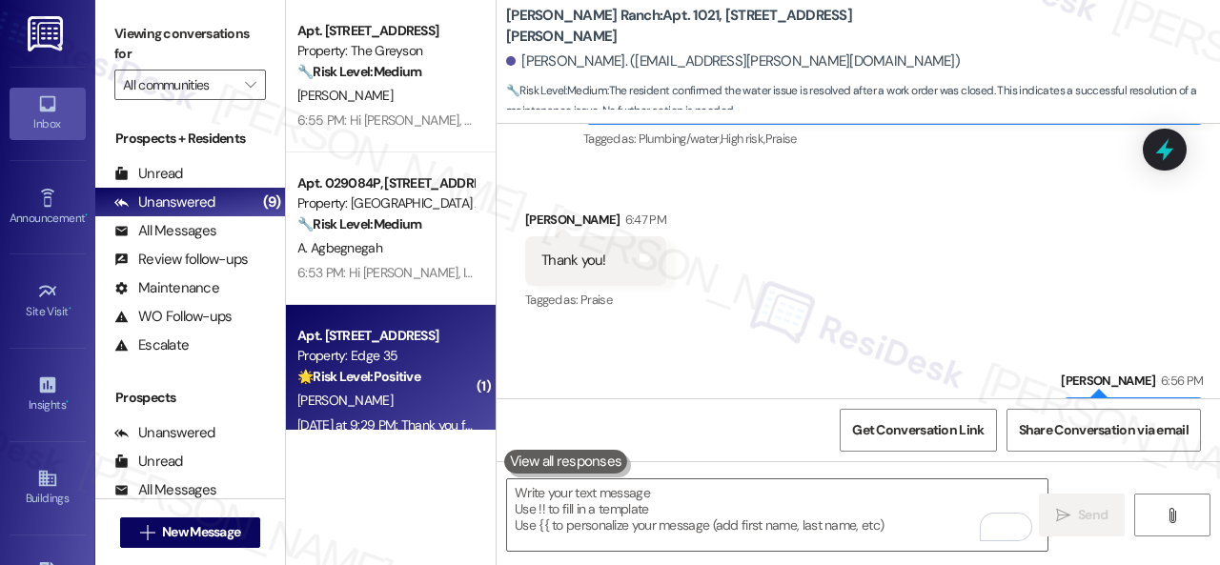
click at [427, 382] on div "🌟 Risk Level: Positive The resident is simply acknowledging a previous message …" at bounding box center [385, 377] width 176 height 20
type textarea "Fetching suggested responses. Please feel free to read through the conversation…"
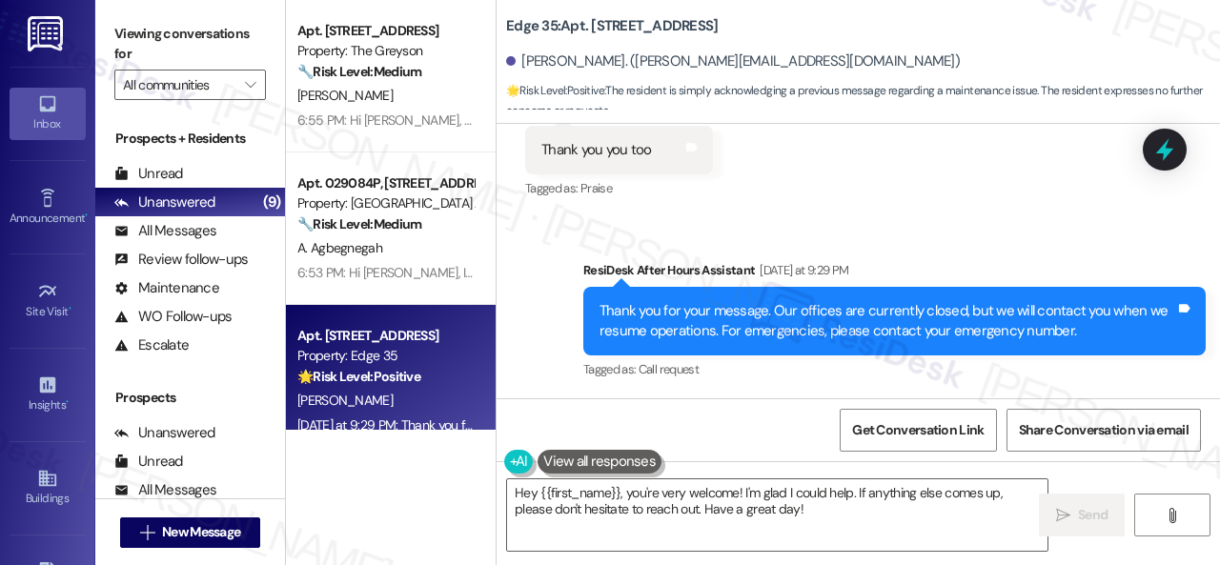
scroll to position [3617, 0]
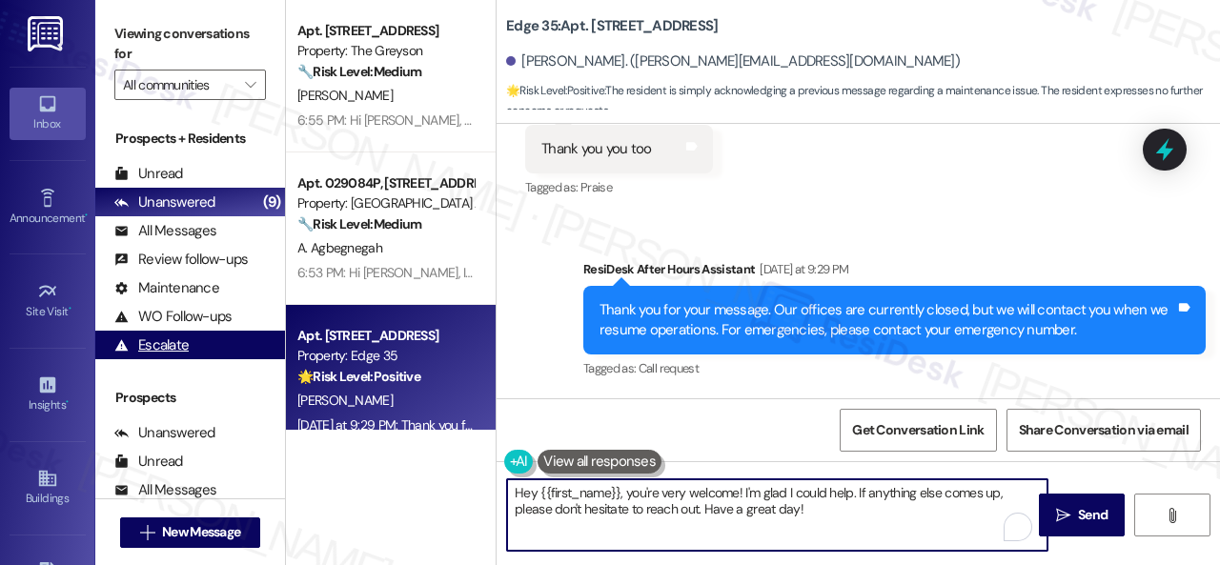
drag, startPoint x: 867, startPoint y: 508, endPoint x: 248, endPoint y: 356, distance: 637.6
click at [259, 352] on div "Viewing conversations for All communities  Prospects + Residents Unread (0) Un…" at bounding box center [657, 282] width 1124 height 565
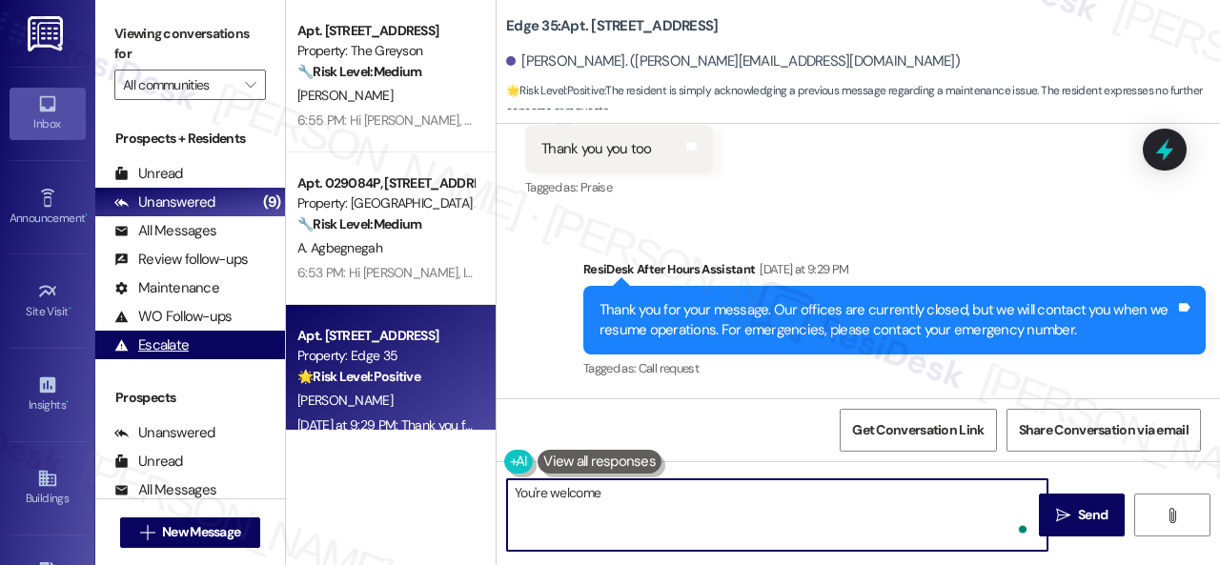
type textarea "You're welcome."
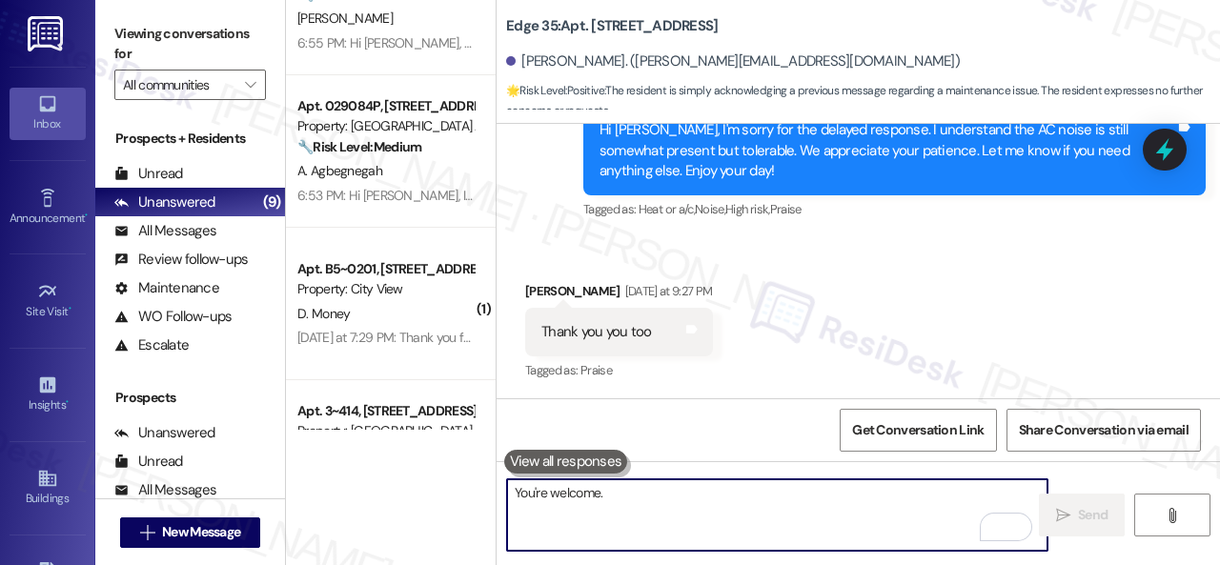
scroll to position [191, 0]
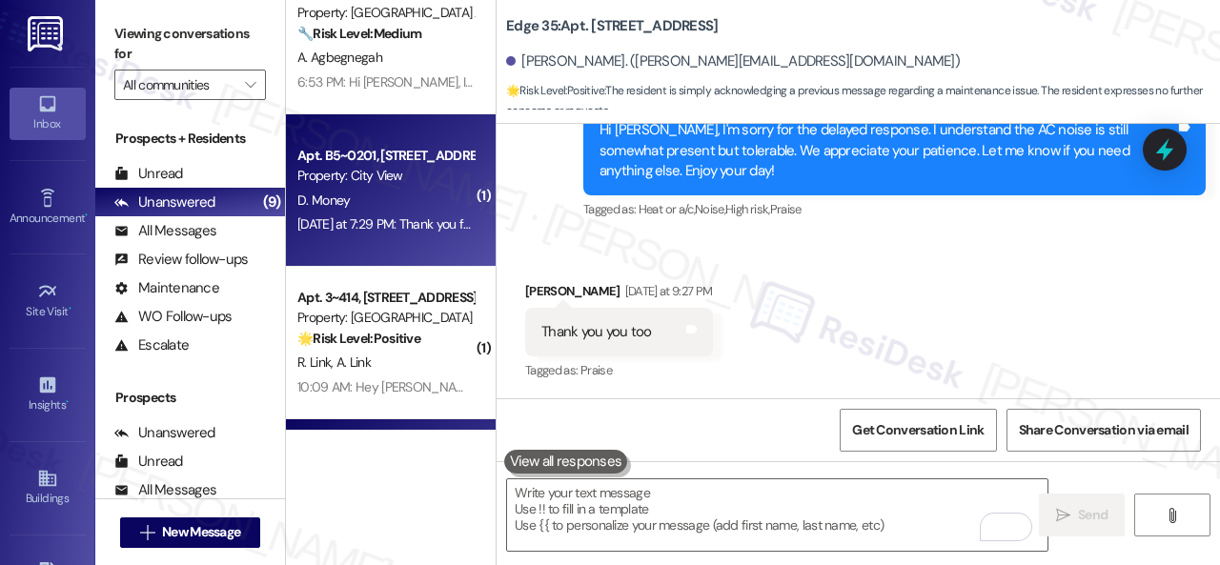
click at [402, 212] on div "D. Money" at bounding box center [385, 201] width 180 height 24
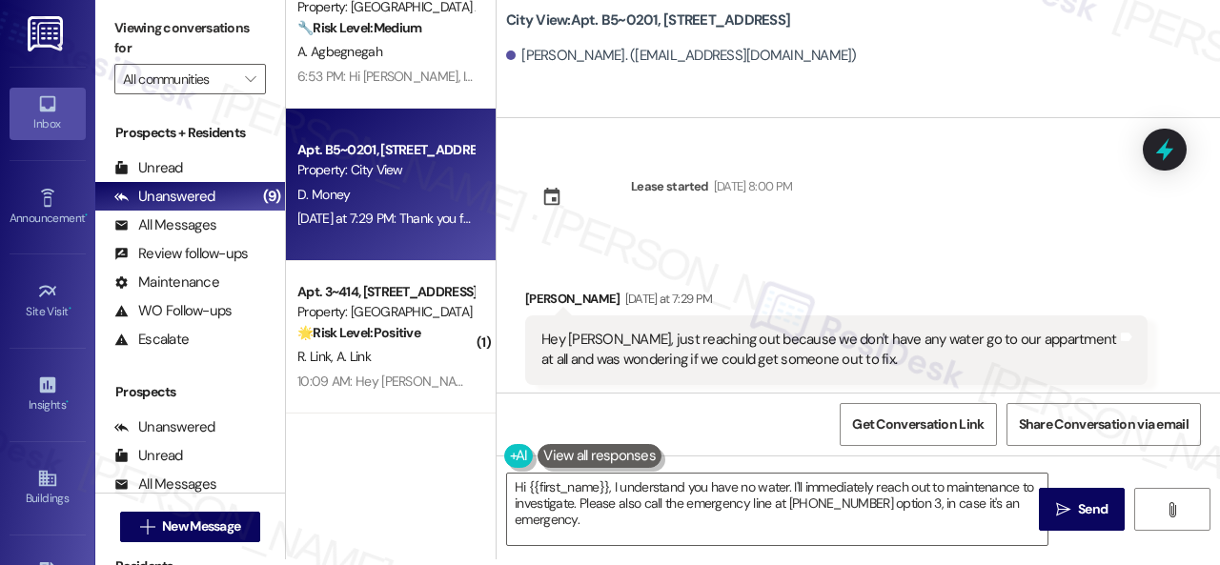
scroll to position [209, 0]
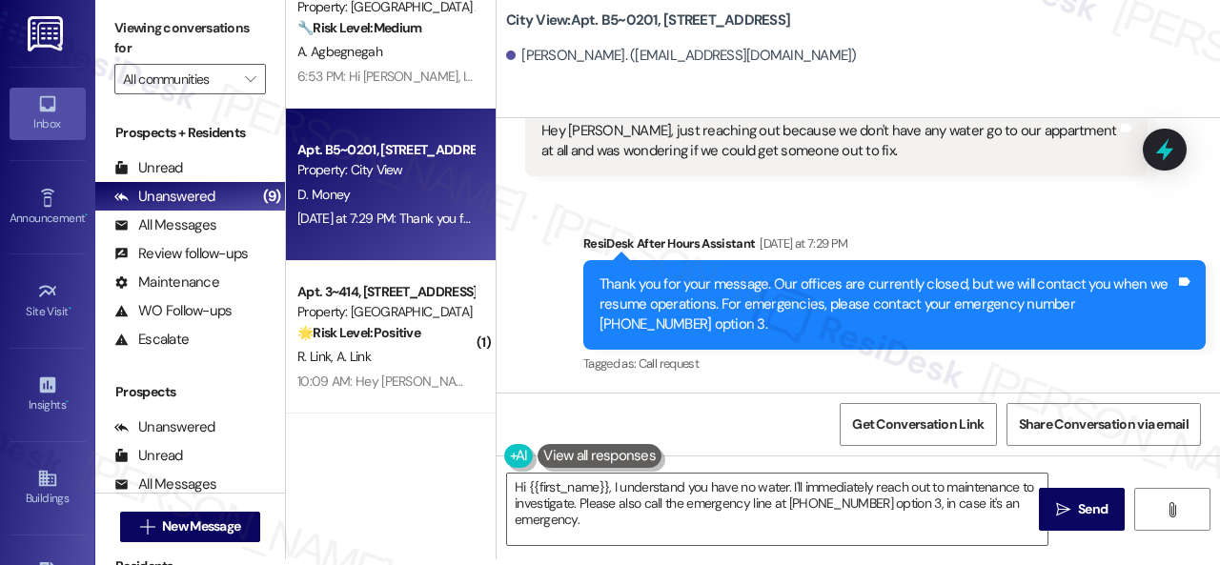
click at [940, 210] on div "Sent via SMS ResiDesk After Hours Assistant [DATE] at 7:29 PM Thank you for you…" at bounding box center [857, 292] width 723 height 202
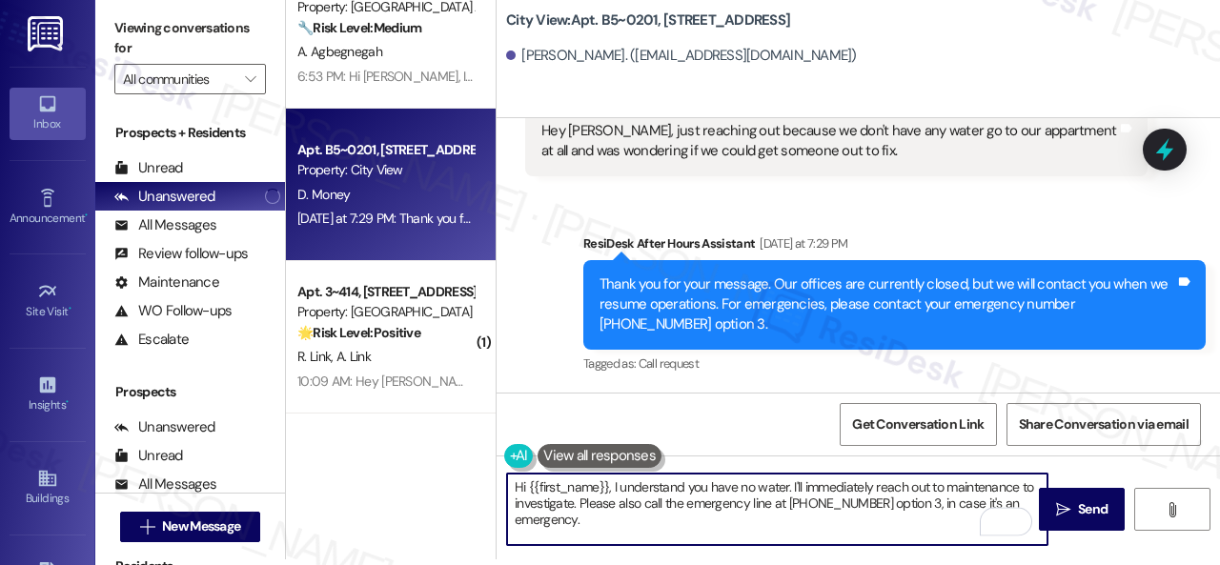
drag, startPoint x: 579, startPoint y: 515, endPoint x: 614, endPoint y: 482, distance: 47.2
click at [614, 482] on textarea "Hi {{first_name}}, I understand you have no water. I'll immediately reach out t…" at bounding box center [777, 509] width 540 height 71
paste textarea "'m sorry for the delayed response. Please don’t hesitate to let me know if you …"
click at [697, 500] on textarea "Hi {{first_name}}, I'm sorry for the delayed response. Please don’t hesitate to…" at bounding box center [777, 509] width 540 height 71
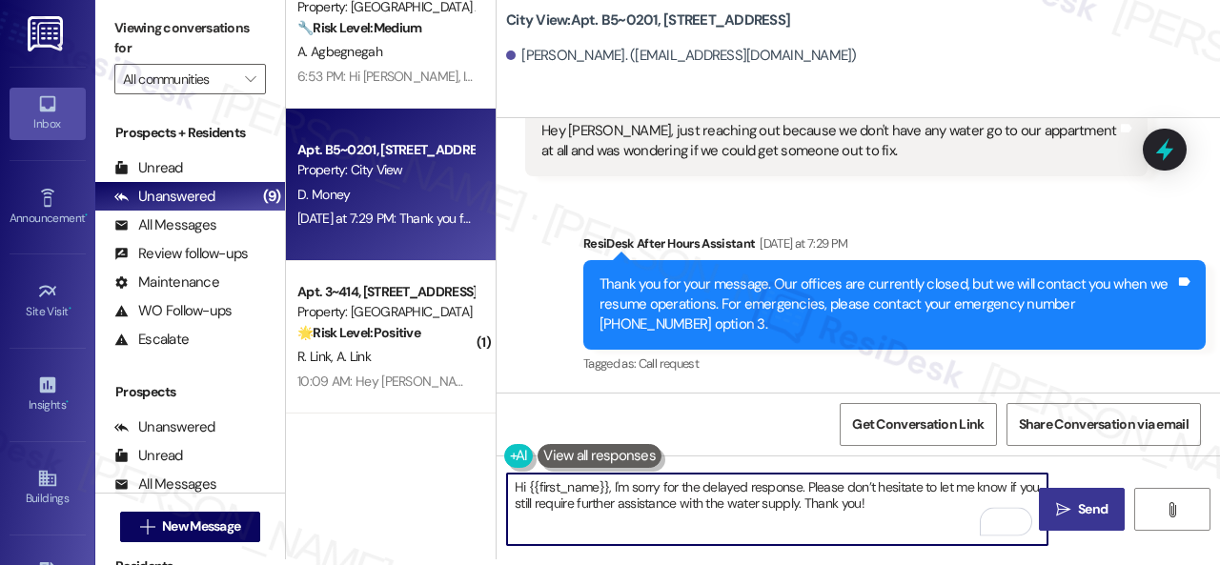
type textarea "Hi {{first_name}}, I'm sorry for the delayed response. Please don’t hesitate to…"
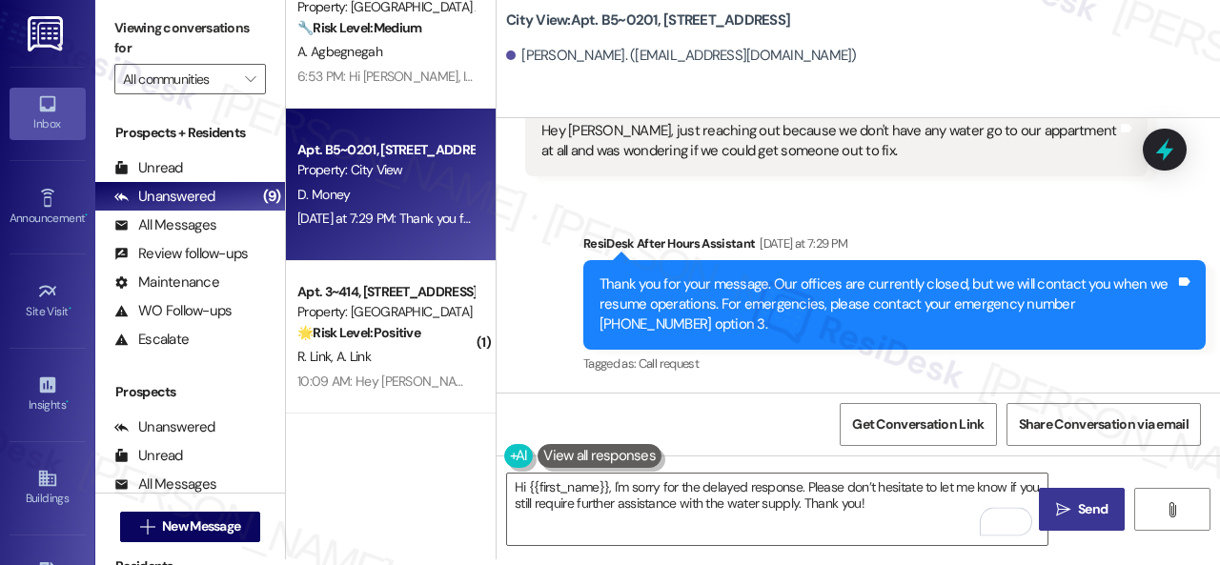
click at [1078, 512] on span "Send" at bounding box center [1093, 509] width 30 height 20
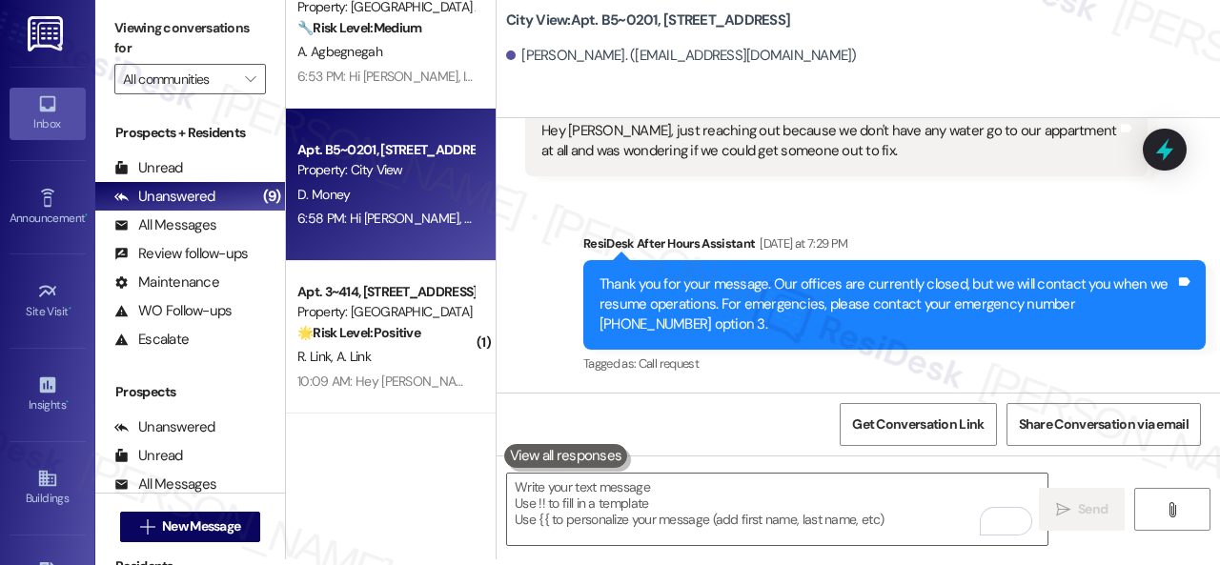
scroll to position [362, 0]
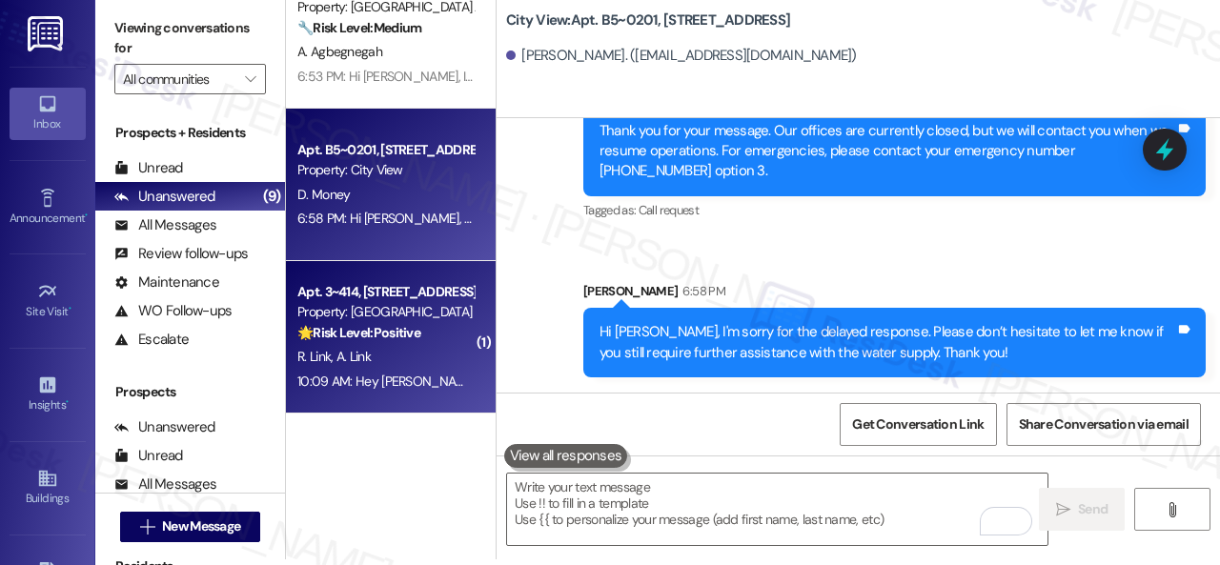
click at [427, 352] on div "R. Link A. Link" at bounding box center [385, 357] width 180 height 24
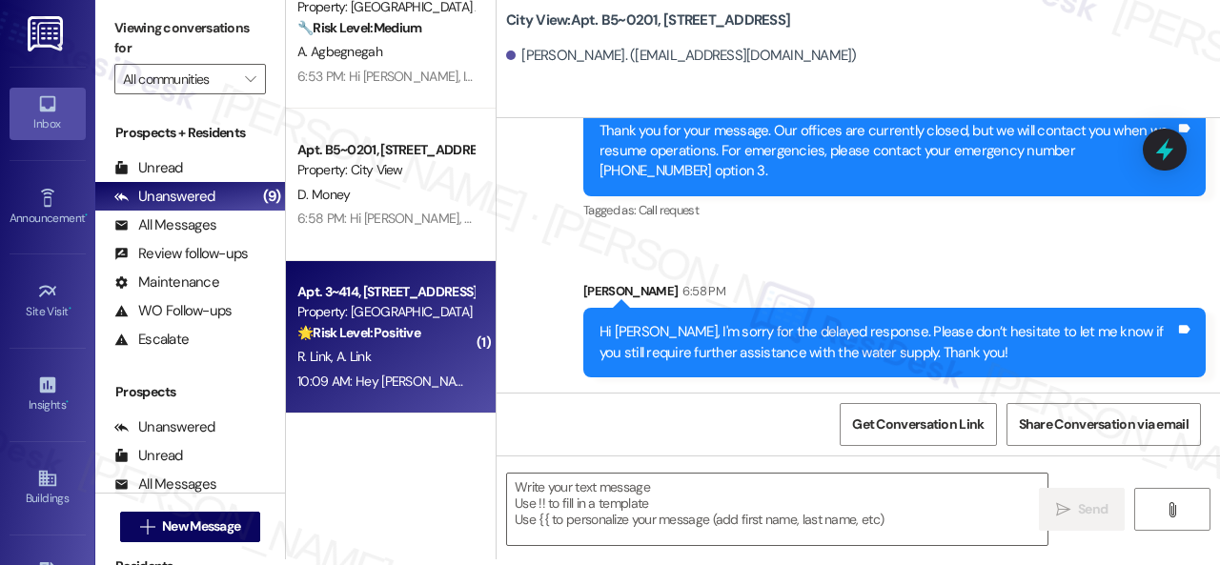
type textarea "Fetching suggested responses. Please feel free to read through the conversation…"
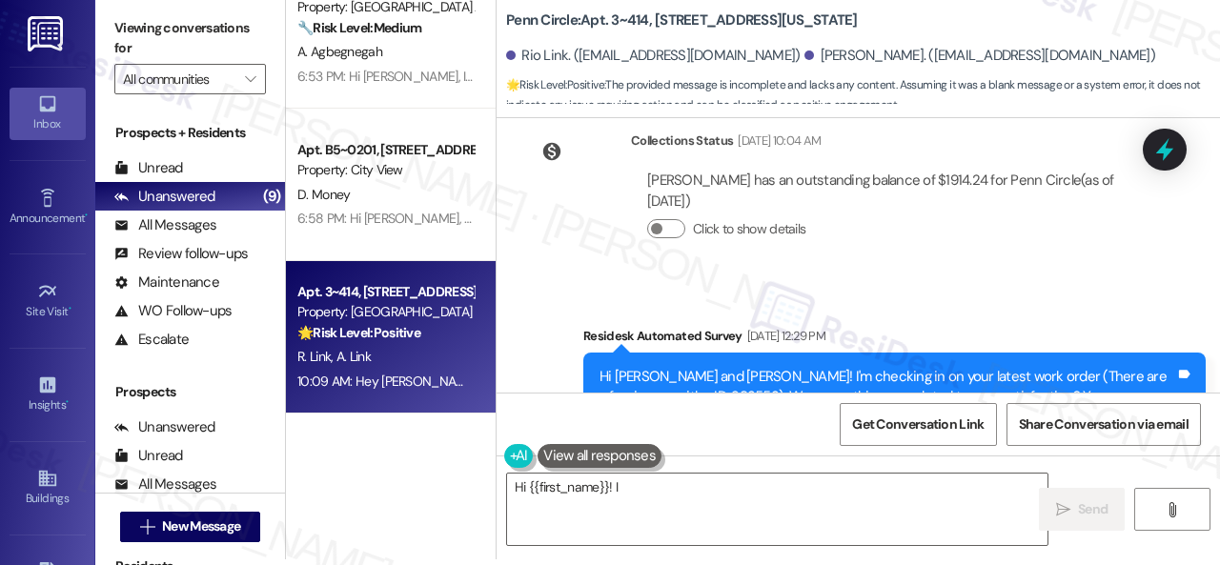
scroll to position [8764, 0]
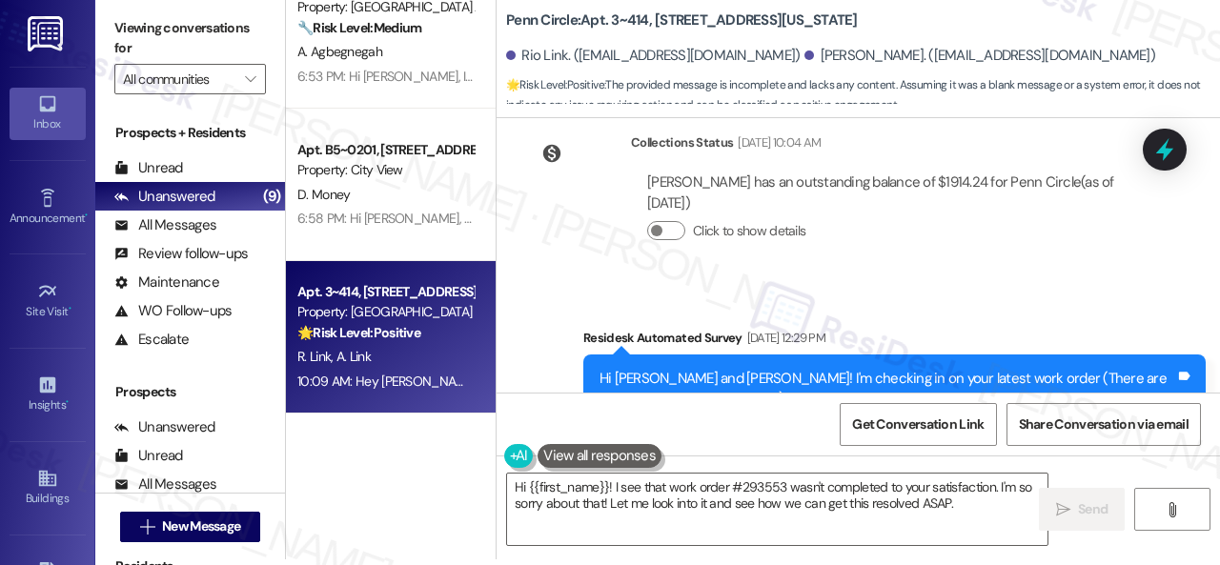
drag, startPoint x: 593, startPoint y: 281, endPoint x: 623, endPoint y: 364, distance: 88.3
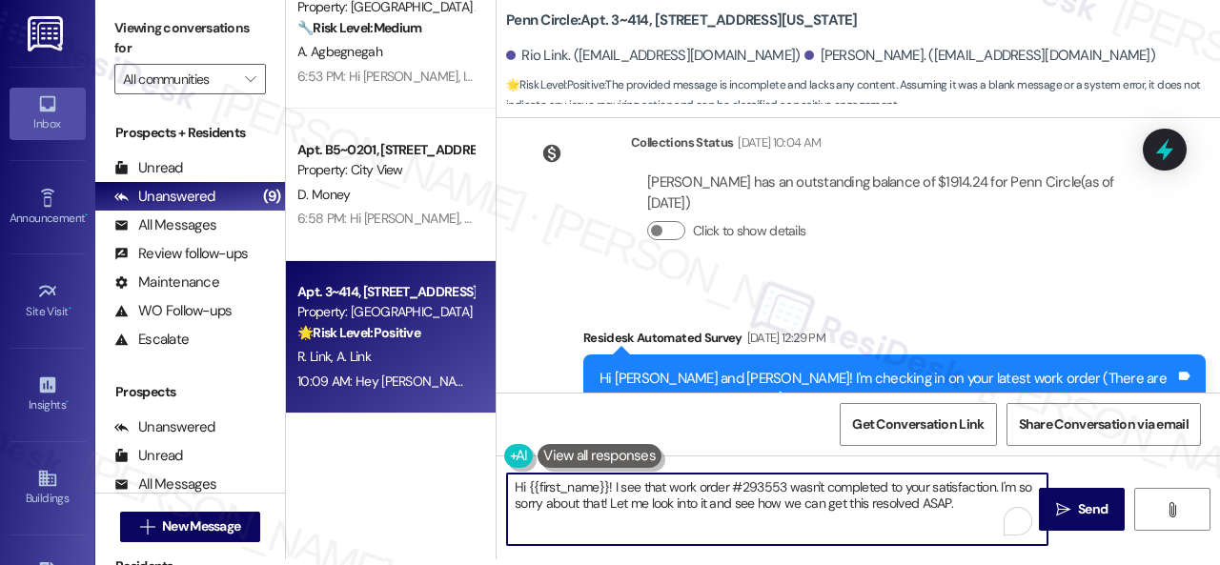
drag, startPoint x: 970, startPoint y: 503, endPoint x: 383, endPoint y: 454, distance: 589.0
click at [383, 454] on div "Apt. [STREET_ADDRESS] Property: The Greyson 🔧 Risk Level: Medium The resident r…" at bounding box center [753, 276] width 934 height 565
paste textarea "I'm sorry that the work order wasn't completed to your satisfaction. Can you pl…"
type textarea "I'm sorry that the work order wasn't completed to your satisfaction. Can you pl…"
click at [1078, 514] on span "Send" at bounding box center [1093, 509] width 30 height 20
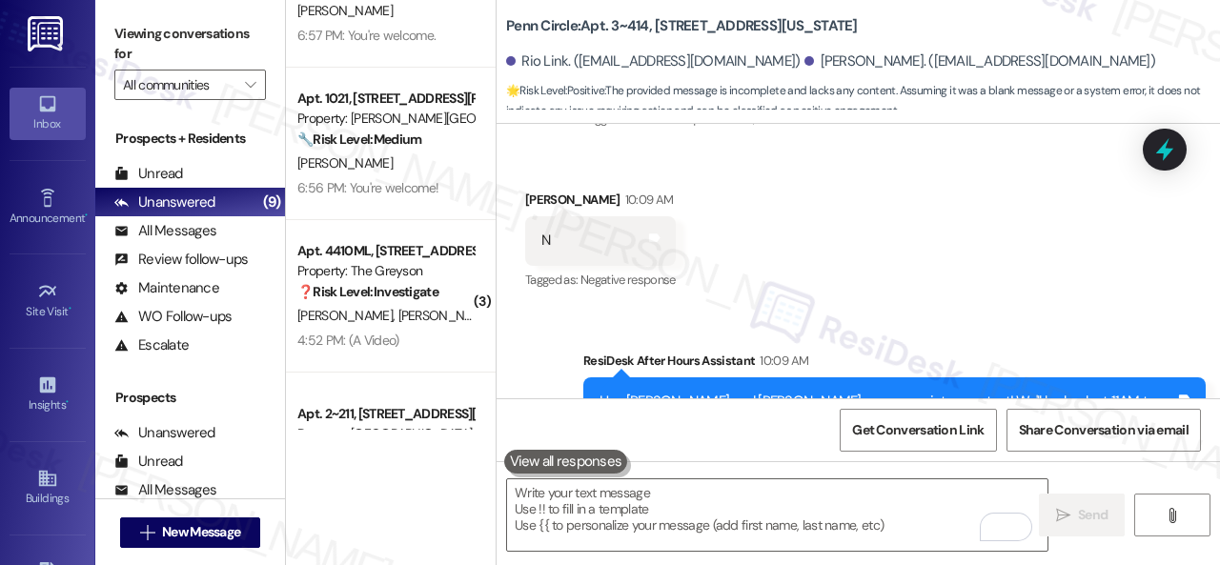
scroll to position [762, 0]
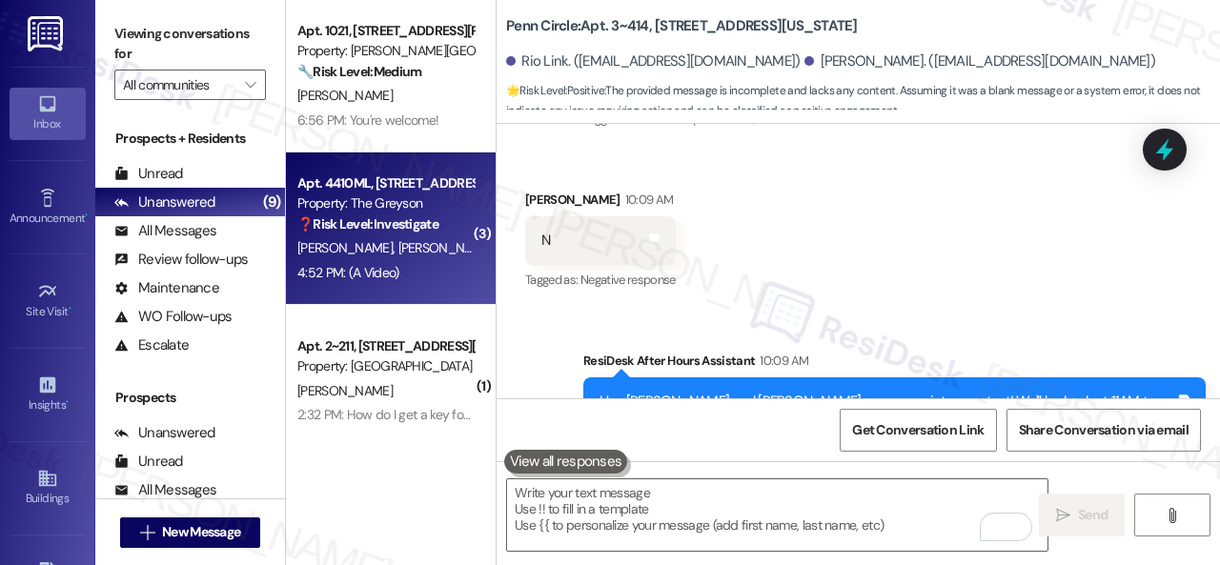
click at [432, 256] on div "[PERSON_NAME] [PERSON_NAME]" at bounding box center [385, 248] width 180 height 24
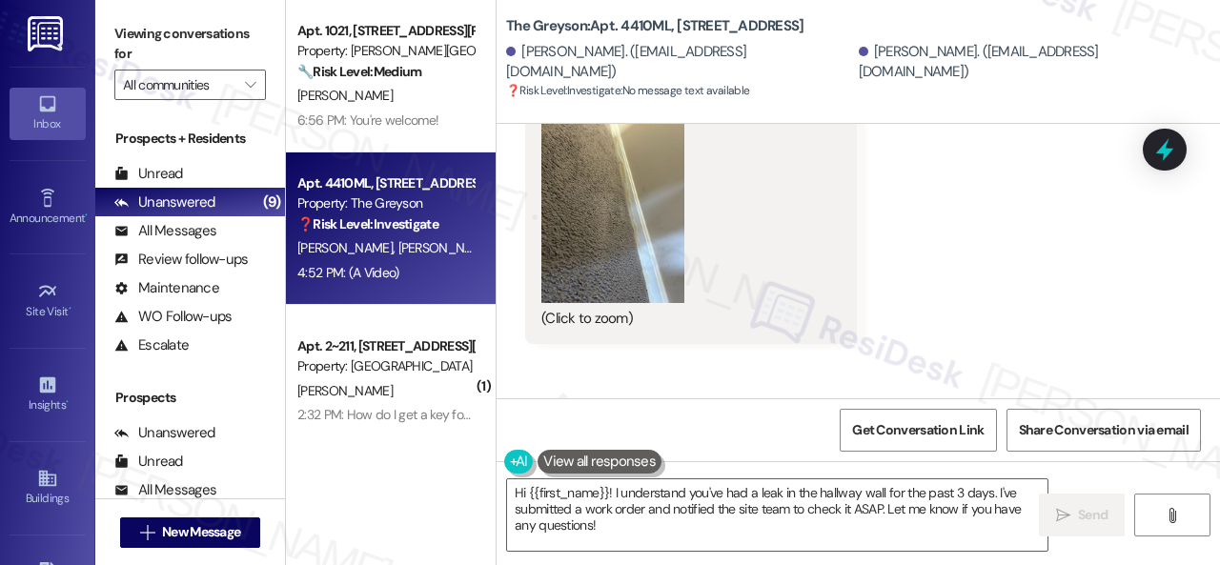
scroll to position [15373, 0]
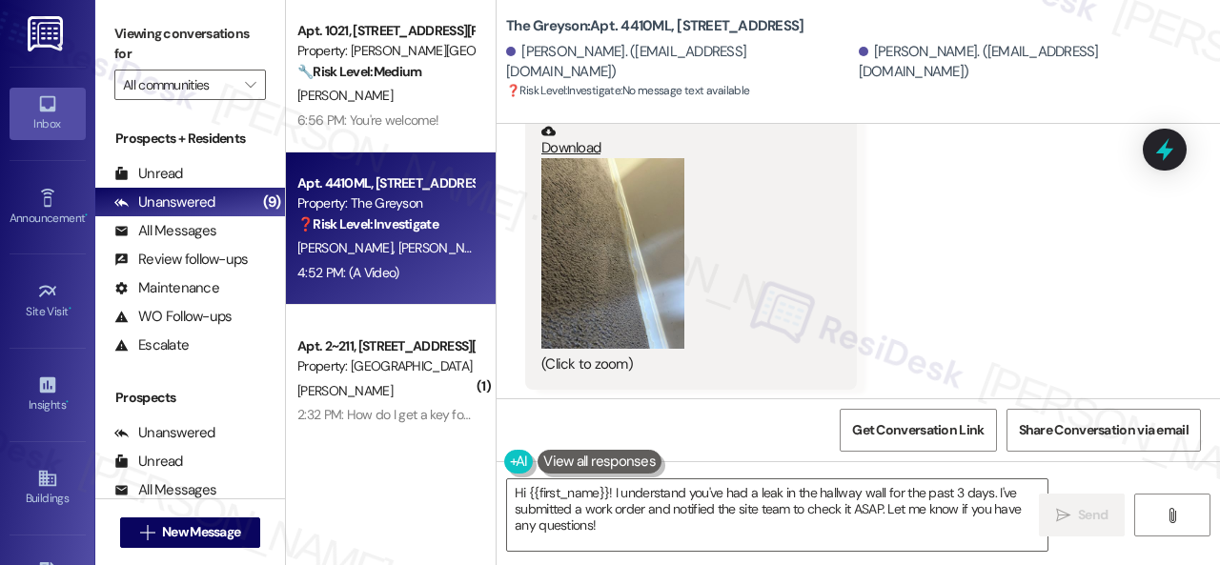
click at [625, 326] on button "Zoom image" at bounding box center [612, 253] width 143 height 191
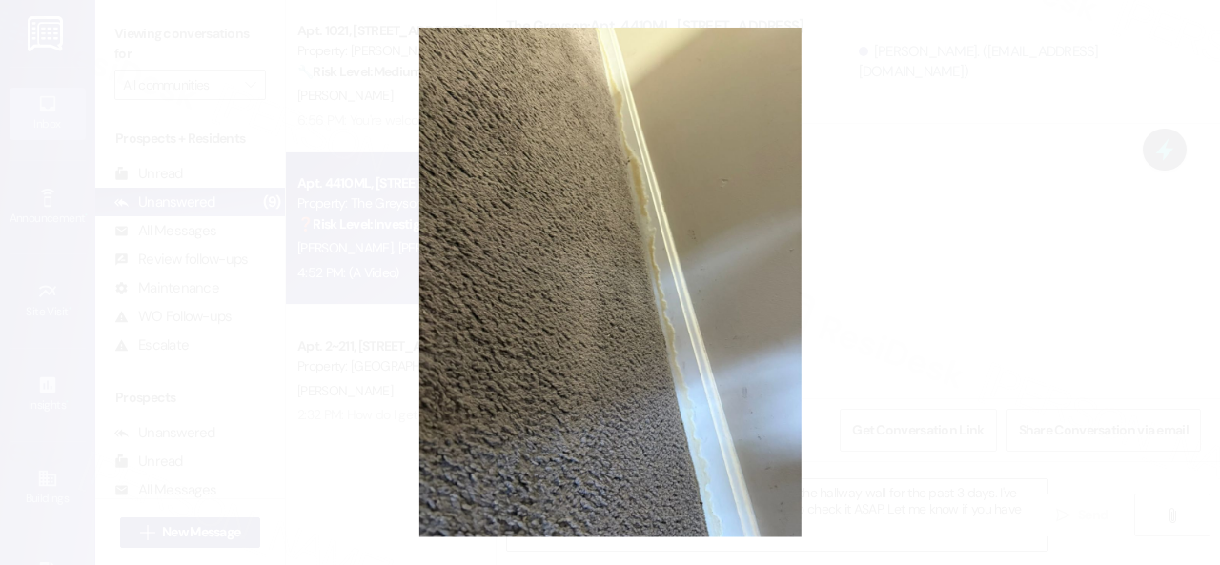
click at [743, 319] on button "Unzoom image" at bounding box center [610, 282] width 1220 height 565
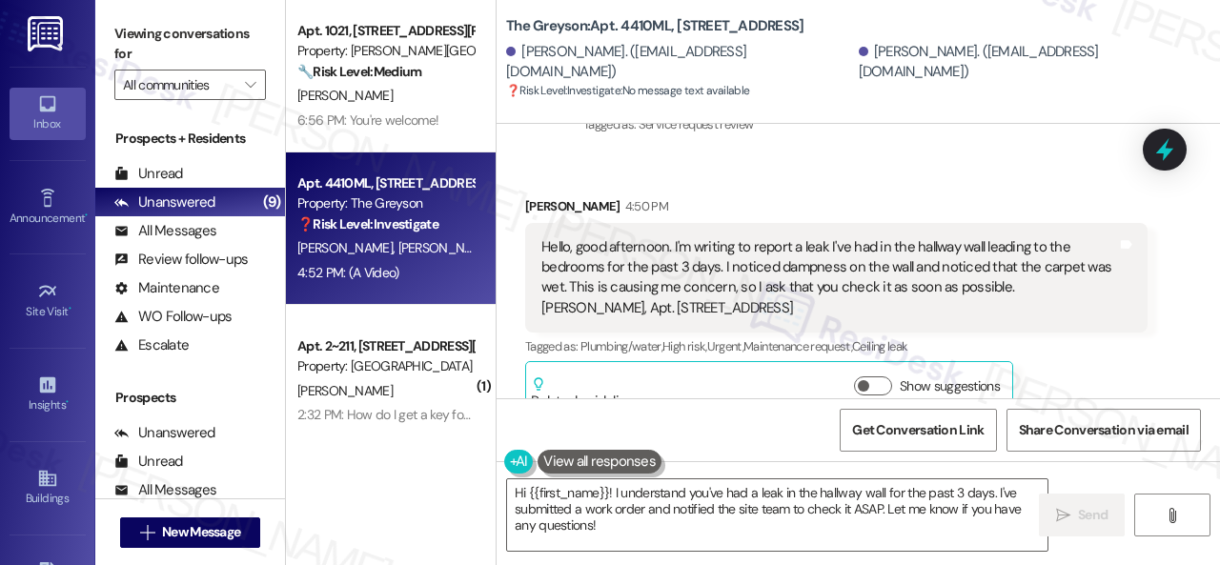
scroll to position [14421, 0]
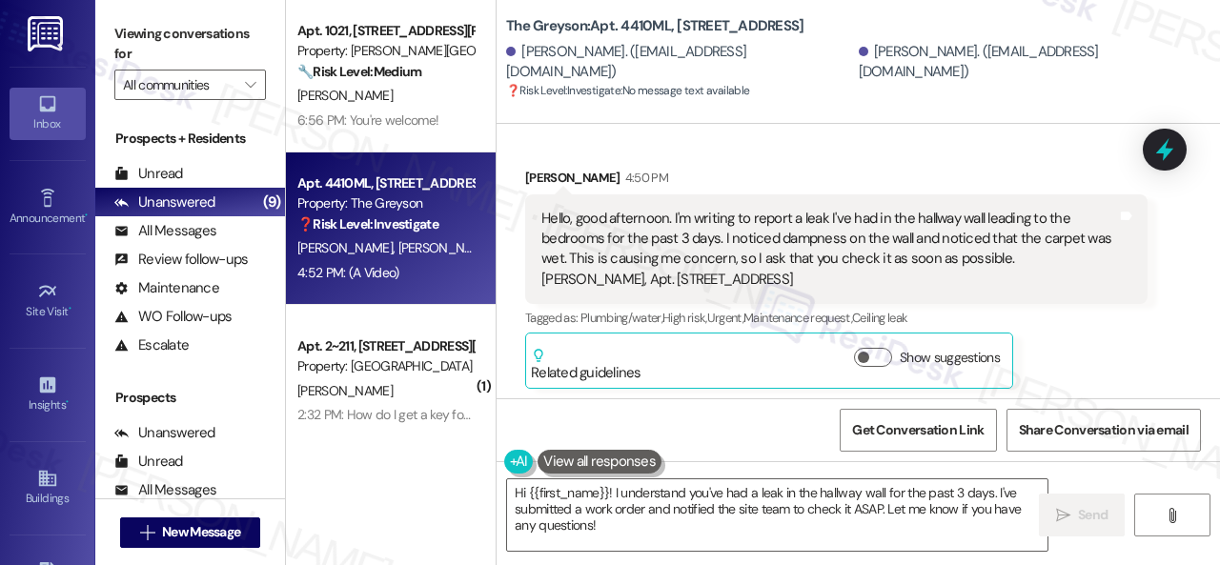
click at [1116, 370] on div "[PERSON_NAME] 4:50 PM Hello, good afternoon. I'm writing to report a leak I've …" at bounding box center [836, 278] width 622 height 221
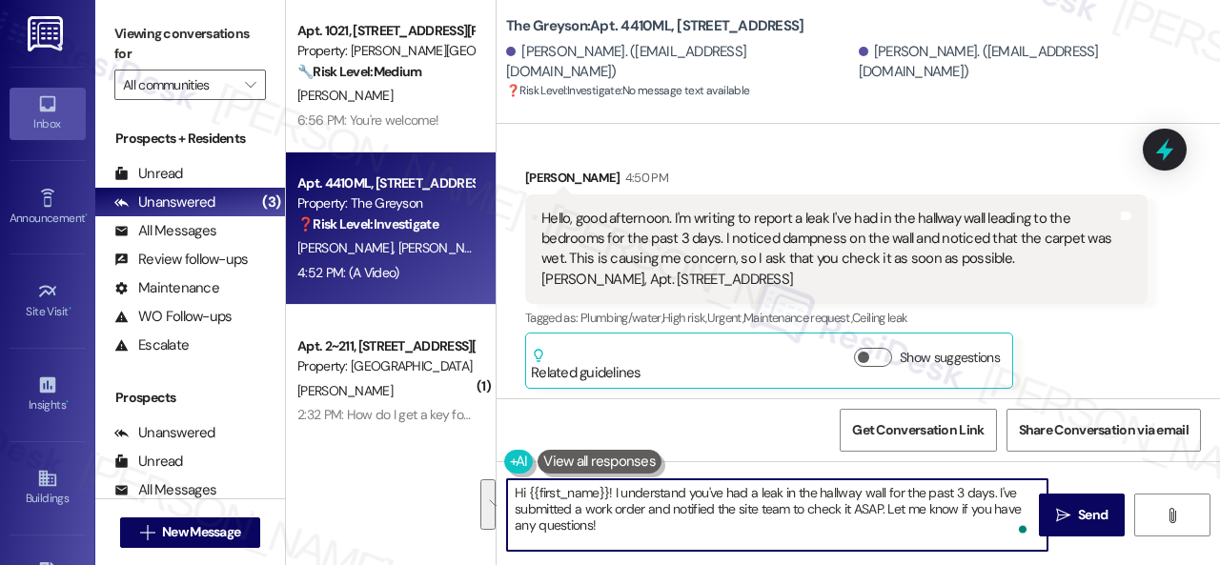
drag, startPoint x: 619, startPoint y: 529, endPoint x: 991, endPoint y: 492, distance: 373.5
click at [991, 492] on textarea "Hi {{first_name}}! I understand you've had a leak in the hallway wall for the p…" at bounding box center [777, 514] width 540 height 71
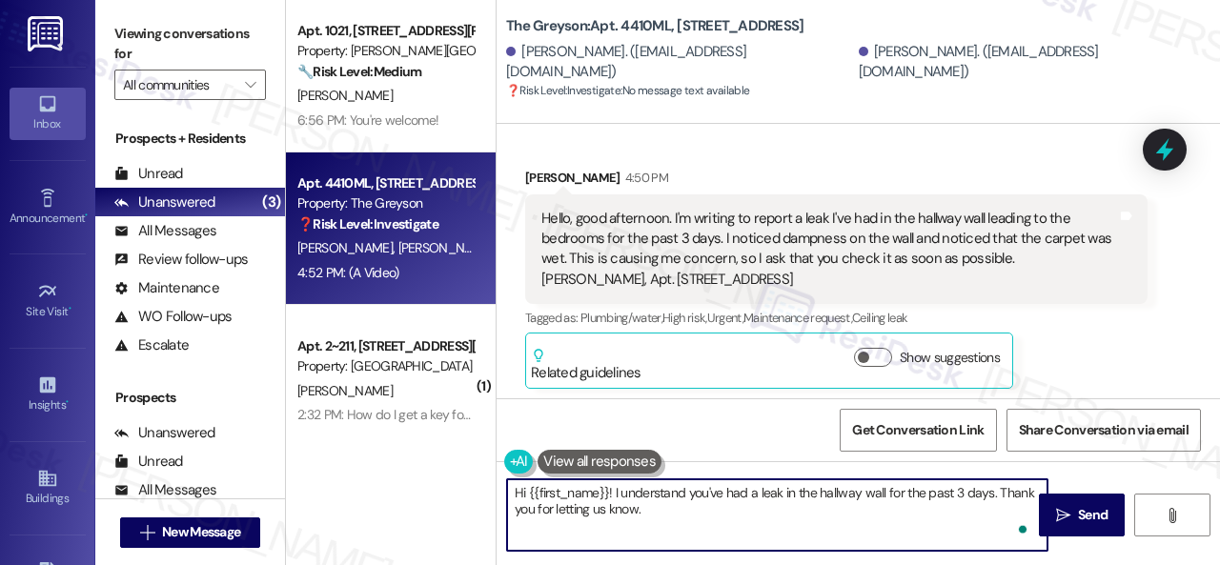
paste textarea "Is there already a work order for the issue? If so, may I have the work order n…"
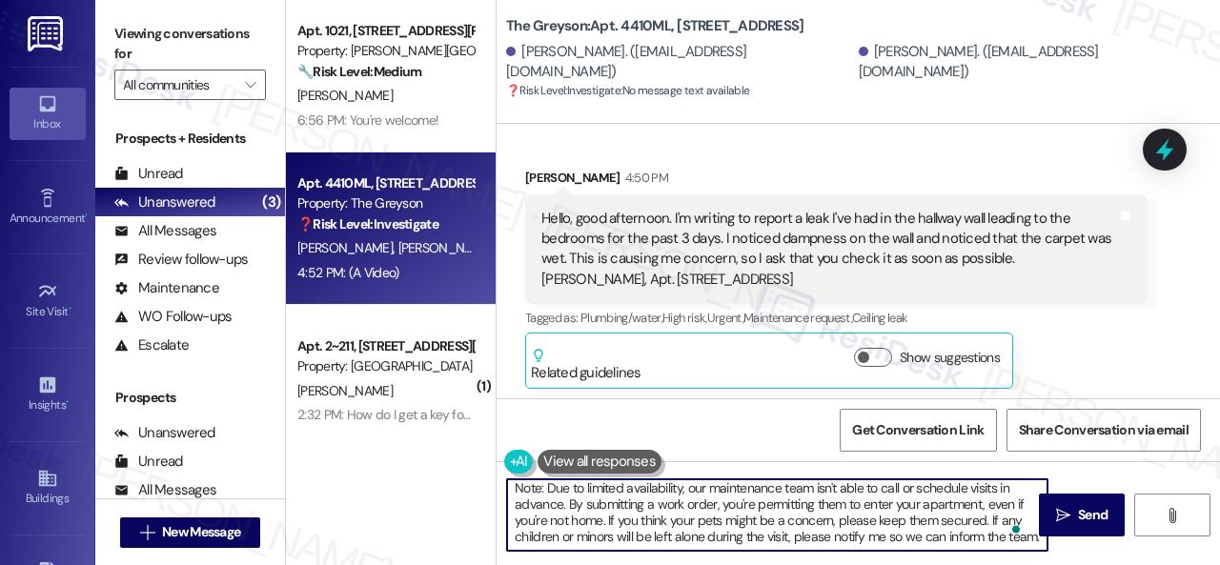
scroll to position [101, 0]
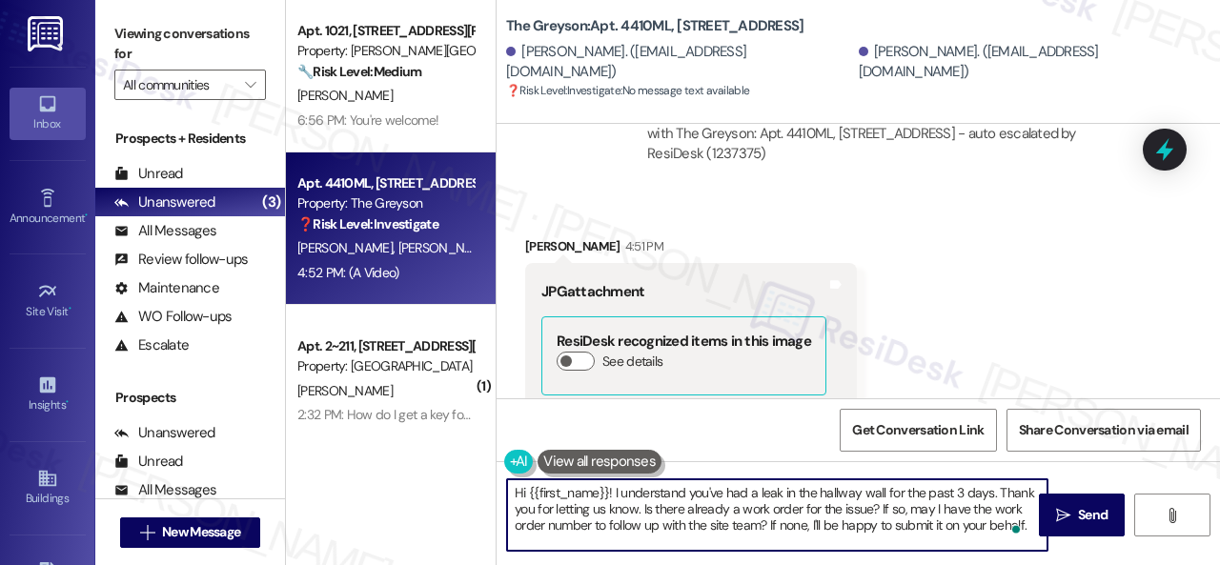
drag, startPoint x: 530, startPoint y: 494, endPoint x: 607, endPoint y: 493, distance: 77.2
click at [607, 493] on textarea "Hi {{first_name}}! I understand you've had a leak in the hallway wall for the p…" at bounding box center [777, 514] width 540 height 71
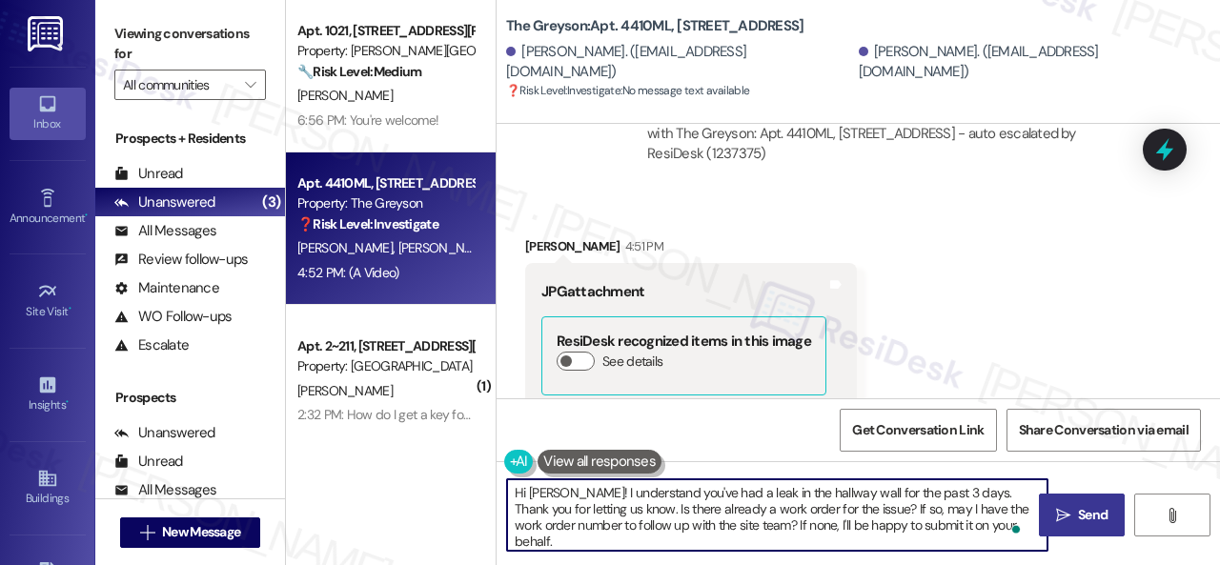
type textarea "Hi Francisco! I understand you've had a leak in the hallway wall for the past 3…"
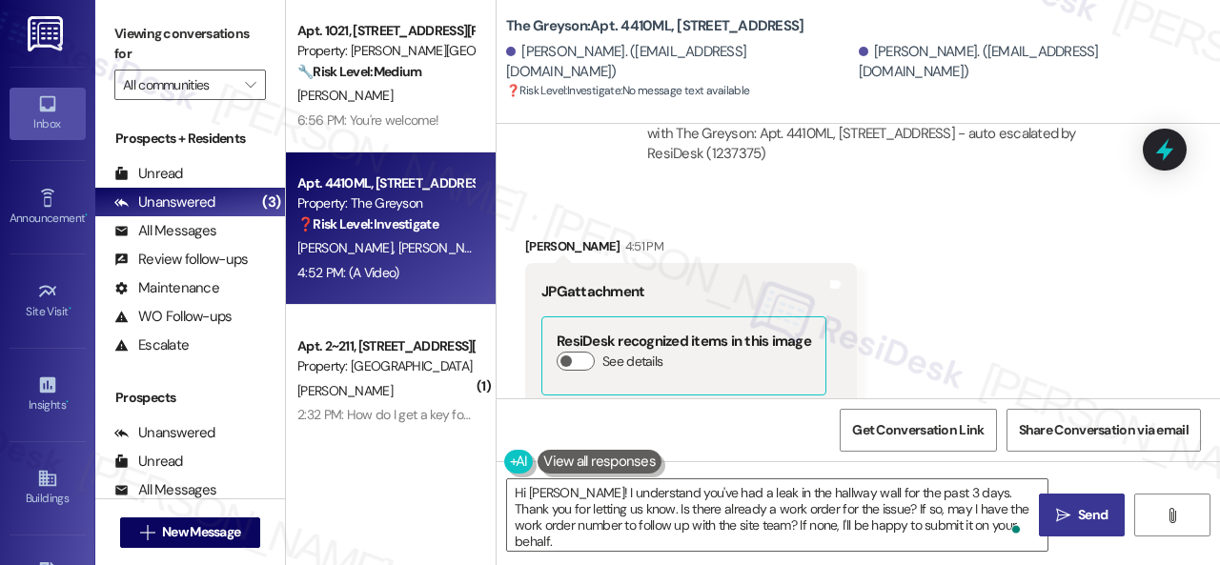
click at [1084, 521] on span "Send" at bounding box center [1093, 515] width 30 height 20
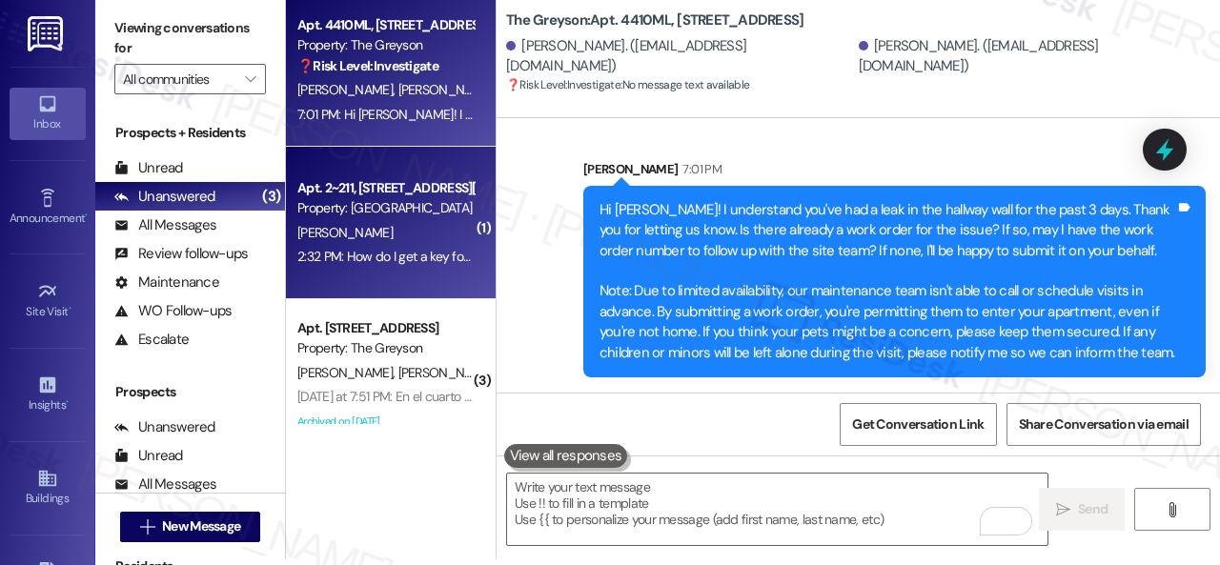
click at [448, 234] on div "[PERSON_NAME]" at bounding box center [385, 233] width 180 height 24
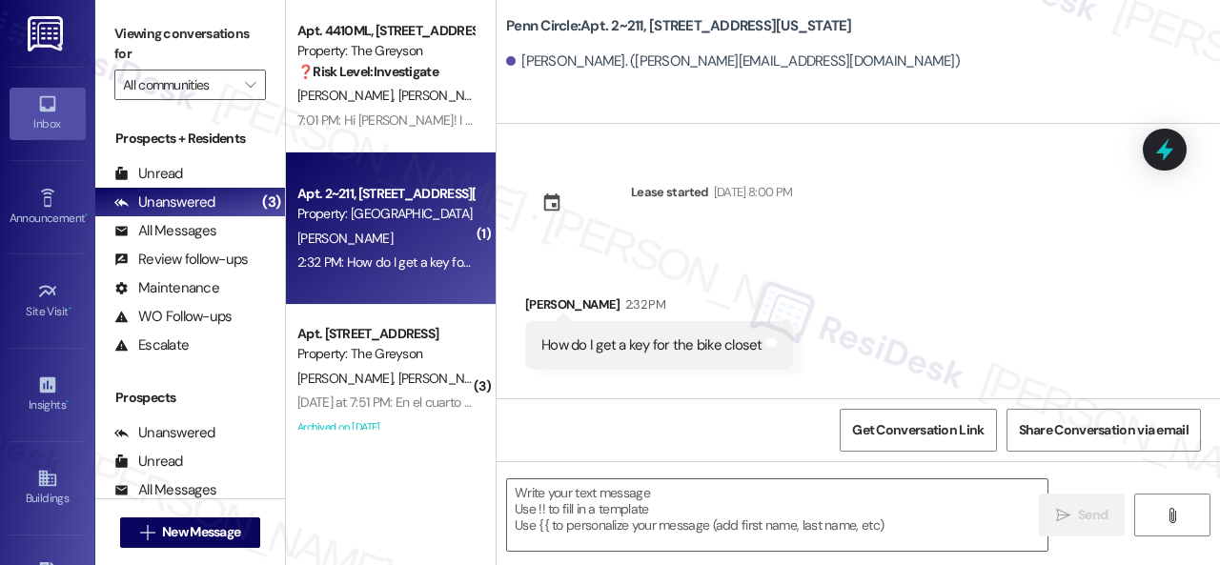
type textarea "Fetching suggested responses. Please feel free to read through the conversation…"
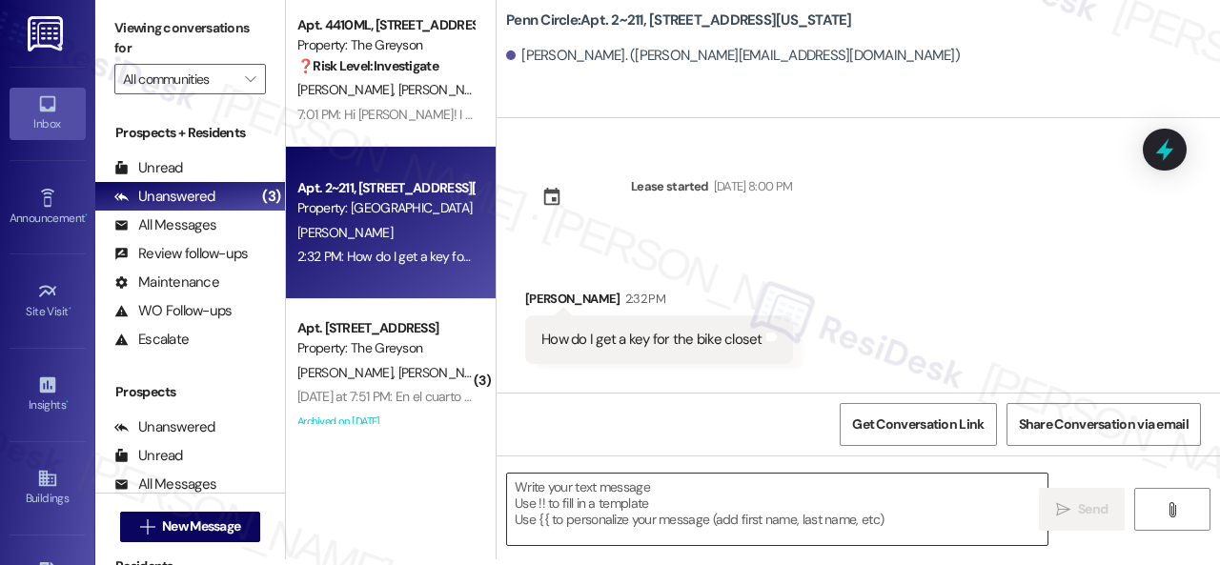
click at [659, 510] on textarea at bounding box center [777, 509] width 540 height 71
drag, startPoint x: 1021, startPoint y: 230, endPoint x: 995, endPoint y: 242, distance: 28.6
click at [1021, 230] on div "Lease started Aug 17, 2025 at 8:00 PM Received via SMS Cameron Hogan 2:32 PM Ho…" at bounding box center [857, 255] width 723 height 274
click at [577, 508] on textarea "To enrich screen reader interactions, please activate Accessibility in Grammarl…" at bounding box center [777, 509] width 540 height 71
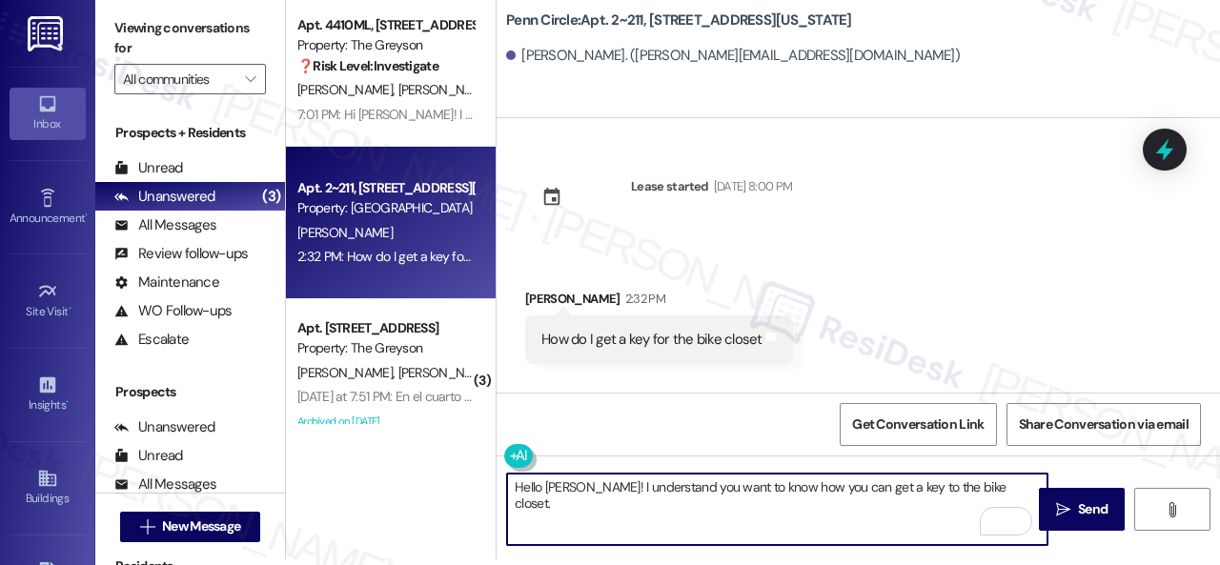
paste textarea "I will forward your inquiry to the site team and get back to you as soon as I r…"
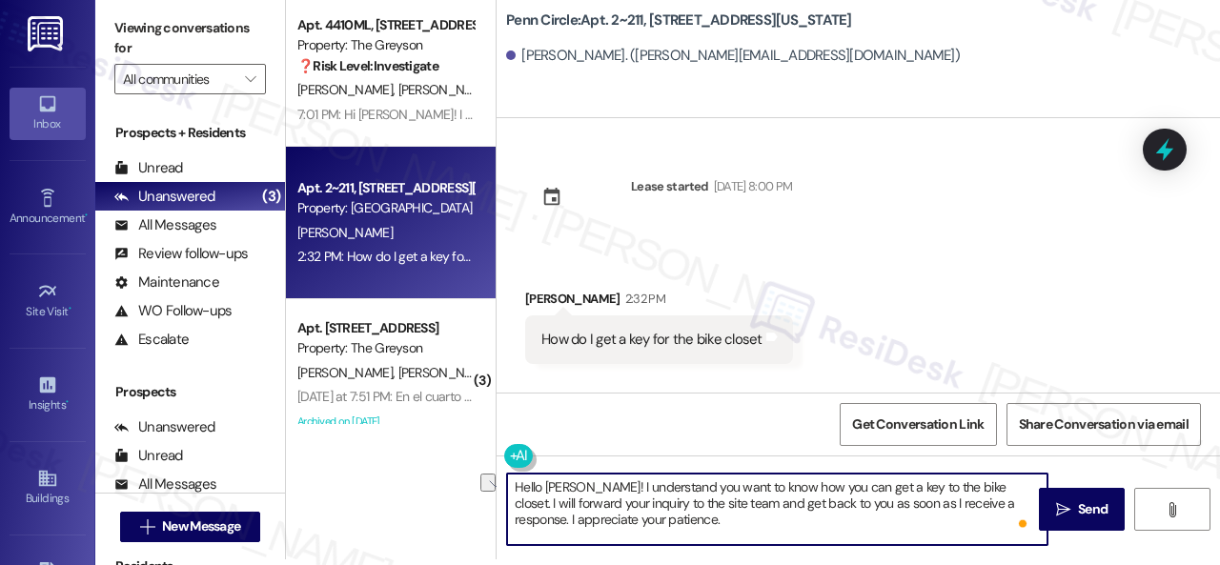
drag, startPoint x: 868, startPoint y: 486, endPoint x: 996, endPoint y: 485, distance: 127.7
click at [996, 482] on textarea "Hello Cameron! I understand you want to know how you can get a key to the bike …" at bounding box center [777, 509] width 540 height 71
click at [899, 526] on textarea "Hello Cameron! I understand you want to know how you can get a key to the bike …" at bounding box center [777, 509] width 540 height 71
type textarea "Hello Cameron! I understand you want to know how you can get a key to the bike …"
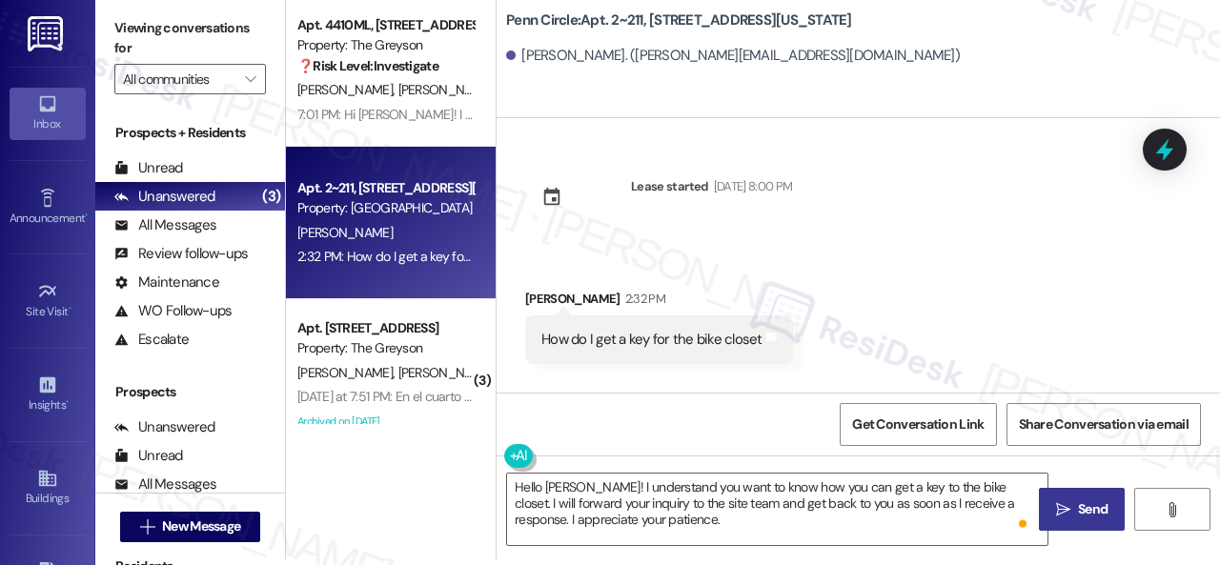
click at [1080, 508] on span "Send" at bounding box center [1093, 509] width 30 height 20
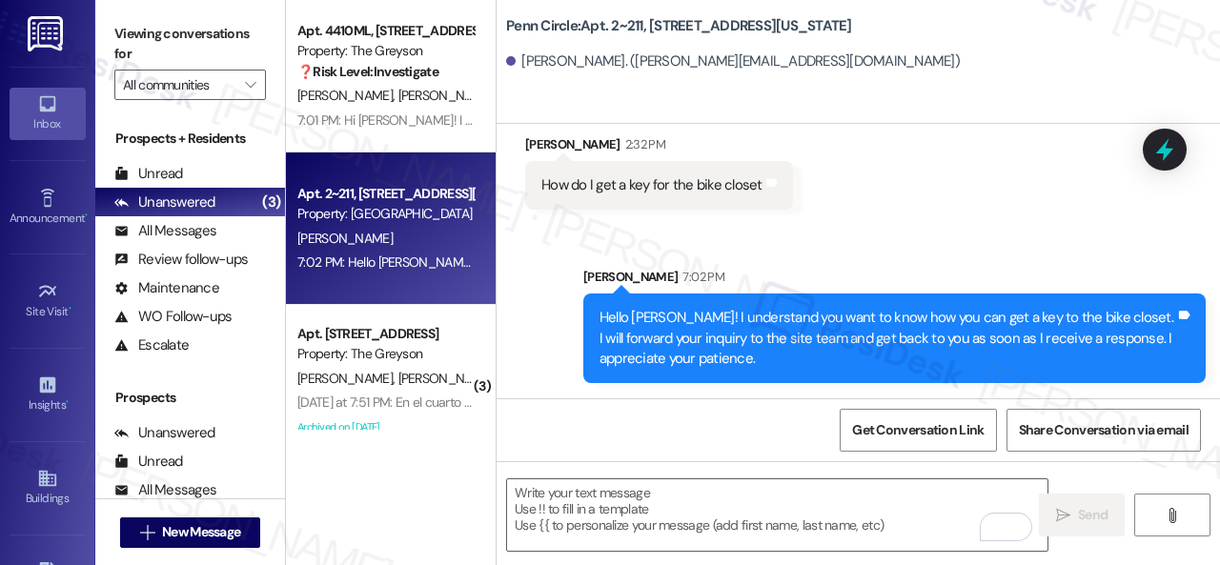
scroll to position [6, 0]
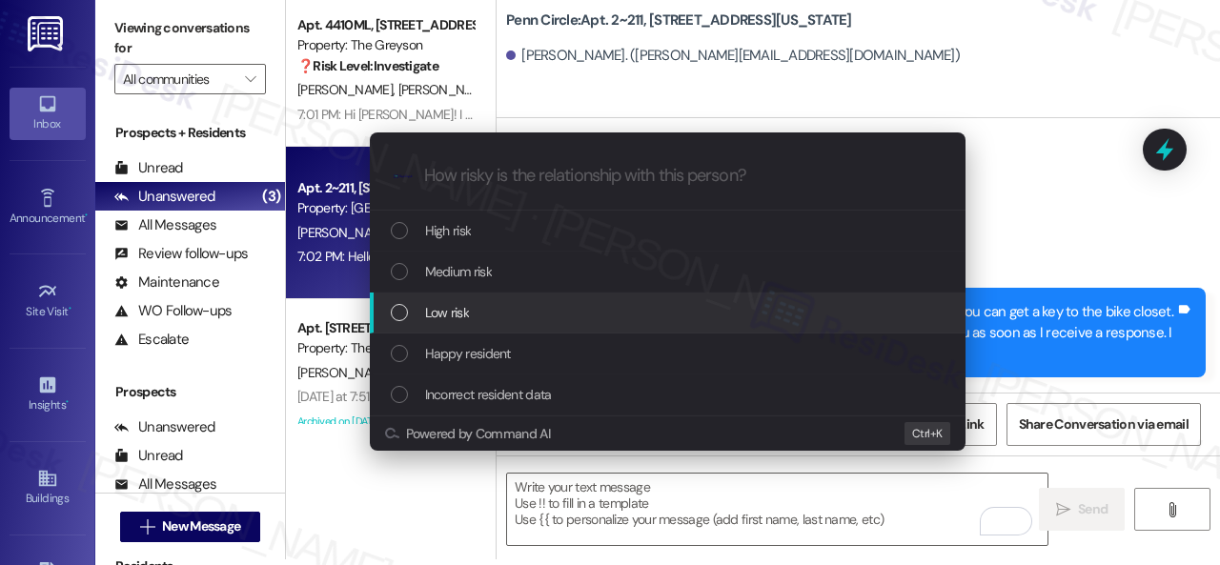
click at [448, 313] on span "Low risk" at bounding box center [447, 312] width 44 height 21
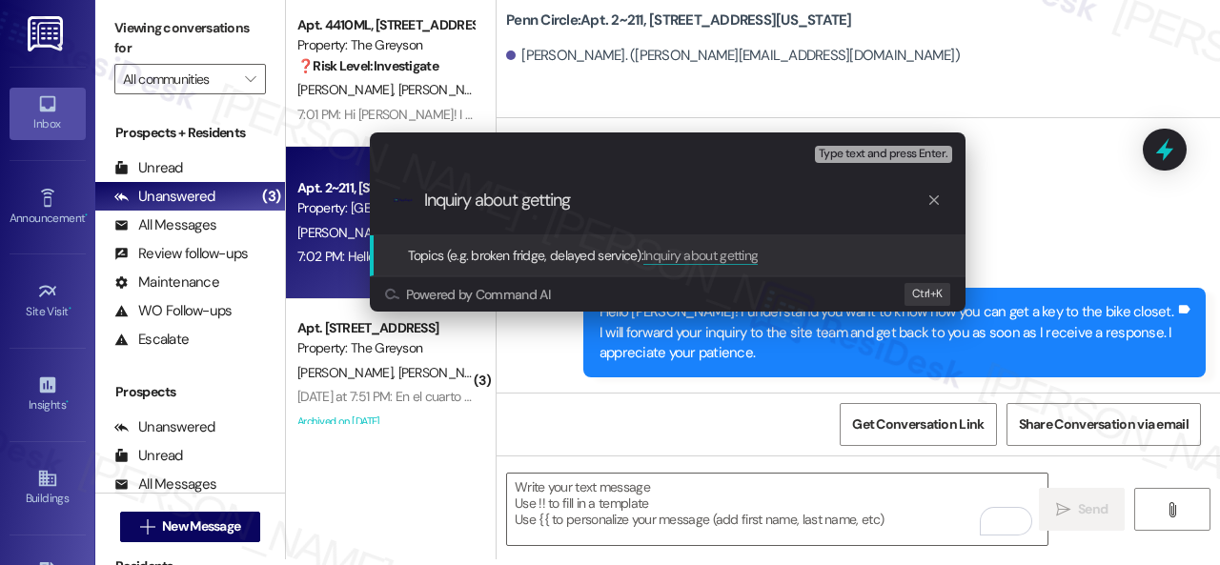
paste input "a key to the bike closet."
type input "Inquiry about getting a key to the bike closet."
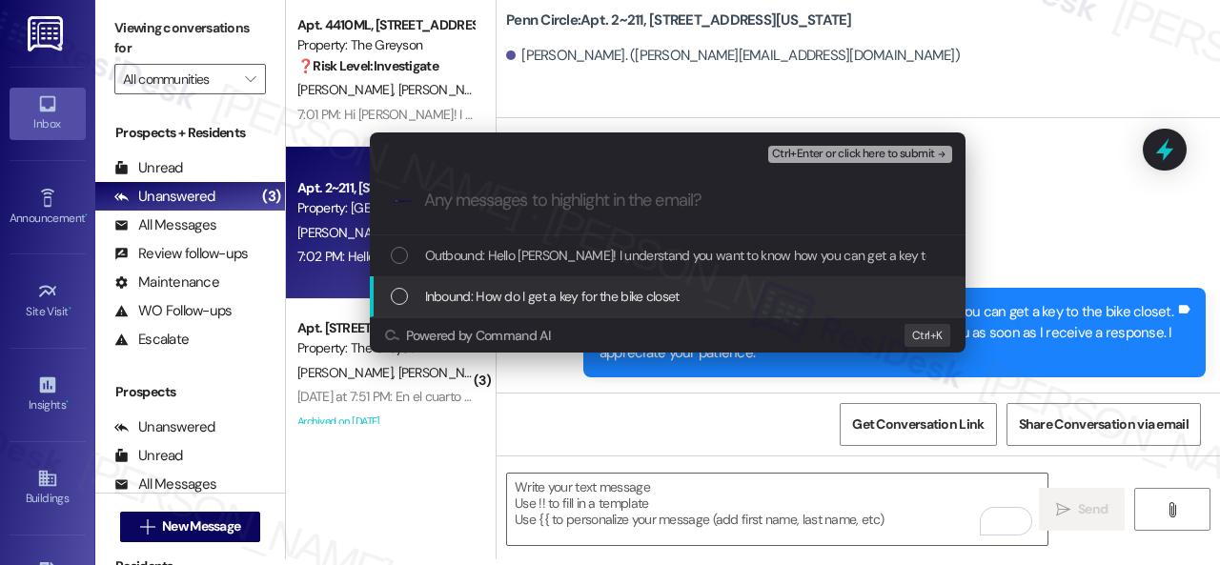
click at [541, 308] on div "Inbound: How do I get a key for the bike closet" at bounding box center [668, 296] width 596 height 41
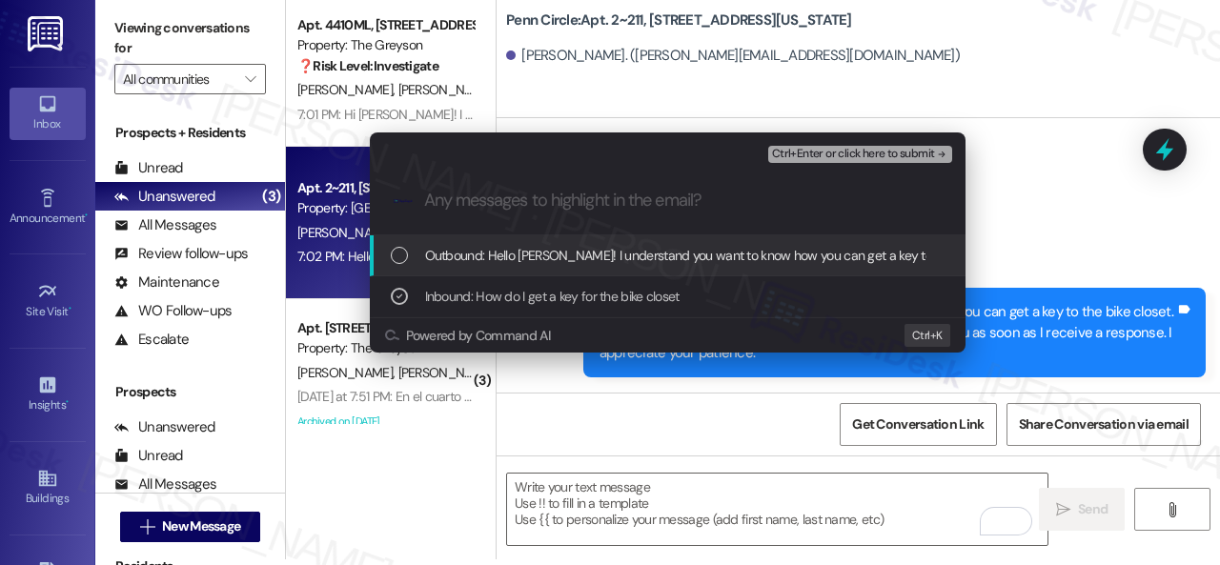
click at [812, 154] on span "Ctrl+Enter or click here to submit" at bounding box center [853, 154] width 163 height 13
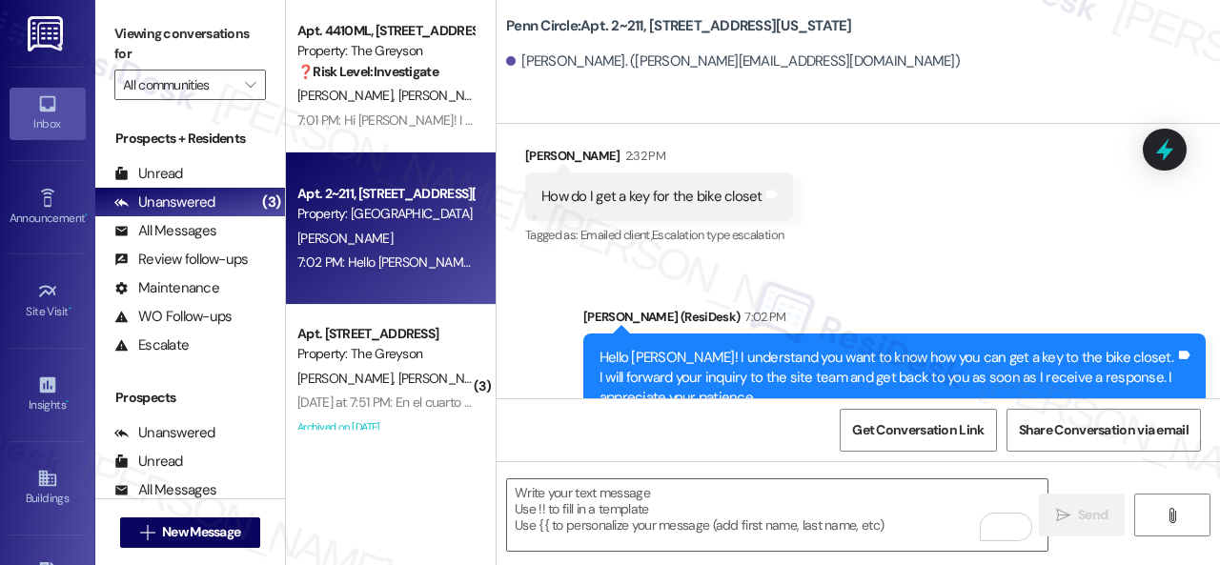
scroll to position [216, 0]
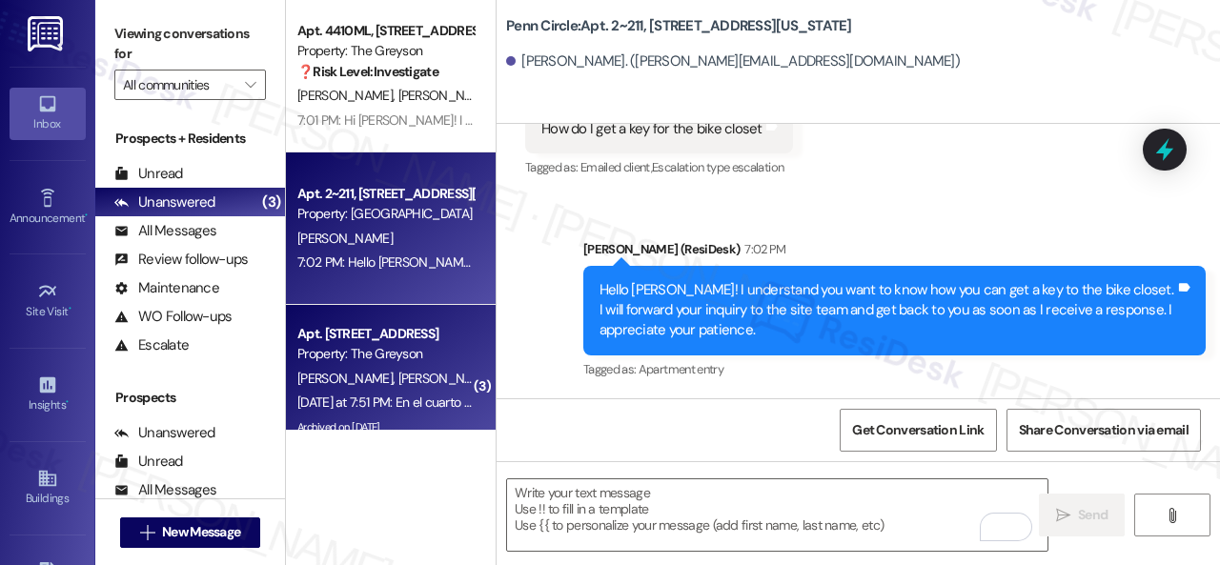
click at [429, 362] on div "Property: The Greyson" at bounding box center [385, 354] width 176 height 20
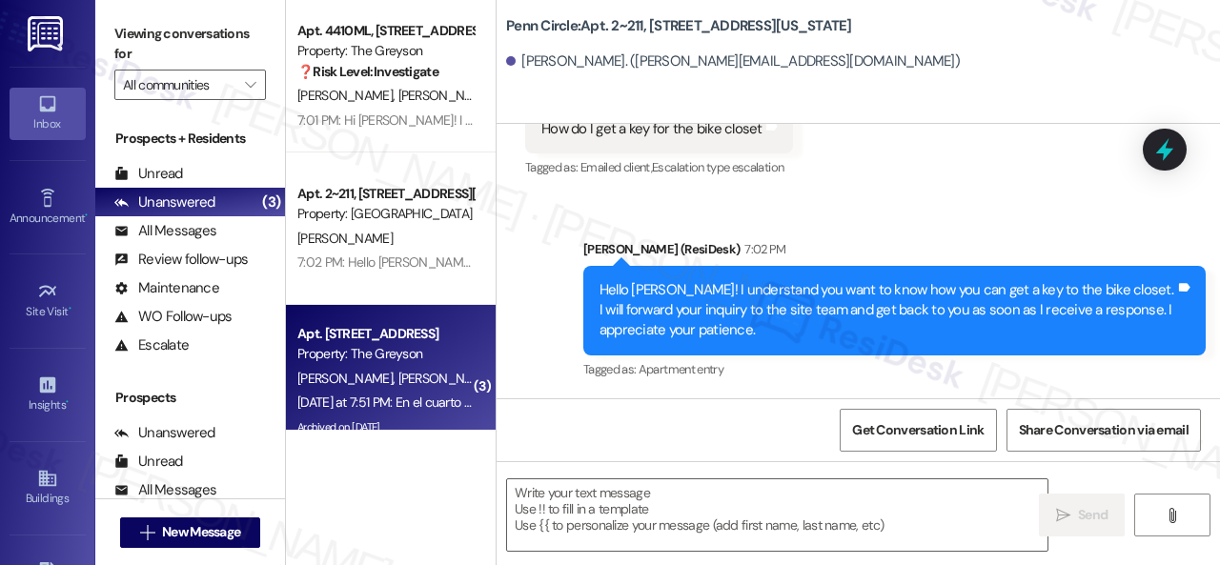
type textarea "Fetching suggested responses. Please feel free to read through the conversation…"
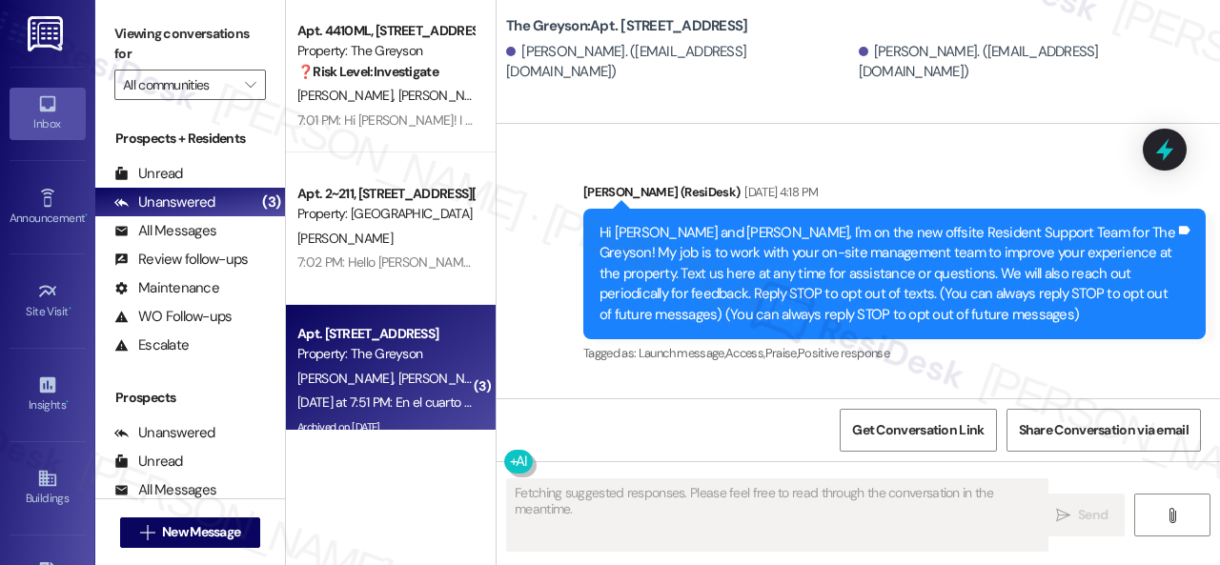
type textarea "Fetching suggested responses. Please feel free to read through the conversation…"
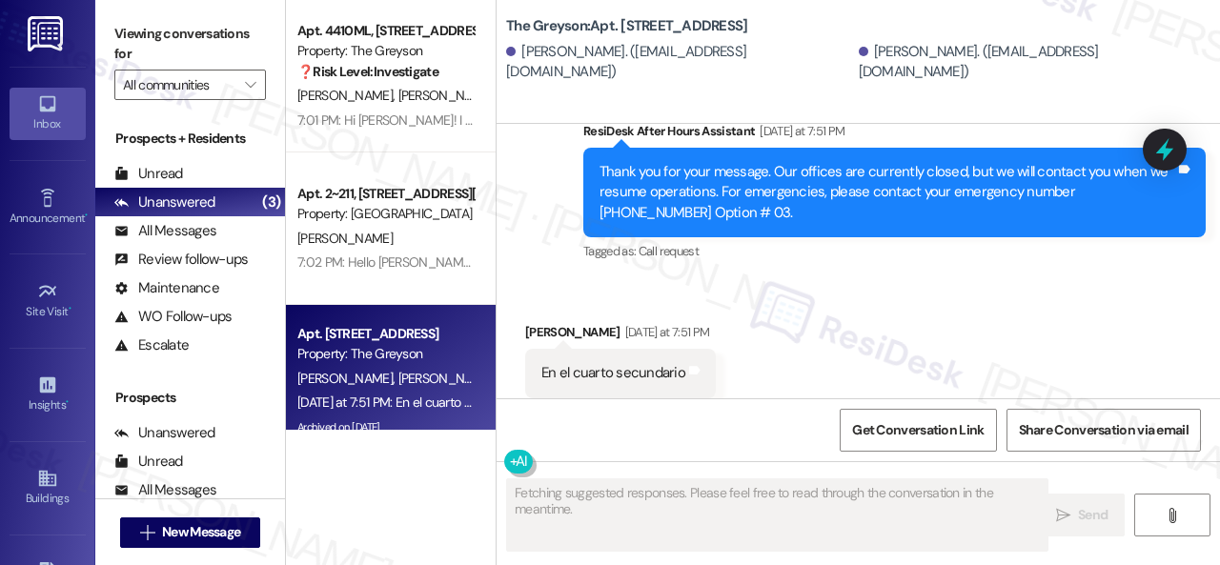
click at [427, 227] on div "[PERSON_NAME]" at bounding box center [385, 239] width 180 height 24
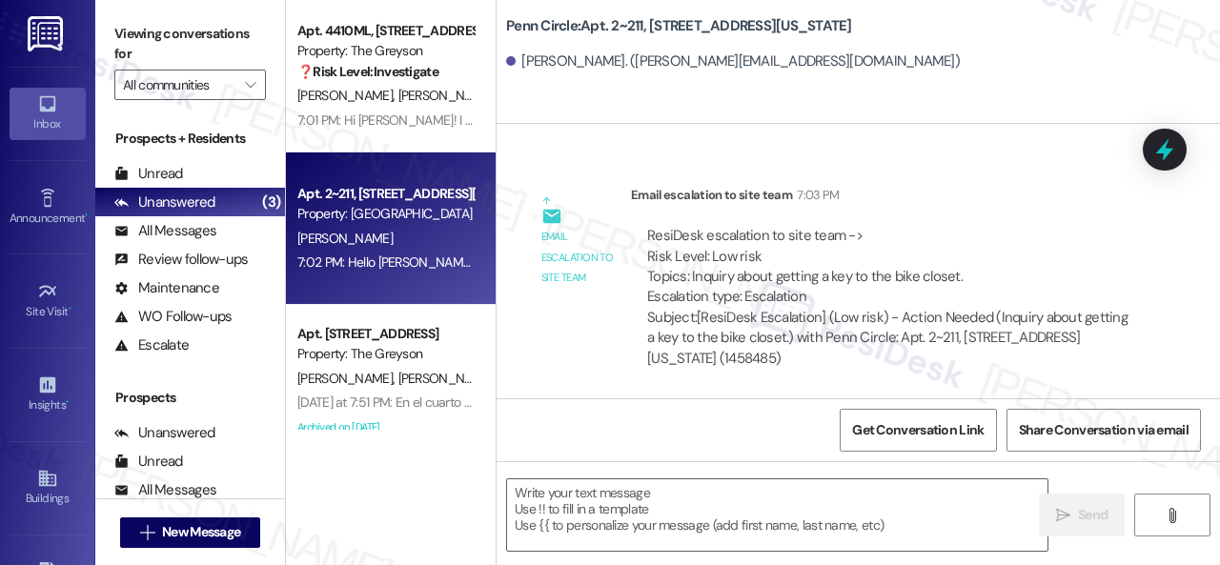
scroll to position [472, 0]
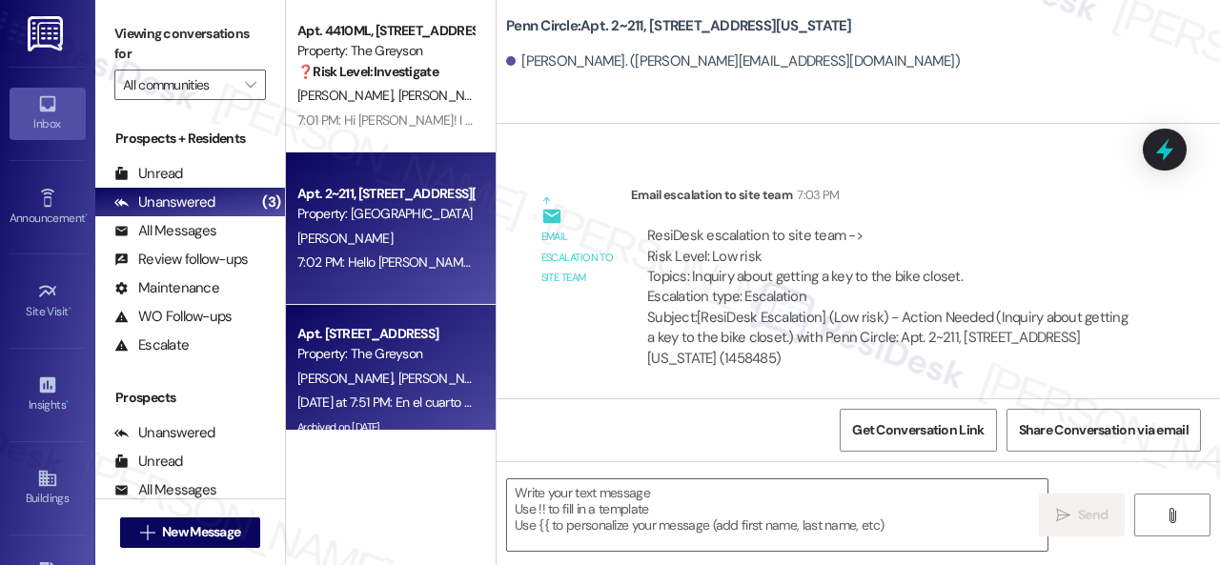
click at [383, 358] on div "Property: The Greyson" at bounding box center [385, 354] width 176 height 20
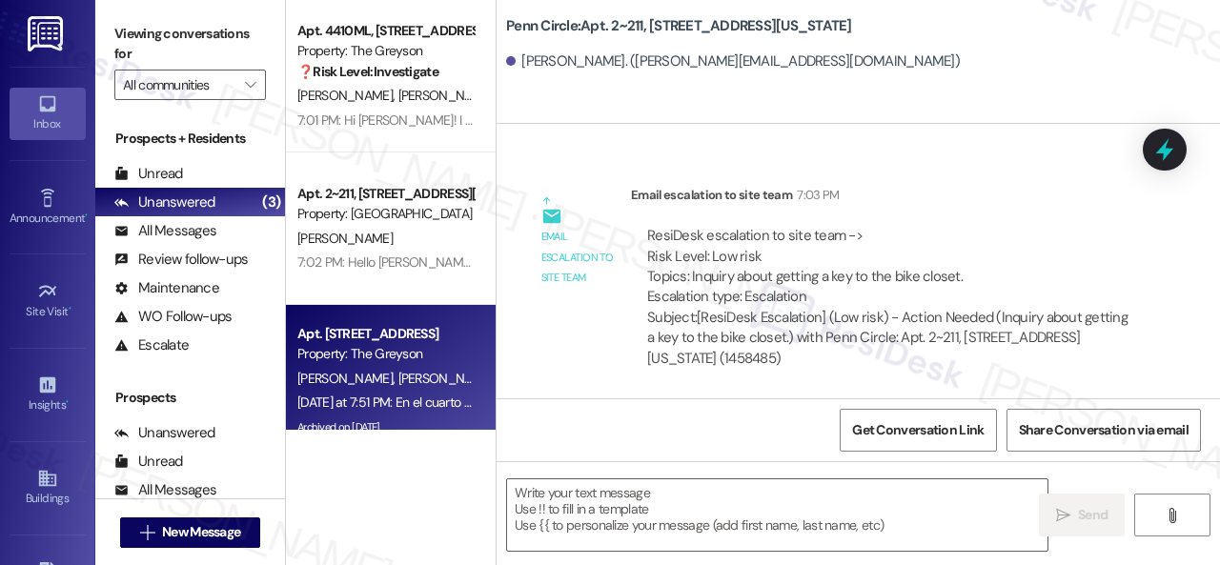
type textarea "Fetching suggested responses. Please feel free to read through the conversation…"
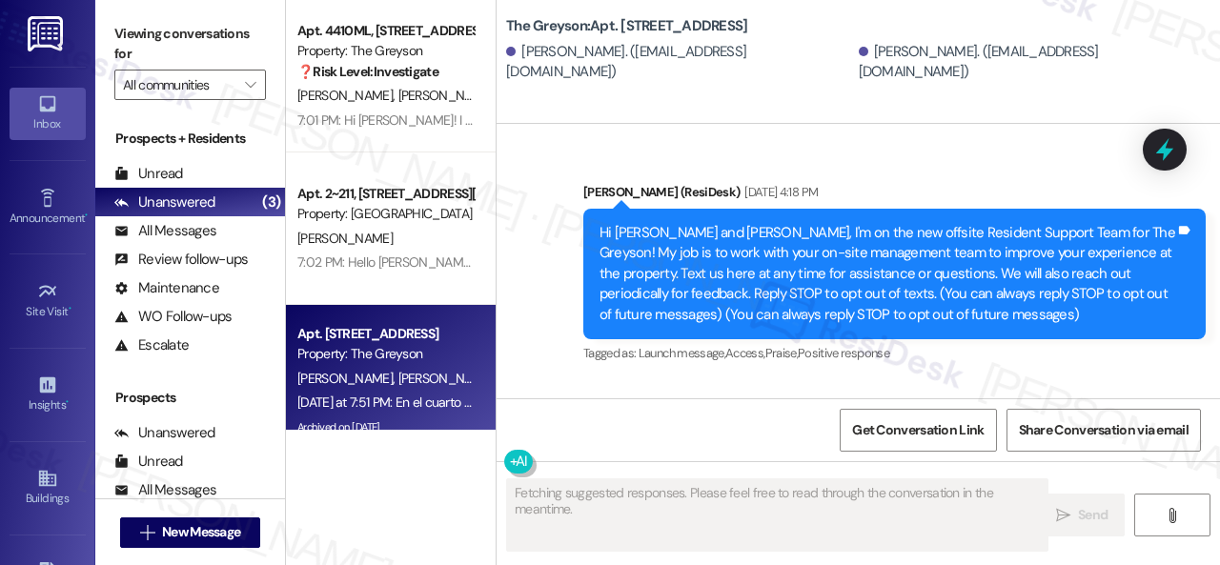
type textarea "Fetching suggested responses. Please feel free to read through the conversation…"
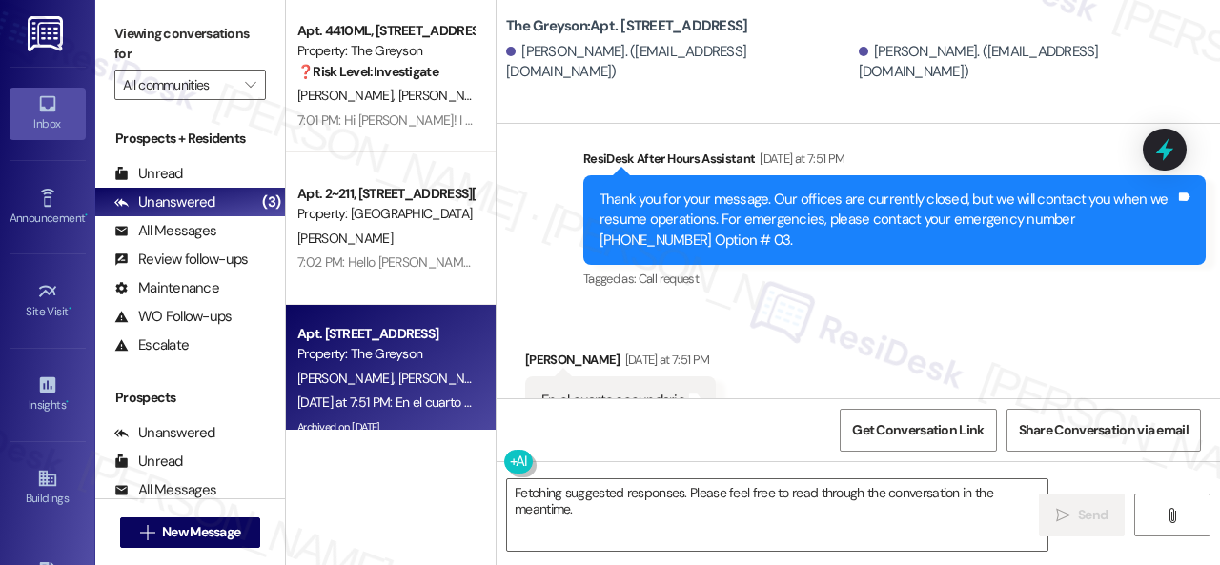
scroll to position [43273, 0]
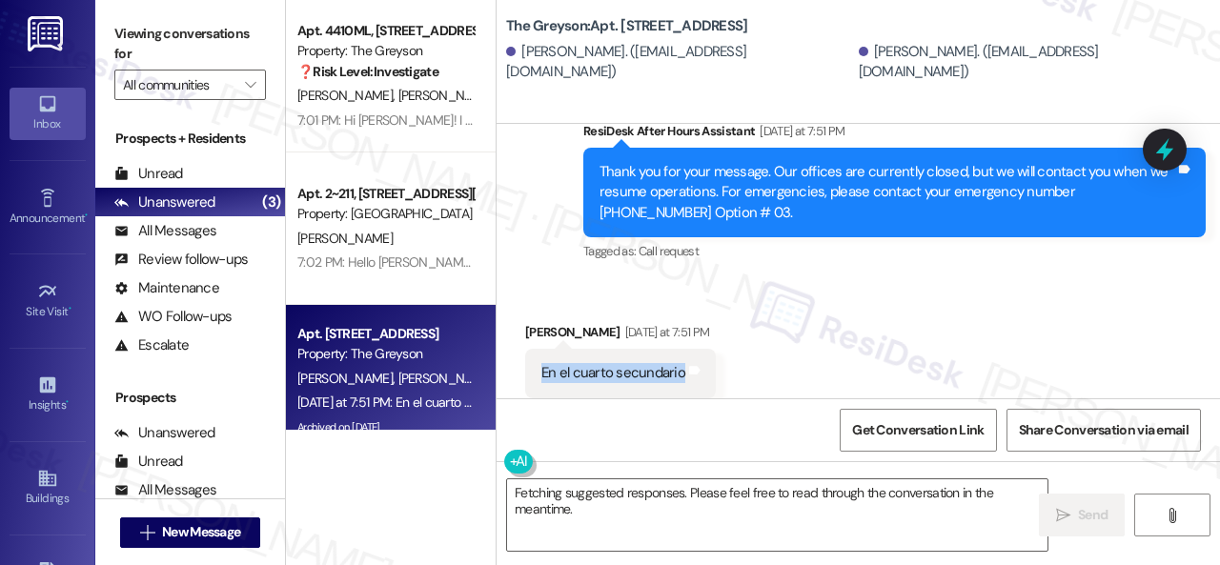
drag, startPoint x: 536, startPoint y: 353, endPoint x: 677, endPoint y: 360, distance: 141.2
click at [677, 360] on div "En el cuarto secundario Tags and notes" at bounding box center [620, 373] width 191 height 49
copy div "En el cuarto secundario"
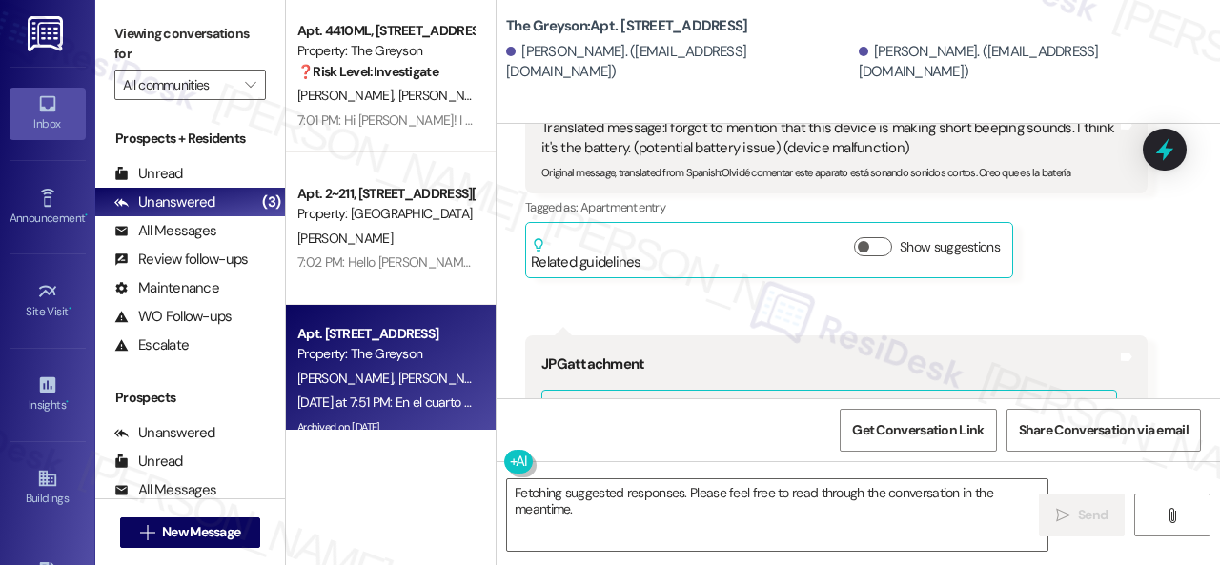
scroll to position [42416, 0]
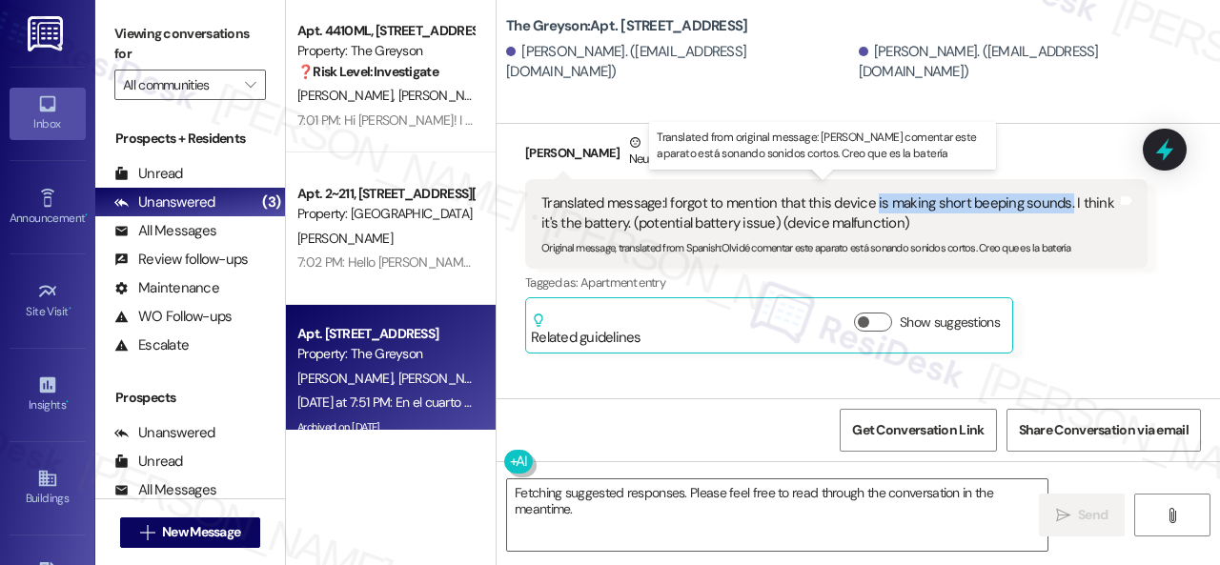
drag, startPoint x: 873, startPoint y: 190, endPoint x: 1061, endPoint y: 191, distance: 188.7
click at [1061, 193] on div "Translated message: I forgot to mention that this device is making short beepin…" at bounding box center [829, 213] width 576 height 41
click at [1060, 193] on div "Translated message: I forgot to mention that this device is making short beepin…" at bounding box center [829, 213] width 576 height 41
drag, startPoint x: 873, startPoint y: 194, endPoint x: 629, endPoint y: 216, distance: 244.9
click at [629, 216] on div "Translated message: I forgot to mention that this device is making short beepin…" at bounding box center [829, 213] width 576 height 41
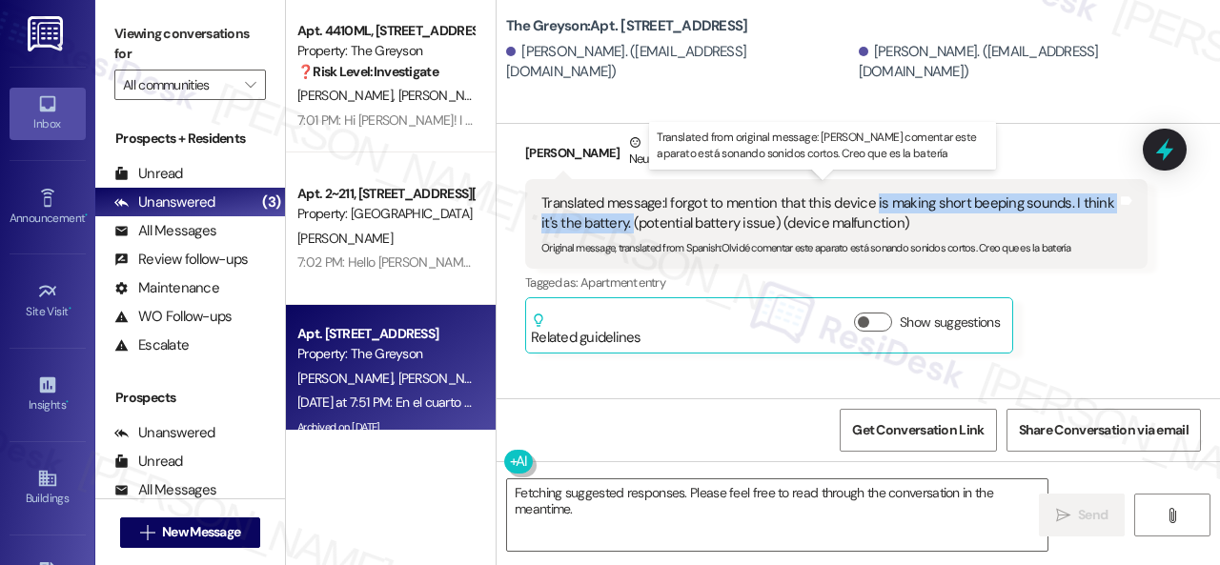
copy div "is making short beeping sounds. I think it's the battery."
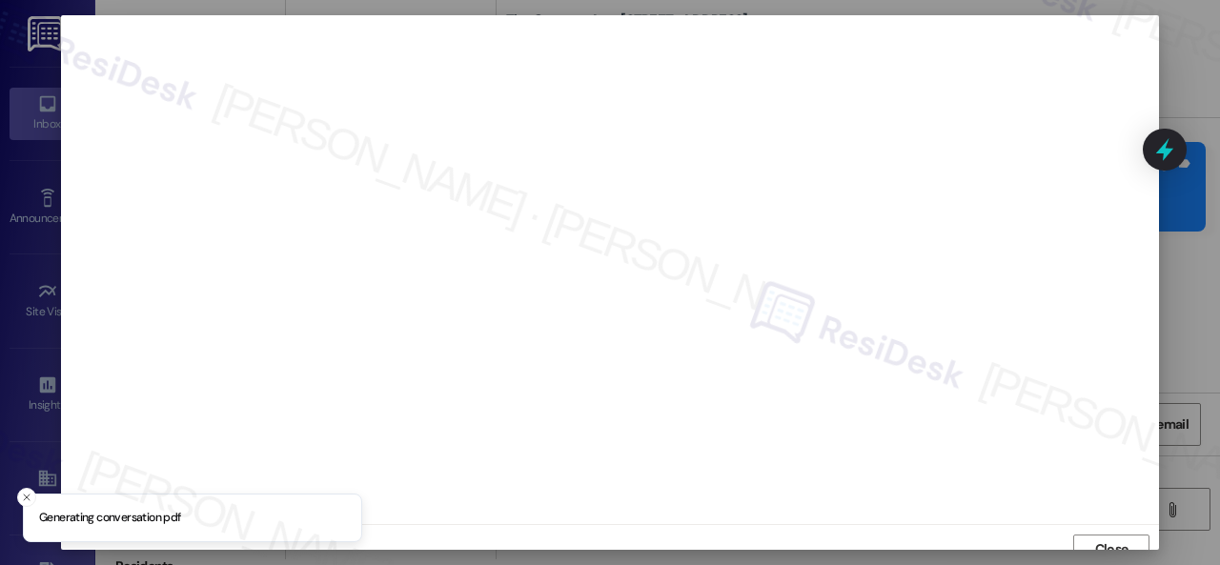
scroll to position [14, 0]
drag, startPoint x: 1100, startPoint y: 542, endPoint x: 1079, endPoint y: 524, distance: 27.7
click at [1102, 542] on span "Close" at bounding box center [1111, 535] width 33 height 20
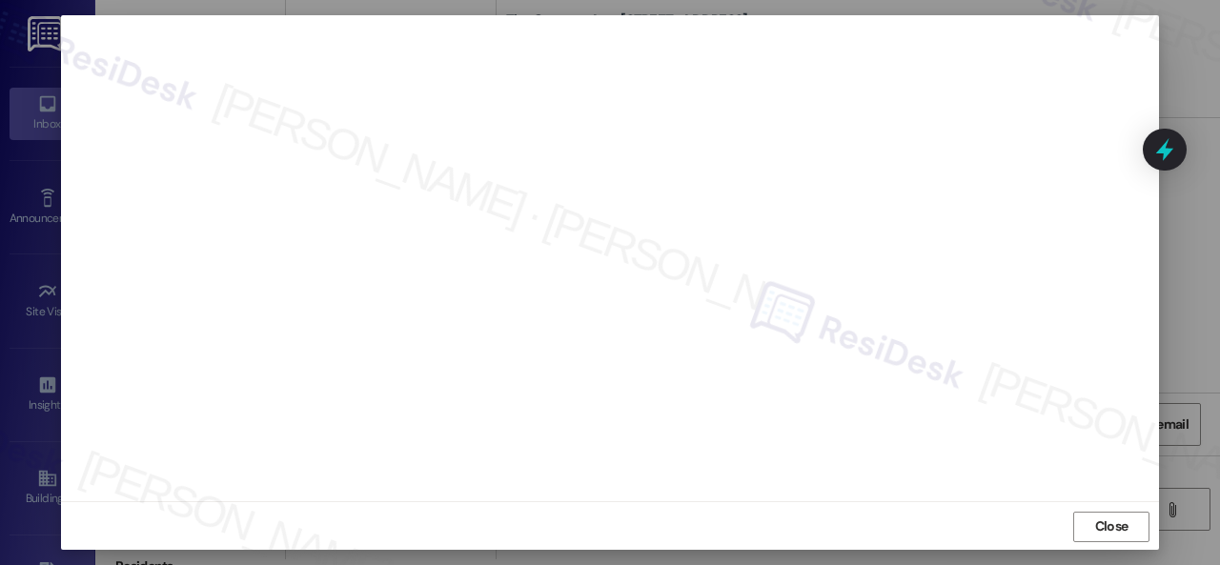
scroll to position [24, 0]
click at [1106, 527] on span "Close" at bounding box center [1111, 525] width 33 height 20
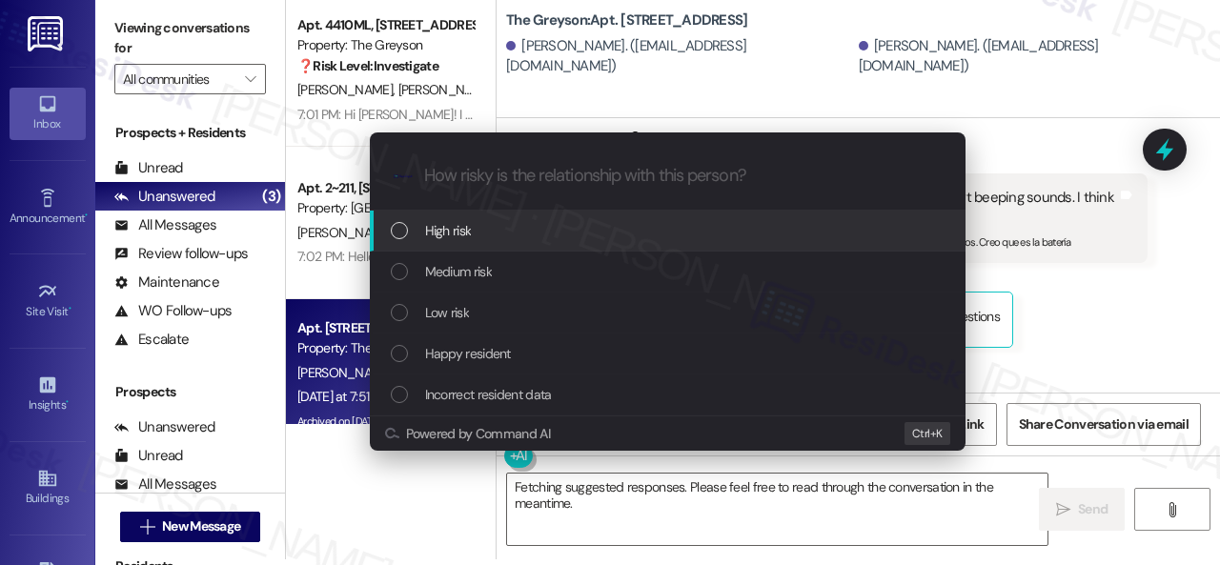
click at [447, 237] on span "High risk" at bounding box center [448, 230] width 47 height 21
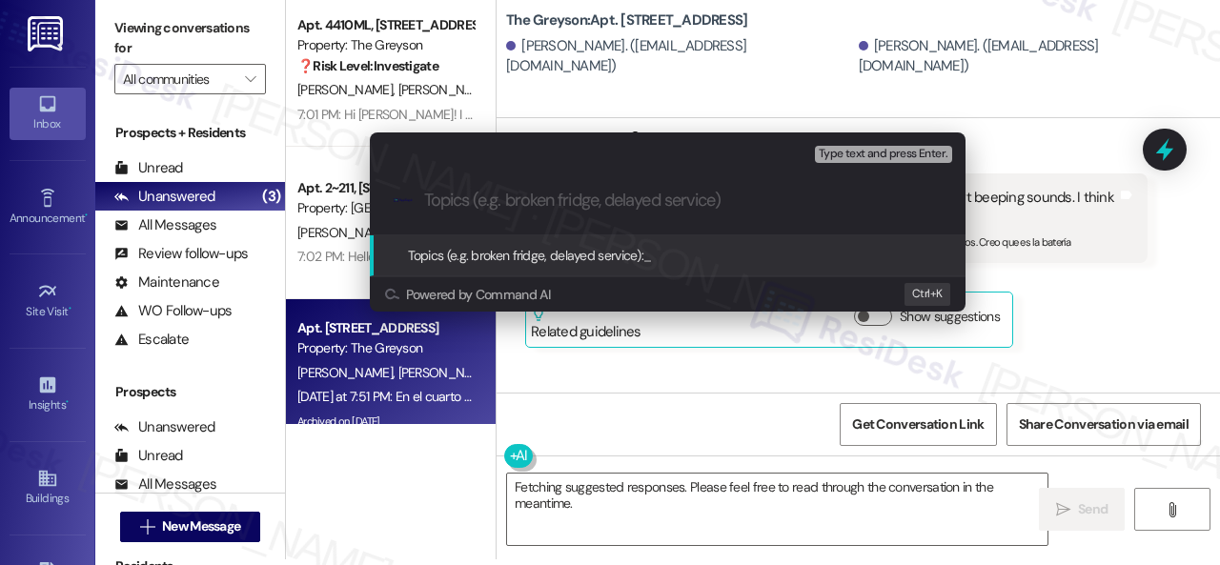
click at [447, 237] on div "Topics (e.g. broken fridge, delayed service): _" at bounding box center [668, 255] width 596 height 41
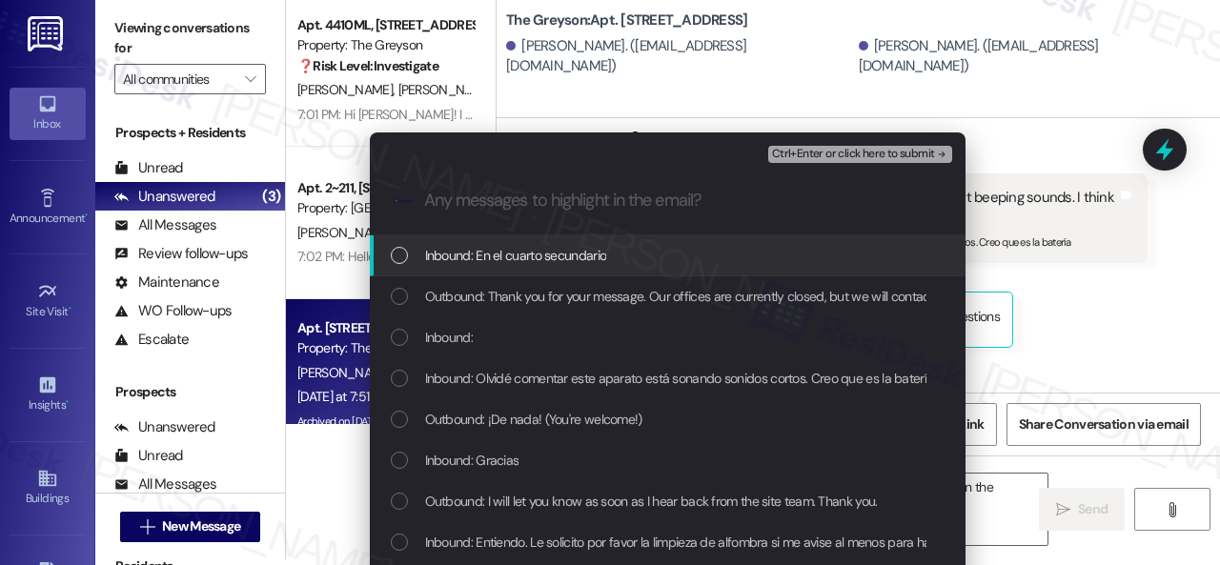
click at [1139, 302] on div "Escalate Conversation High risk Any messages to highlight in the email? Ctrl+En…" at bounding box center [610, 282] width 1220 height 565
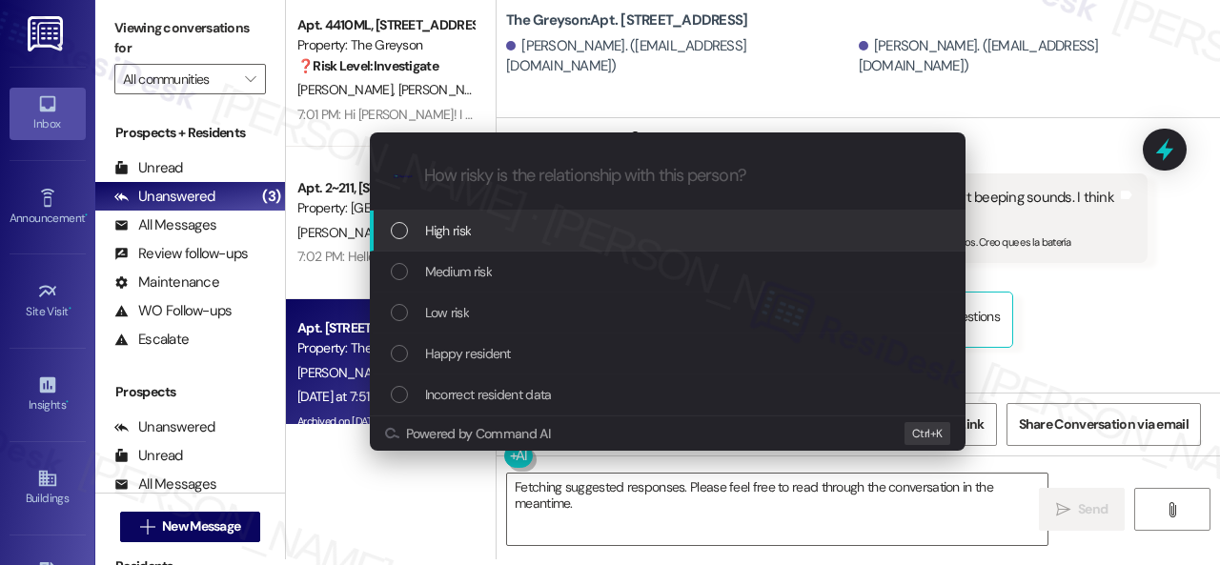
click at [438, 236] on span "High risk" at bounding box center [448, 230] width 47 height 21
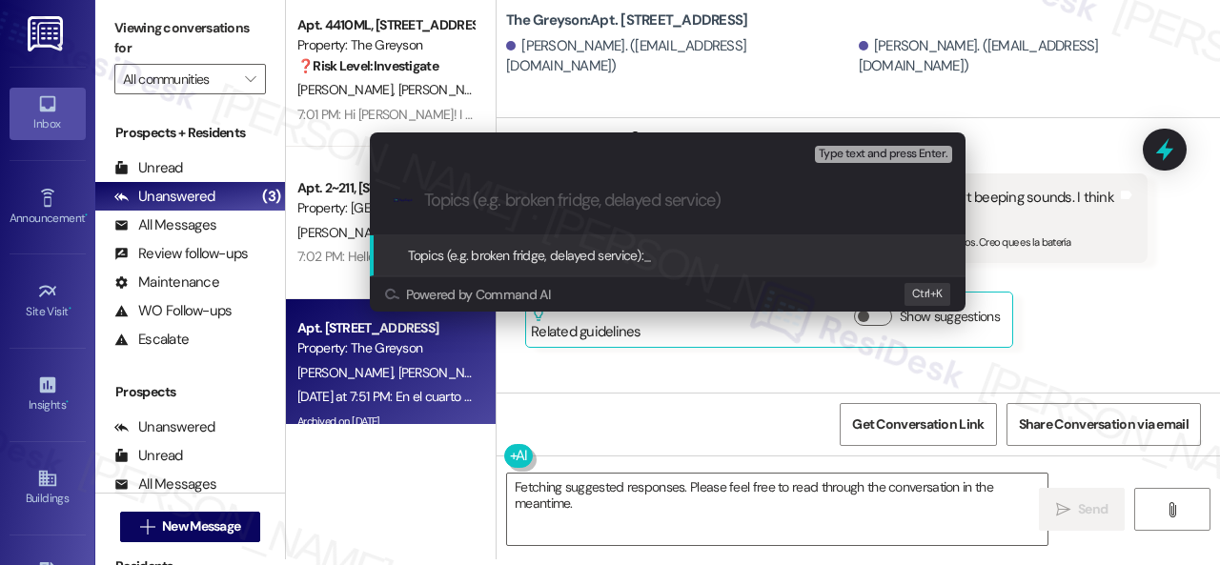
paste input "Work Order filed by ResiDesk 295581"
type input "Work Order filed by ResiDesk 295581"
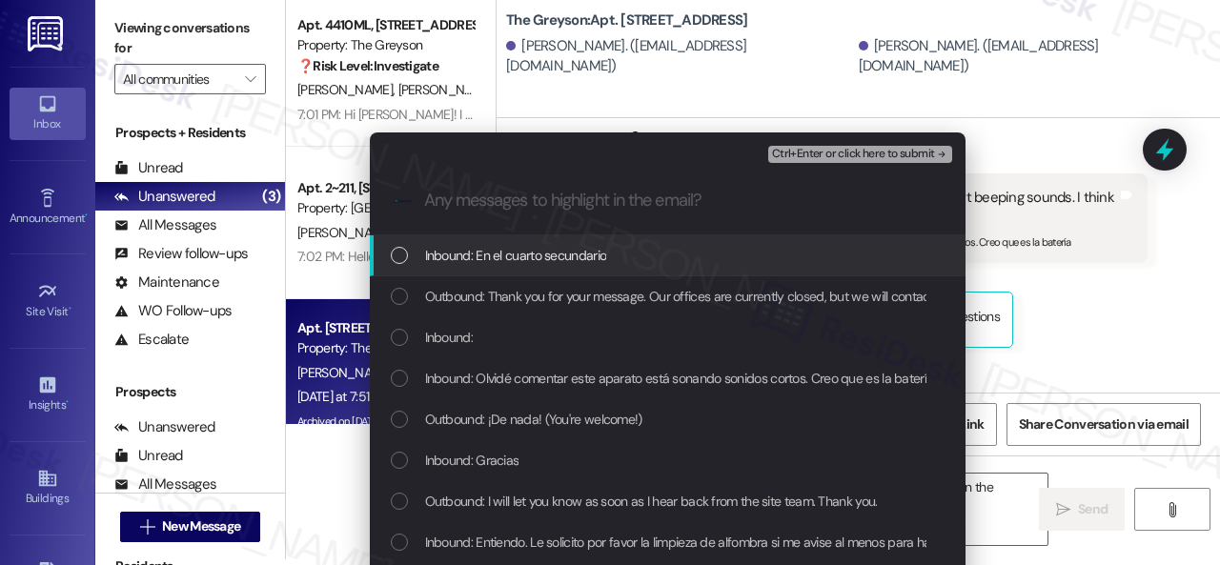
click at [505, 260] on span "Inbound: En el cuarto secundario" at bounding box center [516, 255] width 182 height 21
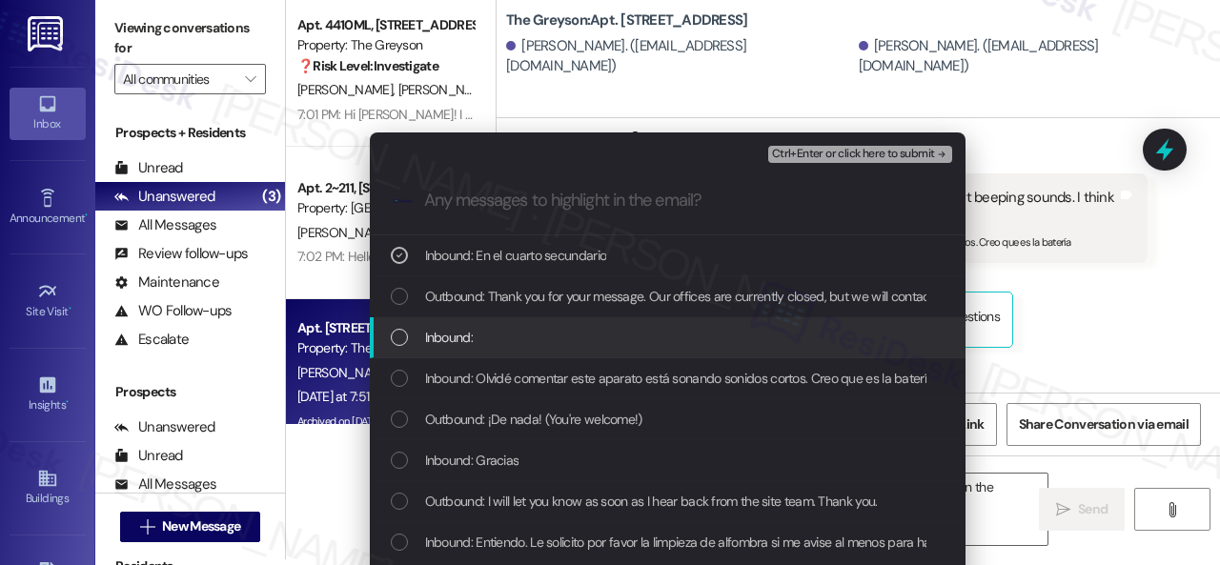
click at [454, 331] on span "Inbound:" at bounding box center [449, 337] width 48 height 21
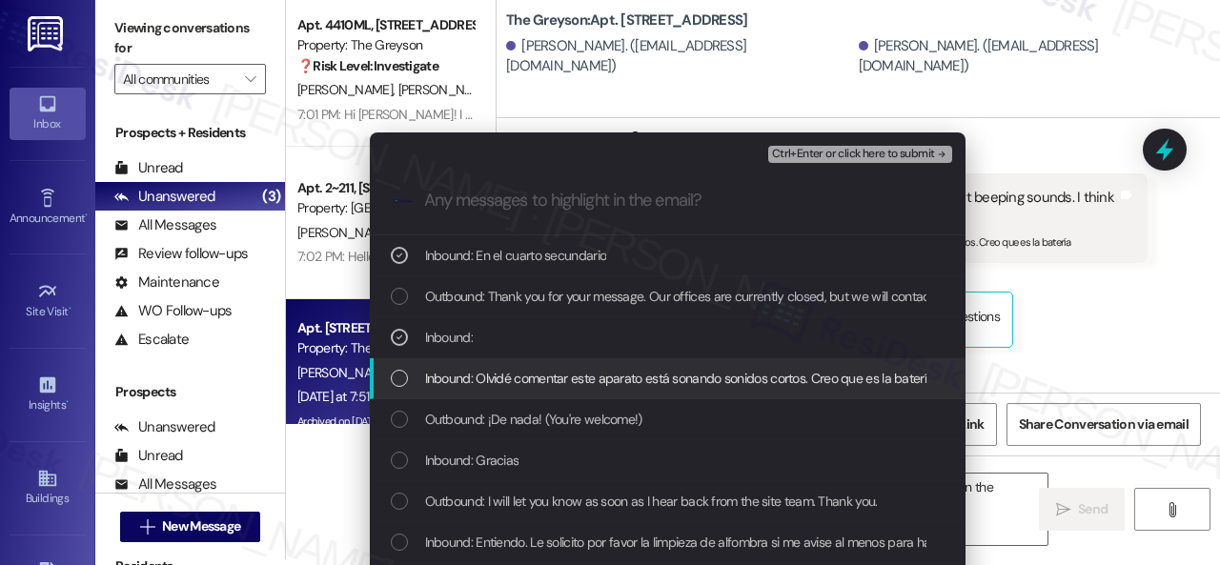
click at [461, 380] on span "Inbound: Olvidé comentar este aparato está sonando sonidos cortos. Creo que es …" at bounding box center [679, 378] width 509 height 21
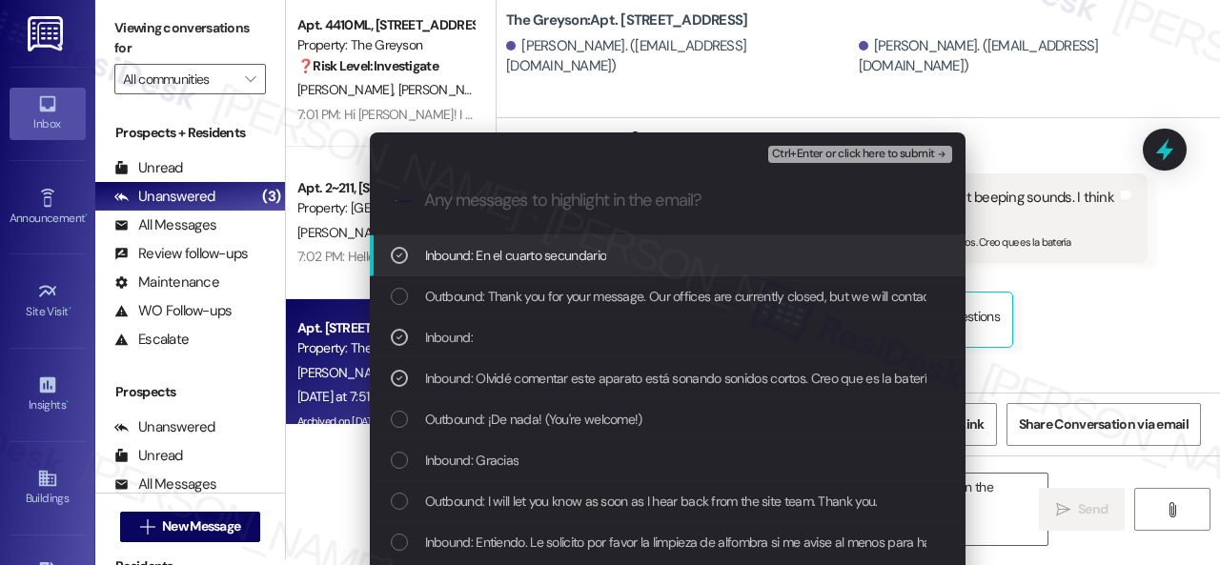
click at [805, 148] on span "Ctrl+Enter or click here to submit" at bounding box center [853, 154] width 163 height 13
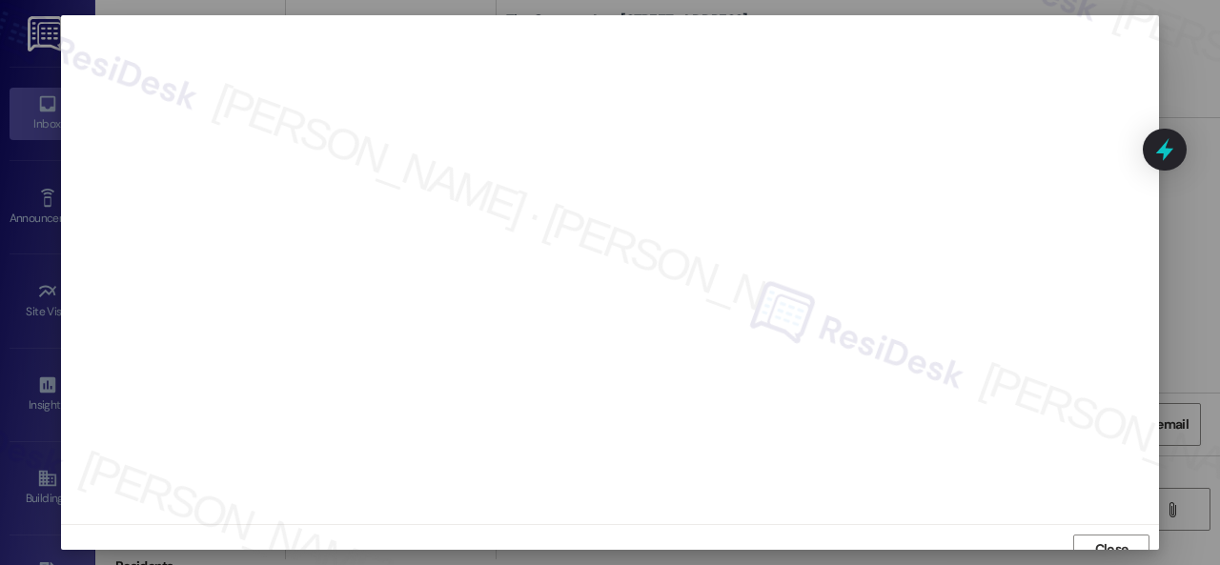
scroll to position [14, 0]
click at [1120, 523] on span "Close" at bounding box center [1111, 535] width 41 height 29
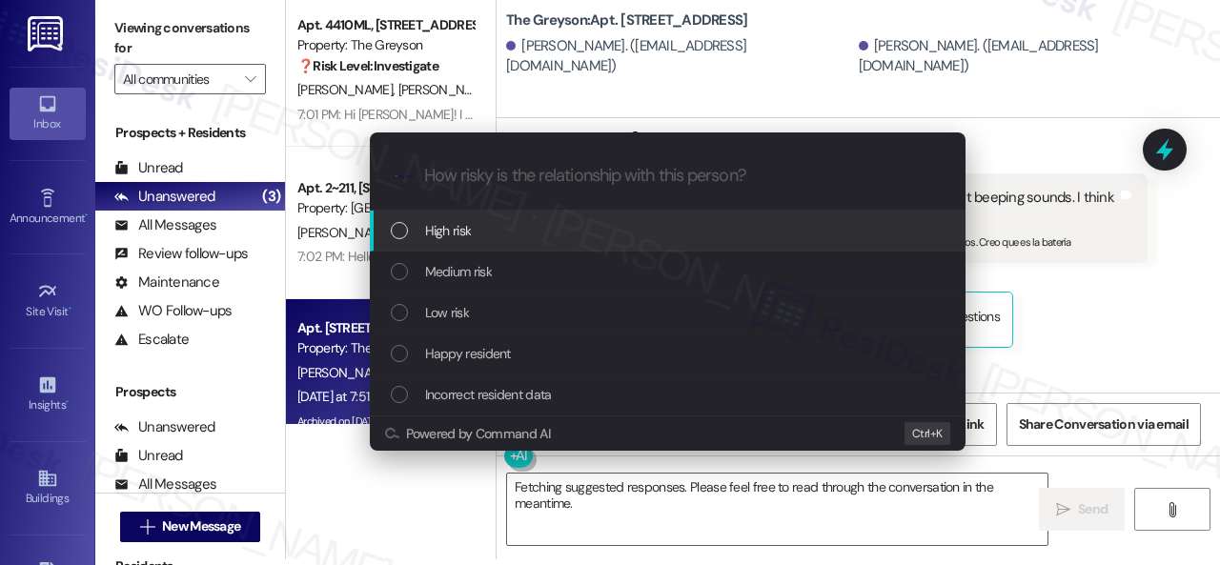
click at [454, 232] on span "High risk" at bounding box center [448, 230] width 47 height 21
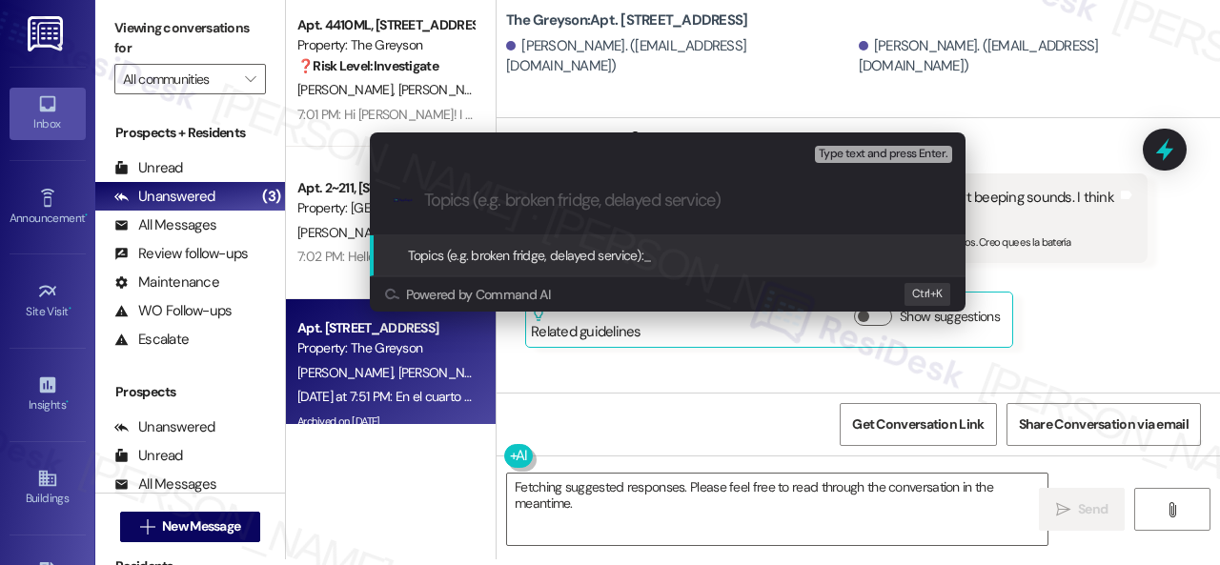
paste input "Work Order filed by ResiDesk 295581"
type input "Work Order filed by ResiDesk 295581"
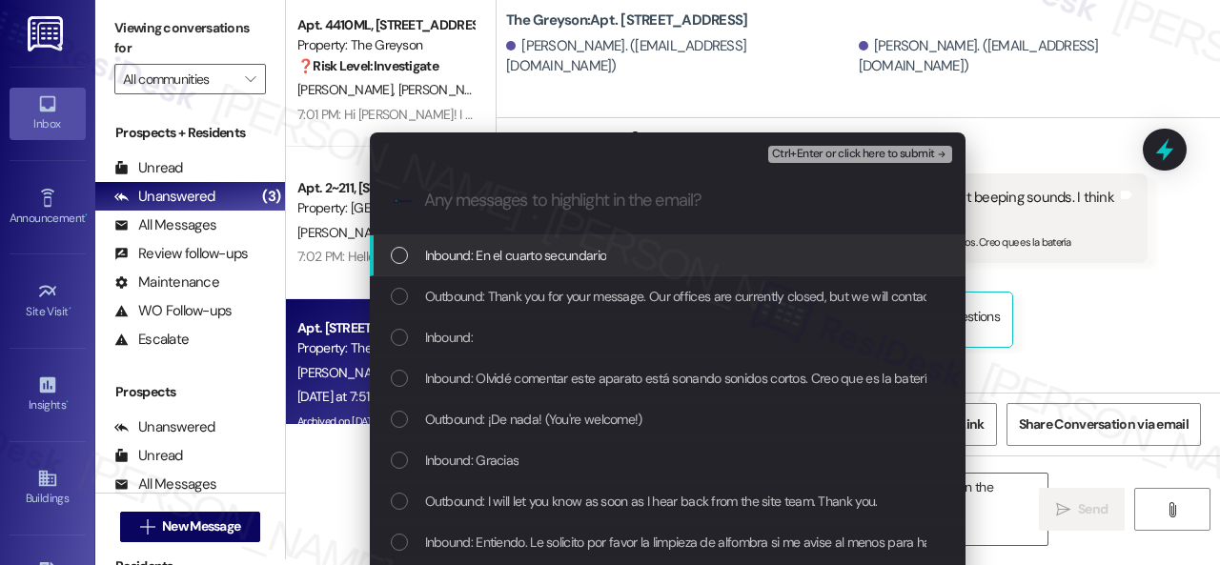
click at [457, 260] on span "Inbound: En el cuarto secundario" at bounding box center [516, 255] width 182 height 21
click at [455, 333] on span "Inbound:" at bounding box center [449, 337] width 48 height 21
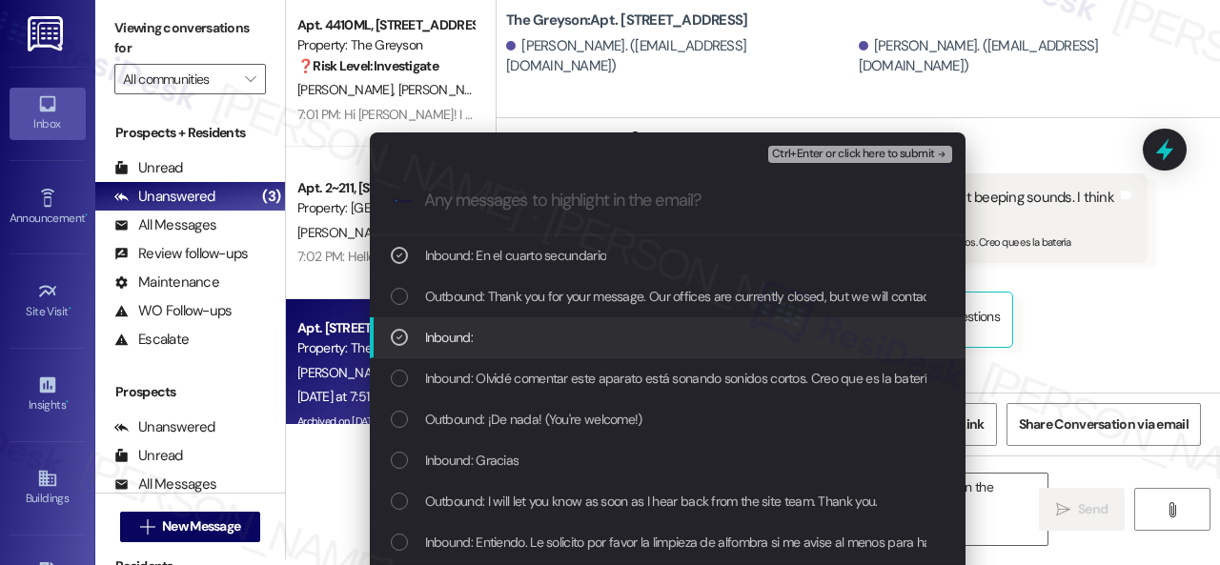
click at [446, 373] on span "Inbound: Olvidé comentar este aparato está sonando sonidos cortos. Creo que es …" at bounding box center [679, 378] width 509 height 21
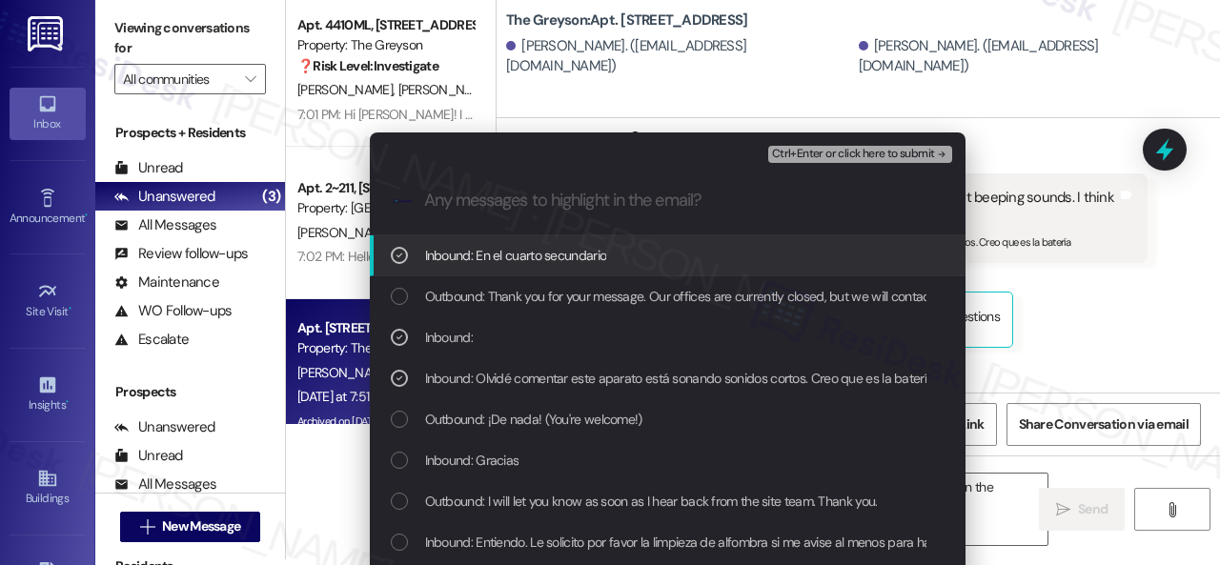
click at [802, 152] on span "Ctrl+Enter or click here to submit" at bounding box center [853, 154] width 163 height 13
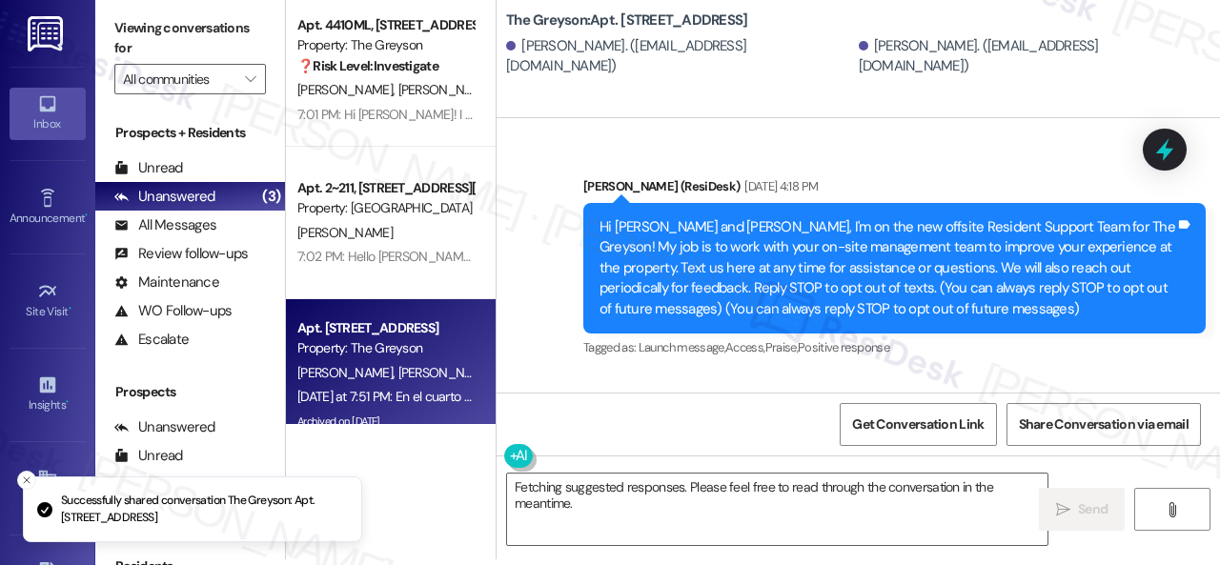
scroll to position [0, 0]
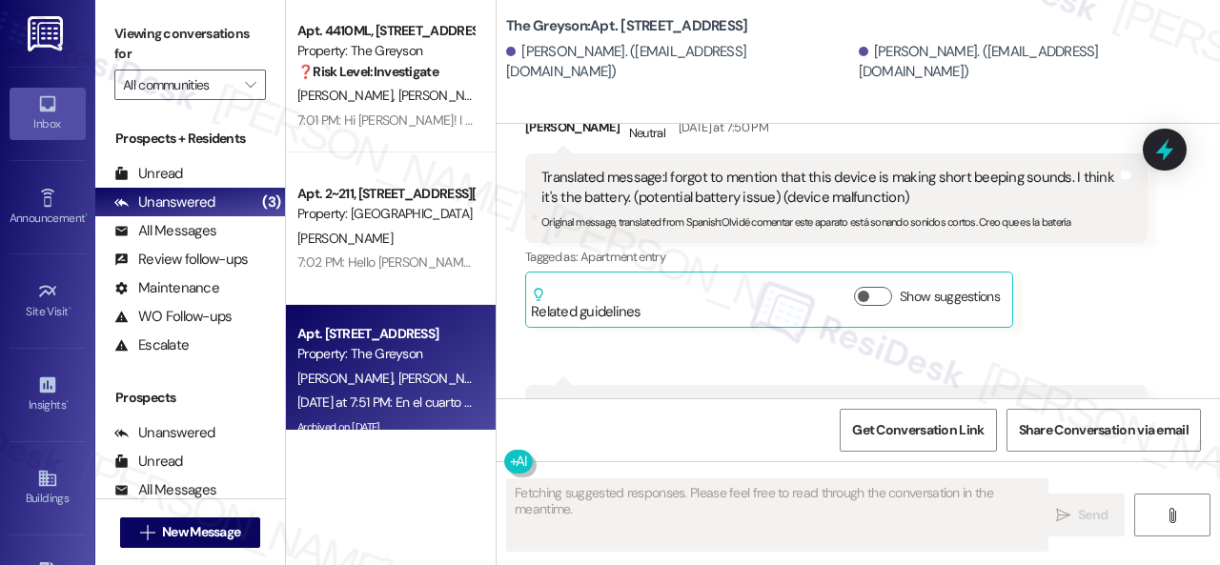
scroll to position [42347, 0]
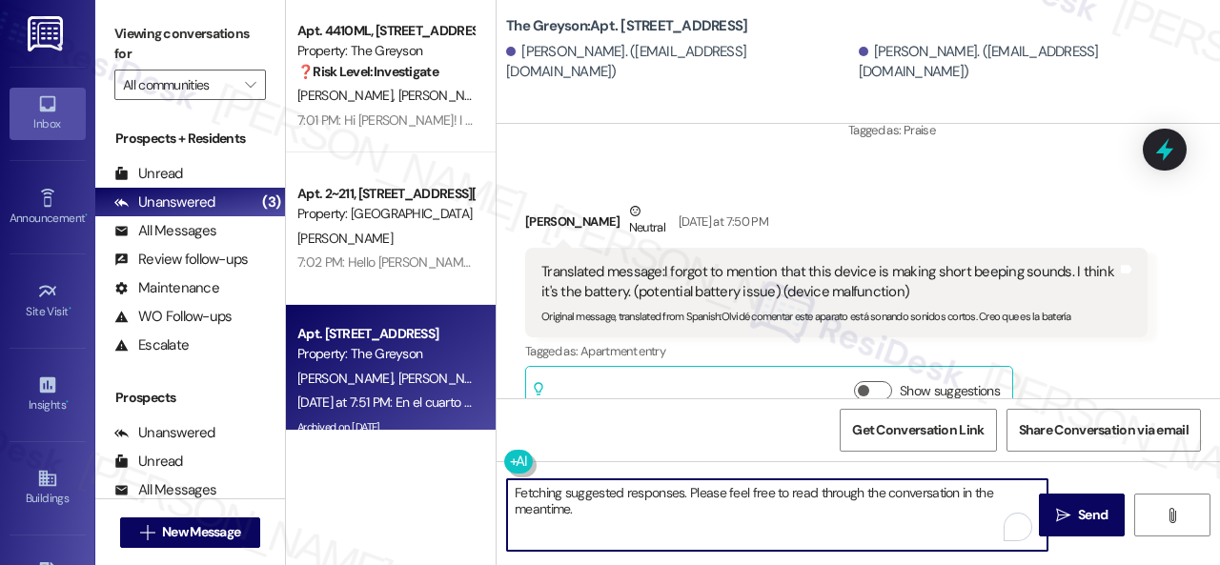
drag, startPoint x: 583, startPoint y: 510, endPoint x: 488, endPoint y: 464, distance: 105.7
click at [488, 464] on div "Apt. 4410ML, 4460 Mountain Laurel Road Property: The Greyson ❓ Risk Level: Inve…" at bounding box center [753, 282] width 934 height 565
paste textarea "I've submitted a work order on your behalf and notified the site team. Please l…"
click at [667, 493] on textarea "I've submitted a work order on your behalf and notified the site team. Please l…" at bounding box center [777, 514] width 540 height 71
click at [894, 514] on textarea "I've submitted a work order for the smoke detector on your behalf and notified …" at bounding box center [777, 514] width 540 height 71
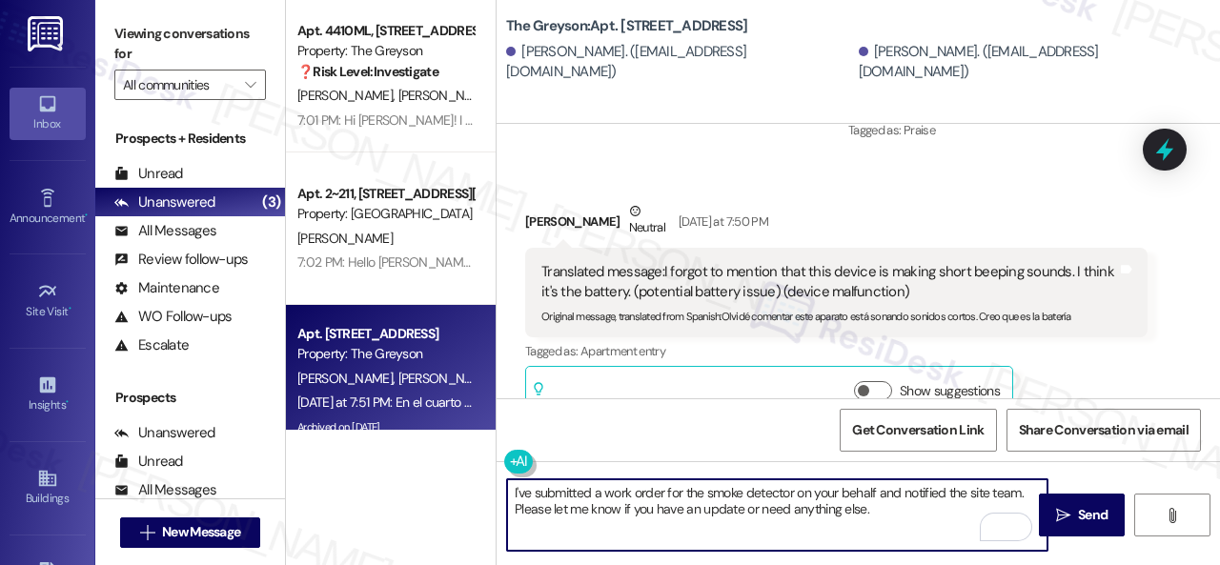
type textarea "I've submitted a work order for the smoke detector on your behalf and notified …"
click at [688, 407] on div "Get Conversation Link Share Conversation via email" at bounding box center [857, 429] width 723 height 63
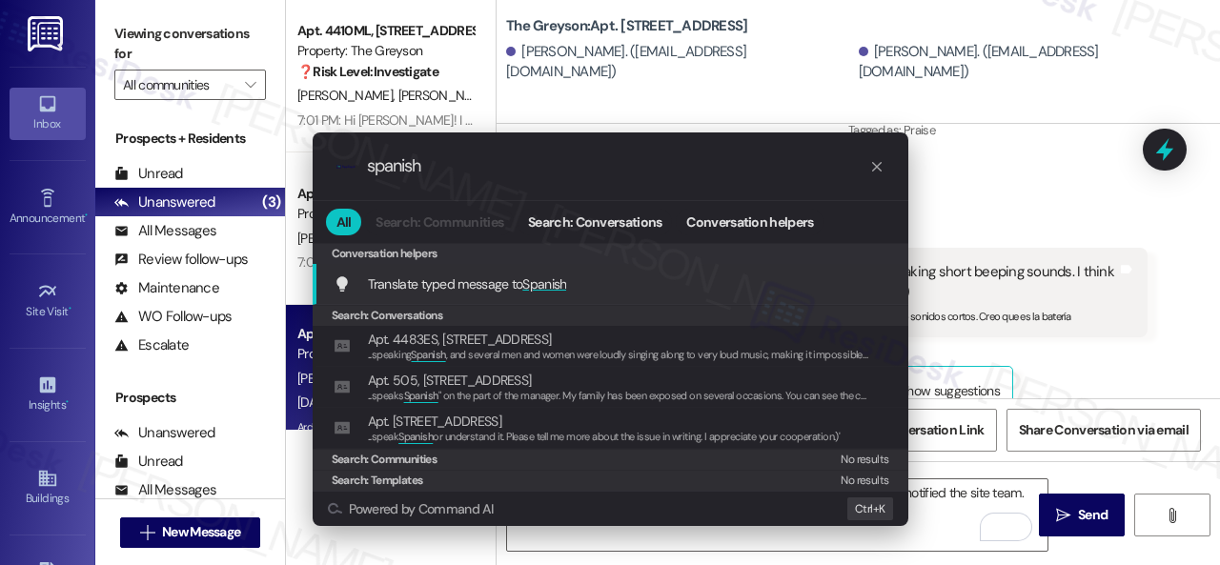
type input "spanish"
click at [518, 277] on span "Translate typed message to Spanish" at bounding box center [467, 283] width 199 height 17
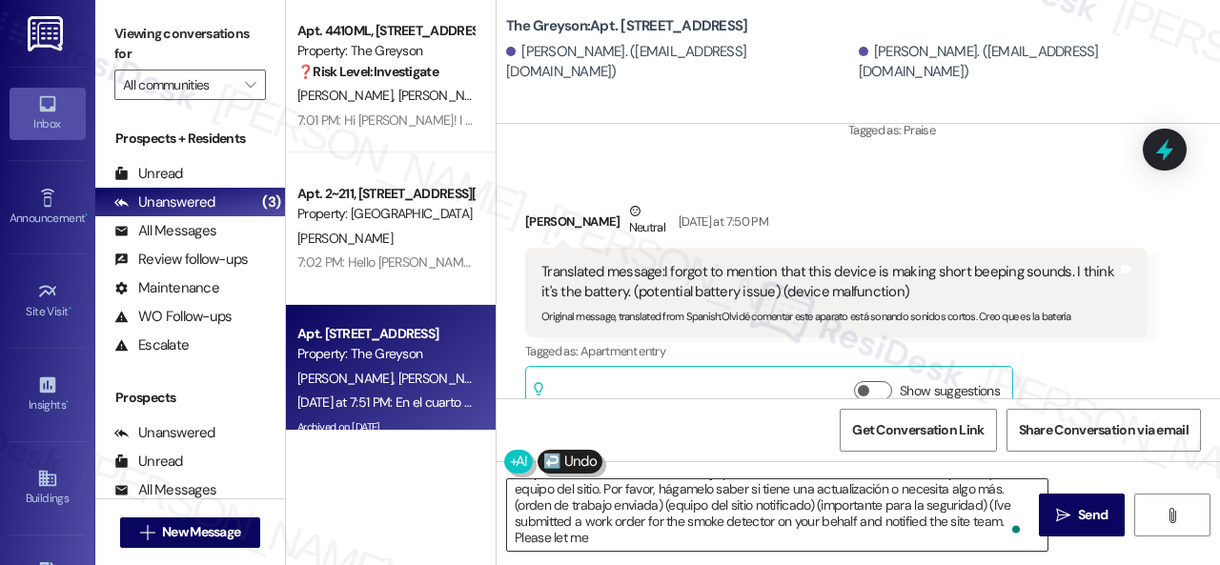
scroll to position [21, 0]
type textarea "He presentado una orden de trabajo para el detector de humo en su nombre y noti…"
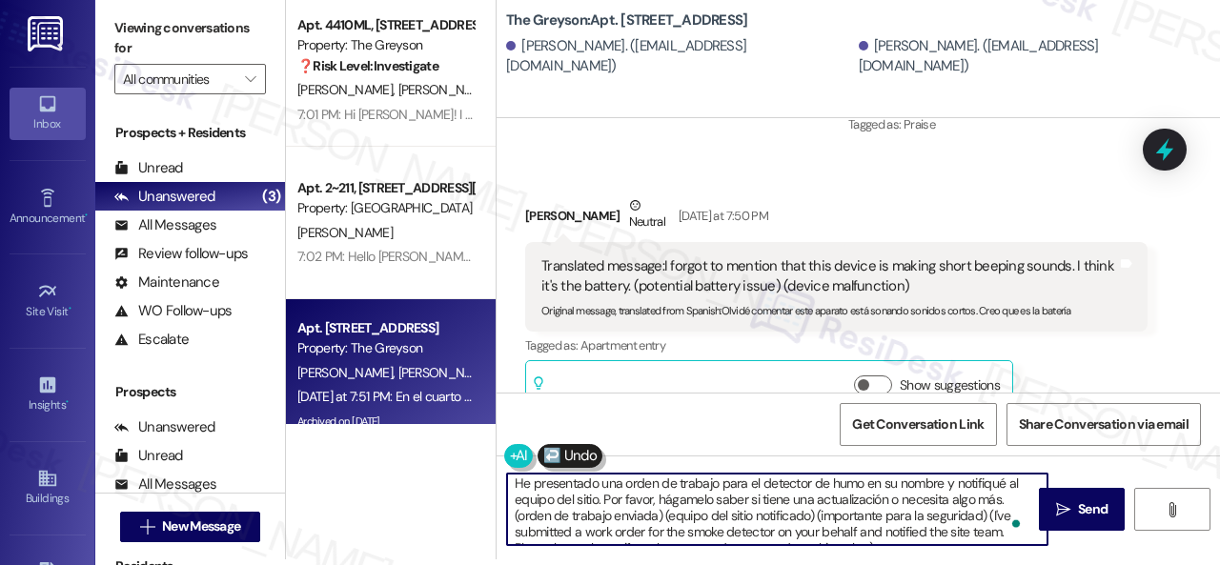
scroll to position [0, 0]
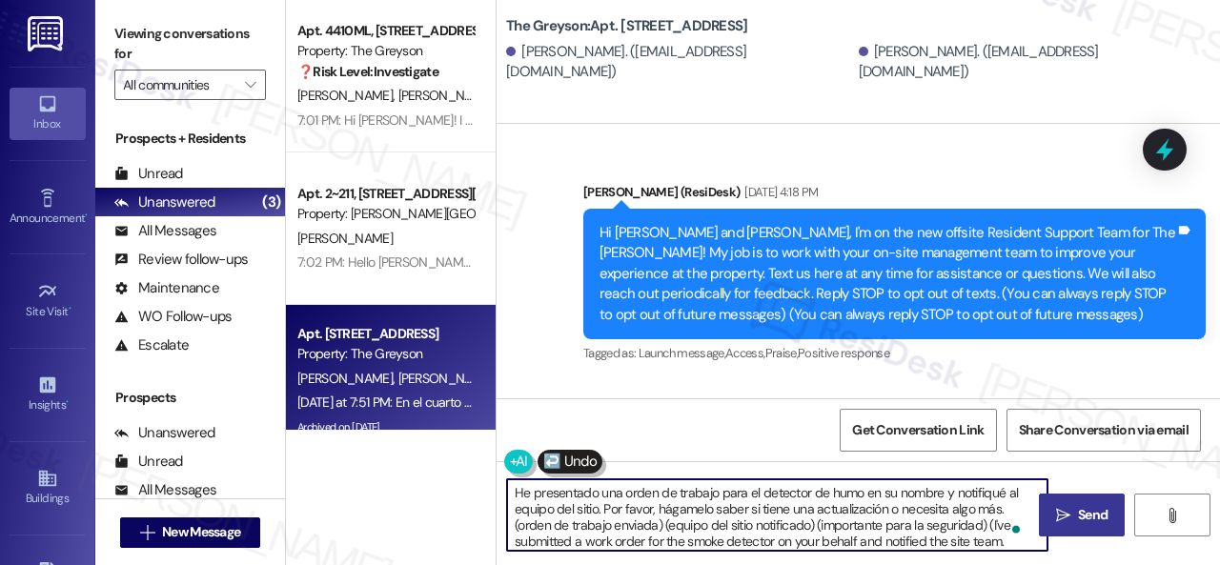
scroll to position [42347, 0]
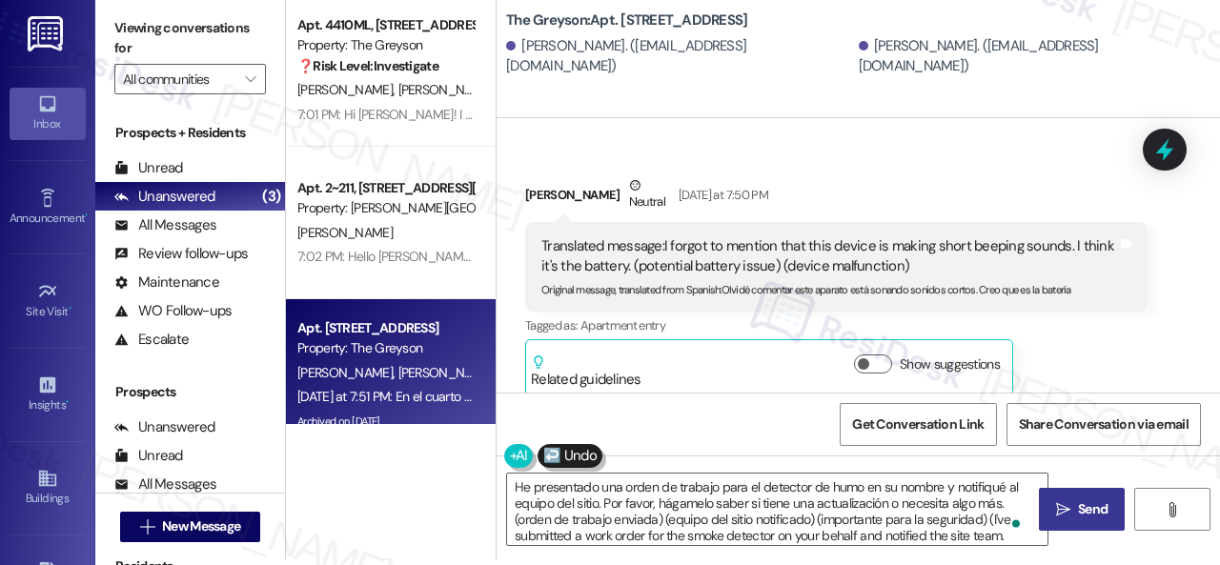
click at [1065, 508] on span " Send" at bounding box center [1082, 509] width 60 height 20
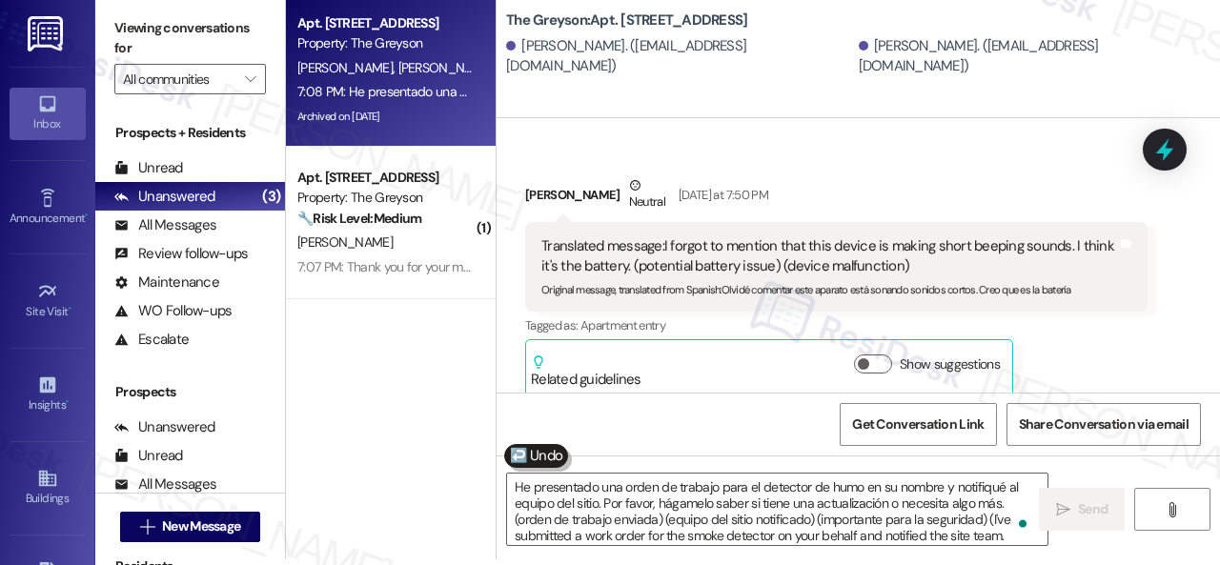
scroll to position [43516, 0]
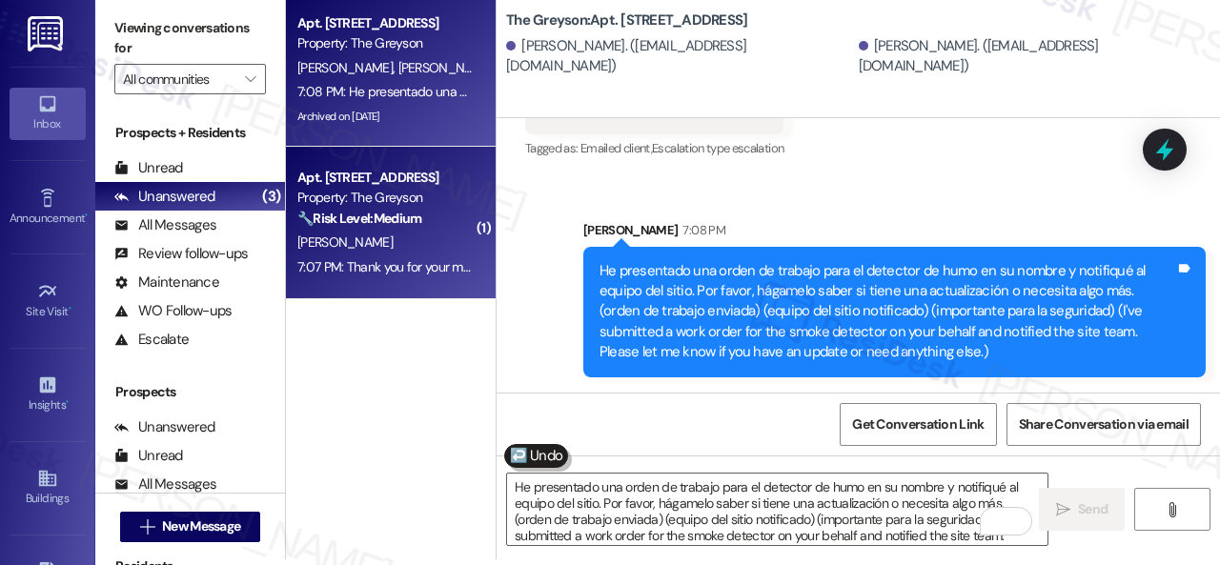
click at [386, 253] on div "[PERSON_NAME]" at bounding box center [385, 243] width 180 height 24
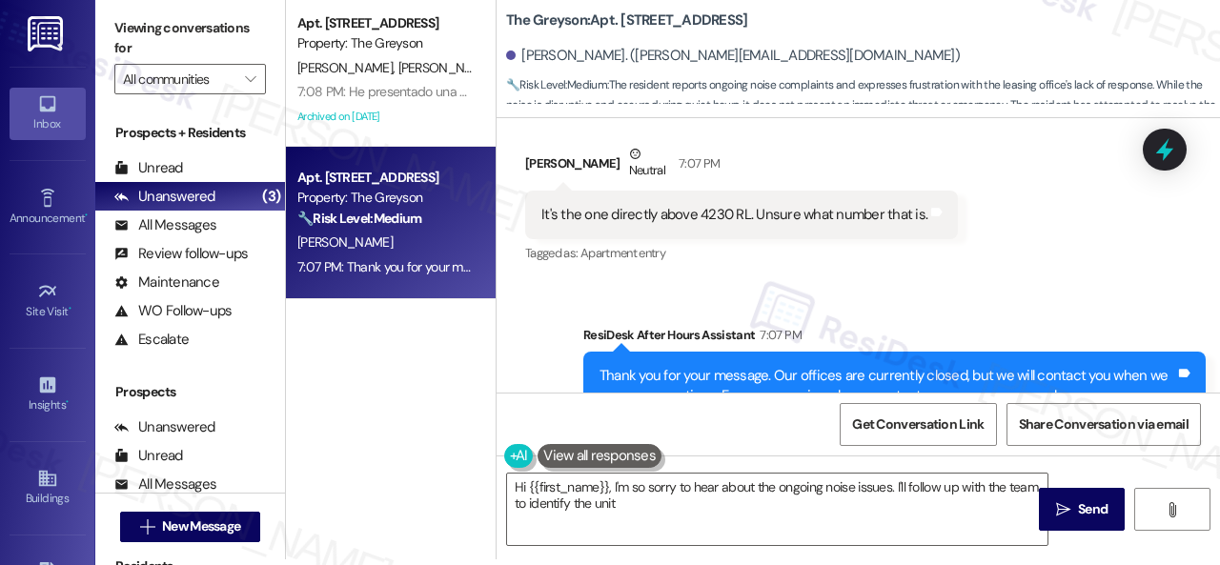
scroll to position [7126, 0]
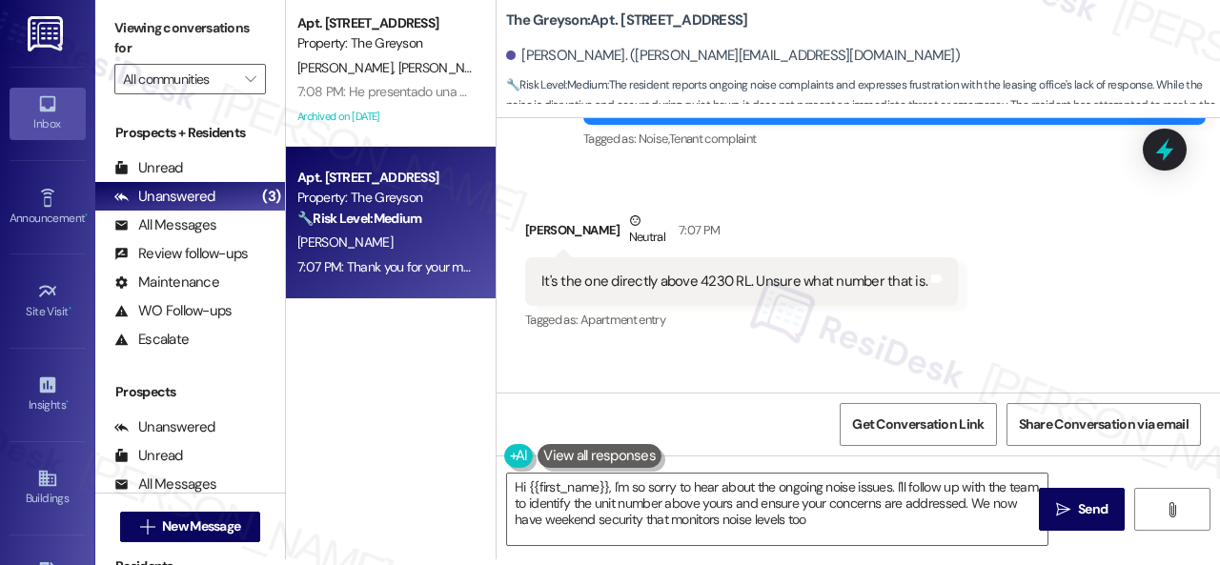
type textarea "Hi {{first_name}}, I'm so sorry to hear about the ongoing noise issues. I'll fo…"
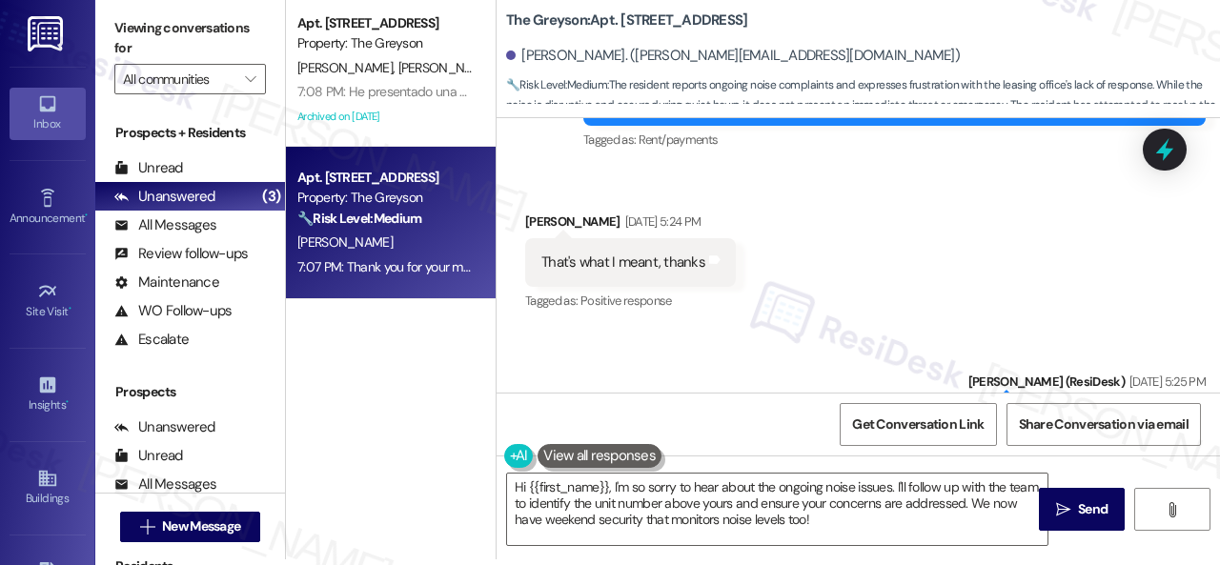
scroll to position [5888, 0]
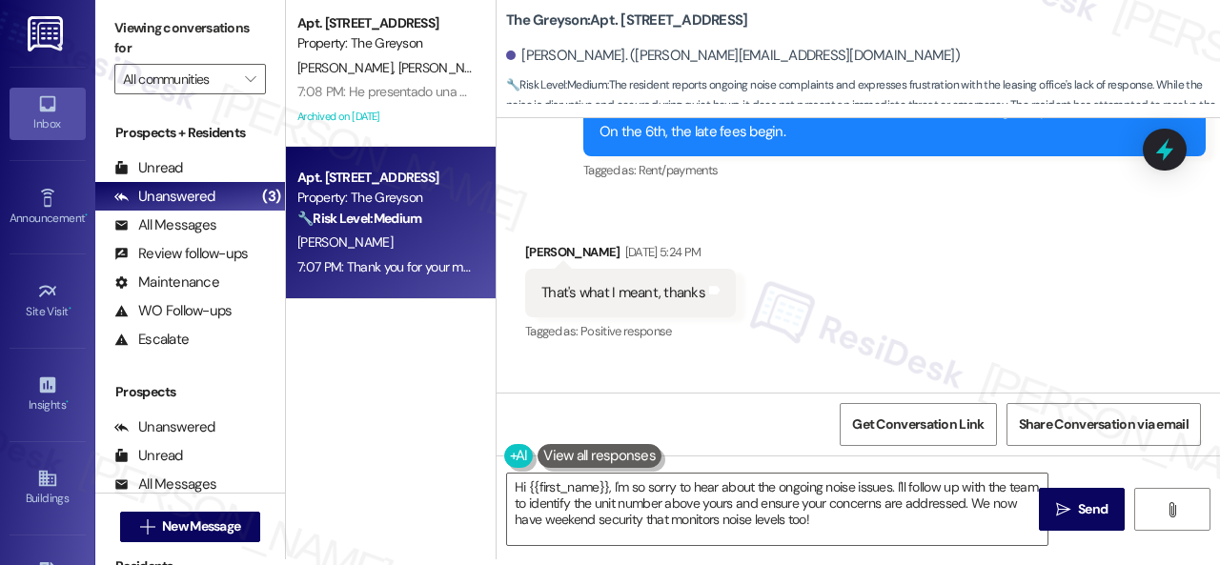
click at [877, 264] on div "Received via SMS [PERSON_NAME] [DATE] 5:24 PM That's what I meant, thanks Tags …" at bounding box center [857, 279] width 723 height 161
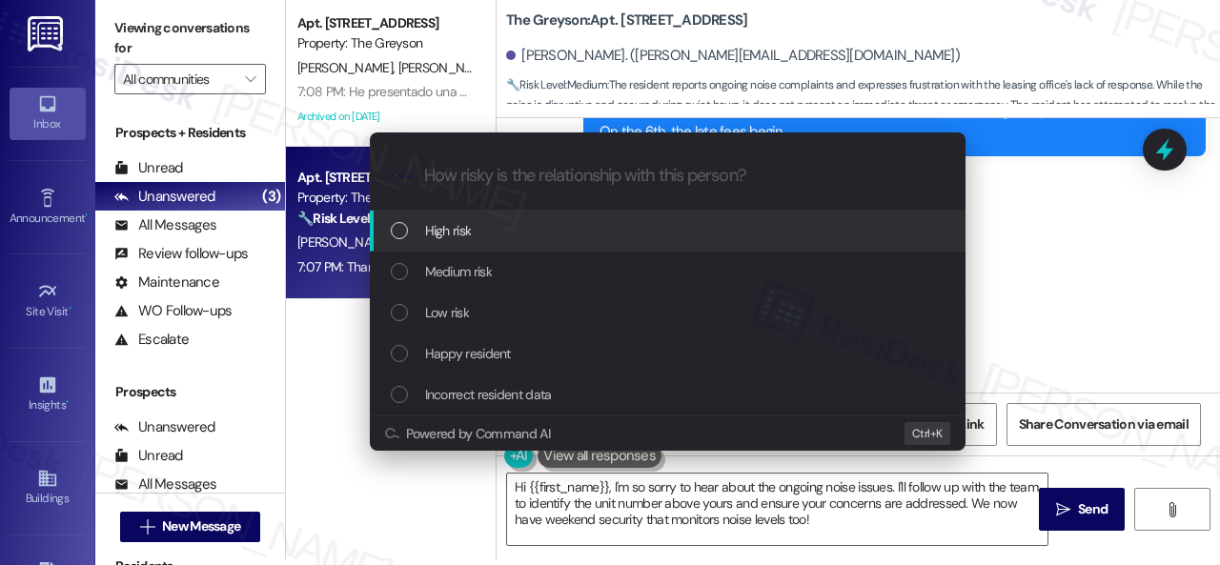
click at [454, 232] on span "High risk" at bounding box center [448, 230] width 47 height 21
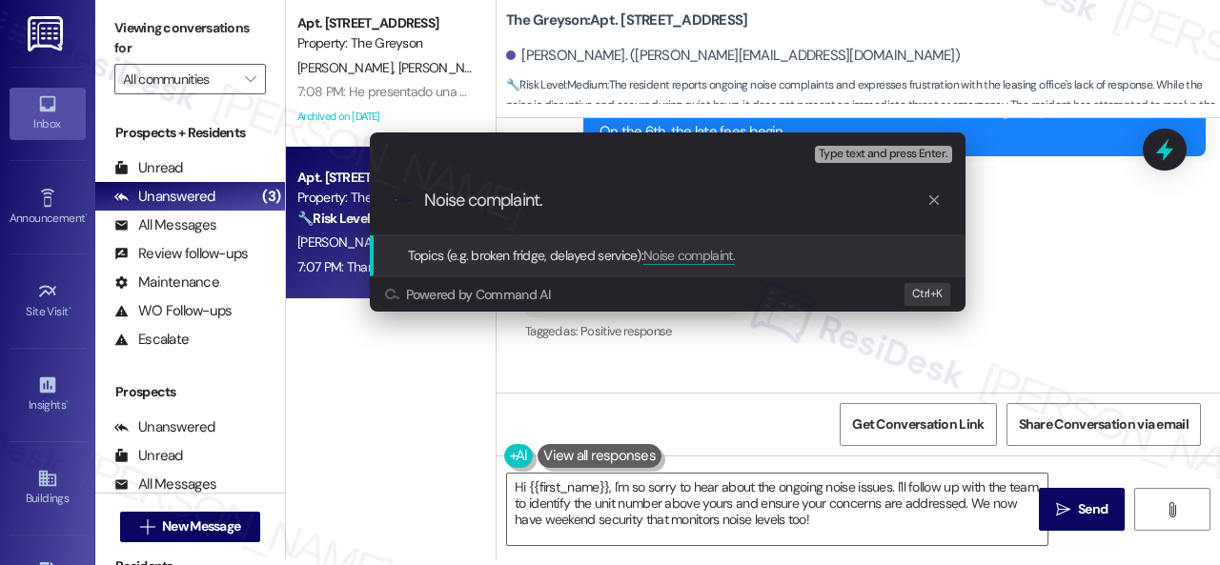
type input "Noise complaint"
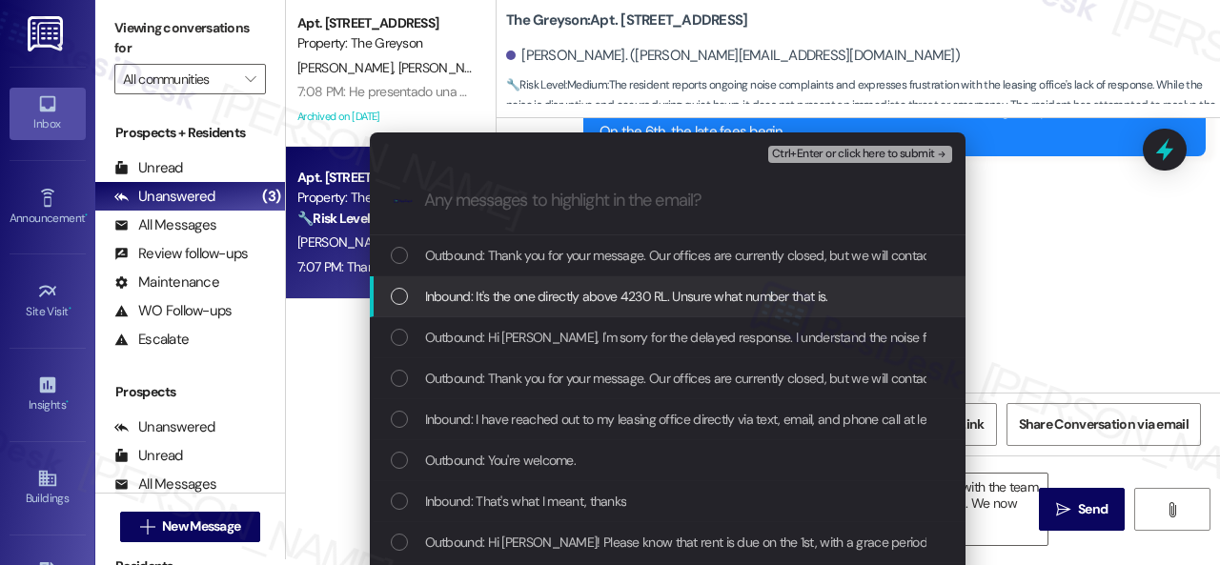
click at [636, 294] on span "Inbound: It's the one directly above 4230 RL. Unsure what number that is." at bounding box center [626, 296] width 403 height 21
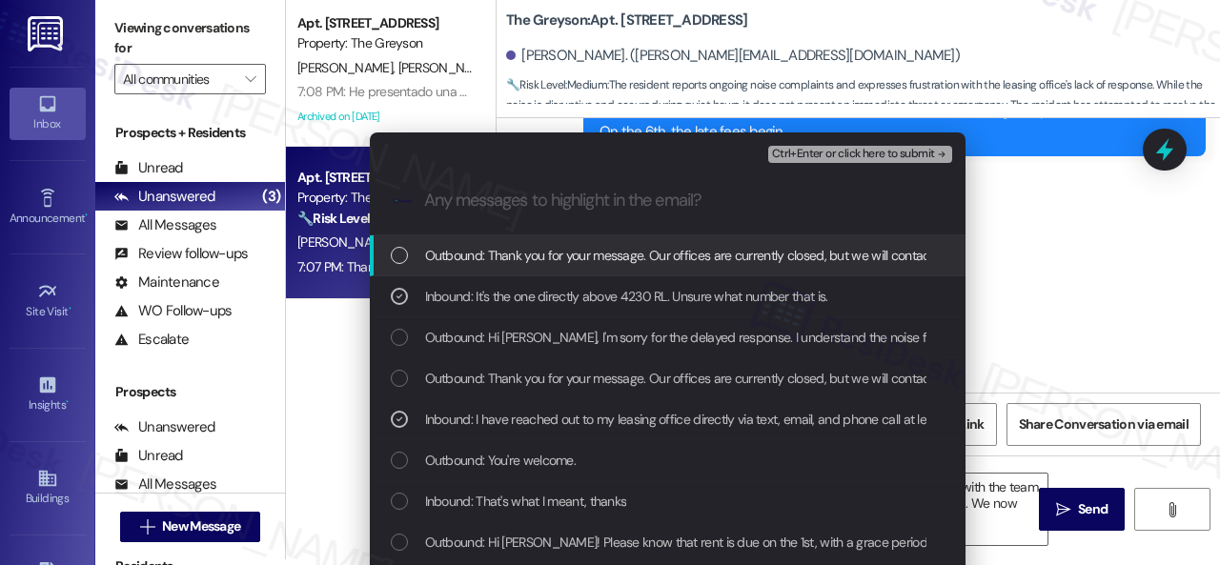
click at [816, 157] on span "Ctrl+Enter or click here to submit" at bounding box center [853, 154] width 163 height 13
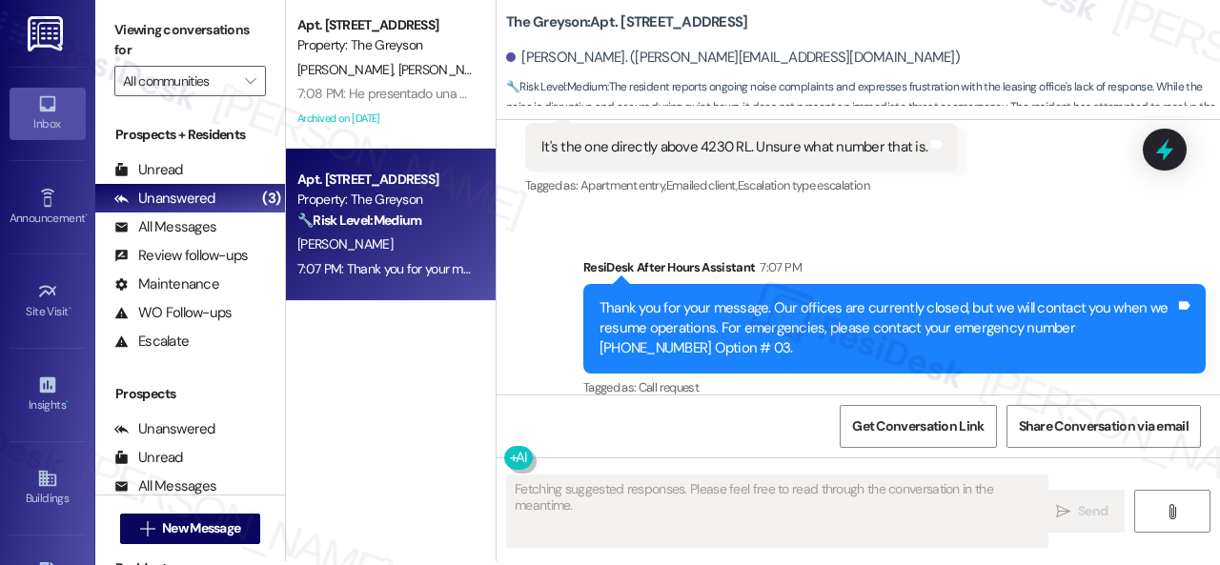
scroll to position [6, 0]
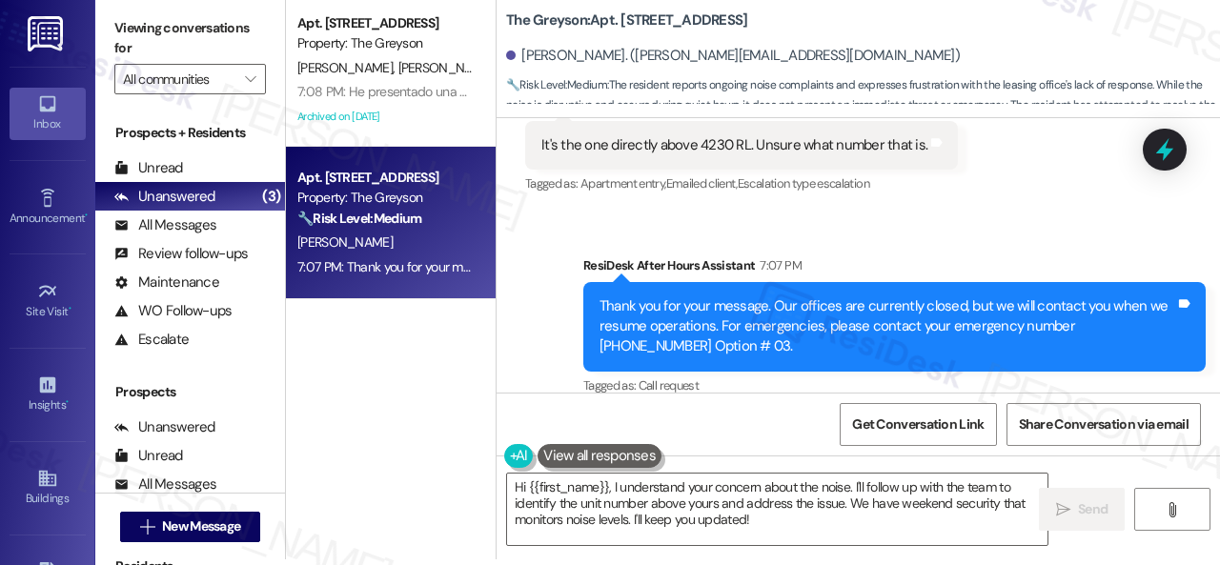
drag, startPoint x: 764, startPoint y: 521, endPoint x: 341, endPoint y: 531, distance: 423.2
click at [494, 445] on div "Apt. 4404ES, [STREET_ADDRESS] Property: The [PERSON_NAME] [PERSON_NAME] 7:08 PM…" at bounding box center [753, 276] width 934 height 565
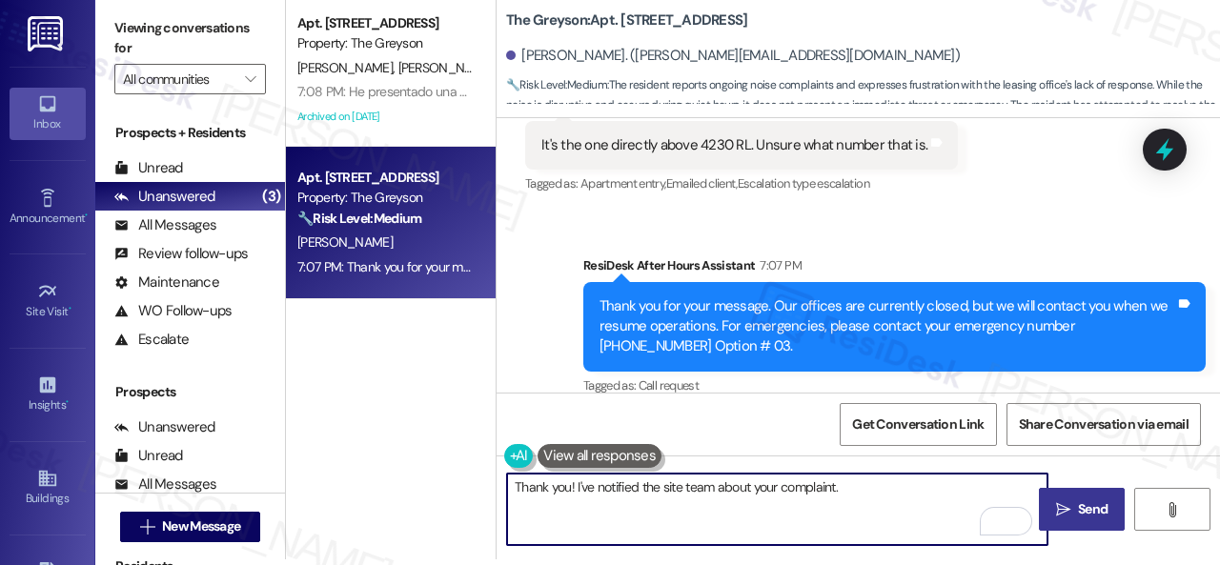
type textarea "Thank you! I've notified the site team about your complaint."
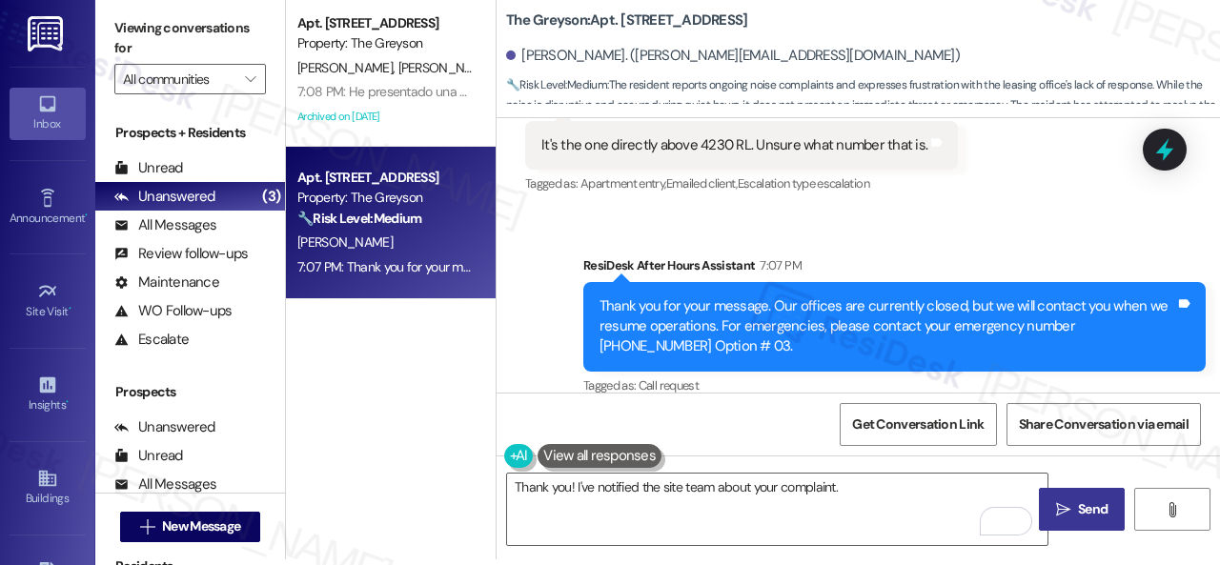
click at [1081, 517] on span "Send" at bounding box center [1093, 509] width 30 height 20
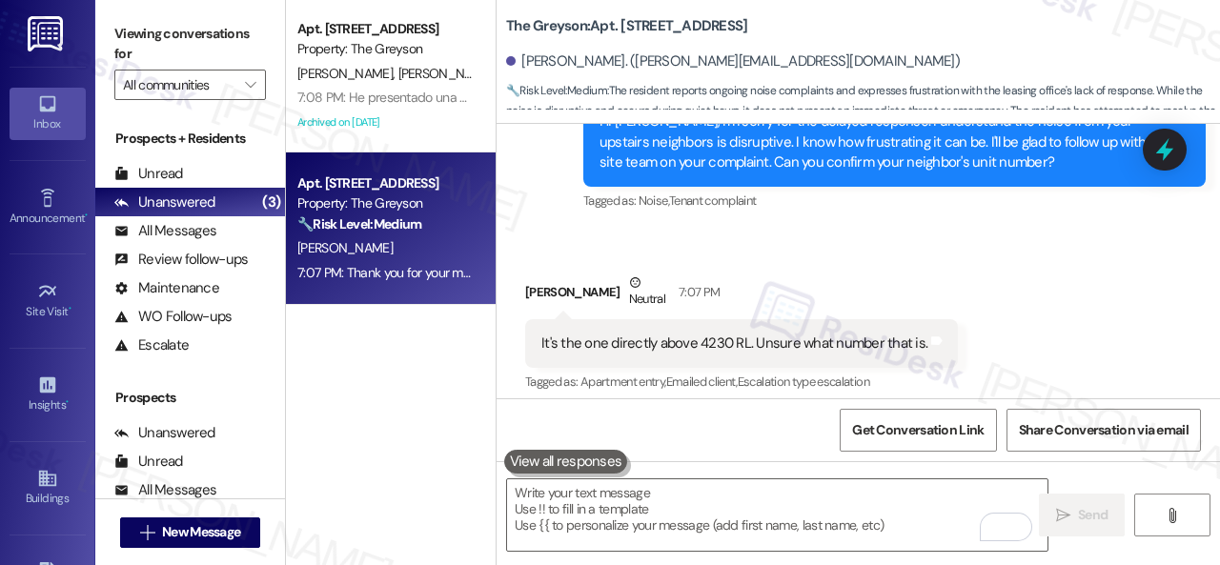
scroll to position [7019, 0]
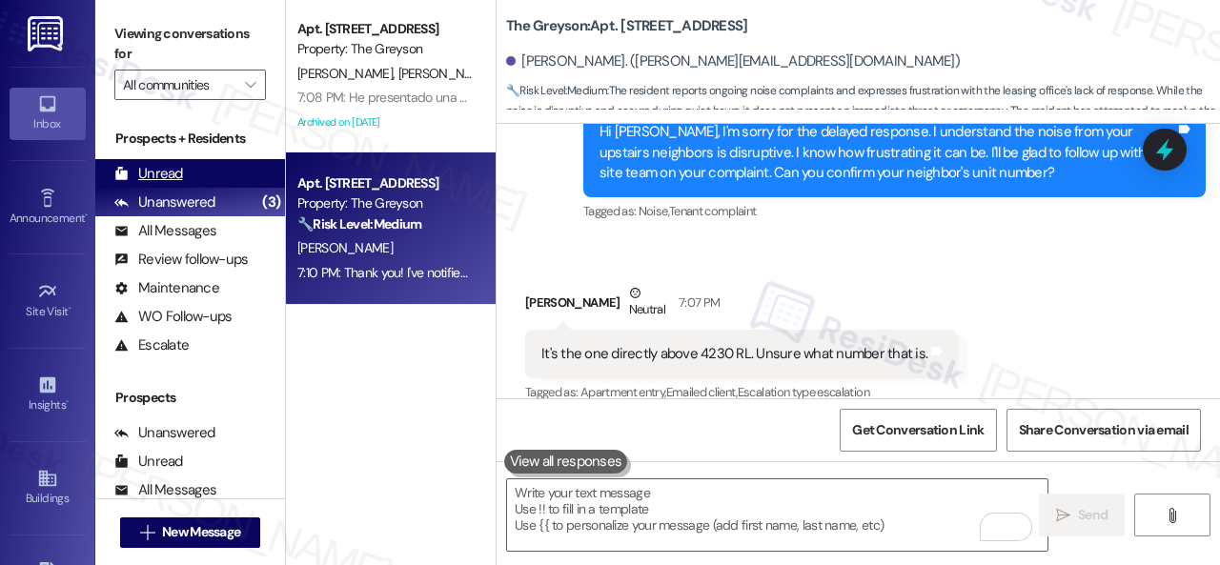
click at [168, 171] on div "Unread" at bounding box center [148, 174] width 69 height 20
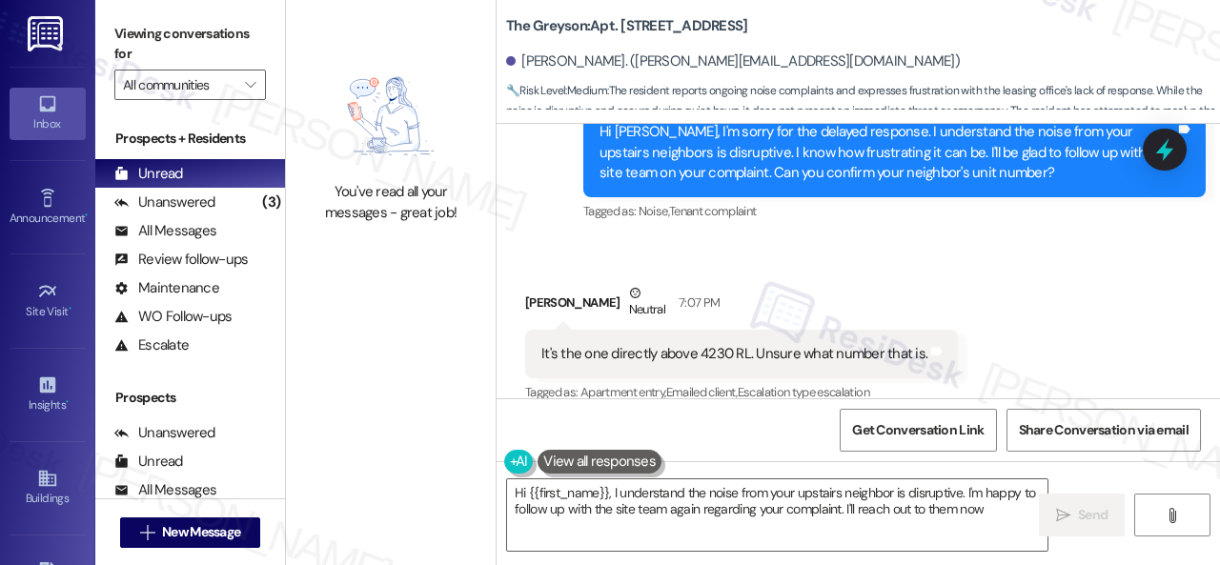
type textarea "Hi {{first_name}}, I understand the noise from your upstairs neighbor is disrup…"
